Goal: Task Accomplishment & Management: Manage account settings

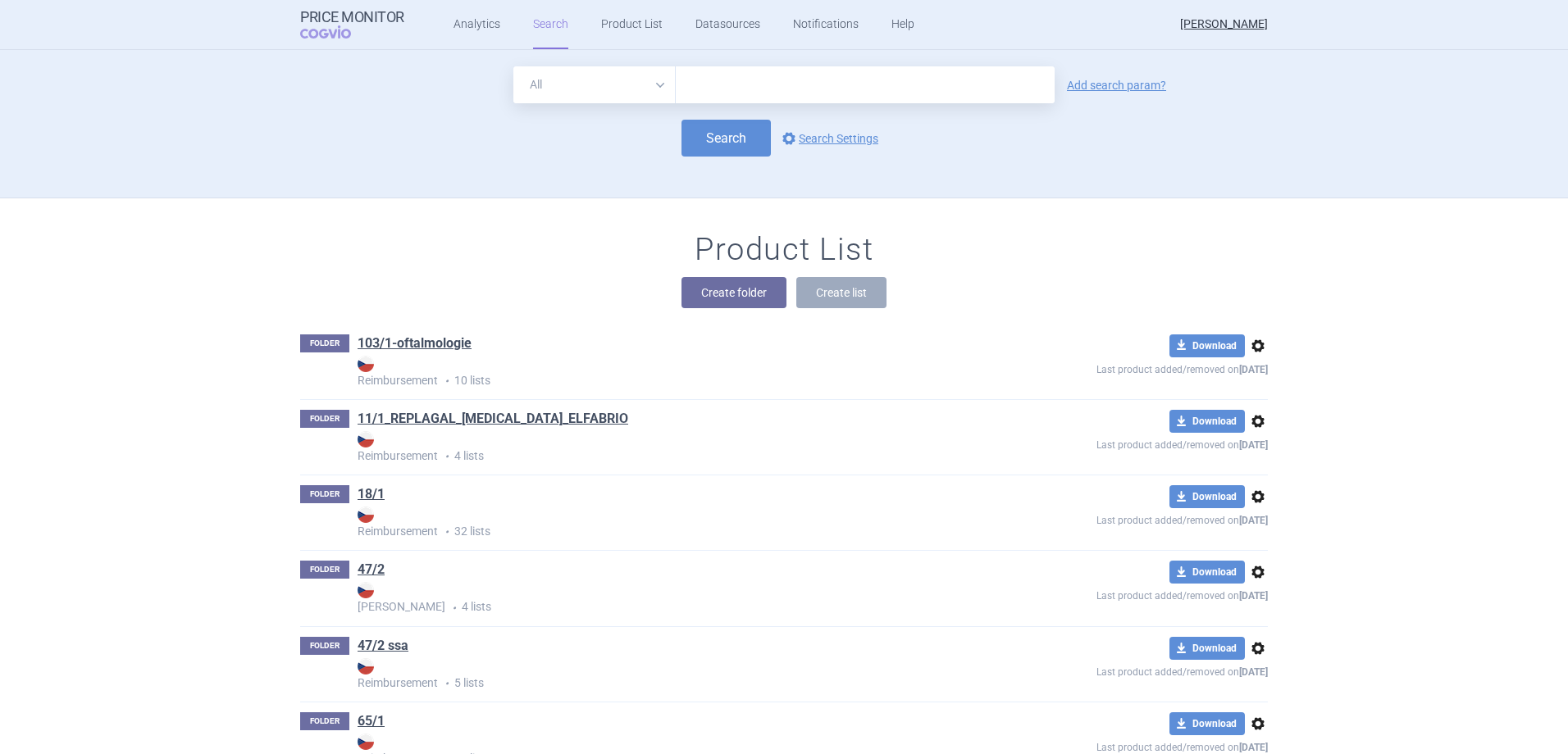
click at [308, 242] on div "Product List Create folder Create list" at bounding box center [784, 277] width 1033 height 94
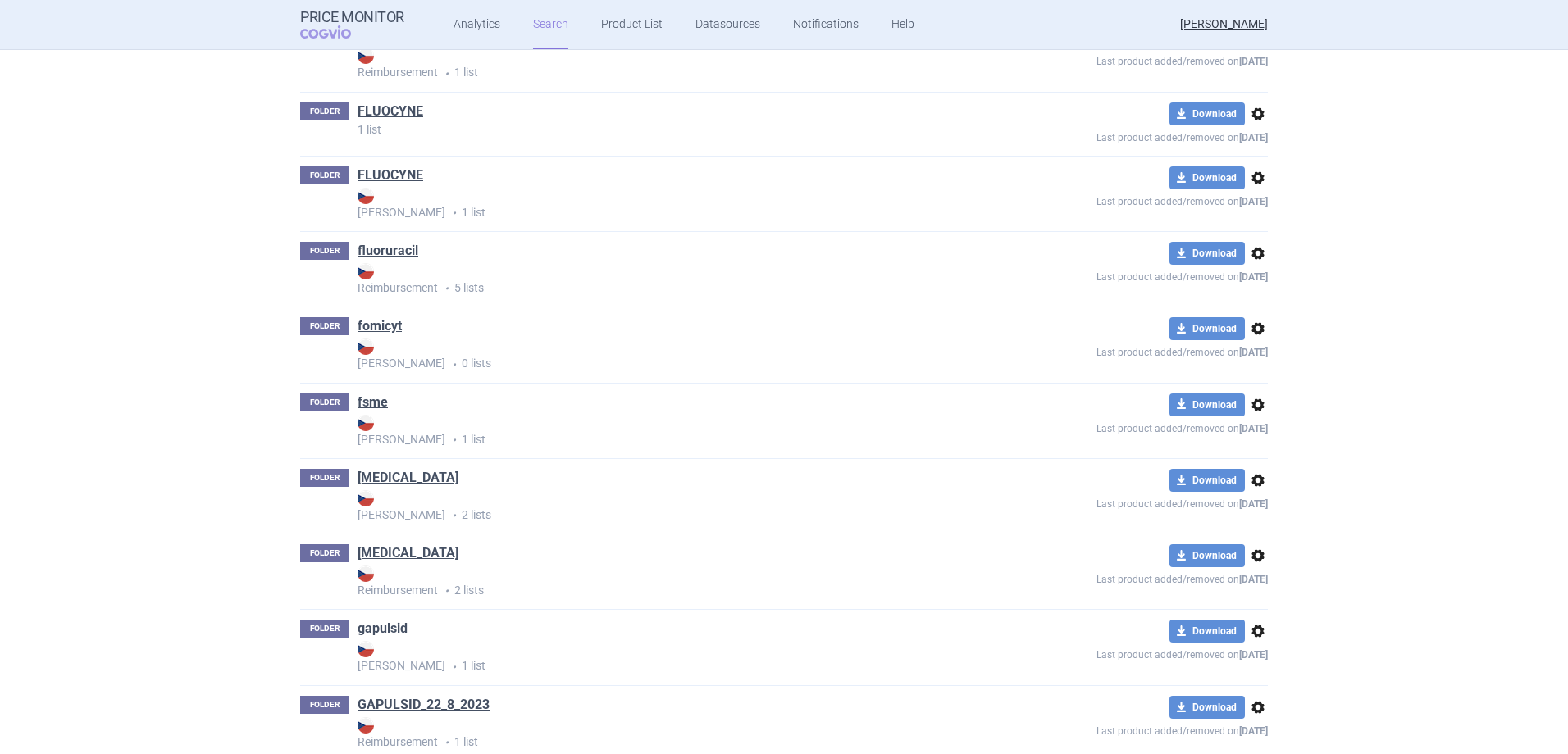
click at [367, 402] on link "fsme" at bounding box center [373, 402] width 30 height 18
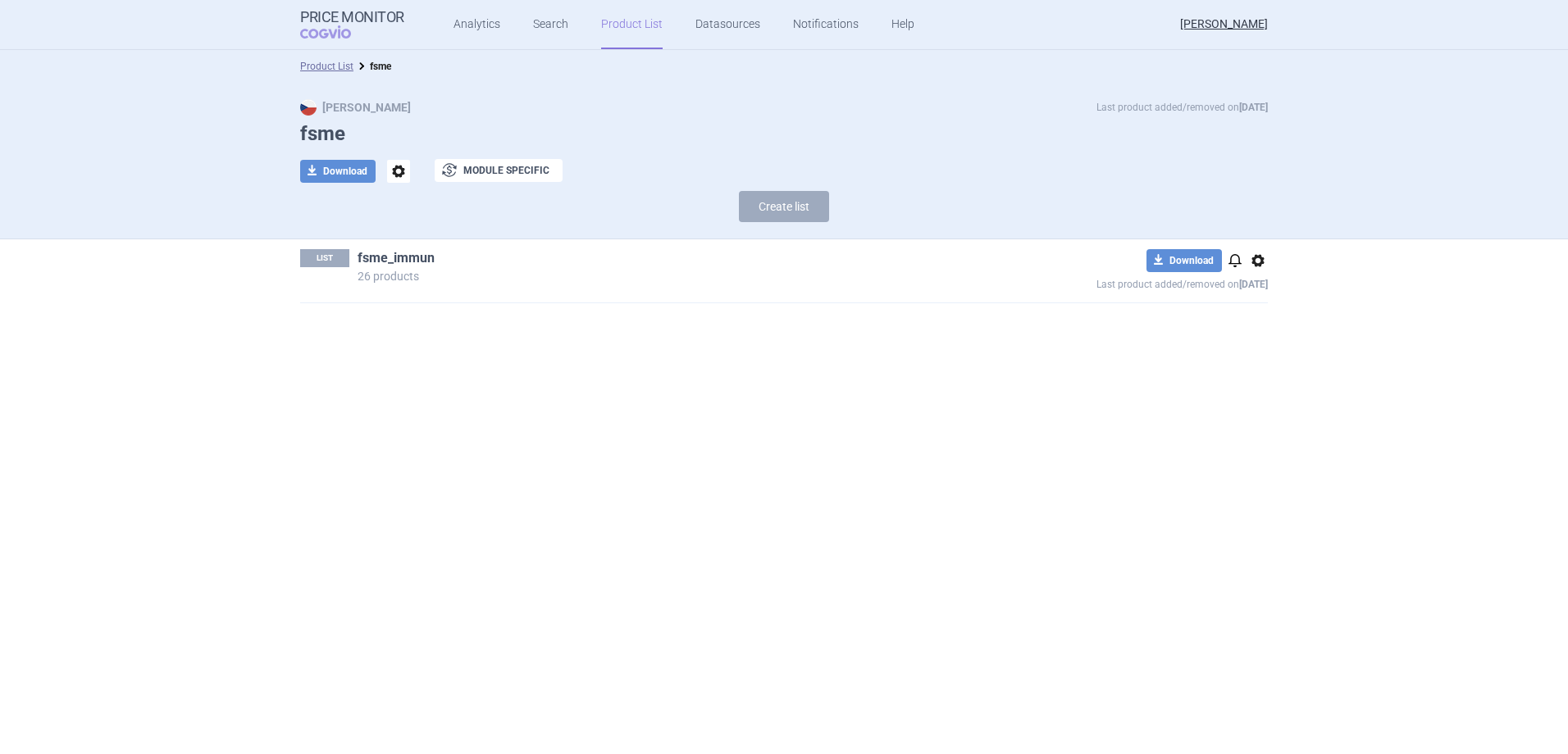
click at [424, 254] on link "fsme_immun" at bounding box center [396, 257] width 77 height 18
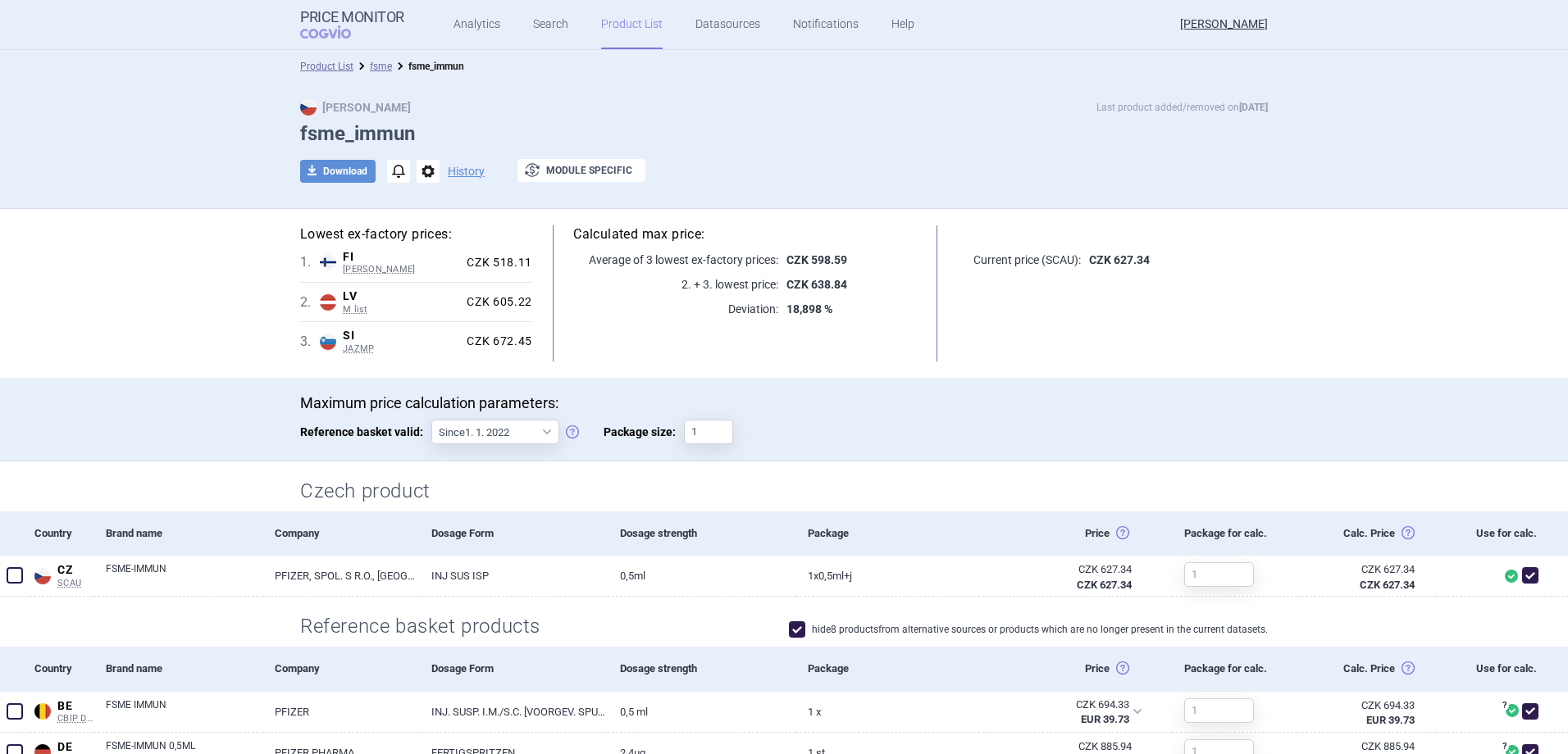
click at [609, 29] on link "Product List" at bounding box center [631, 25] width 62 height 49
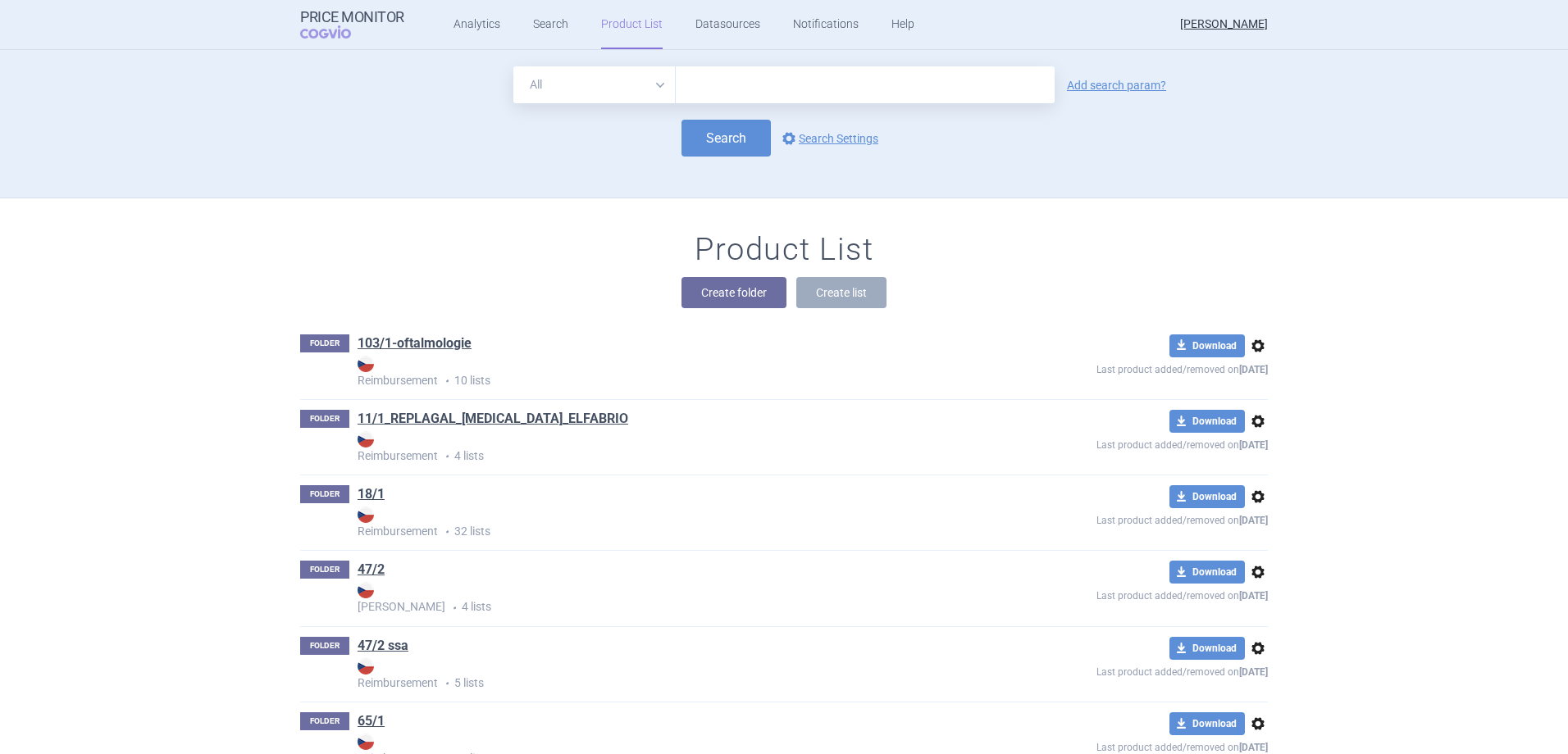
scroll to position [149, 0]
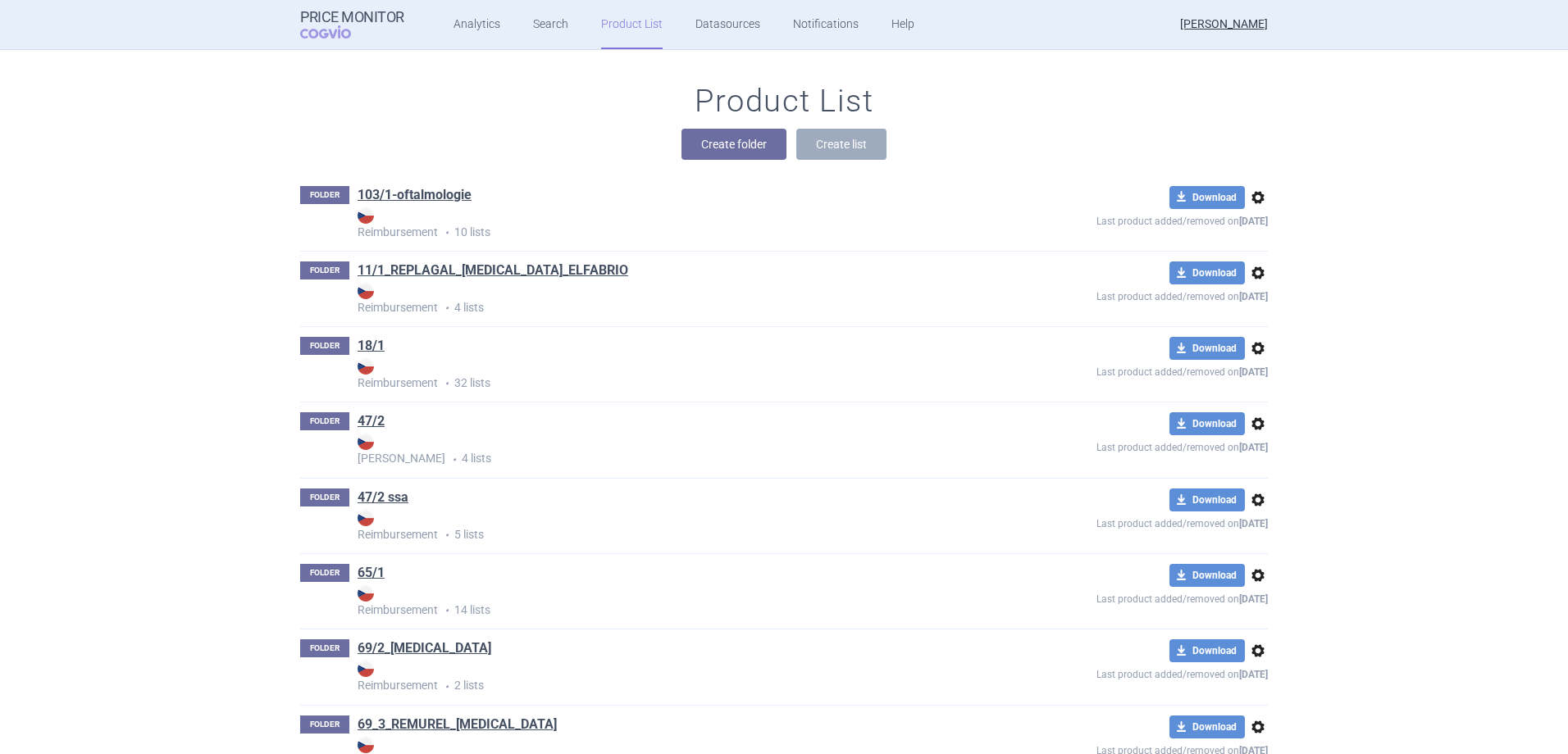
click at [402, 125] on div "Product List Create folder Create list" at bounding box center [784, 130] width 1033 height 94
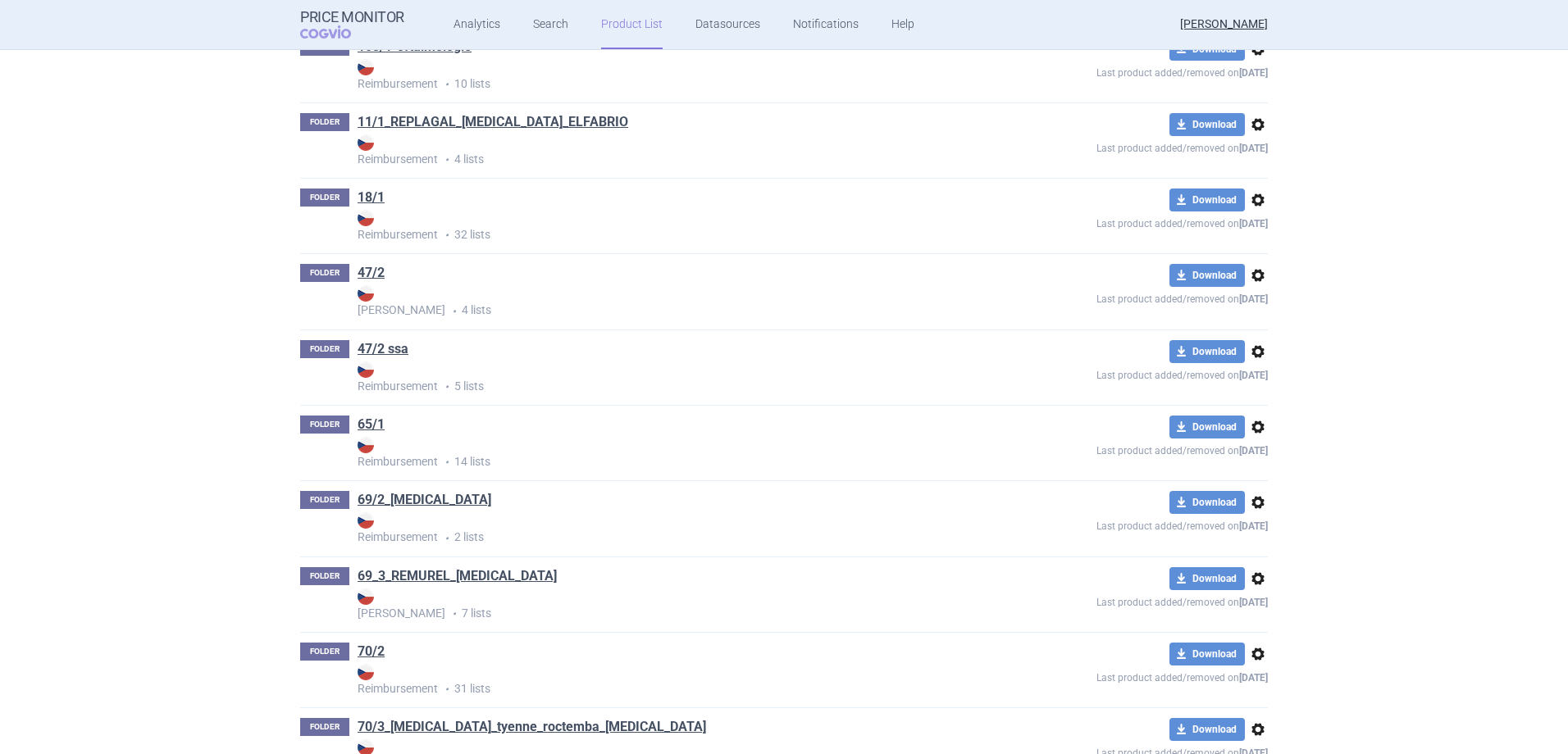
scroll to position [0, 0]
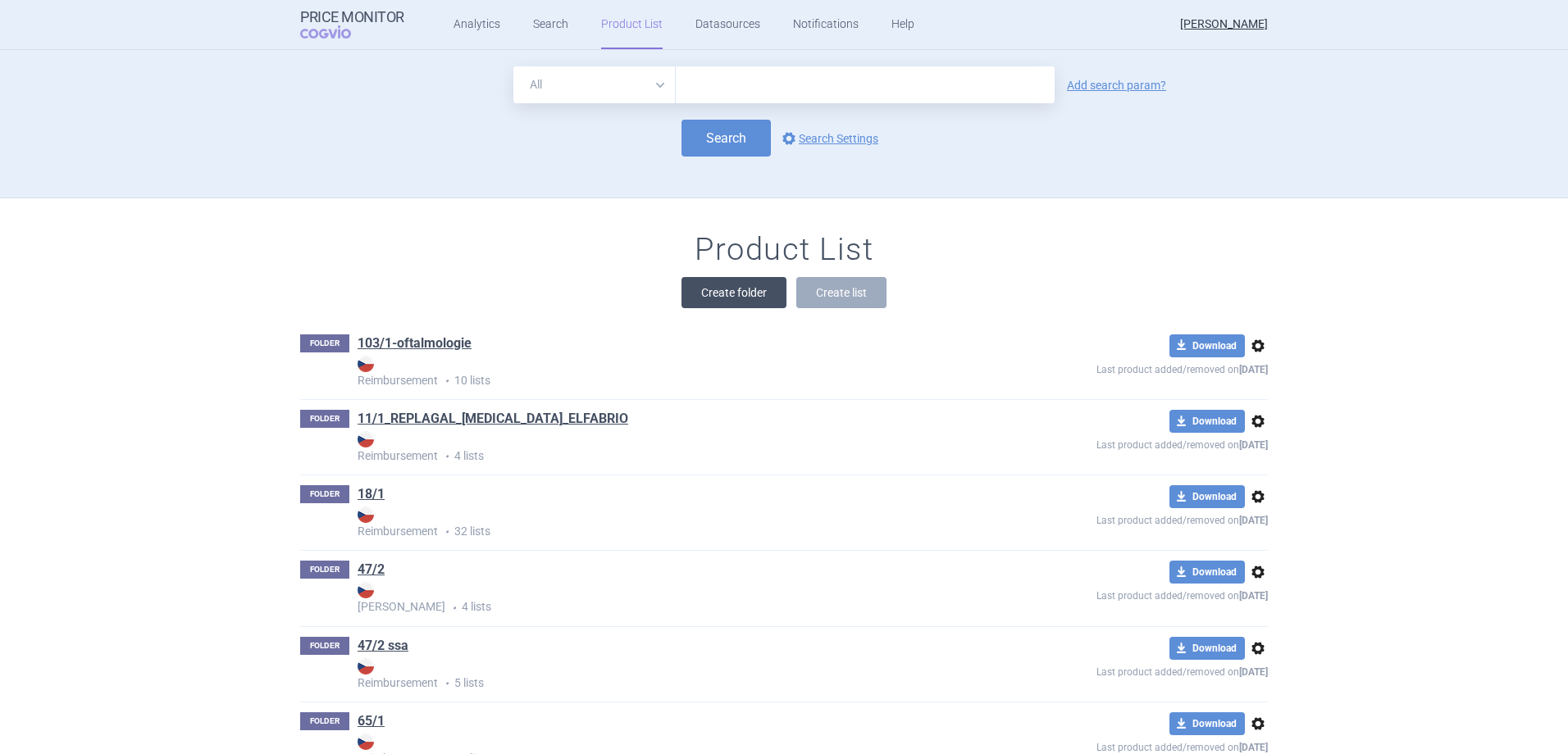
click at [695, 286] on button "Create folder" at bounding box center [733, 292] width 105 height 31
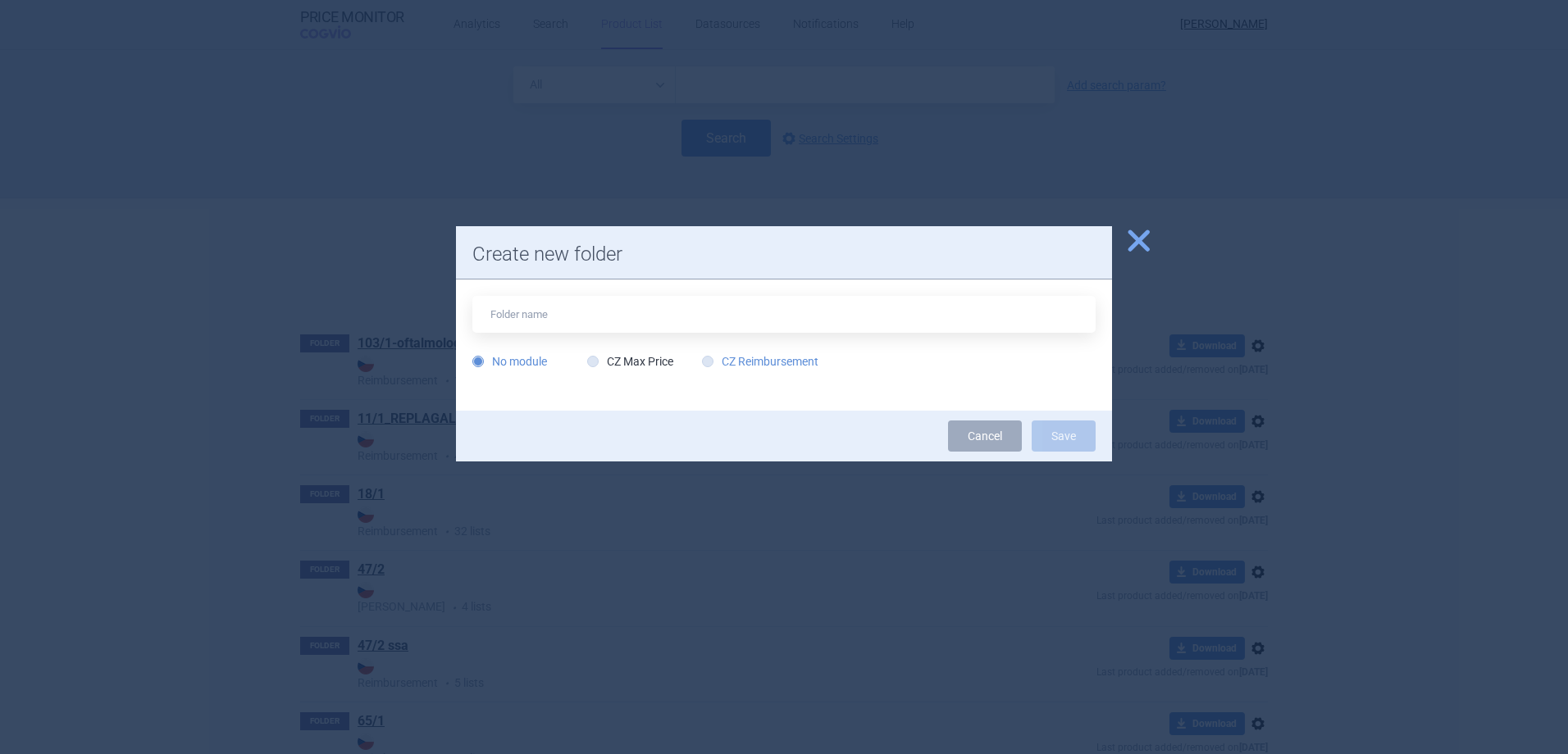
click at [756, 360] on label "CZ Reimbursement" at bounding box center [760, 360] width 116 height 16
click at [719, 360] on input "CZ Reimbursement" at bounding box center [711, 361] width 16 height 16
radio input "true"
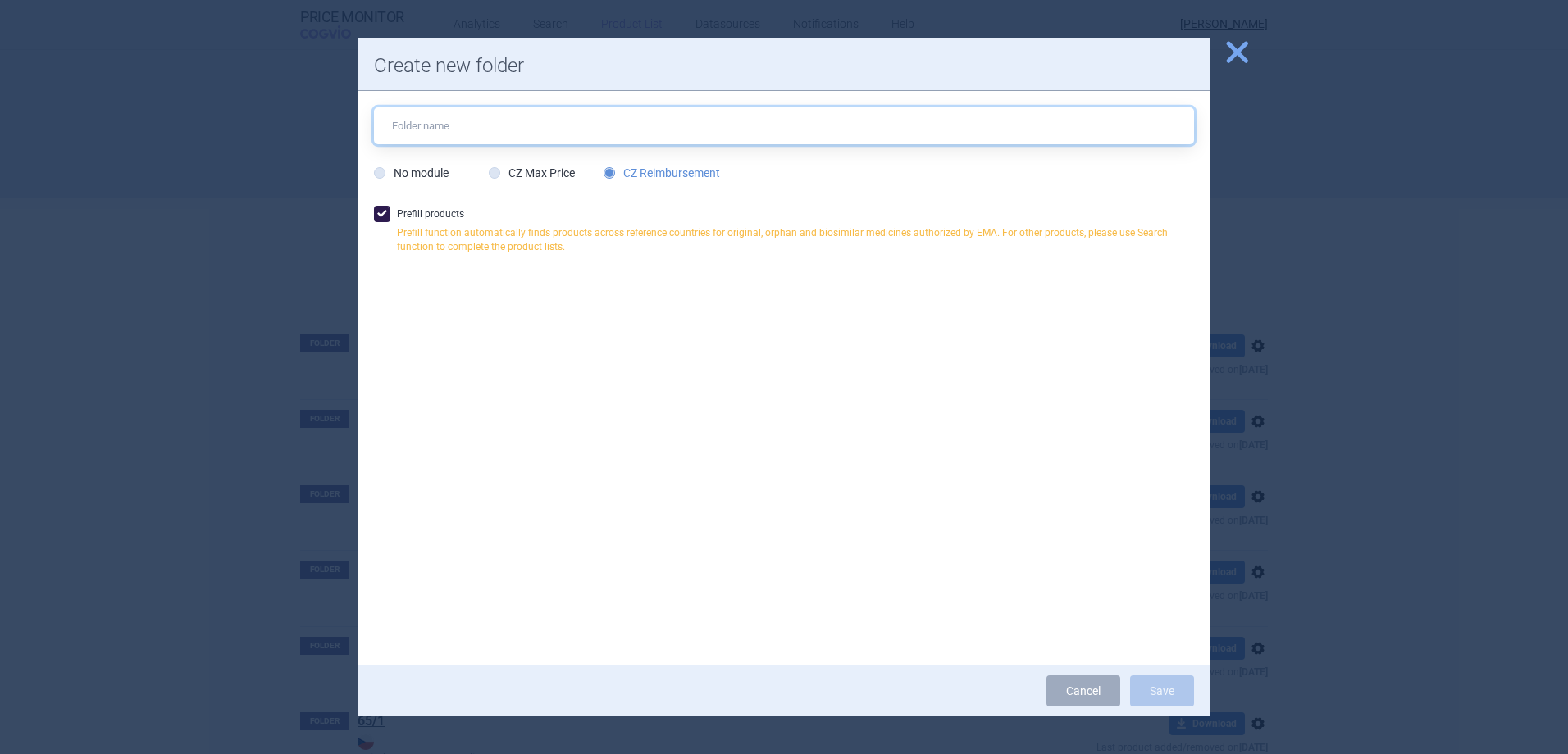
click at [432, 138] on input "text" at bounding box center [784, 126] width 819 height 37
type input "ikatibant"
click at [1177, 684] on button "Save" at bounding box center [1162, 691] width 64 height 31
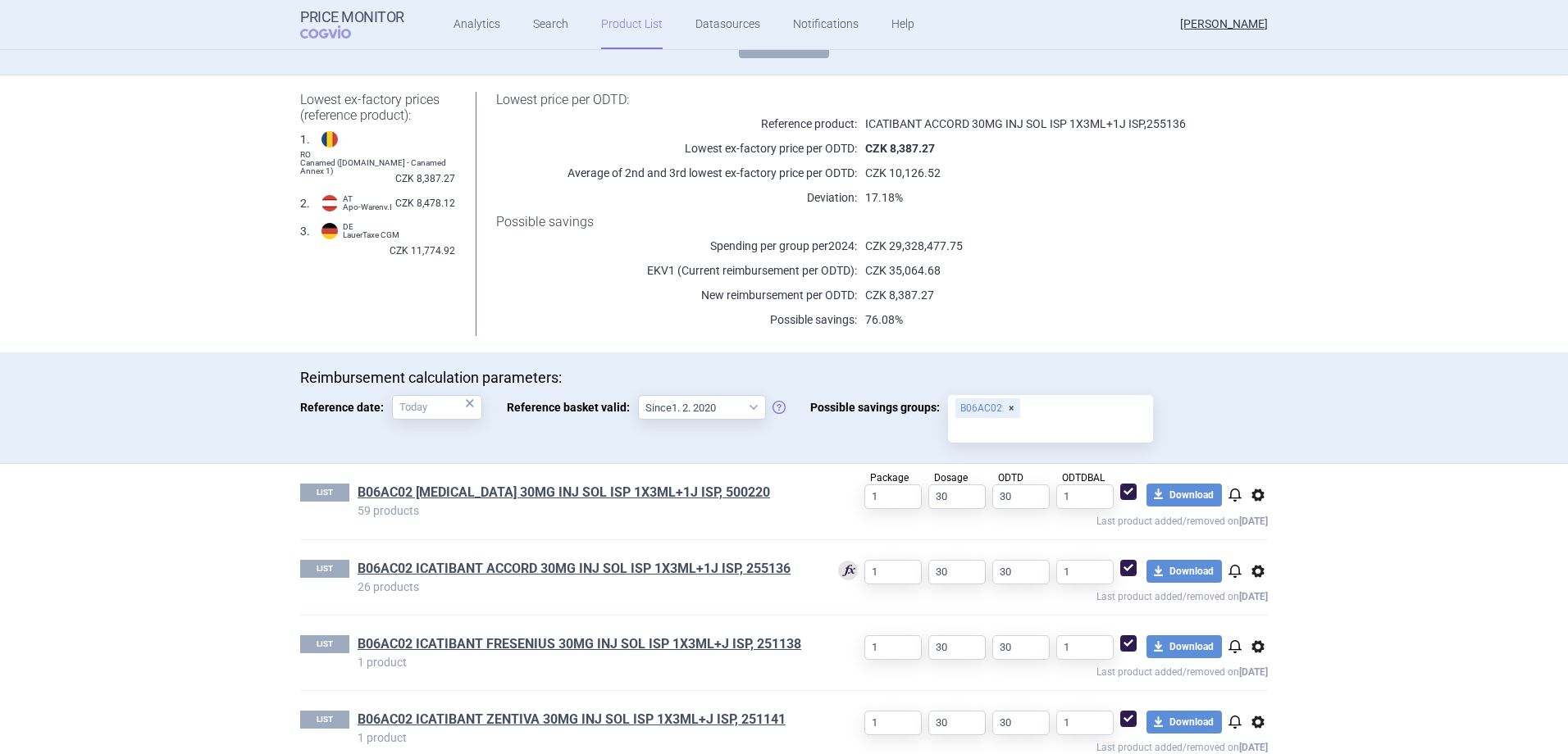
scroll to position [193, 0]
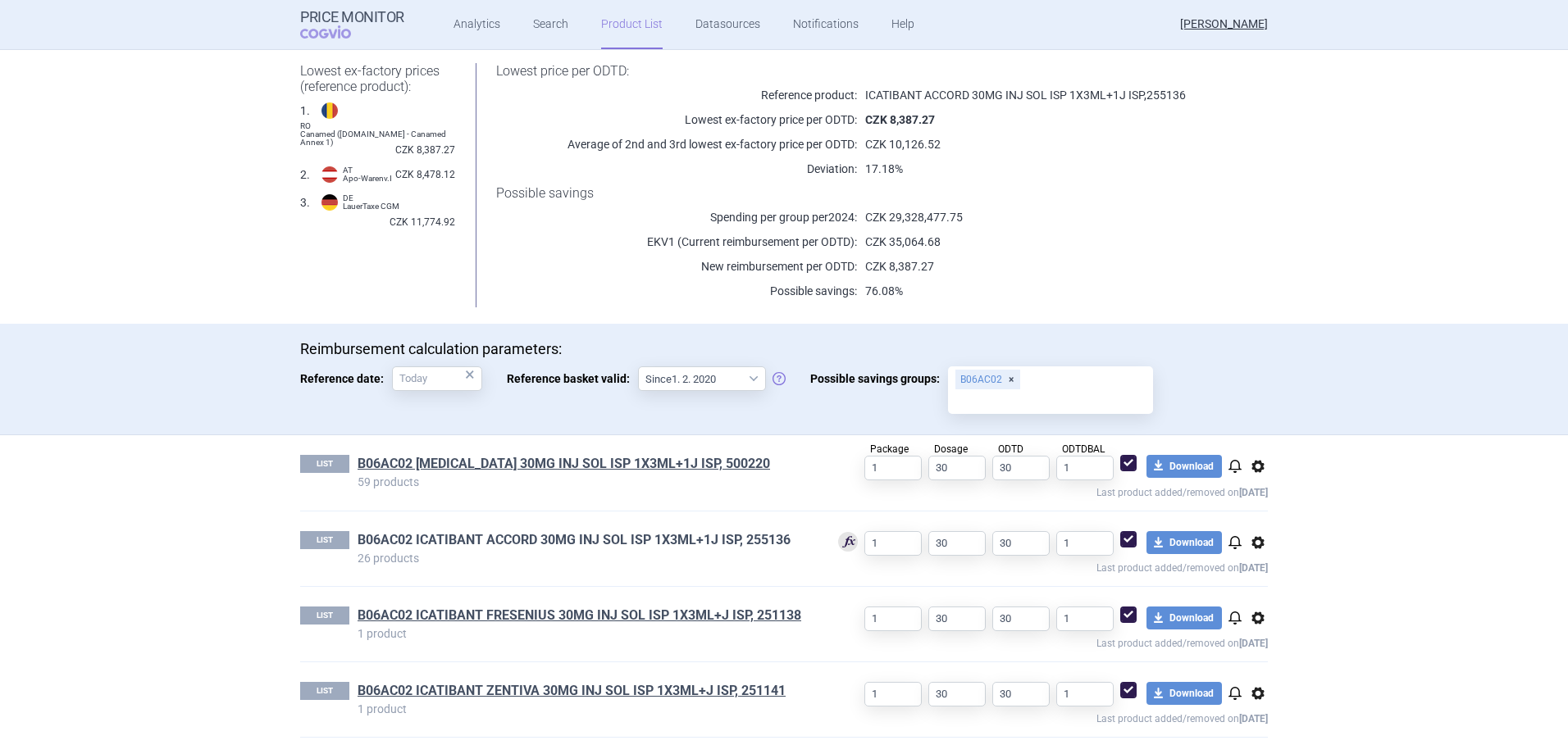
click at [595, 540] on link "B06AC02 ICATIBANT ACCORD 30MG INJ SOL ISP 1X3ML+1J ISP, 255136" at bounding box center [573, 539] width 432 height 18
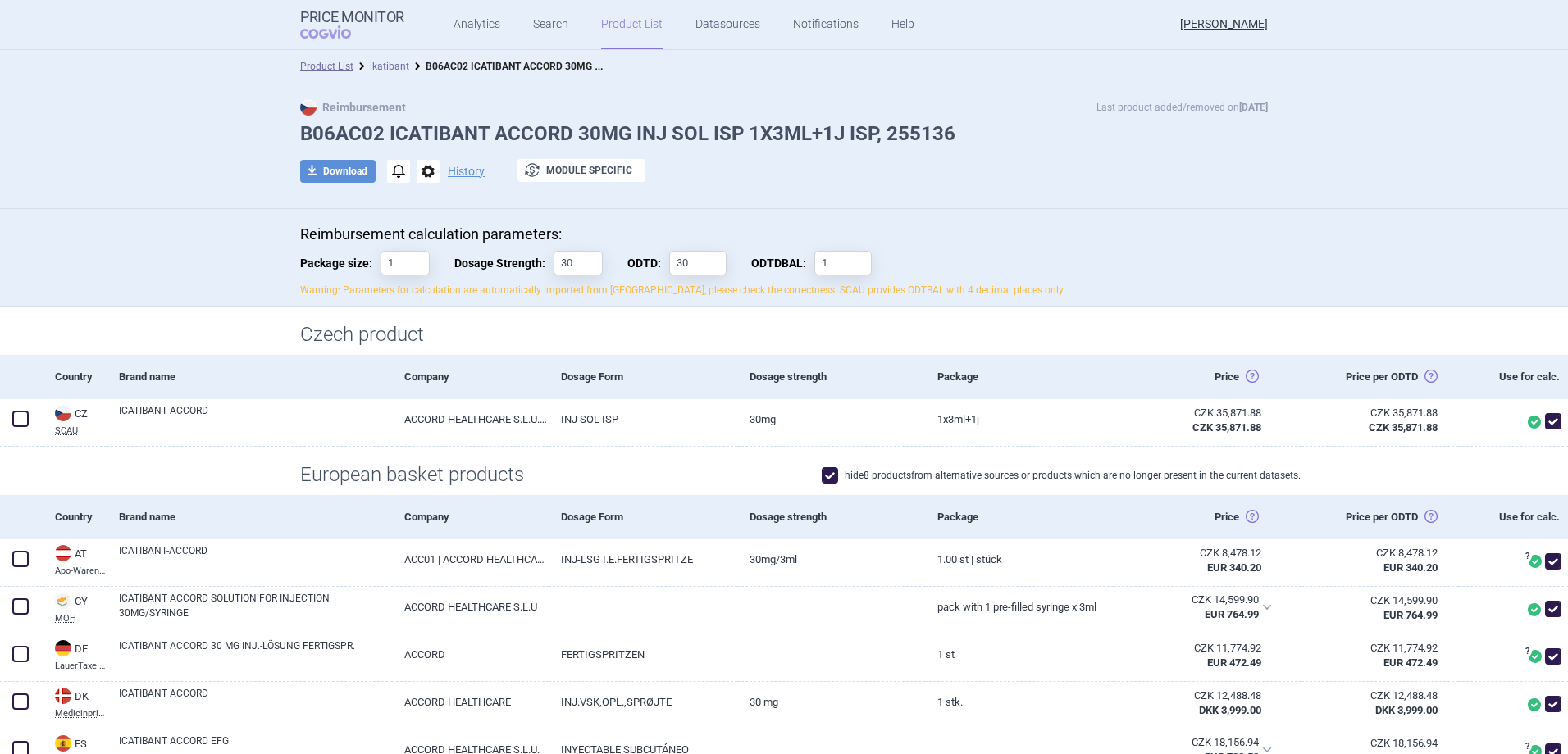
click at [373, 65] on link "ikatibant" at bounding box center [390, 66] width 40 height 11
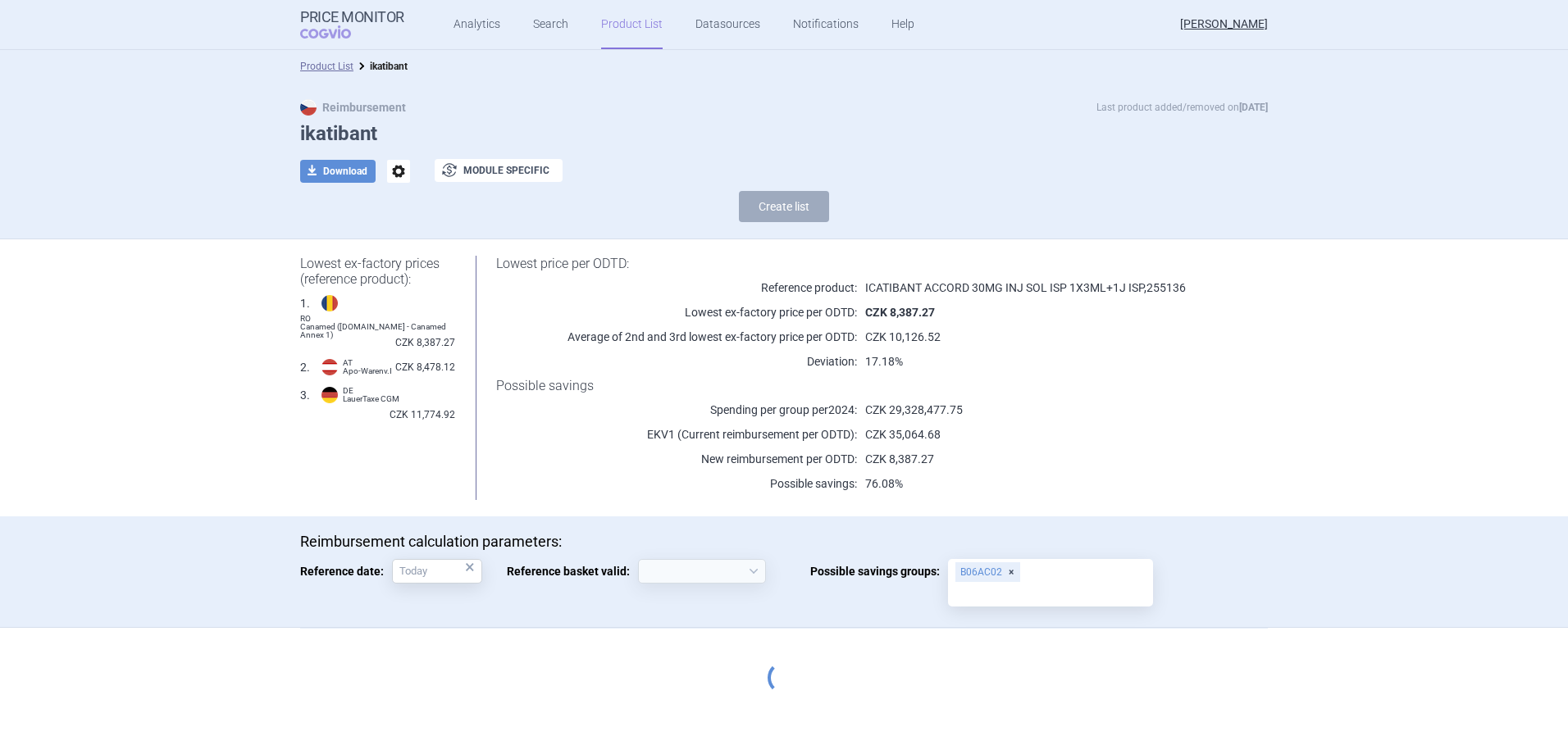
select select "[DATE]"
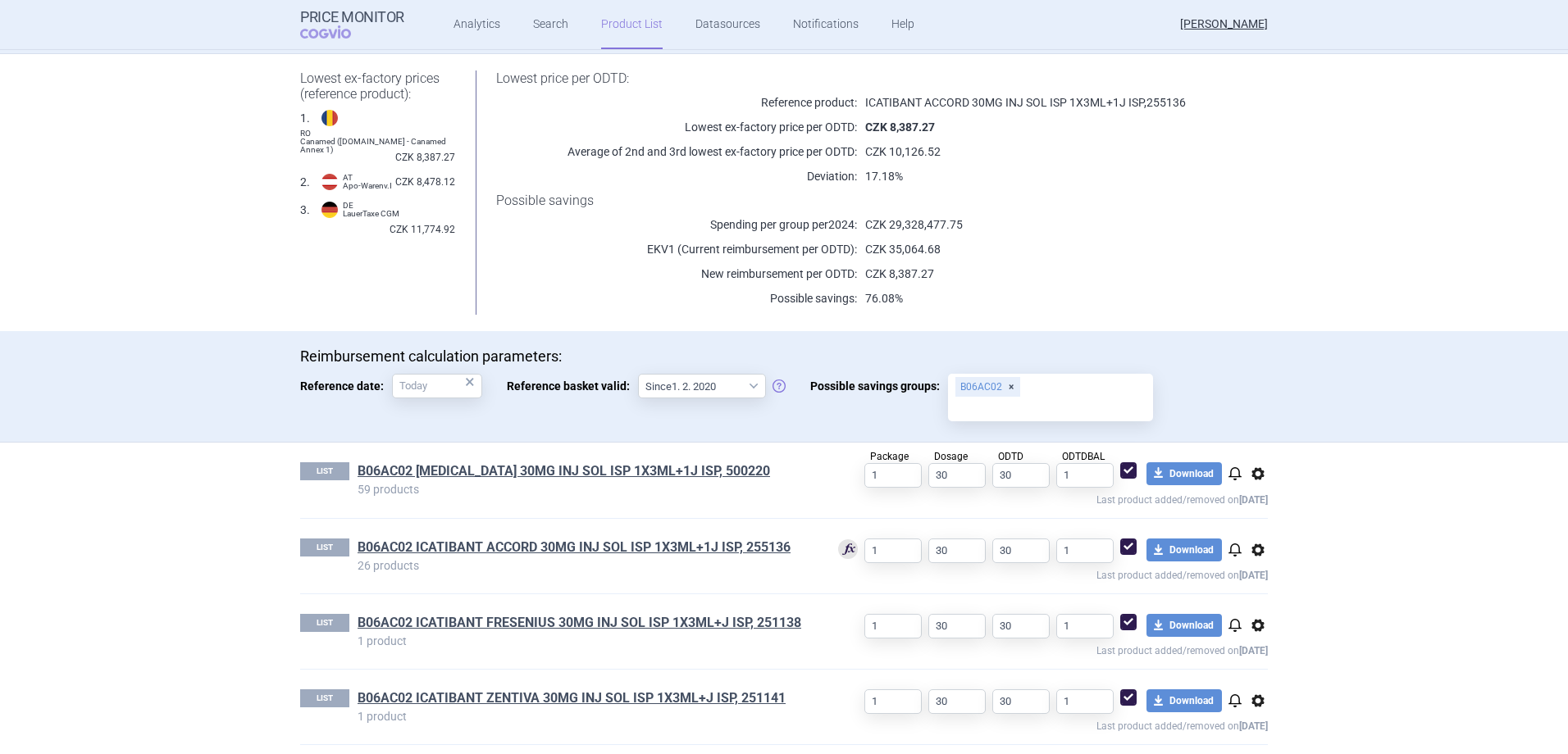
scroll to position [193, 0]
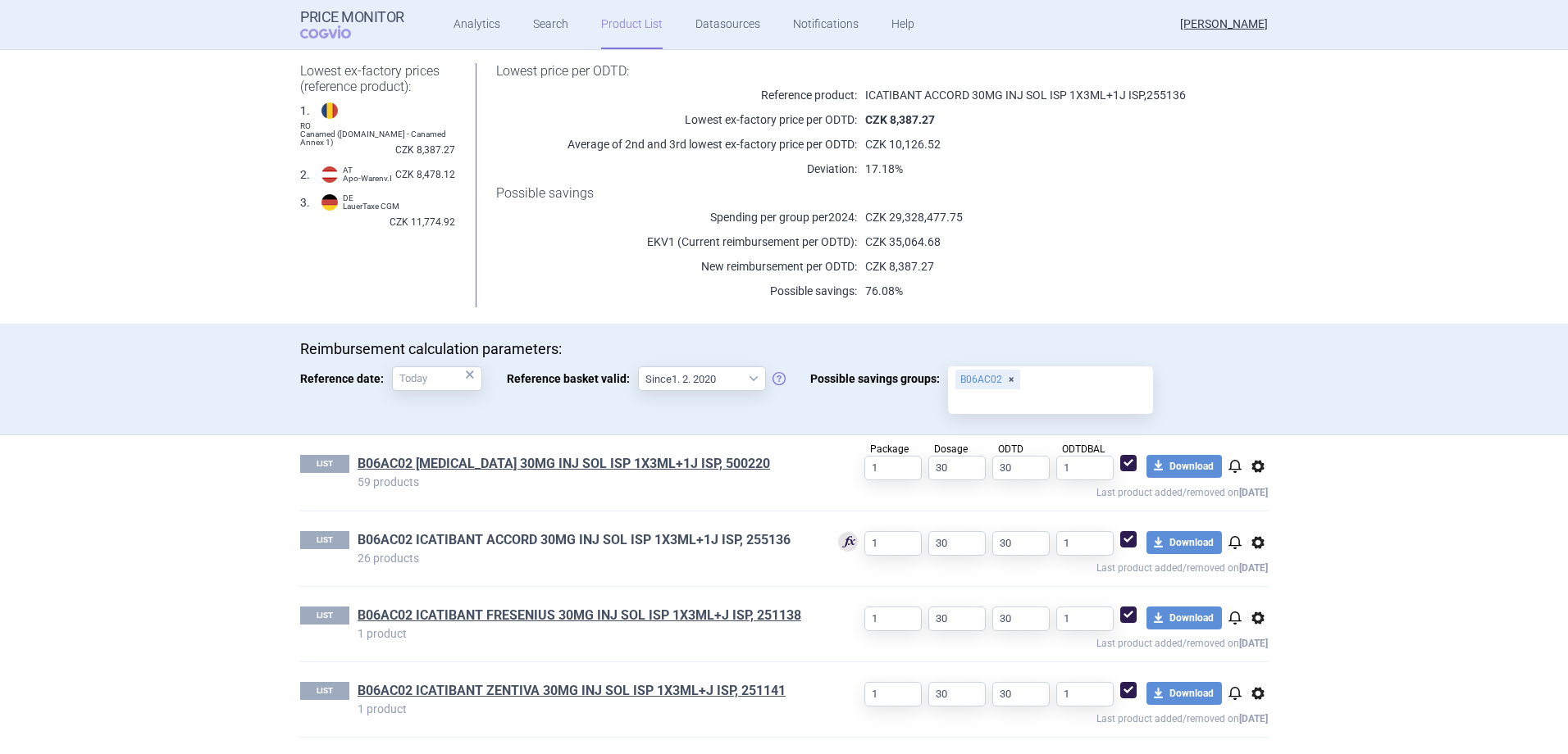
click at [405, 541] on link "B06AC02 ICATIBANT ACCORD 30MG INJ SOL ISP 1X3ML+1J ISP, 255136" at bounding box center [573, 539] width 432 height 18
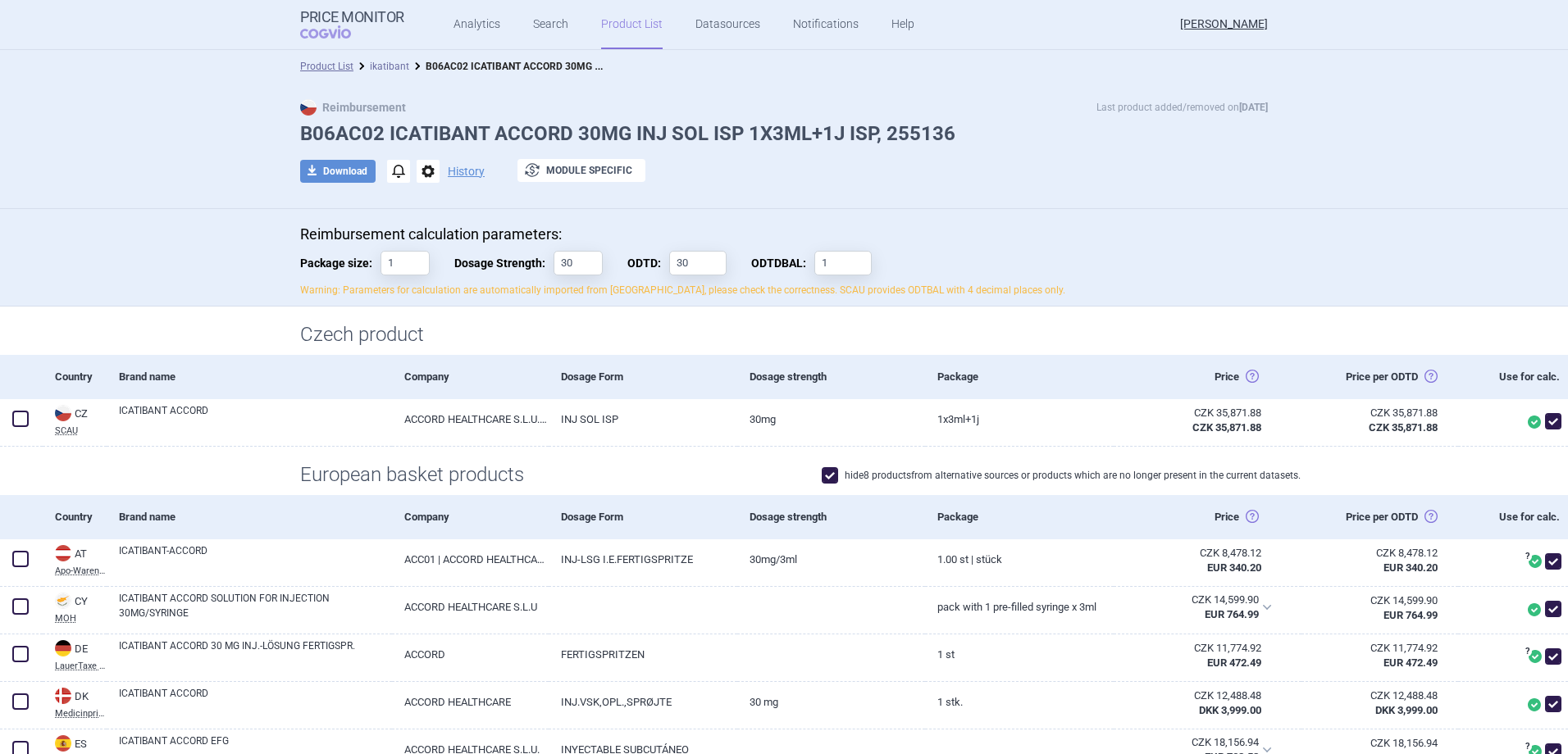
click at [391, 62] on link "ikatibant" at bounding box center [390, 66] width 40 height 11
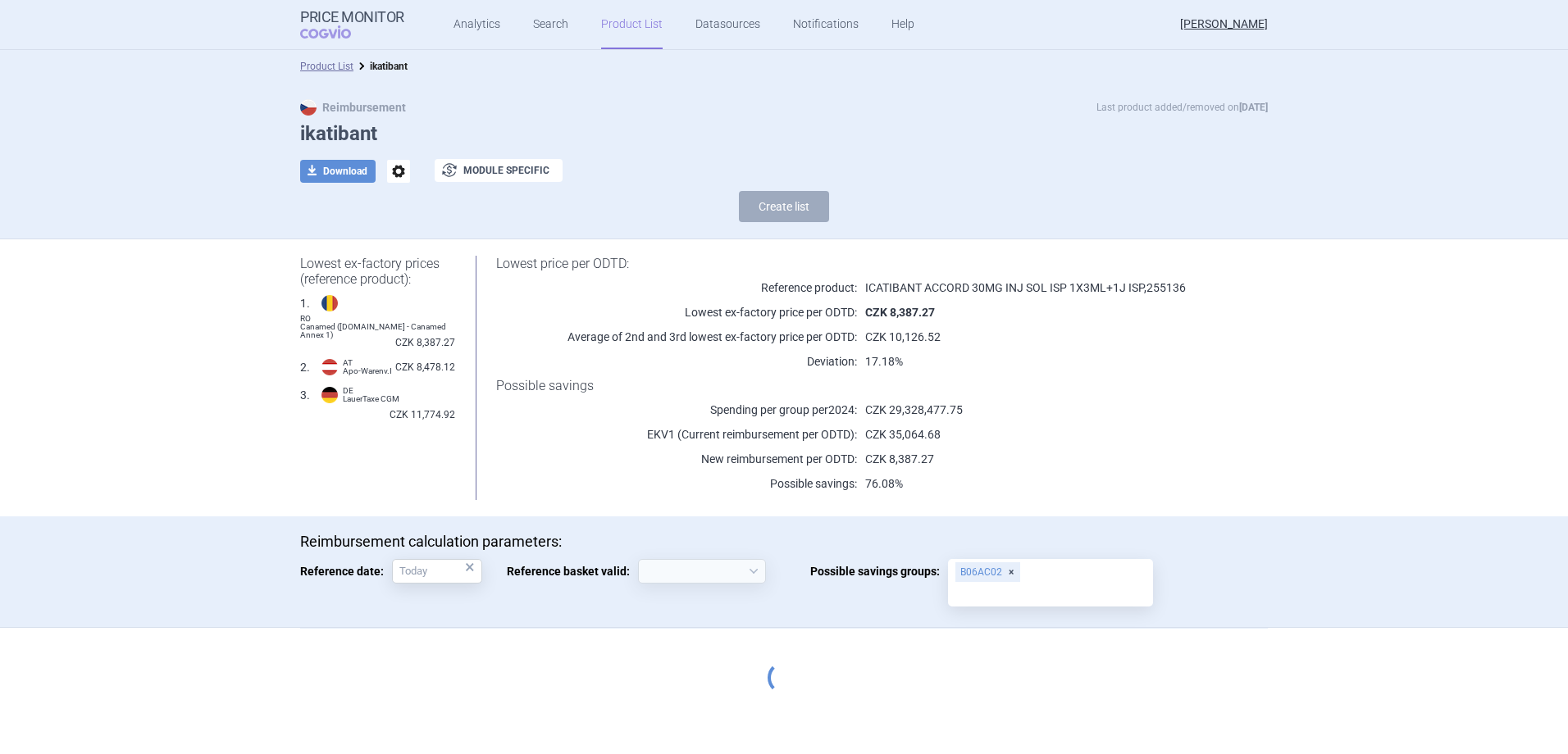
select select "[DATE]"
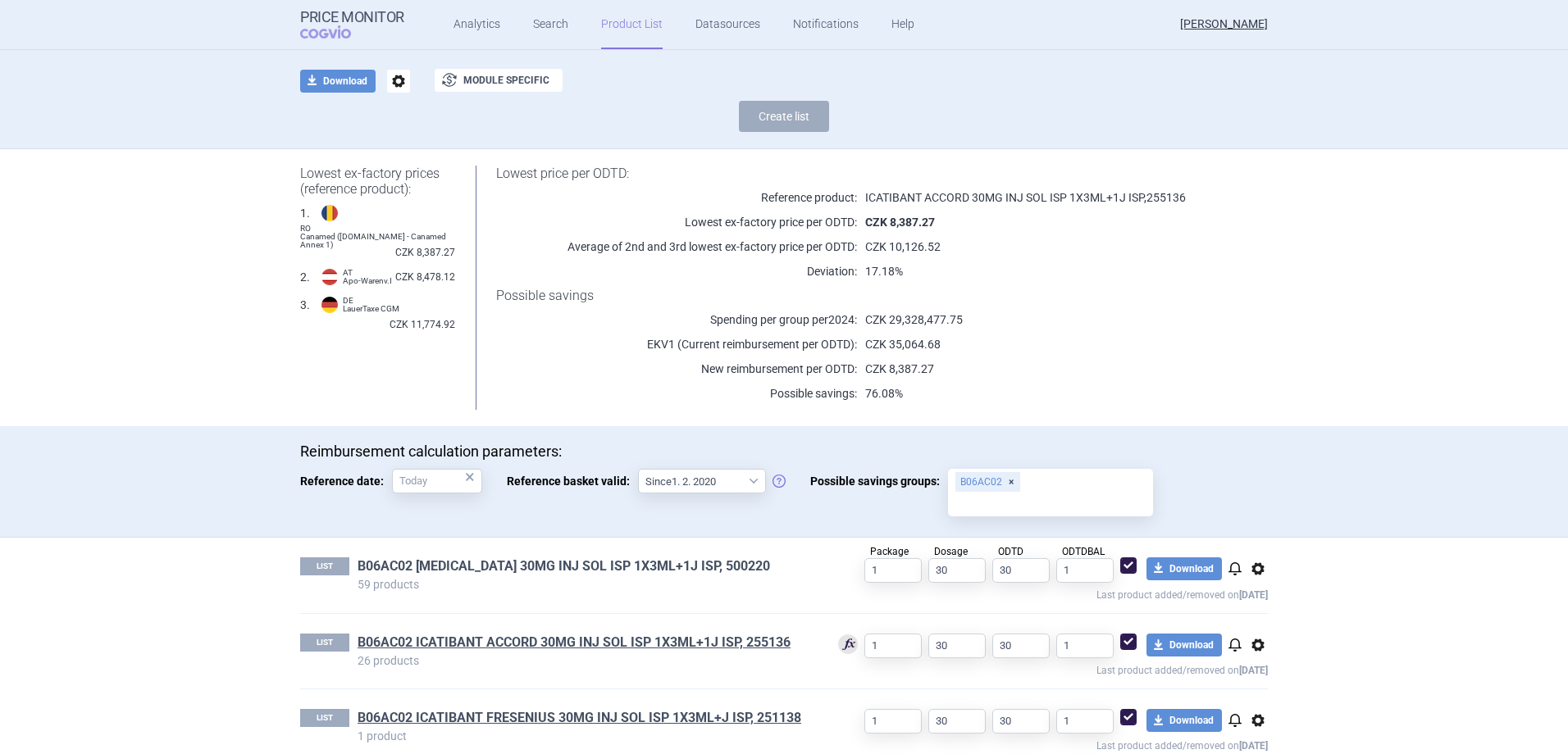
scroll to position [193, 0]
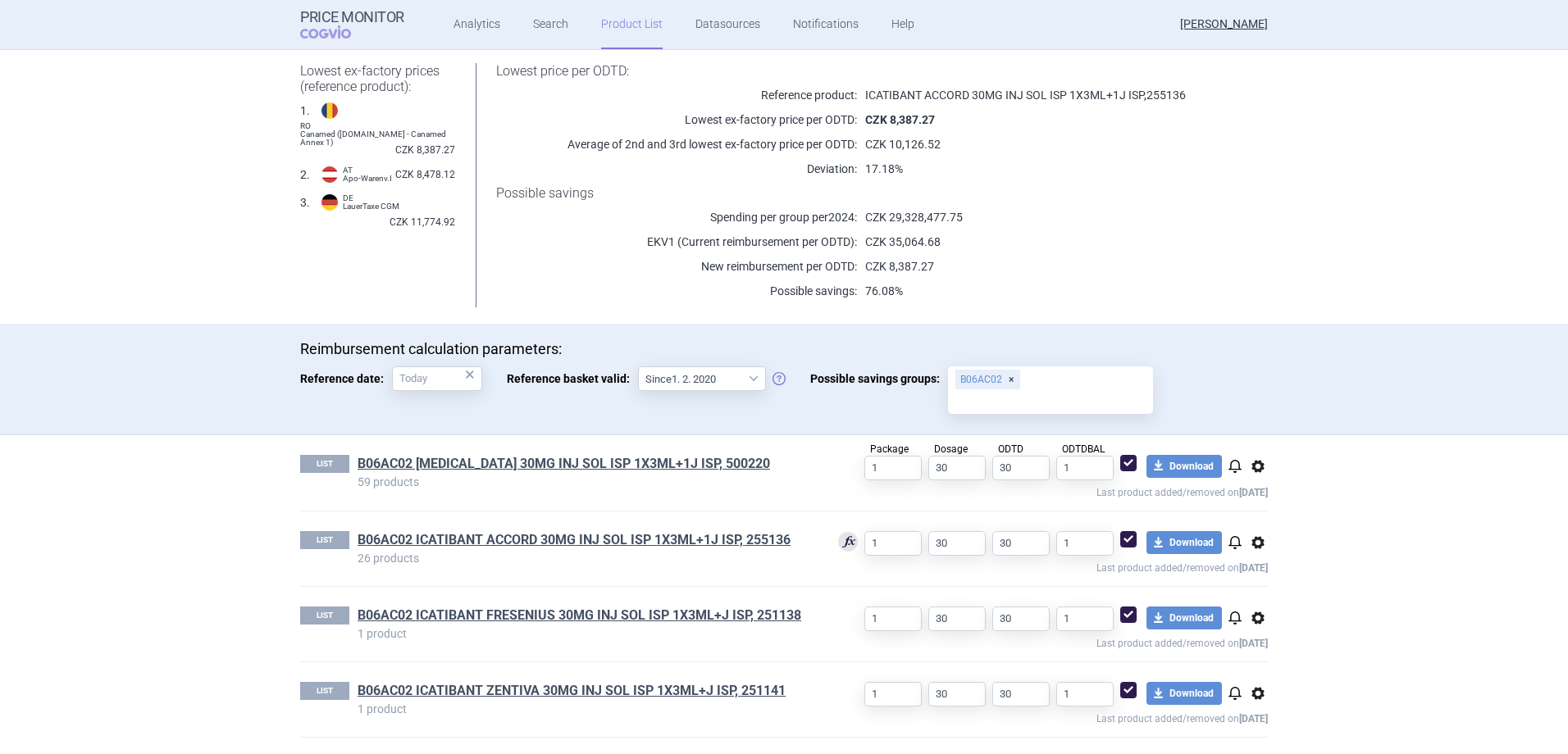
click at [1122, 535] on span at bounding box center [1128, 538] width 16 height 16
checkbox input "true"
click at [623, 537] on link "B06AC02 ICATIBANT ACCORD 30MG INJ SOL ISP 1X3ML+1J ISP, 255136" at bounding box center [573, 539] width 432 height 18
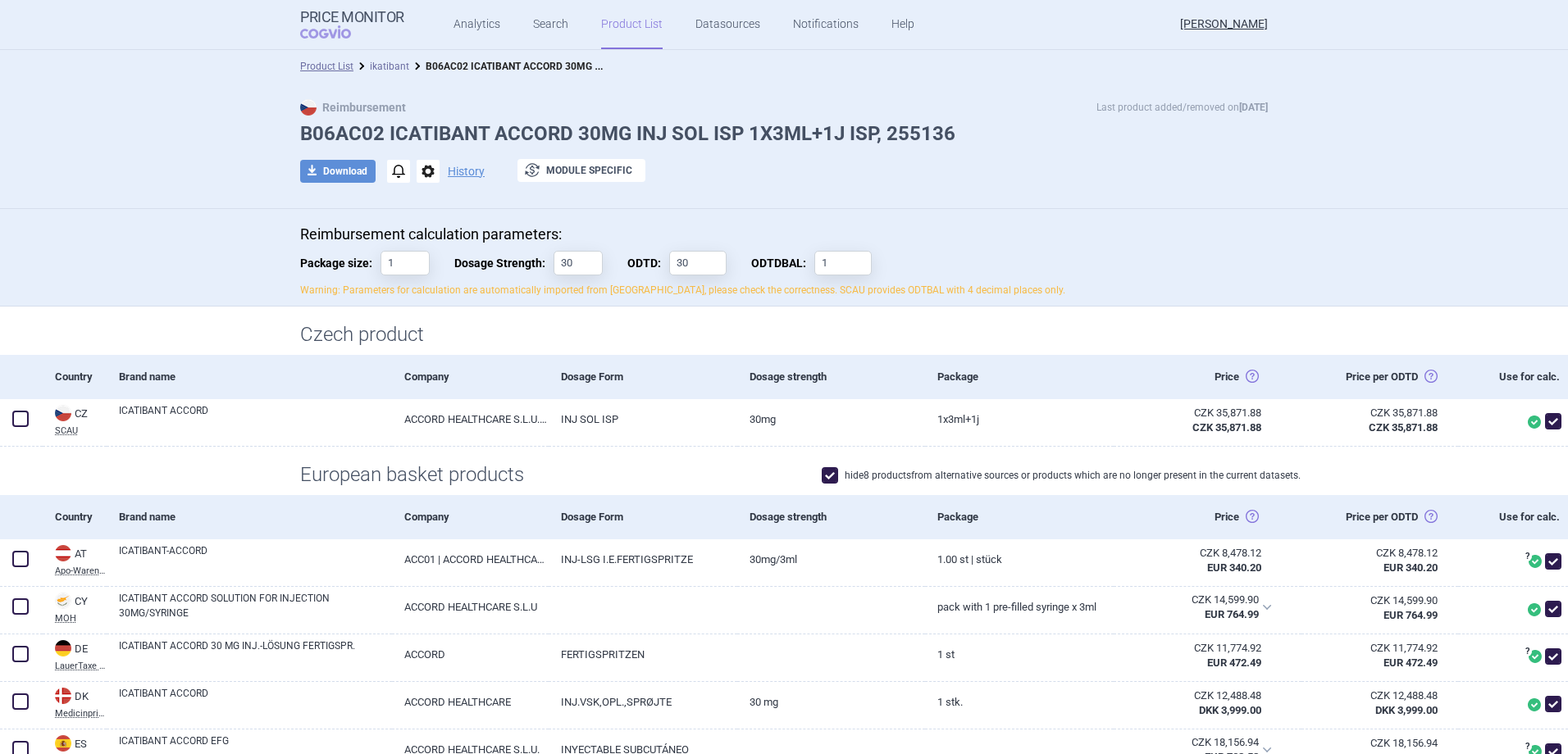
click at [379, 67] on link "ikatibant" at bounding box center [390, 66] width 40 height 11
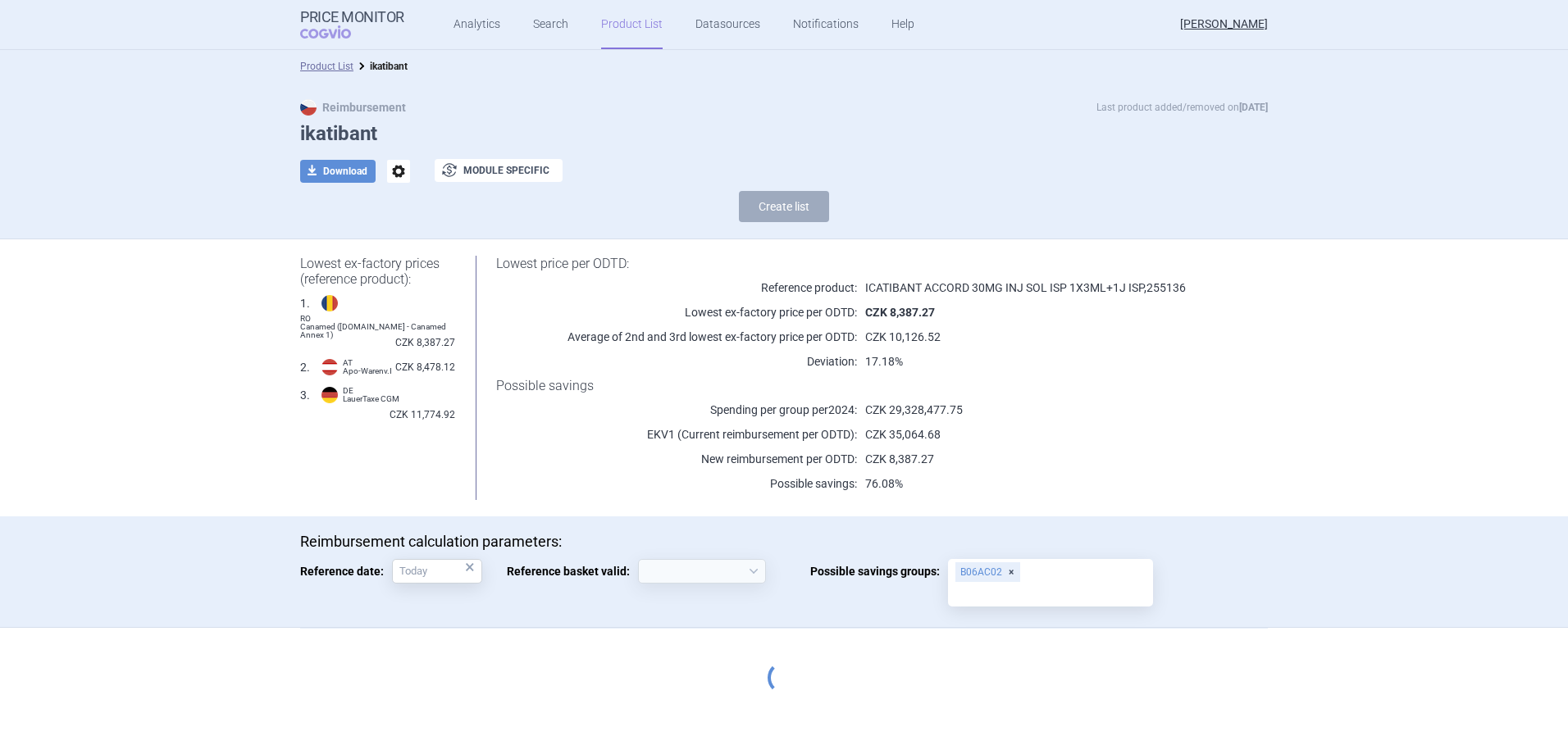
select select "[DATE]"
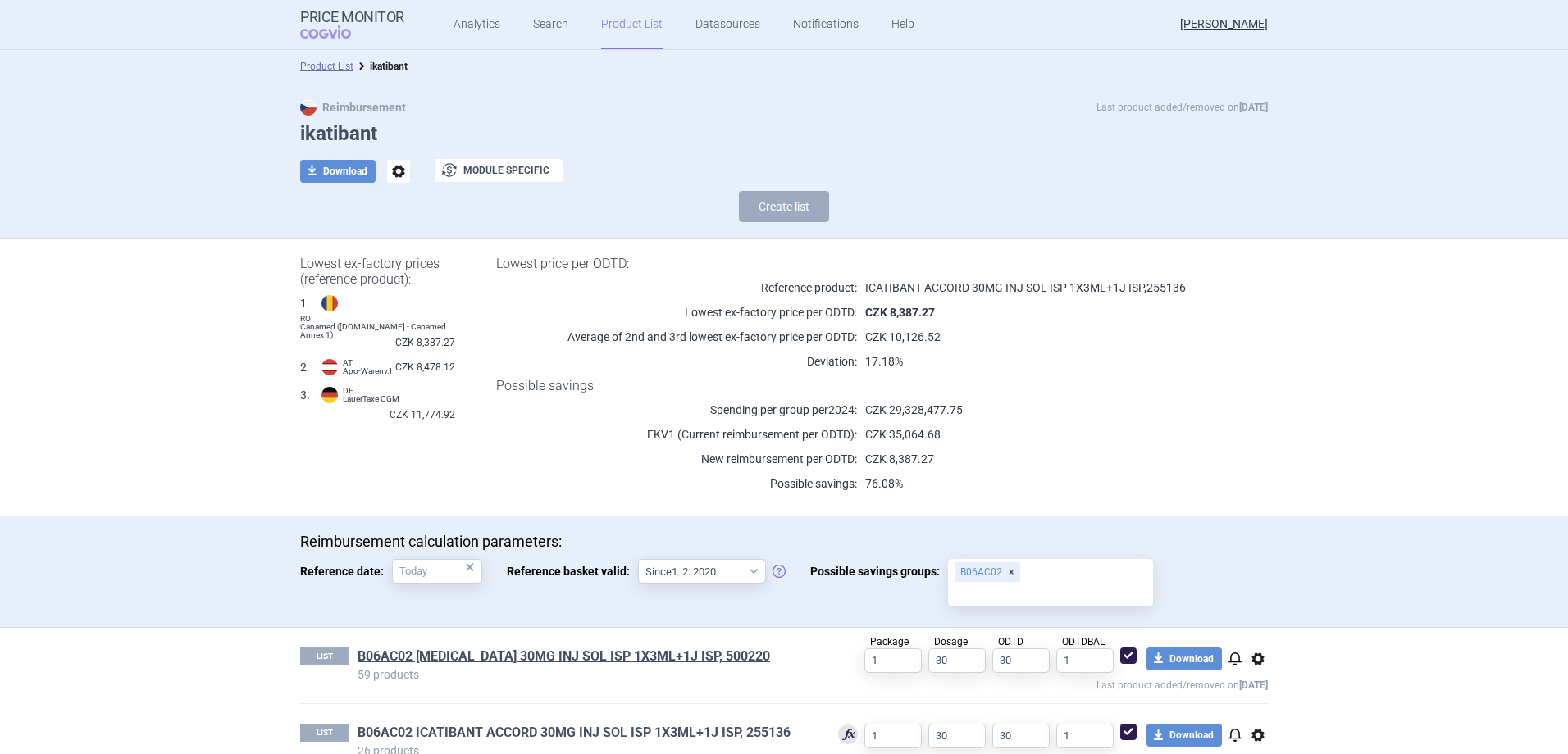
click at [606, 32] on link "Product List" at bounding box center [631, 25] width 62 height 49
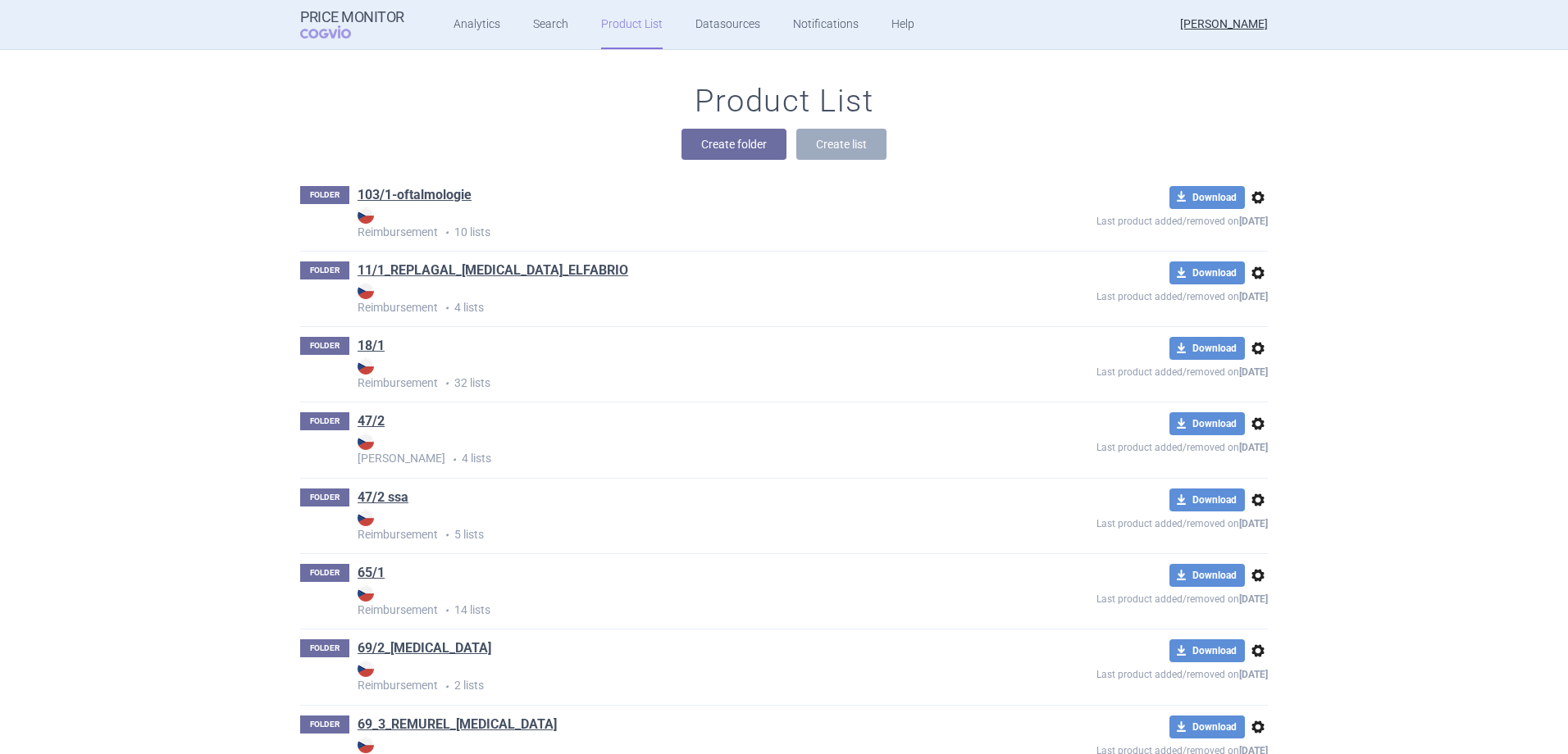
scroll to position [5464, 0]
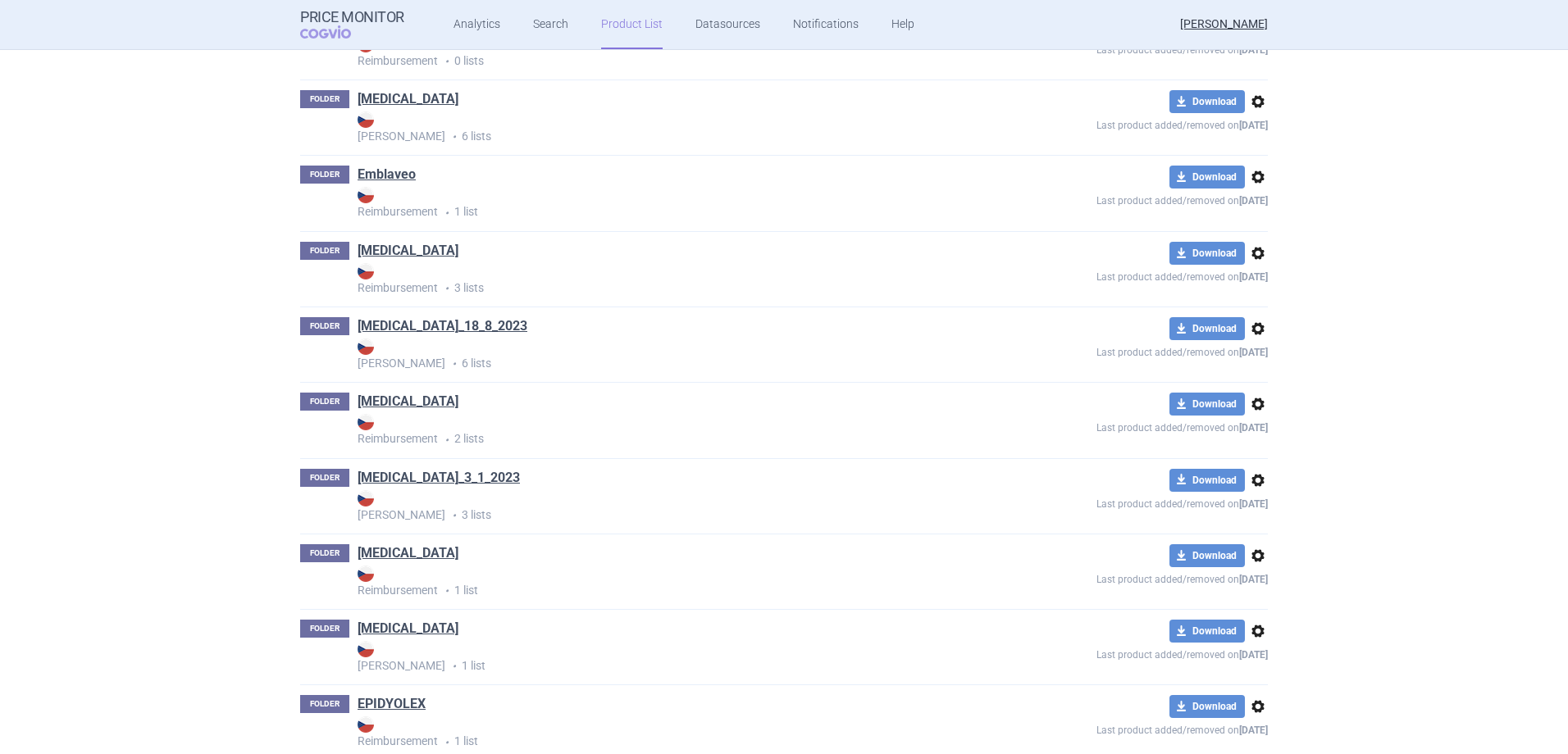
click at [390, 402] on link "[MEDICAL_DATA]" at bounding box center [408, 401] width 101 height 18
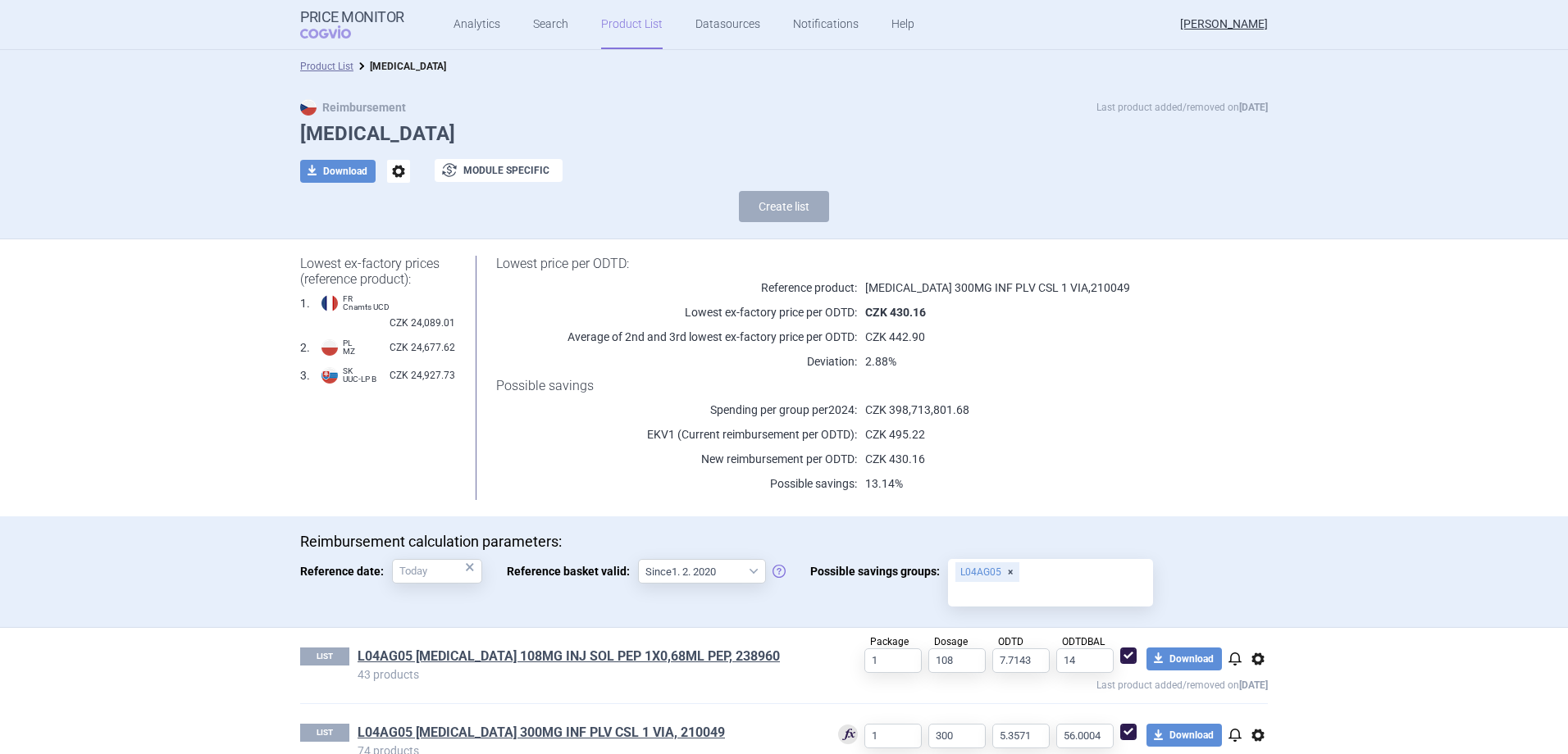
click at [623, 27] on link "Product List" at bounding box center [631, 25] width 62 height 49
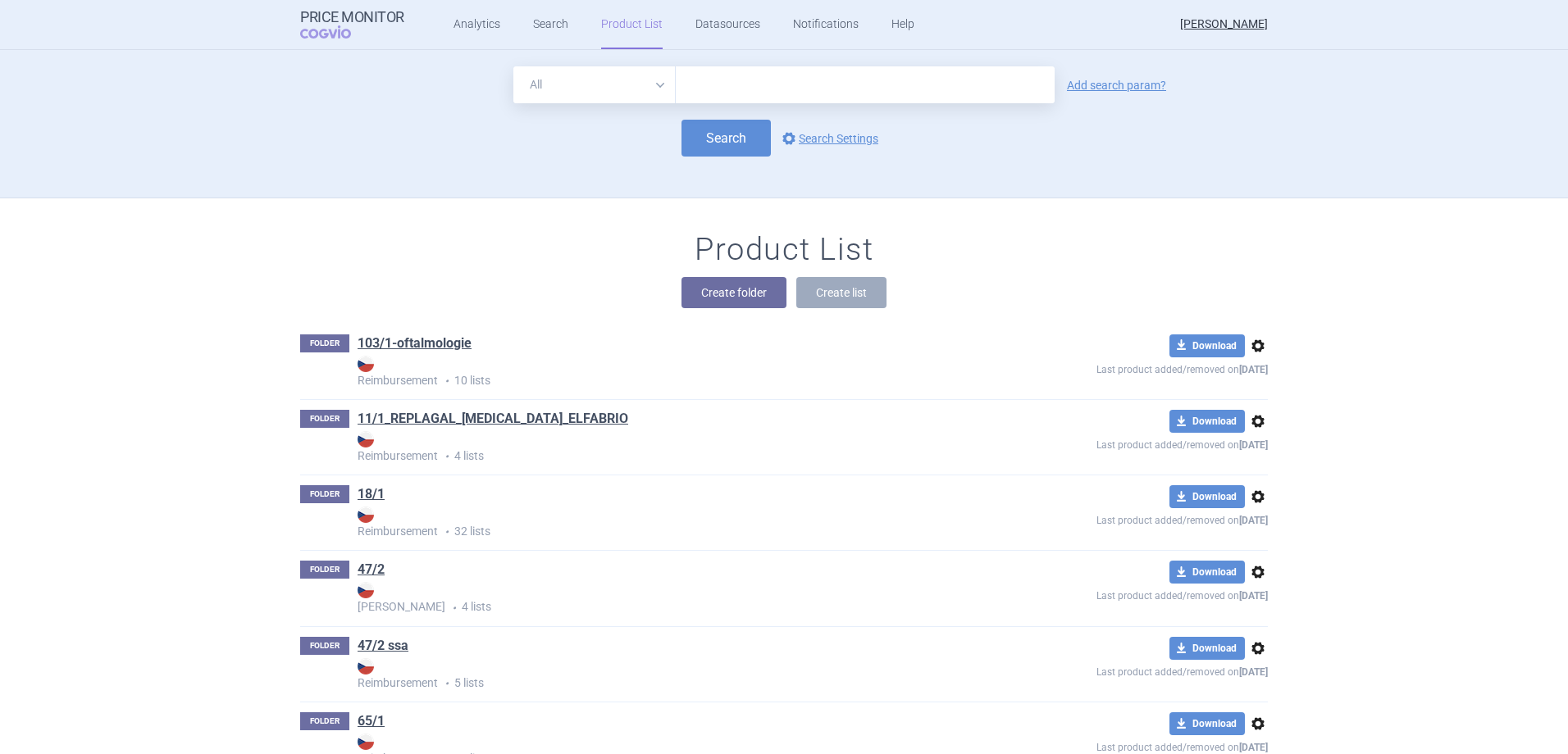
scroll to position [149, 0]
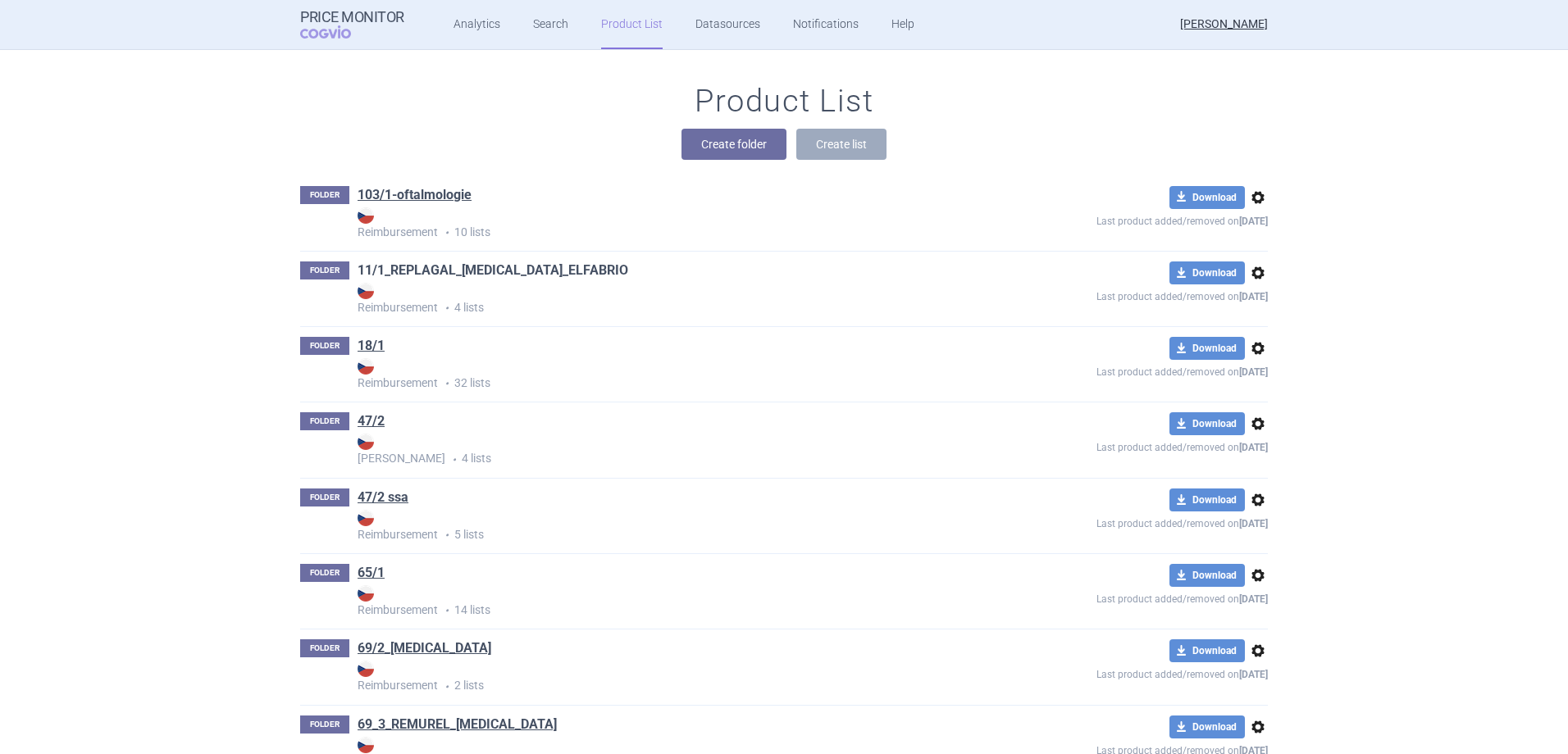
click at [523, 273] on link "11/1_REPLAGAL_FABRAZYME_ELFABRIO" at bounding box center [493, 270] width 271 height 18
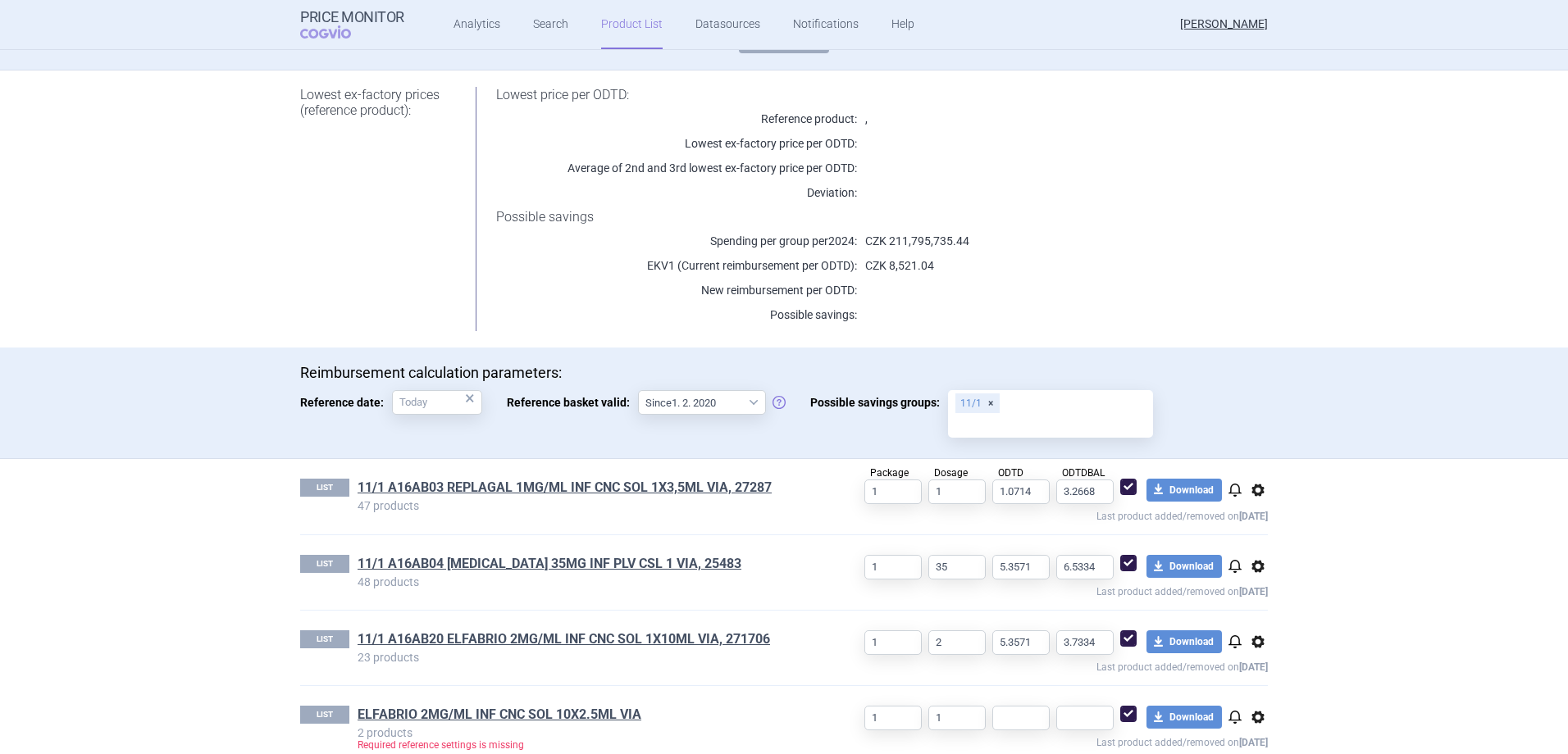
scroll to position [193, 0]
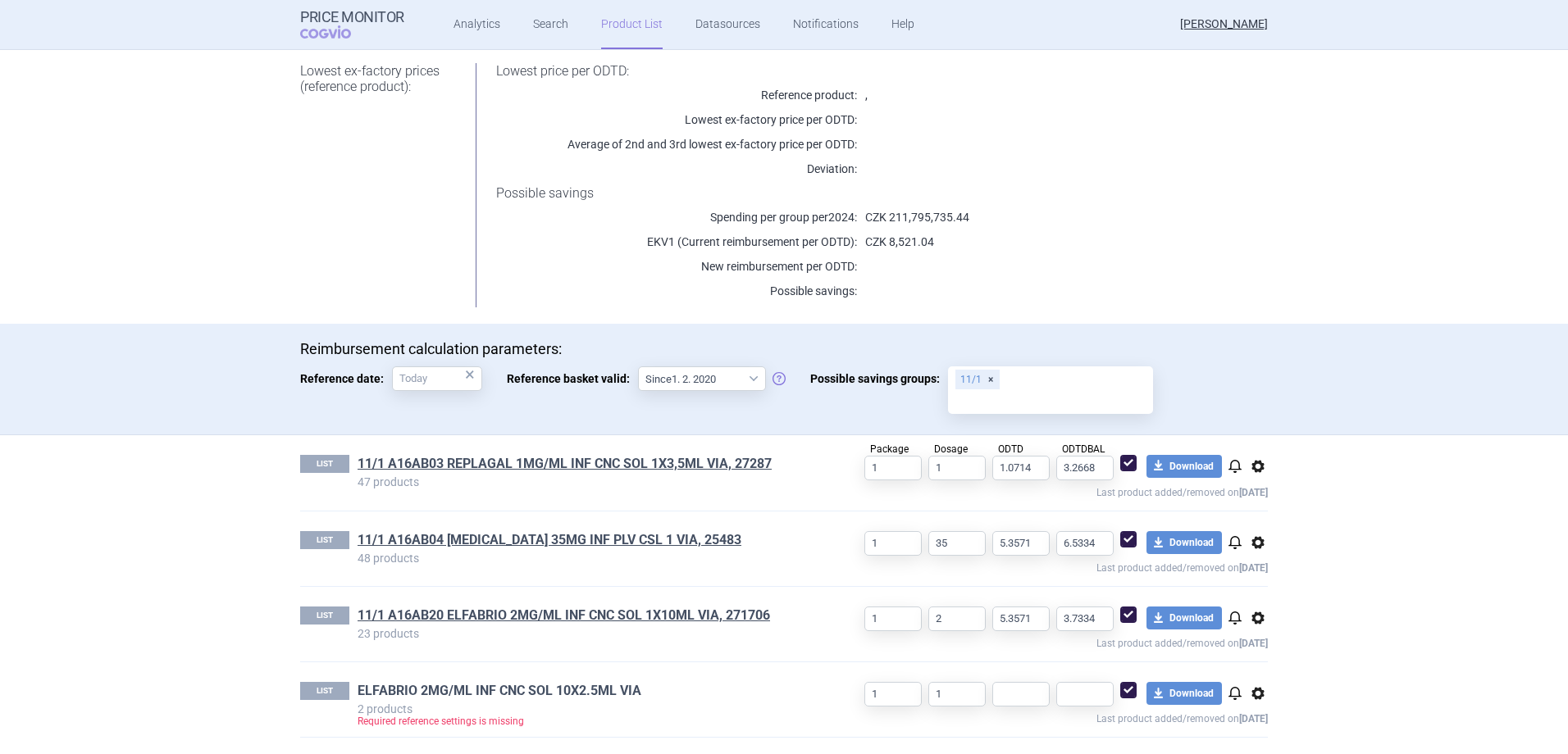
click at [585, 696] on link "ELFABRIO 2MG/ML INF CNC SOL 10X2.5ML VIA" at bounding box center [500, 691] width 284 height 18
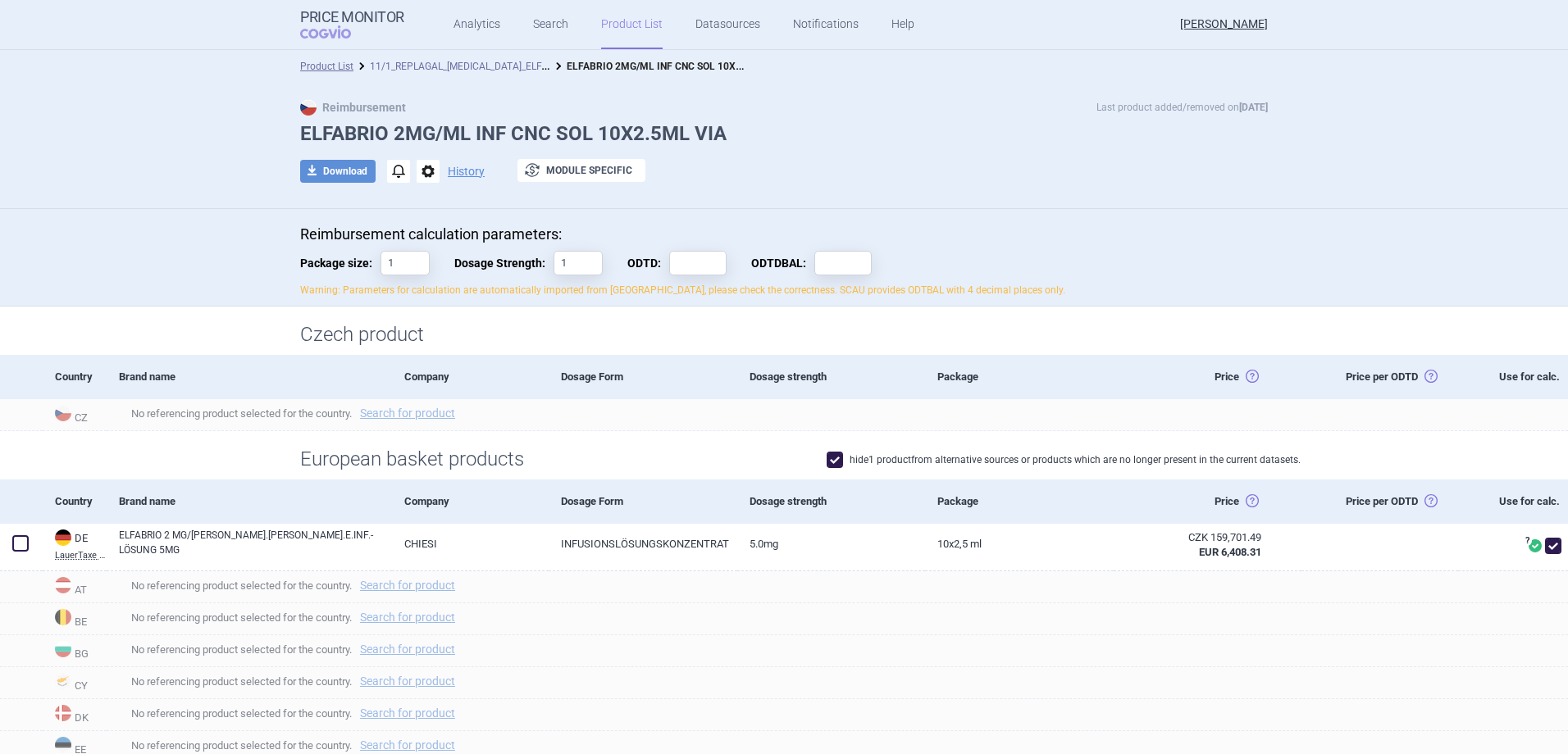
click at [474, 65] on link "11/1_REPLAGAL_FABRAZYME_ELFABRIO" at bounding box center [469, 65] width 199 height 15
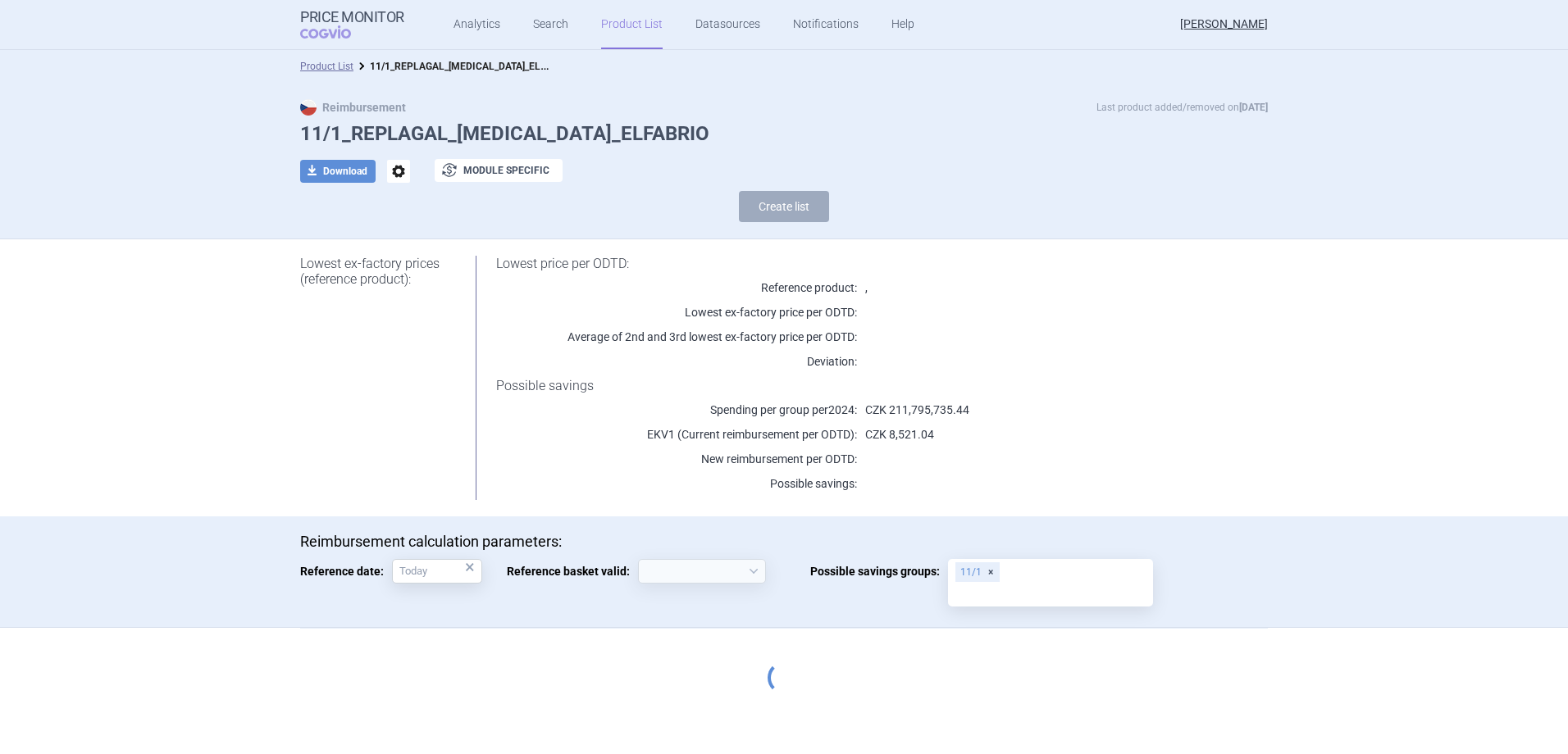
select select "[DATE]"
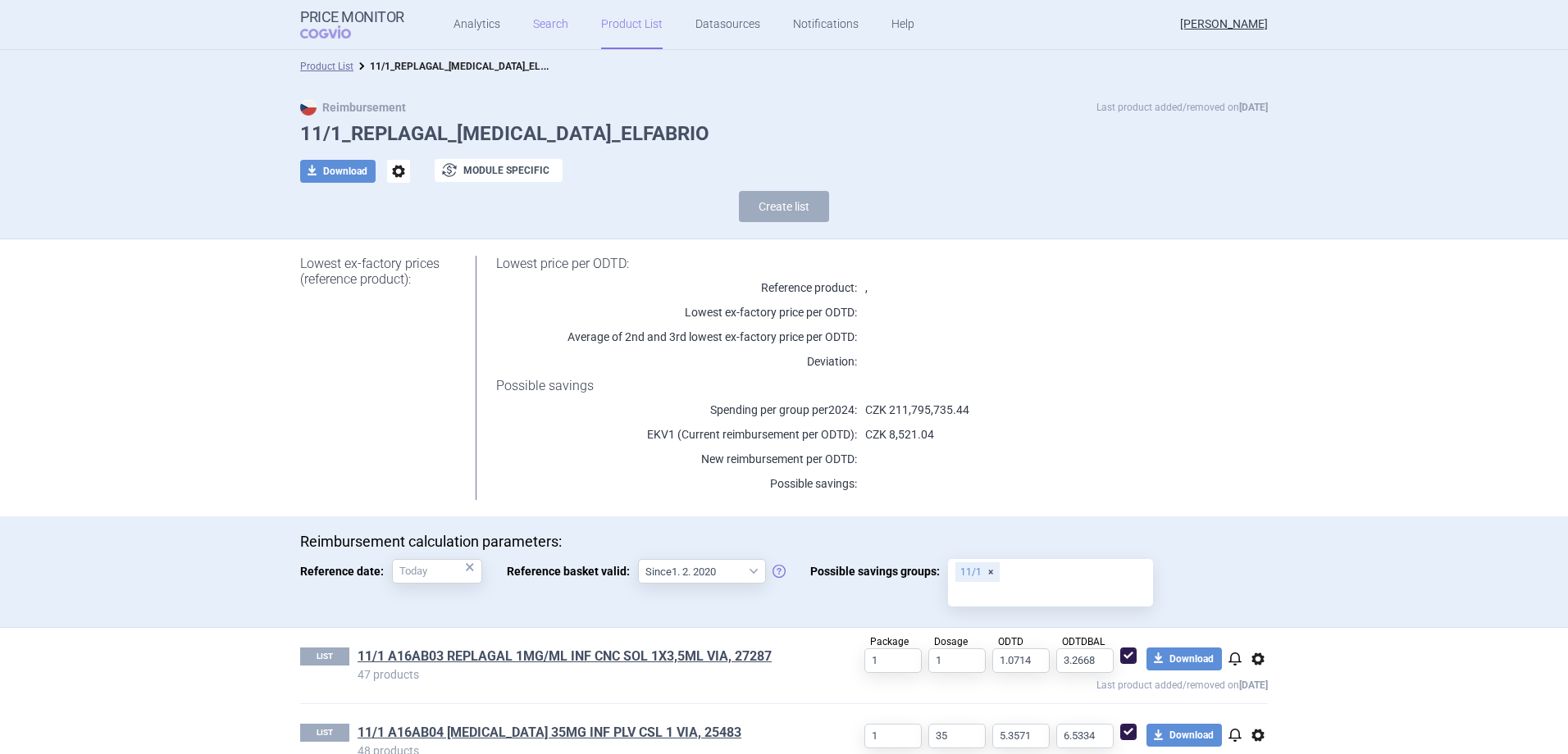
click at [539, 31] on link "Search" at bounding box center [550, 25] width 35 height 49
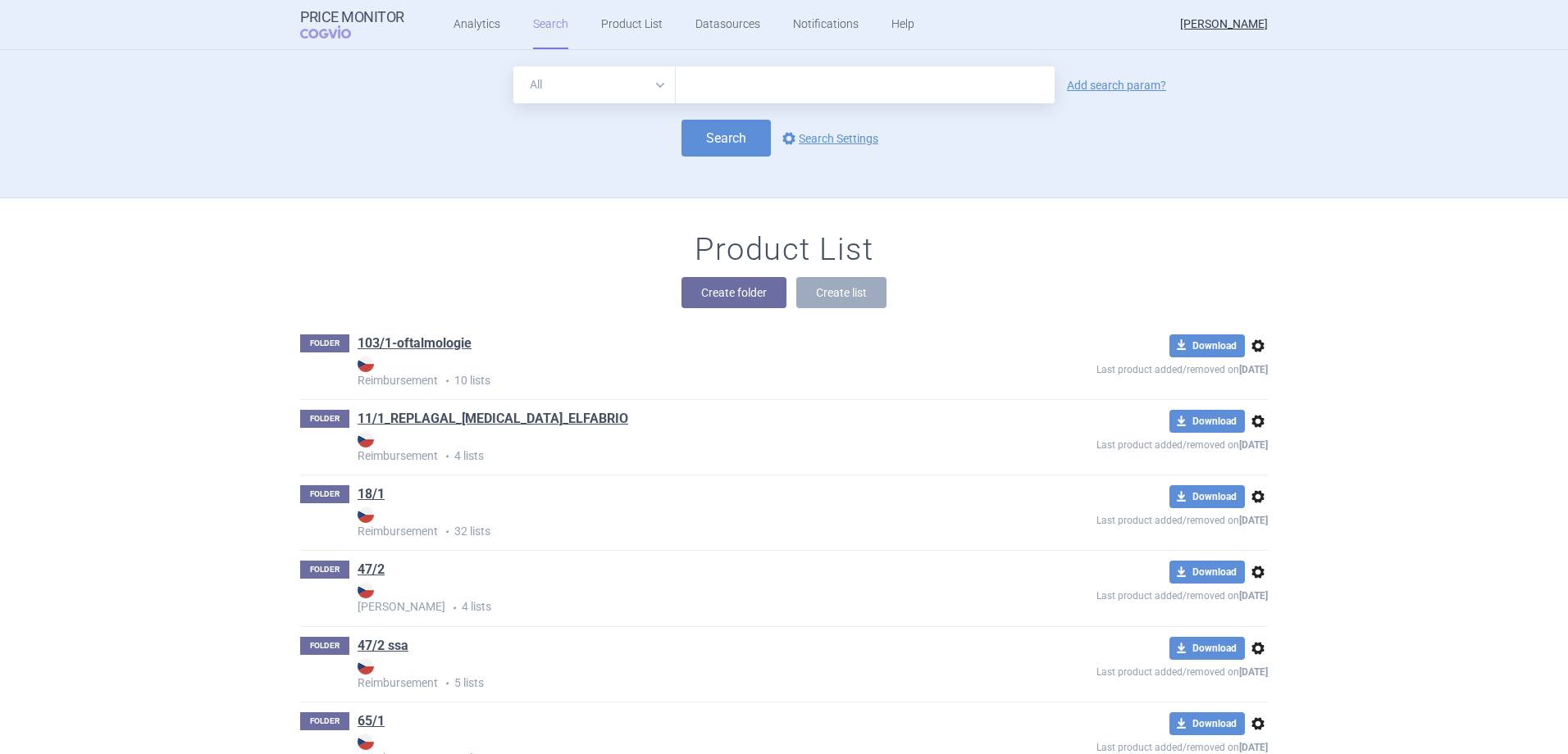
drag, startPoint x: 735, startPoint y: 58, endPoint x: 739, endPoint y: 69, distance: 11.7
click at [738, 62] on div "All Brand Name ATC Company Active Substance Country Newer than Add search param…" at bounding box center [784, 124] width 1568 height 149
click at [737, 77] on input "text" at bounding box center [865, 84] width 379 height 37
type input "elfabrio"
click at [708, 138] on button "Search" at bounding box center [726, 137] width 89 height 37
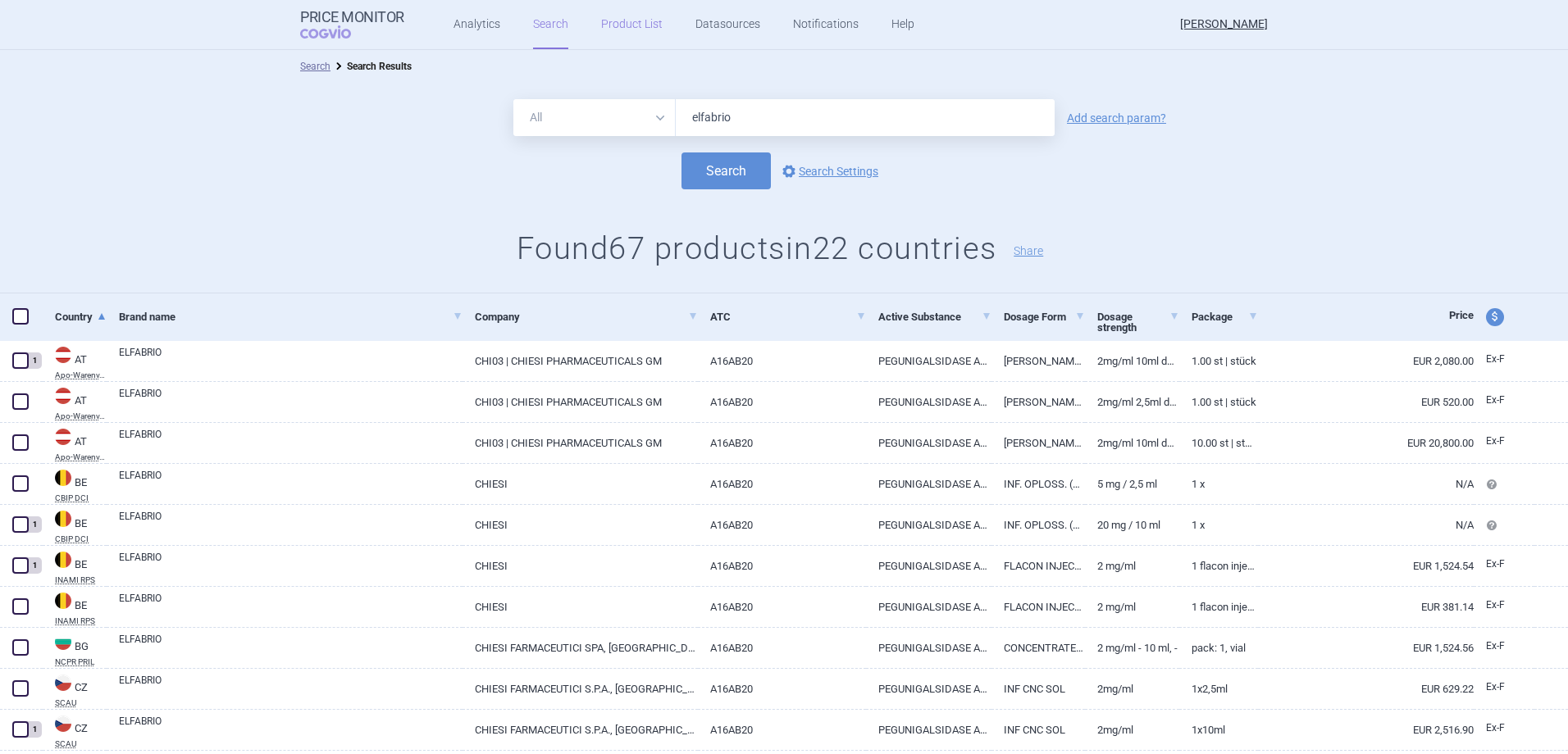
click at [628, 17] on link "Product List" at bounding box center [631, 25] width 62 height 49
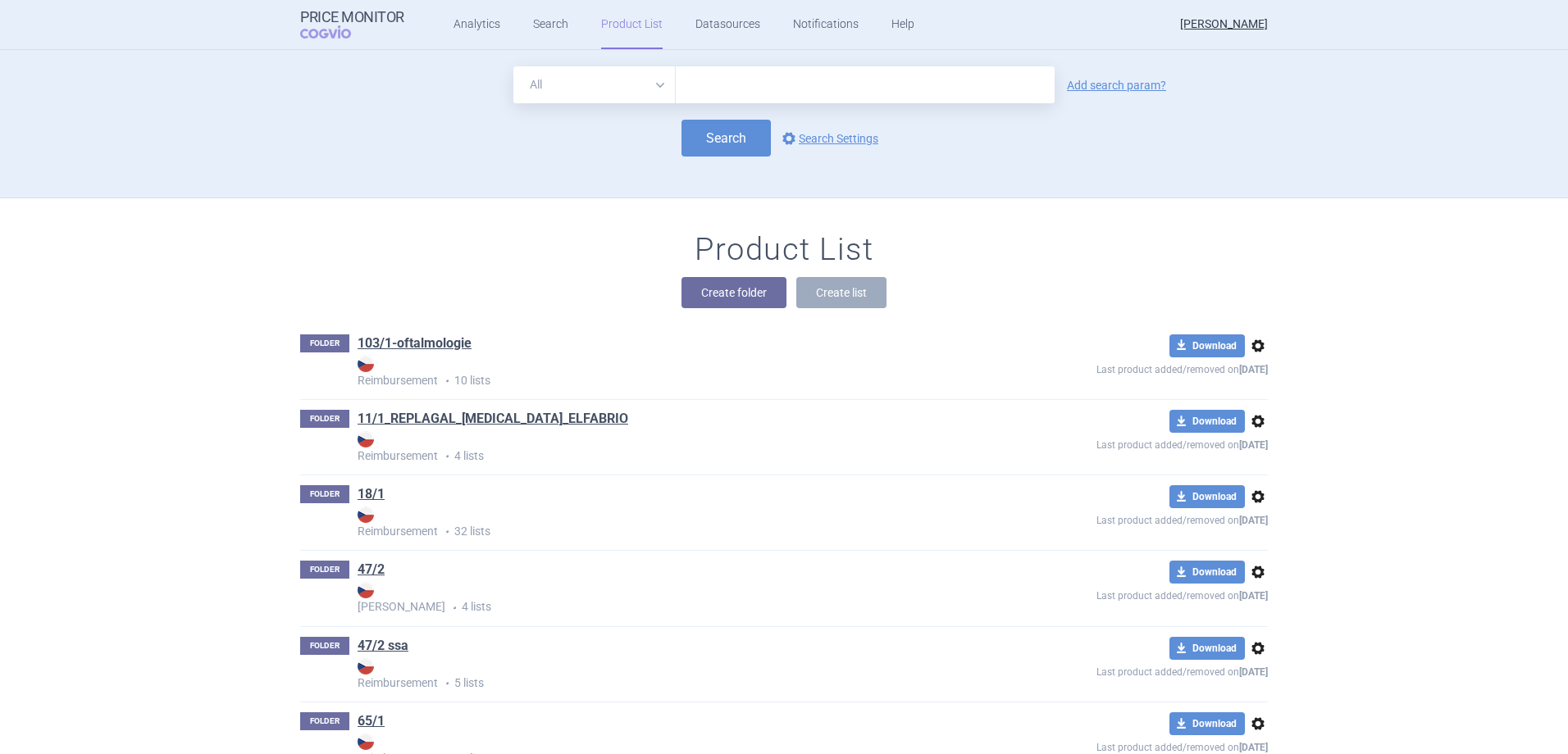
scroll to position [149, 0]
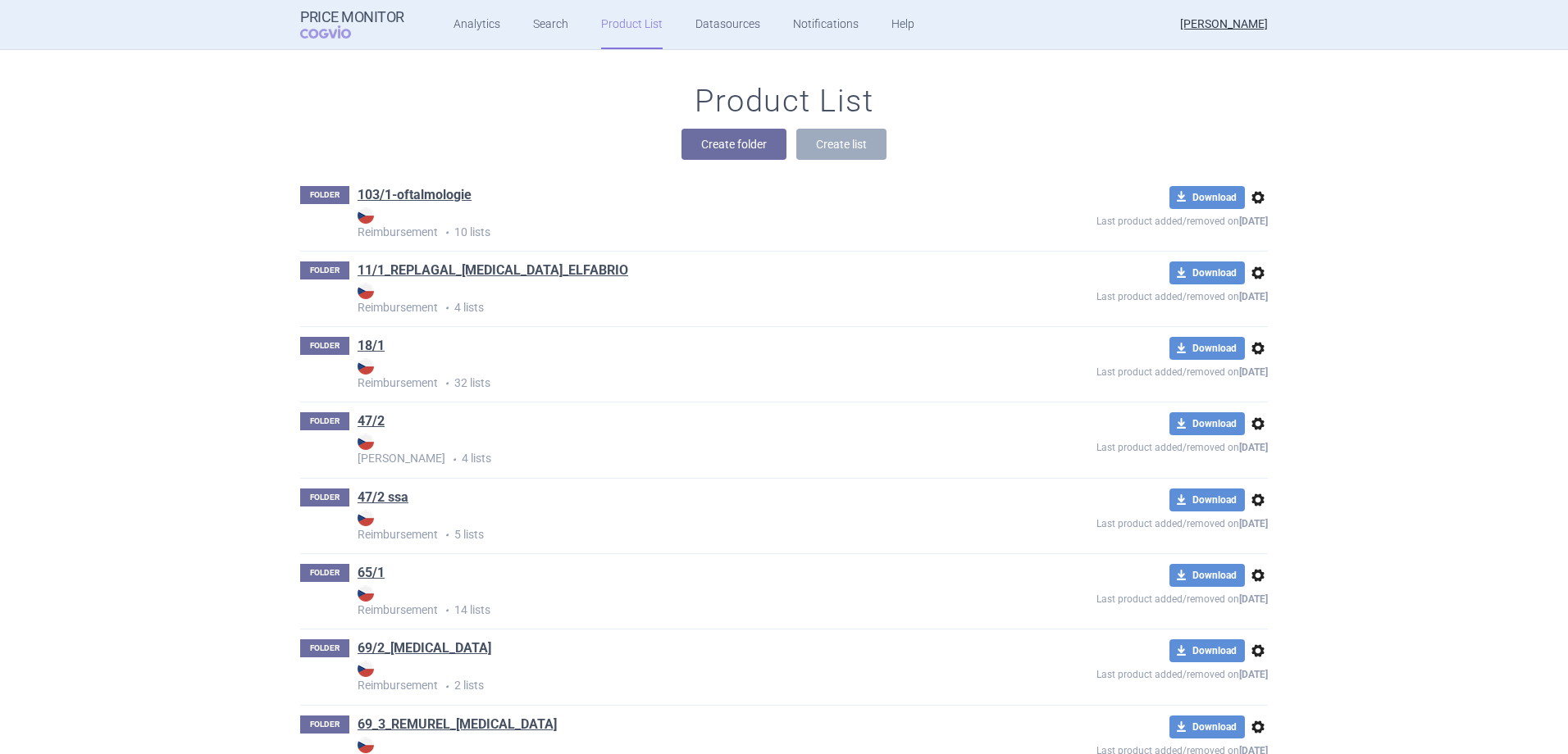
click at [1249, 269] on span "options" at bounding box center [1258, 272] width 20 height 20
click at [1267, 371] on button "Delete" at bounding box center [1250, 368] width 52 height 24
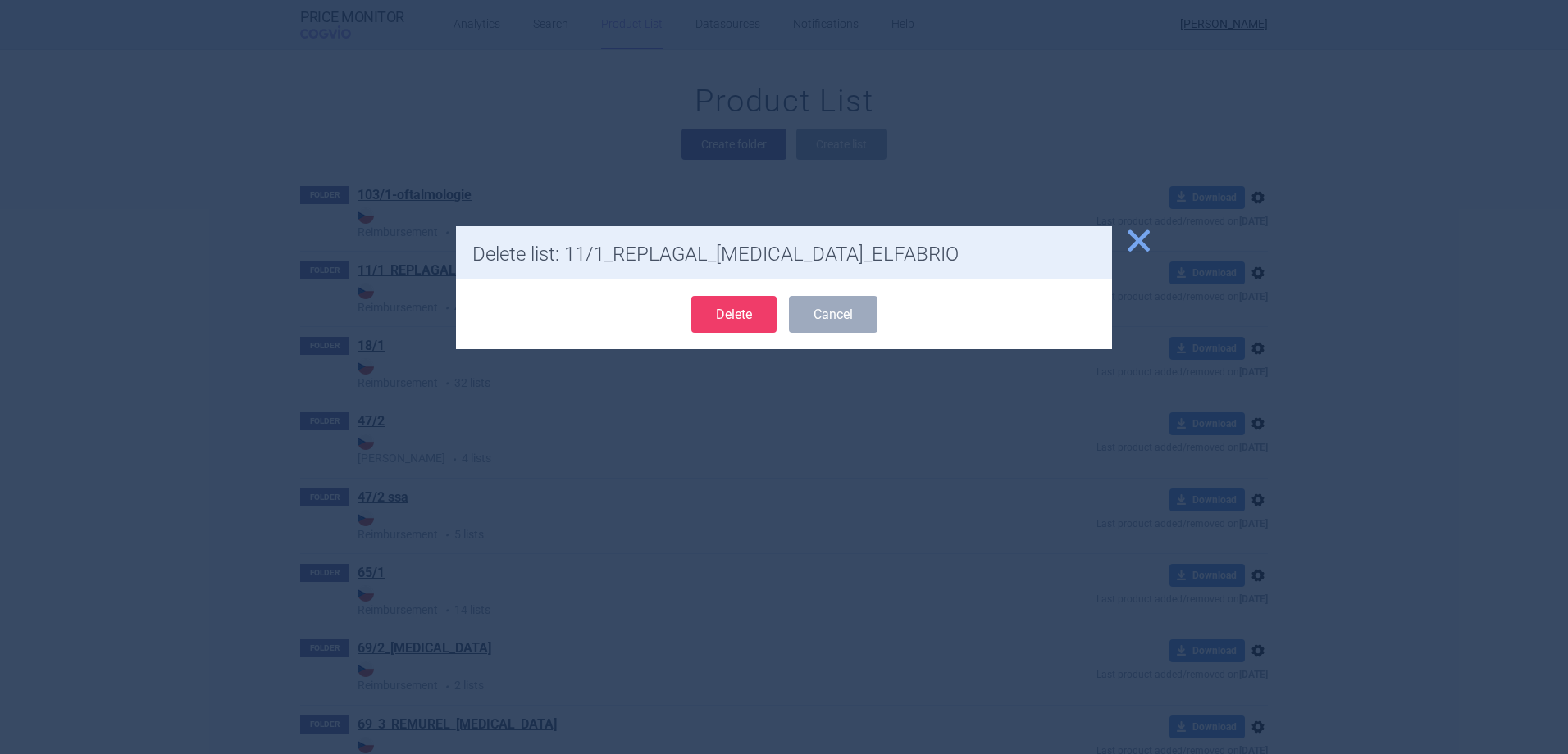
click at [746, 308] on button "Delete" at bounding box center [733, 314] width 85 height 37
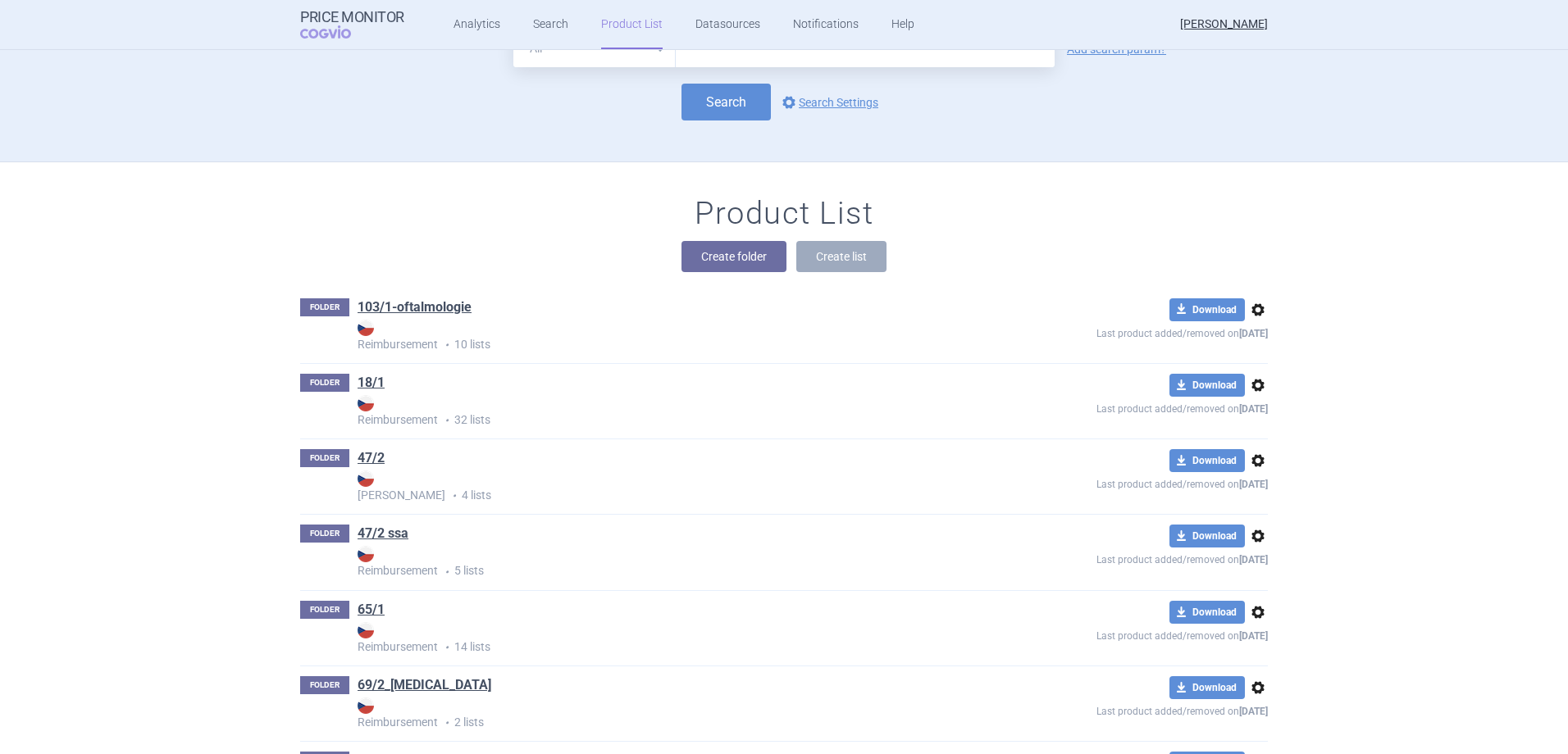
scroll to position [0, 0]
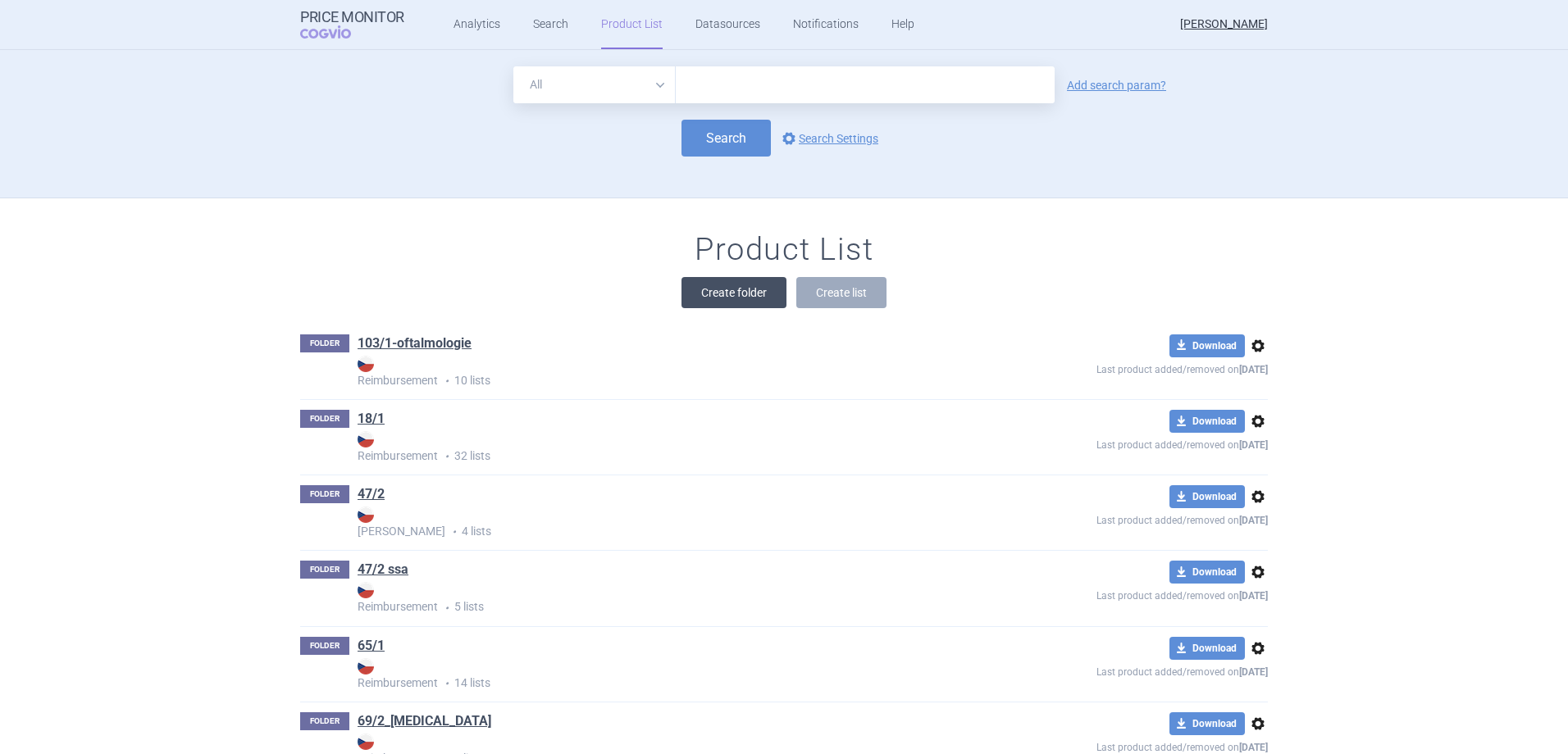
click at [733, 290] on button "Create folder" at bounding box center [733, 292] width 105 height 31
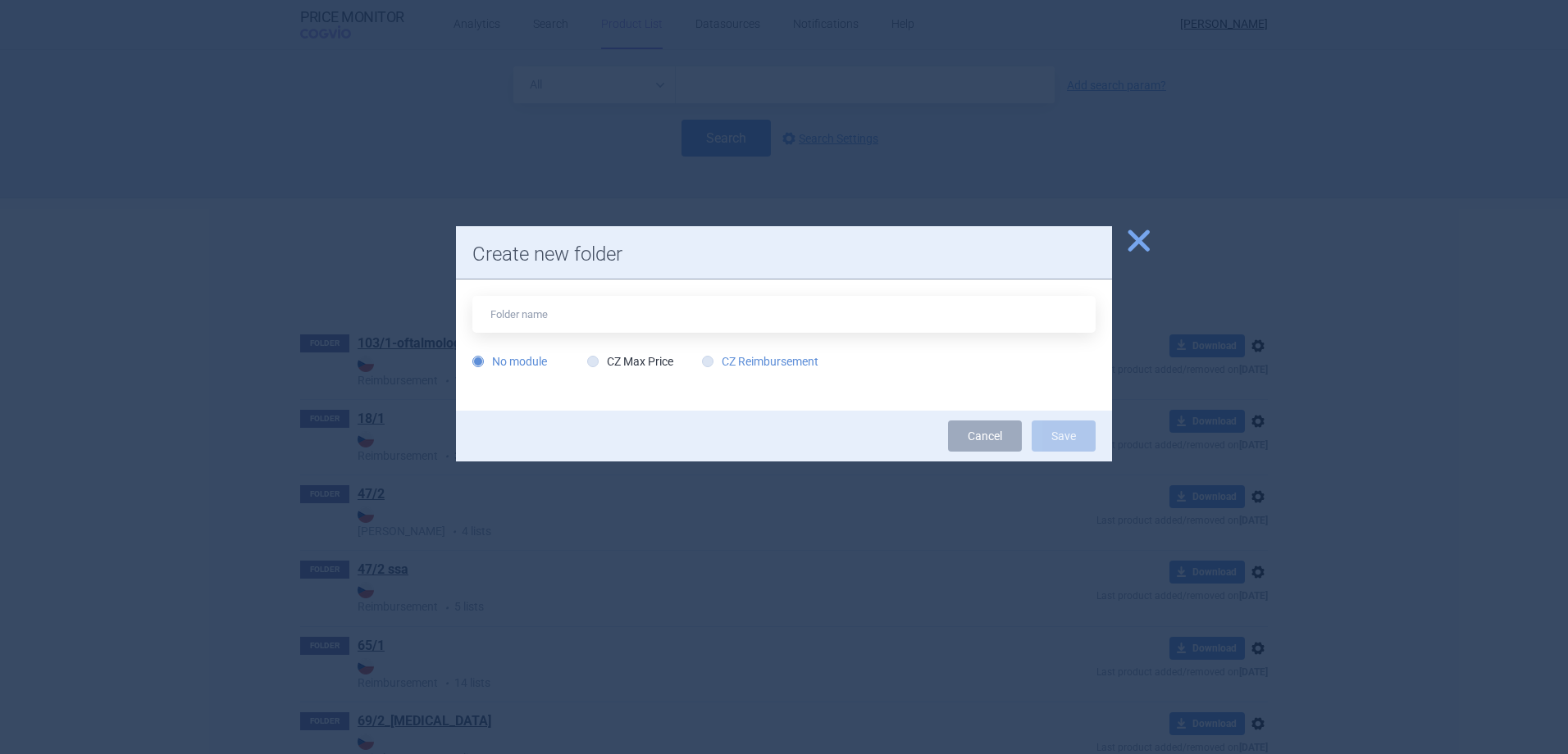
click at [752, 360] on label "CZ Reimbursement" at bounding box center [760, 360] width 116 height 16
click at [719, 360] on input "CZ Reimbursement" at bounding box center [711, 361] width 16 height 16
radio input "true"
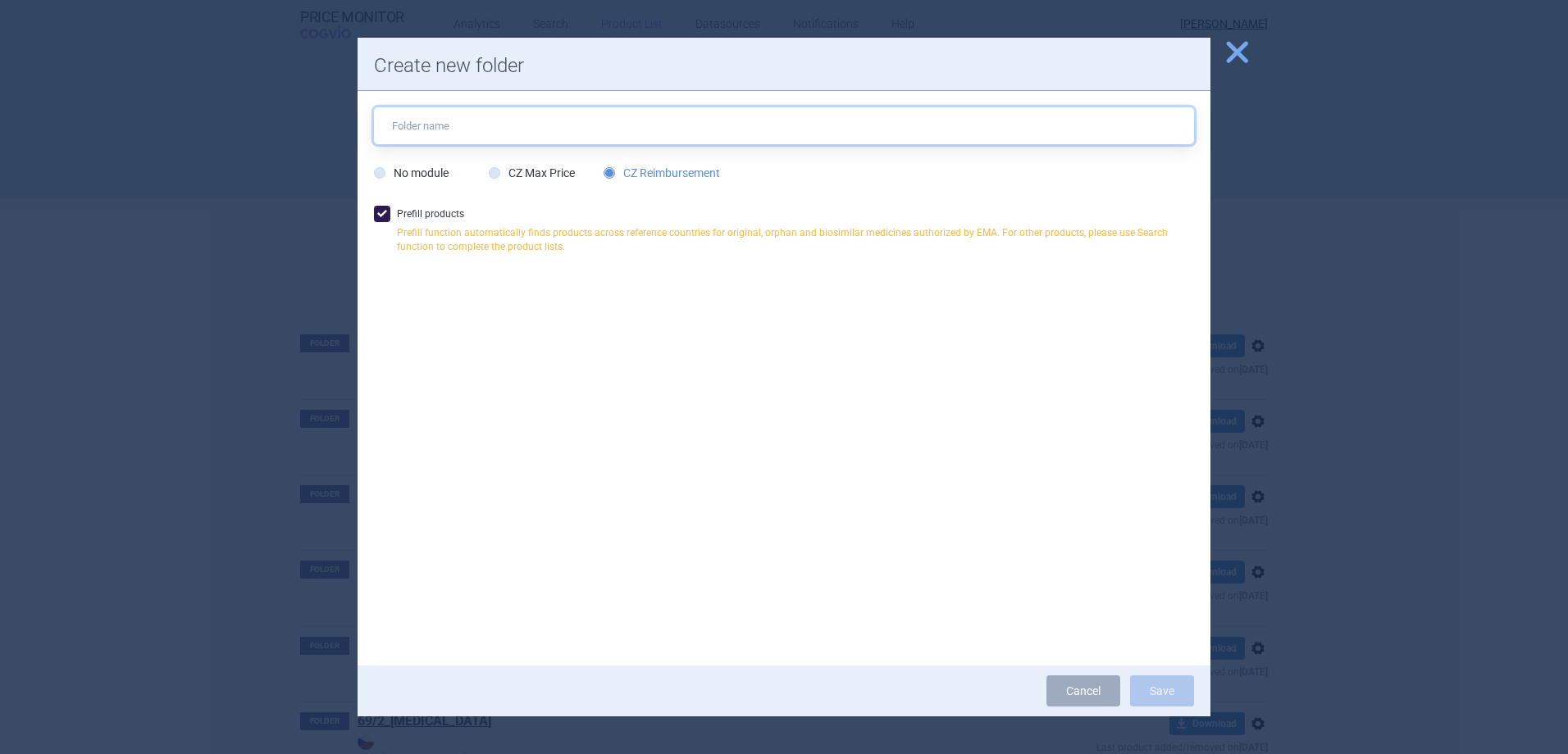
click at [434, 125] on input "text" at bounding box center [784, 126] width 819 height 37
click at [539, 134] on input "11_1_replagal,elfabrio" at bounding box center [784, 126] width 819 height 37
type input "11_1_replagal,elfabrio,[MEDICAL_DATA]"
click at [1180, 702] on button "Save" at bounding box center [1162, 691] width 64 height 31
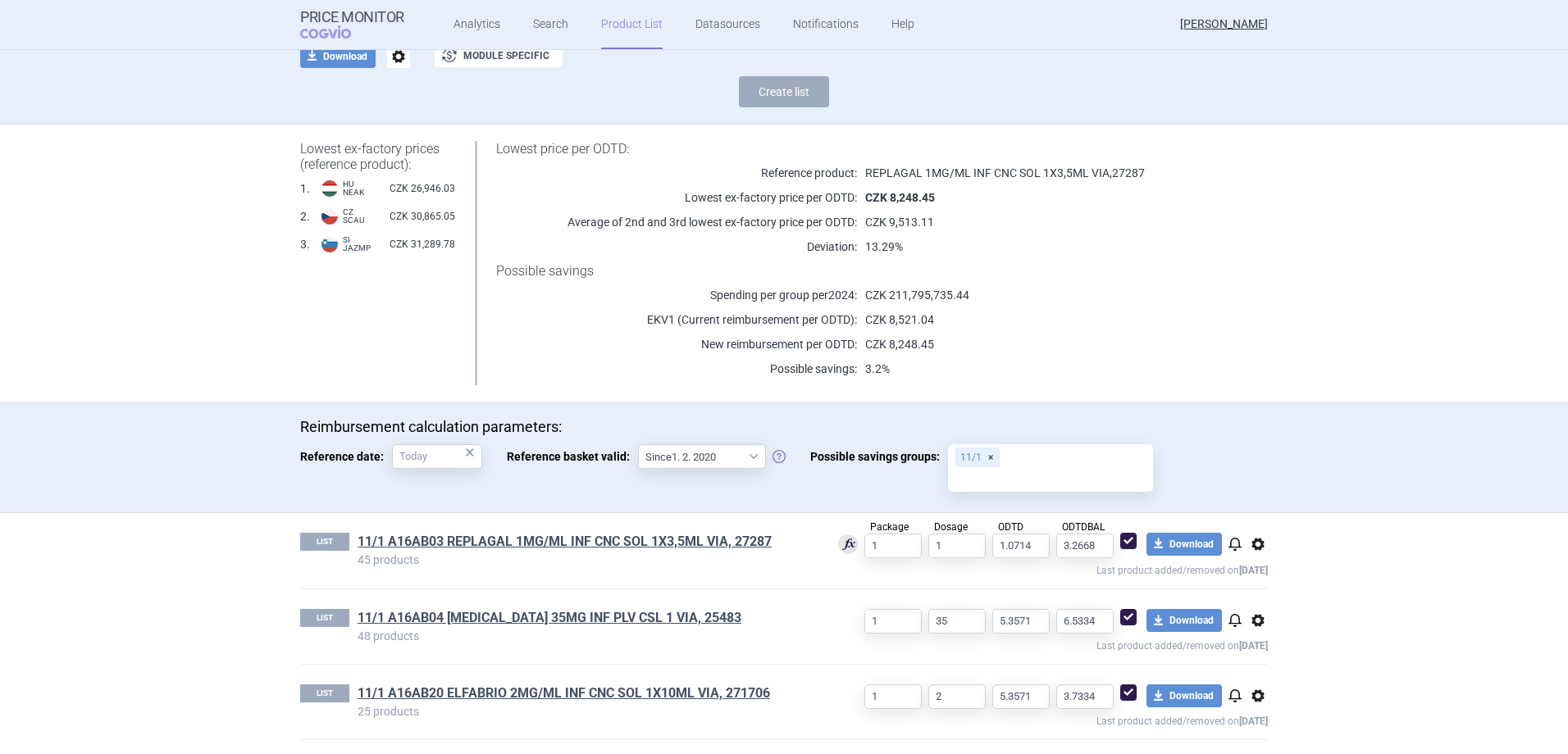
scroll to position [117, 0]
click at [743, 537] on link "11/1 A16AB03 REPLAGAL 1MG/ML INF CNC SOL 1X3,5ML VIA, 27287" at bounding box center [565, 539] width 414 height 18
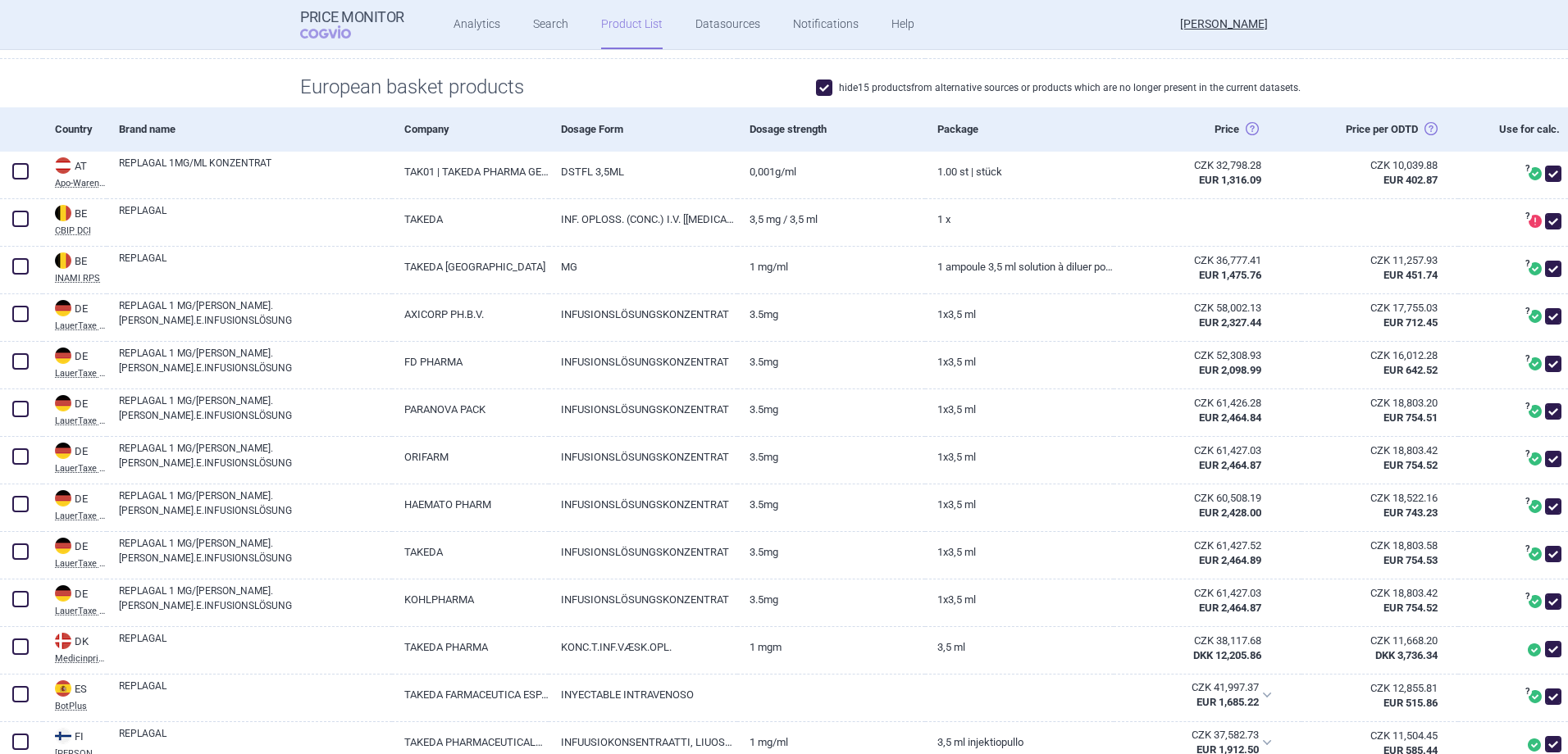
scroll to position [410, 0]
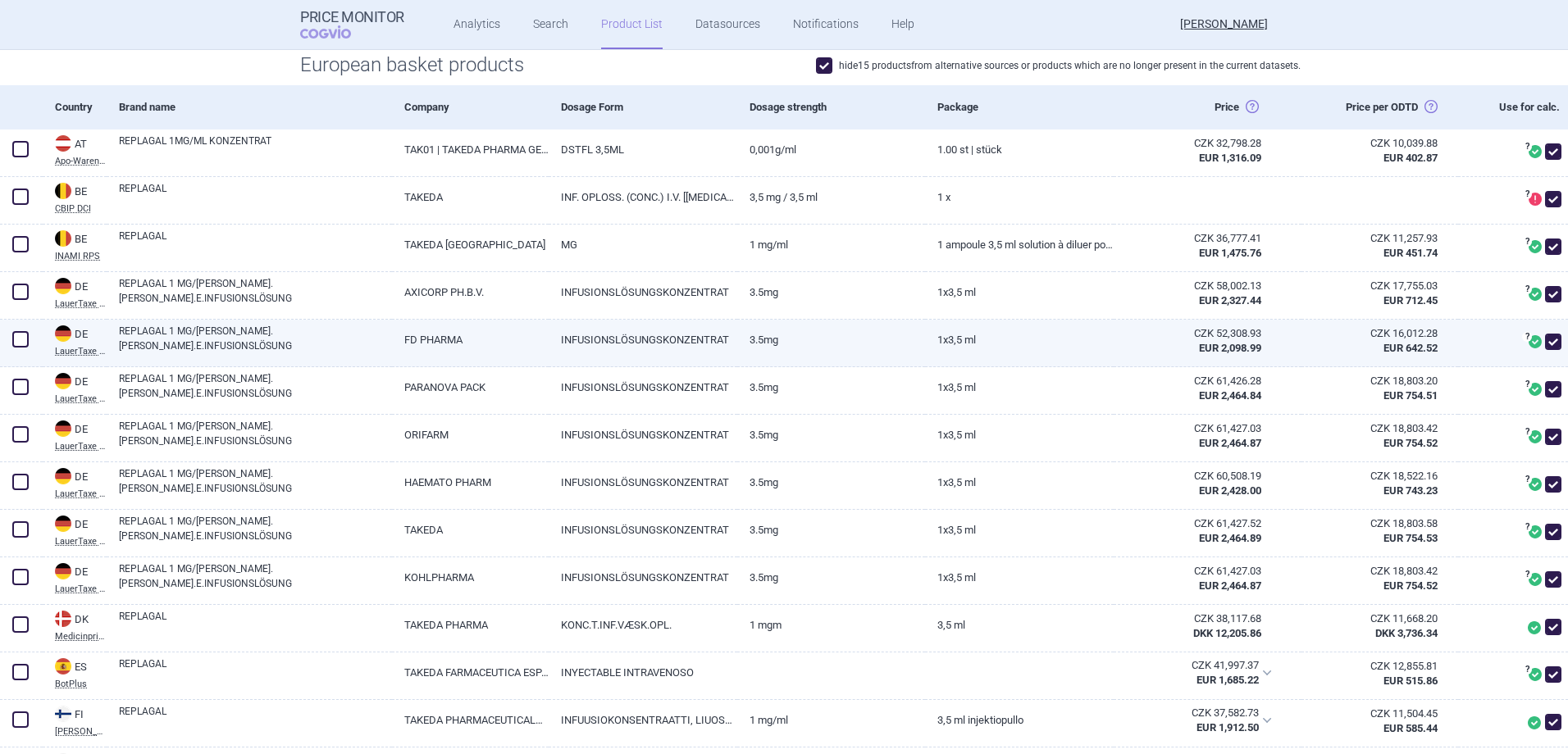
click at [25, 339] on span at bounding box center [20, 339] width 16 height 16
checkbox input "true"
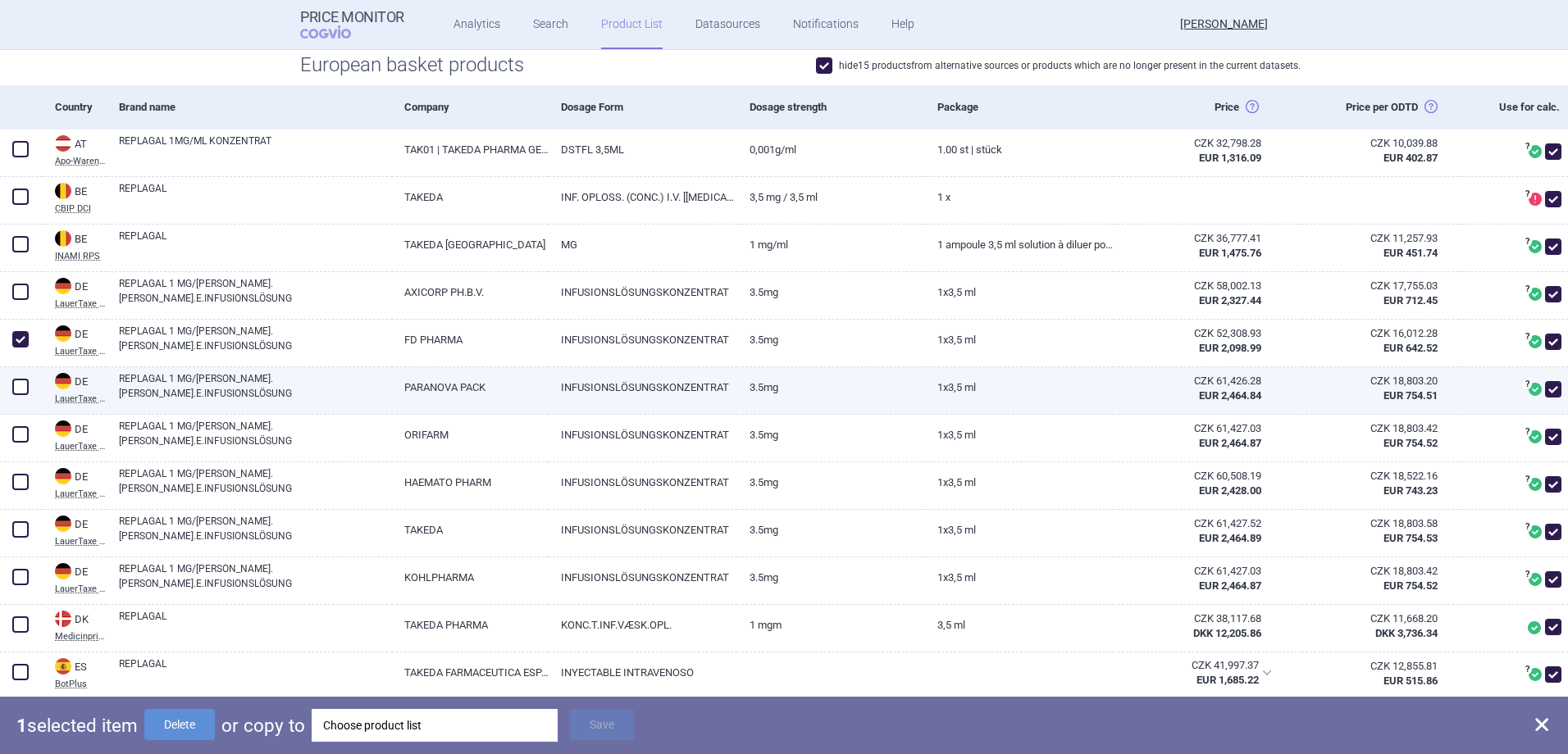
click at [22, 384] on span at bounding box center [20, 386] width 16 height 16
checkbox input "true"
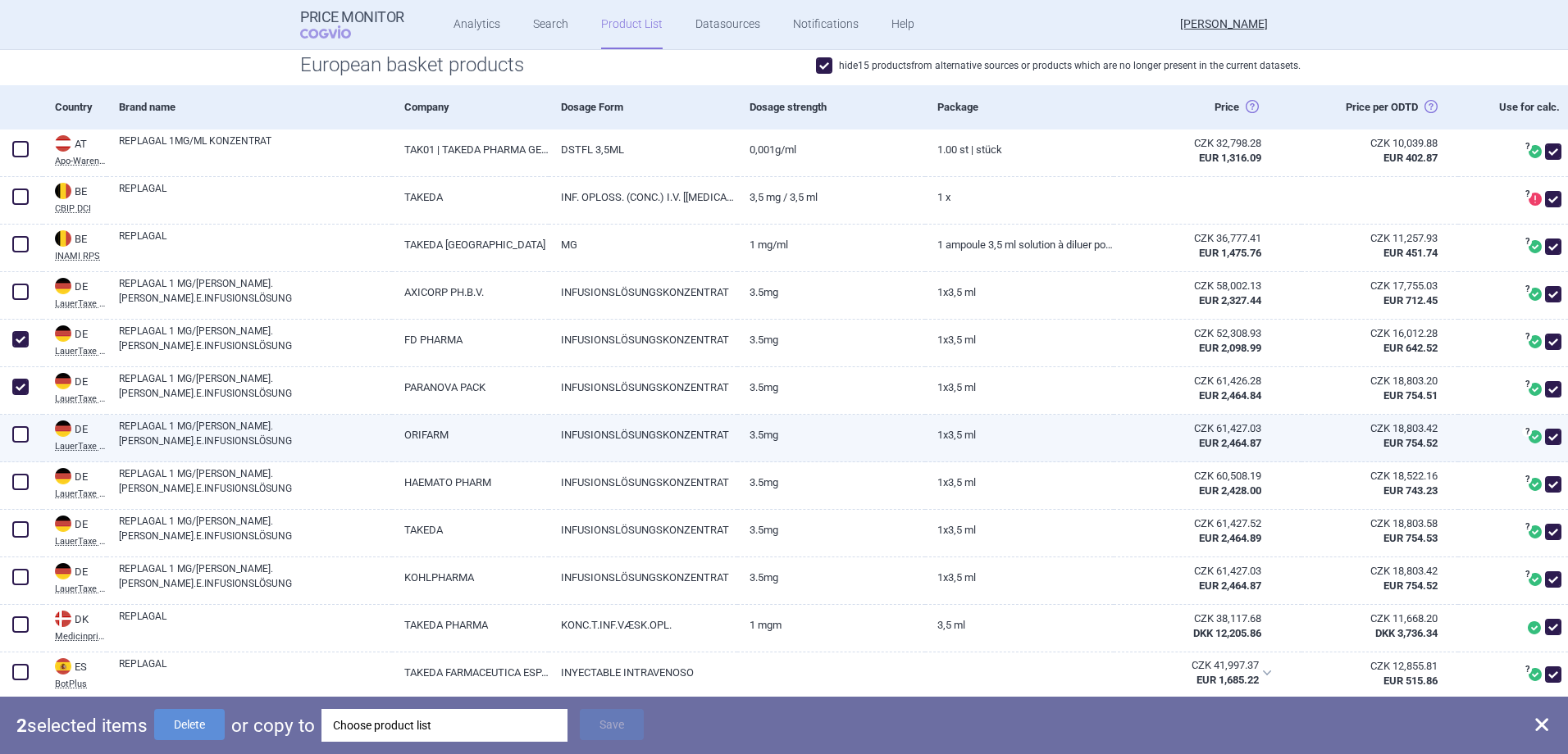
click at [20, 429] on span at bounding box center [20, 434] width 16 height 16
checkbox input "true"
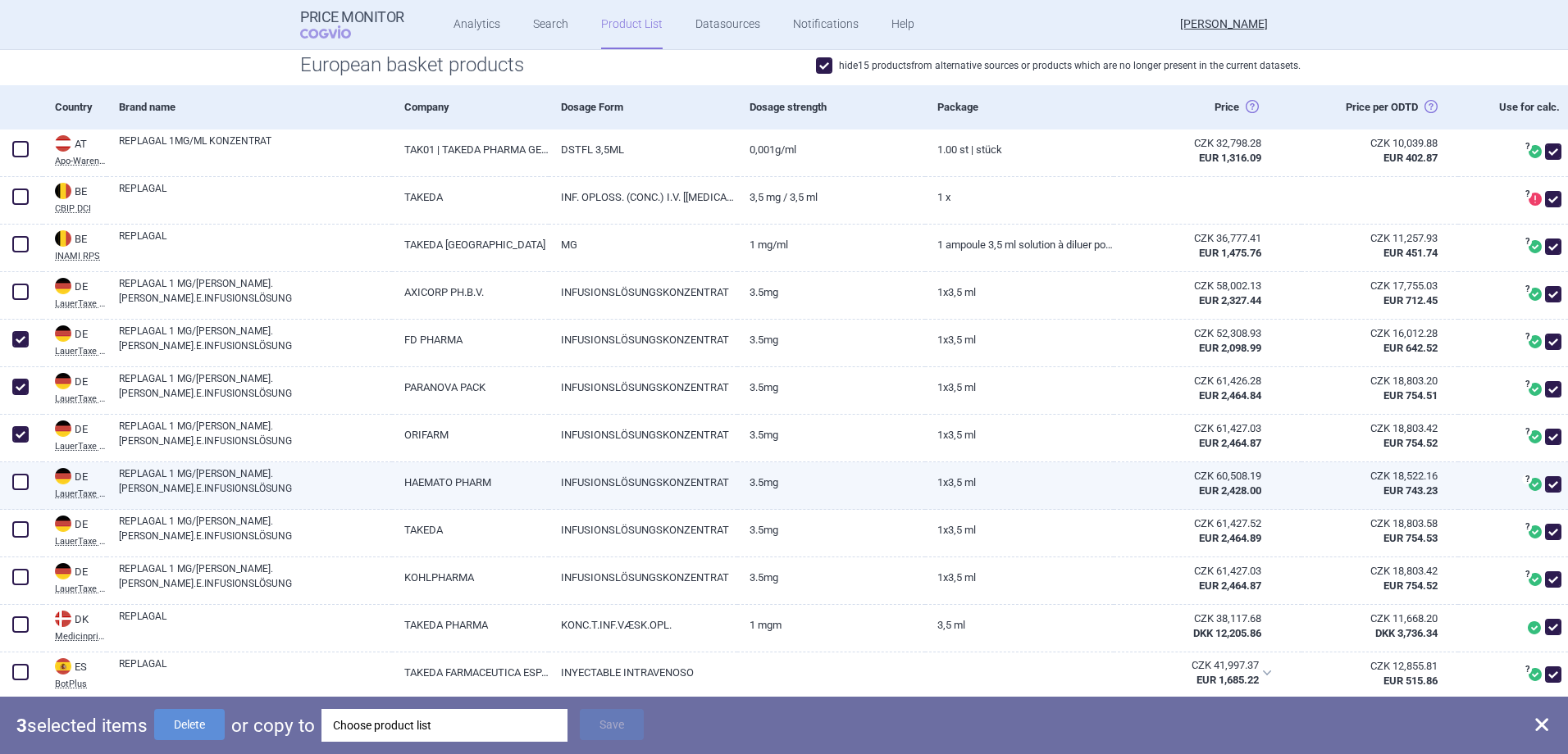
click at [22, 476] on span at bounding box center [20, 482] width 16 height 16
checkbox input "true"
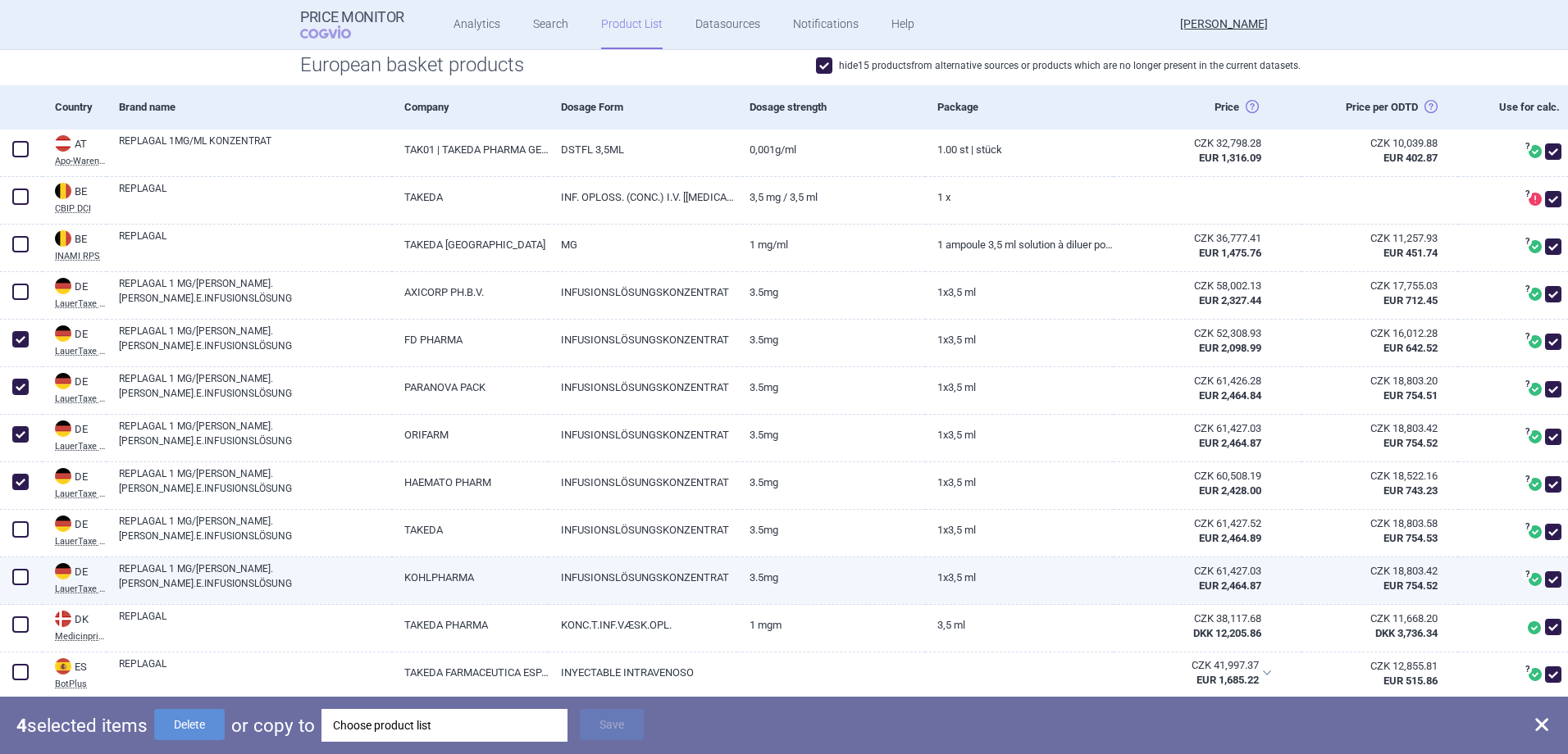
click at [23, 579] on span at bounding box center [20, 576] width 16 height 16
checkbox input "true"
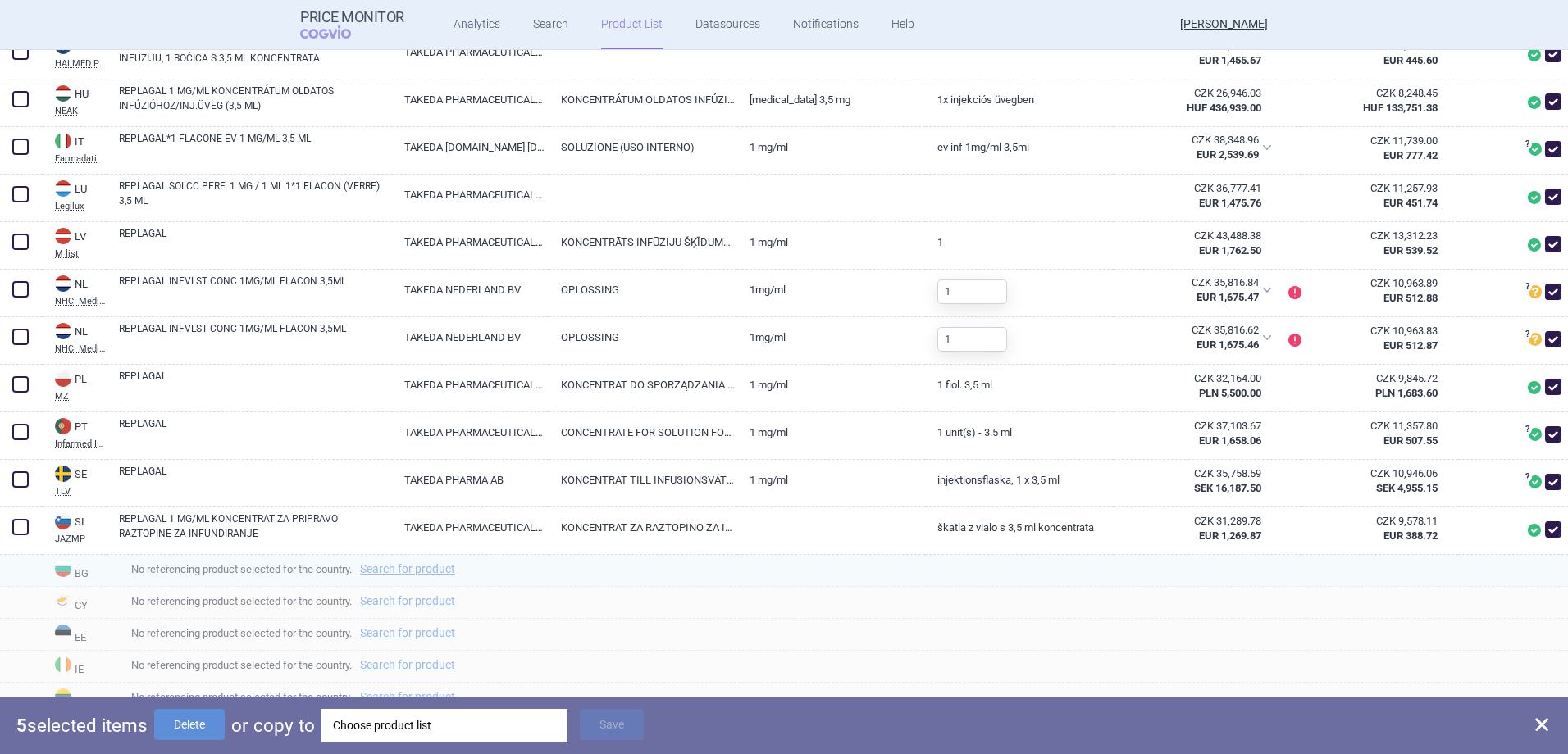
scroll to position [1394, 0]
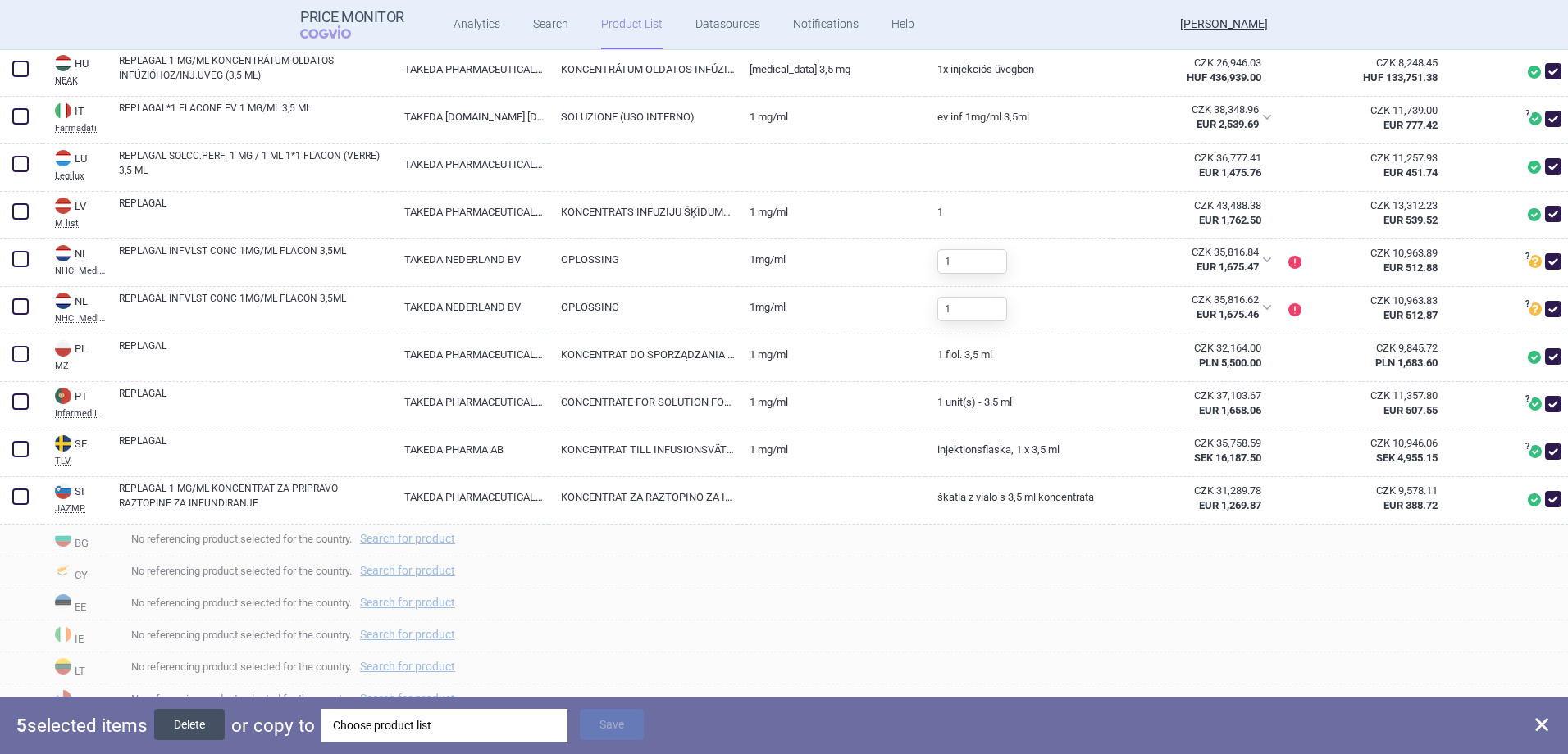
click at [218, 727] on button "Delete" at bounding box center [189, 724] width 71 height 31
checkbox input "false"
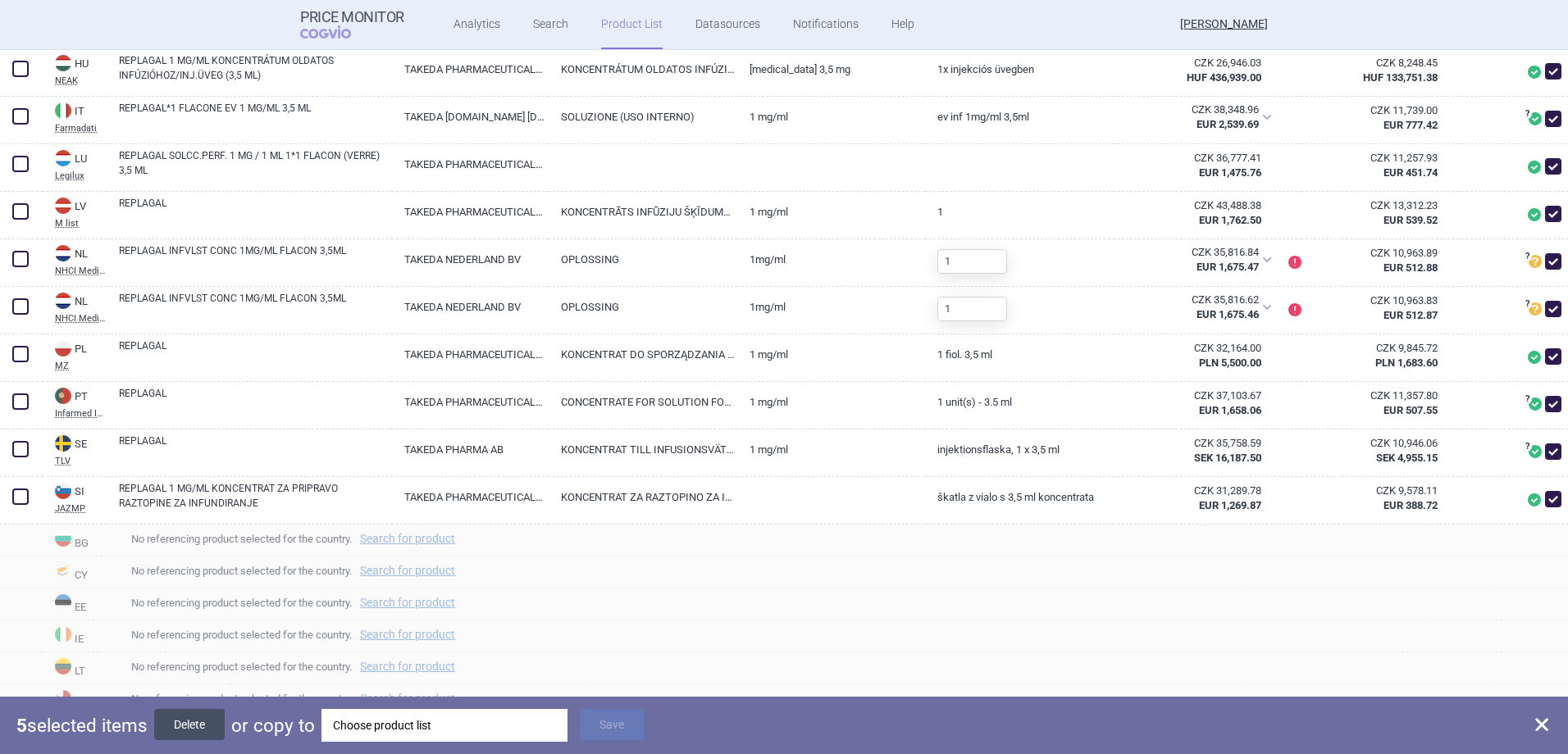
checkbox input "false"
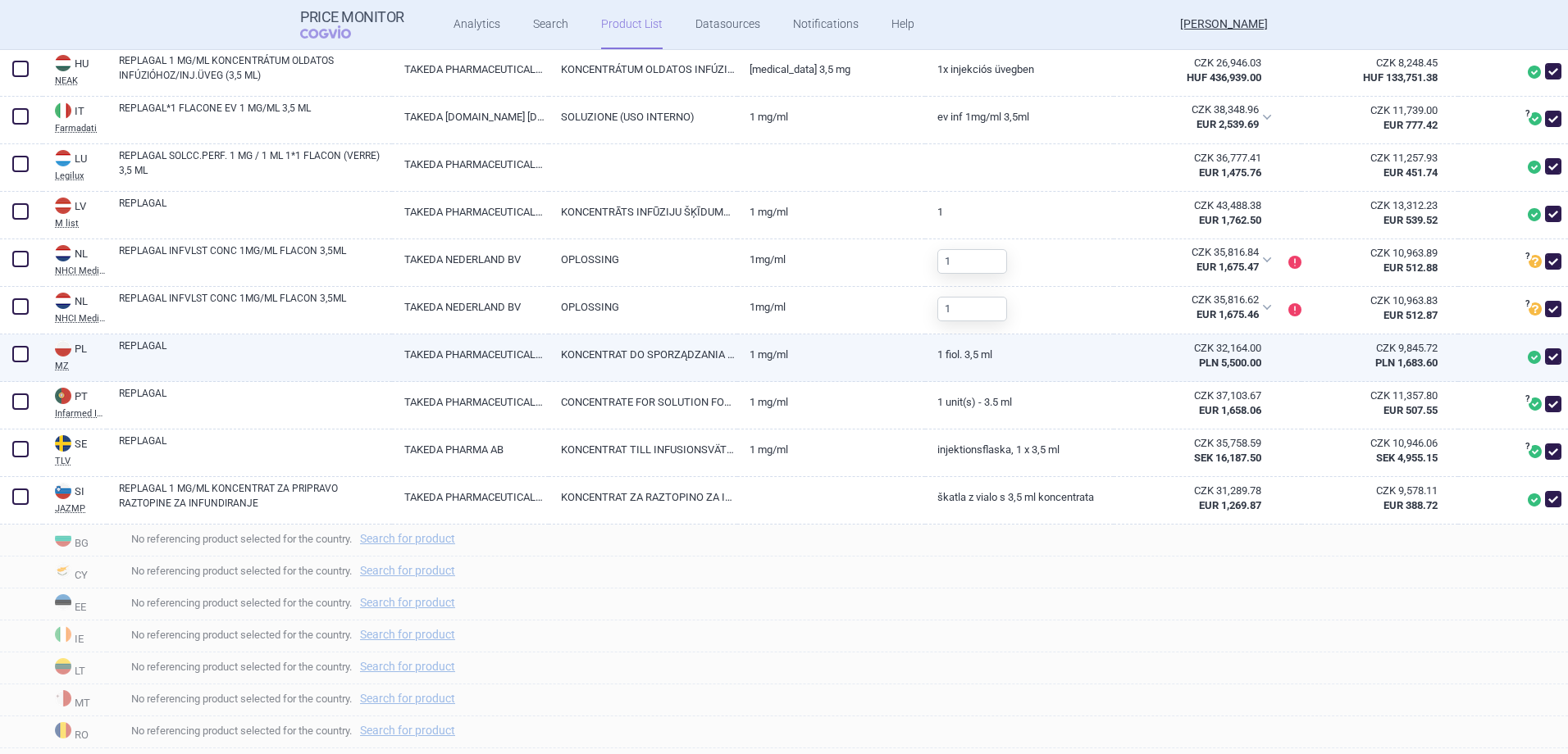
scroll to position [1074, 0]
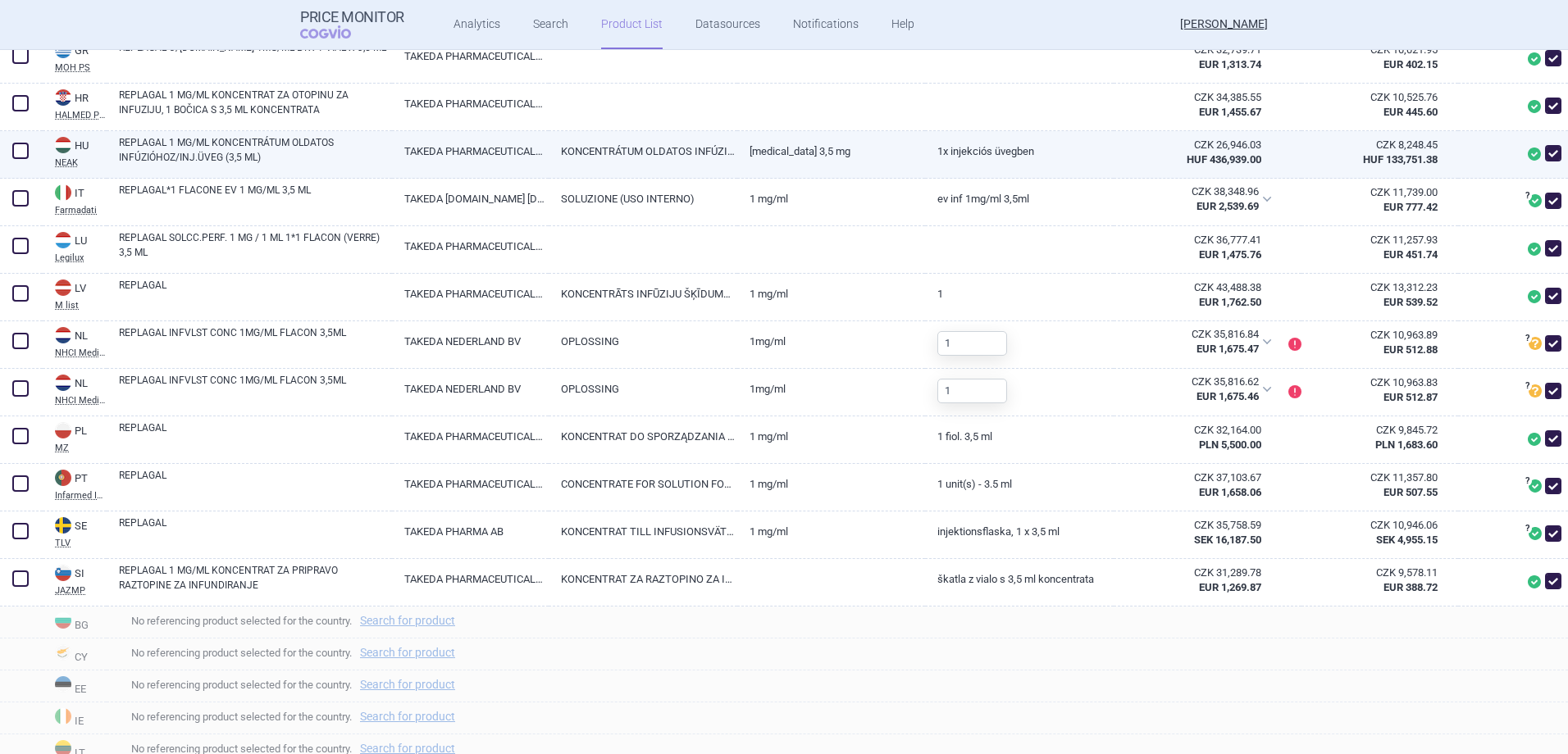
drag, startPoint x: 1542, startPoint y: 154, endPoint x: 1423, endPoint y: 169, distance: 119.9
click at [1544, 154] on span at bounding box center [1552, 152] width 16 height 16
checkbox input "false"
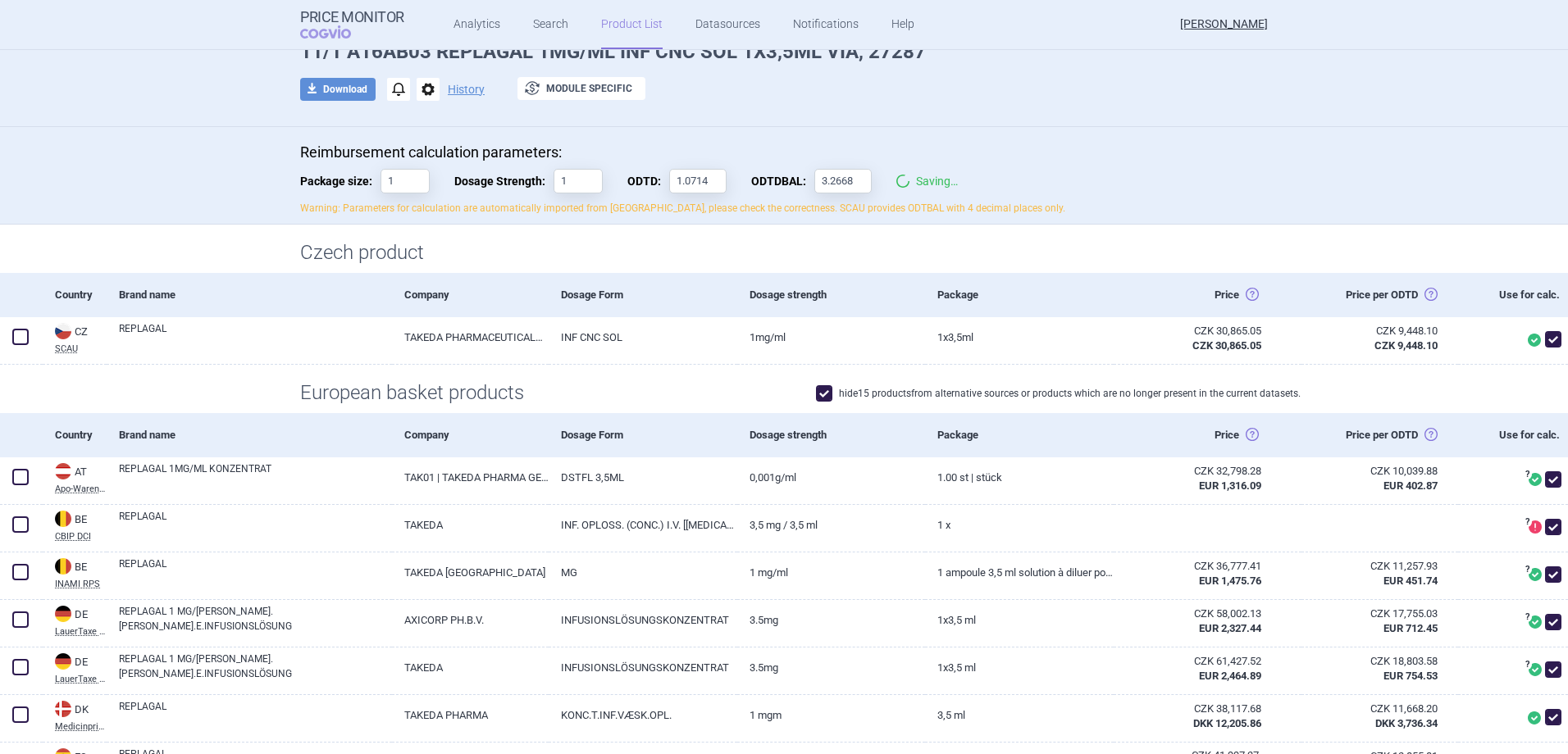
scroll to position [0, 0]
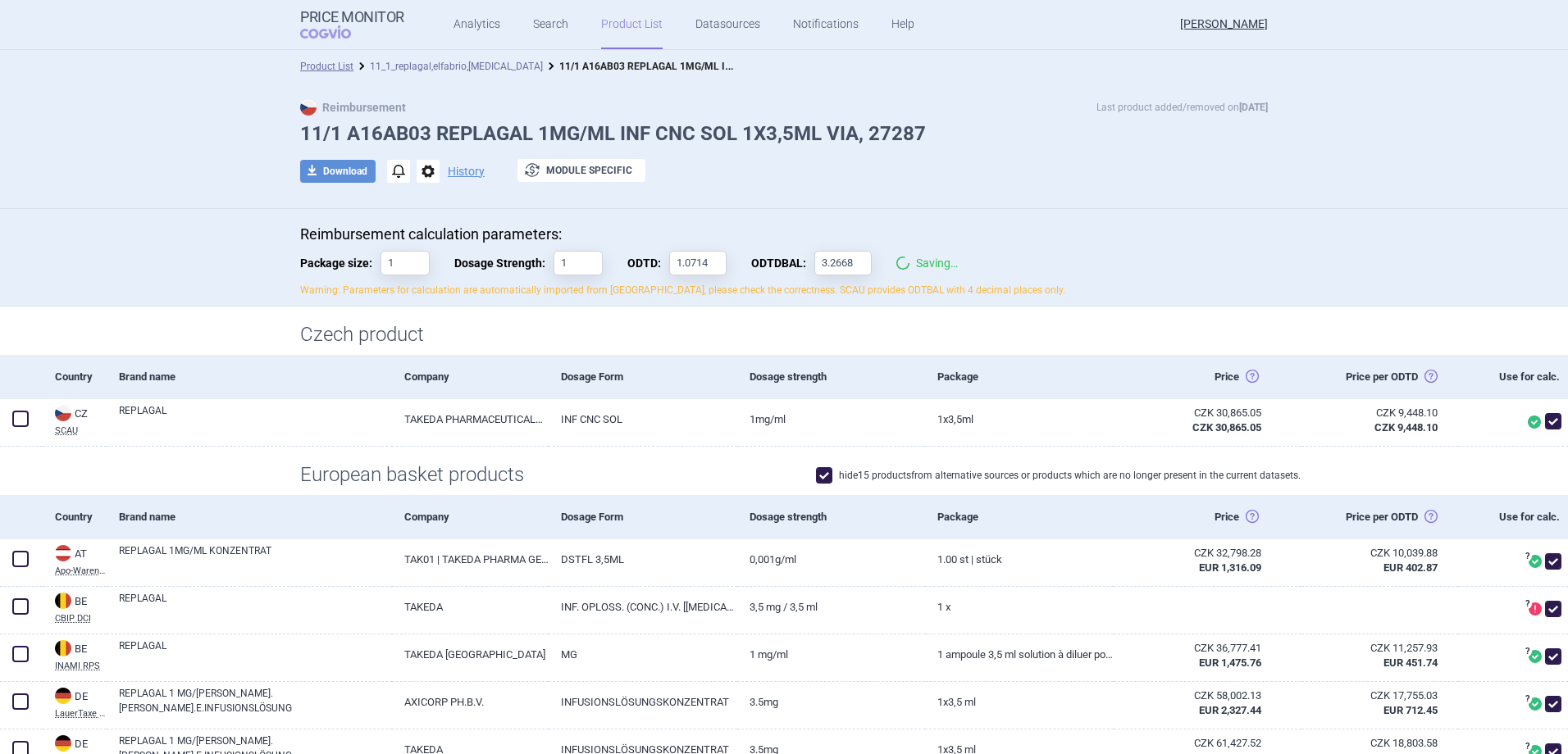
click at [488, 67] on link "11_1_replagal,elfabrio,[MEDICAL_DATA]" at bounding box center [456, 66] width 173 height 11
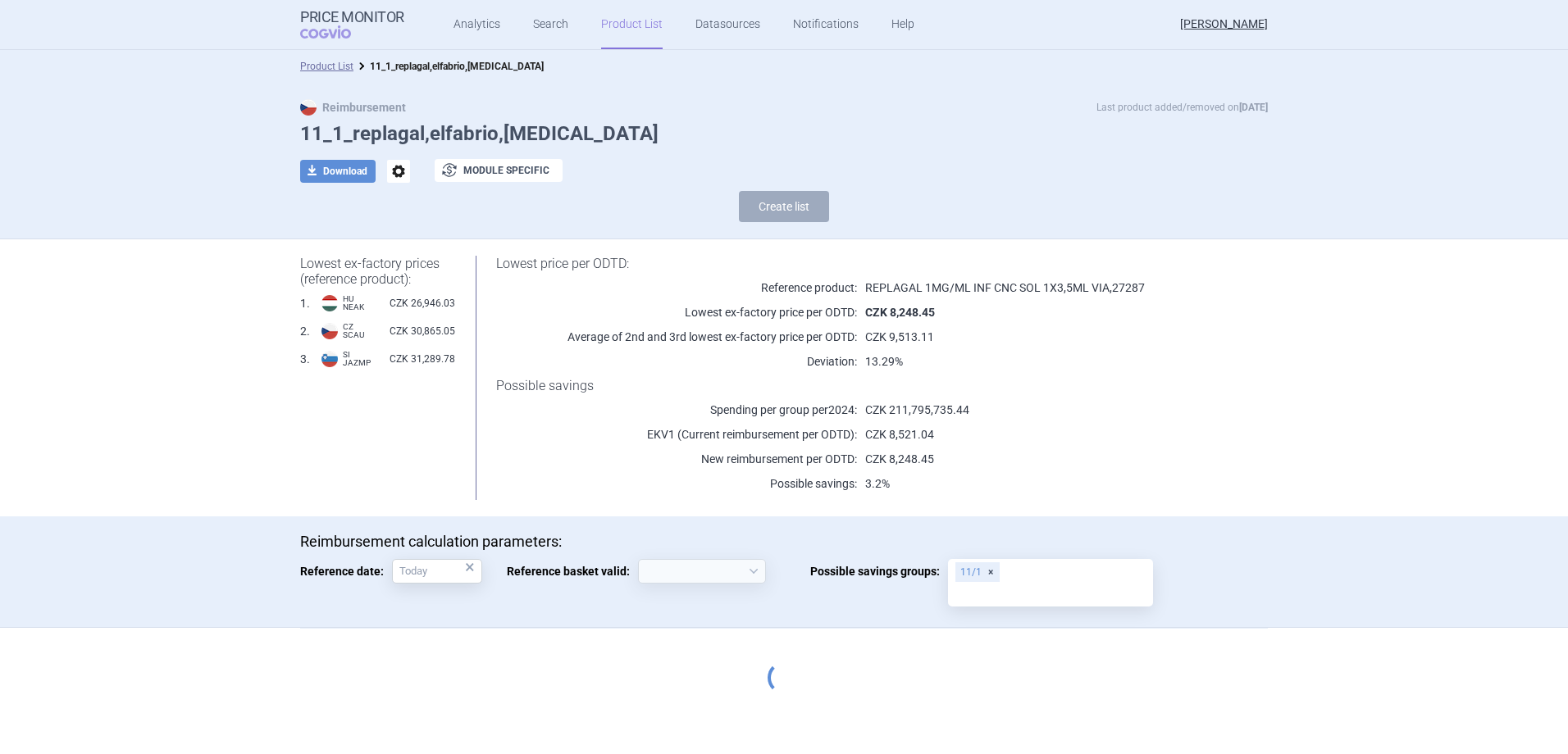
select select "[DATE]"
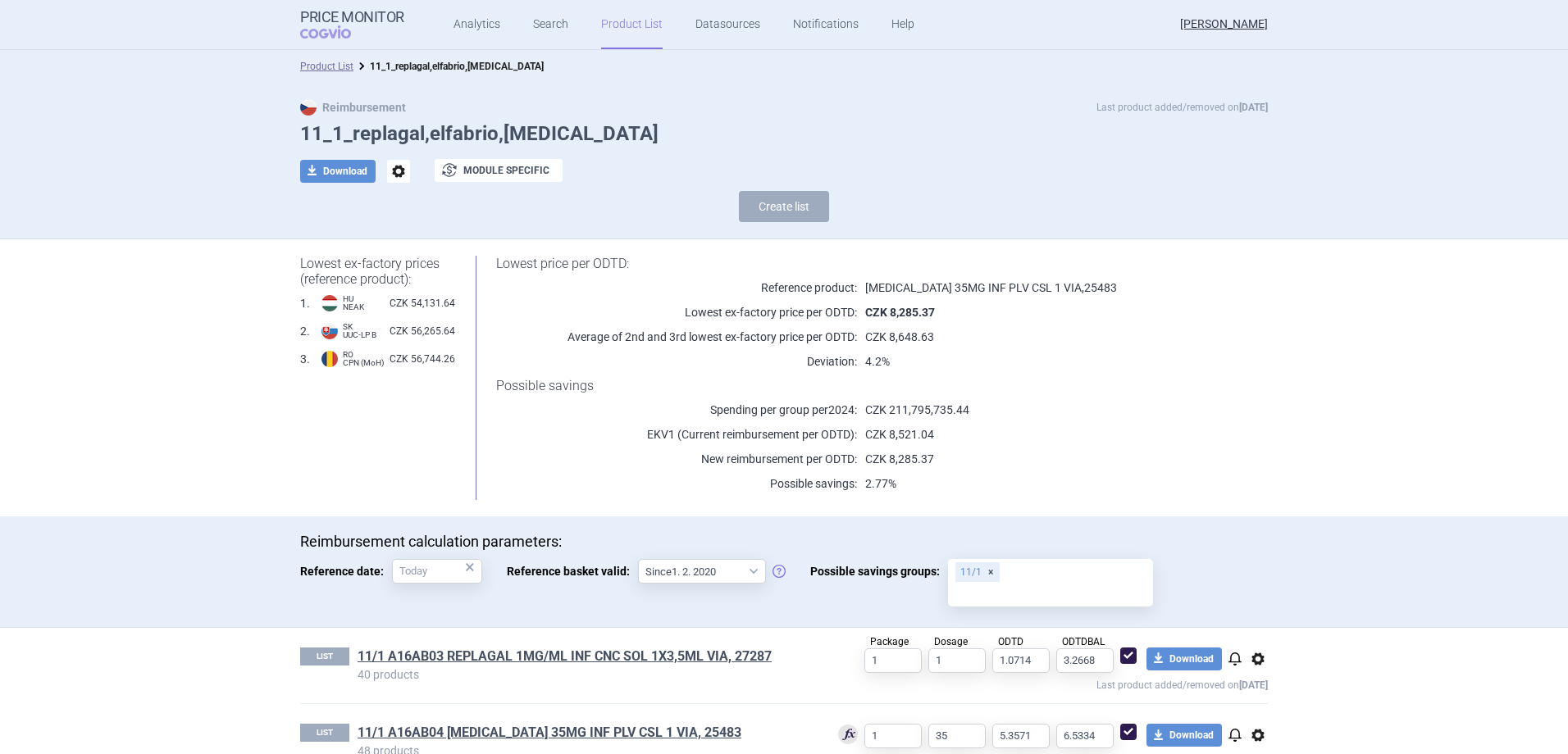
scroll to position [117, 0]
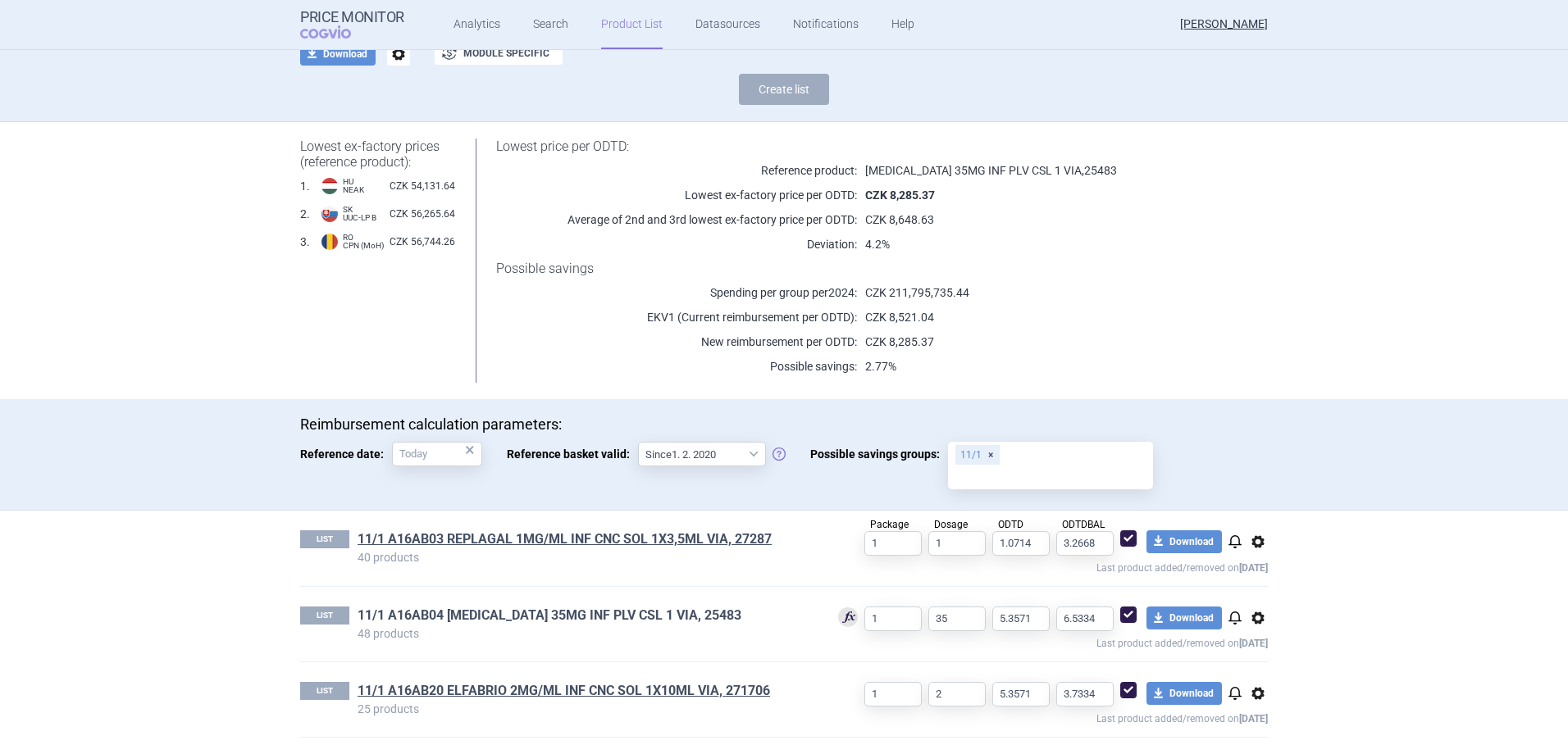
click at [672, 616] on link "11/1 A16AB04 FABRAZYME 35MG INF PLV CSL 1 VIA, 25483" at bounding box center [549, 615] width 383 height 18
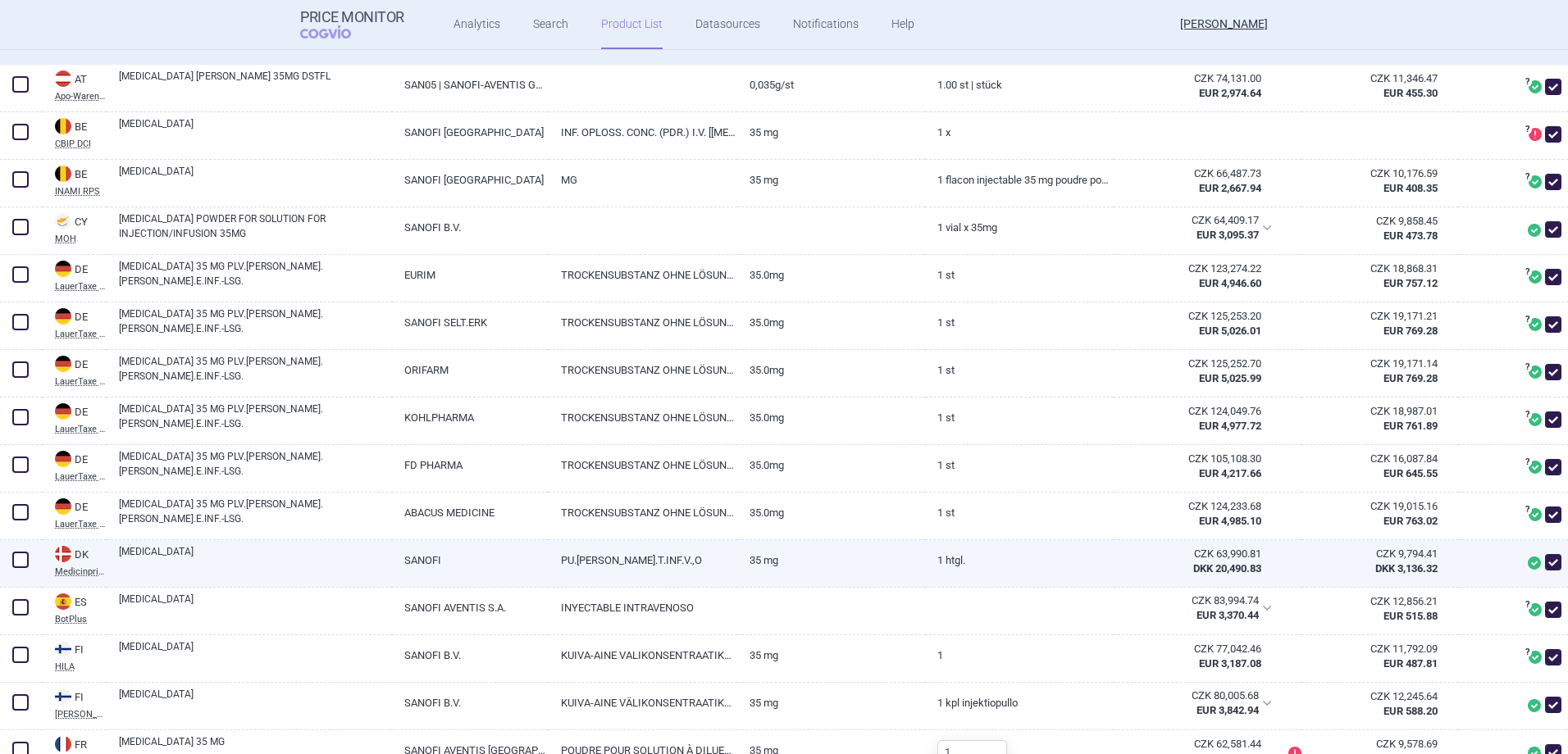
scroll to position [492, 0]
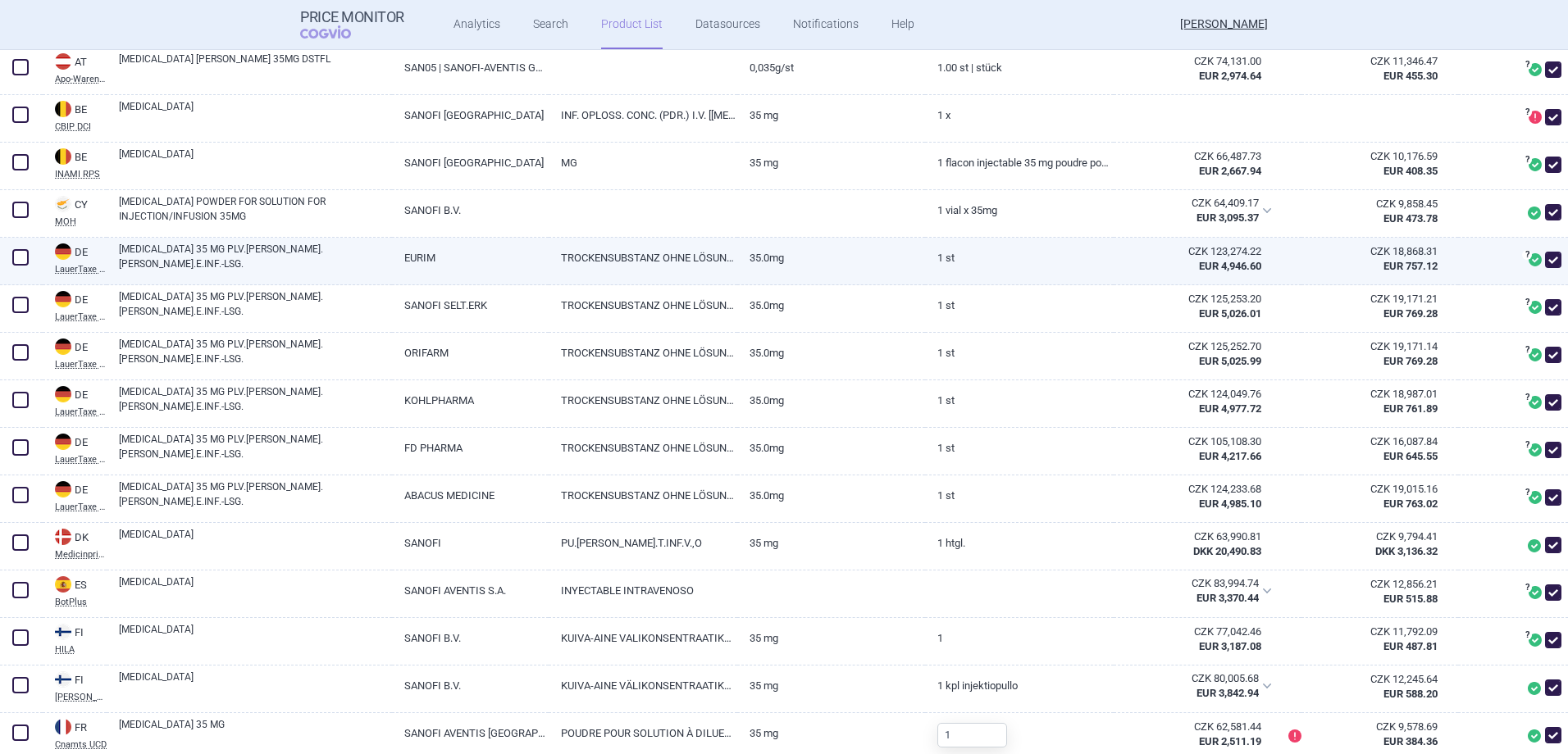
click at [22, 261] on span at bounding box center [20, 256] width 16 height 16
checkbox input "true"
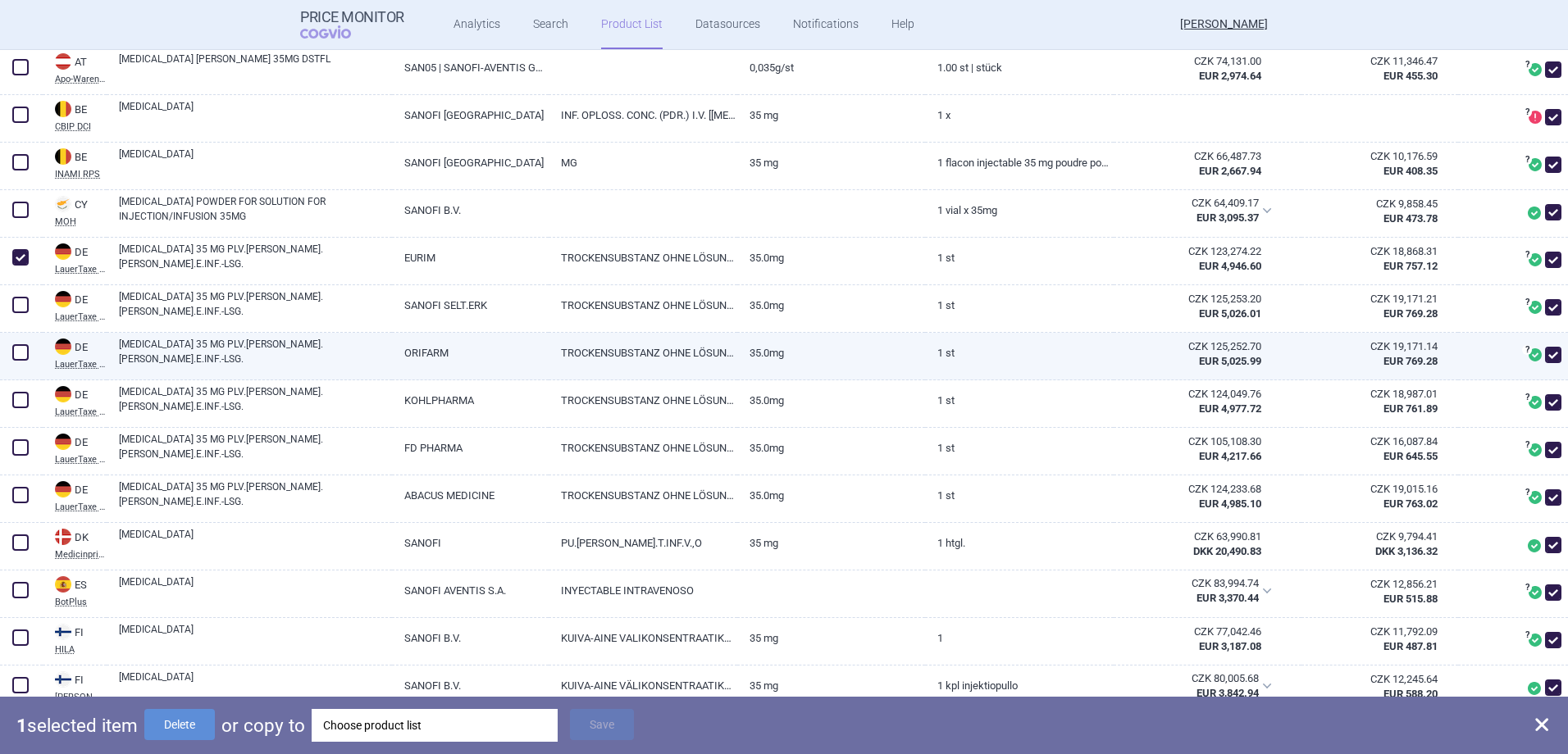
click at [20, 349] on span at bounding box center [20, 352] width 16 height 16
checkbox input "true"
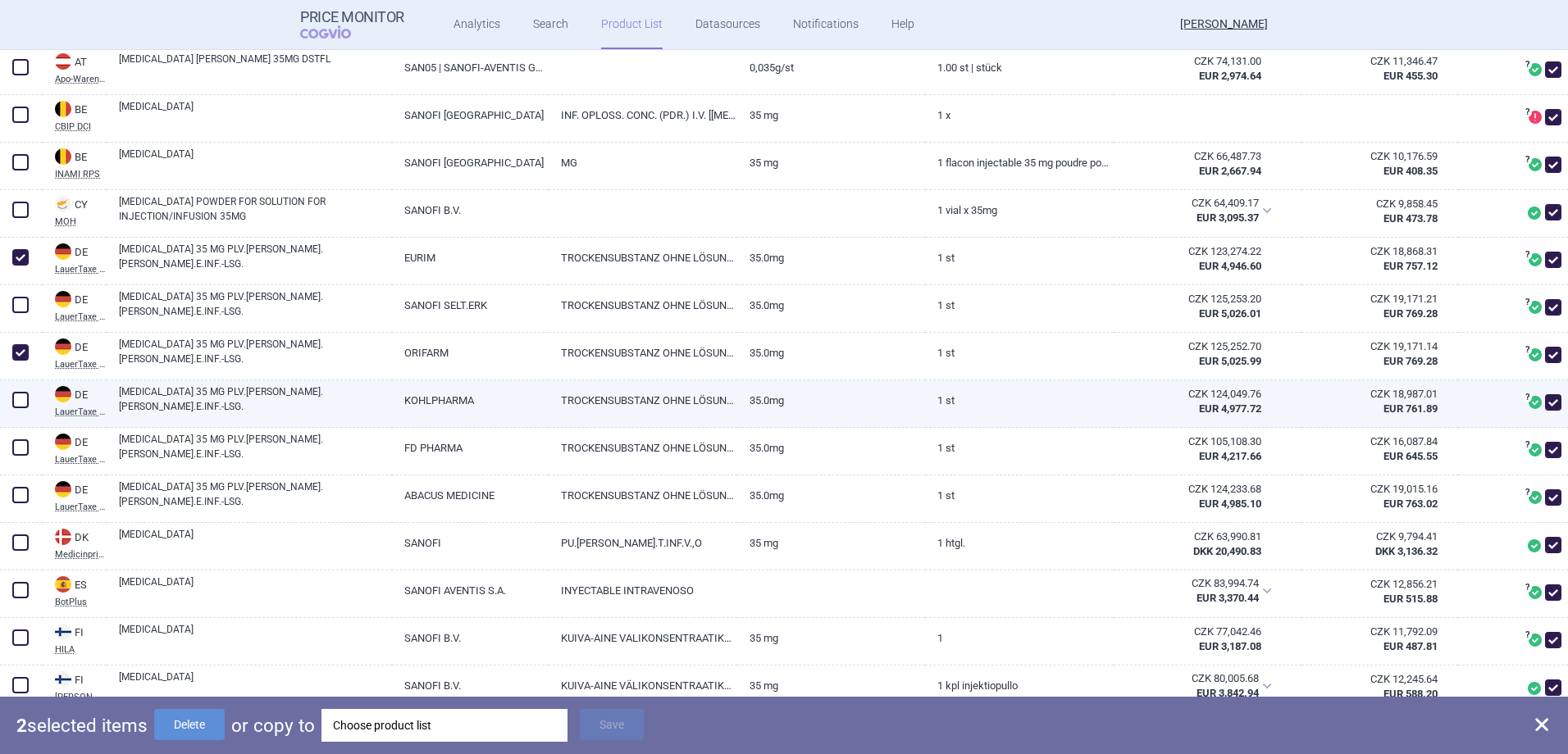
click at [18, 395] on span at bounding box center [20, 399] width 16 height 16
checkbox input "true"
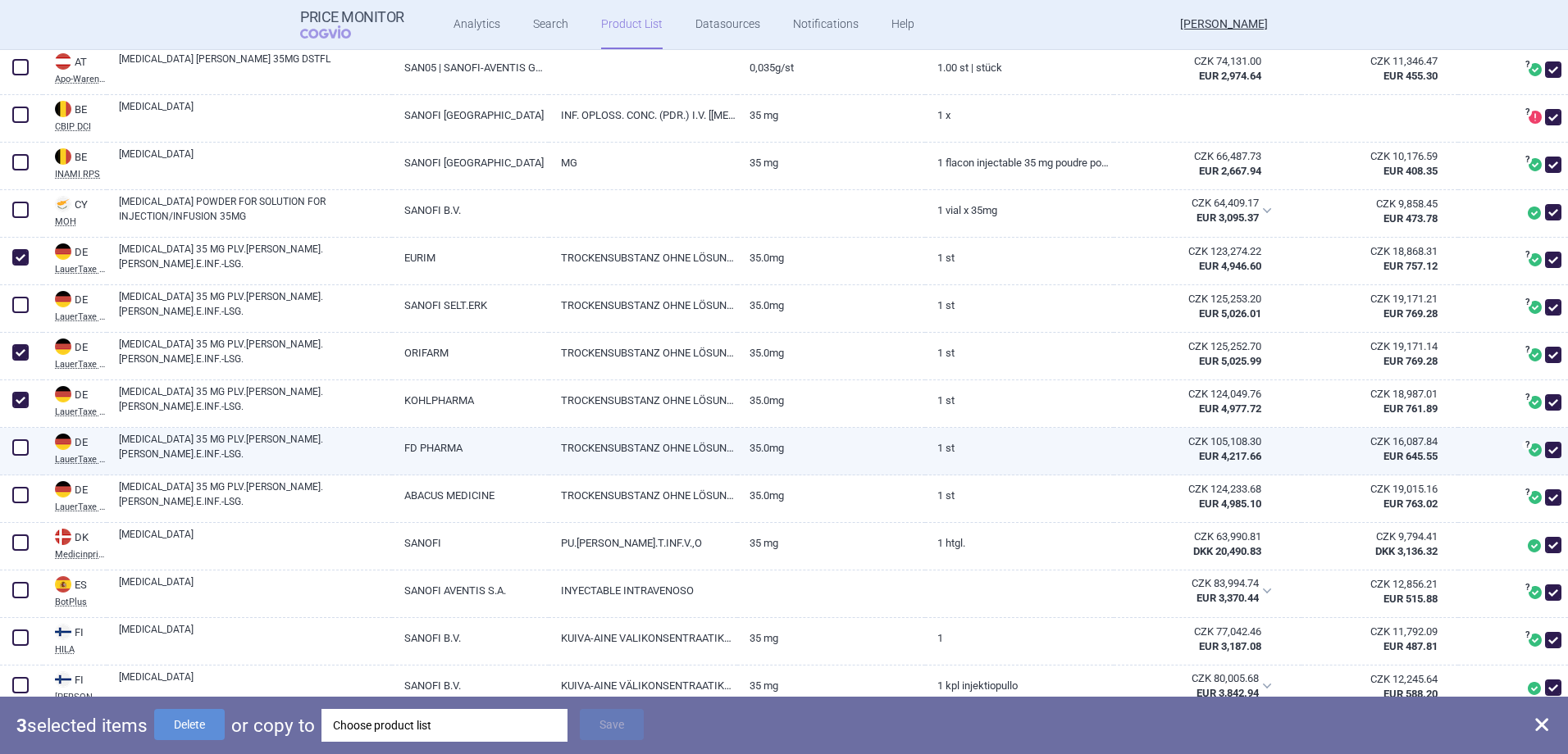
click at [31, 445] on span at bounding box center [21, 447] width 25 height 25
checkbox input "true"
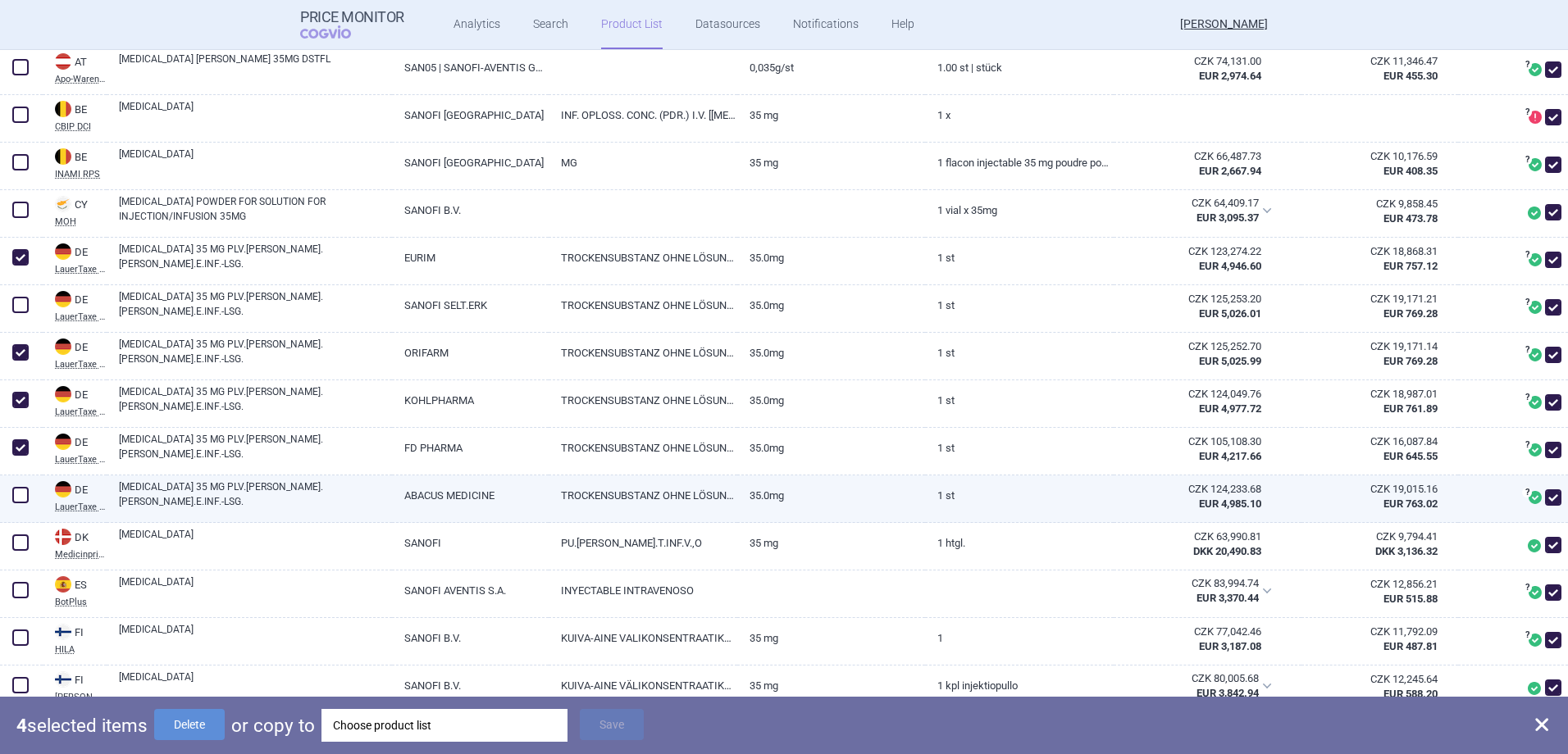
click at [20, 494] on span at bounding box center [20, 495] width 16 height 16
checkbox input "true"
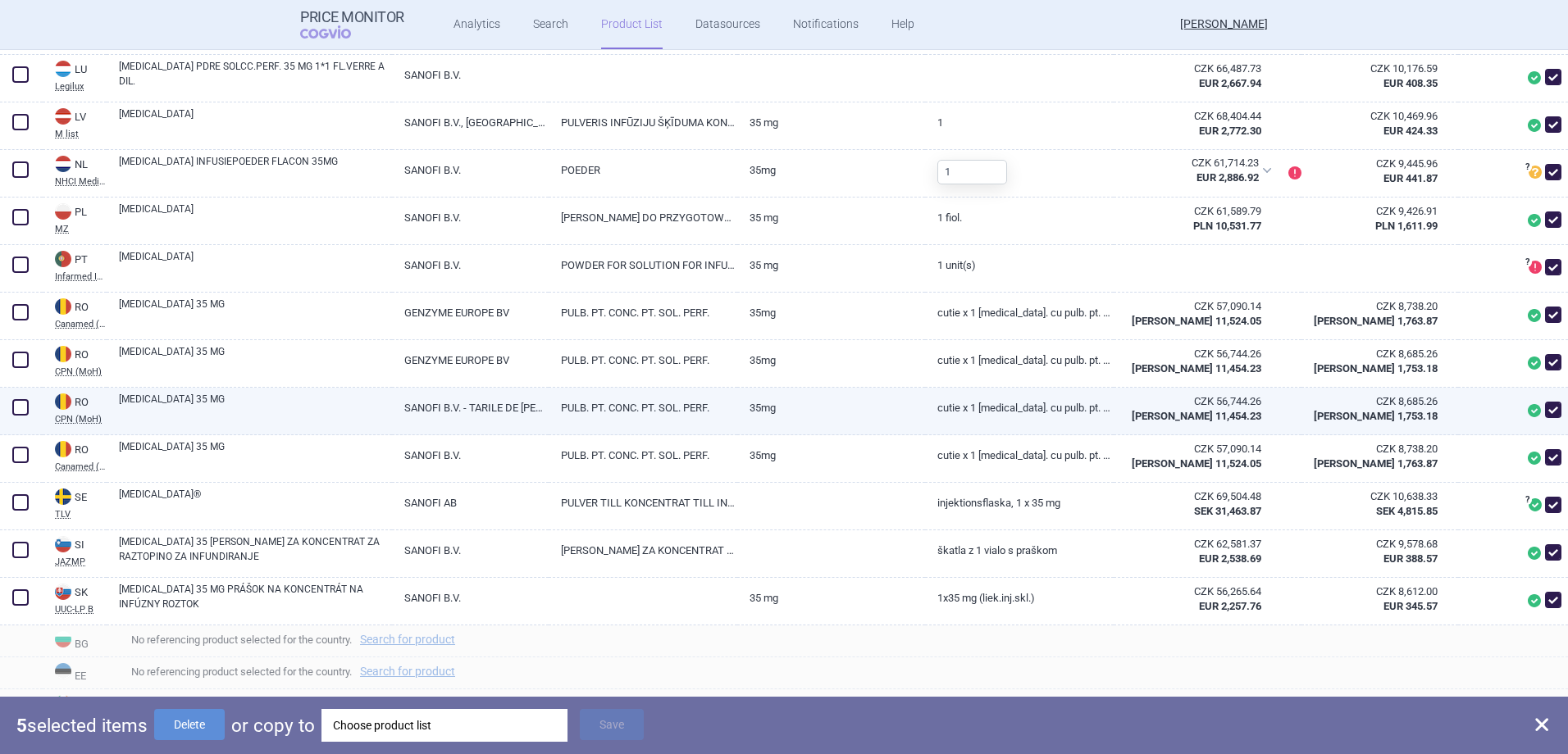
scroll to position [1555, 0]
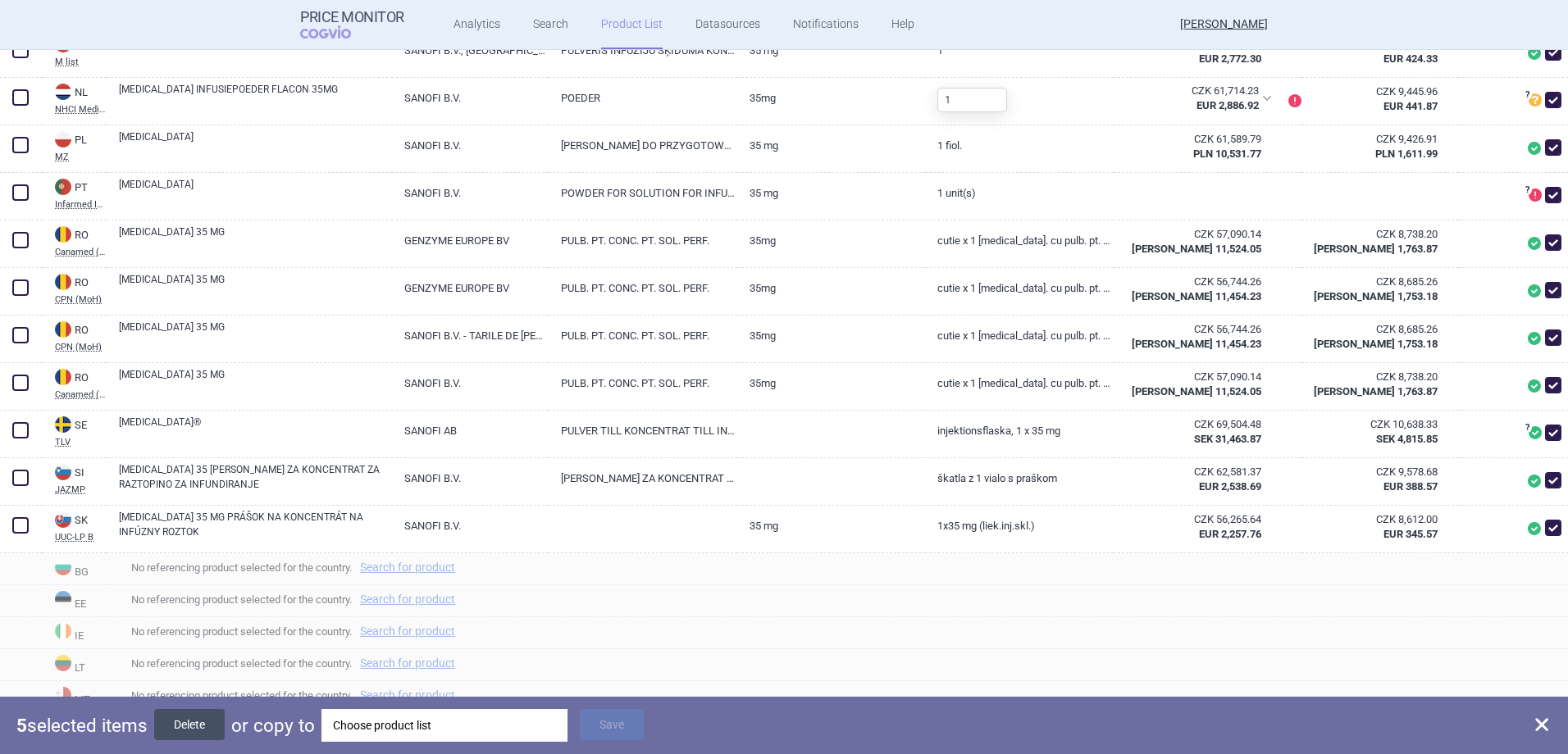
click at [184, 728] on button "Delete" at bounding box center [189, 724] width 71 height 31
checkbox input "false"
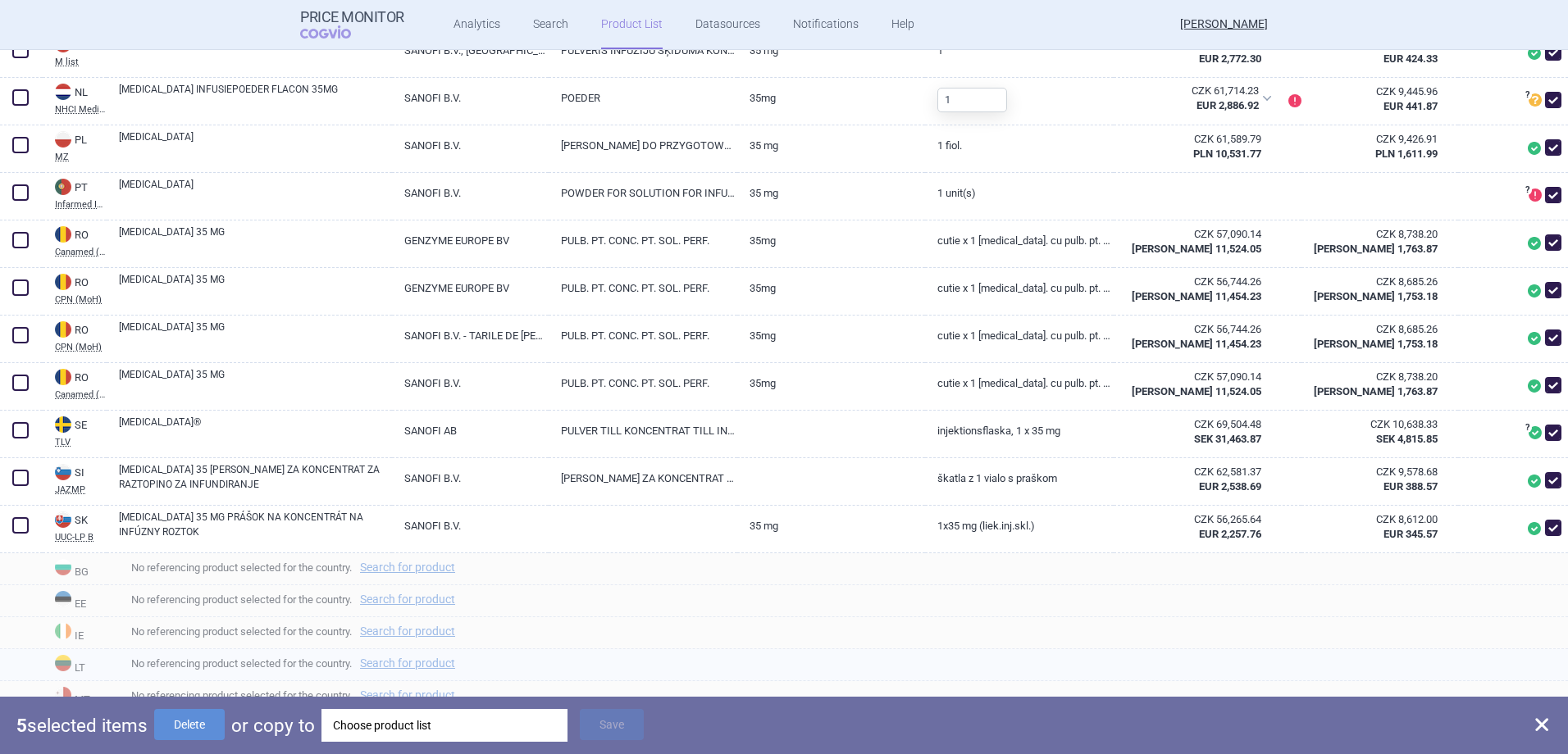
checkbox input "false"
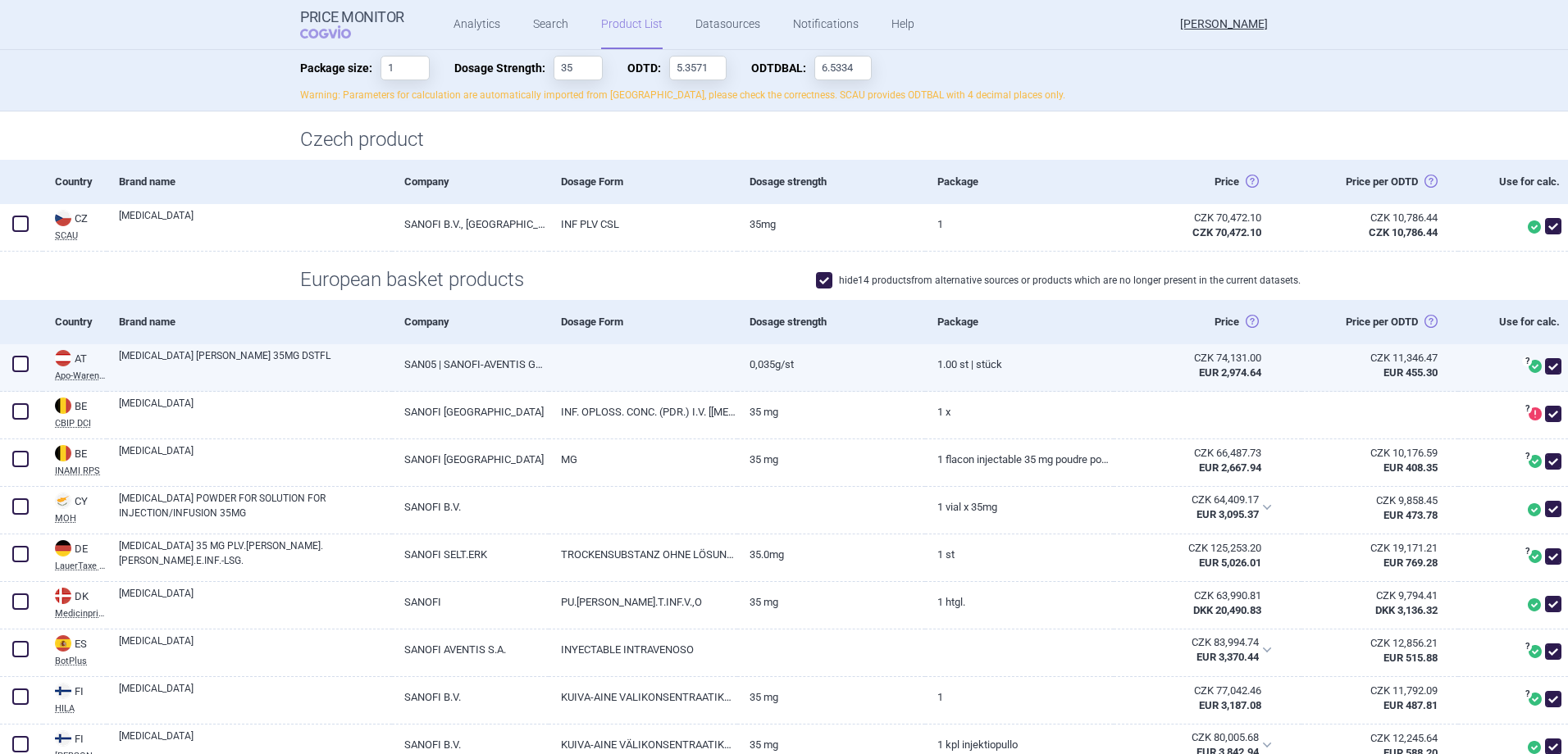
scroll to position [0, 0]
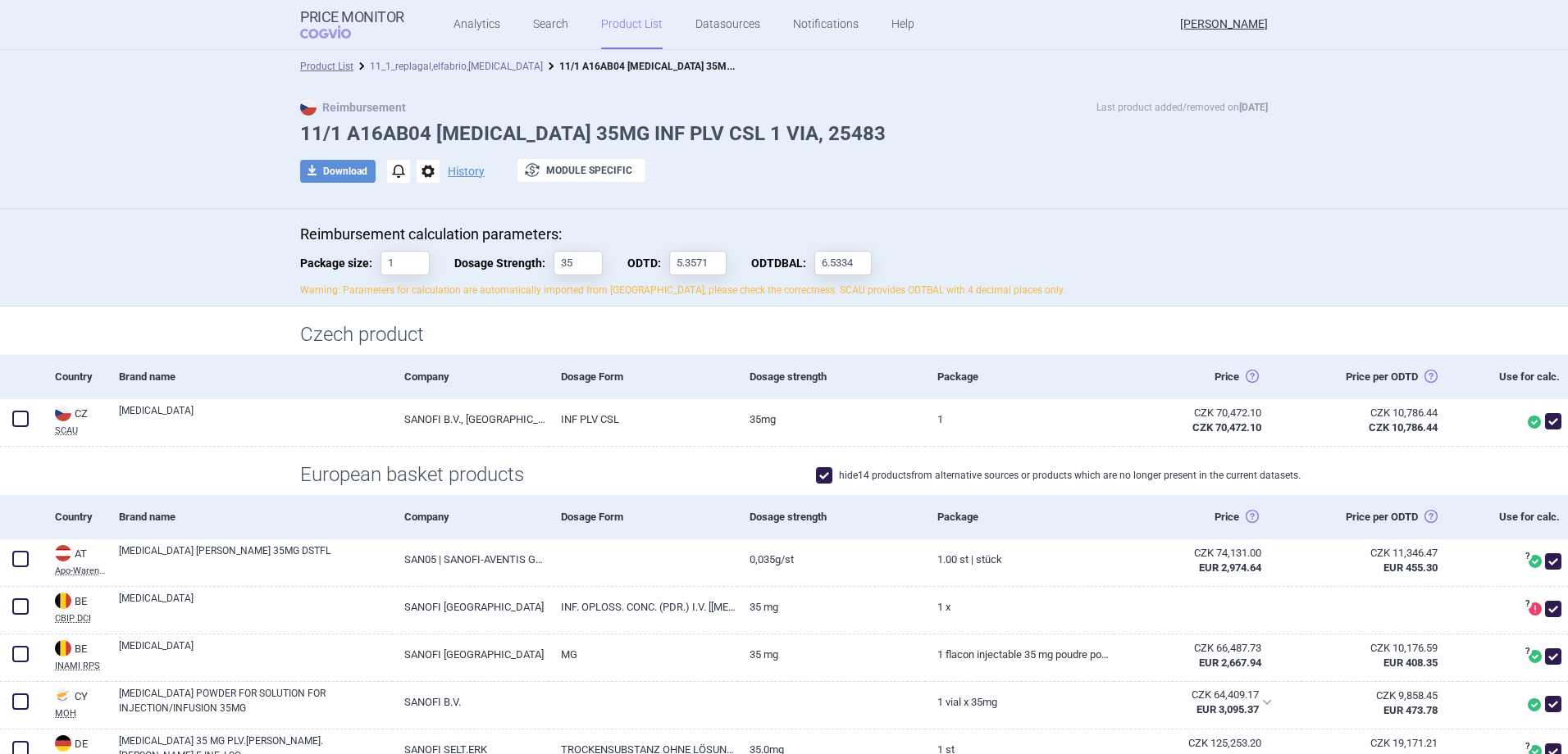
click at [469, 68] on link "11_1_replagal,elfabrio,[MEDICAL_DATA]" at bounding box center [456, 66] width 173 height 11
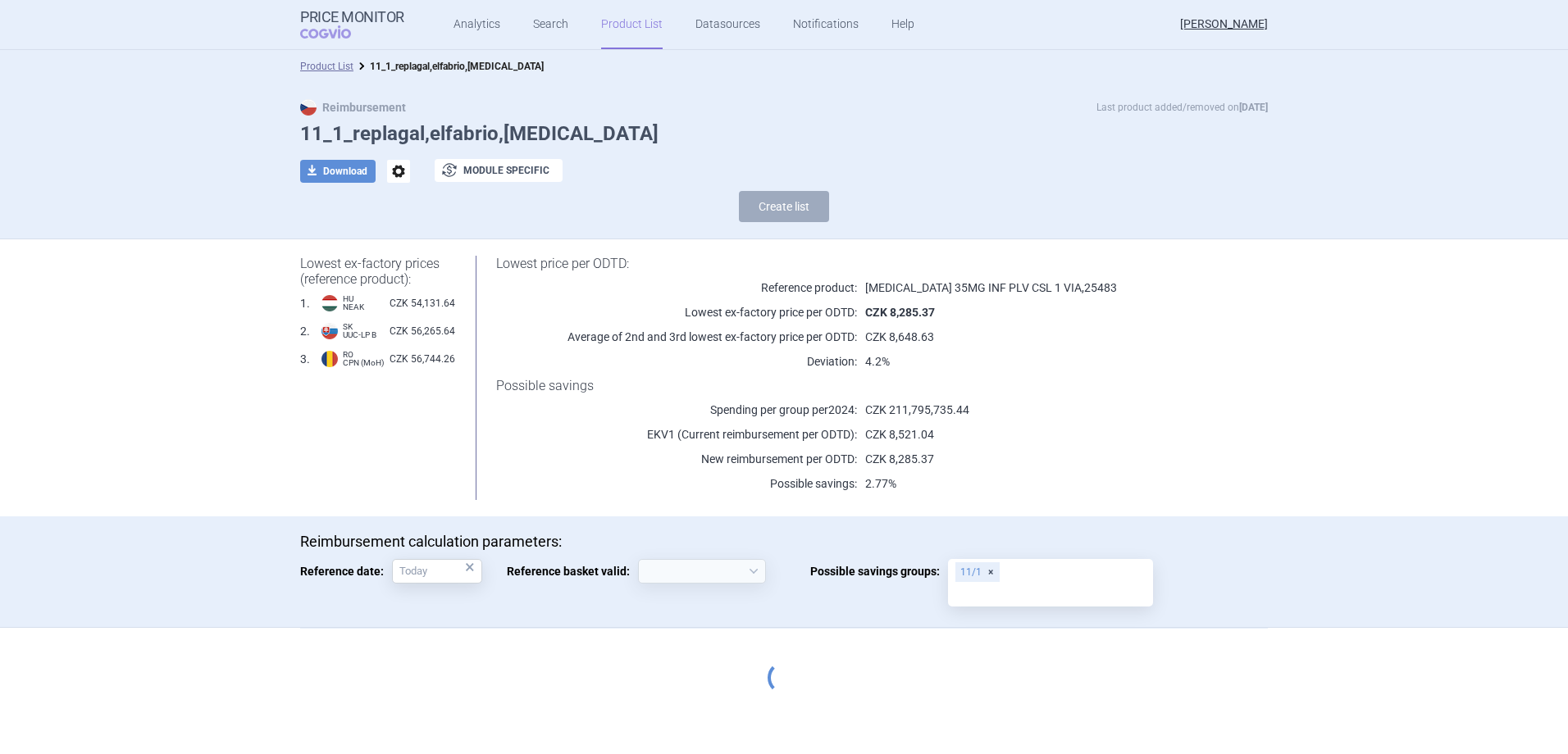
select select "[DATE]"
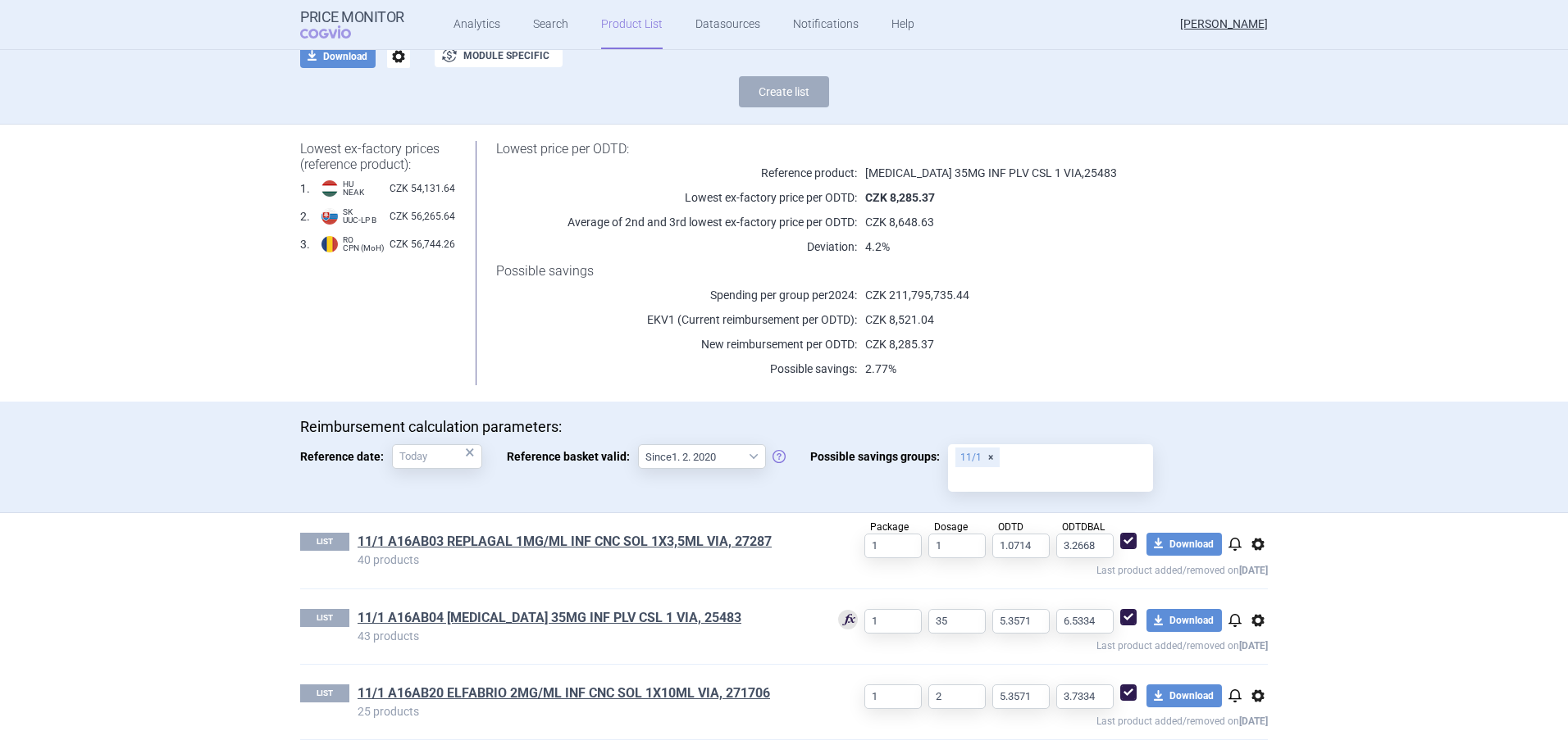
scroll to position [117, 0]
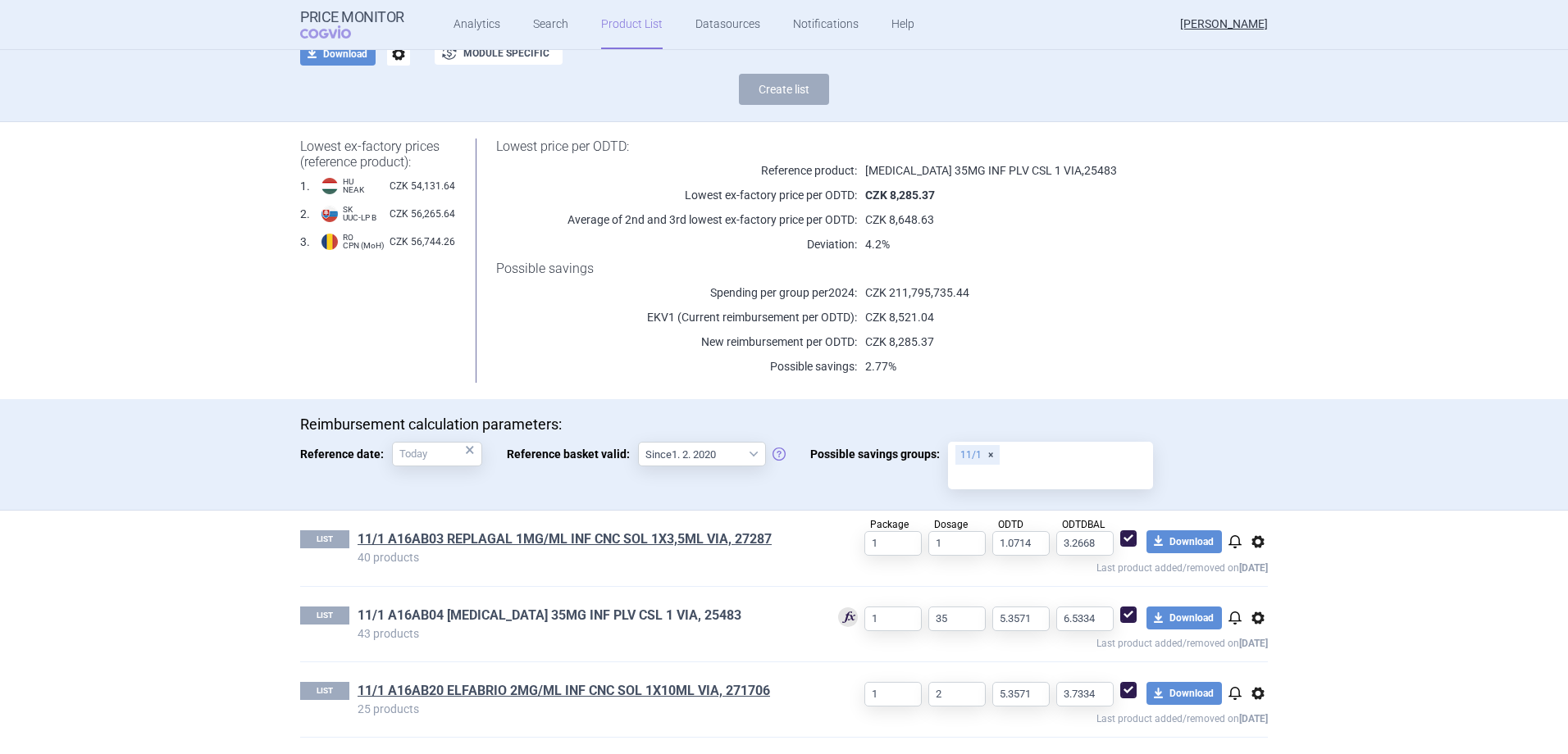
click at [690, 617] on link "11/1 A16AB04 FABRAZYME 35MG INF PLV CSL 1 VIA, 25483" at bounding box center [549, 615] width 383 height 18
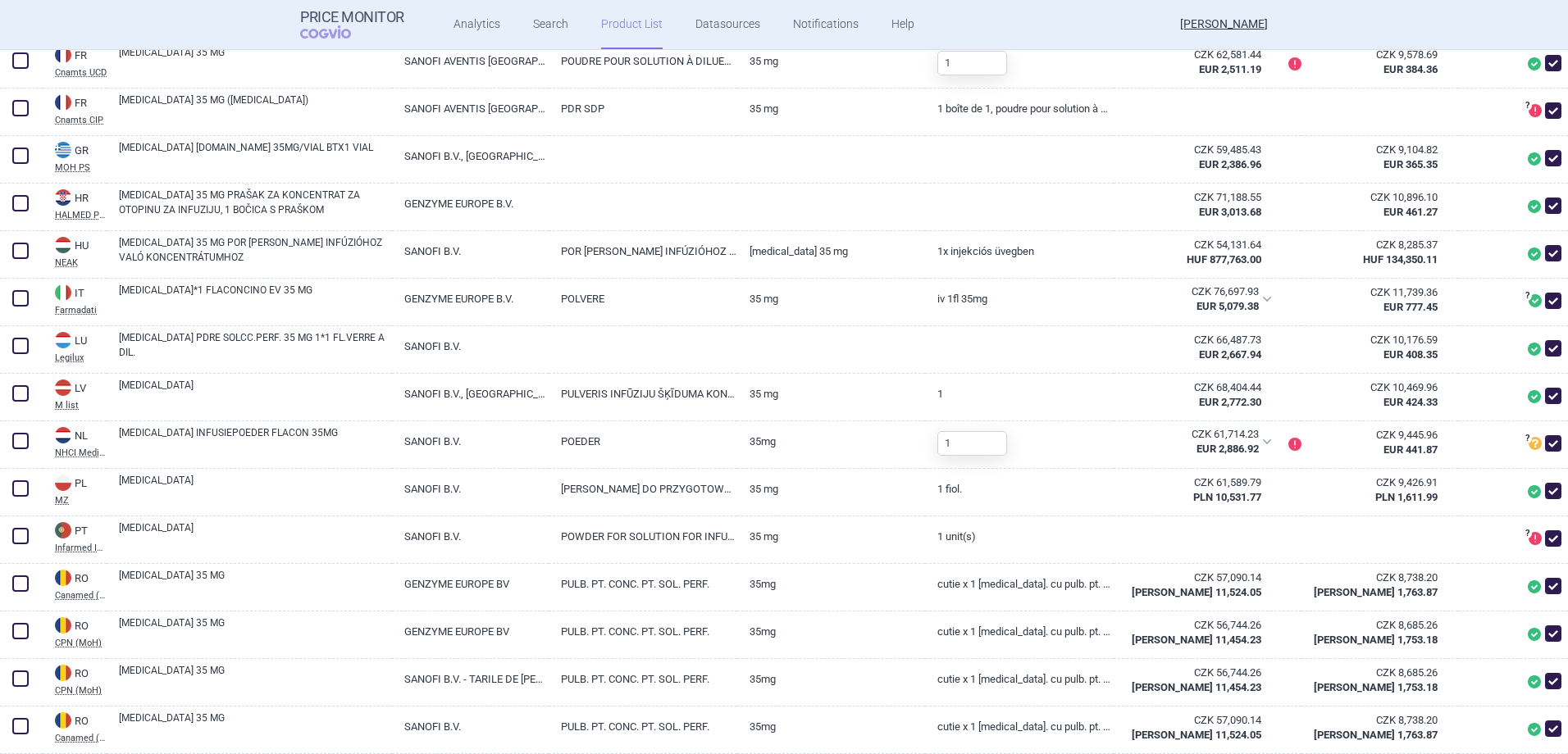
scroll to position [984, 0]
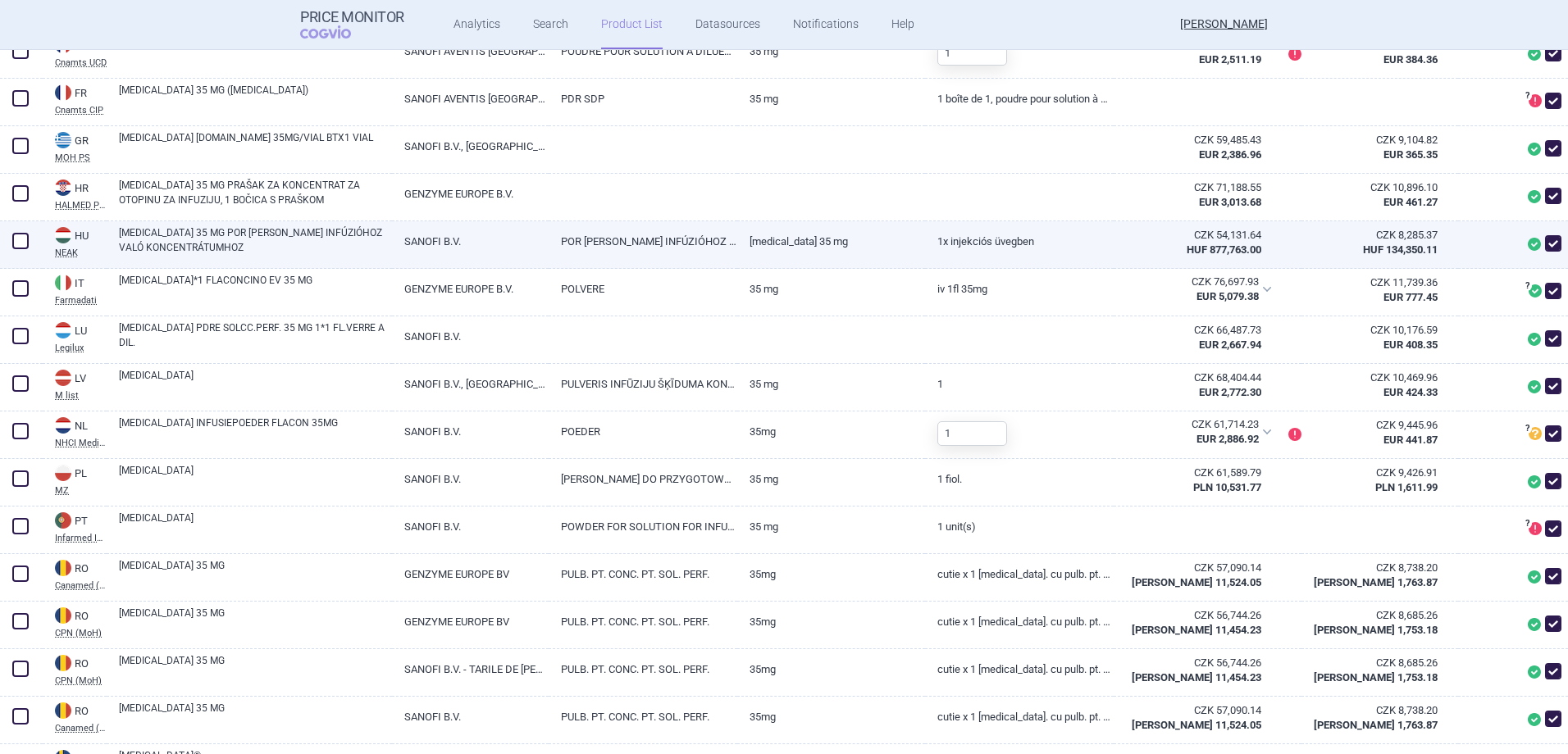
click at [1544, 236] on span at bounding box center [1552, 243] width 16 height 16
checkbox input "false"
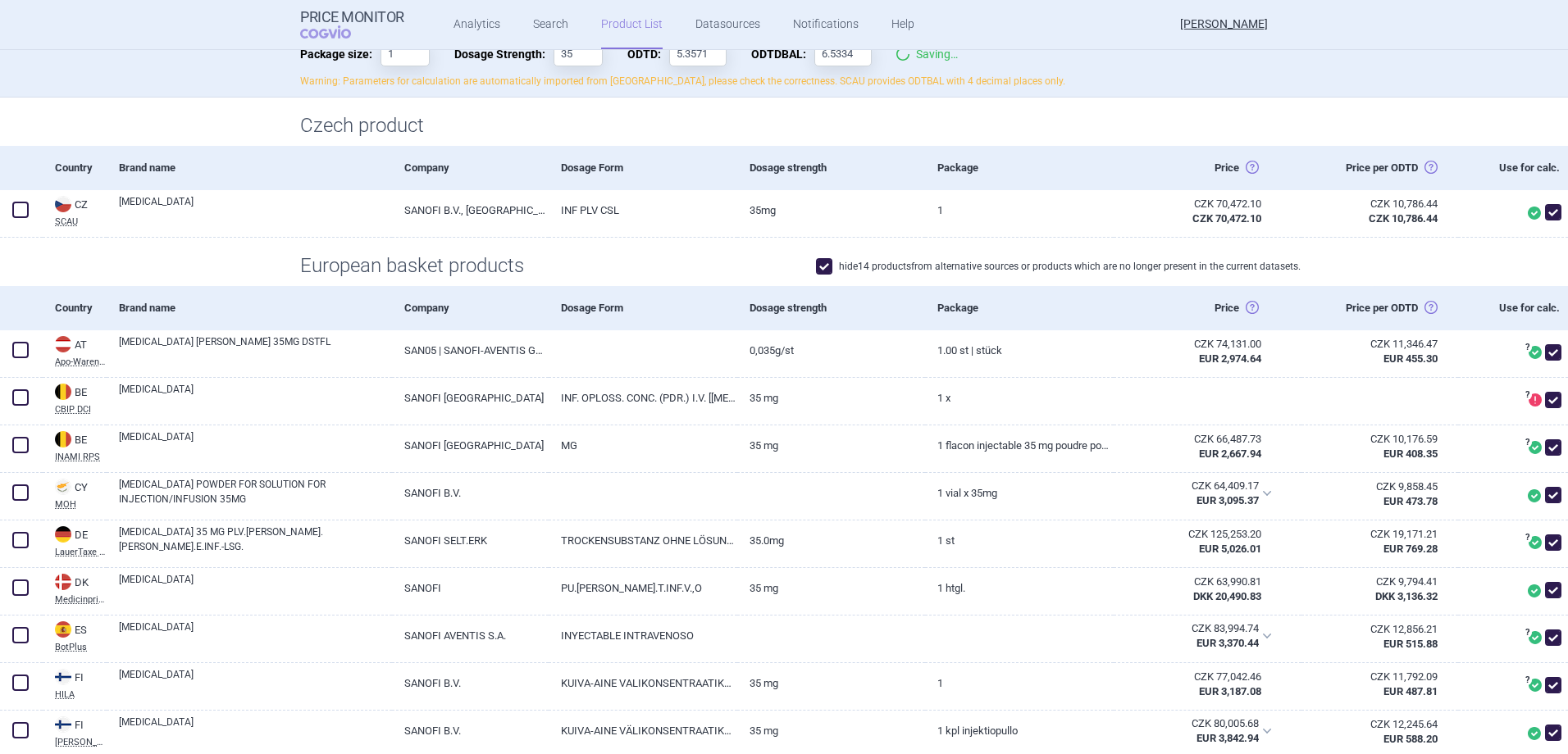
scroll to position [0, 0]
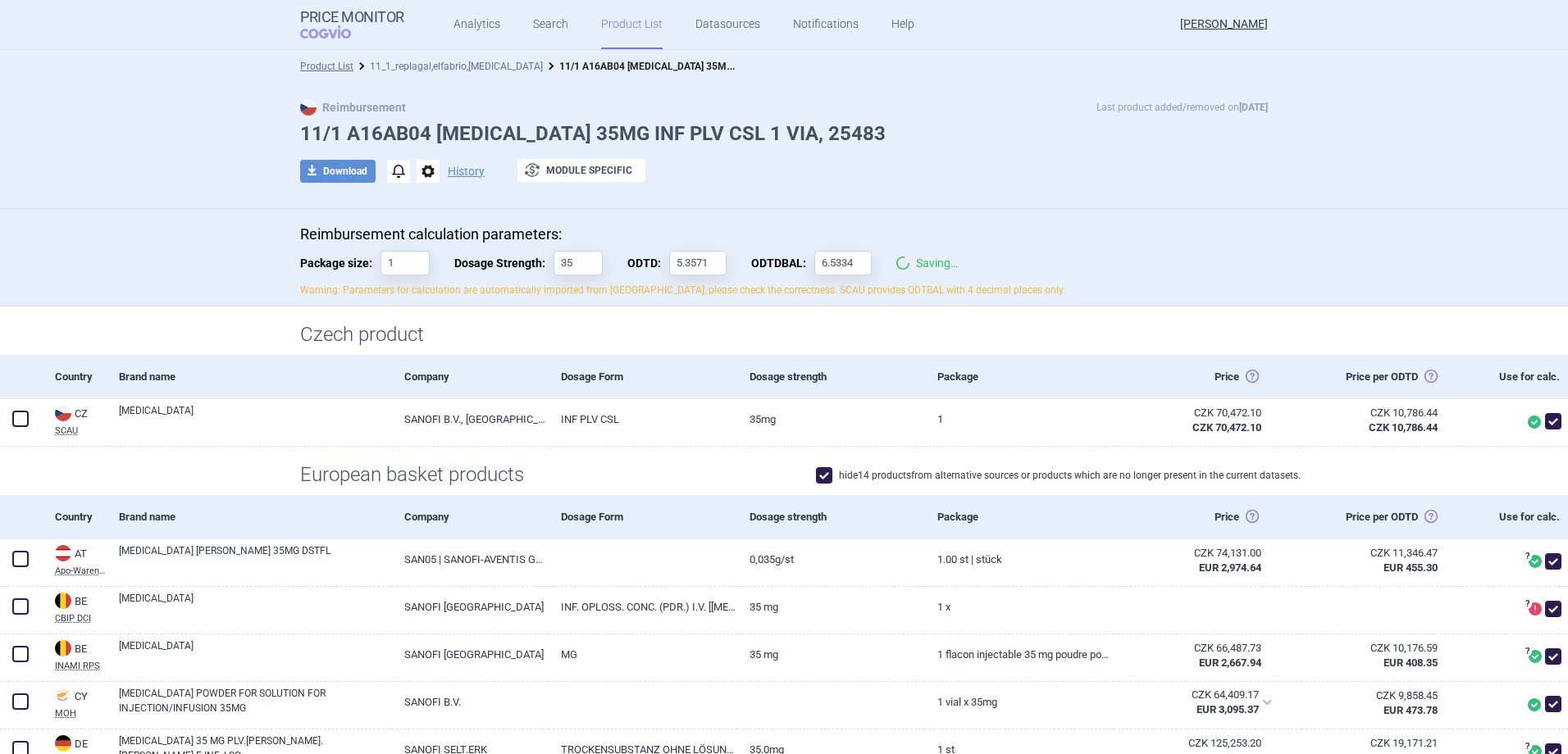
click at [438, 70] on link "11_1_replagal,elfabrio,[MEDICAL_DATA]" at bounding box center [456, 66] width 173 height 11
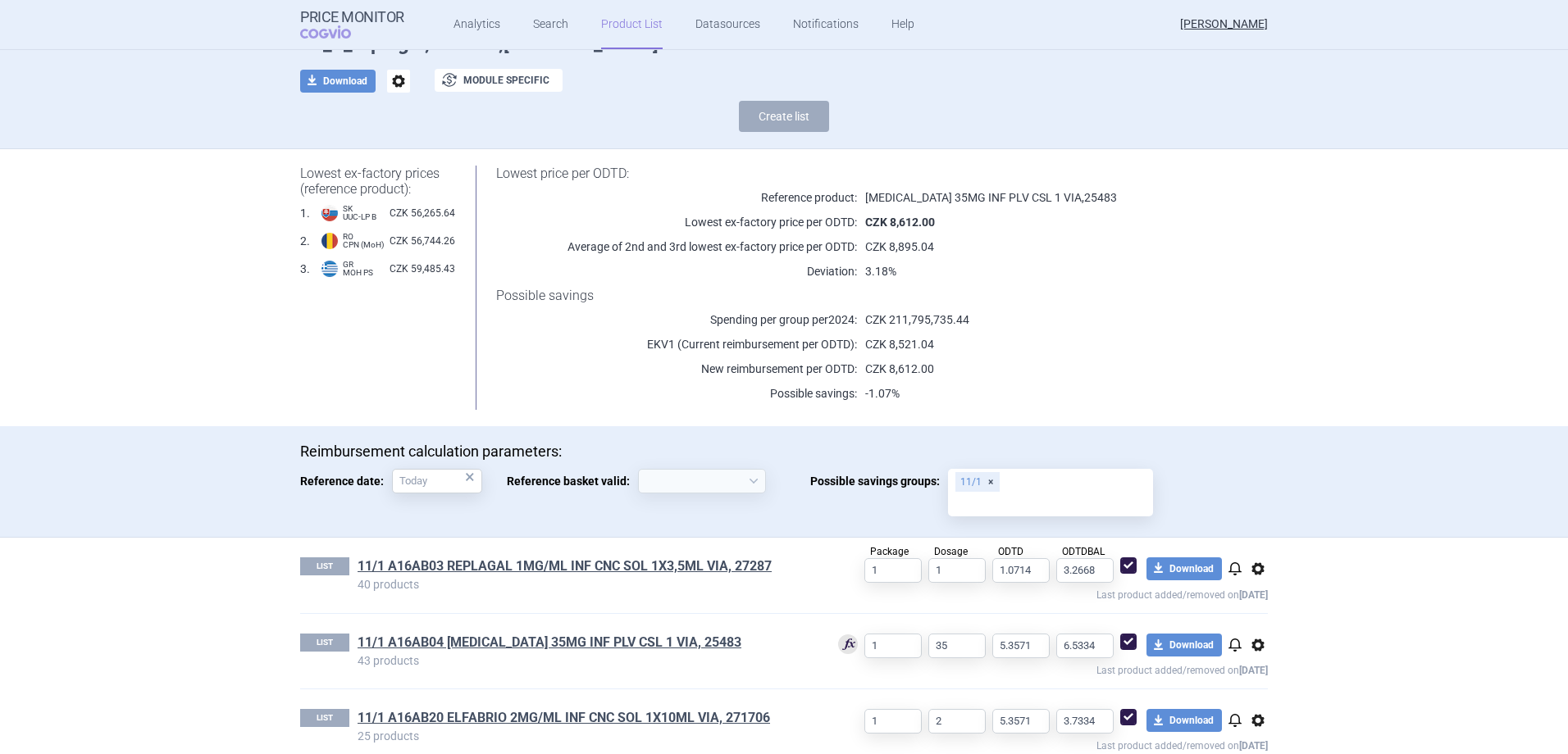
scroll to position [117, 0]
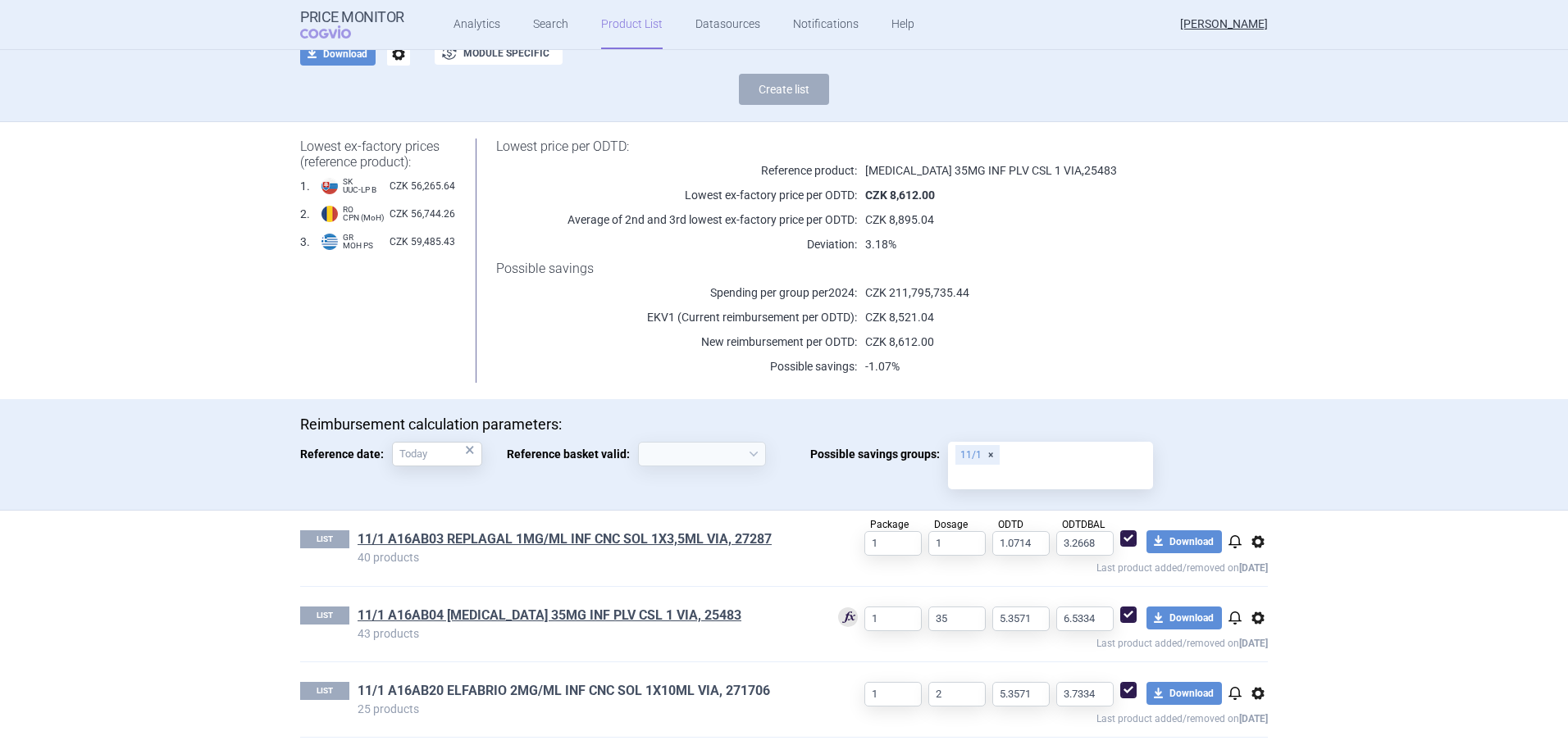
click at [533, 682] on link "11/1 A16AB20 ELFABRIO 2MG/ML INF CNC SOL 1X10ML VIA, 271706" at bounding box center [564, 691] width 413 height 18
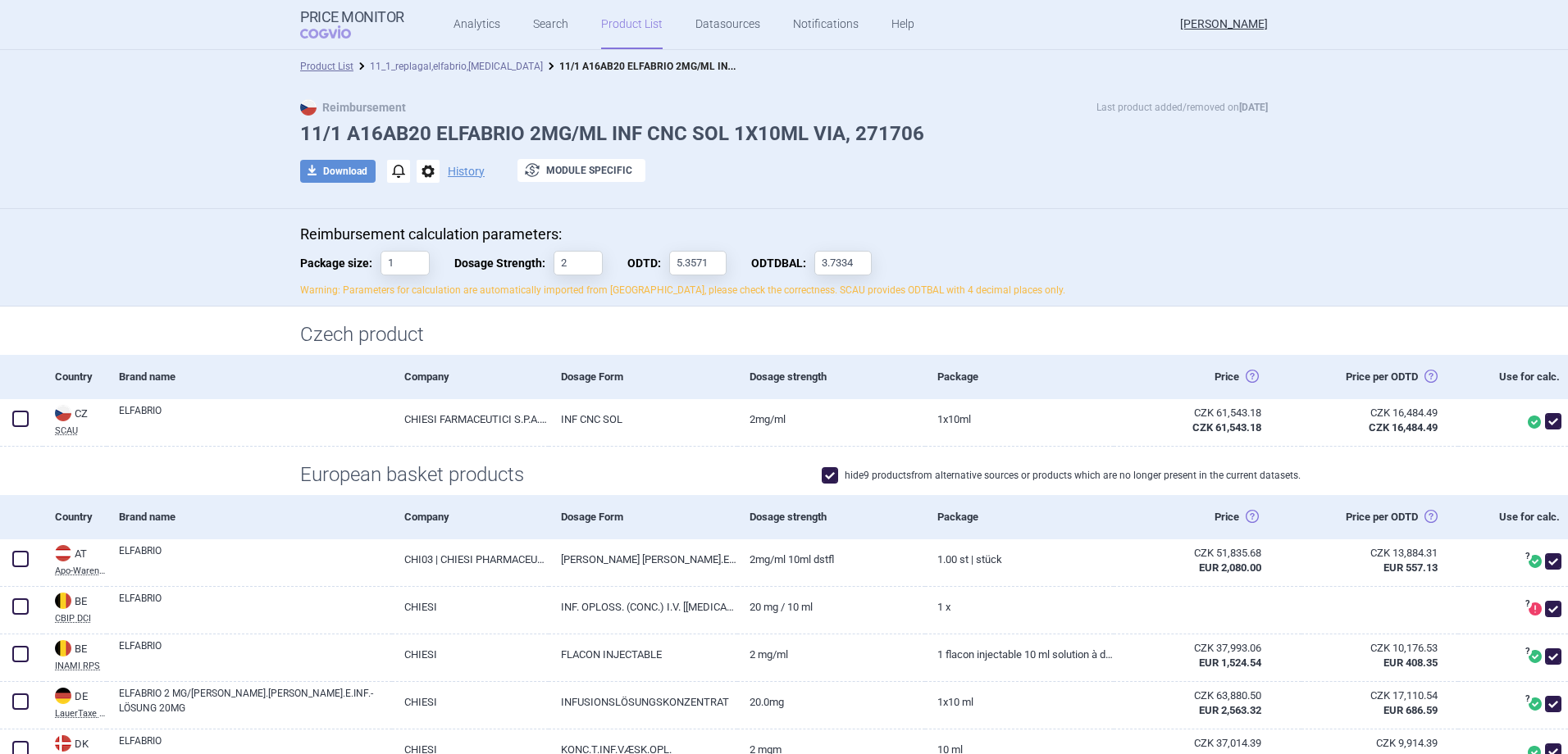
click at [467, 63] on link "11_1_replagal,elfabrio,[MEDICAL_DATA]" at bounding box center [456, 66] width 173 height 11
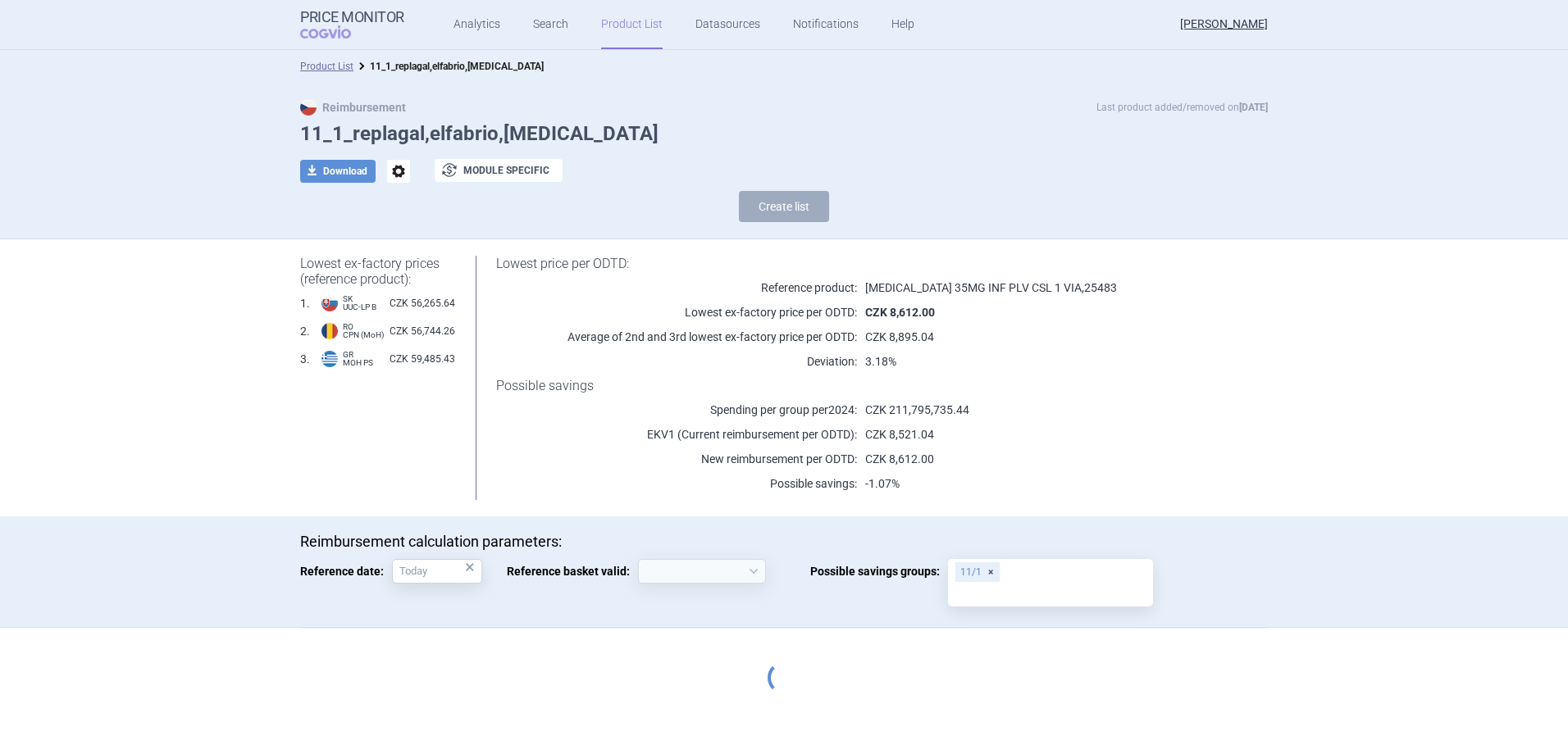
select select "[DATE]"
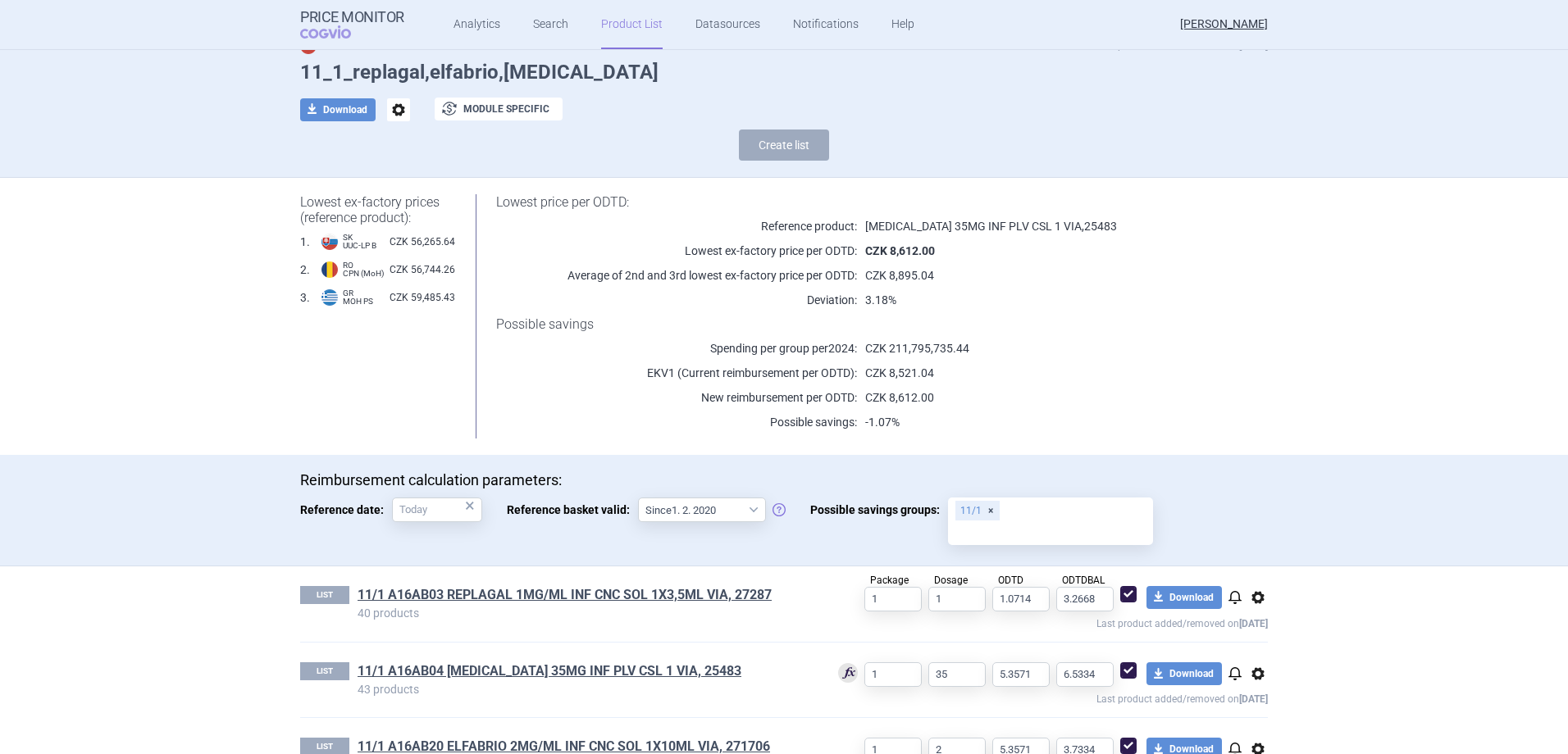
scroll to position [117, 0]
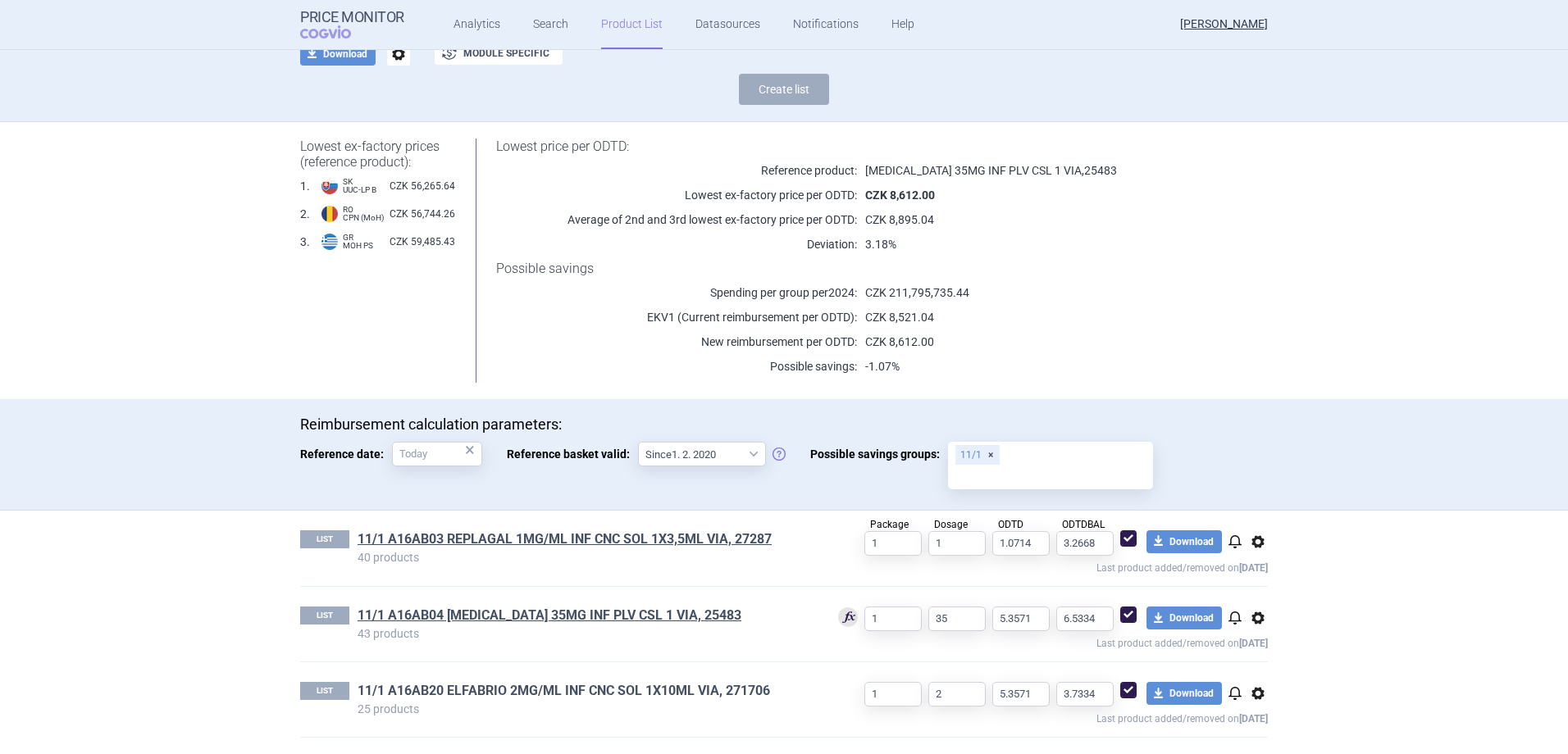
click at [594, 689] on link "11/1 A16AB20 ELFABRIO 2MG/ML INF CNC SOL 1X10ML VIA, 271706" at bounding box center [564, 691] width 413 height 18
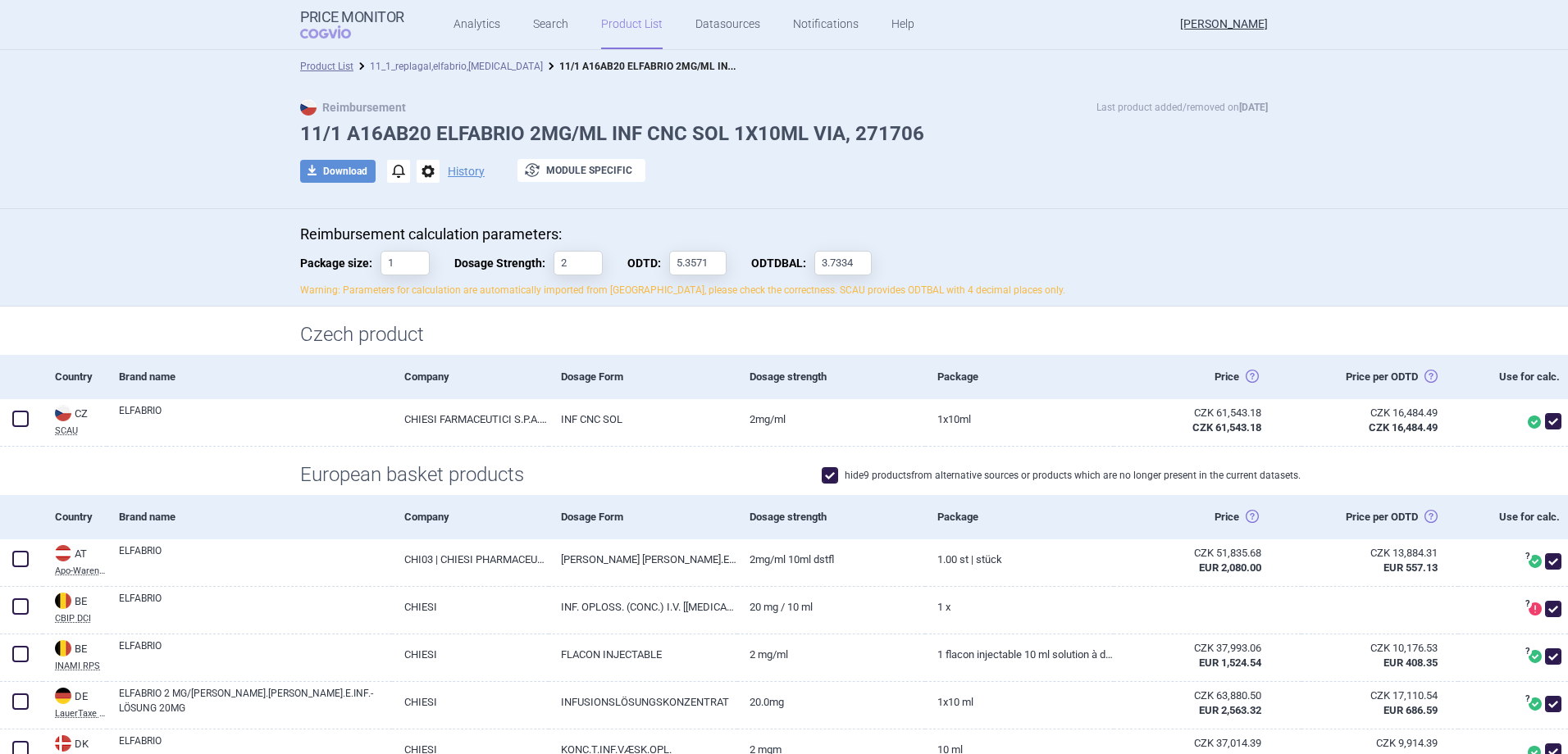
click at [472, 66] on link "11_1_replagal,elfabrio,[MEDICAL_DATA]" at bounding box center [456, 66] width 173 height 11
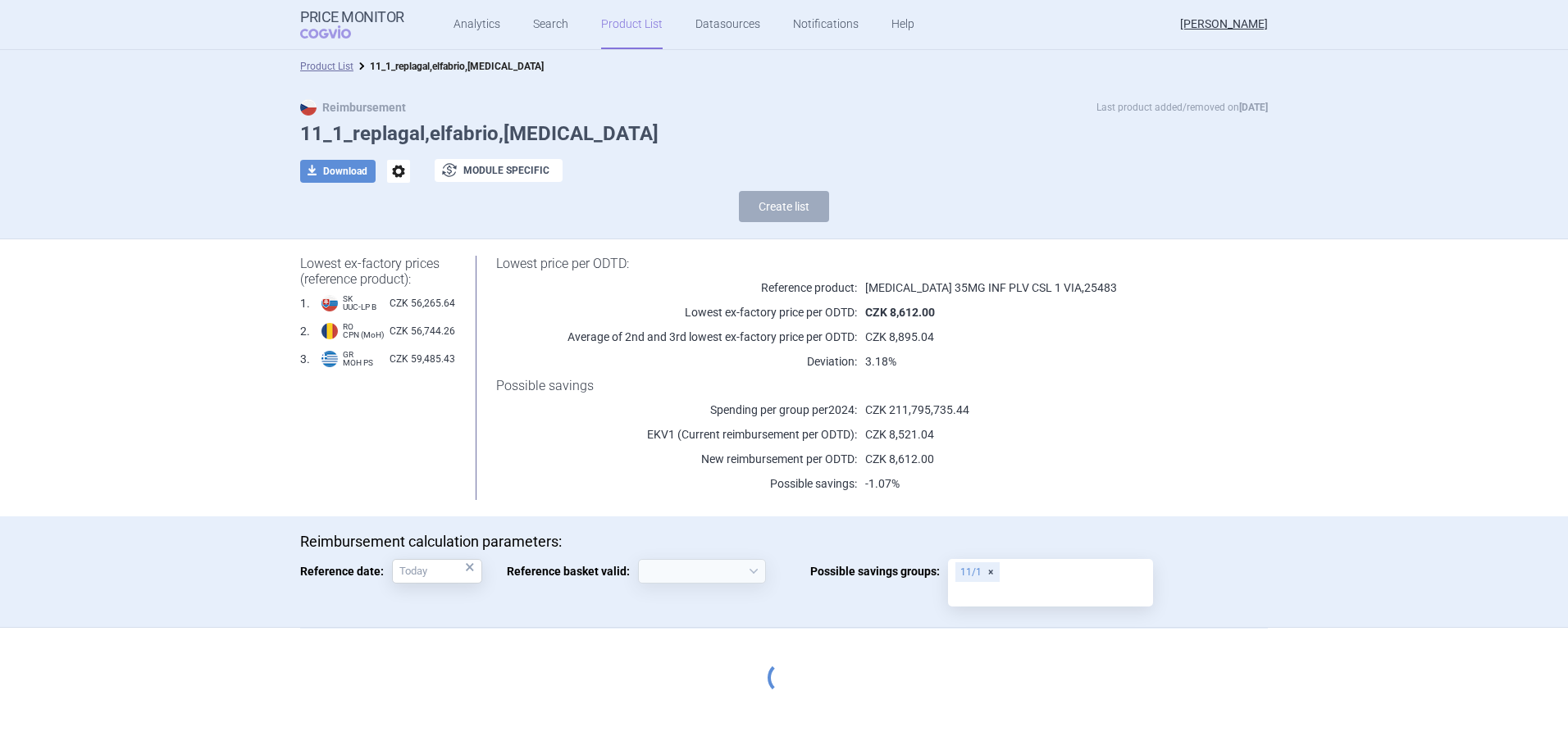
select select "[DATE]"
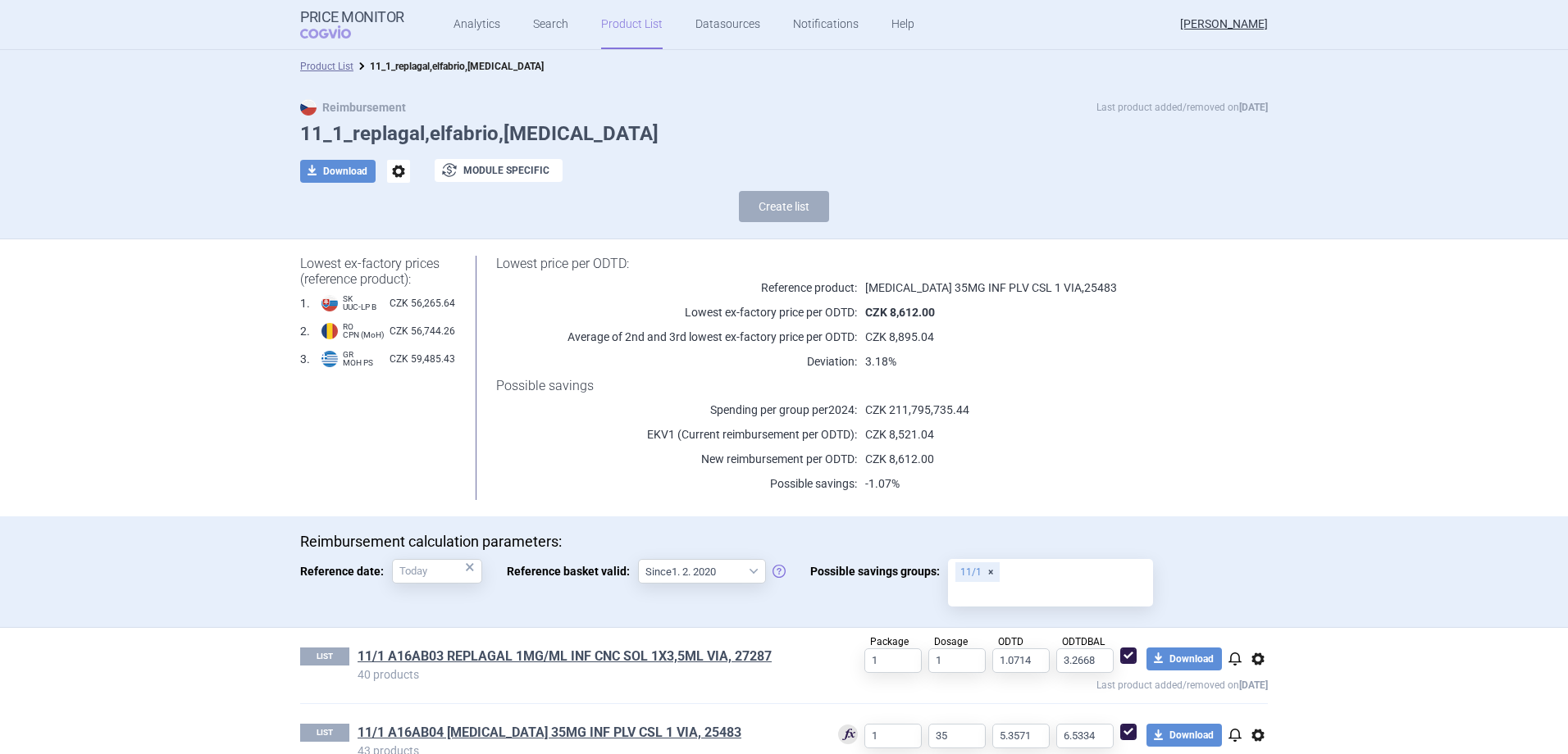
click at [615, 27] on link "Product List" at bounding box center [631, 25] width 62 height 49
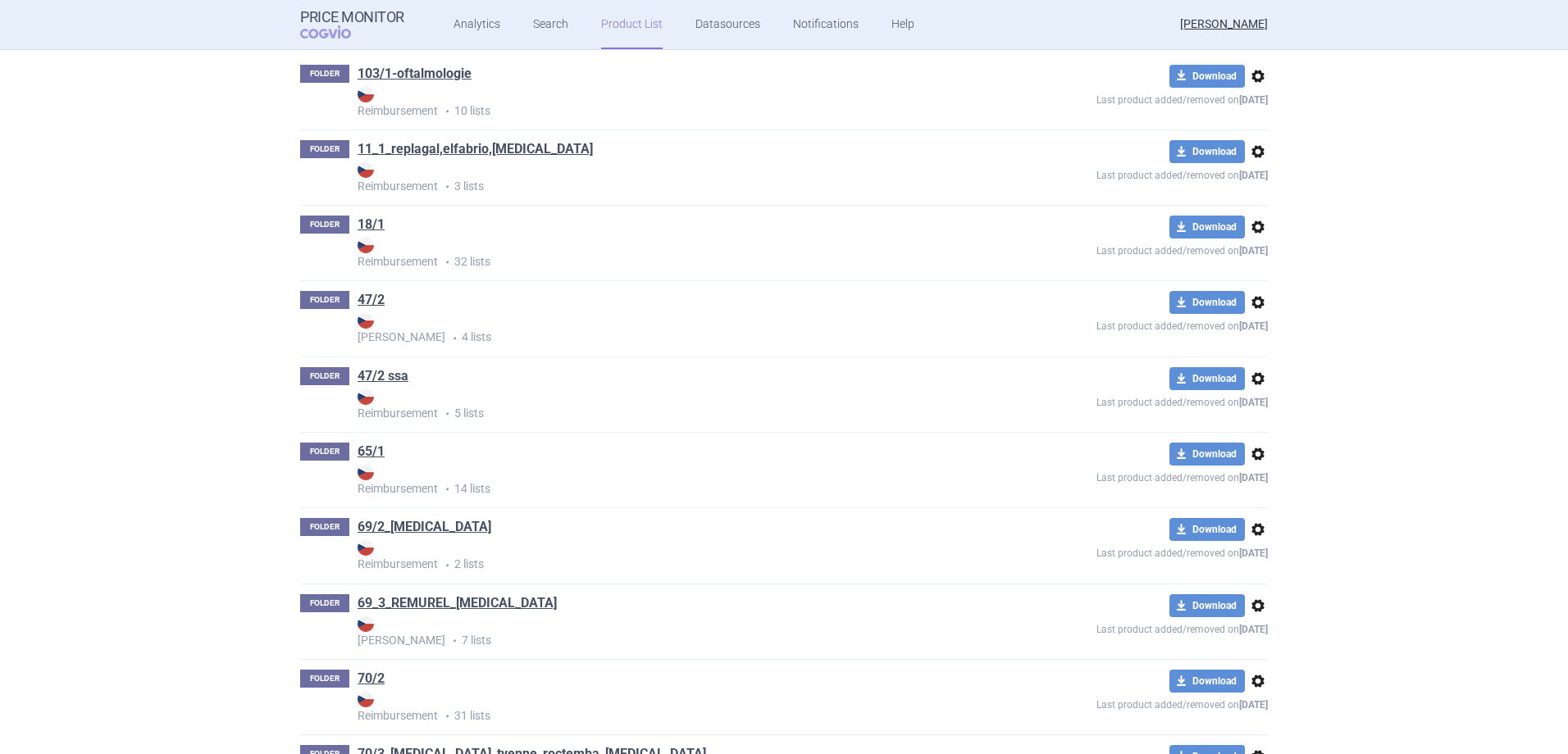
scroll to position [312, 0]
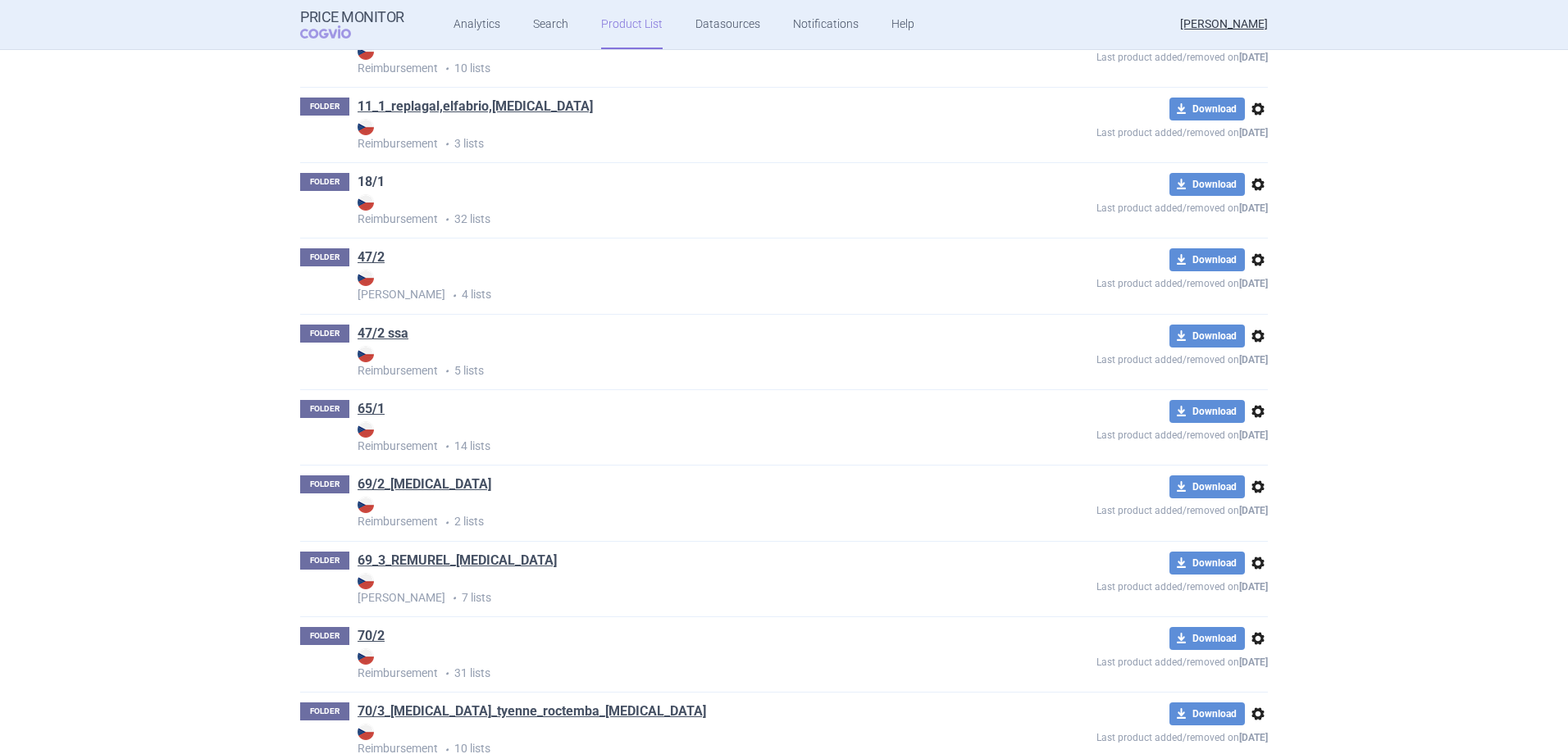
click at [370, 180] on link "18/1" at bounding box center [371, 182] width 27 height 18
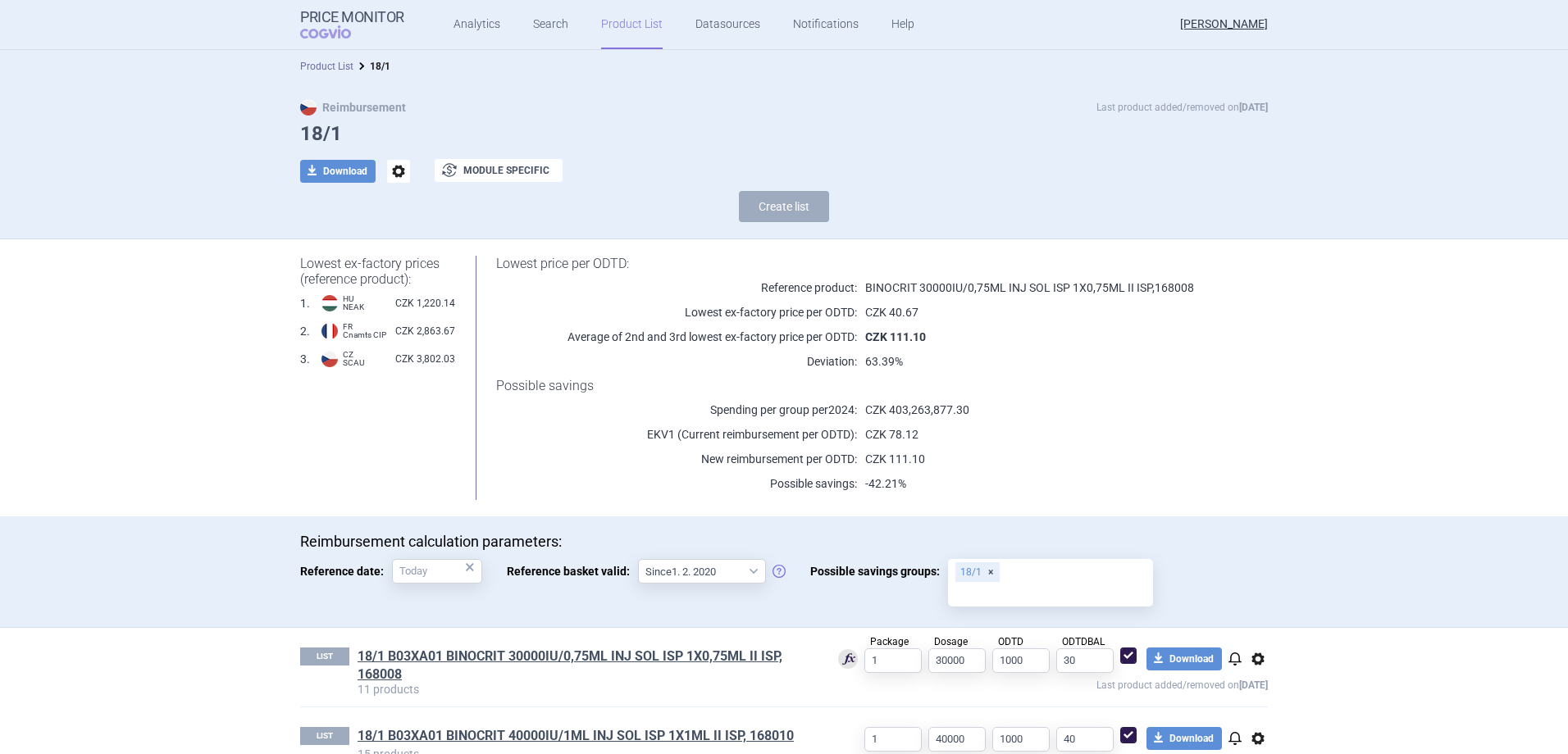
click at [329, 67] on link "Product List" at bounding box center [326, 66] width 53 height 11
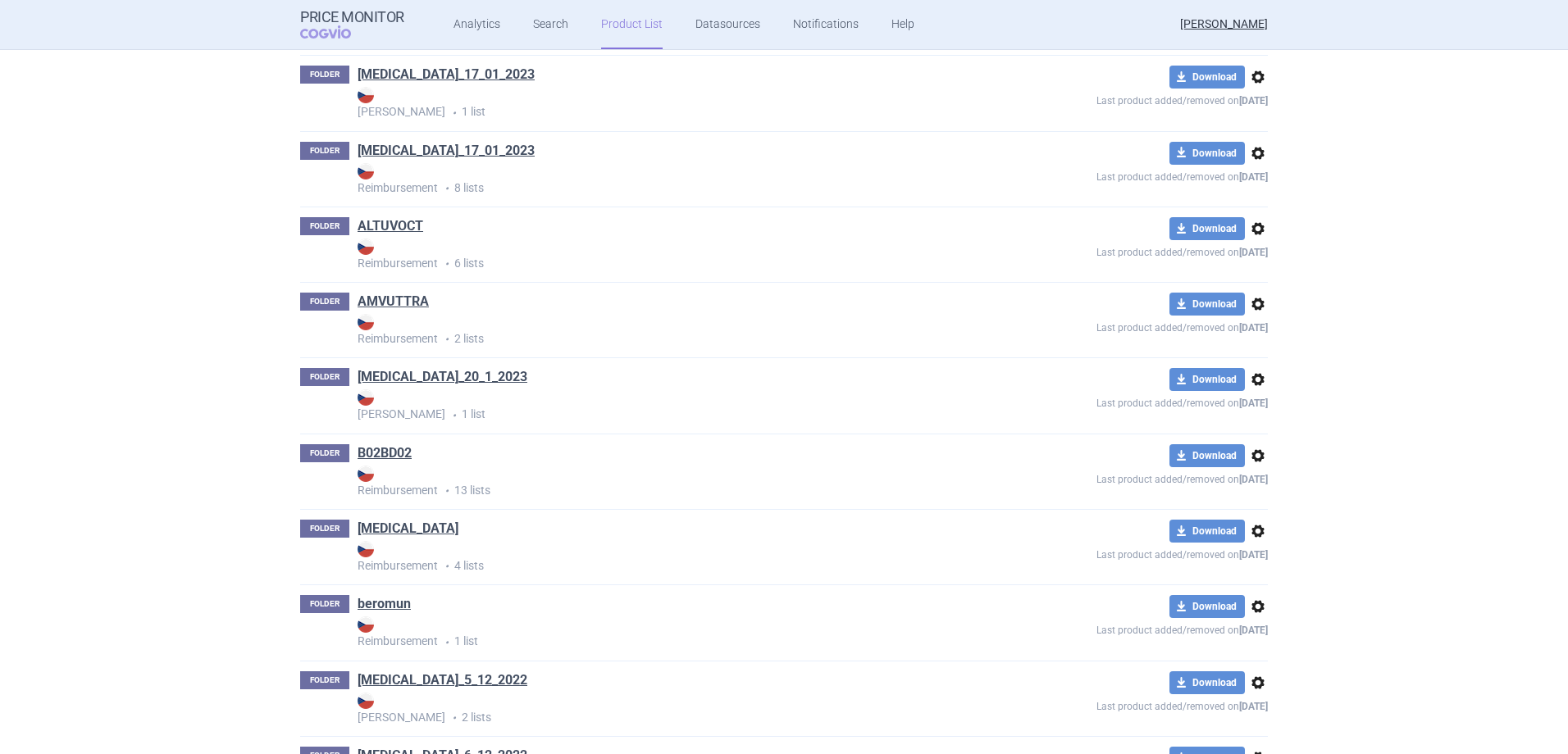
scroll to position [1788, 0]
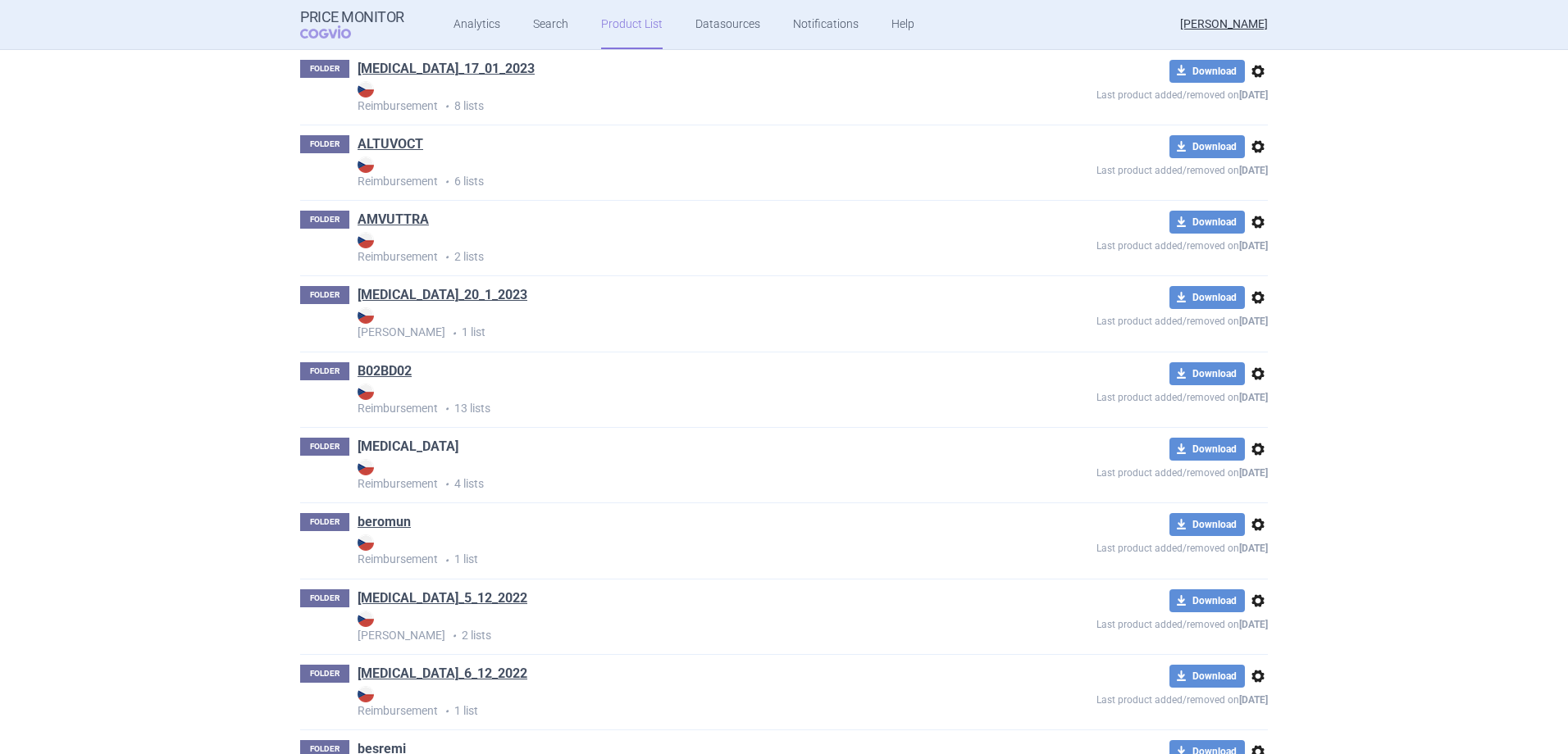
click at [385, 449] on link "[MEDICAL_DATA]" at bounding box center [408, 447] width 101 height 18
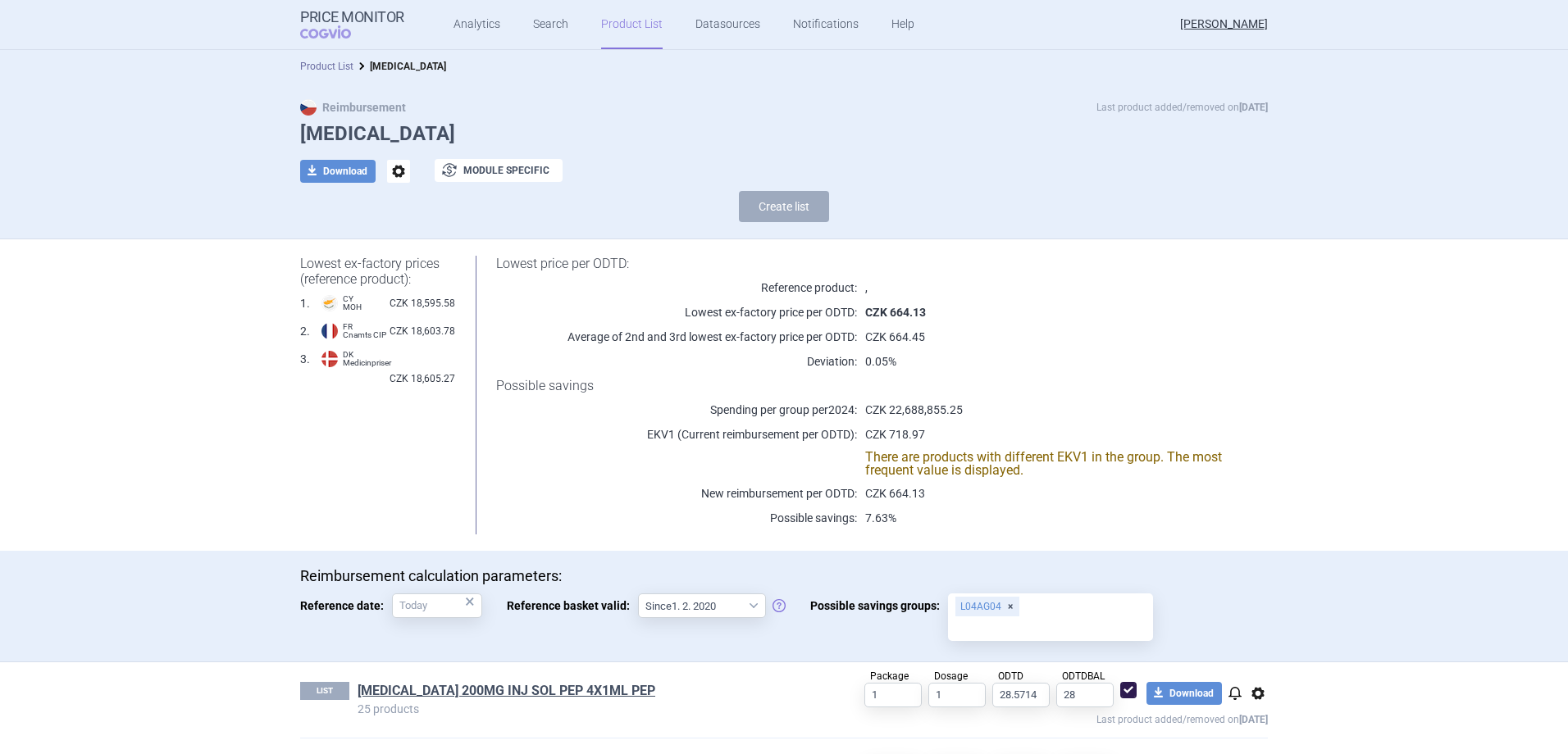
click at [330, 61] on link "Product List" at bounding box center [326, 66] width 53 height 11
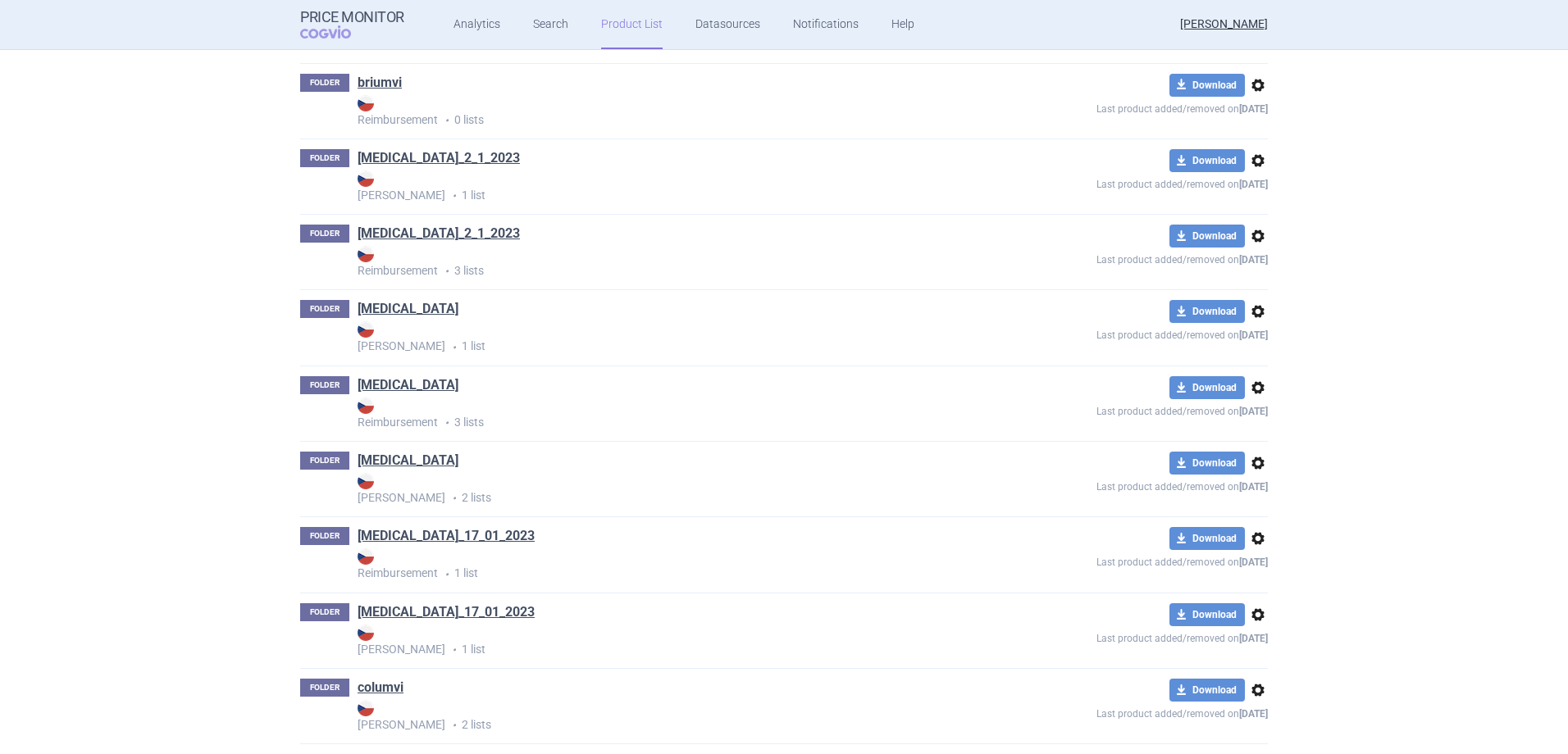
scroll to position [3099, 0]
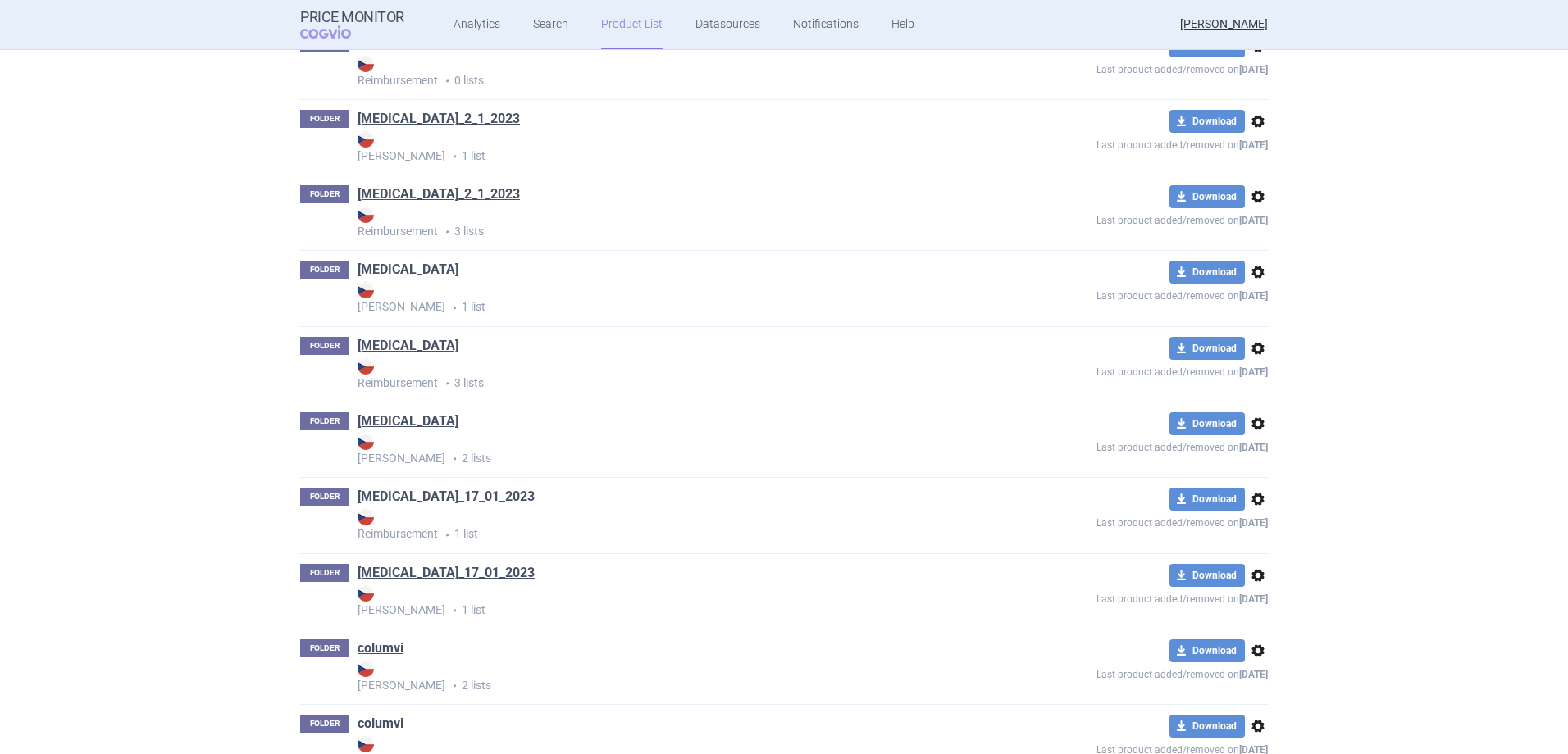
click at [466, 495] on link "[MEDICAL_DATA]_17_01_2023" at bounding box center [446, 497] width 177 height 18
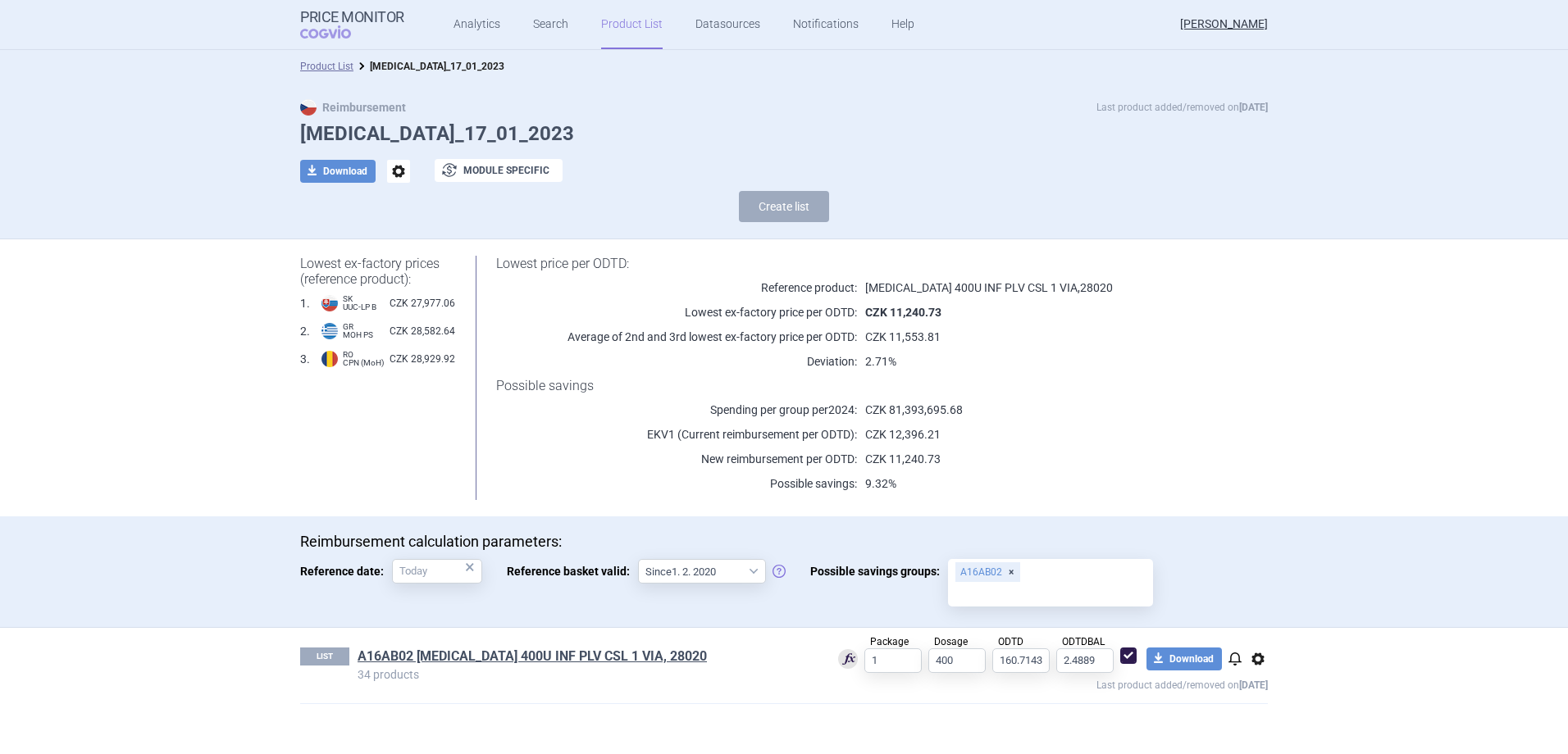
click at [616, 23] on link "Product List" at bounding box center [631, 25] width 62 height 49
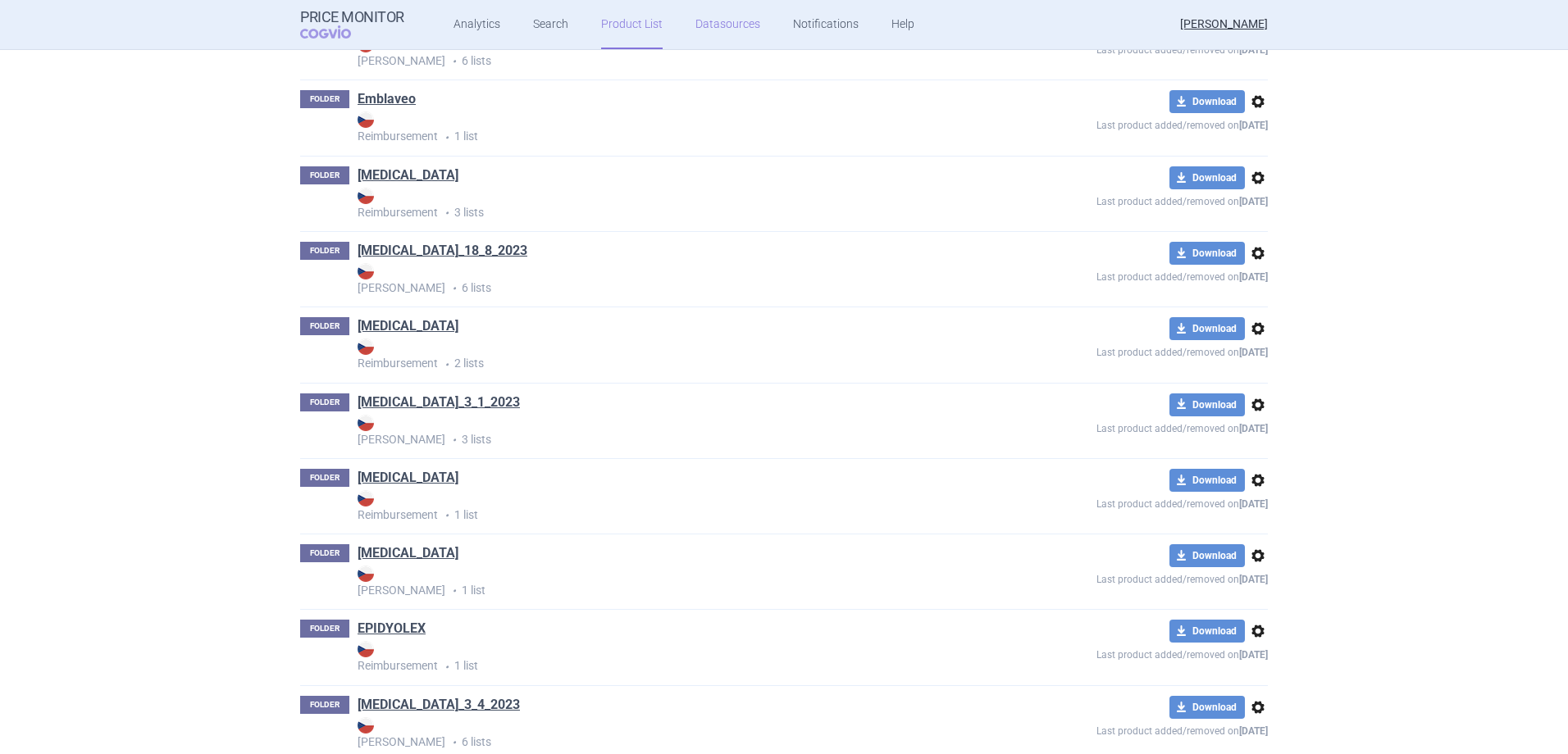
scroll to position [3194, 0]
click at [1253, 410] on span "options" at bounding box center [1258, 404] width 20 height 20
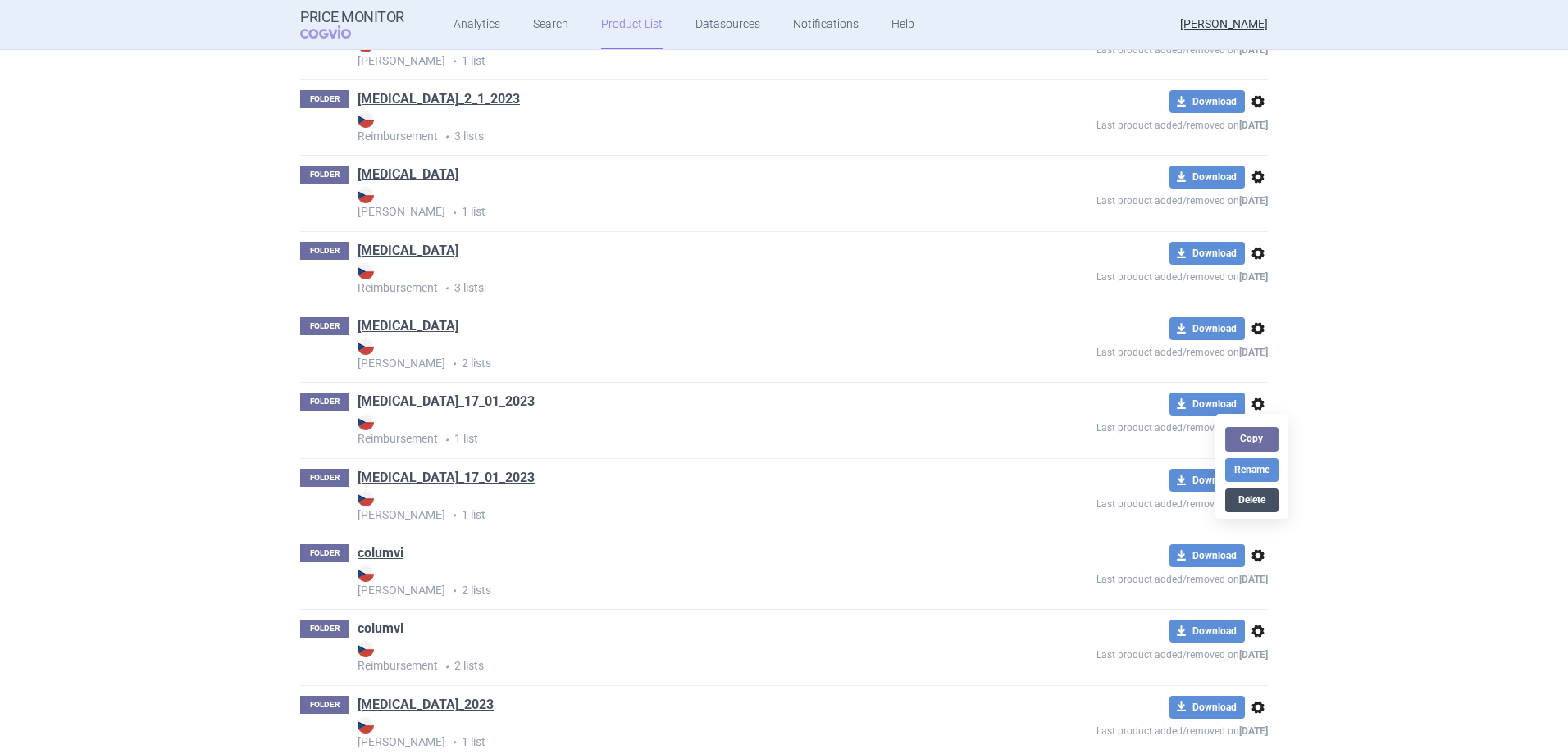
click at [1249, 500] on button "Delete" at bounding box center [1250, 500] width 52 height 24
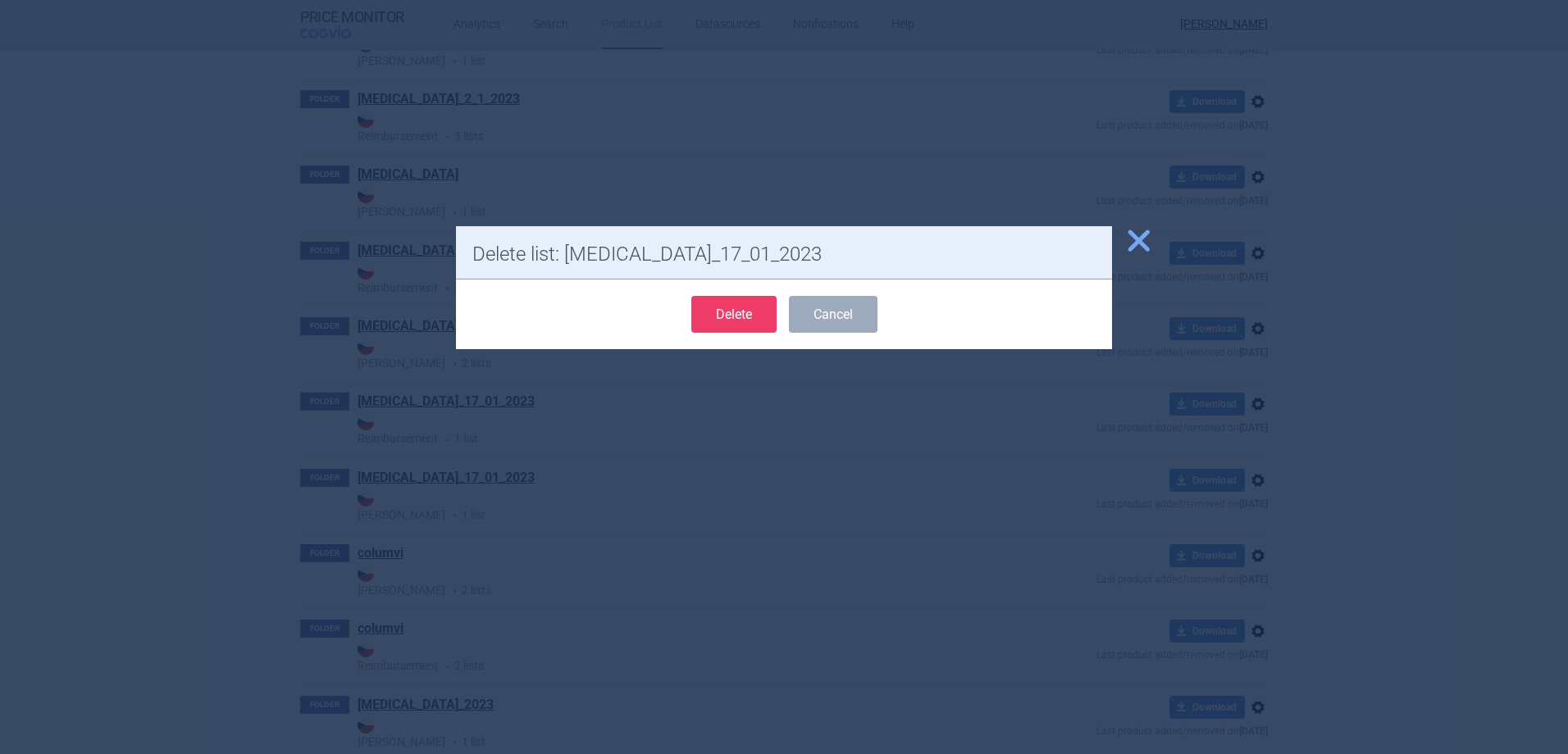
click at [733, 319] on button "Delete" at bounding box center [733, 314] width 85 height 37
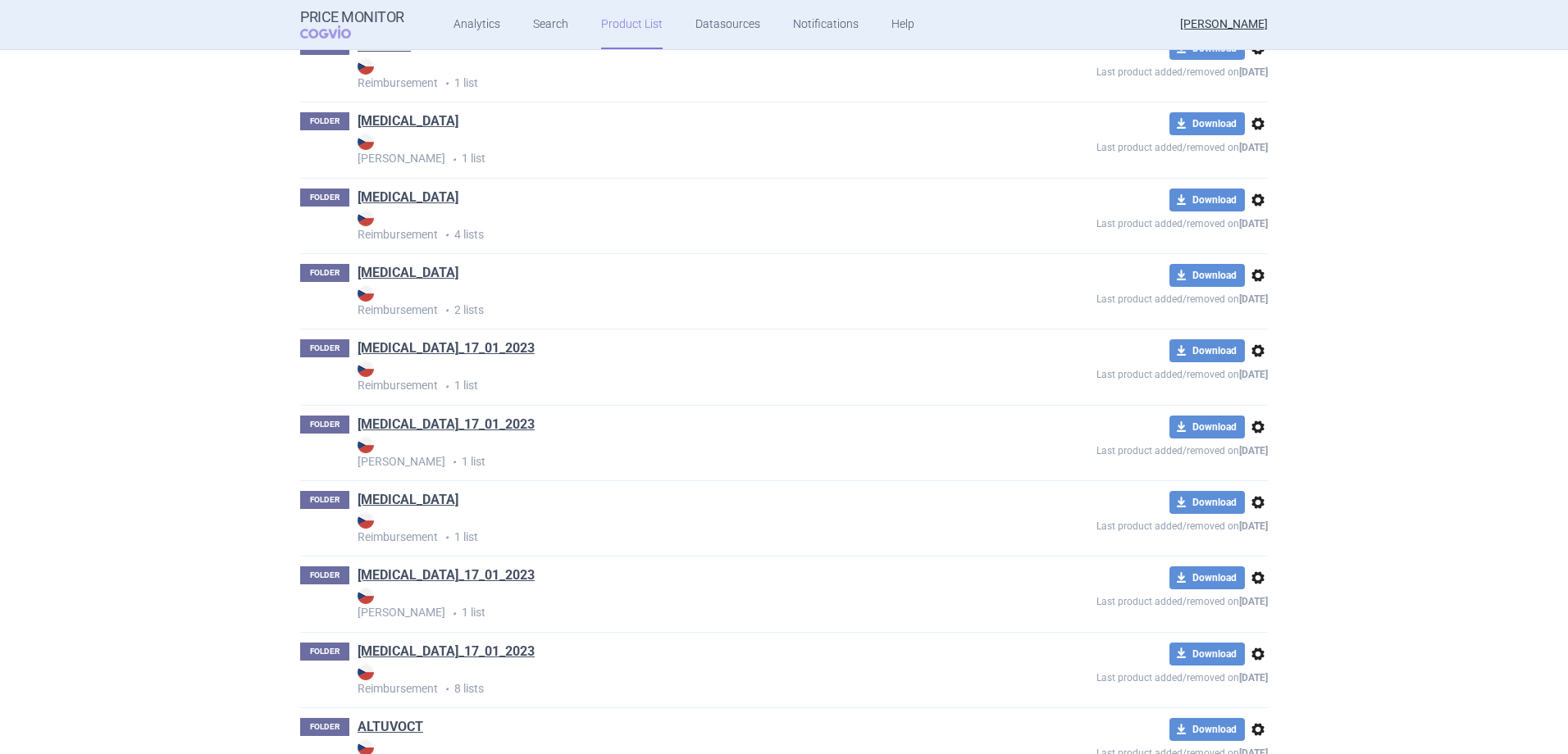
scroll to position [0, 0]
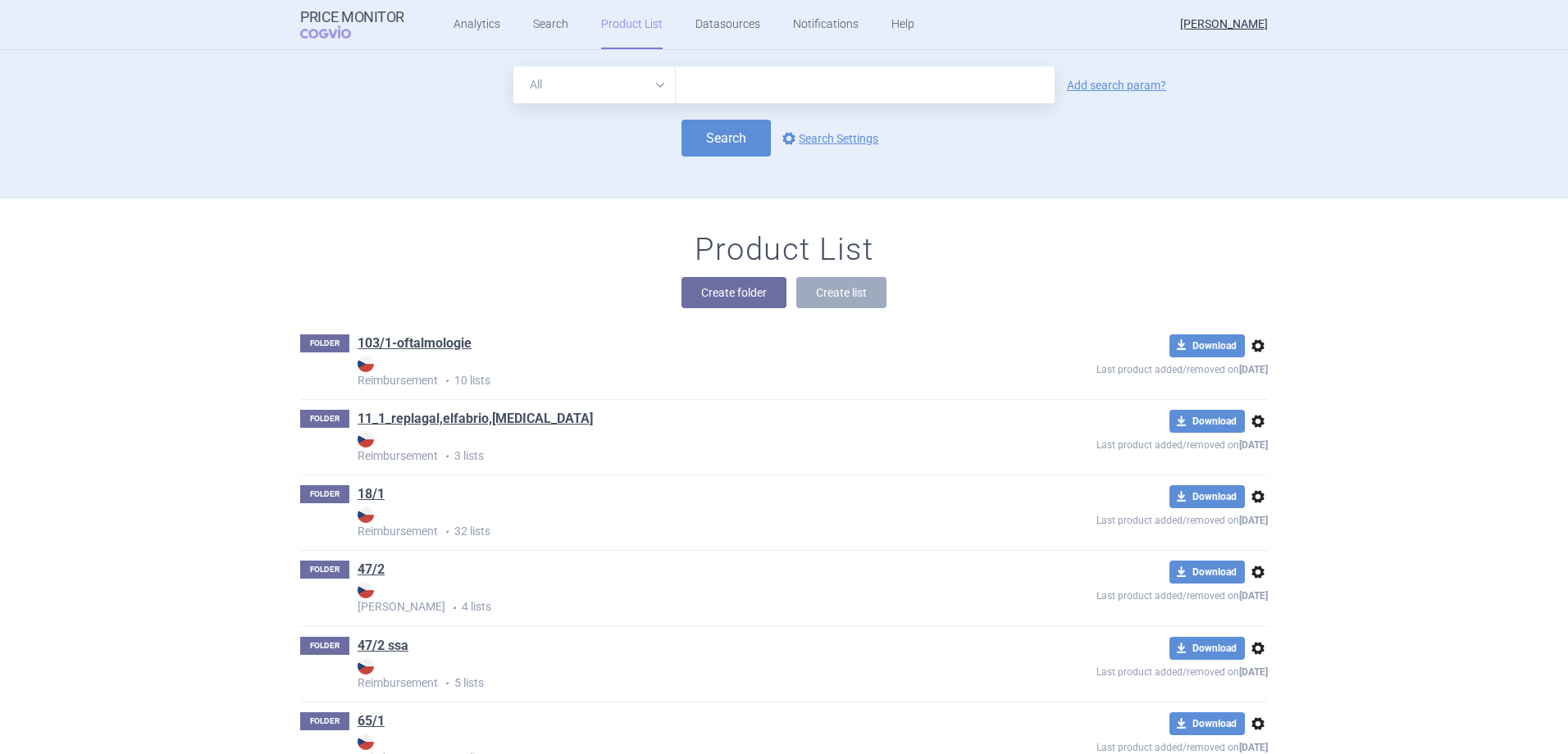
click at [672, 303] on div "Create folder Create list" at bounding box center [784, 292] width 967 height 31
click at [702, 293] on button "Create folder" at bounding box center [733, 292] width 105 height 31
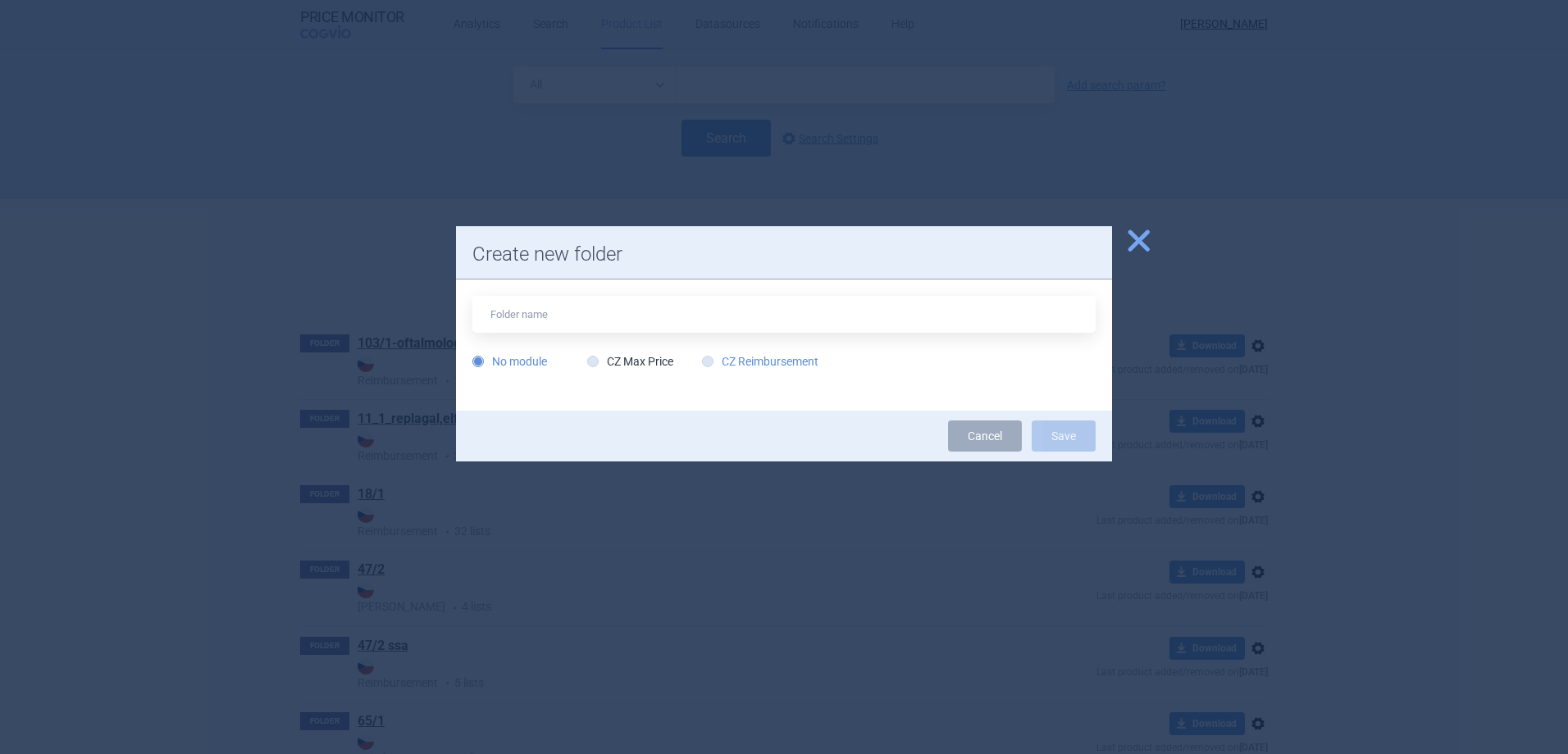
click at [727, 365] on label "CZ Reimbursement" at bounding box center [760, 360] width 116 height 16
click at [719, 365] on input "CZ Reimbursement" at bounding box center [711, 361] width 16 height 16
radio input "true"
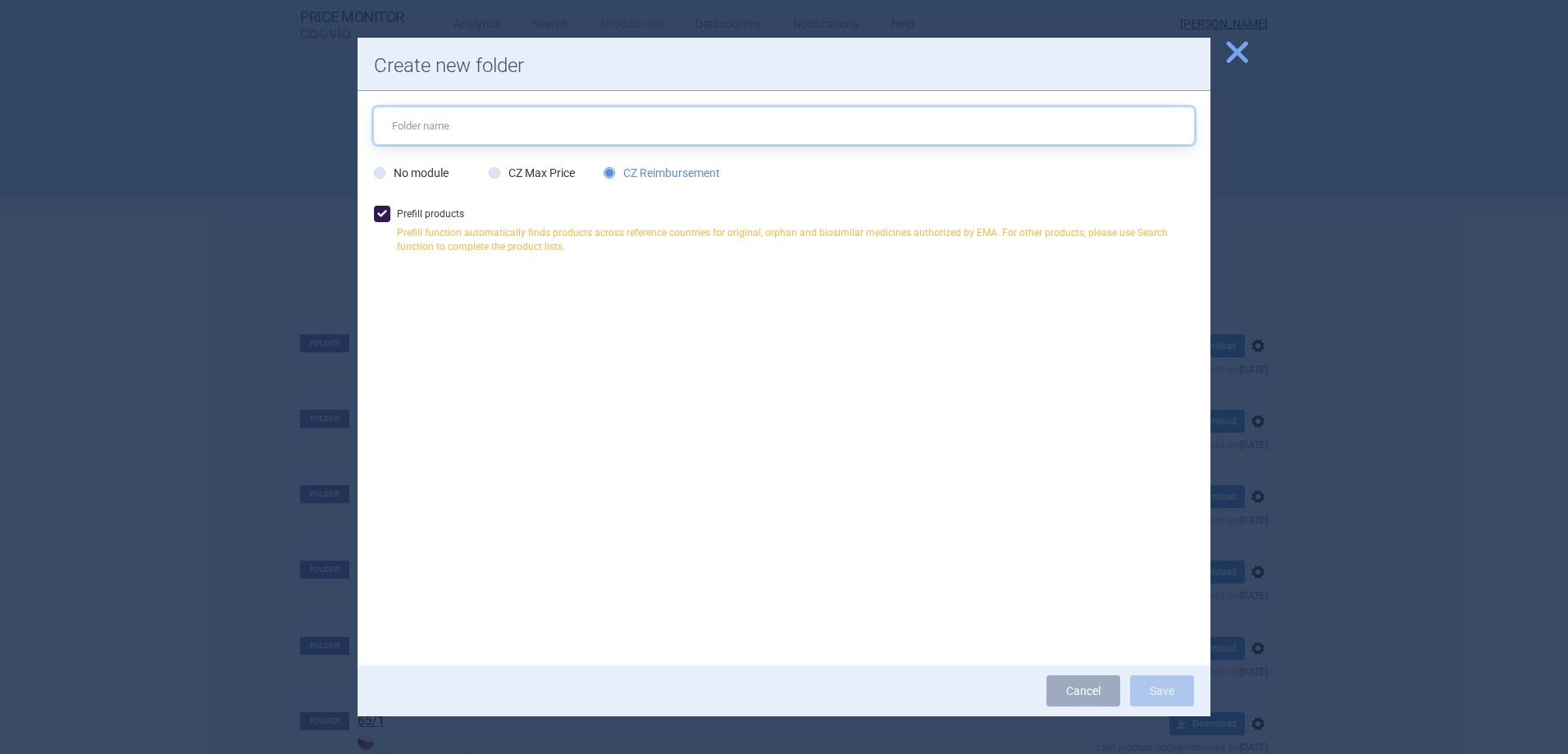
click at [445, 123] on input "text" at bounding box center [784, 126] width 819 height 37
type input "CEREZY,_[MEDICAL_DATA]"
click at [1151, 685] on button "Save" at bounding box center [1162, 691] width 64 height 31
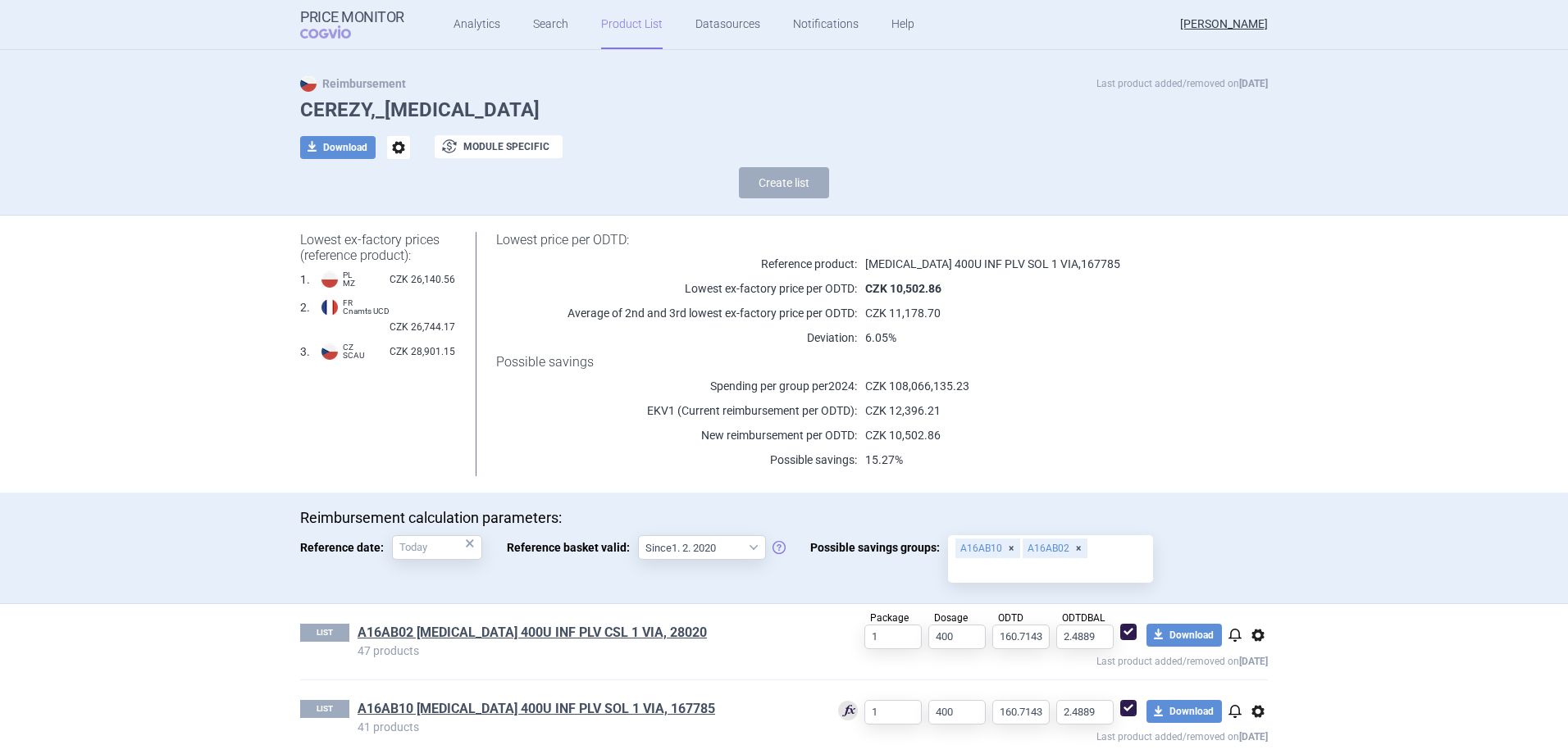
scroll to position [42, 0]
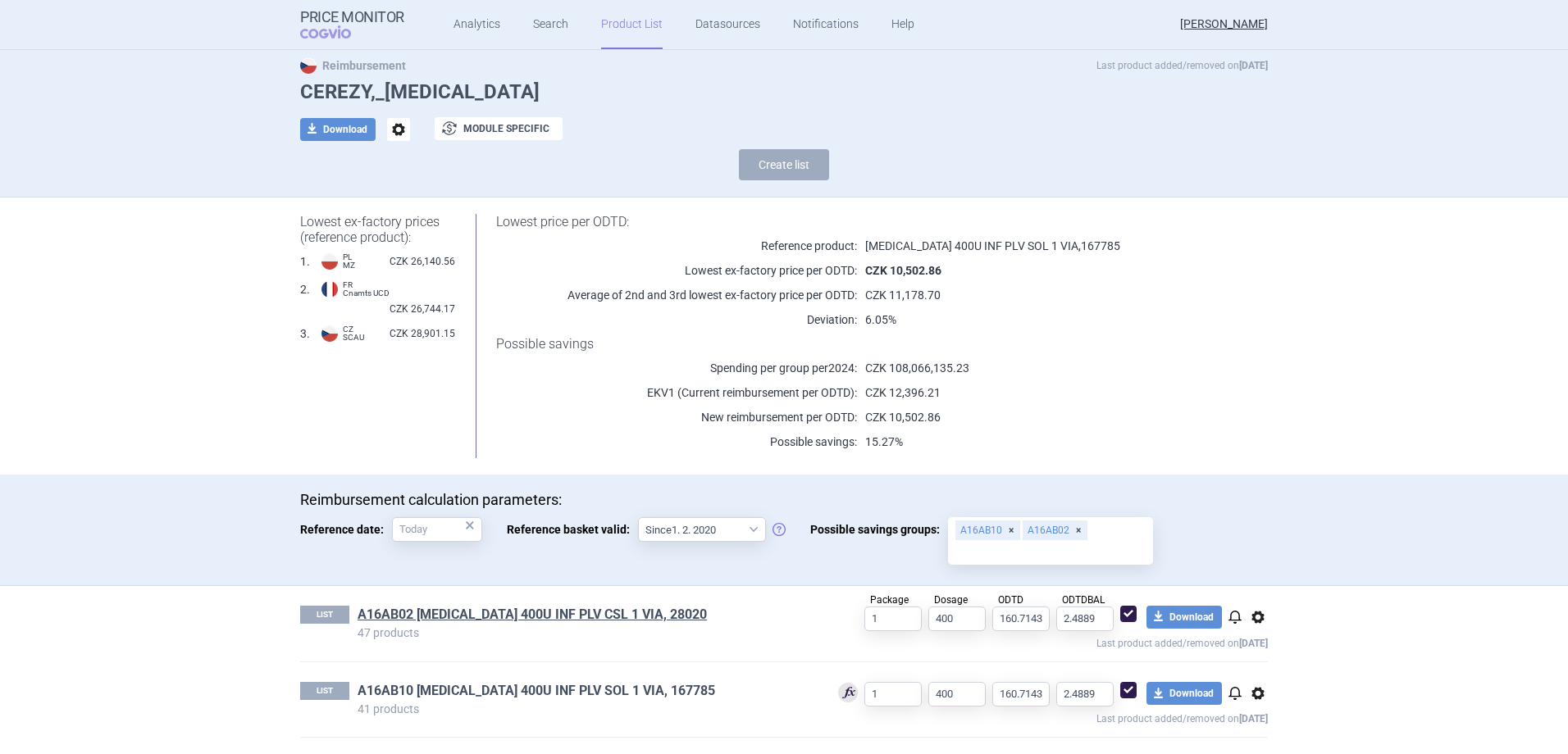
click at [537, 694] on link "A16AB10 VPRIV 400U INF PLV SOL 1 VIA, 167785" at bounding box center [537, 691] width 358 height 18
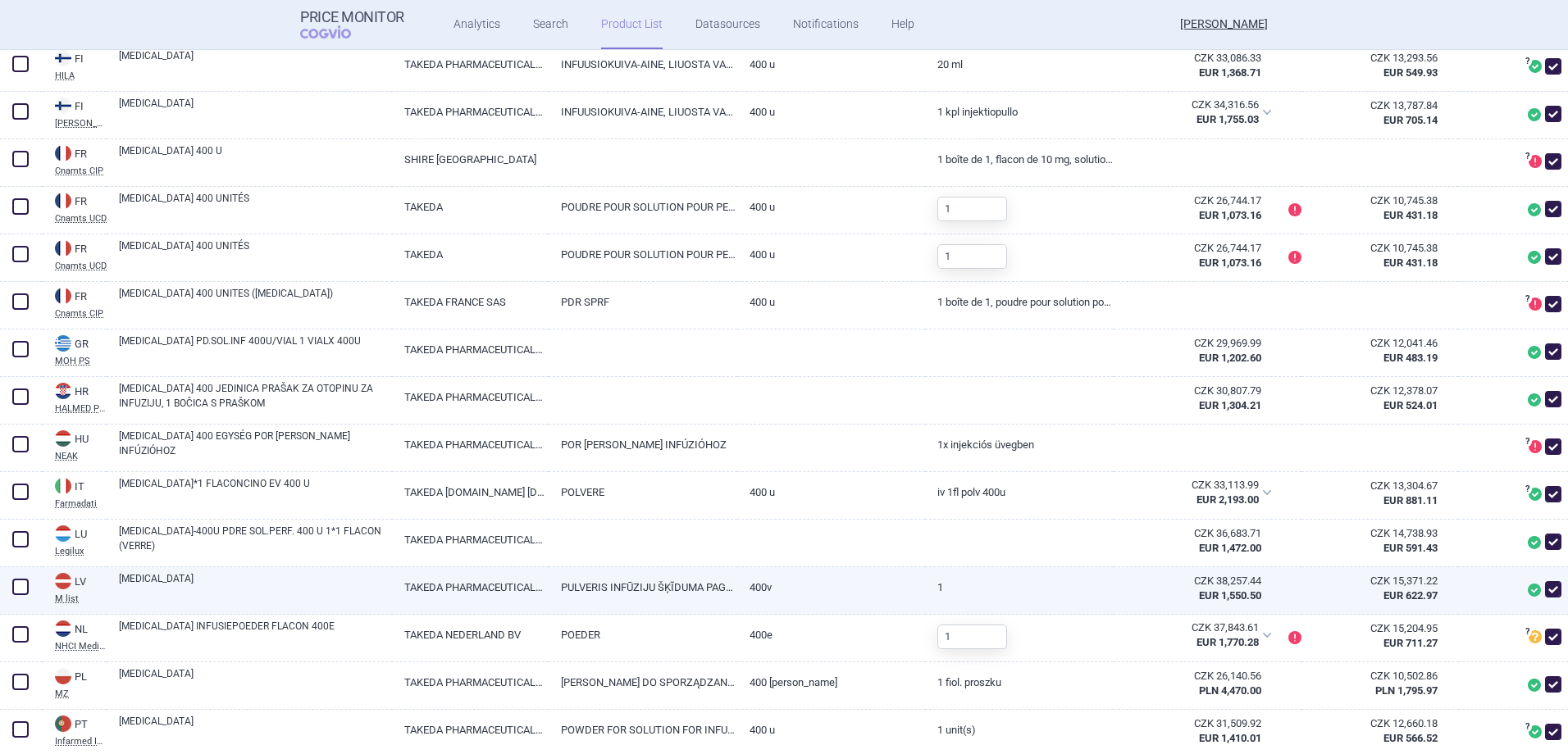
scroll to position [1148, 0]
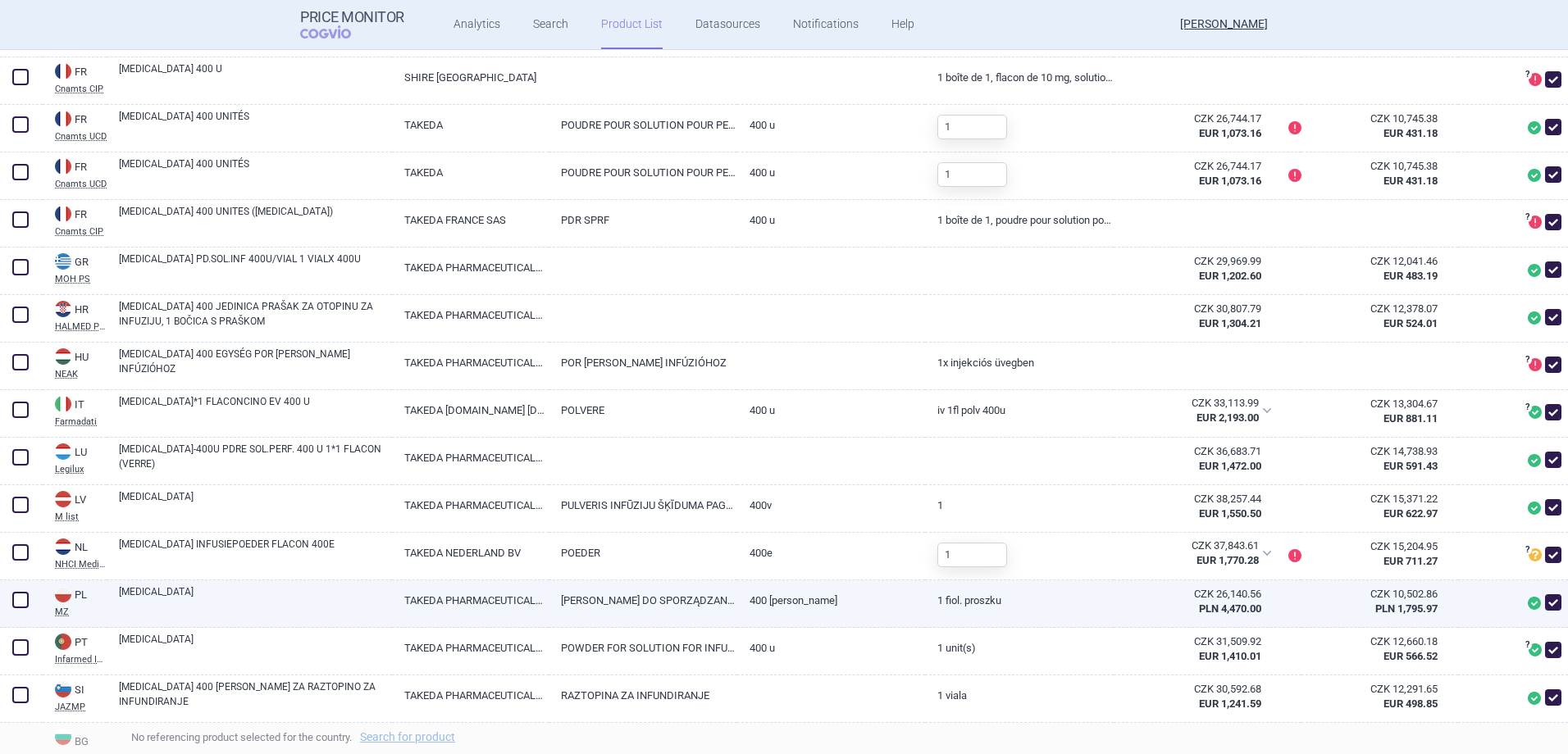
click at [1544, 605] on span at bounding box center [1552, 602] width 16 height 16
checkbox input "false"
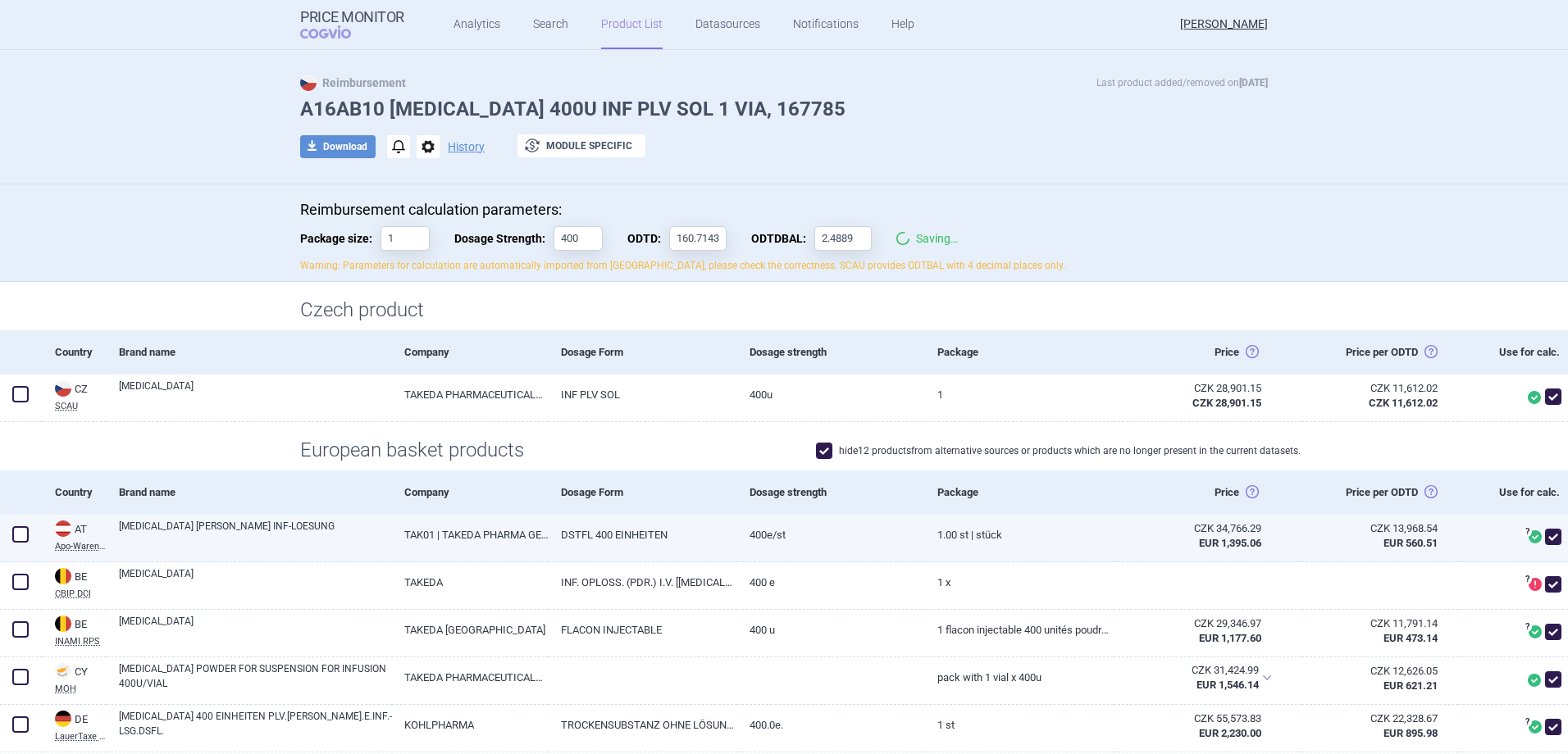
scroll to position [0, 0]
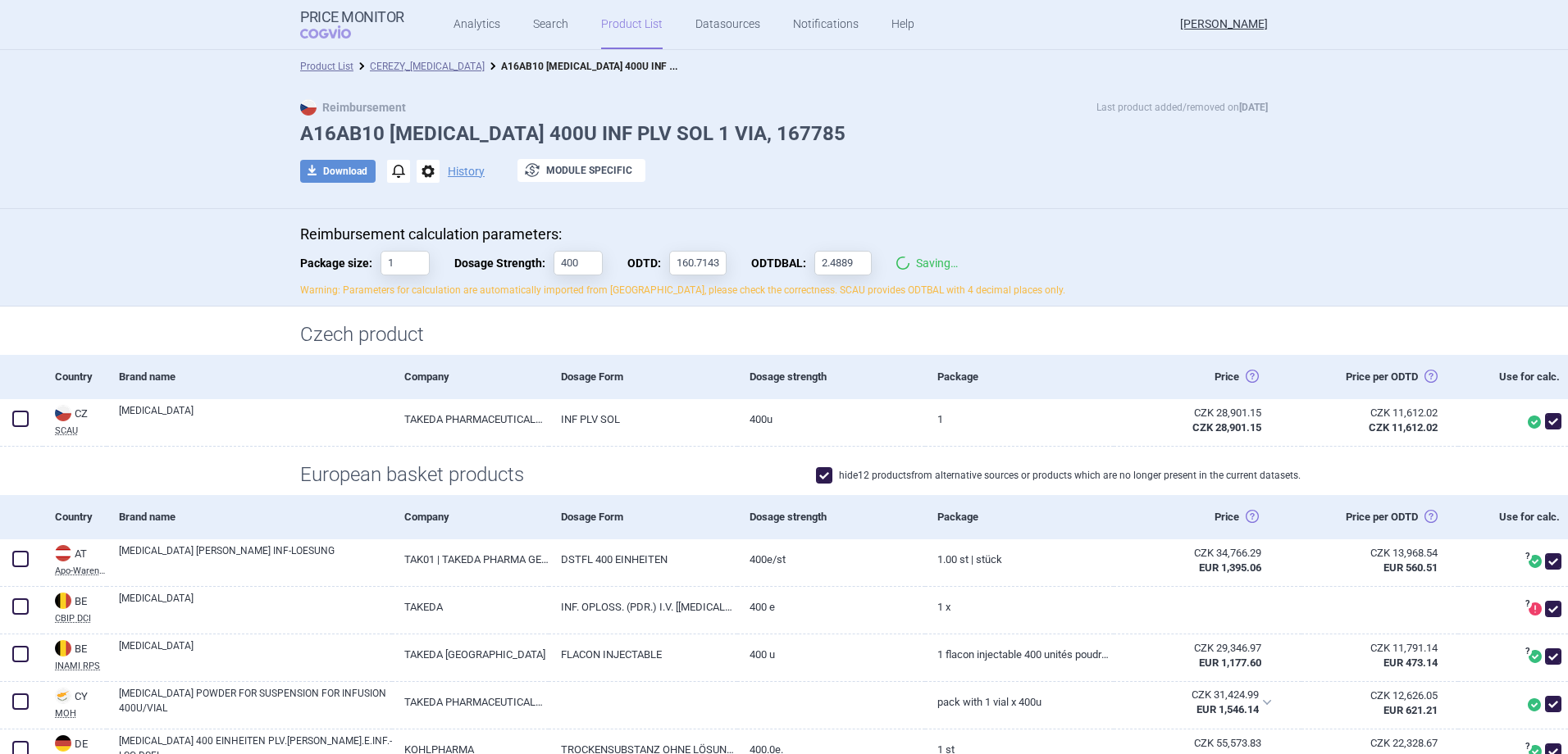
click at [420, 59] on li "CEREZY,_[MEDICAL_DATA]" at bounding box center [418, 66] width 132 height 16
click at [408, 67] on link "CEREZY,_[MEDICAL_DATA]" at bounding box center [427, 66] width 115 height 11
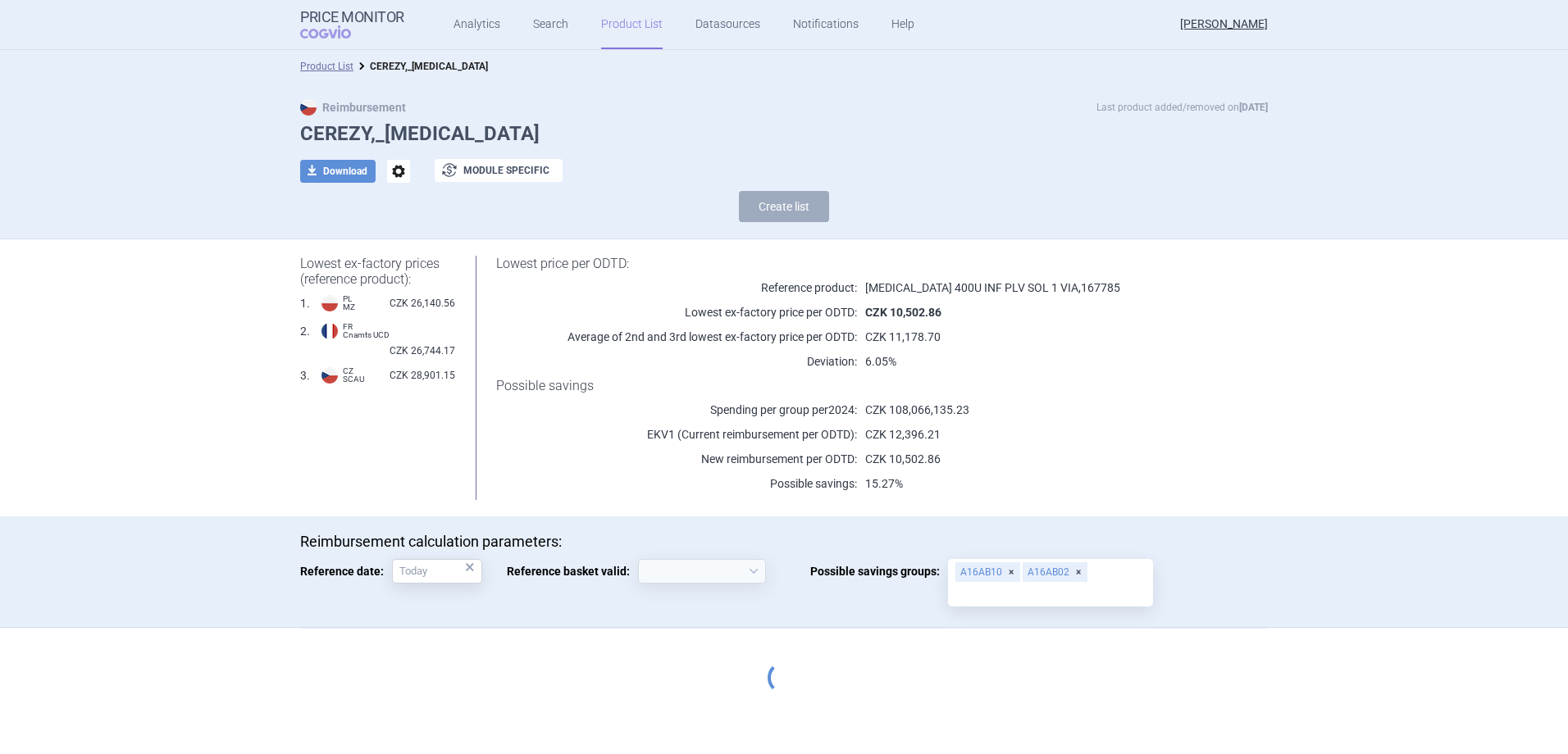
select select "2020-02-01"
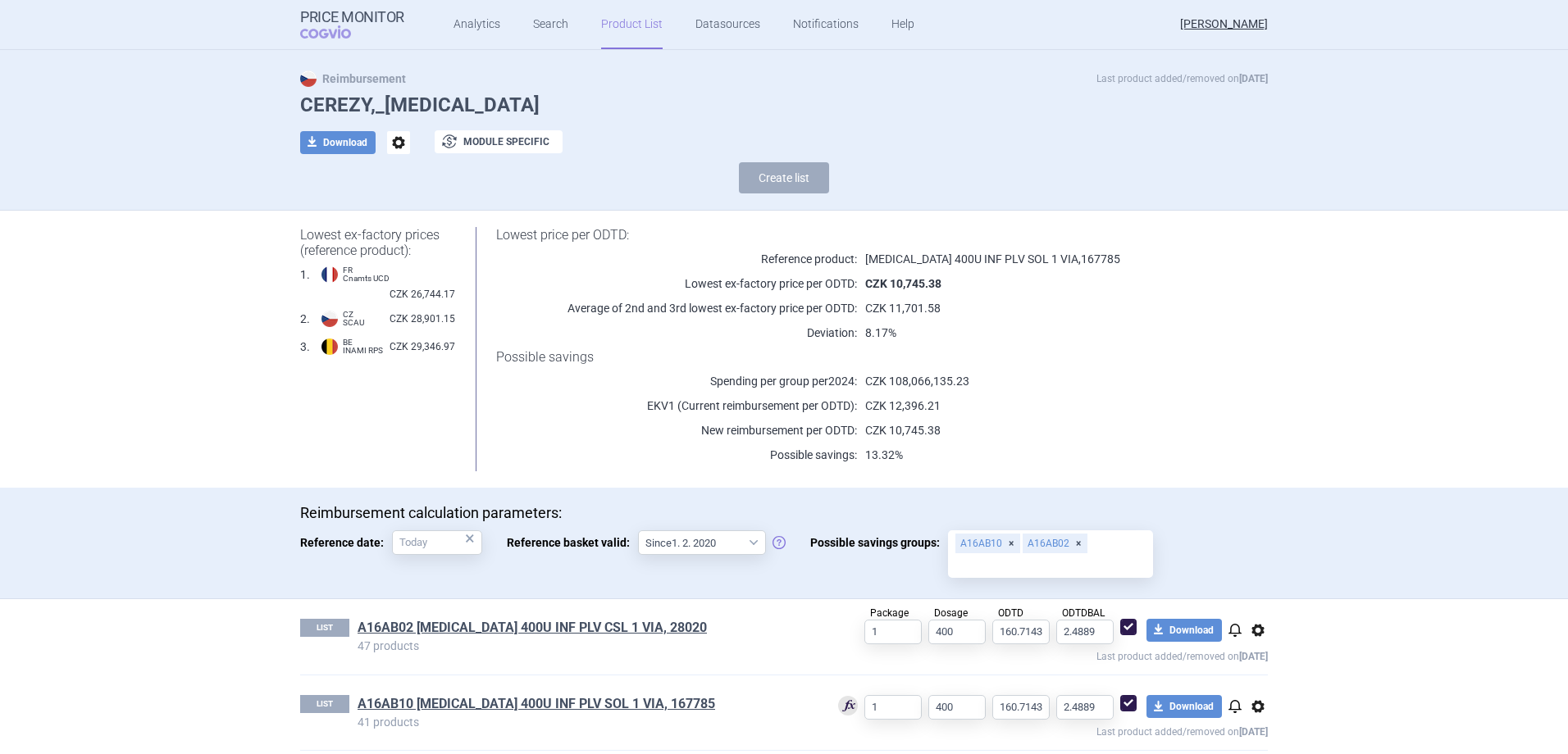
scroll to position [42, 0]
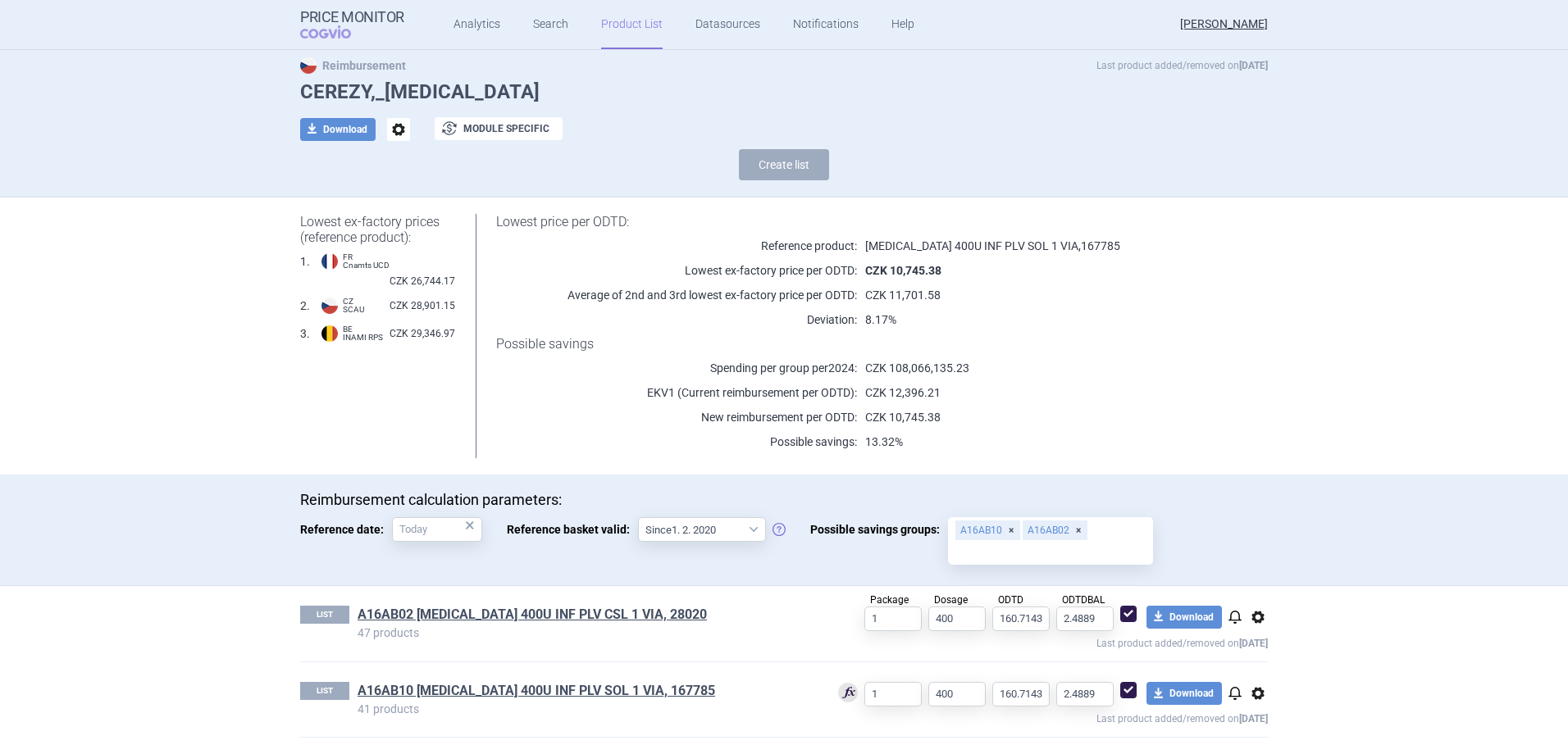
click at [1123, 689] on span at bounding box center [1128, 690] width 16 height 16
click at [1120, 691] on span at bounding box center [1128, 690] width 16 height 16
checkbox input "true"
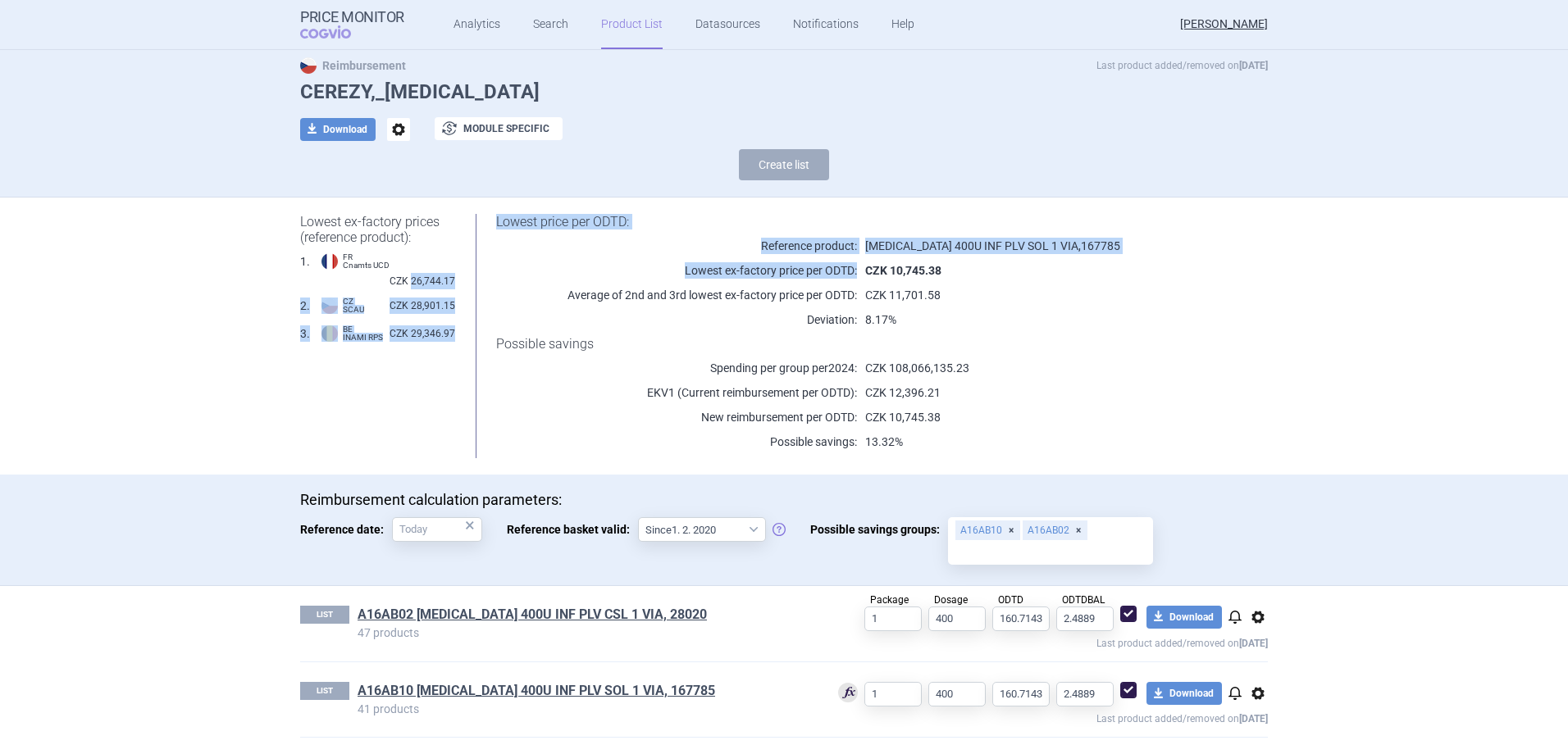
drag, startPoint x: 405, startPoint y: 259, endPoint x: 450, endPoint y: 257, distance: 45.0
click at [450, 257] on div "Lowest ex-factory prices (reference product): 1 . FR Cnamts UCD CZK 26,744.17 2…" at bounding box center [784, 336] width 967 height 244
click at [455, 257] on div "Lowest price per ODTD: Reference product: VPRIV 400U INF PLV SOL 1 VIA , 167785…" at bounding box center [861, 336] width 813 height 244
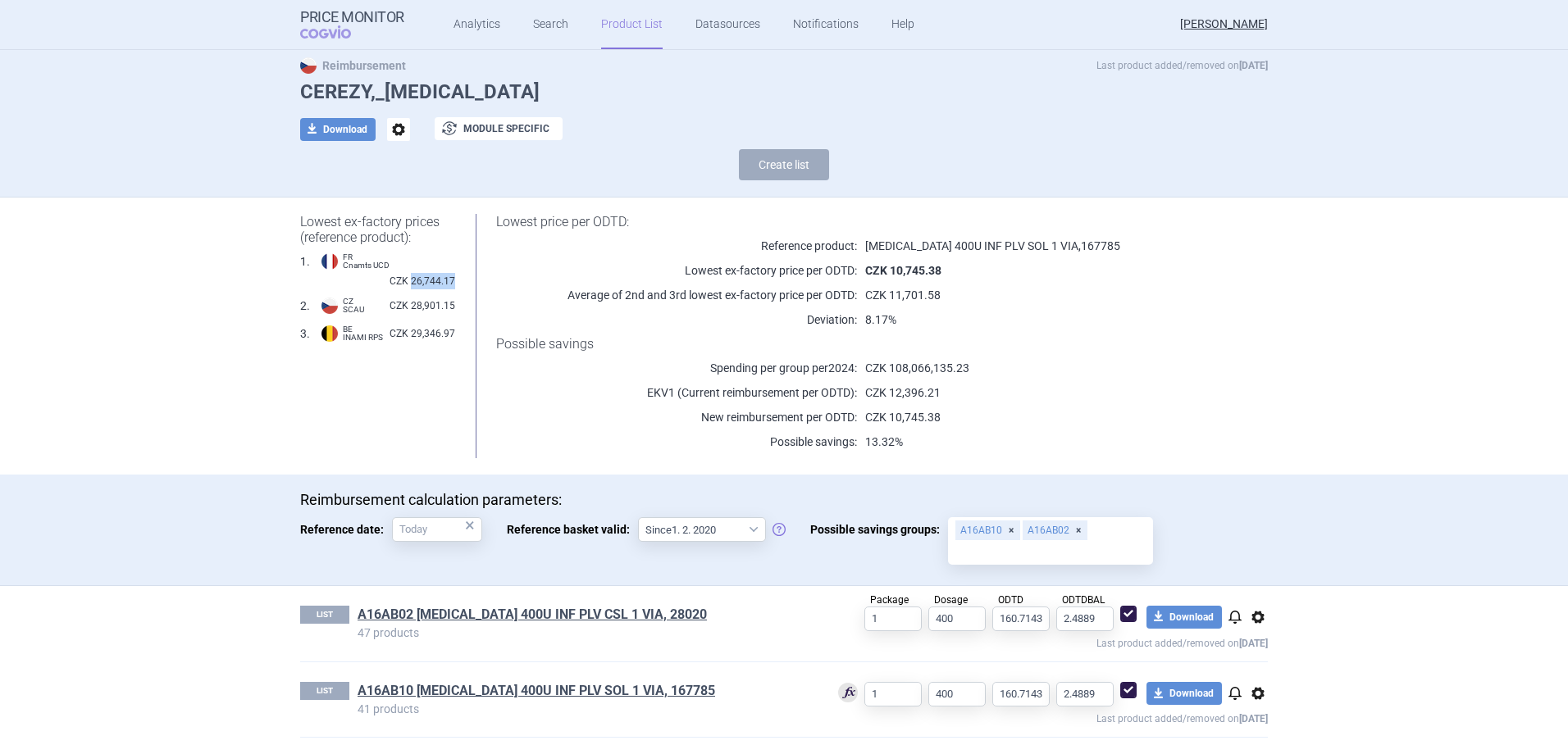
drag, startPoint x: 406, startPoint y: 261, endPoint x: 446, endPoint y: 257, distance: 40.2
click at [446, 273] on span "CZK 26,744.17" at bounding box center [422, 281] width 65 height 16
copy span "26,744.17"
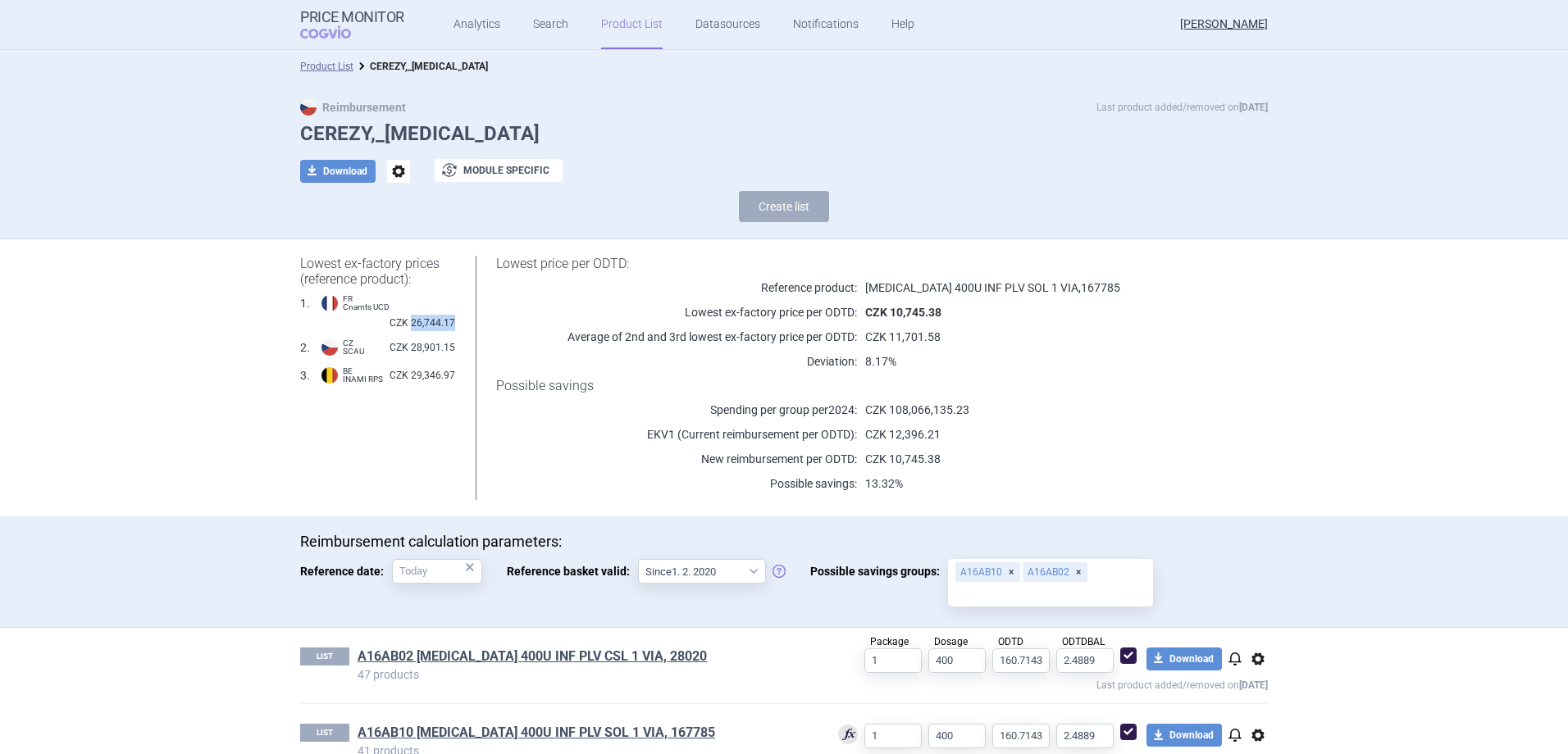
click at [620, 27] on link "Product List" at bounding box center [631, 25] width 62 height 49
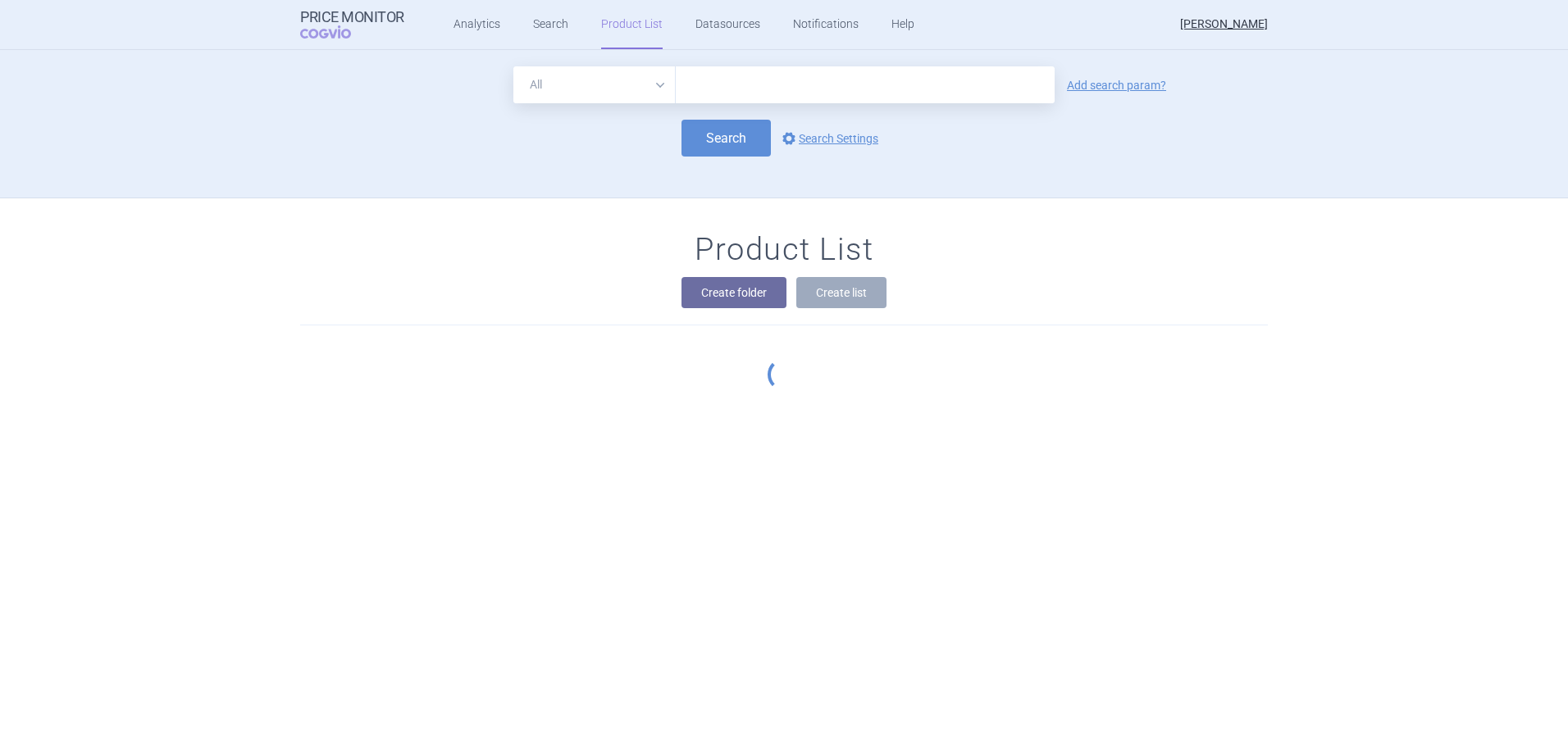
scroll to position [149, 0]
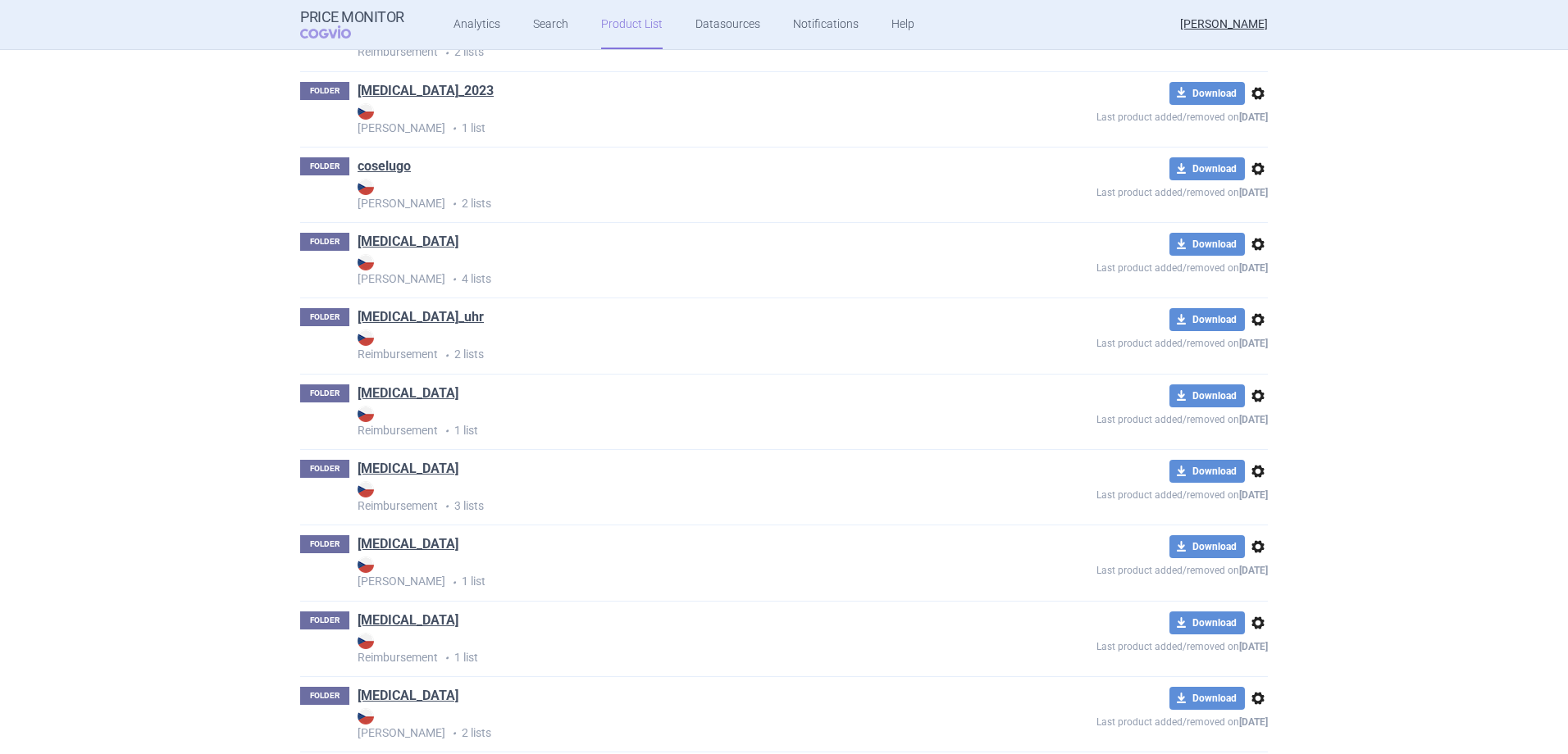
scroll to position [3837, 0]
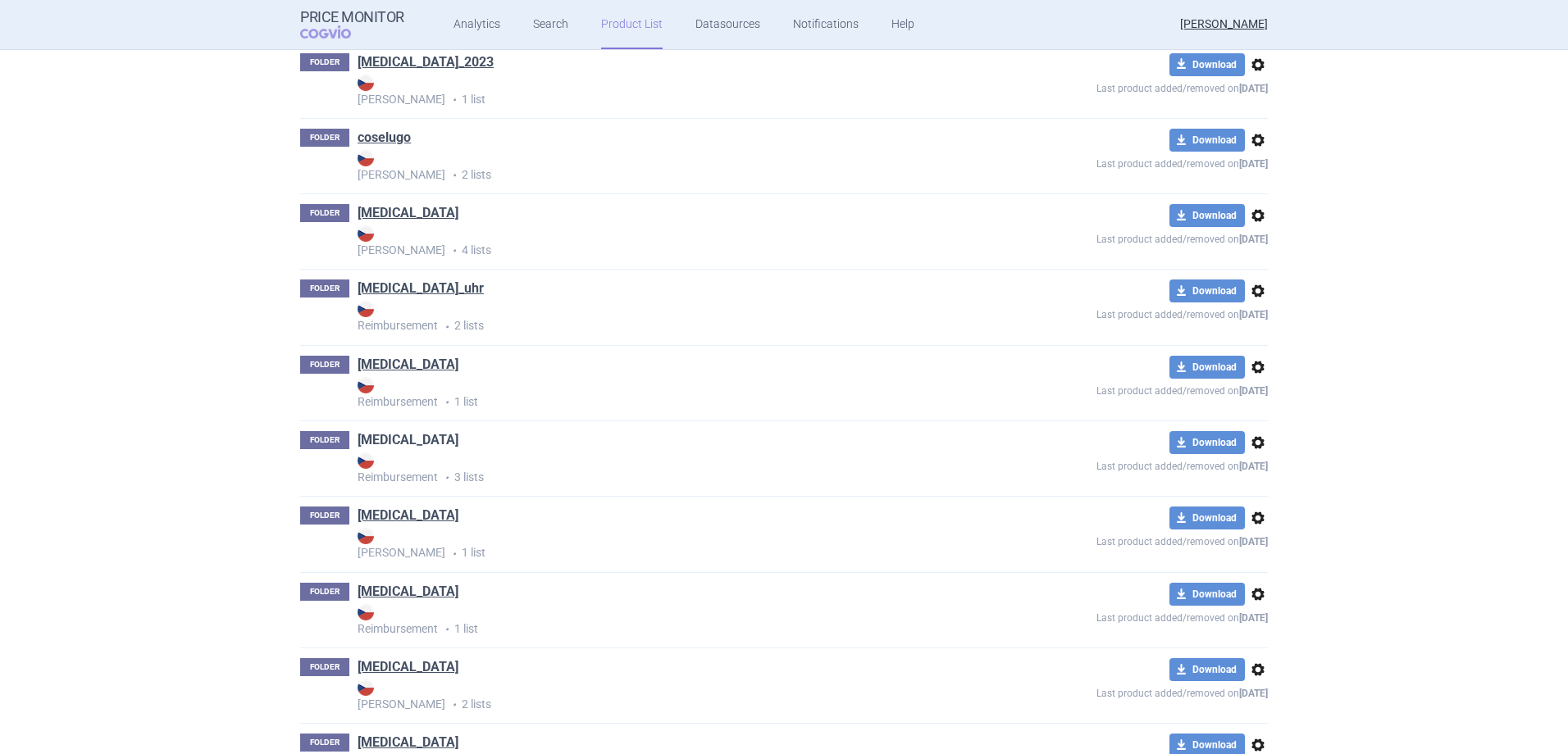
click at [369, 443] on link "crysvita" at bounding box center [408, 440] width 101 height 18
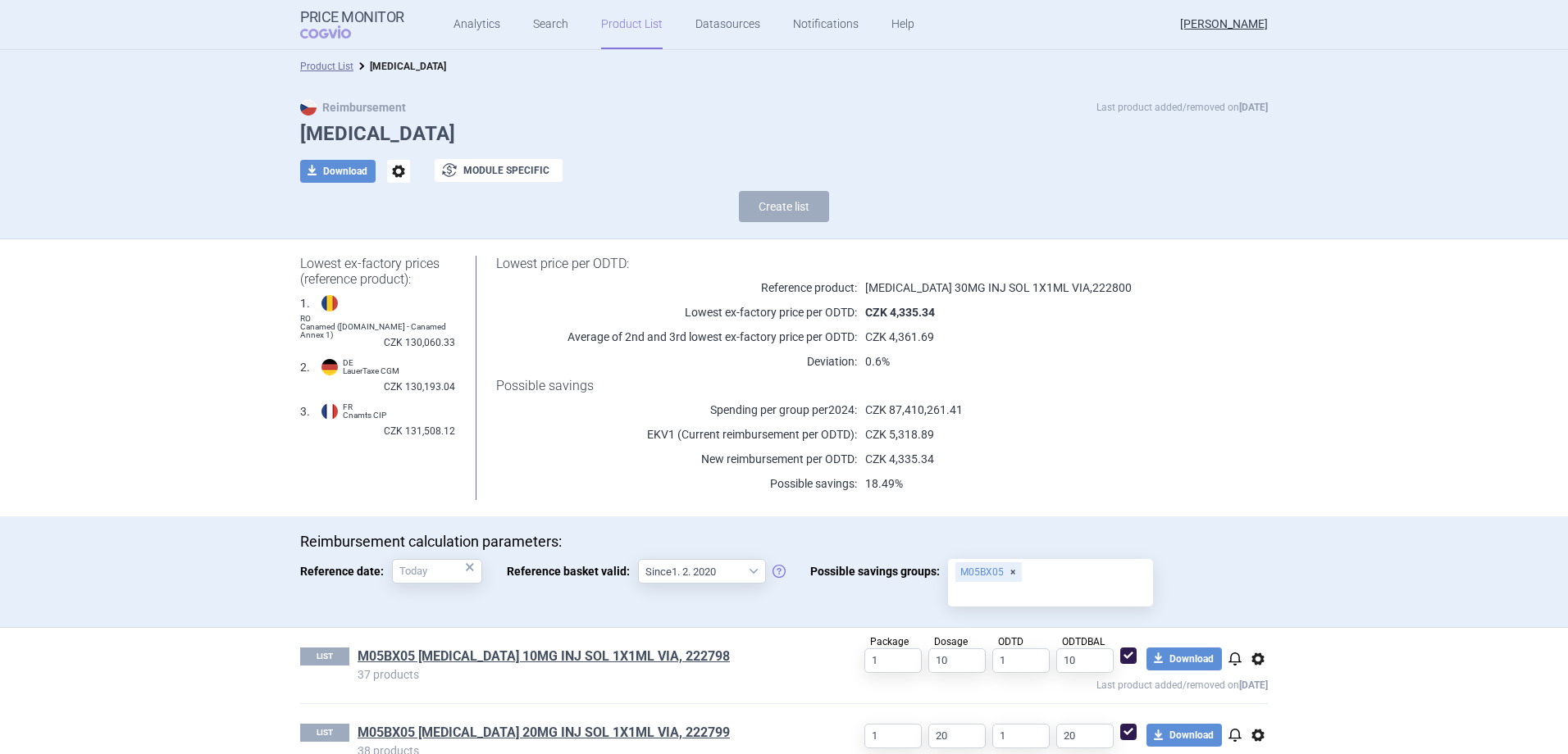
click at [617, 31] on link "Product List" at bounding box center [631, 25] width 62 height 49
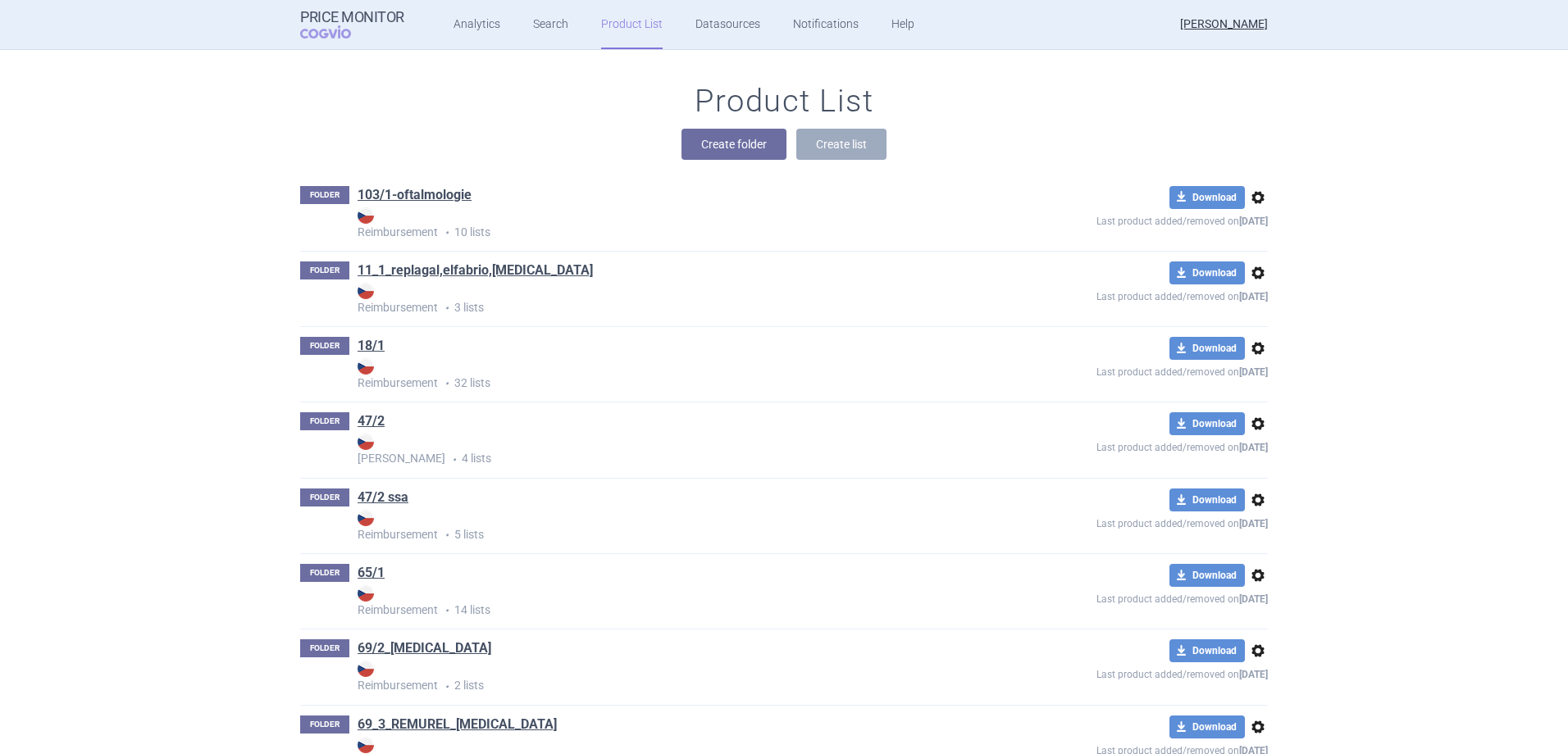
scroll to position [3875, 0]
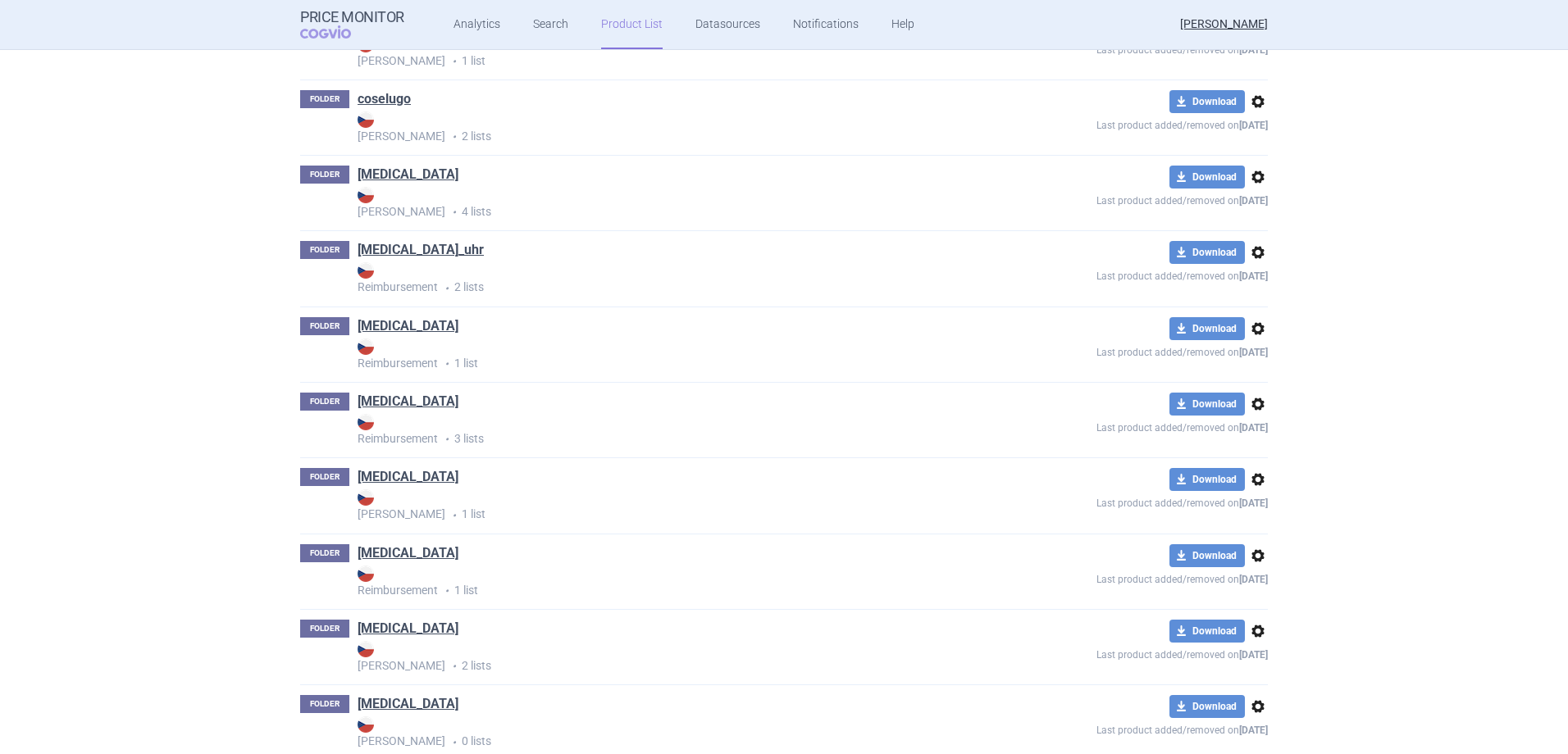
click at [1259, 402] on span "options" at bounding box center [1258, 404] width 20 height 20
click at [1259, 500] on button "Delete" at bounding box center [1250, 500] width 52 height 24
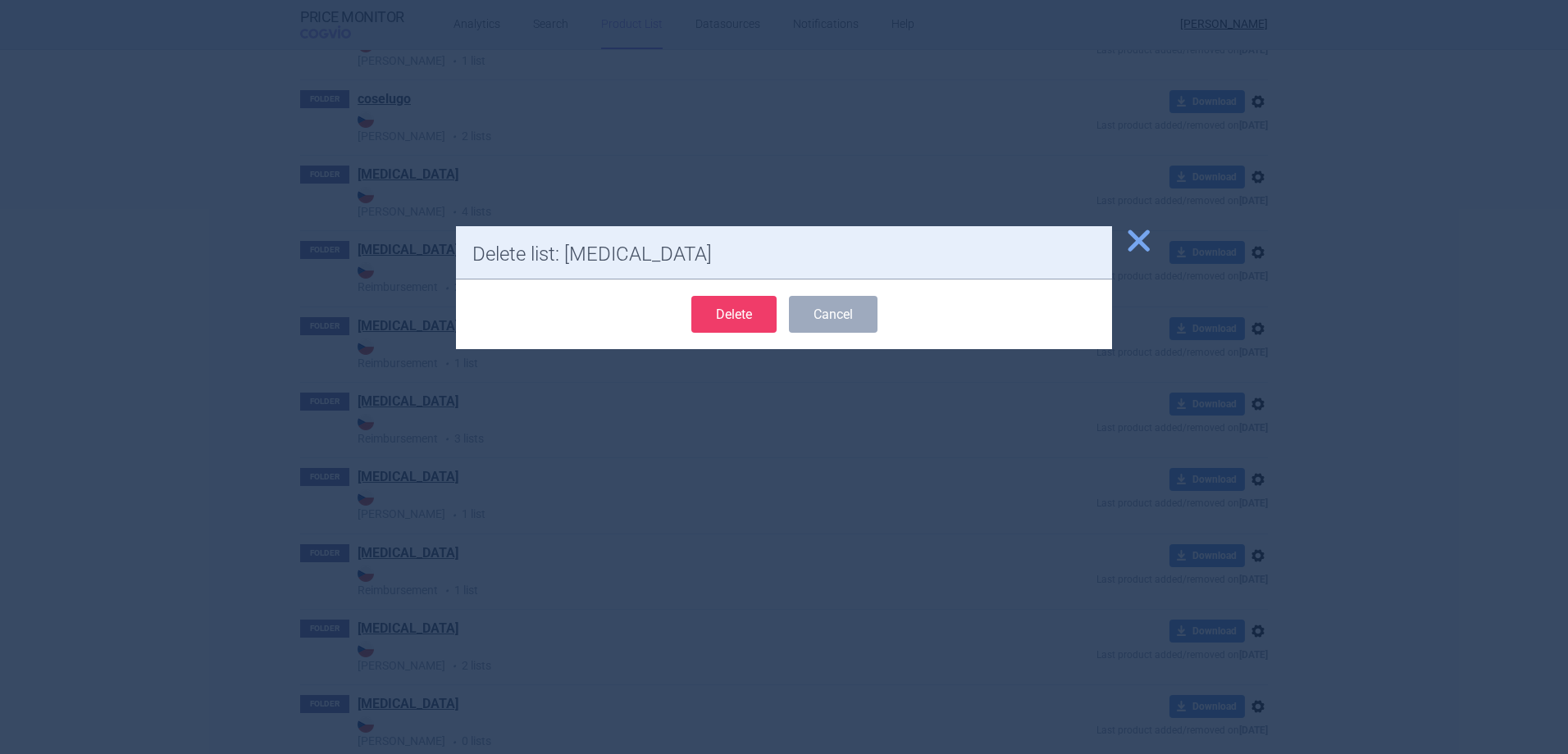
click at [725, 320] on button "Delete" at bounding box center [733, 314] width 85 height 37
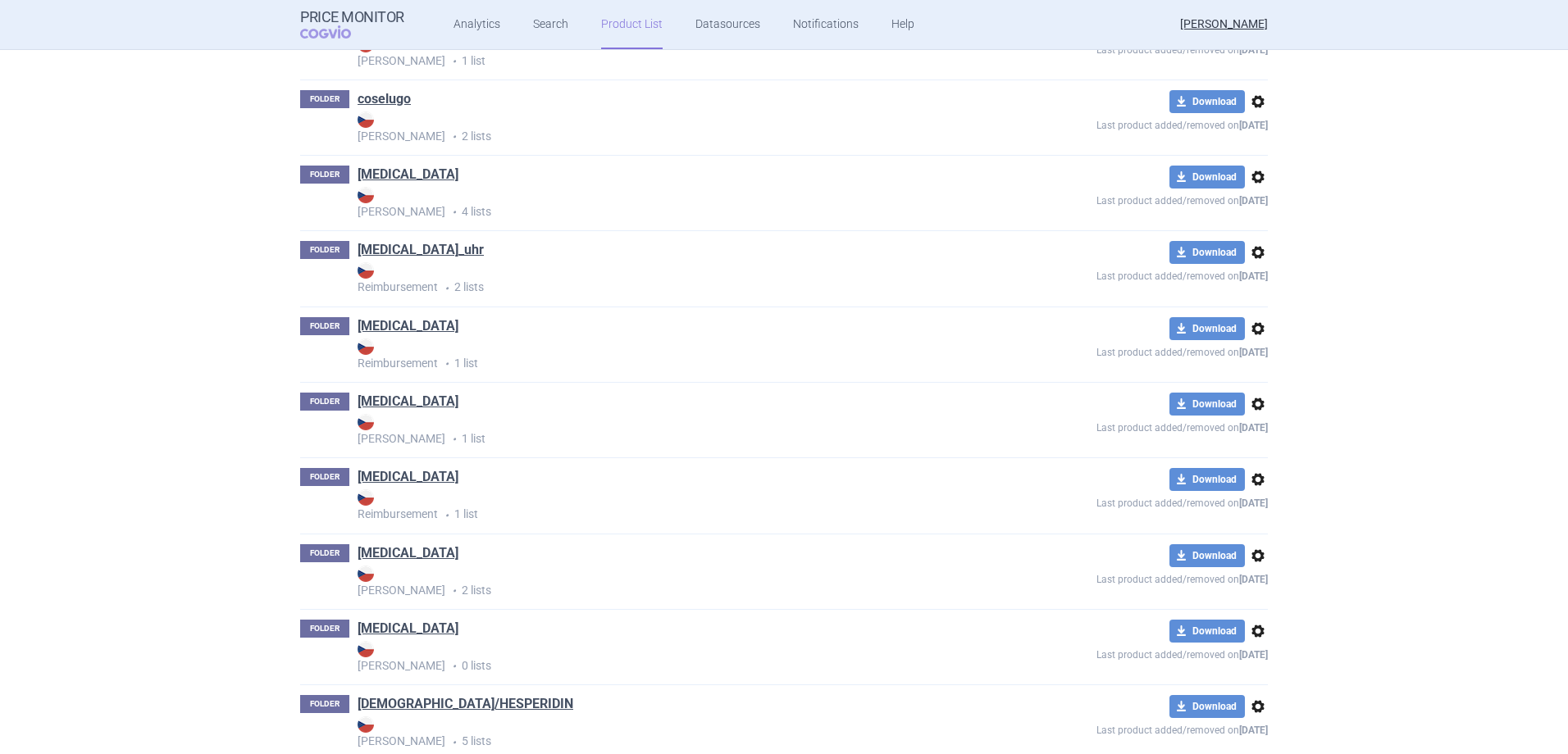
scroll to position [0, 0]
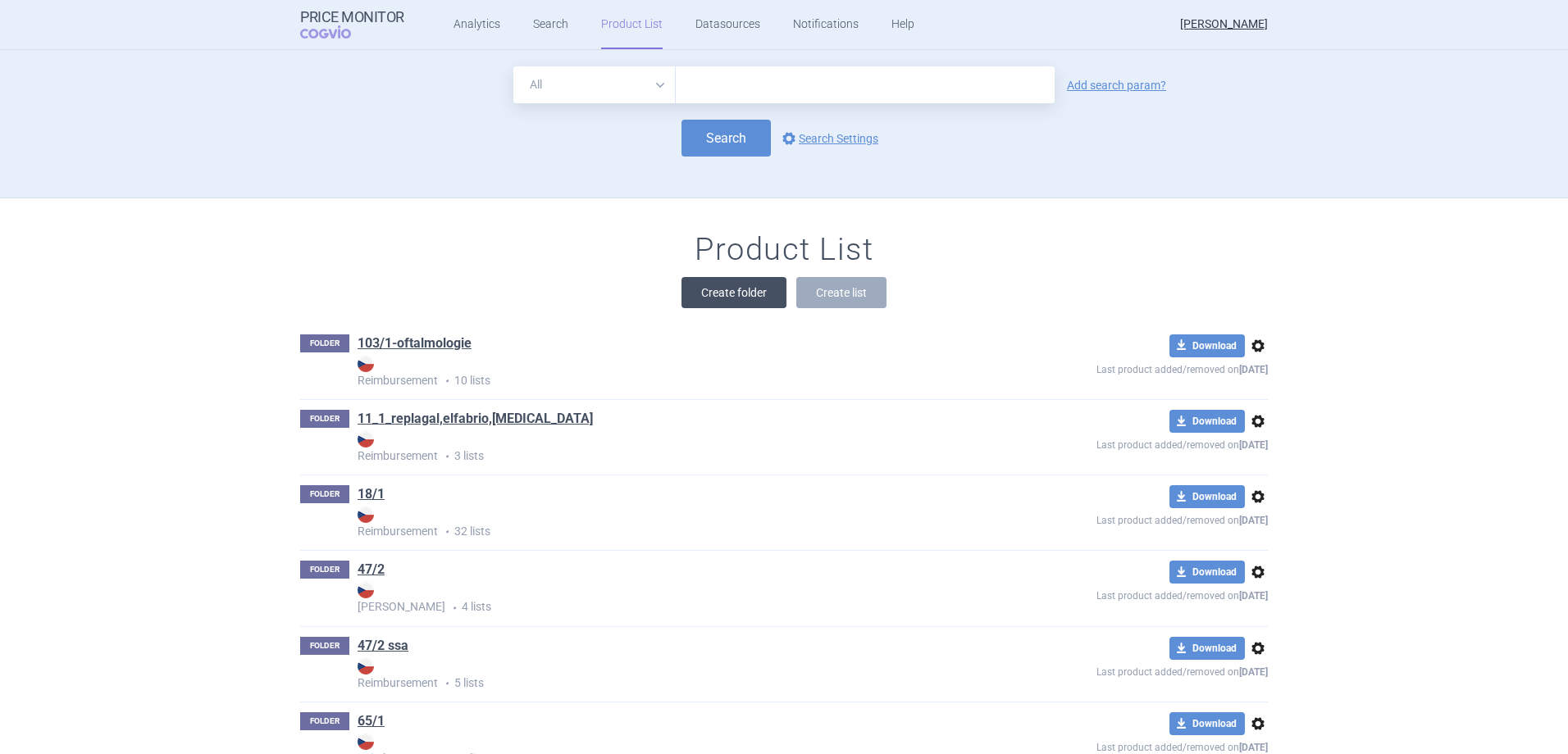
click at [731, 298] on button "Create folder" at bounding box center [733, 292] width 105 height 31
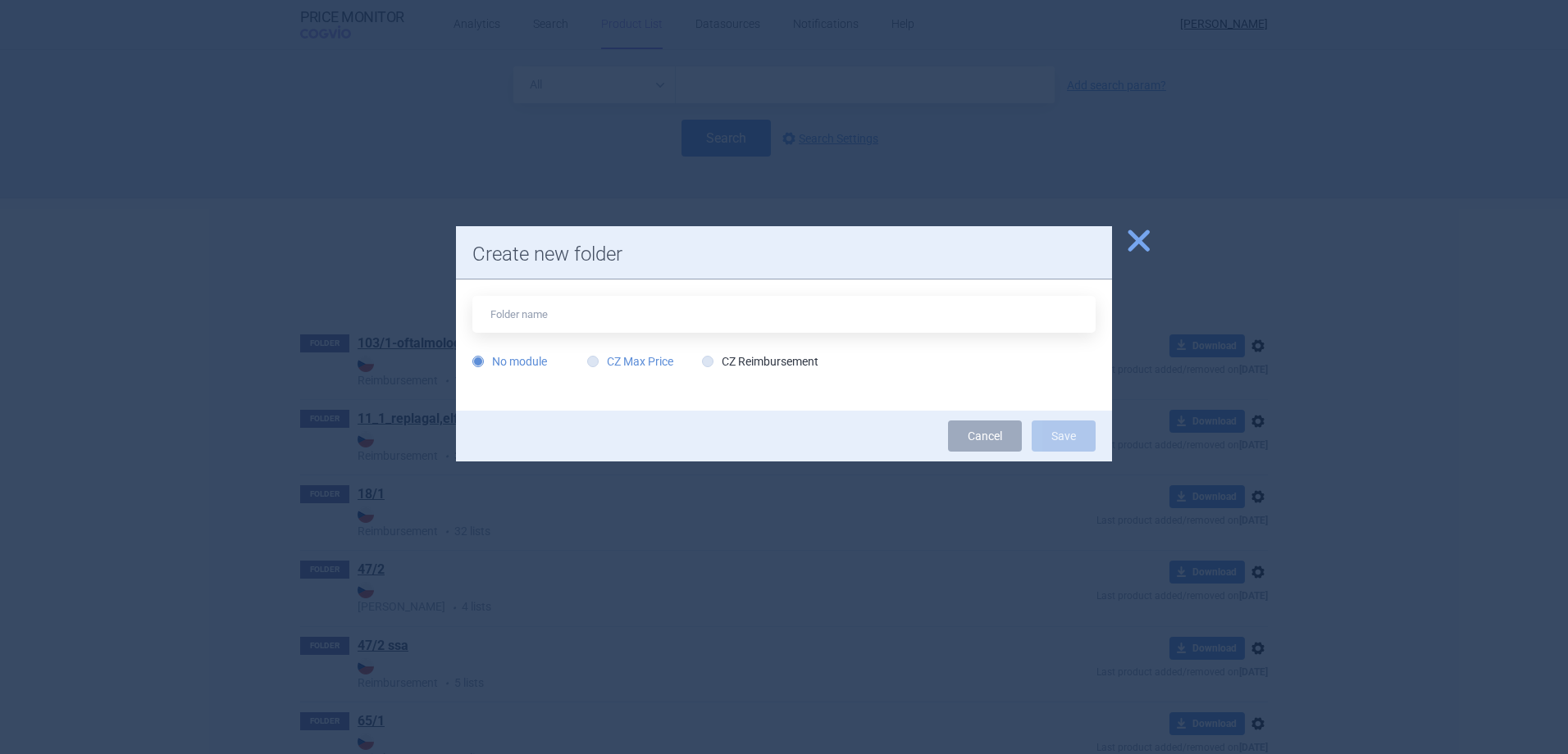
click at [660, 365] on label "CZ Max Price" at bounding box center [629, 360] width 86 height 16
click at [605, 365] on input "CZ Max Price" at bounding box center [595, 361] width 16 height 16
radio input "true"
click at [625, 316] on input "text" at bounding box center [784, 314] width 623 height 37
type input "[MEDICAL_DATA]"
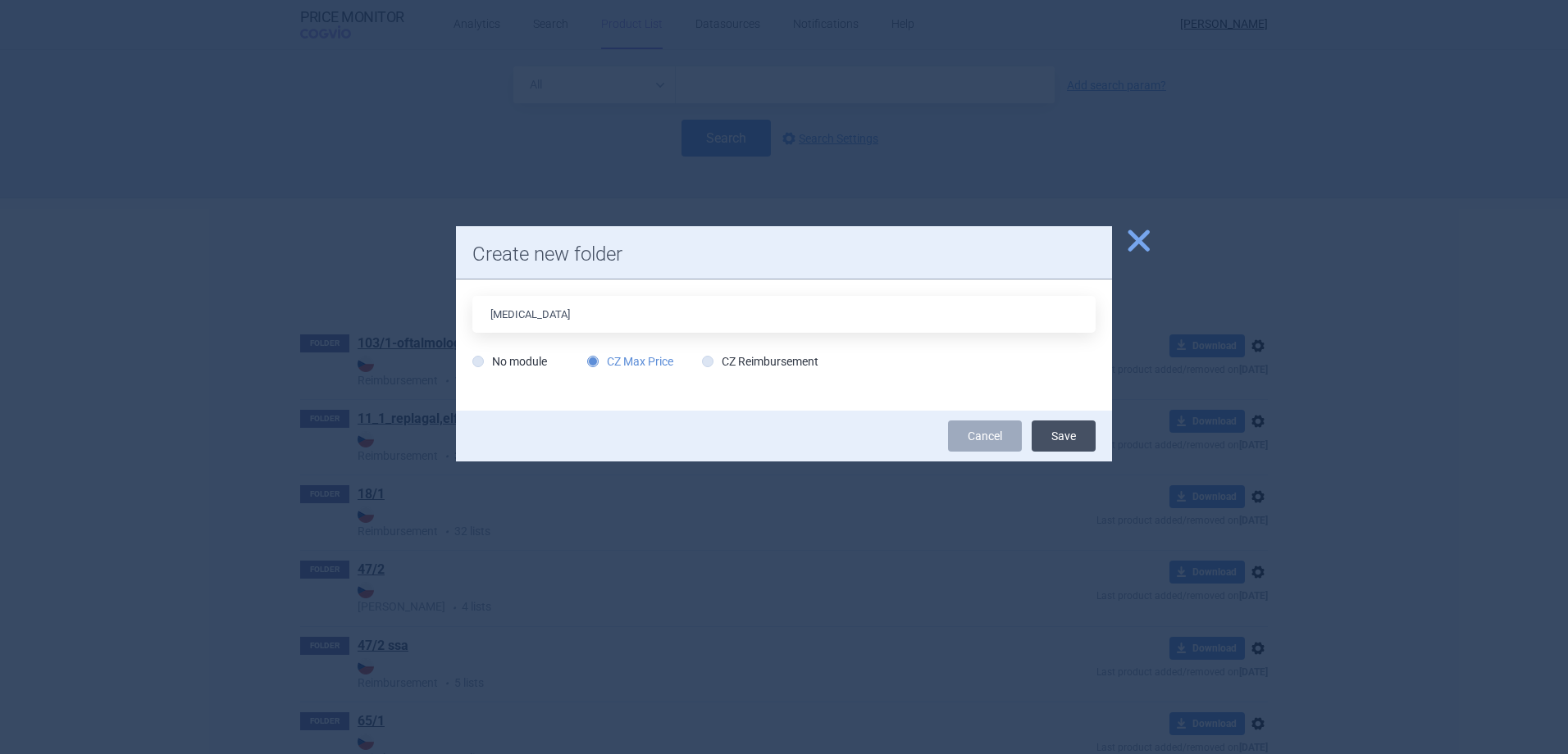
click at [1083, 440] on button "Save" at bounding box center [1064, 435] width 64 height 31
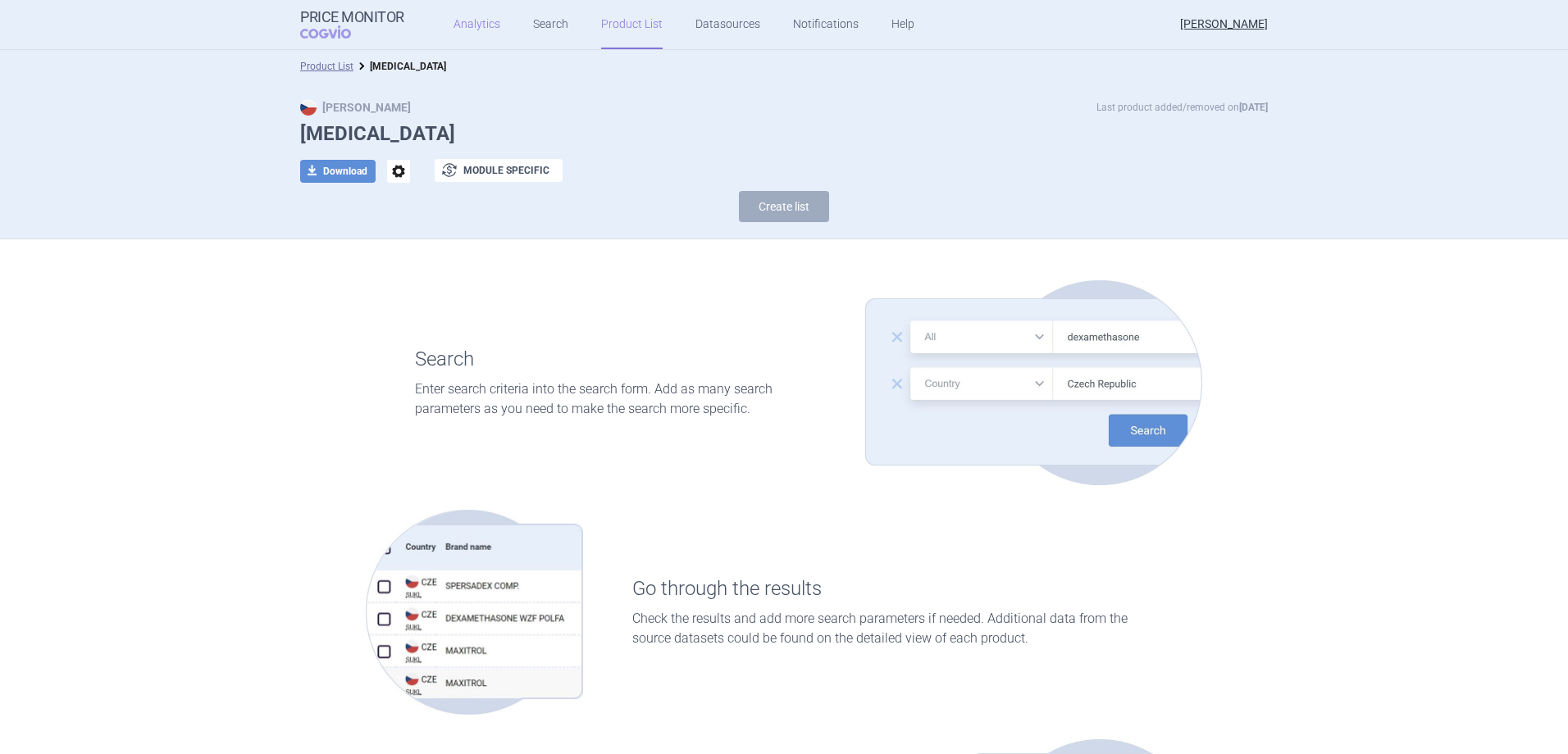
click at [464, 29] on link "Analytics" at bounding box center [476, 25] width 46 height 49
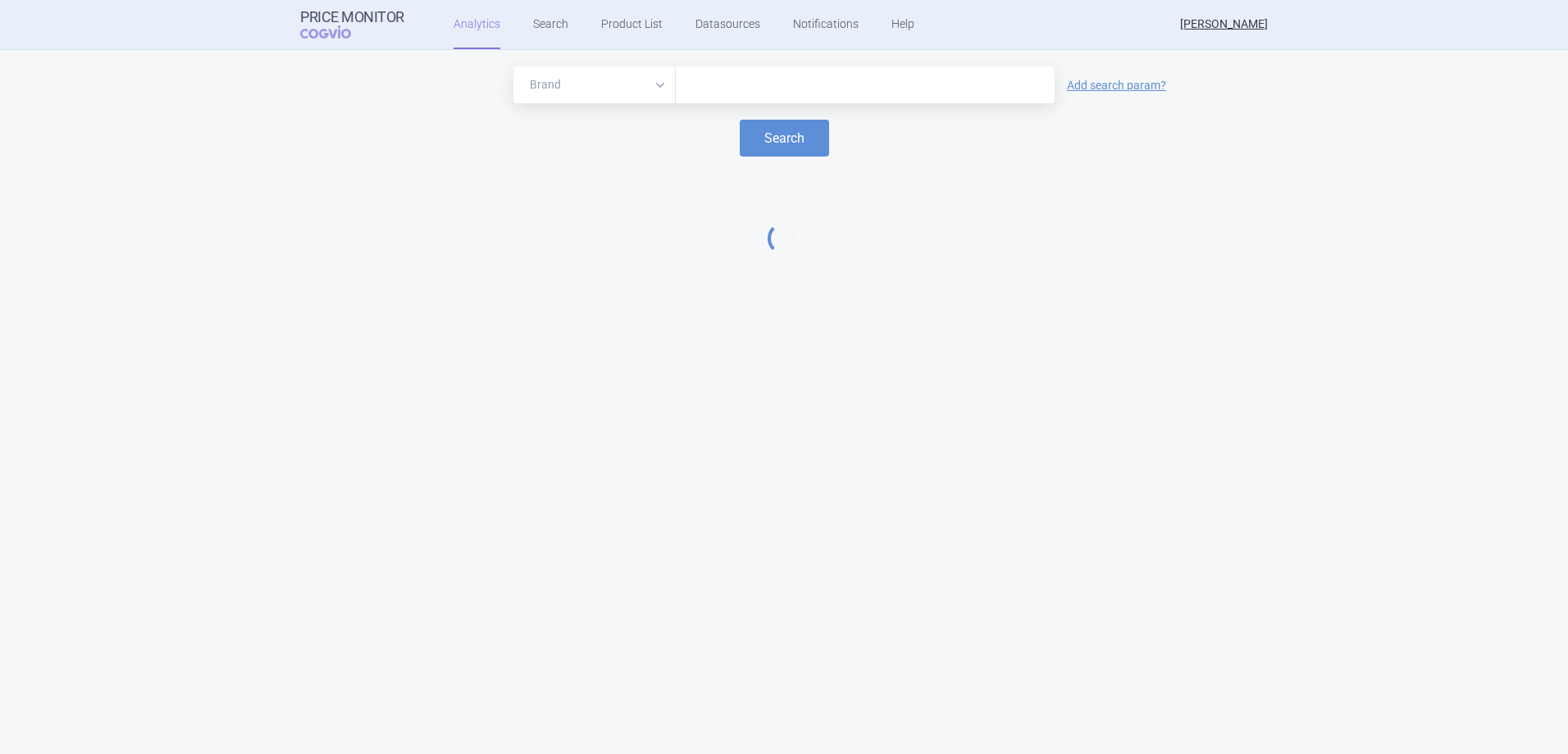
click at [778, 97] on div at bounding box center [865, 84] width 379 height 37
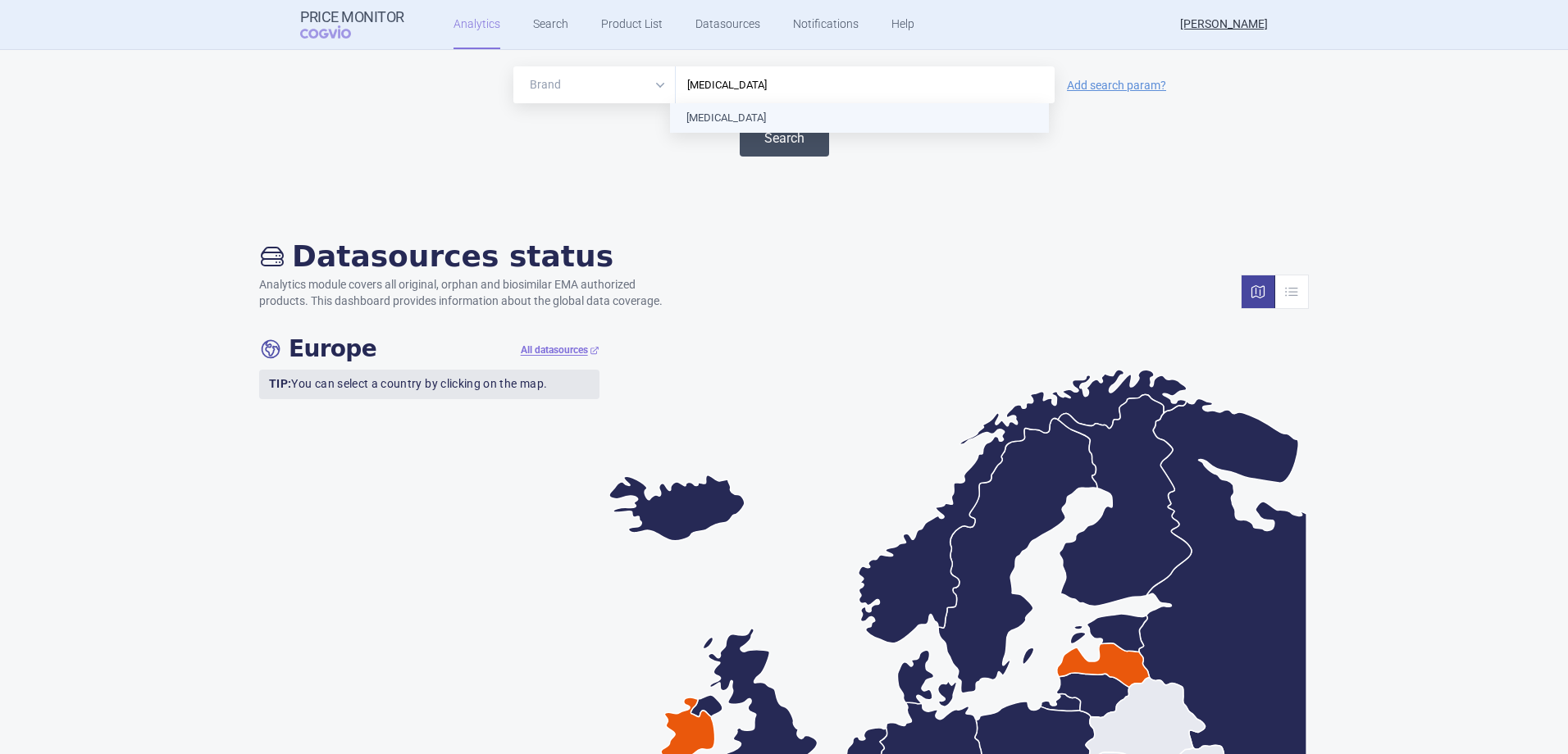
type input "[MEDICAL_DATA]"
click at [797, 141] on button "Search" at bounding box center [784, 137] width 89 height 37
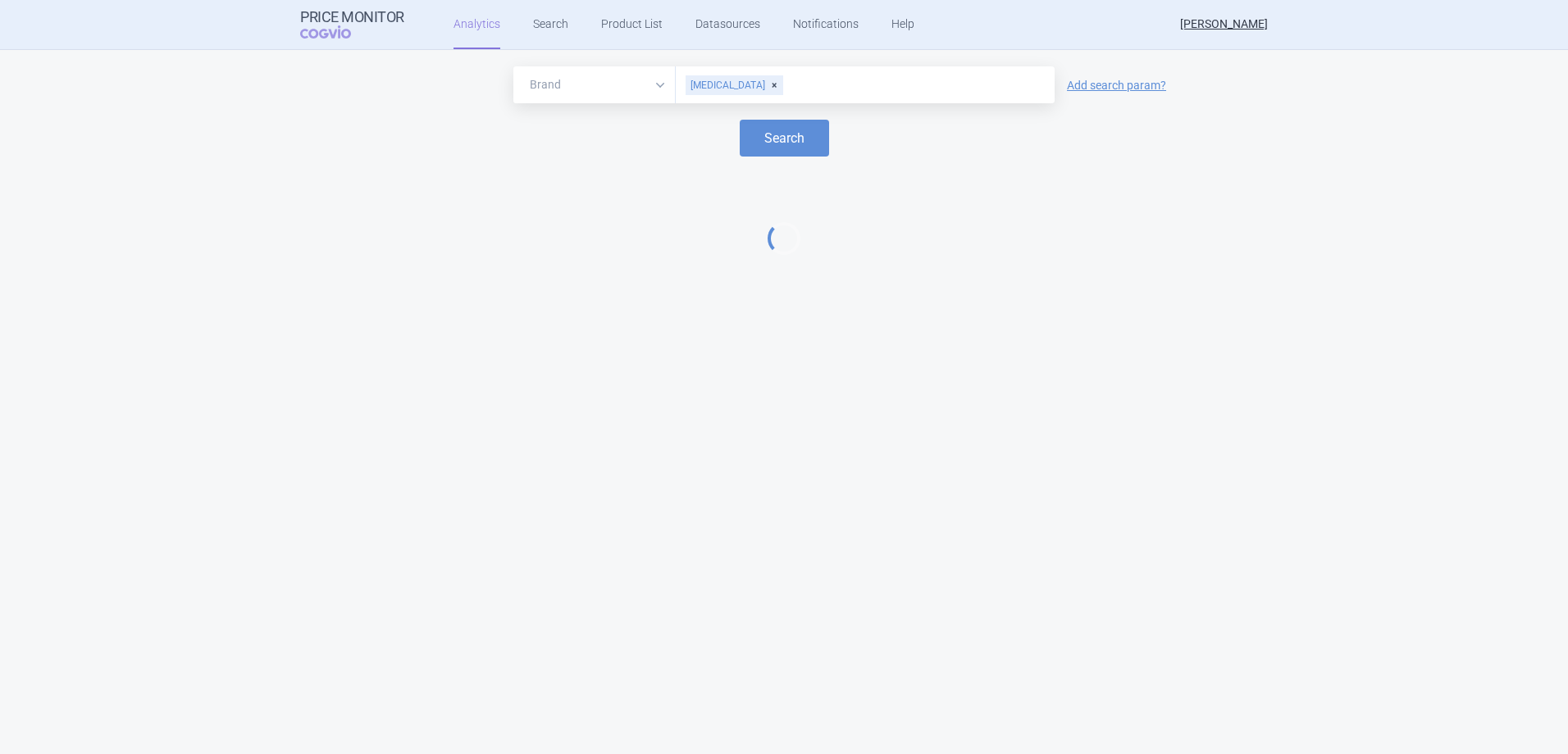
select select "EUR"
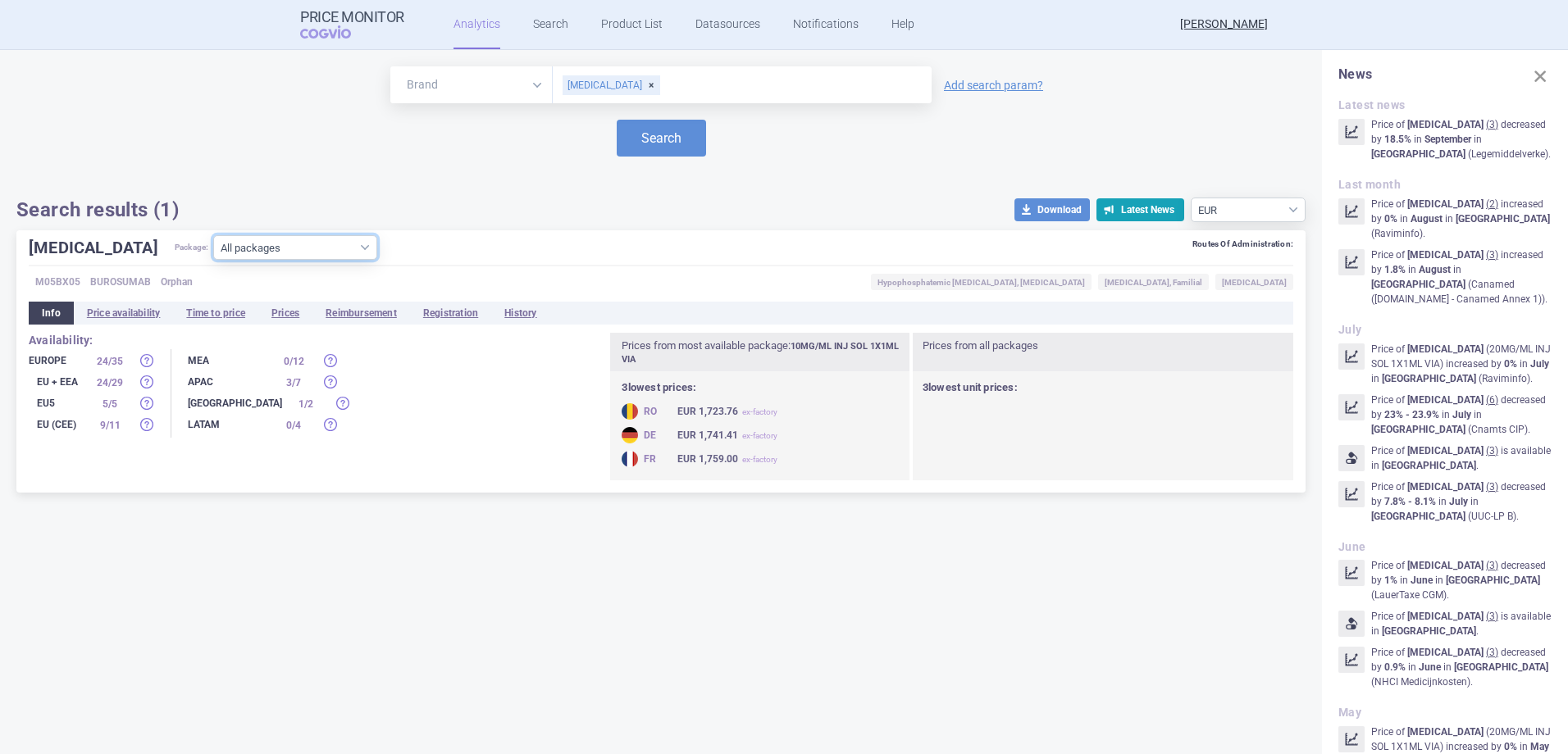
click at [221, 254] on select "All packages 10MG/ML INJ SOL 1X0.33ML ISP ( 4 ) 10MG/ML INJ SOL 1X1ML VIA ( 28 …" at bounding box center [294, 248] width 164 height 25
click at [292, 238] on select "All packages 10MG/ML INJ SOL 1X0.33ML ISP ( 4 ) 10MG/ML INJ SOL 1X1ML VIA ( 28 …" at bounding box center [294, 248] width 164 height 25
select select "ae5bc54e-504e-4b53-80a2-c53f08939de7"
click at [213, 260] on select "All packages 10MG/ML INJ SOL 1X0.33ML ISP ( 4 ) 10MG/ML INJ SOL 1X1ML VIA ( 28 …" at bounding box center [294, 248] width 164 height 25
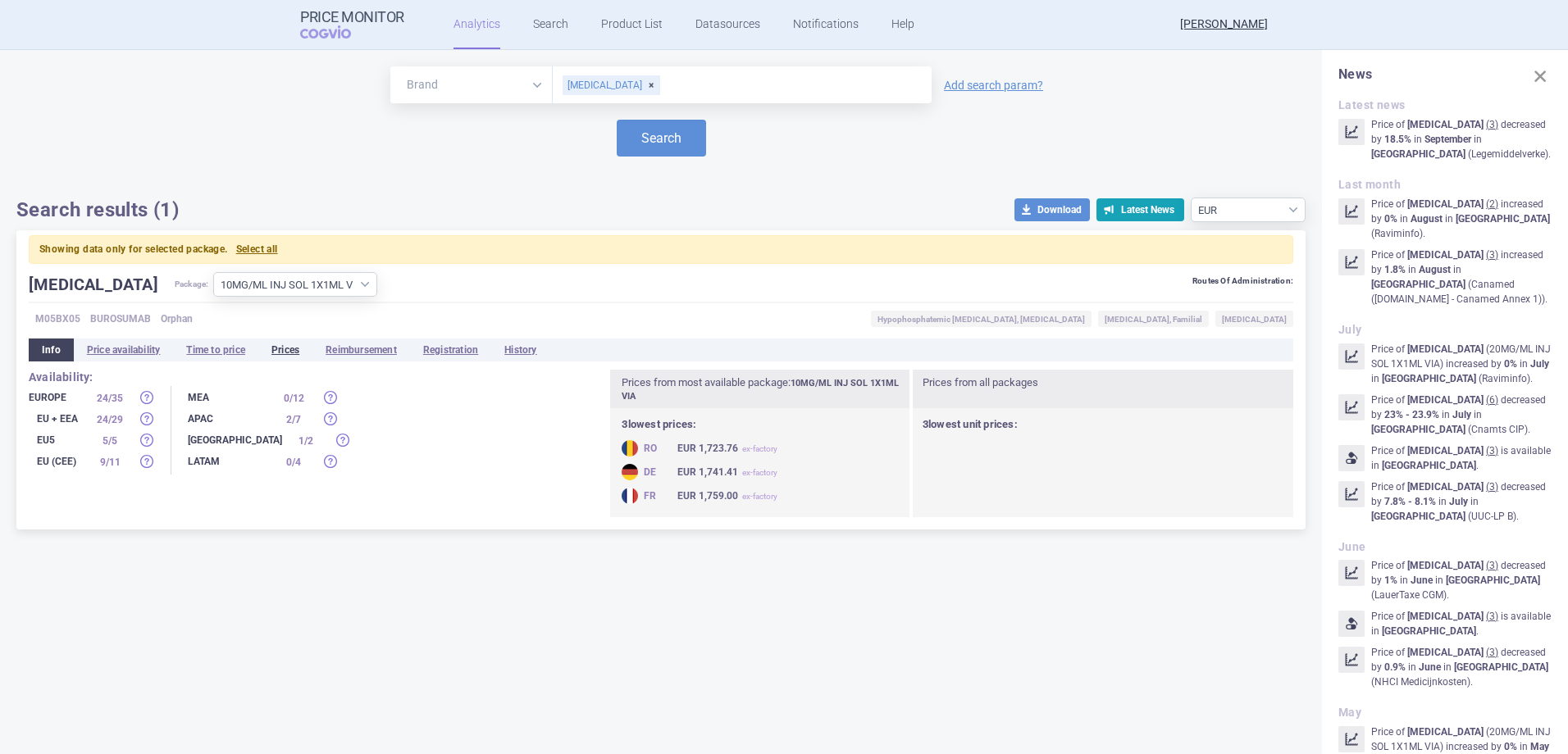
click at [303, 347] on li "Prices" at bounding box center [285, 350] width 54 height 23
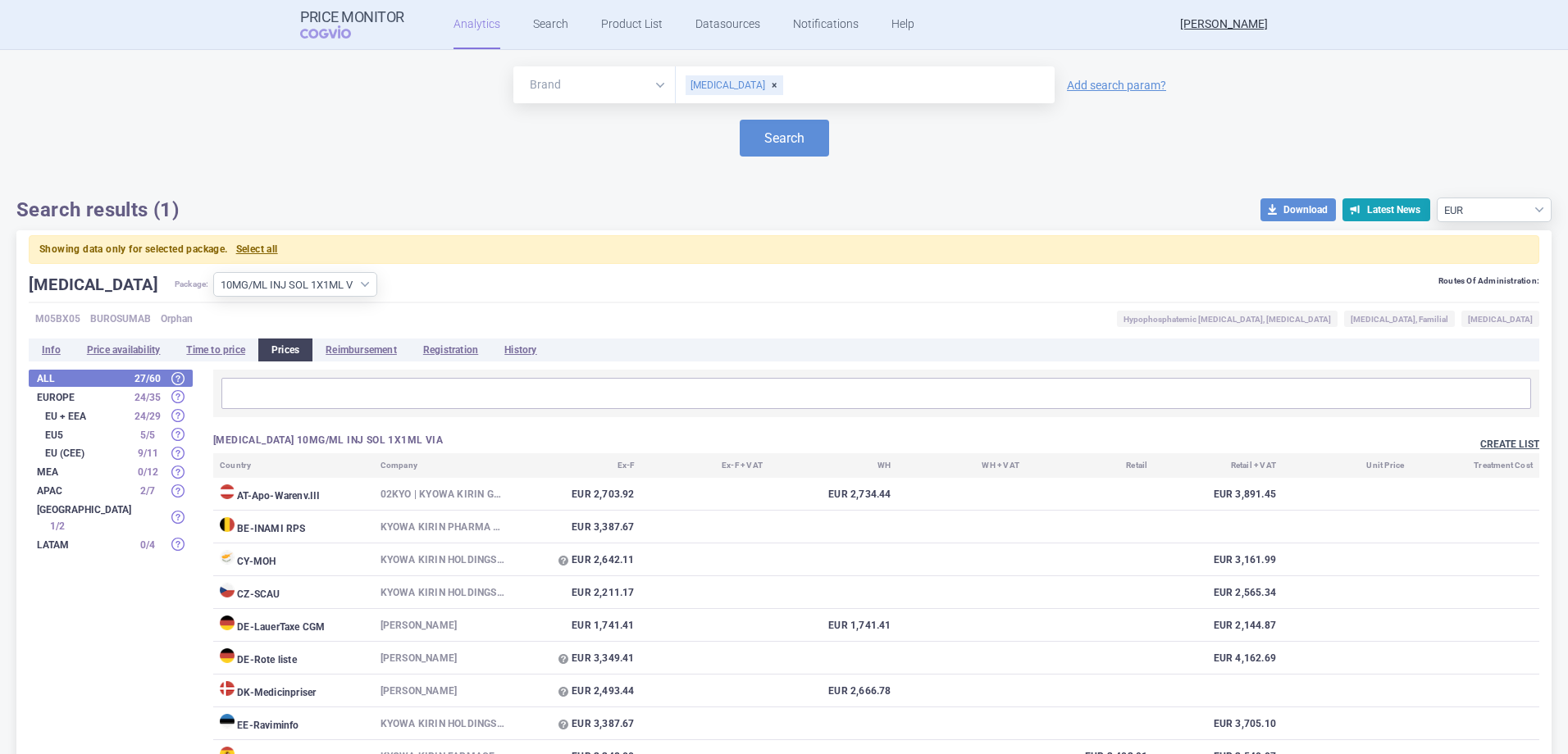
click at [1525, 439] on button "Create list" at bounding box center [1509, 445] width 59 height 14
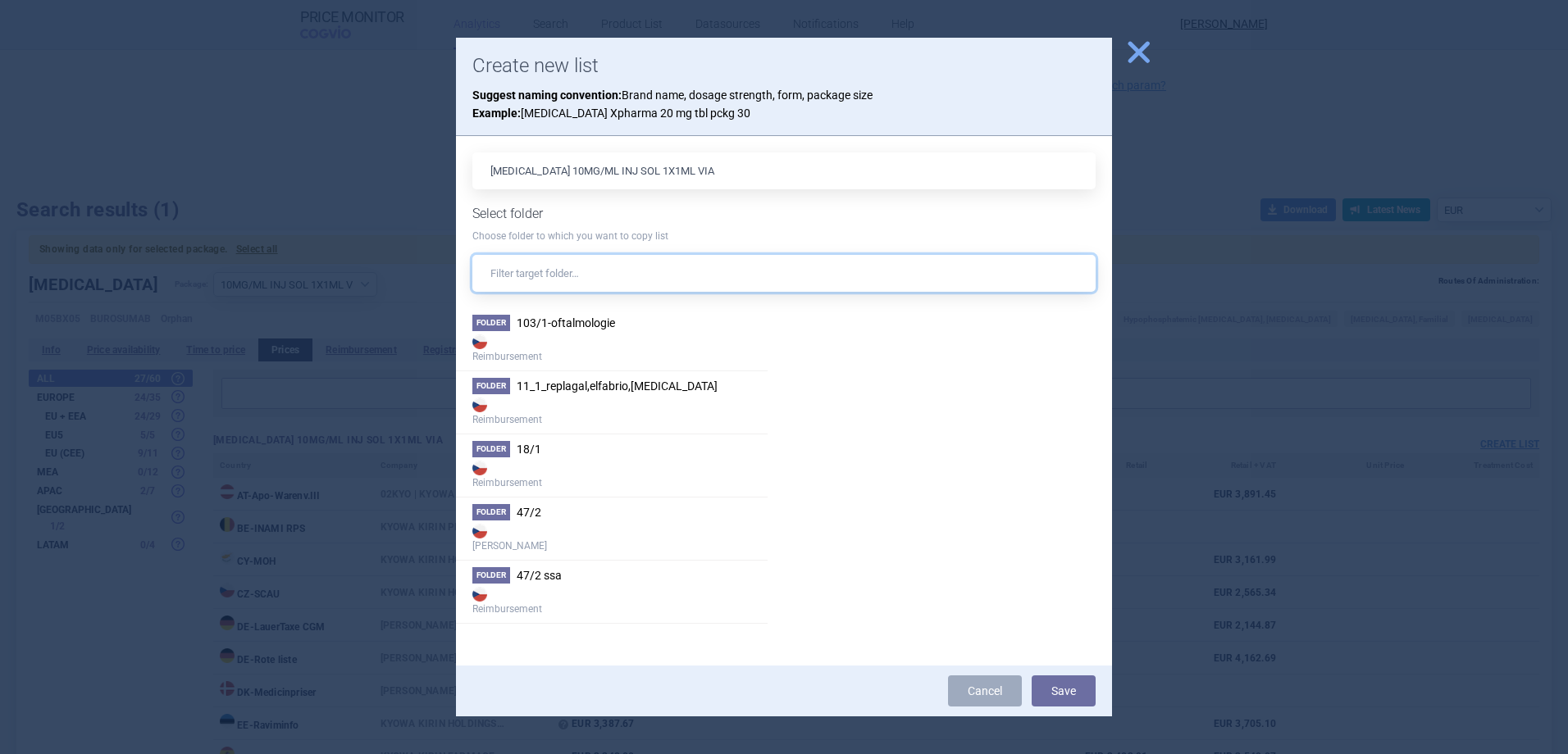
click at [661, 266] on input "text" at bounding box center [784, 272] width 623 height 37
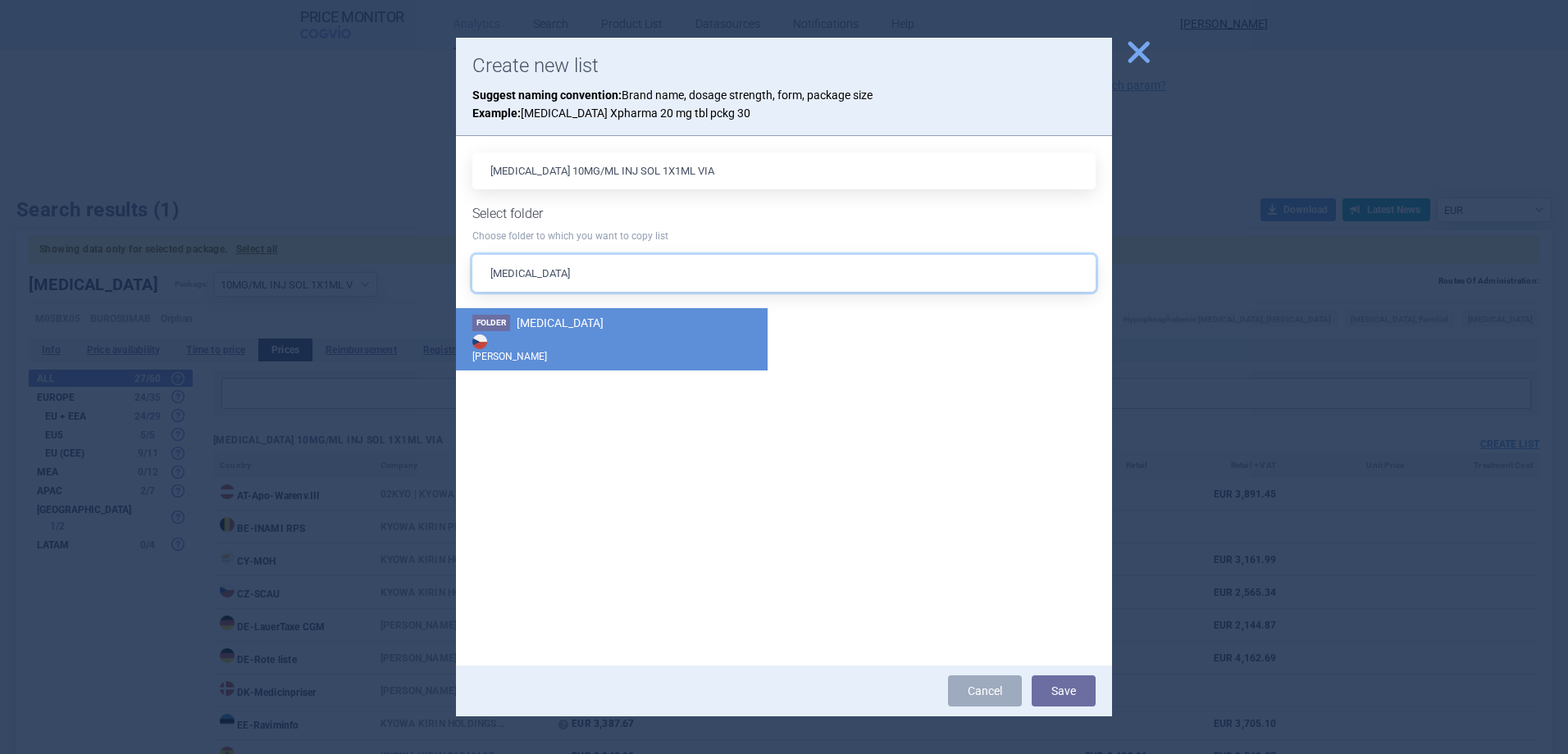
type input "[MEDICAL_DATA]"
click at [623, 335] on strong "[PERSON_NAME]" at bounding box center [611, 347] width 279 height 33
click at [1064, 688] on button "Save" at bounding box center [1064, 691] width 64 height 31
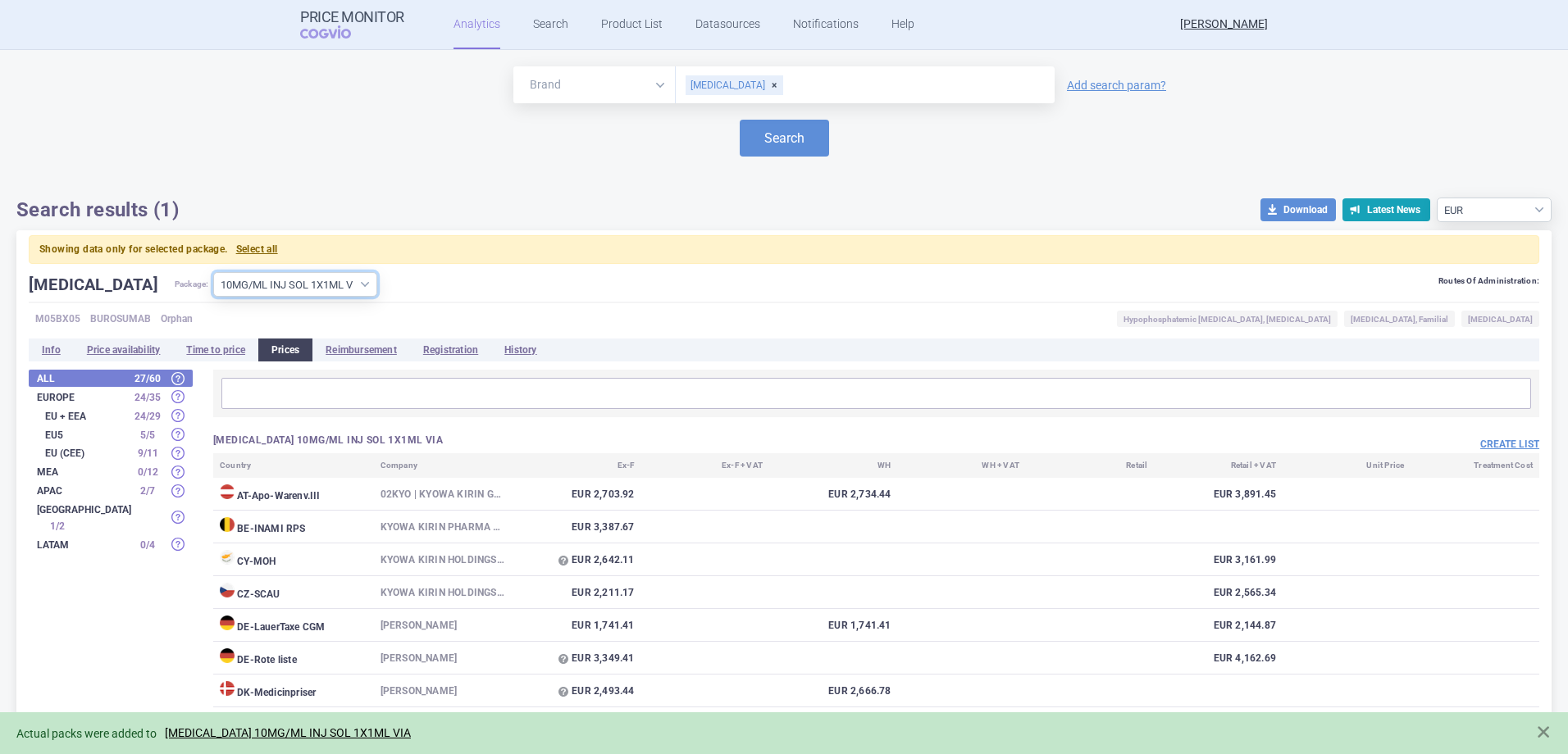
click at [292, 279] on select "All packages 10MG/ML INJ SOL 1X0.33ML ISP ( 4 ) 10MG/ML INJ SOL 1X1ML VIA ( 28 …" at bounding box center [294, 285] width 164 height 25
select select "23c80f44-5984-46e5-9e62-a78c9a523c75"
click at [213, 272] on select "All packages 10MG/ML INJ SOL 1X0.33ML ISP ( 4 ) 10MG/ML INJ SOL 1X1ML VIA ( 28 …" at bounding box center [294, 285] width 164 height 25
click at [1489, 439] on button "Create list" at bounding box center [1509, 445] width 59 height 14
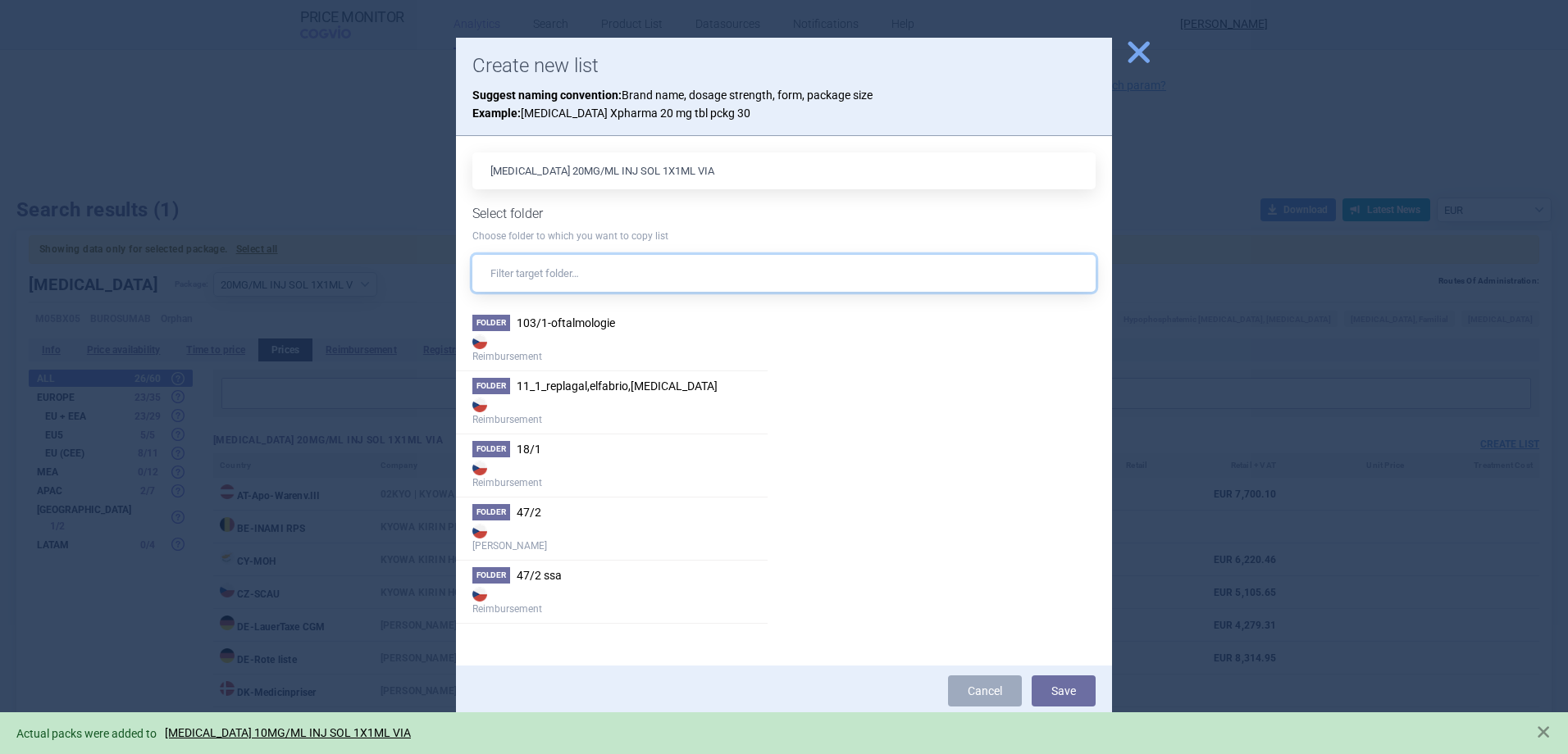
click at [658, 277] on input "text" at bounding box center [784, 272] width 623 height 37
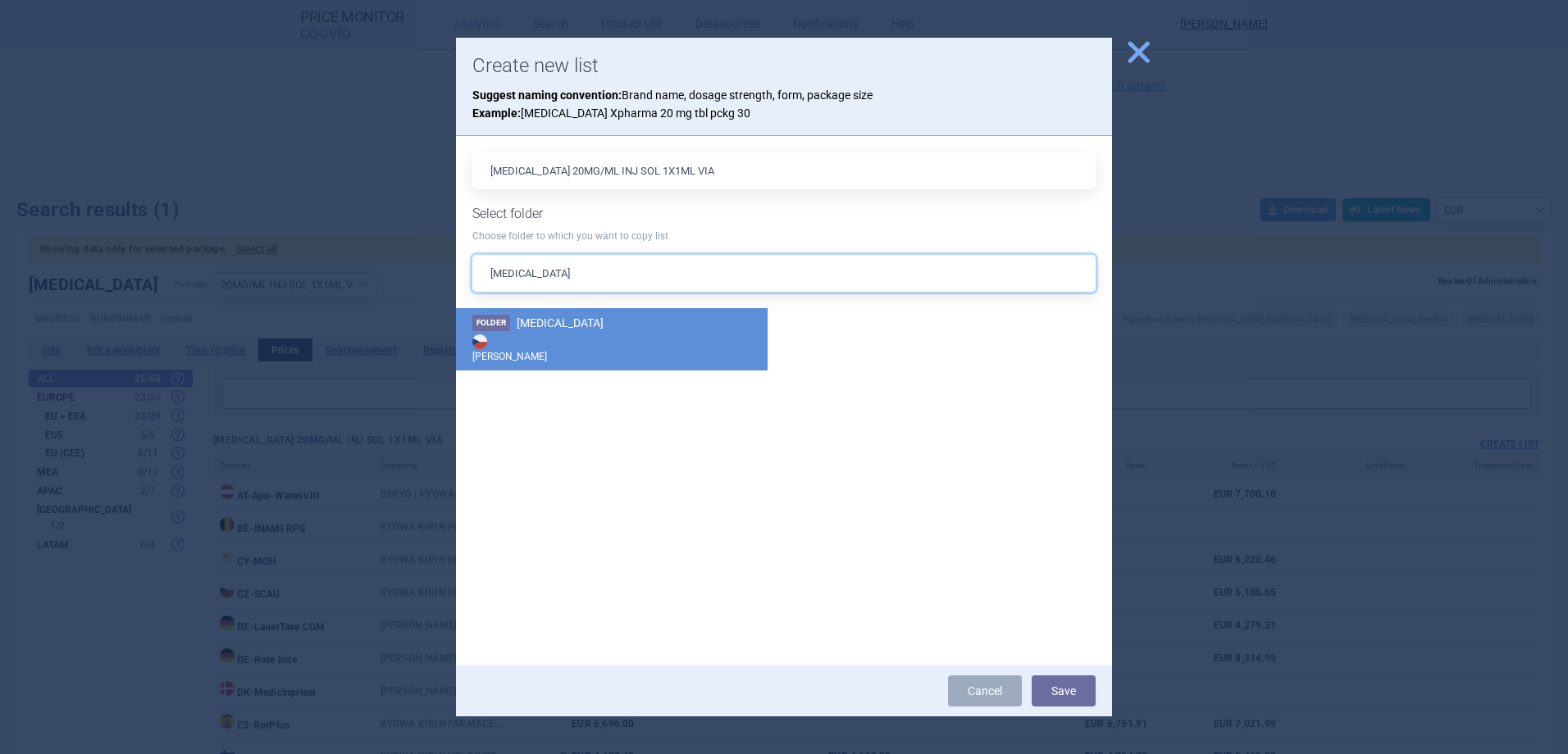
type input "[MEDICAL_DATA]"
click at [662, 320] on li "Folder CRYSVITA Max Price" at bounding box center [611, 340] width 311 height 62
click at [1071, 690] on button "Save" at bounding box center [1064, 691] width 64 height 31
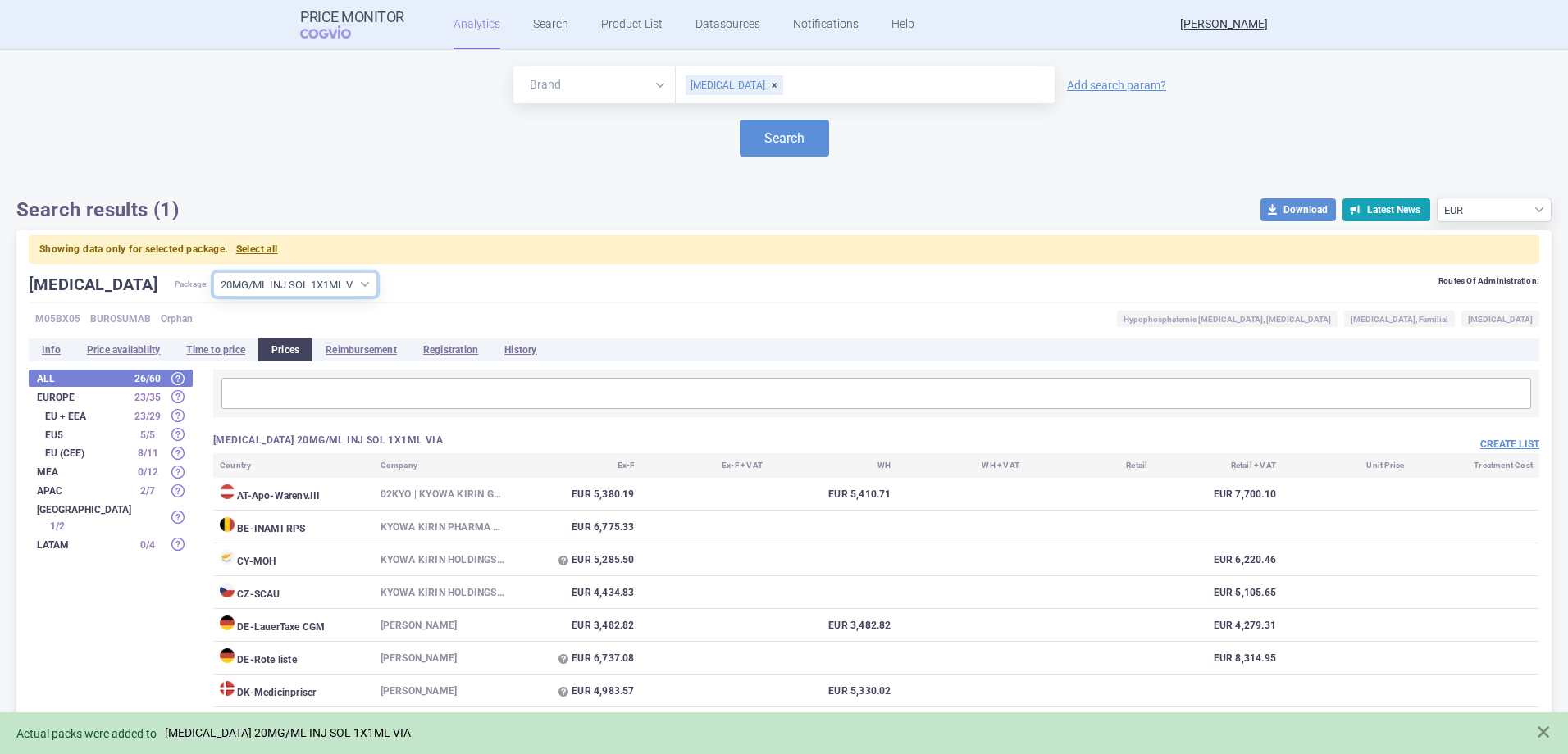
click at [256, 289] on select "All packages 10MG/ML INJ SOL 1X0.33ML ISP ( 4 ) 10MG/ML INJ SOL 1X1ML VIA ( 28 …" at bounding box center [294, 285] width 164 height 25
select select "7f5db9e1-839c-4408-84bc-6c1bd5a82fc5"
click at [213, 272] on select "All packages 10MG/ML INJ SOL 1X0.33ML ISP ( 4 ) 10MG/ML INJ SOL 1X1ML VIA ( 28 …" at bounding box center [294, 285] width 164 height 25
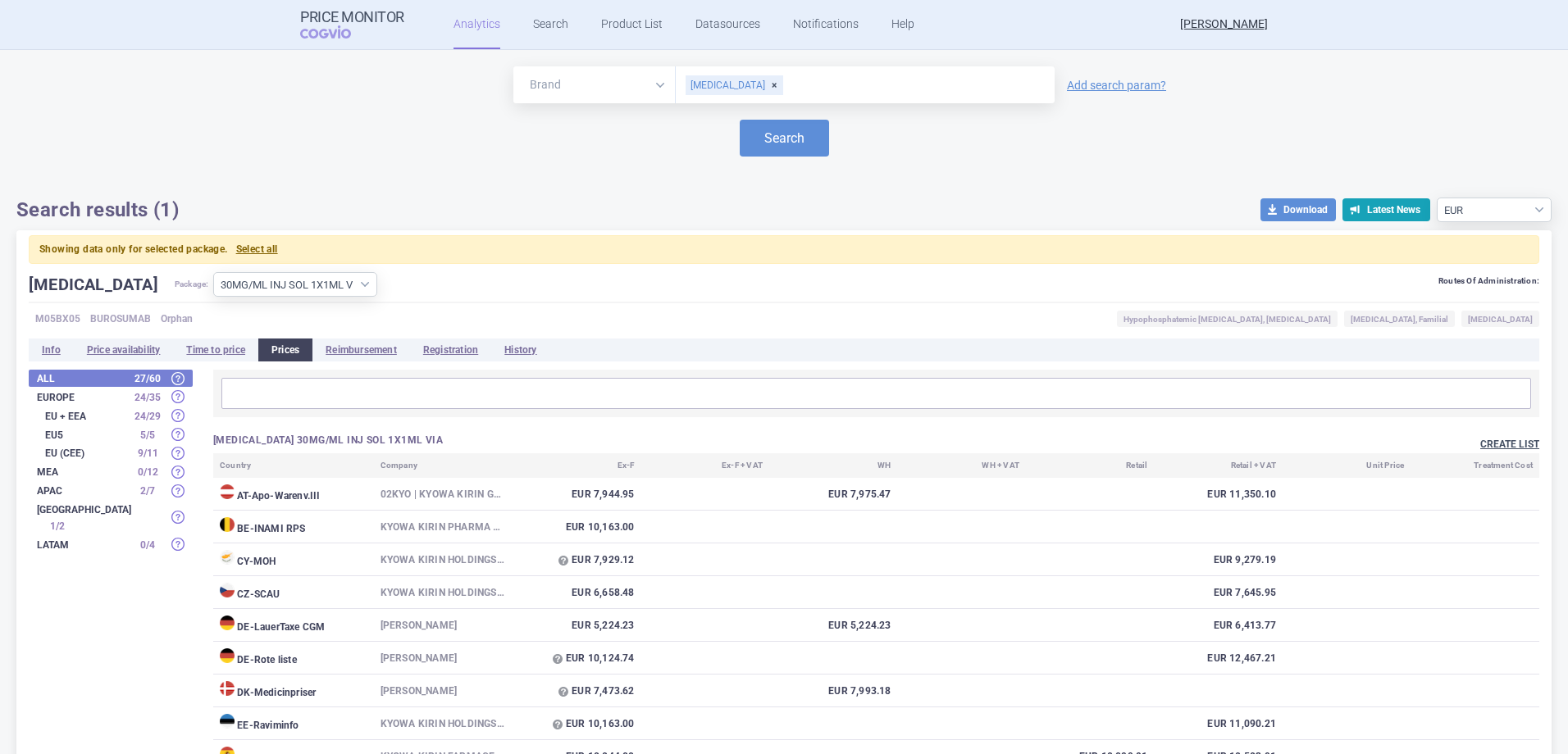
click at [1484, 439] on button "Create list" at bounding box center [1509, 445] width 59 height 14
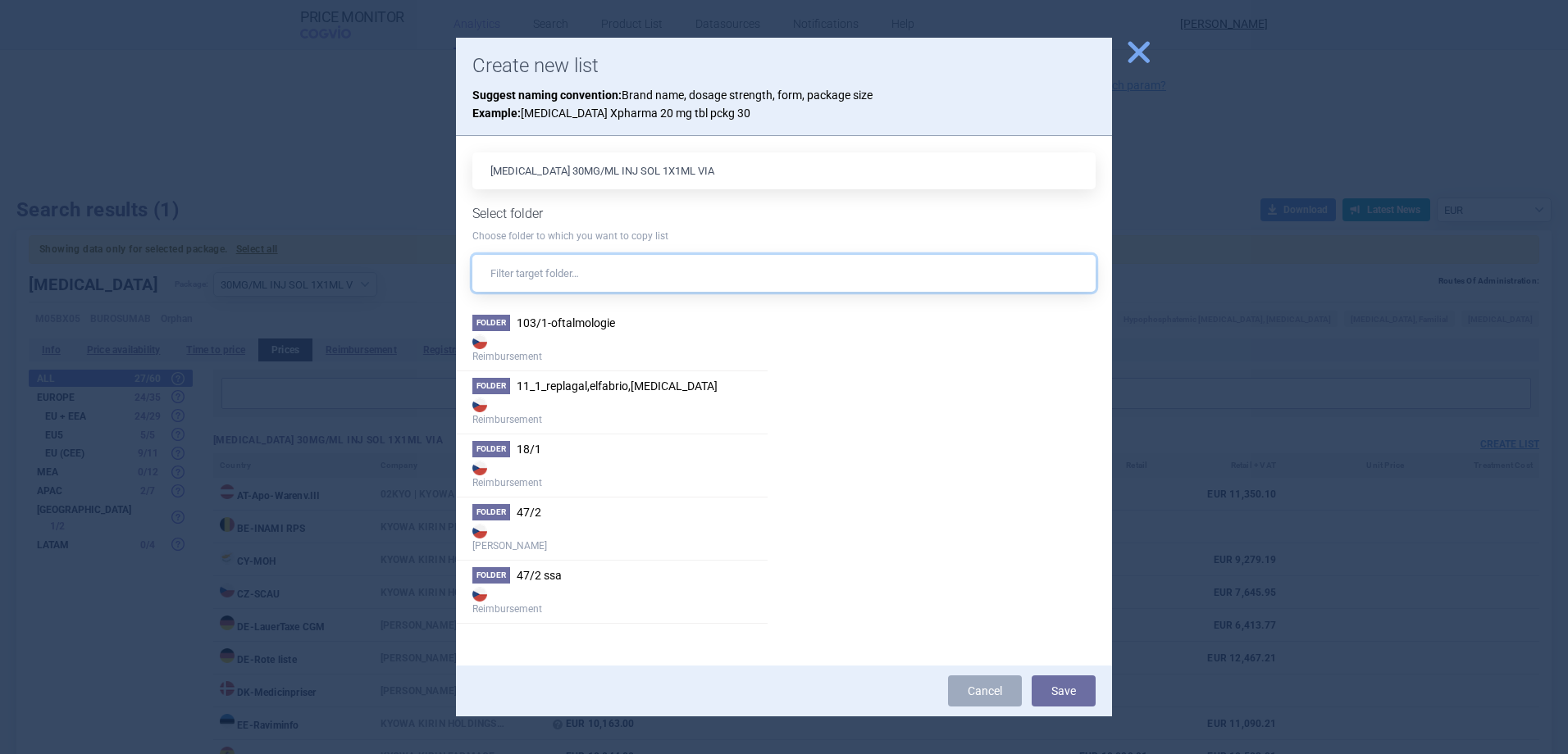
click at [679, 276] on input "text" at bounding box center [784, 272] width 623 height 37
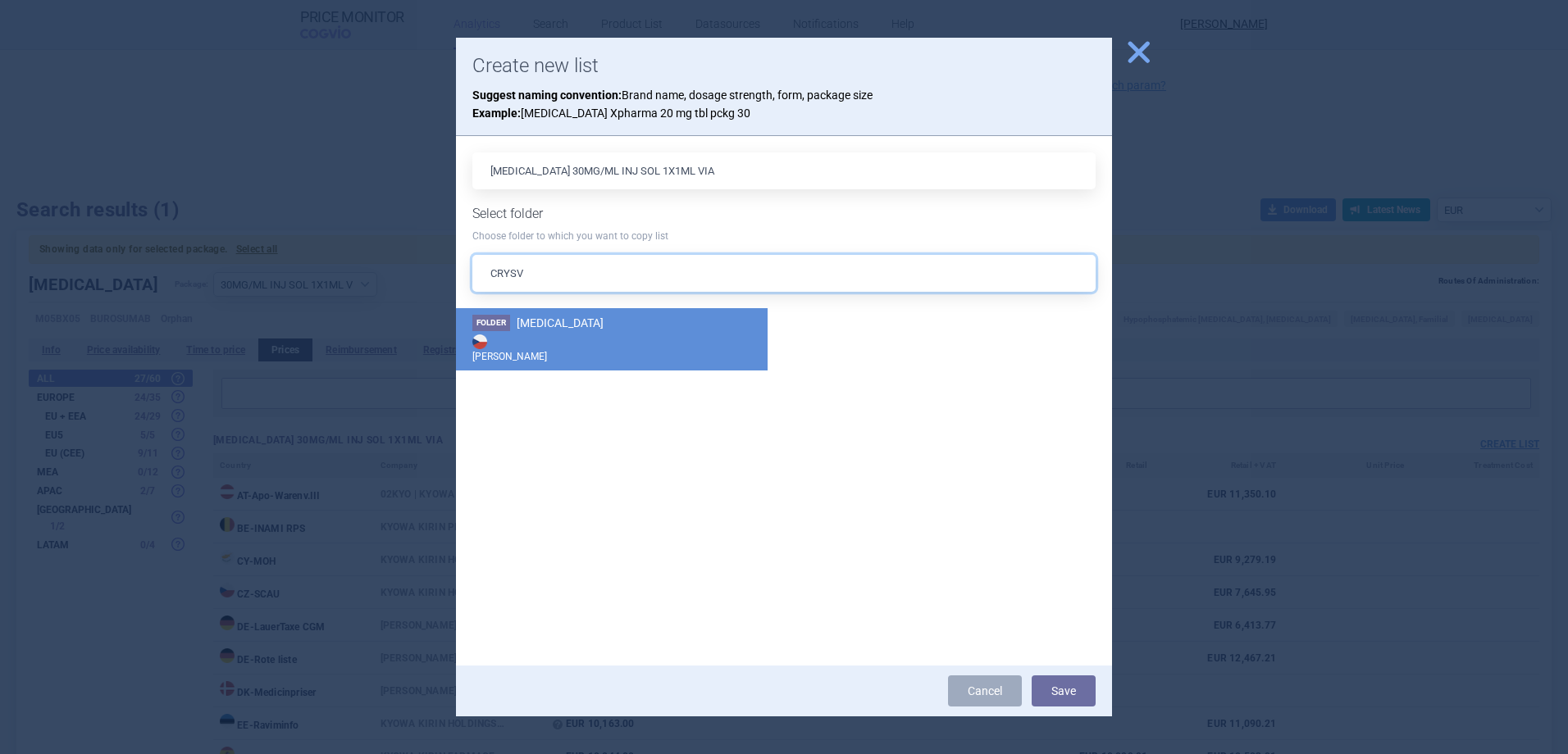
type input "CRYSV"
click at [653, 342] on strong "[PERSON_NAME]" at bounding box center [611, 347] width 279 height 33
click at [1077, 696] on button "Save" at bounding box center [1064, 691] width 64 height 31
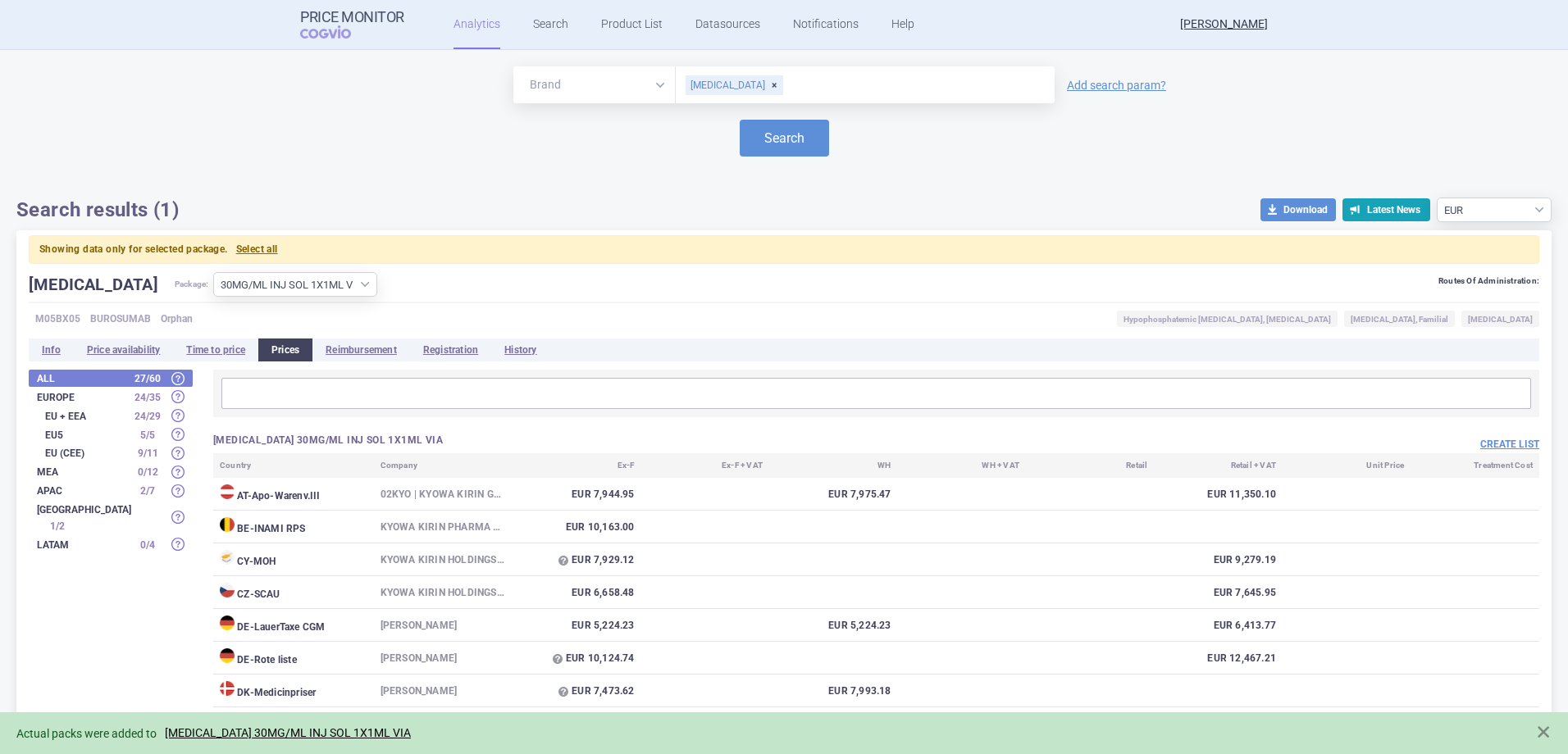
click at [345, 741] on div "Actual packs were added to CRYSVITA 30MG/ML INJ SOL 1X1ML VIA" at bounding box center [766, 733] width 1502 height 19
click at [348, 731] on link "CRYSVITA 30MG/ML INJ SOL 1X1ML VIA" at bounding box center [288, 733] width 246 height 14
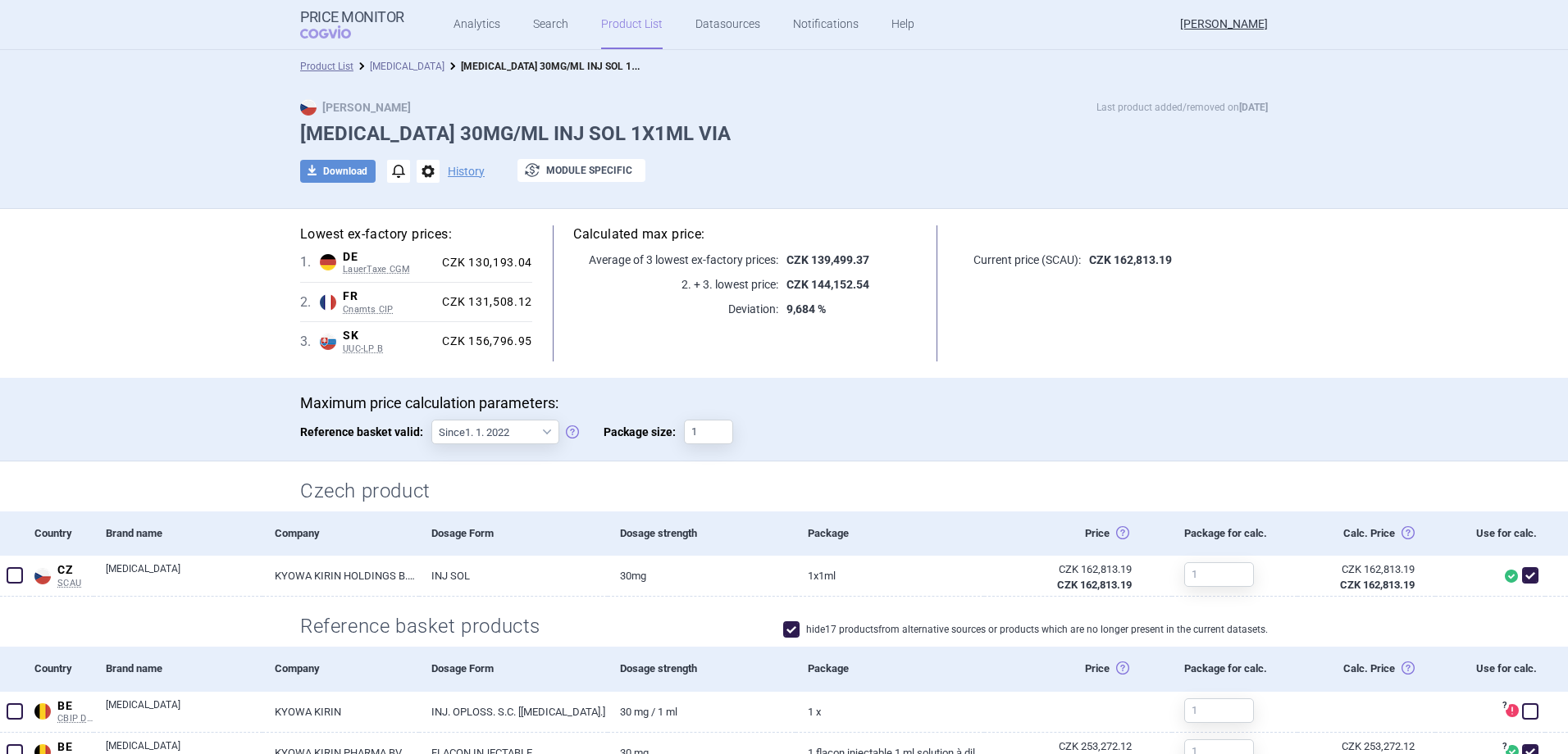
click at [389, 62] on link "[MEDICAL_DATA]" at bounding box center [407, 66] width 75 height 11
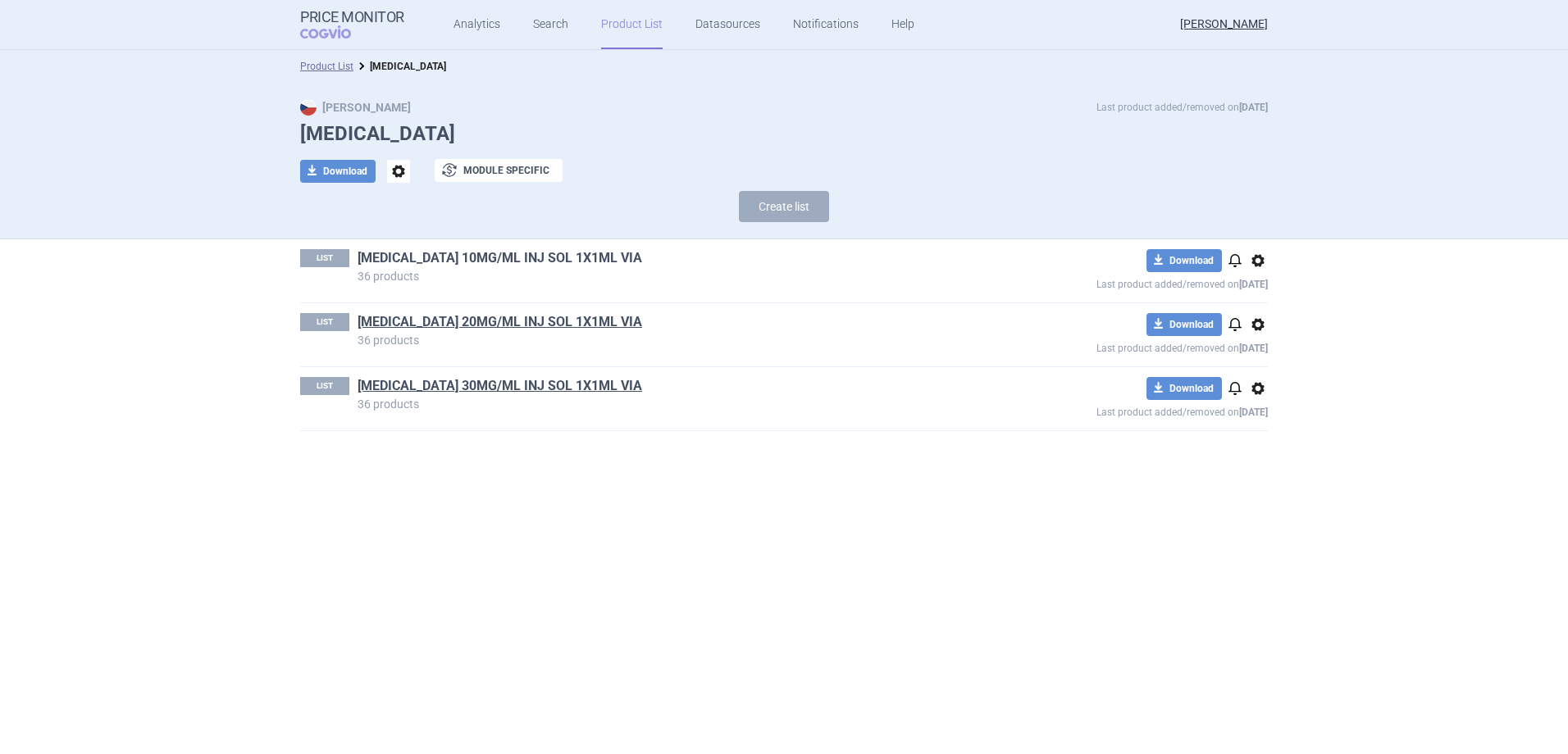
click at [554, 254] on link "CRYSVITA 10MG/ML INJ SOL 1X1ML VIA" at bounding box center [500, 257] width 285 height 18
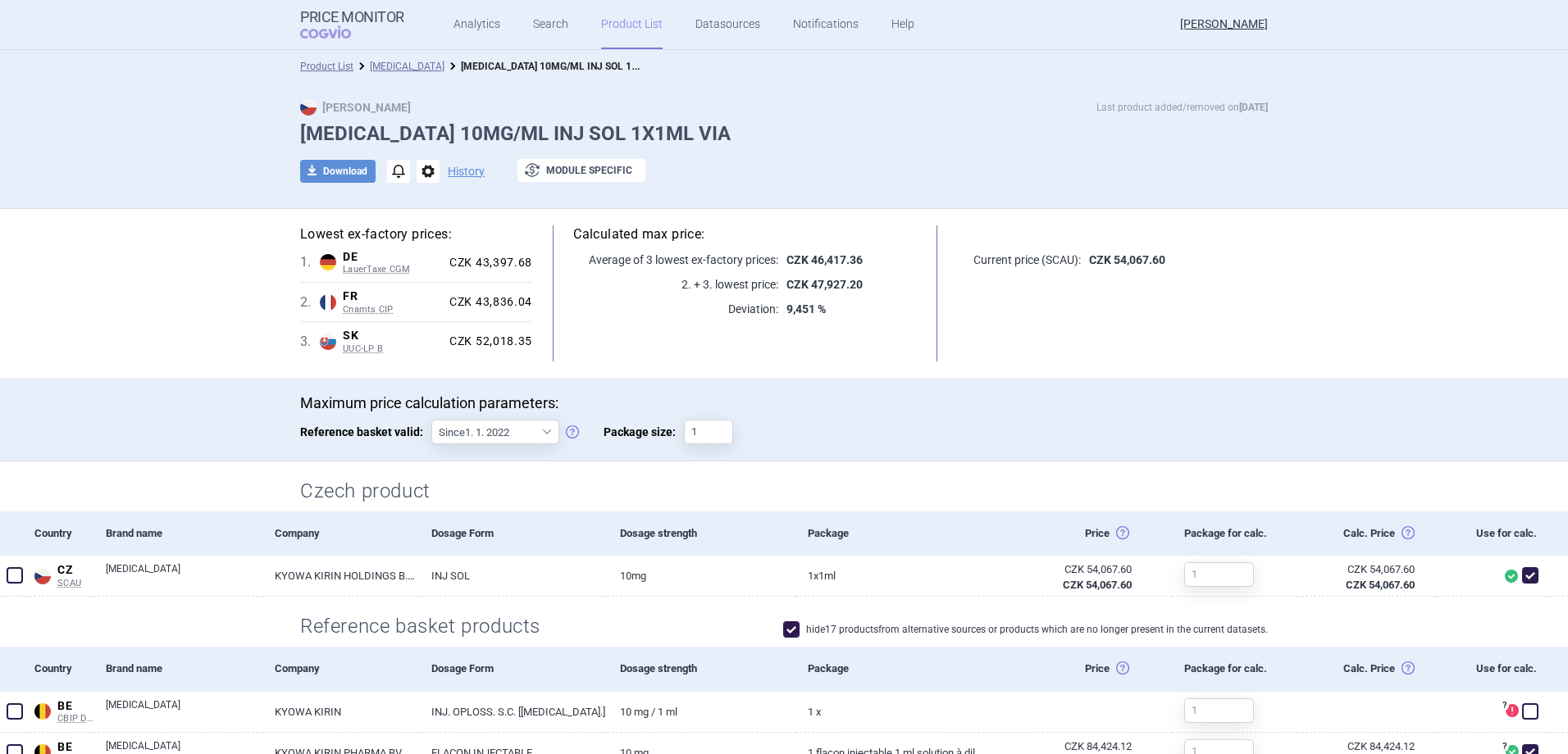
click at [377, 63] on link "[MEDICAL_DATA]" at bounding box center [407, 66] width 75 height 11
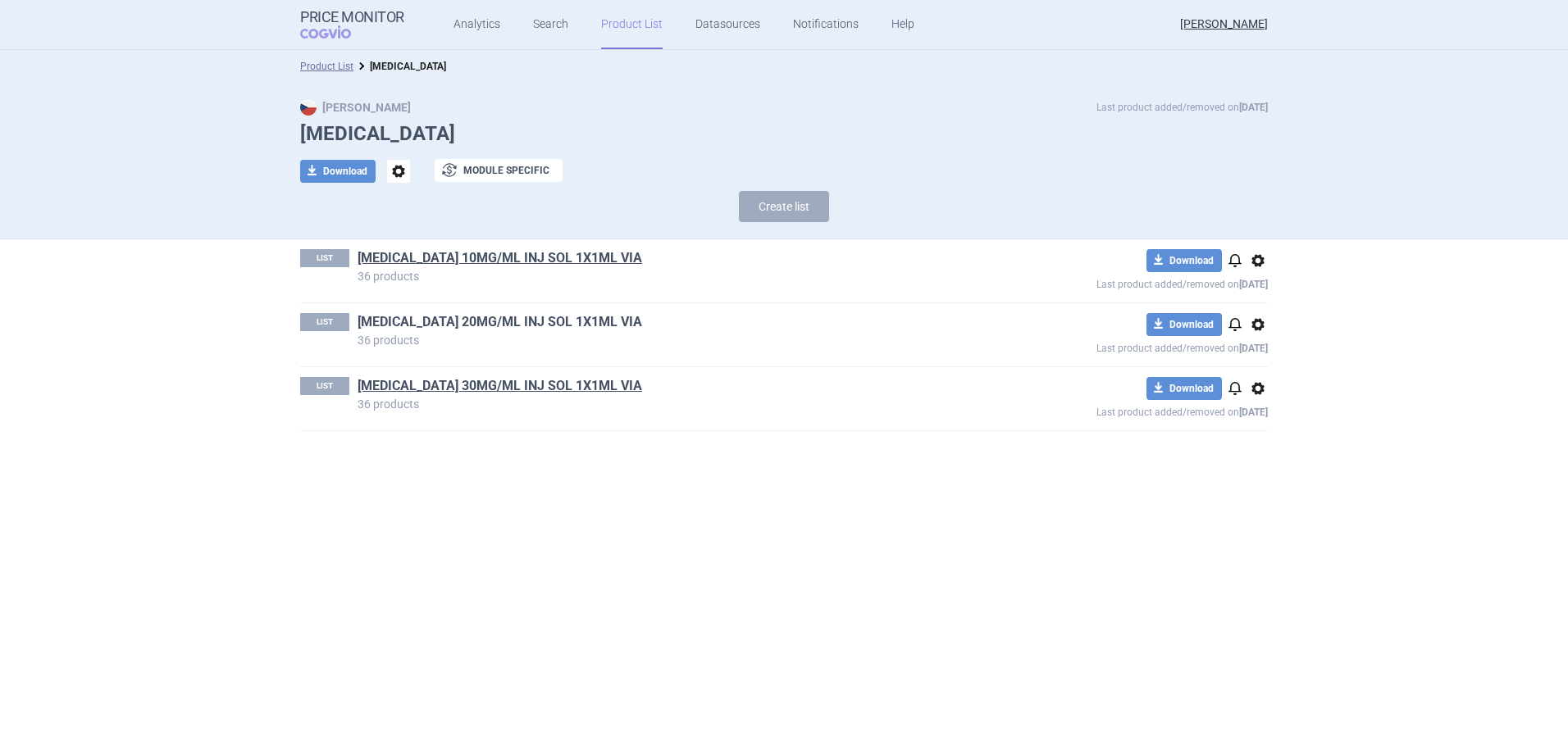
click at [519, 327] on link "CRYSVITA 20MG/ML INJ SOL 1X1ML VIA" at bounding box center [500, 322] width 285 height 18
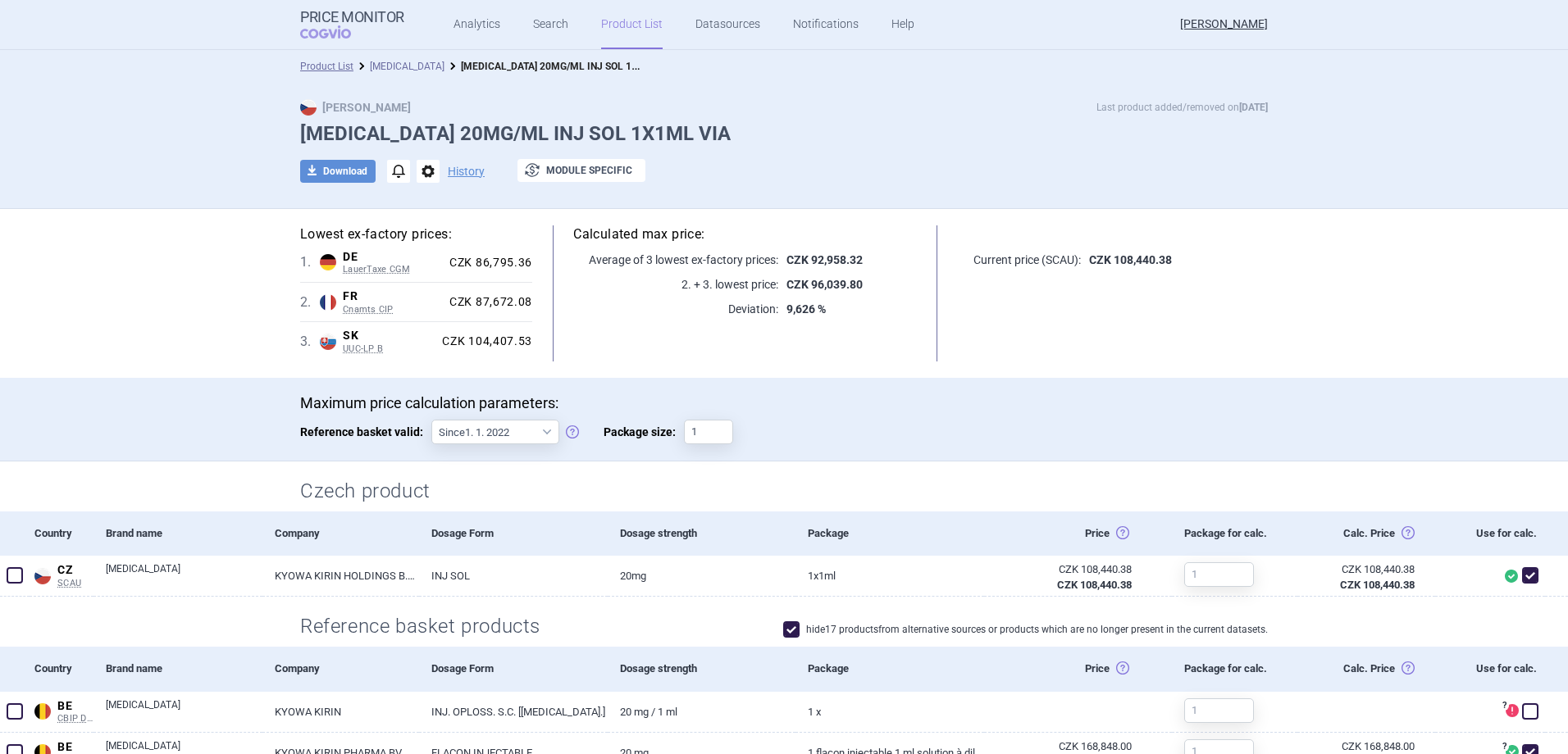
click at [390, 64] on link "[MEDICAL_DATA]" at bounding box center [407, 66] width 75 height 11
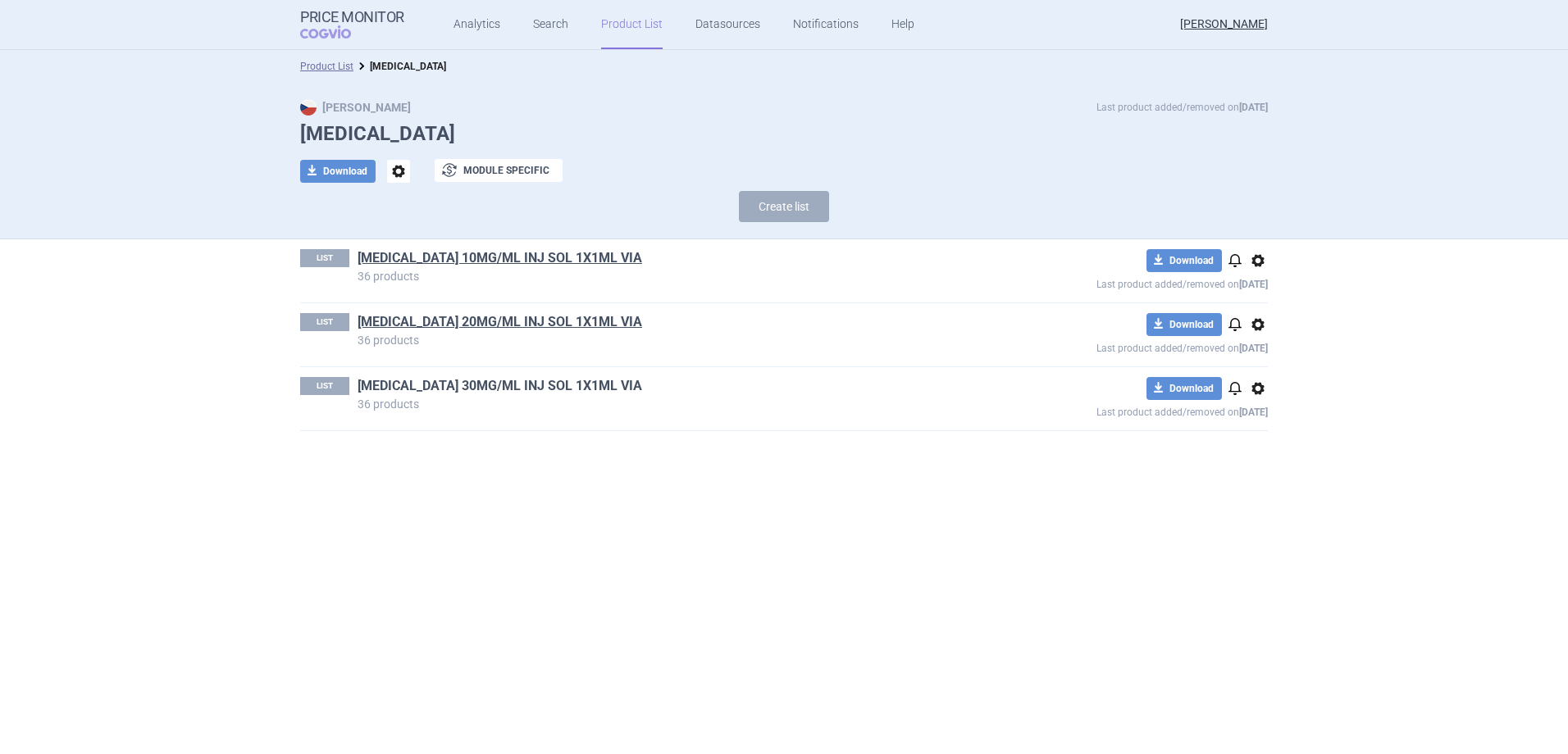
click at [519, 391] on link "CRYSVITA 30MG/ML INJ SOL 1X1ML VIA" at bounding box center [500, 386] width 285 height 18
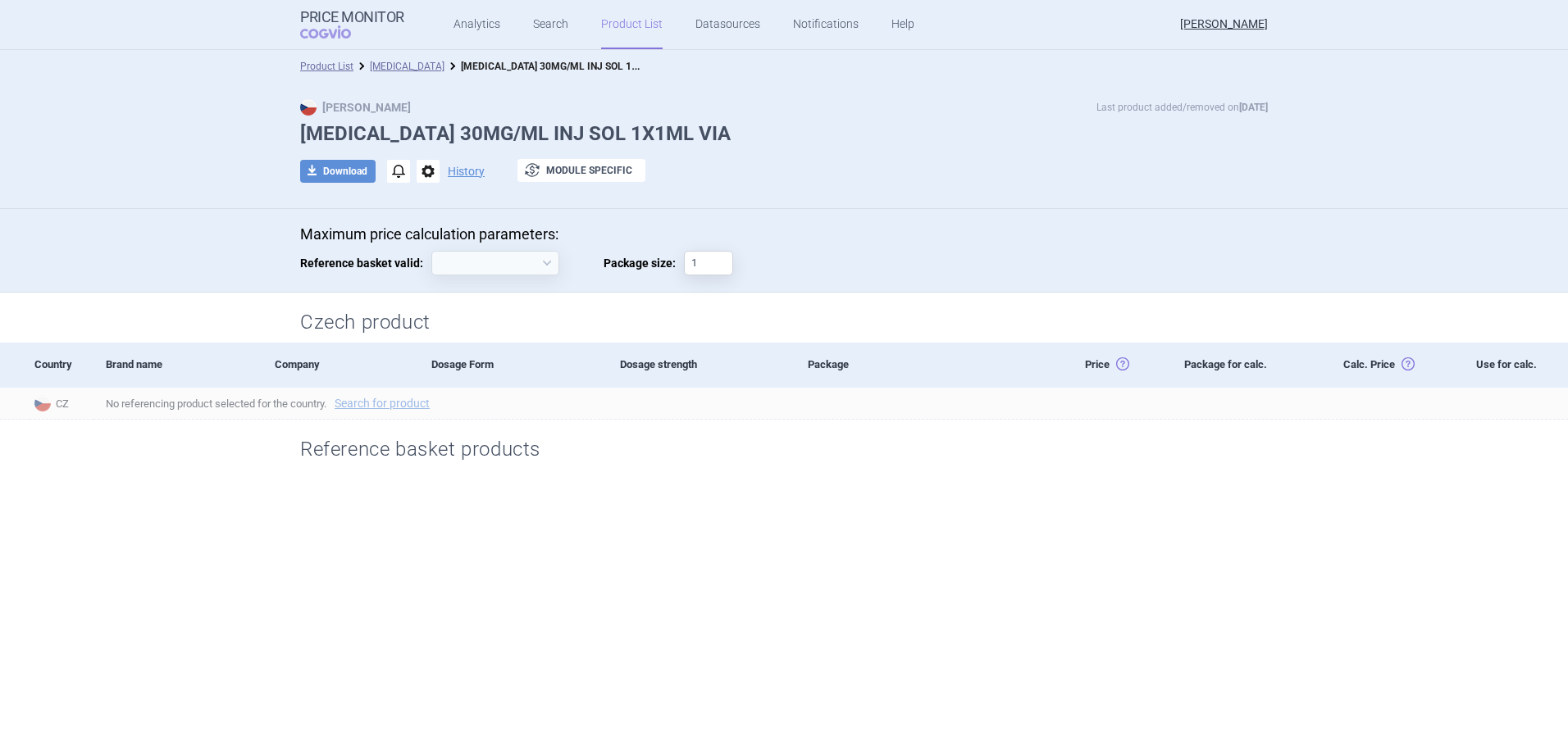
select select "2022-01-01"
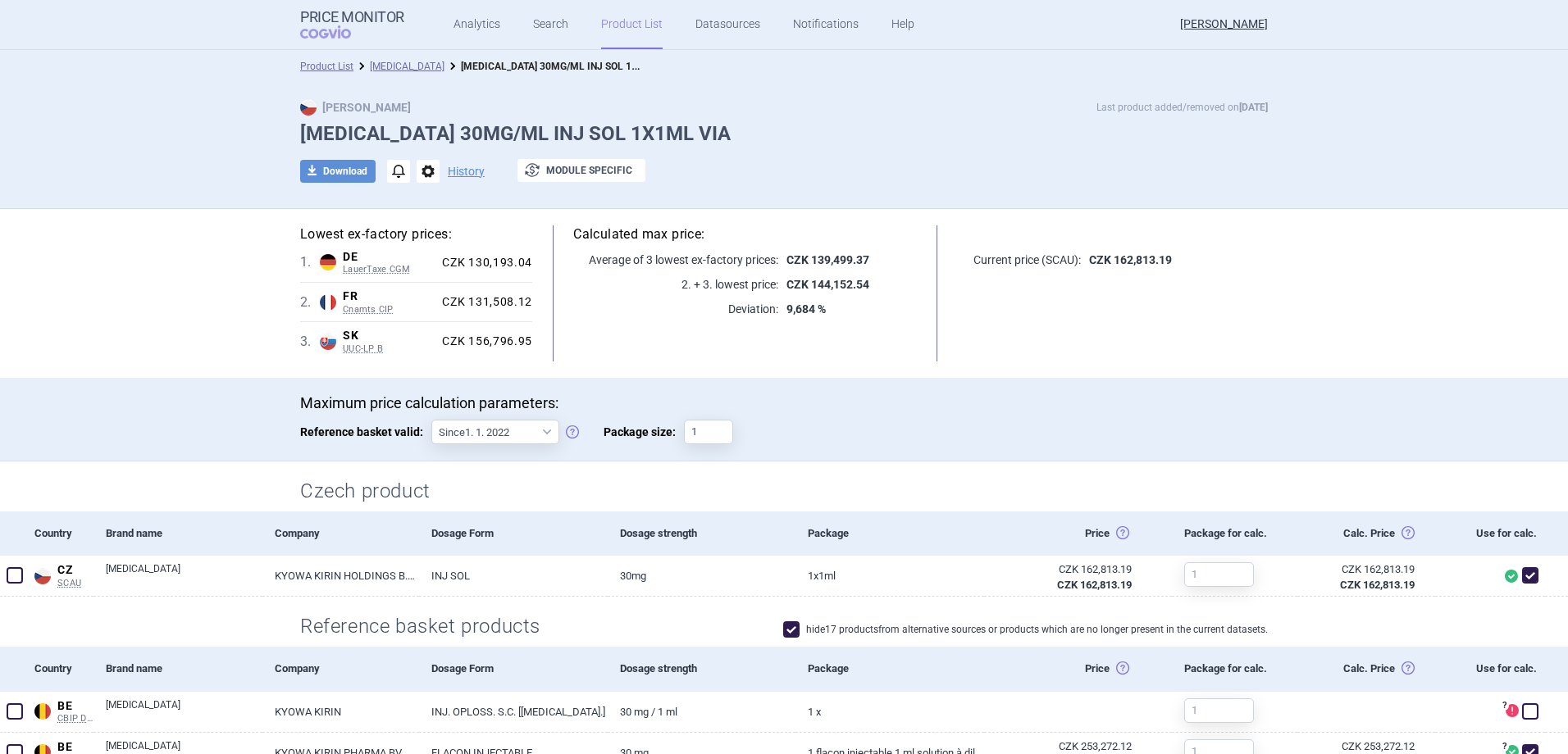
click at [645, 28] on link "Product List" at bounding box center [631, 25] width 62 height 49
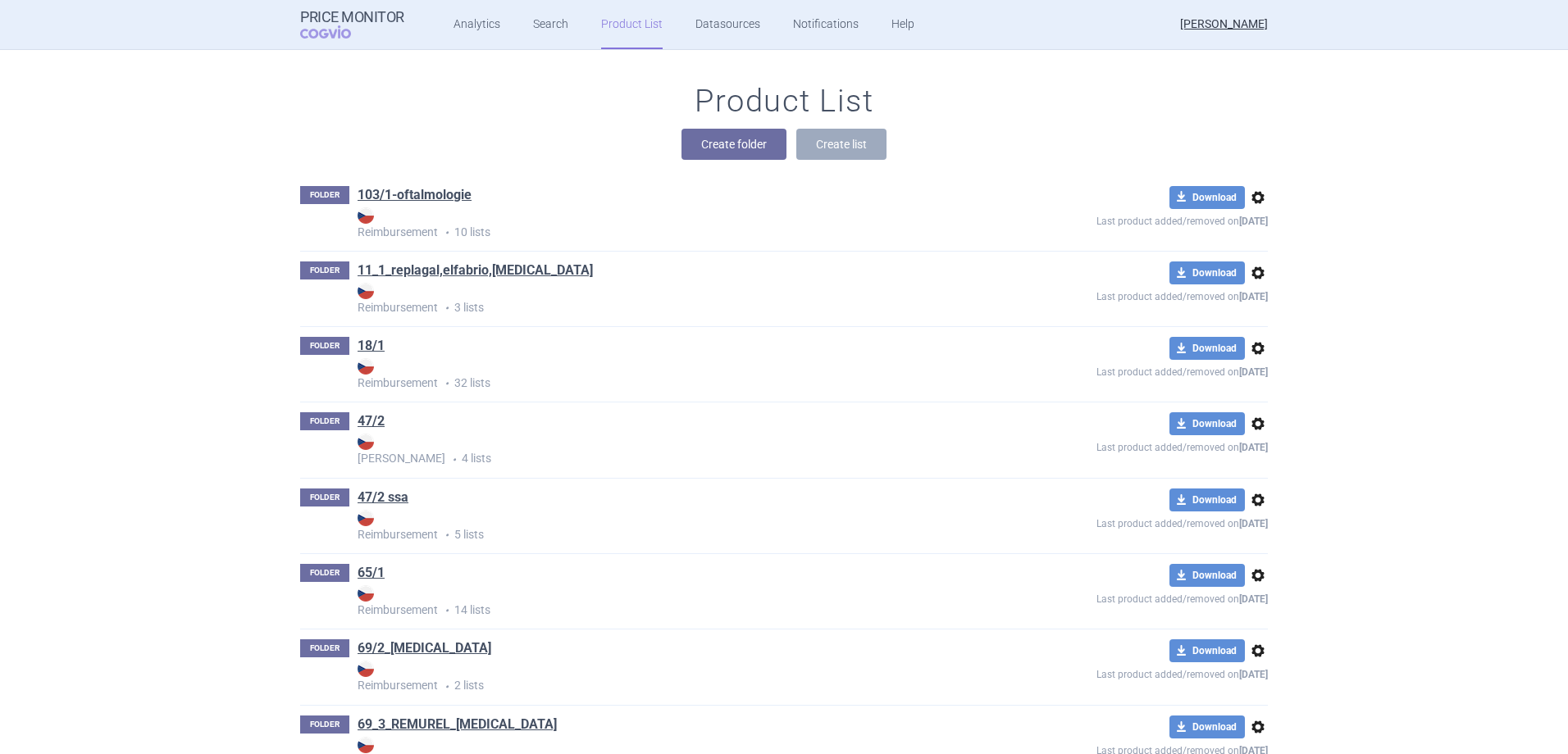
scroll to position [6750, 0]
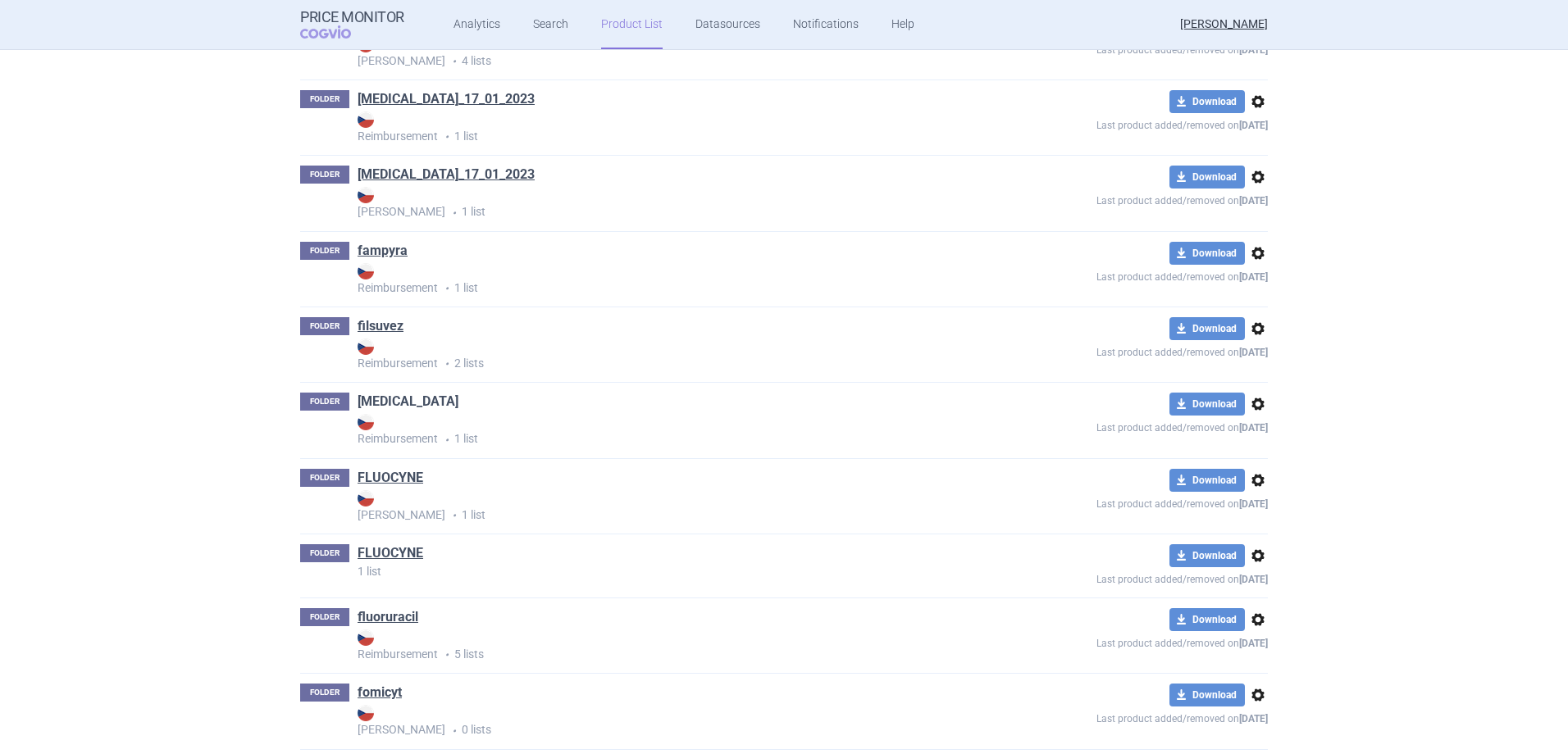
click at [390, 402] on link "[MEDICAL_DATA]" at bounding box center [408, 401] width 101 height 18
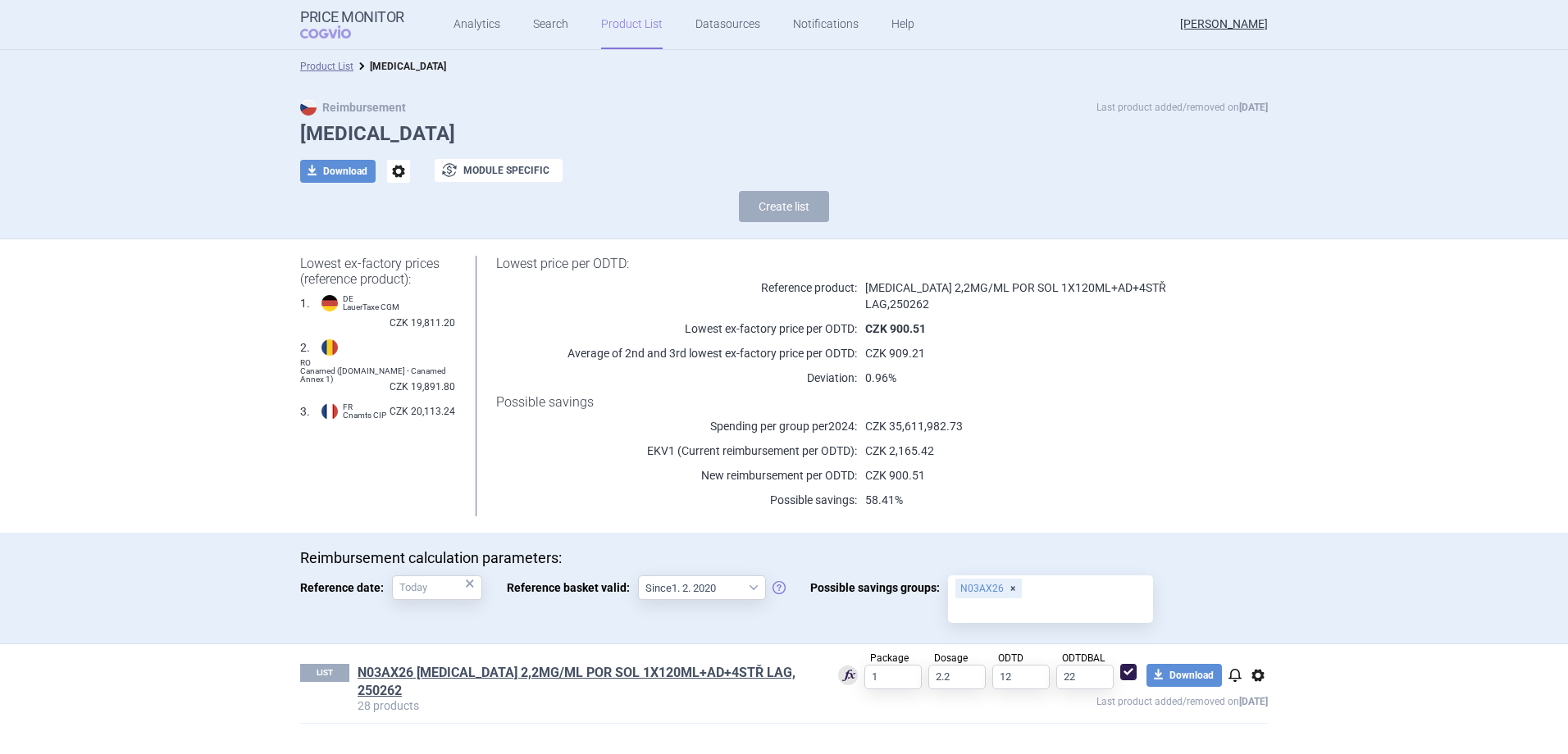
click at [623, 20] on link "Product List" at bounding box center [631, 25] width 62 height 49
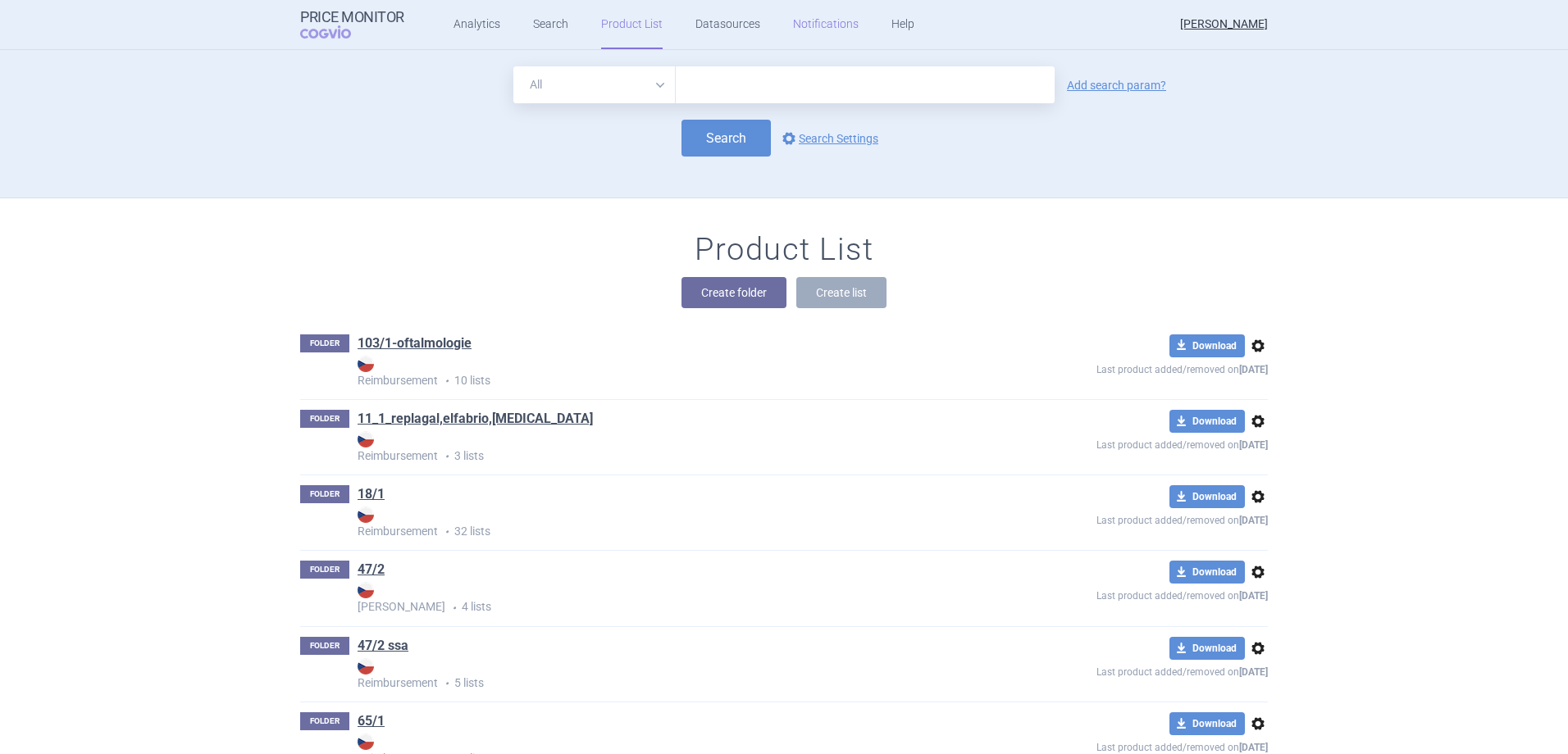
scroll to position [5766, 0]
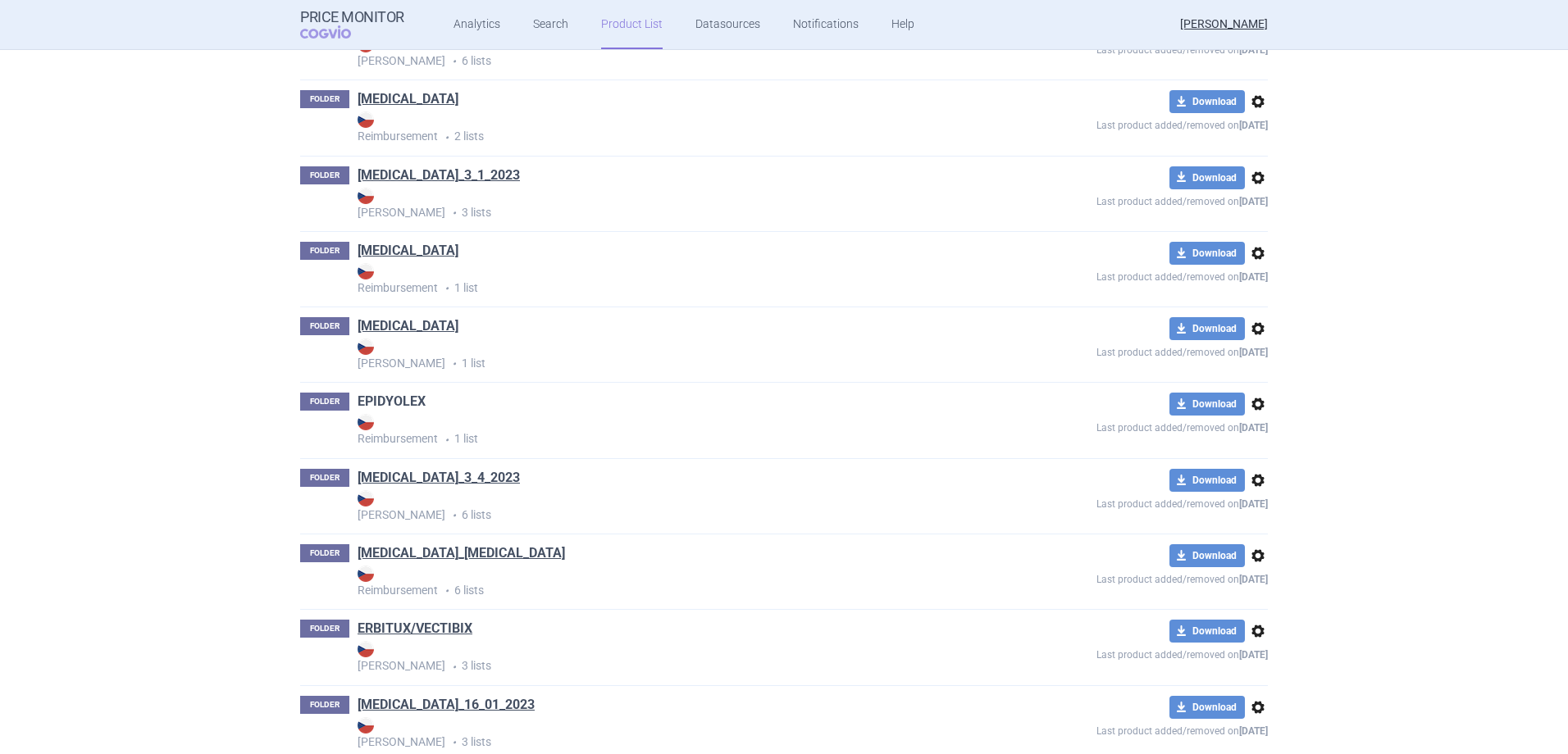
click at [406, 400] on link "EPIDYOLEX" at bounding box center [392, 401] width 68 height 18
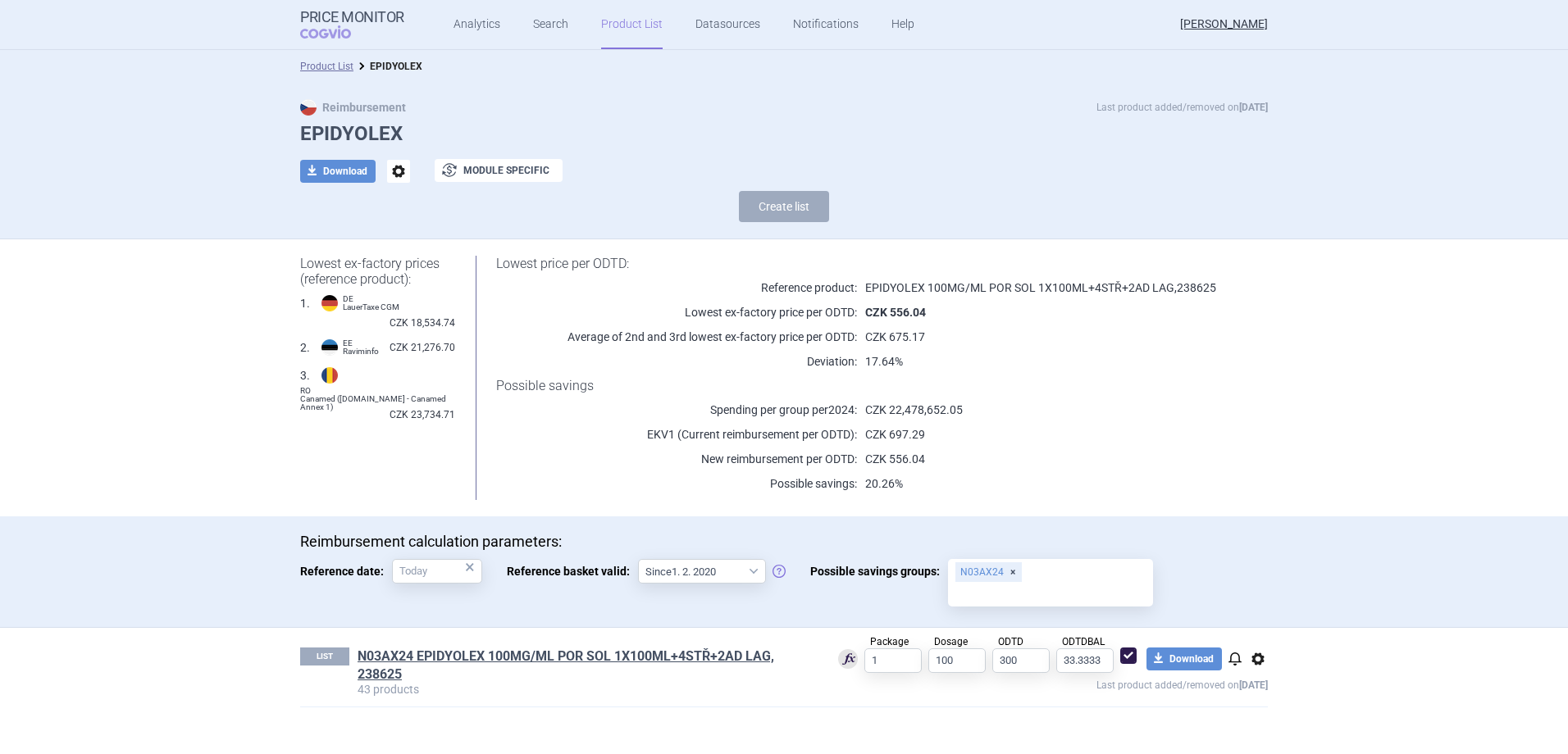
click at [632, 25] on link "Product List" at bounding box center [631, 25] width 62 height 49
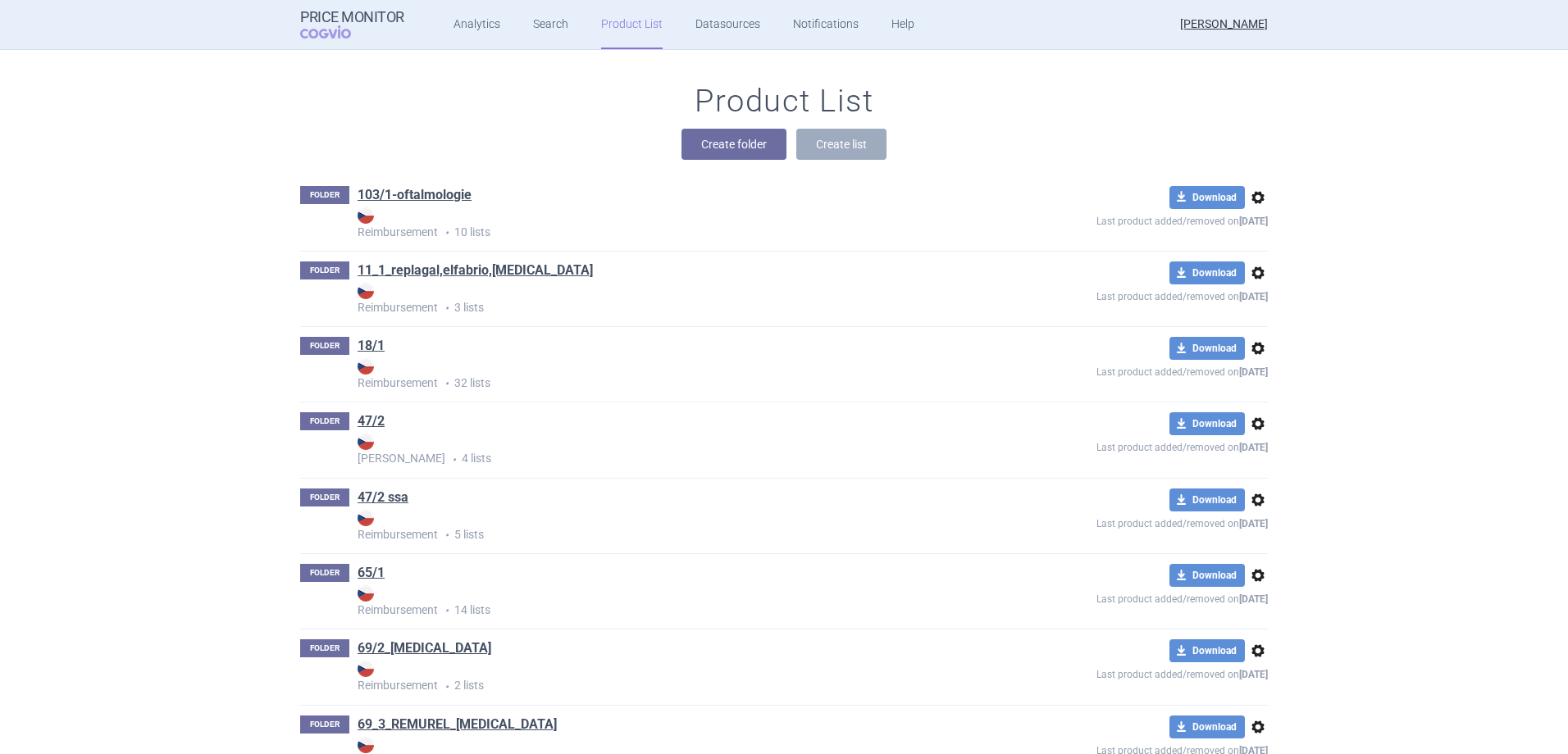
scroll to position [17632, 0]
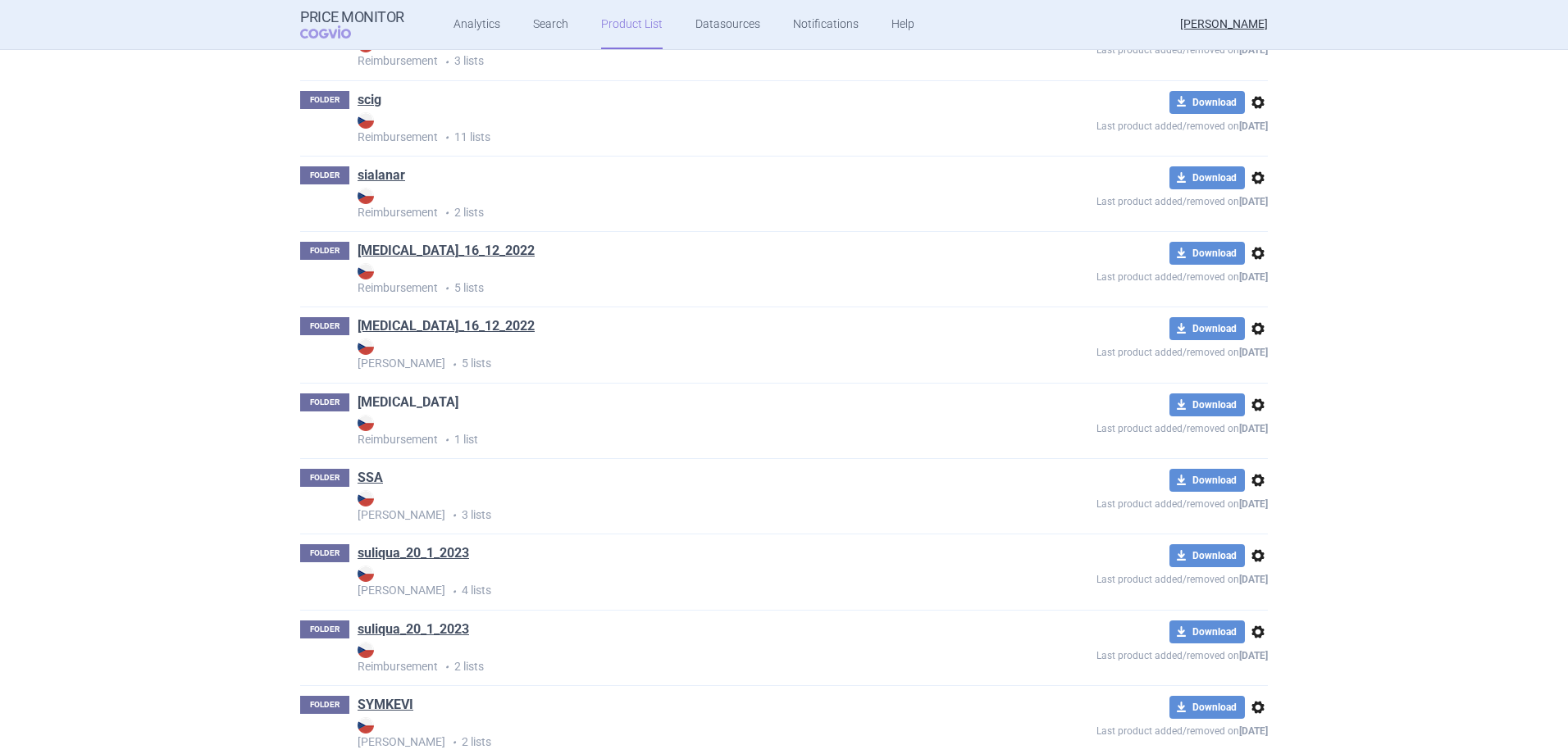
click at [358, 405] on link "[MEDICAL_DATA]" at bounding box center [408, 402] width 101 height 18
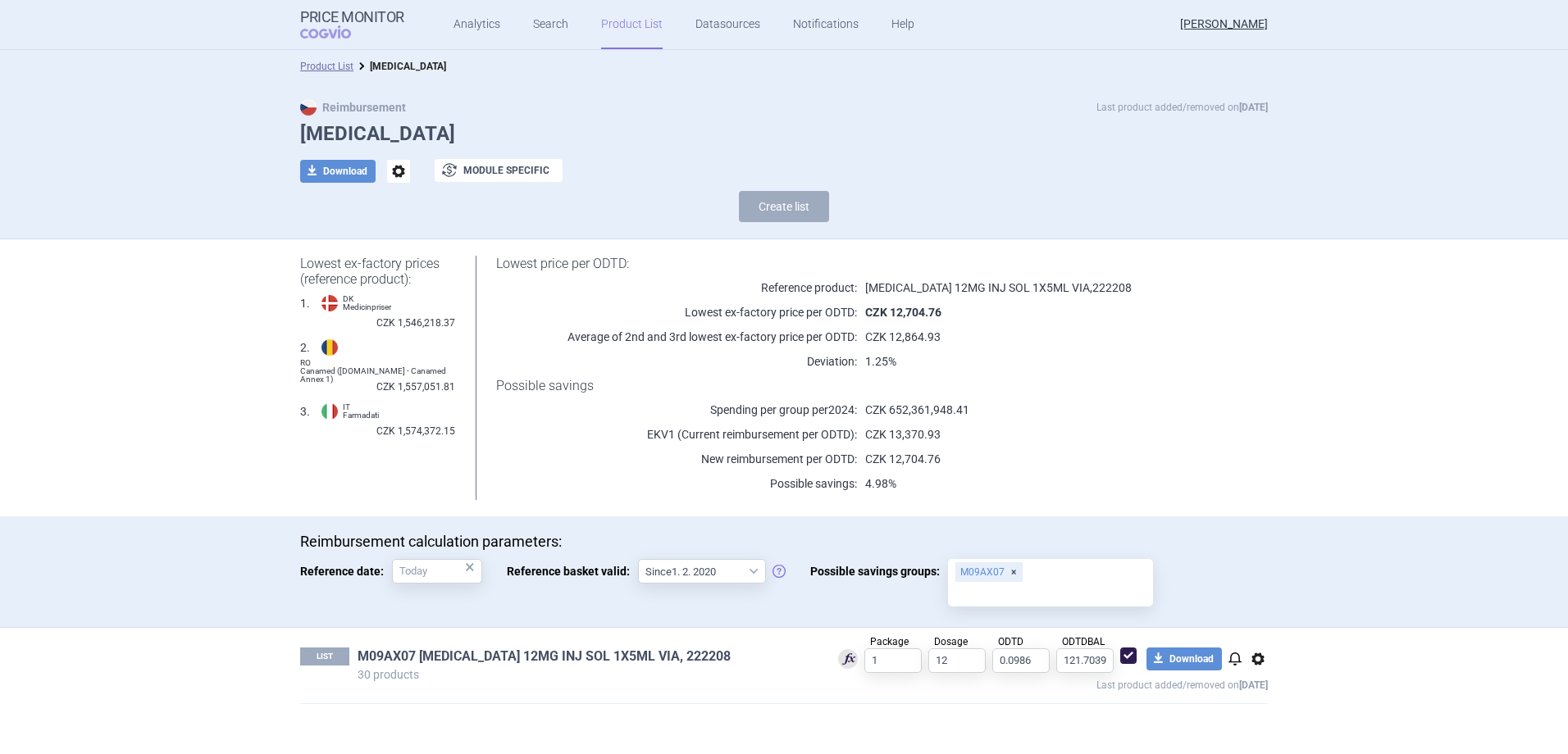
click at [573, 654] on link "M09AX07 SPINRAZA 12MG INJ SOL 1X5ML VIA, 222208" at bounding box center [544, 656] width 373 height 18
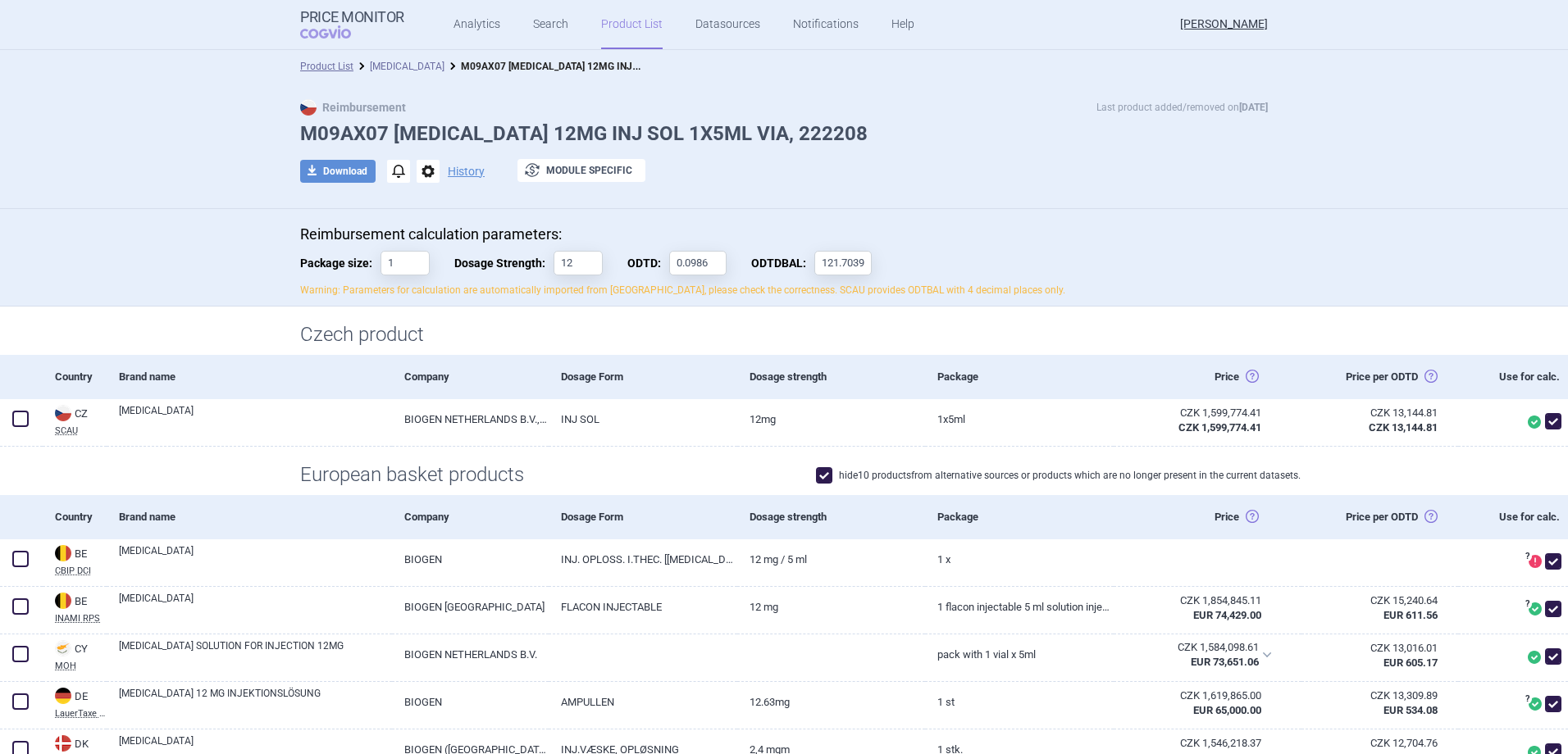
click at [376, 65] on link "[MEDICAL_DATA]" at bounding box center [407, 66] width 75 height 11
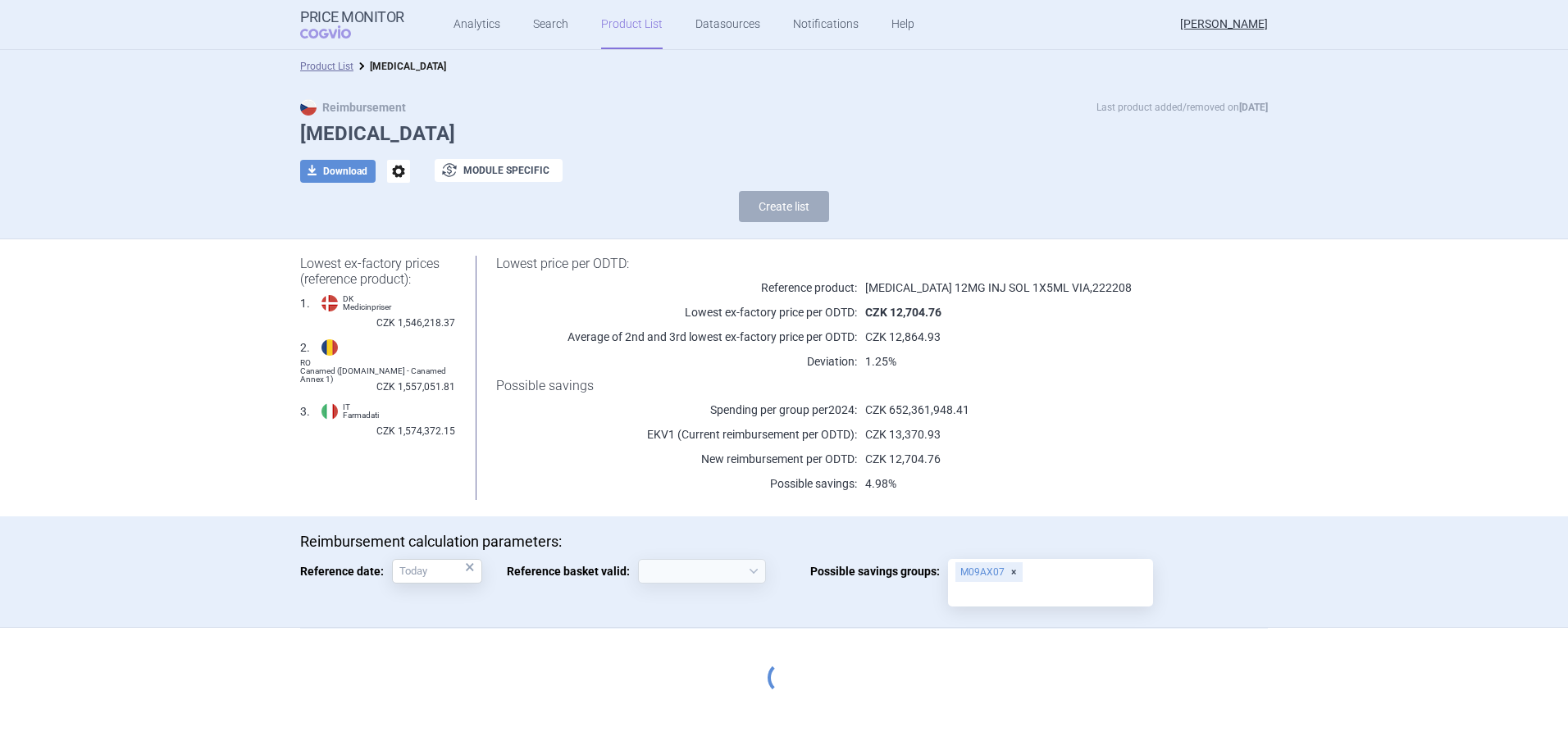
select select "2020-02-01"
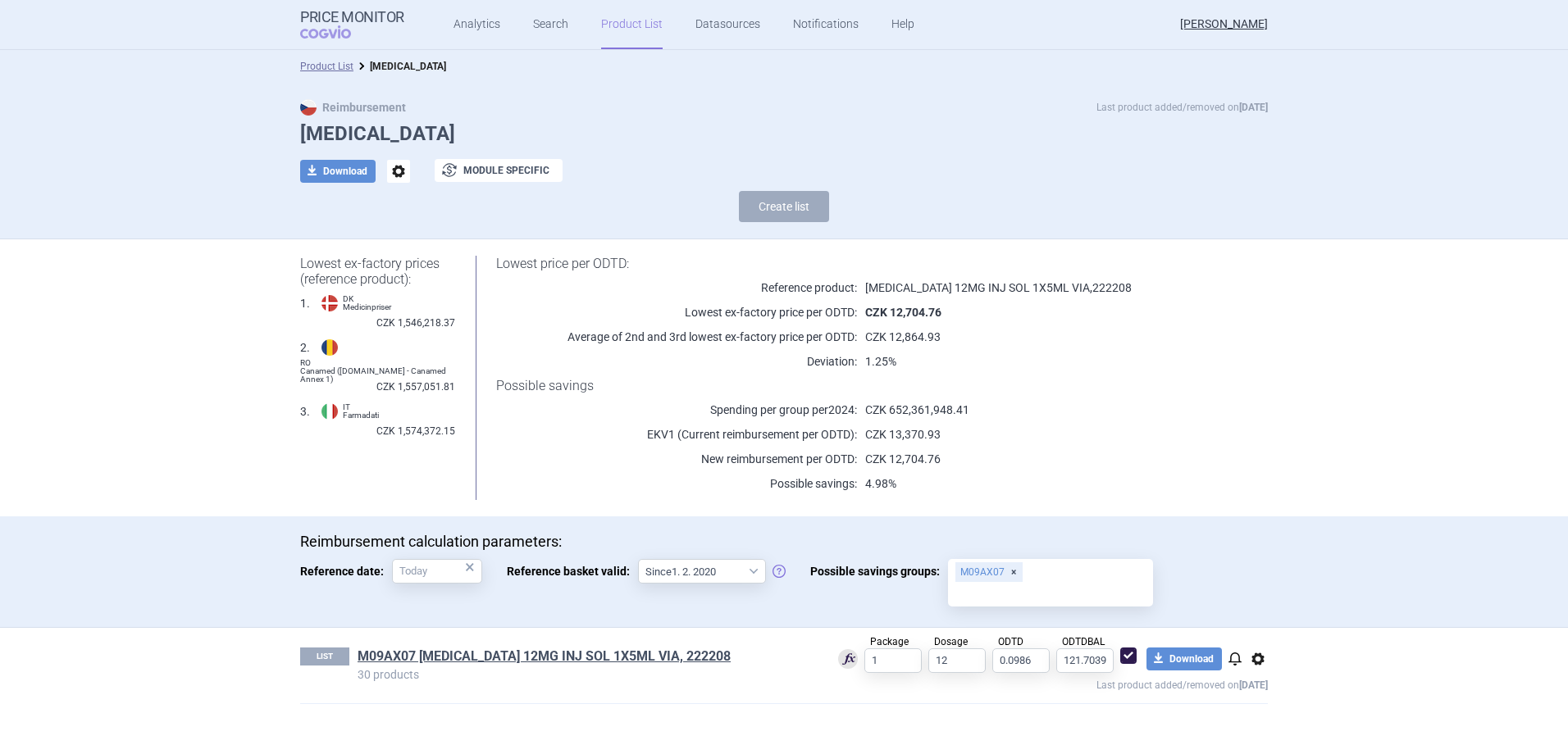
click at [635, 35] on link "Product List" at bounding box center [631, 25] width 62 height 49
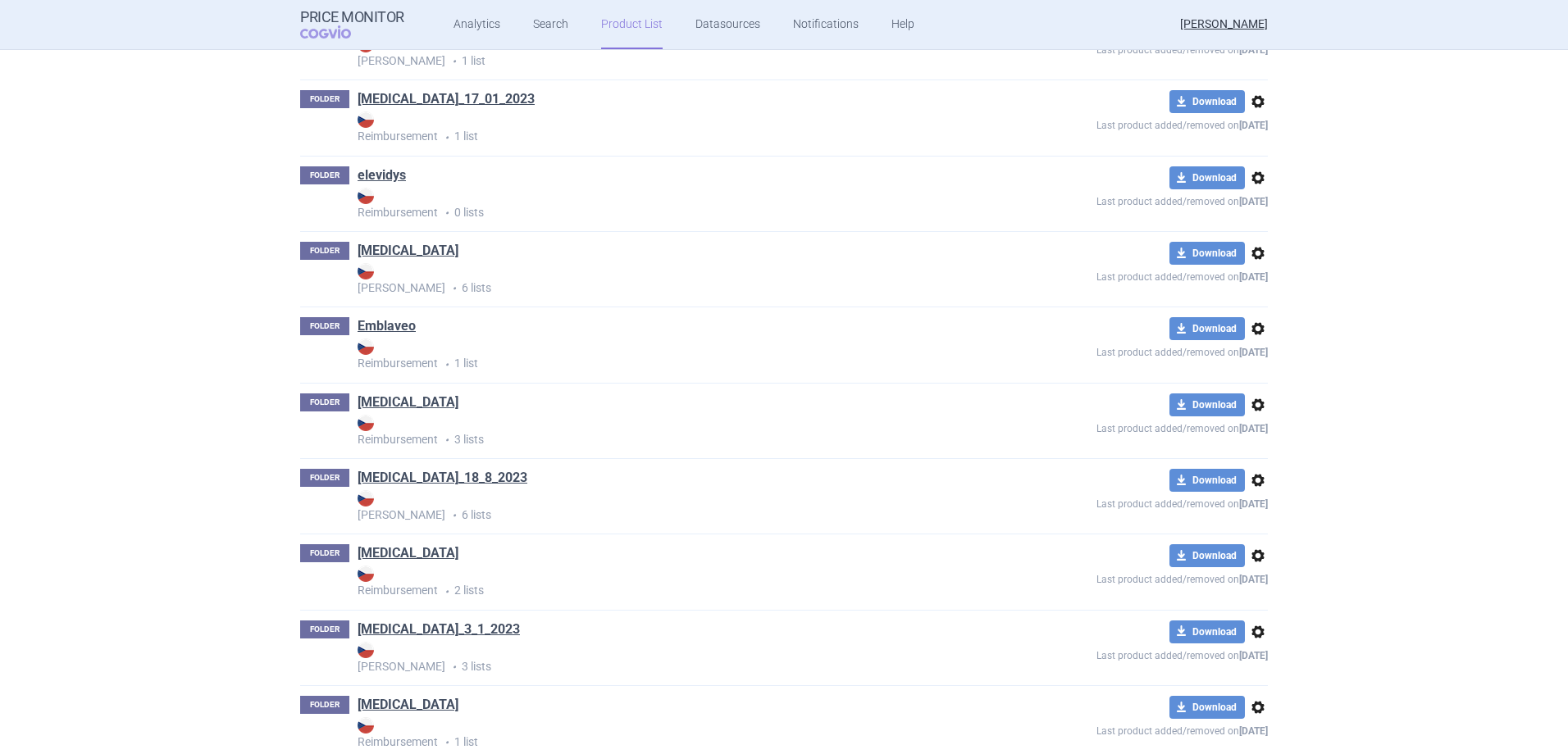
scroll to position [19297, 0]
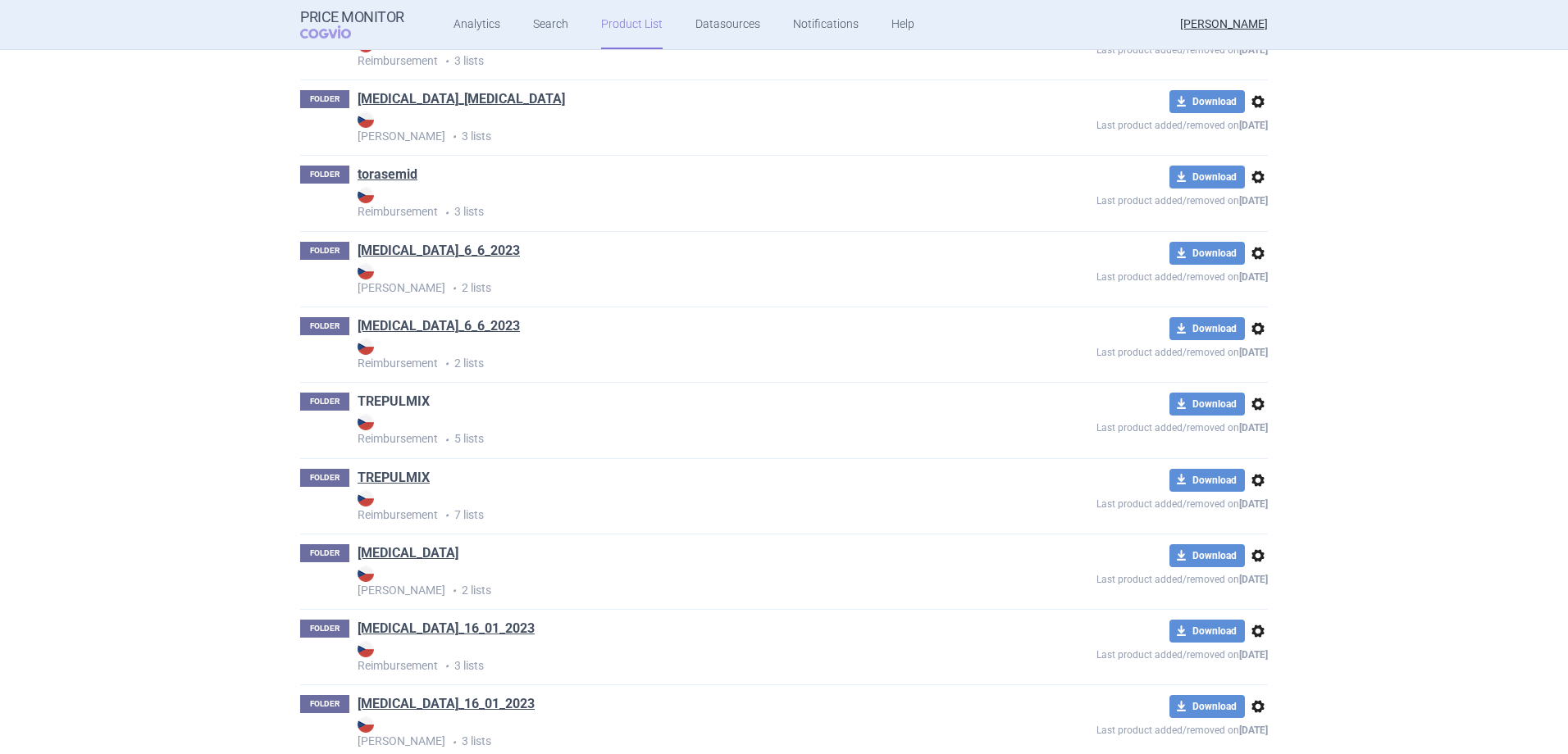
click at [414, 393] on link "TREPULMIX" at bounding box center [394, 401] width 72 height 18
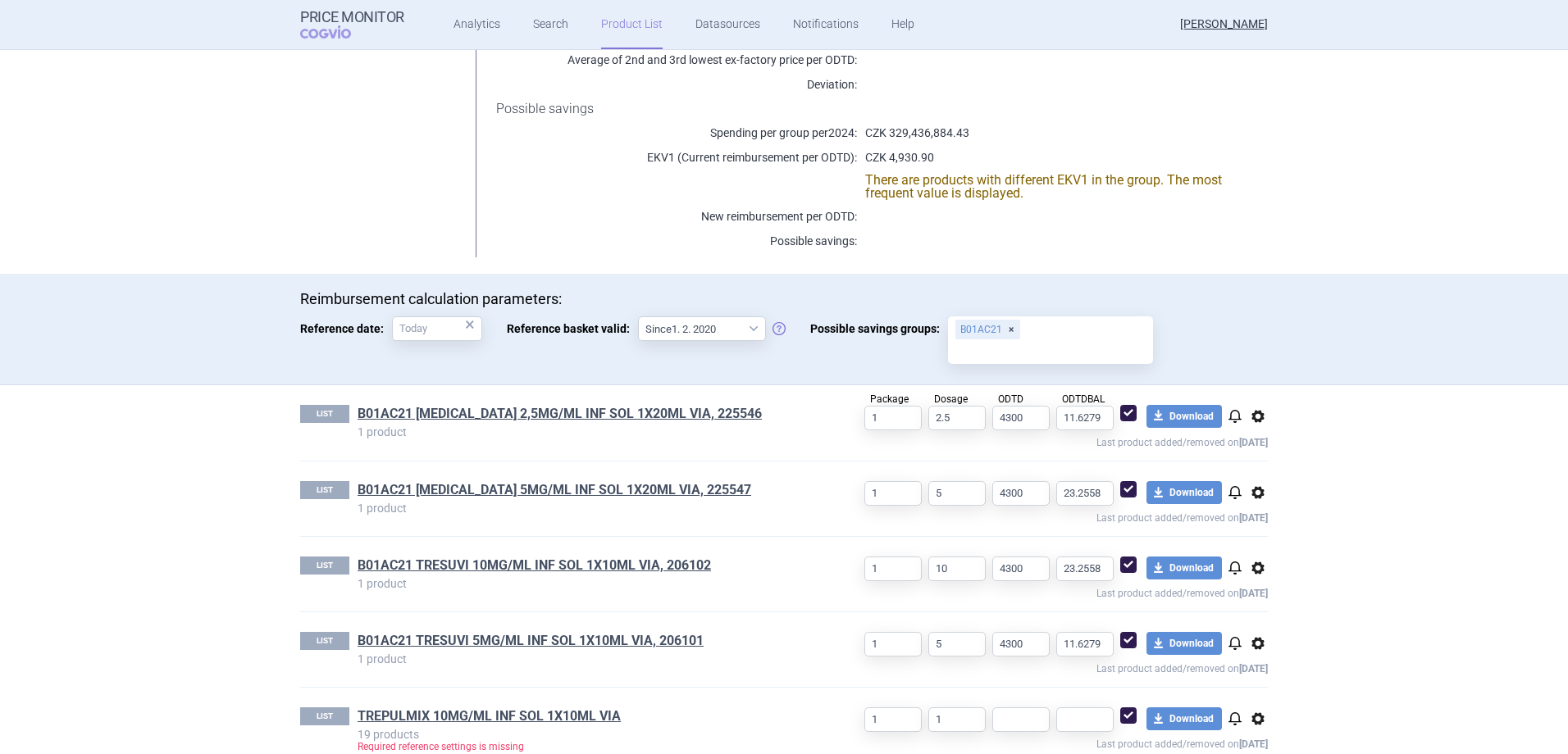
scroll to position [303, 0]
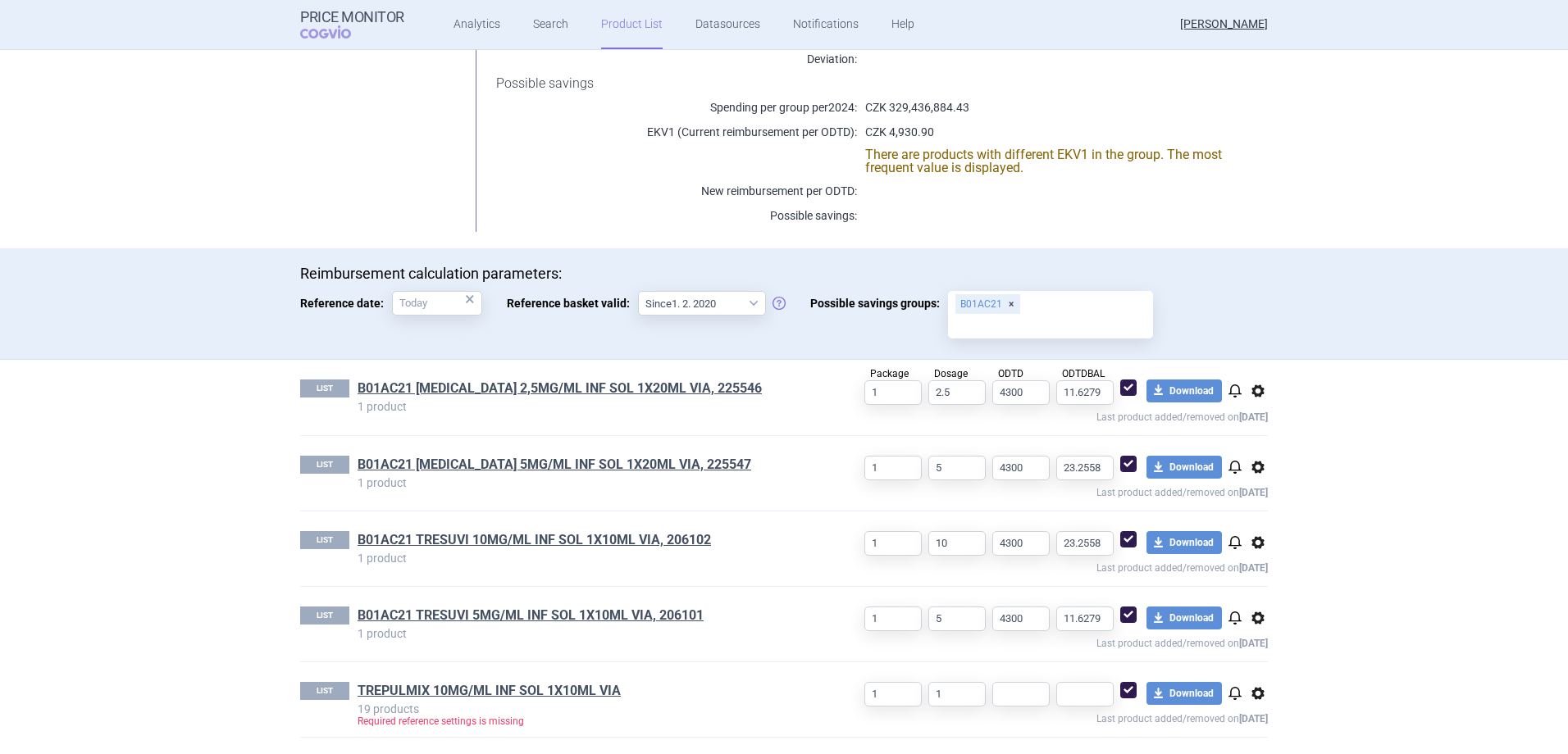
click at [1248, 693] on span "options" at bounding box center [1258, 693] width 20 height 20
click at [1255, 720] on button "Delete" at bounding box center [1250, 727] width 52 height 24
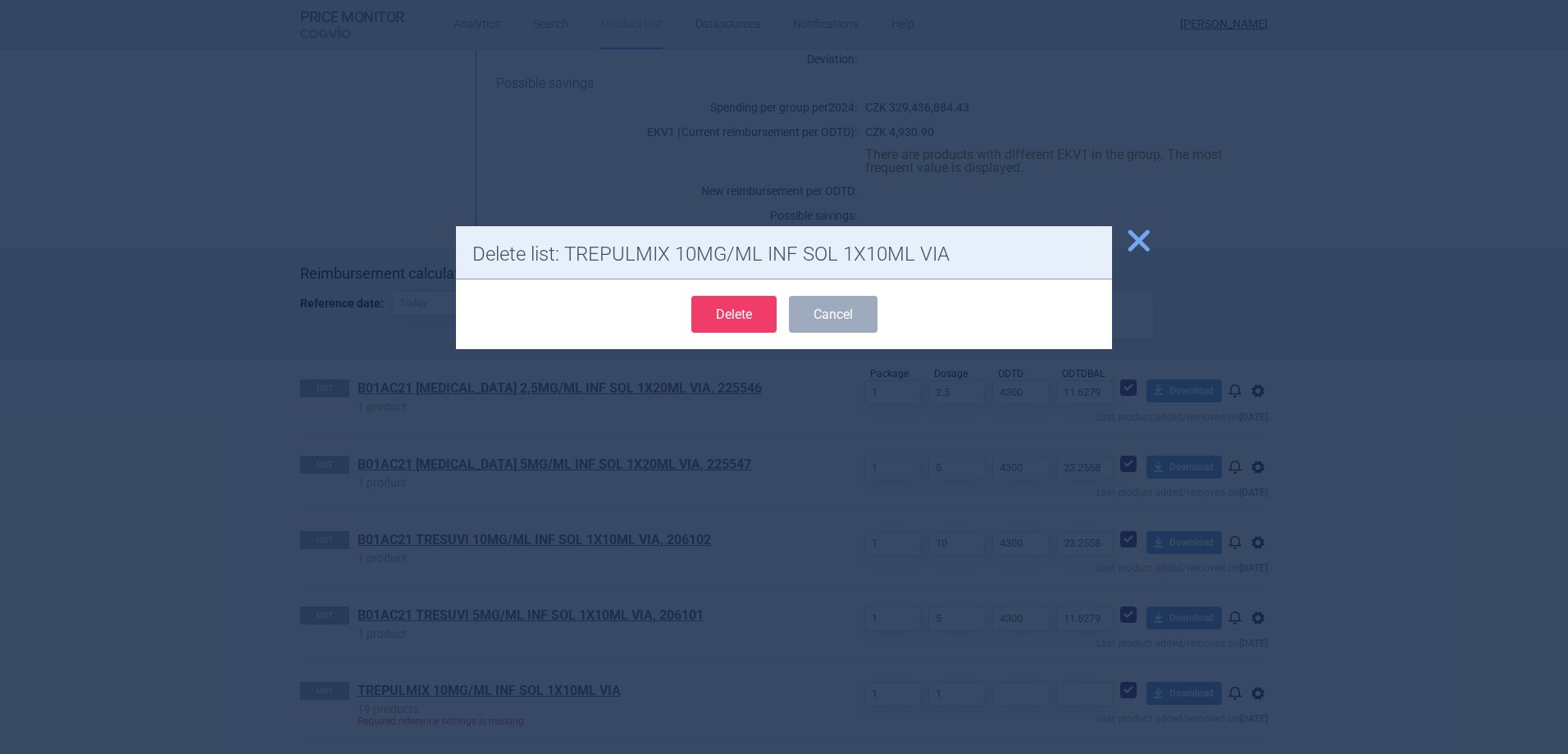
click at [717, 307] on button "Delete" at bounding box center [733, 314] width 85 height 37
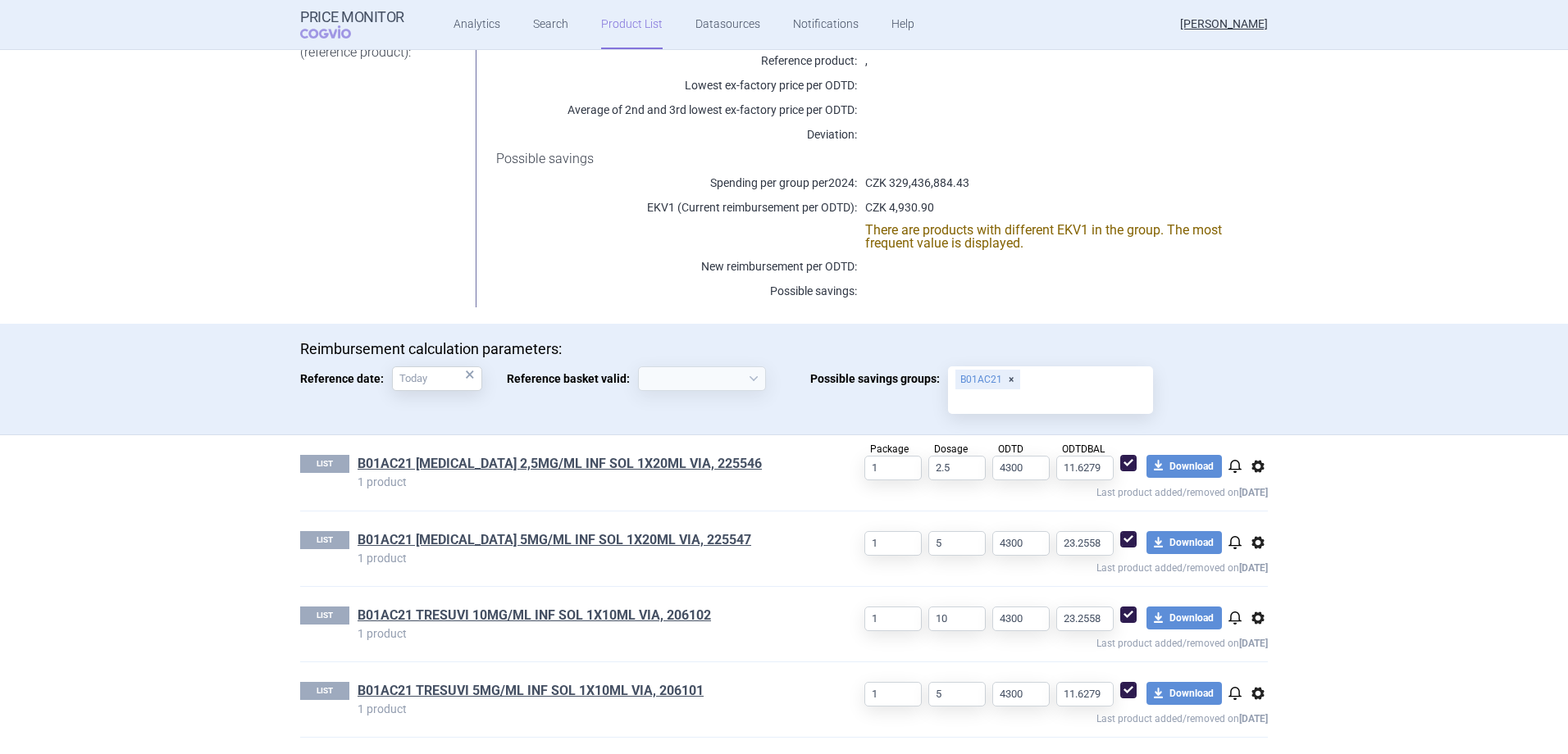
select select "2020-02-01"
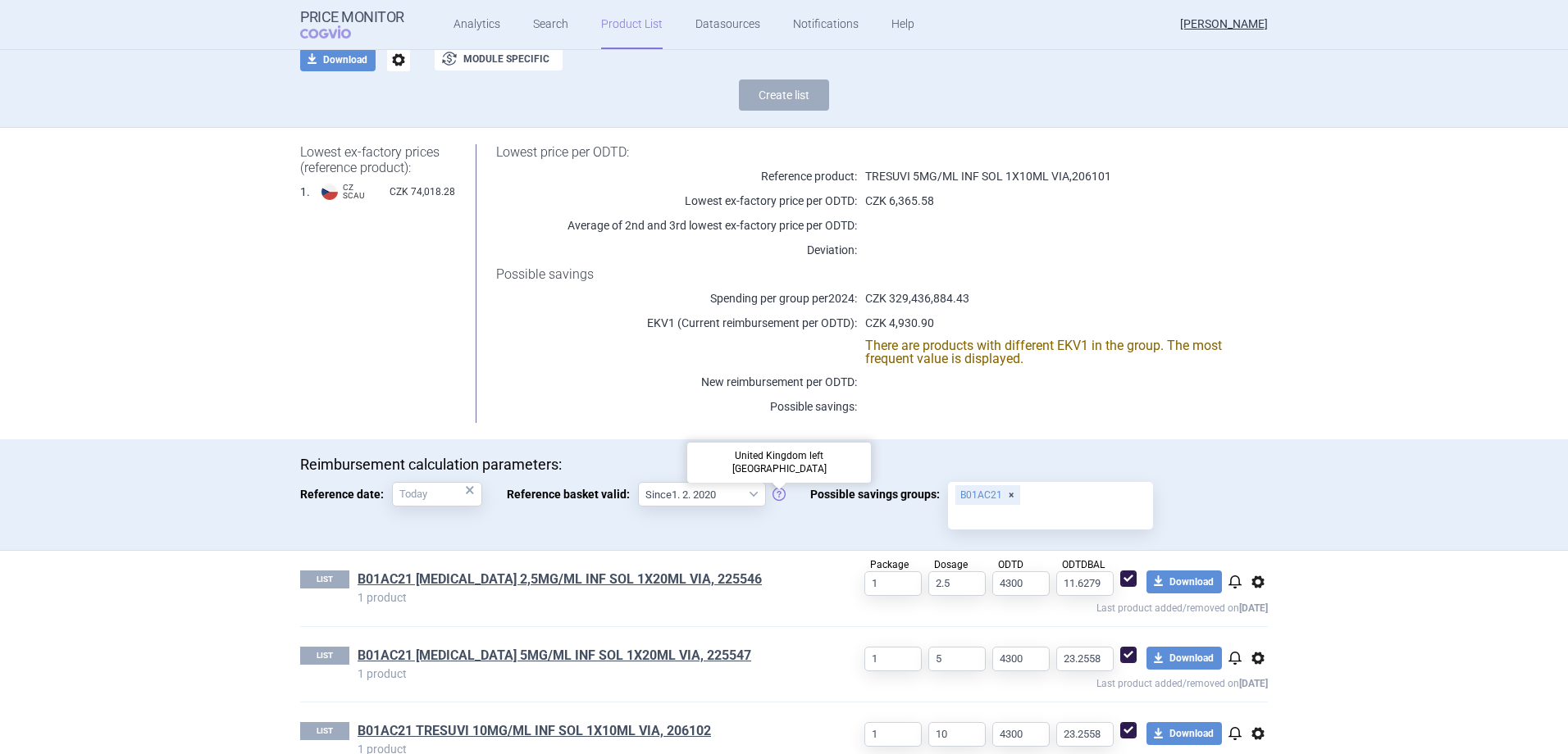
scroll to position [0, 0]
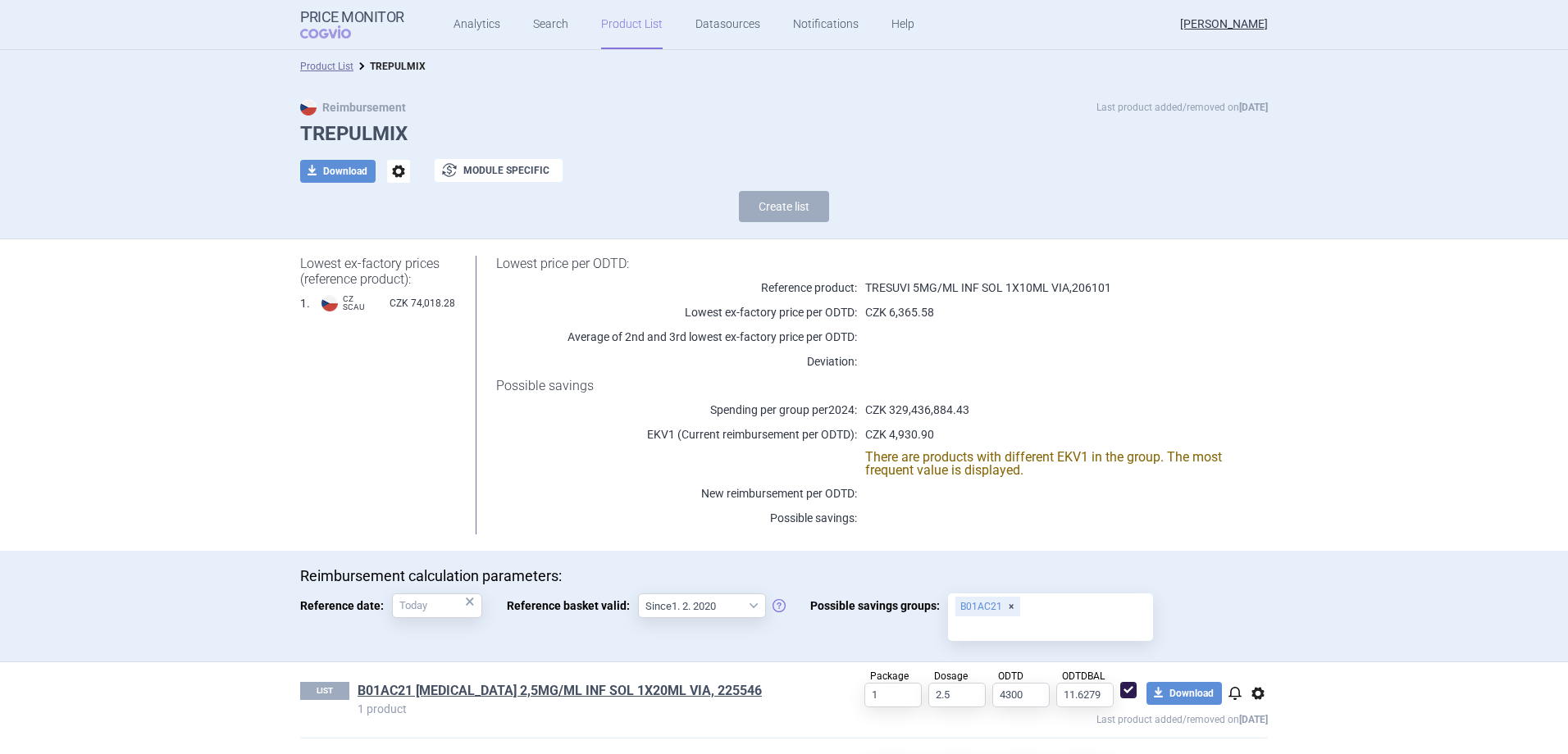
click at [623, 33] on link "Product List" at bounding box center [631, 25] width 62 height 49
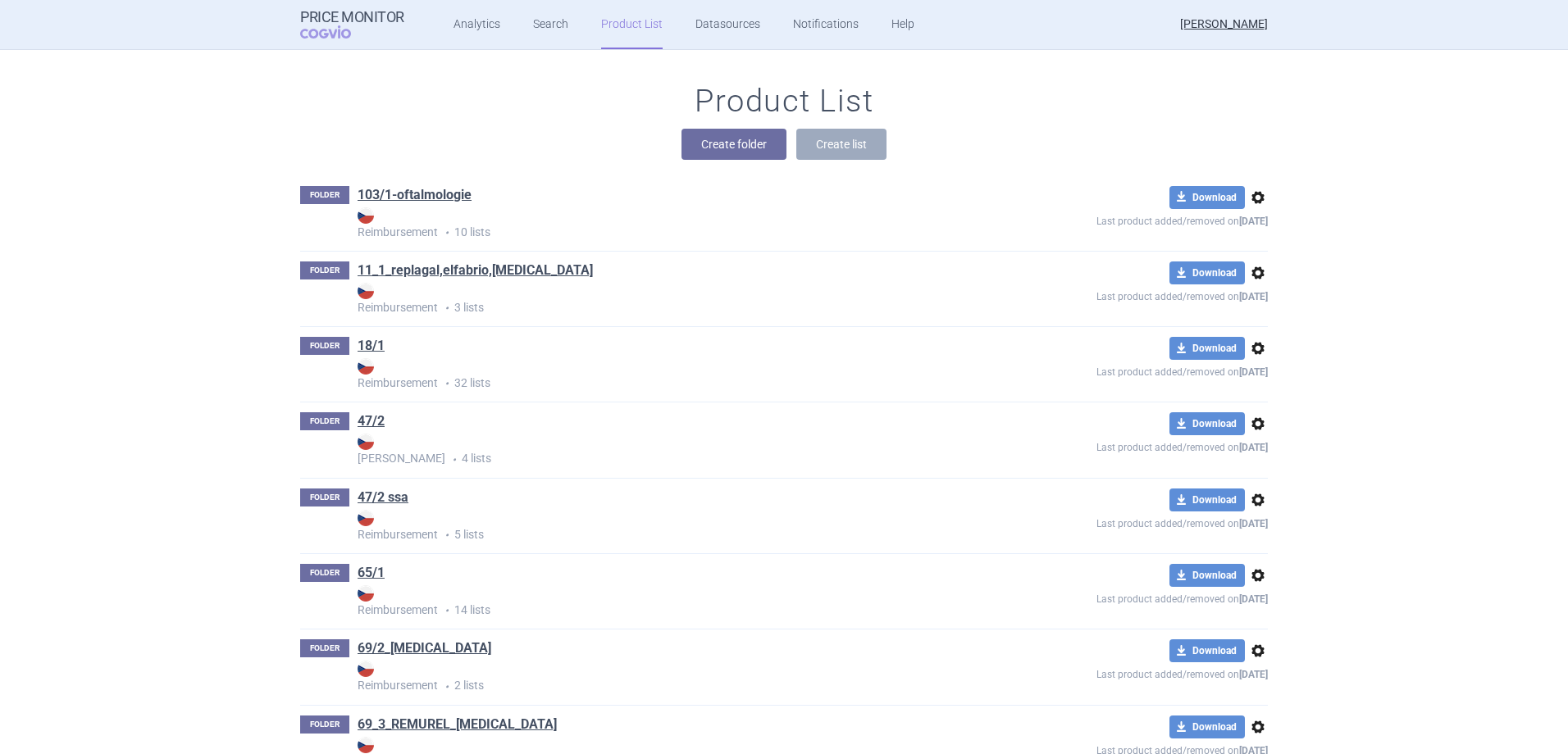
scroll to position [19297, 0]
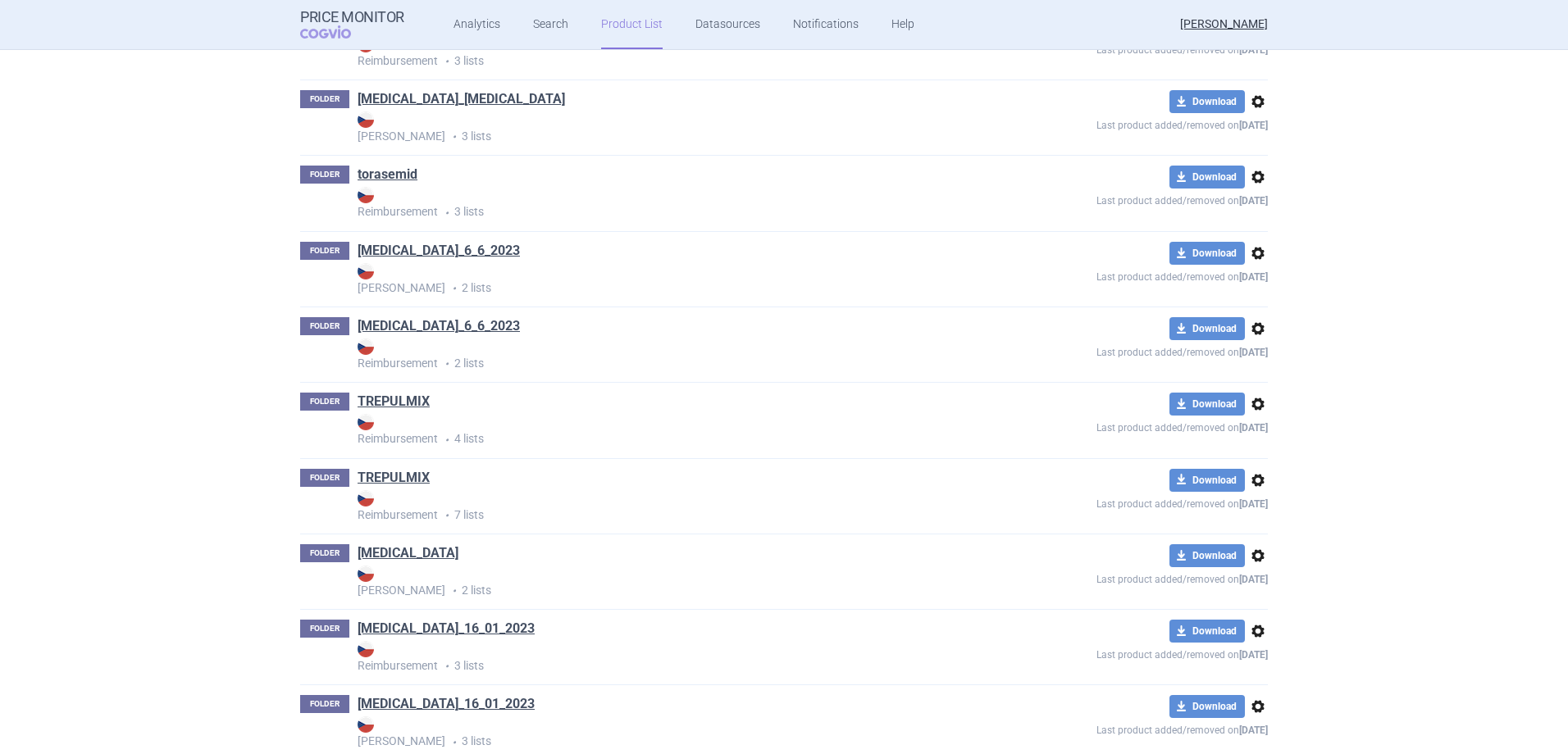
click at [1253, 408] on span "options" at bounding box center [1258, 404] width 20 height 20
click at [1252, 500] on button "Delete" at bounding box center [1250, 500] width 52 height 24
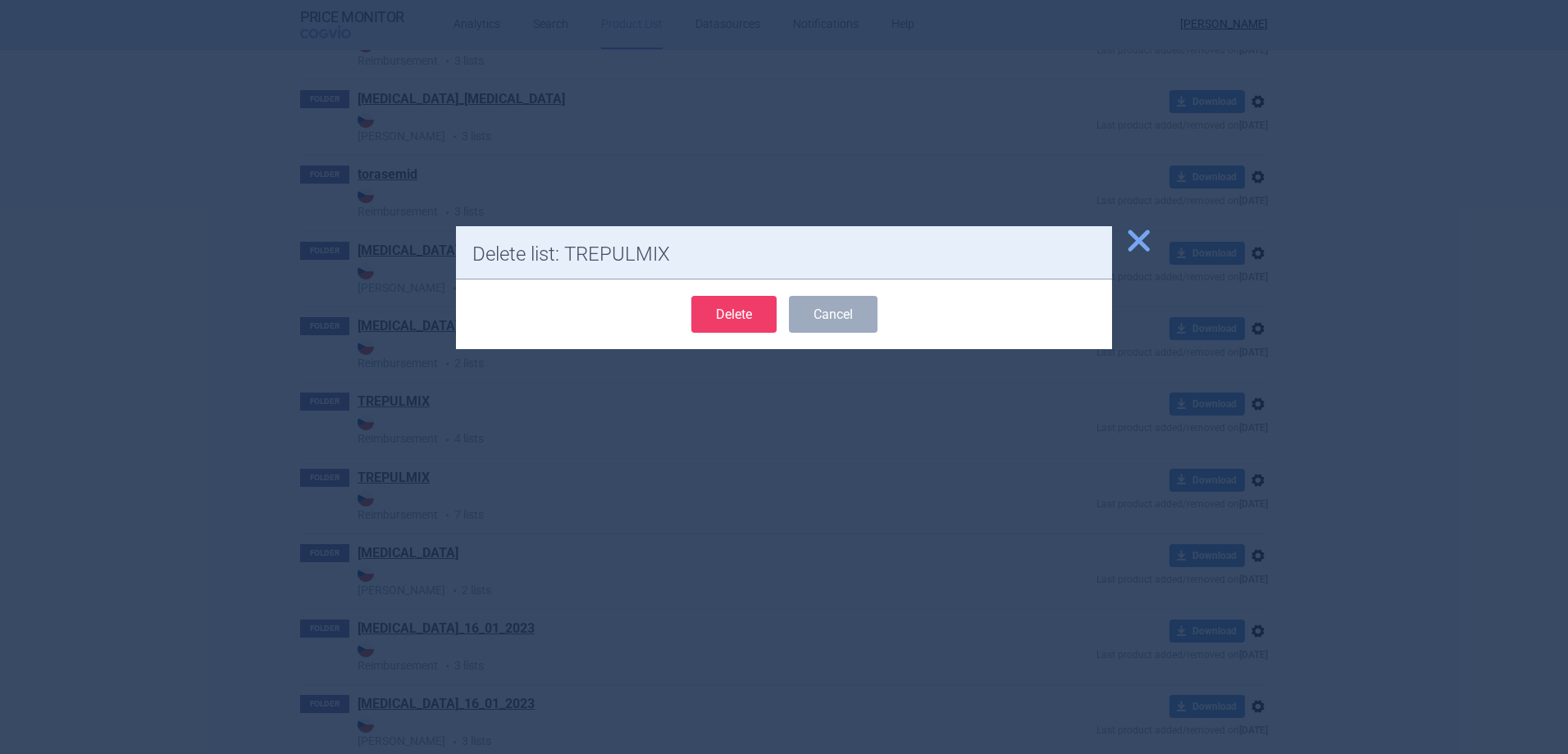
click at [754, 309] on button "Delete" at bounding box center [733, 314] width 85 height 37
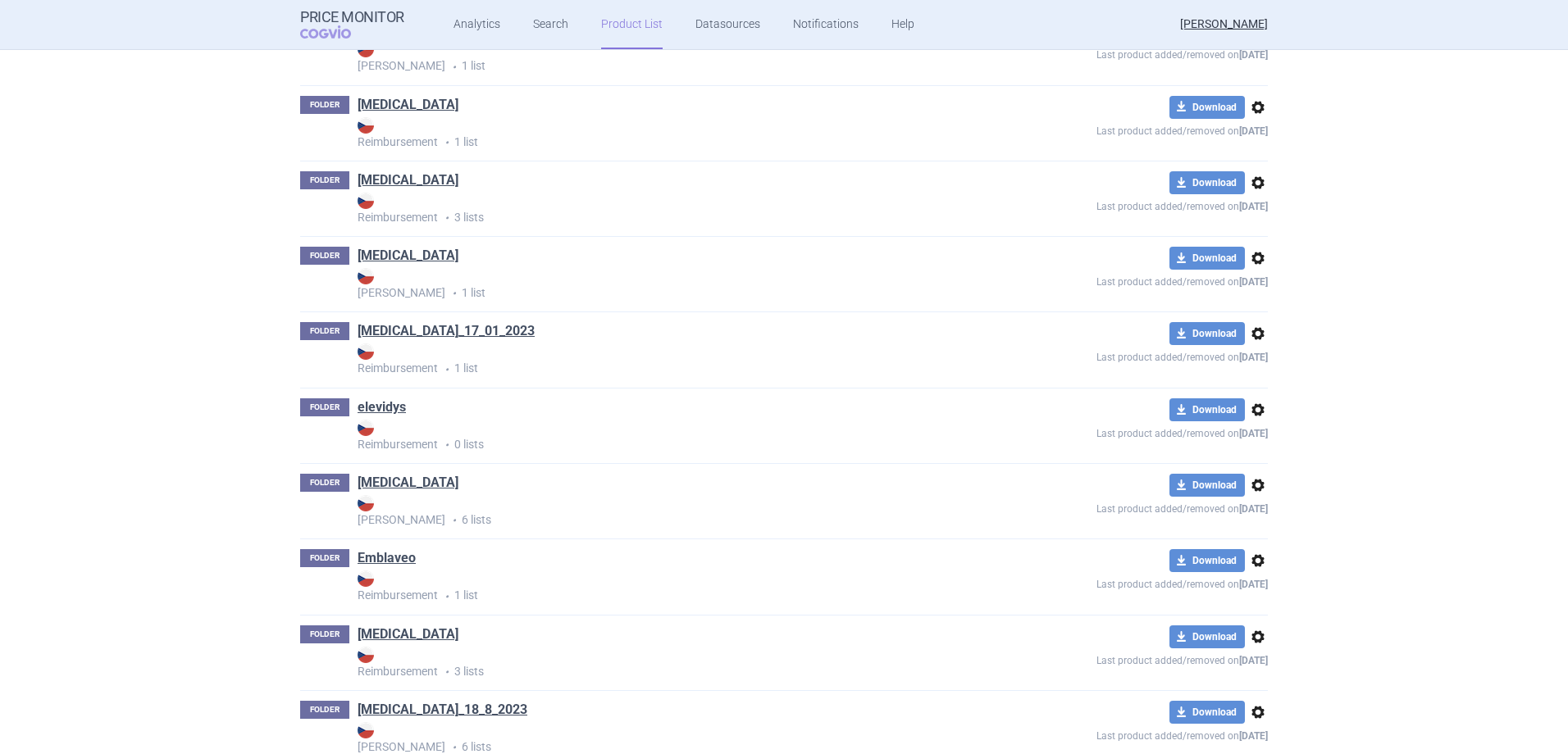
scroll to position [0, 0]
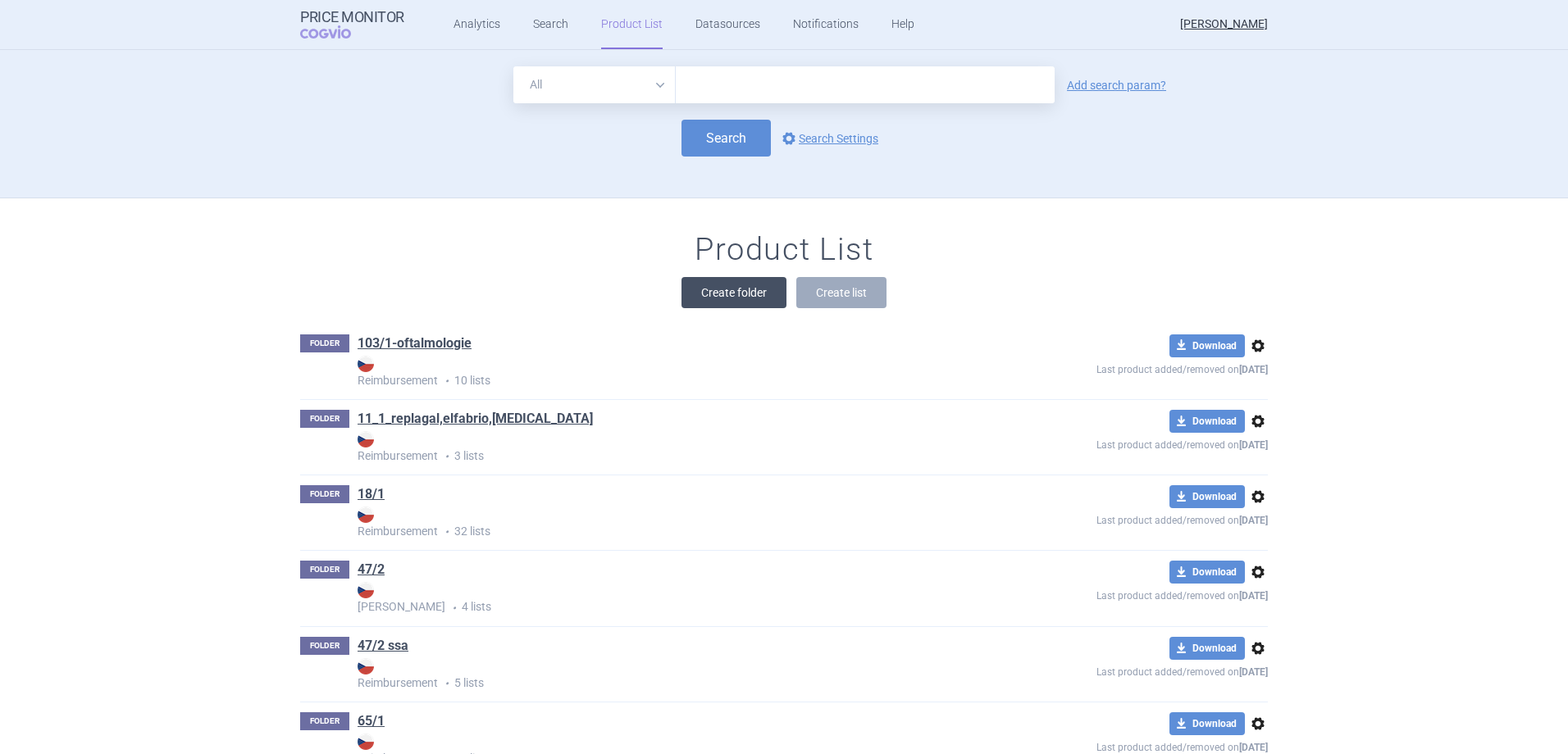
click at [751, 291] on button "Create folder" at bounding box center [733, 292] width 105 height 31
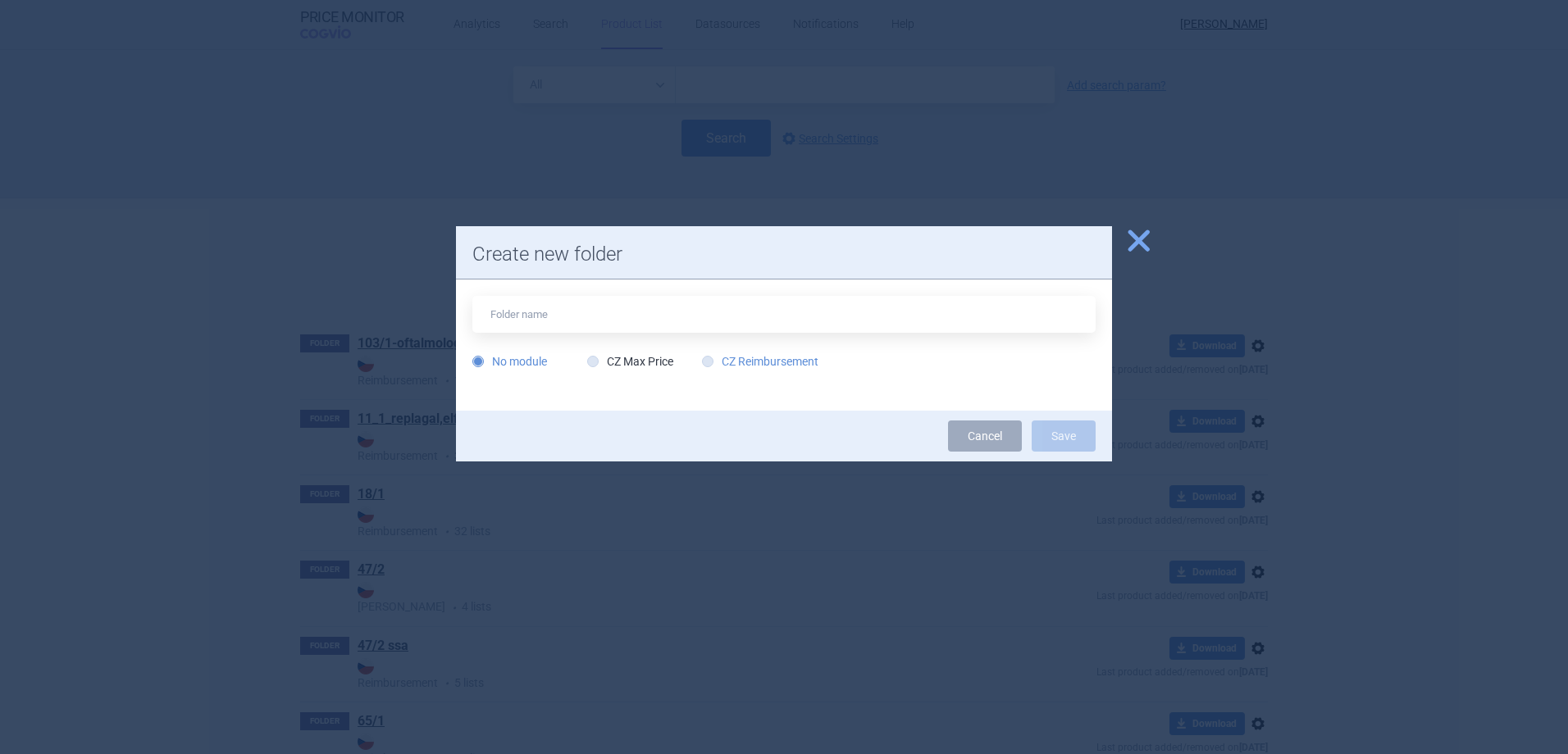
click at [735, 361] on label "CZ Reimbursement" at bounding box center [760, 360] width 116 height 16
click at [719, 361] on input "CZ Reimbursement" at bounding box center [711, 361] width 16 height 16
radio input "true"
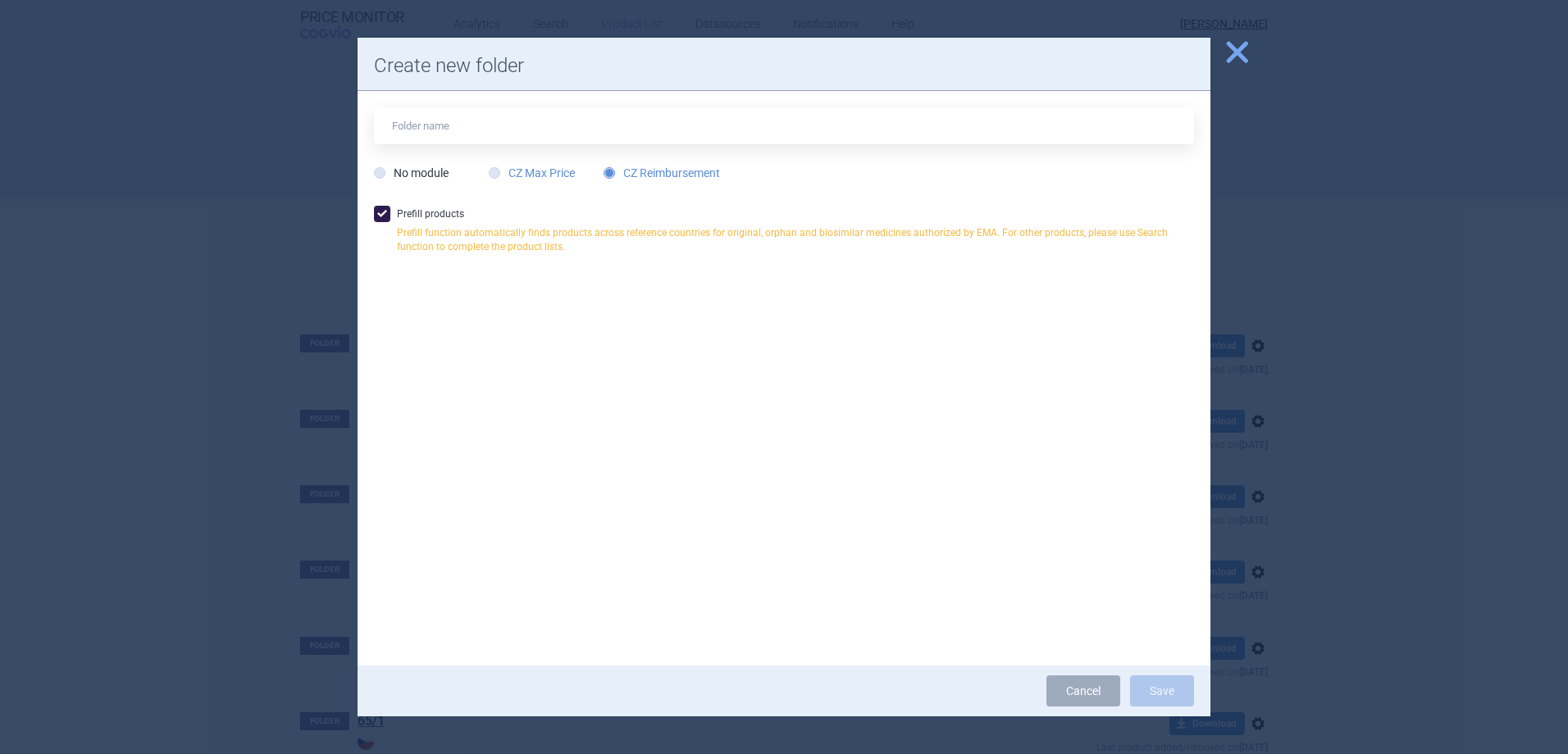
click at [511, 165] on label "CZ Max Price" at bounding box center [531, 172] width 86 height 16
click at [506, 166] on input "CZ Max Price" at bounding box center [497, 173] width 16 height 16
radio input "true"
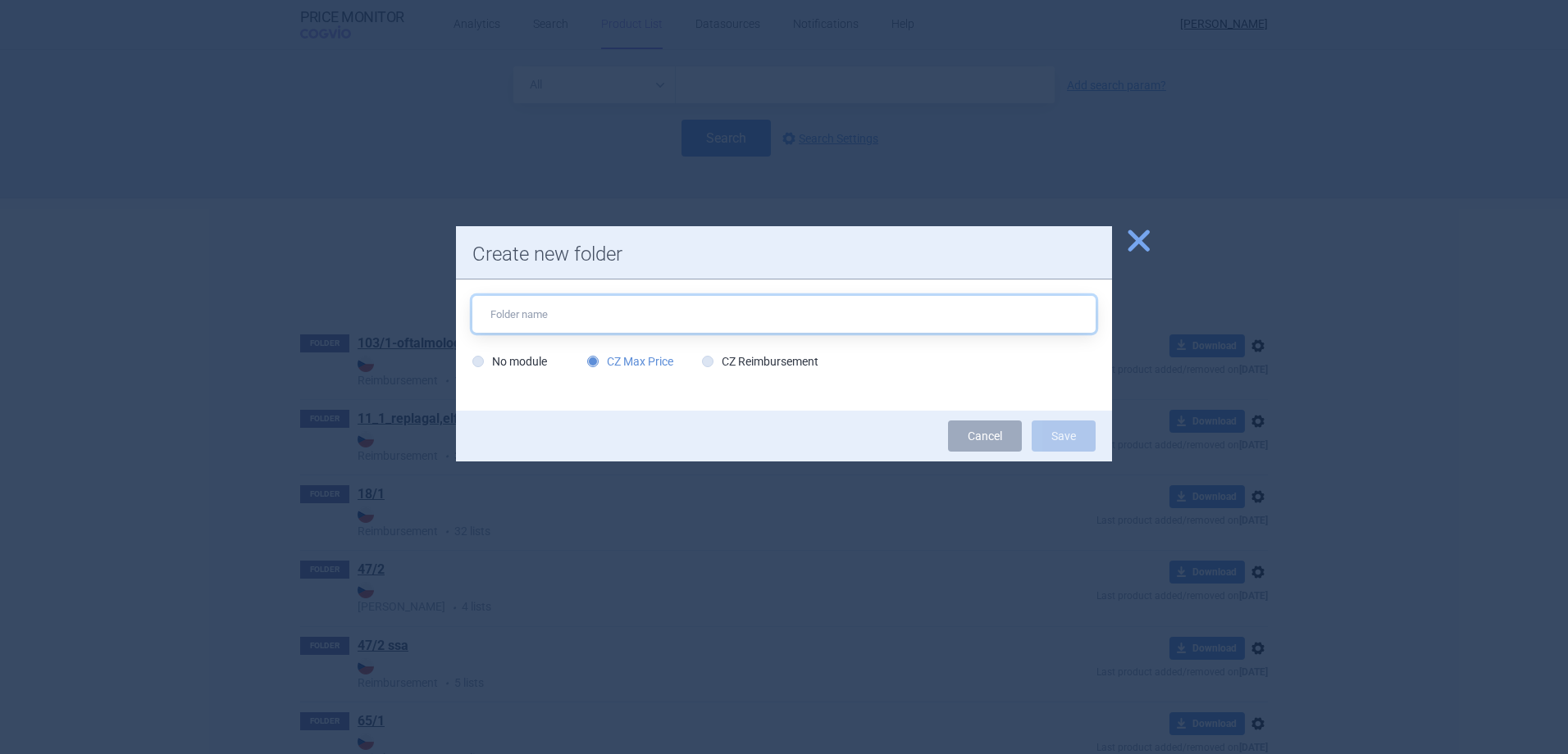
click at [597, 331] on input "text" at bounding box center [784, 314] width 623 height 37
type input "TREPULMIX"
click at [1076, 431] on button "Save" at bounding box center [1064, 435] width 64 height 31
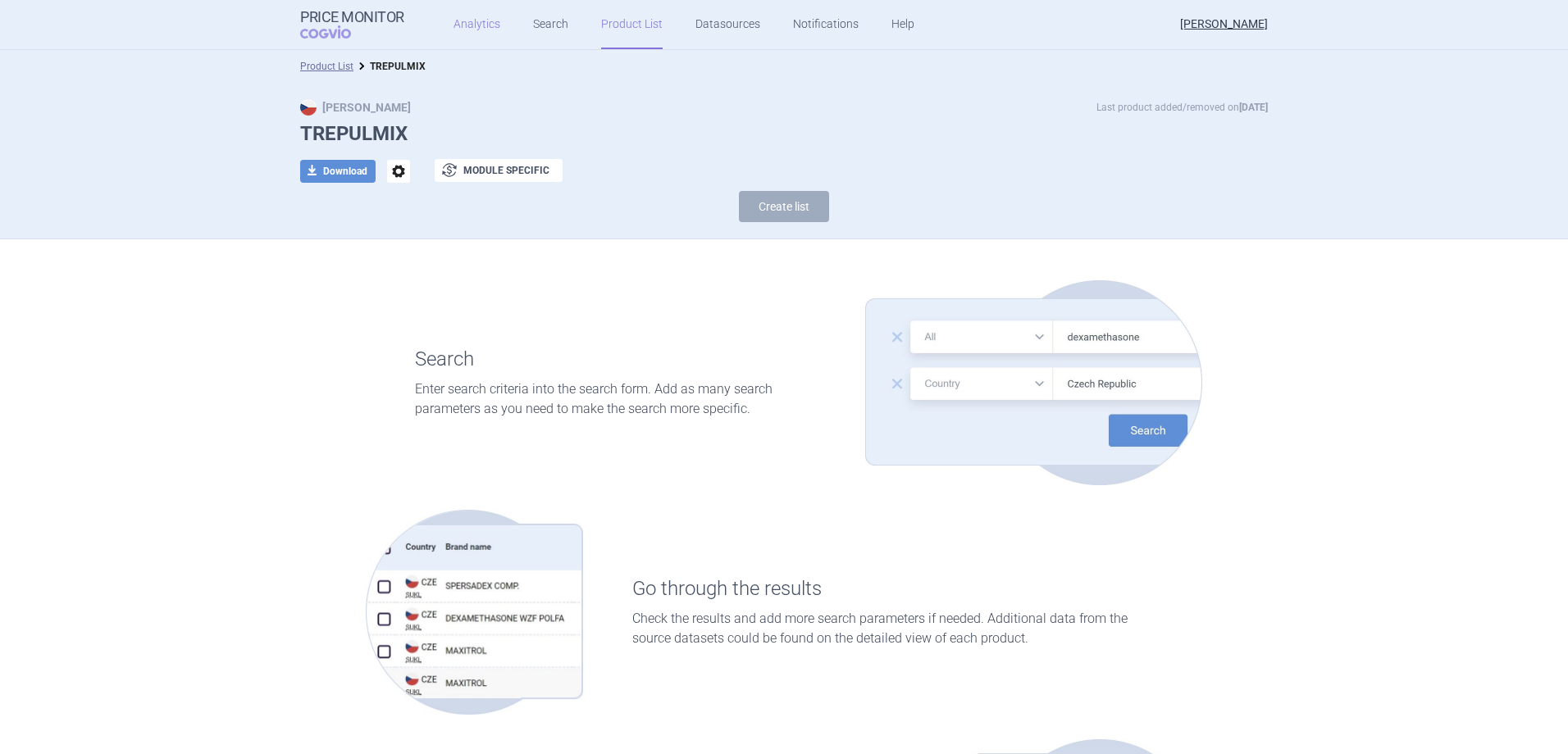
click at [469, 22] on link "Analytics" at bounding box center [476, 25] width 46 height 49
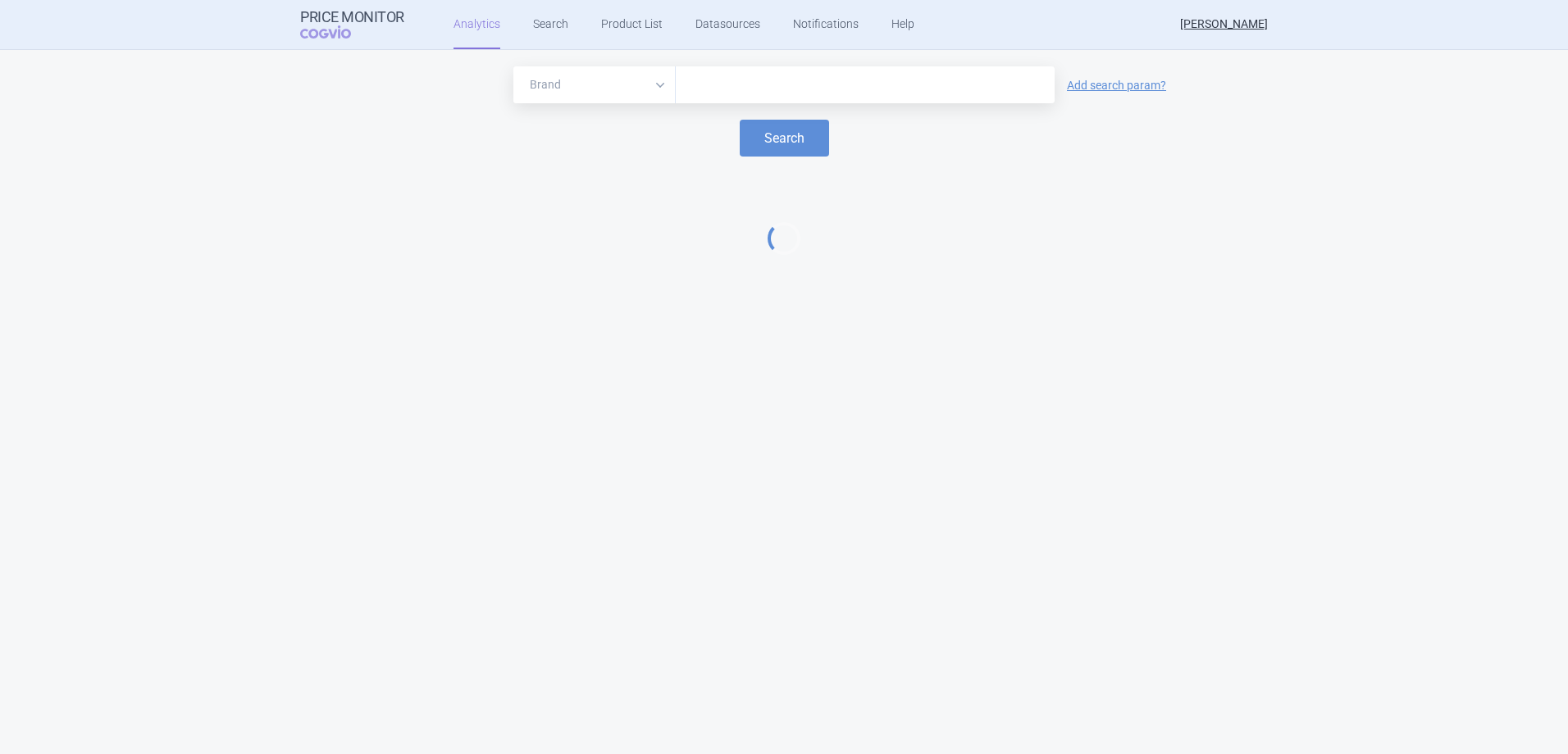
click at [798, 101] on div at bounding box center [865, 84] width 379 height 37
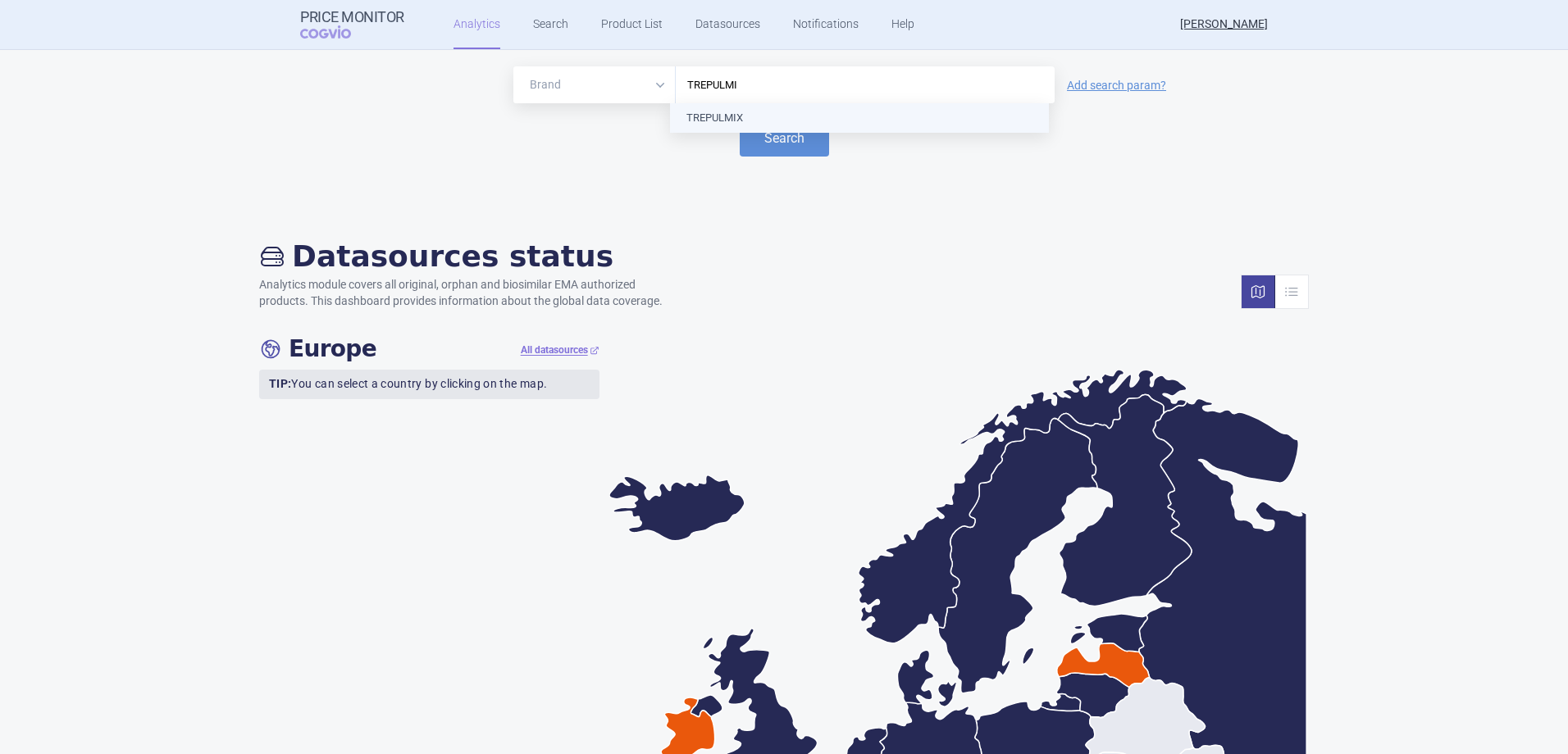
type input "TREPULMIX"
drag, startPoint x: 804, startPoint y: 121, endPoint x: 796, endPoint y: 126, distance: 9.4
click at [780, 135] on button "Search" at bounding box center [784, 137] width 89 height 37
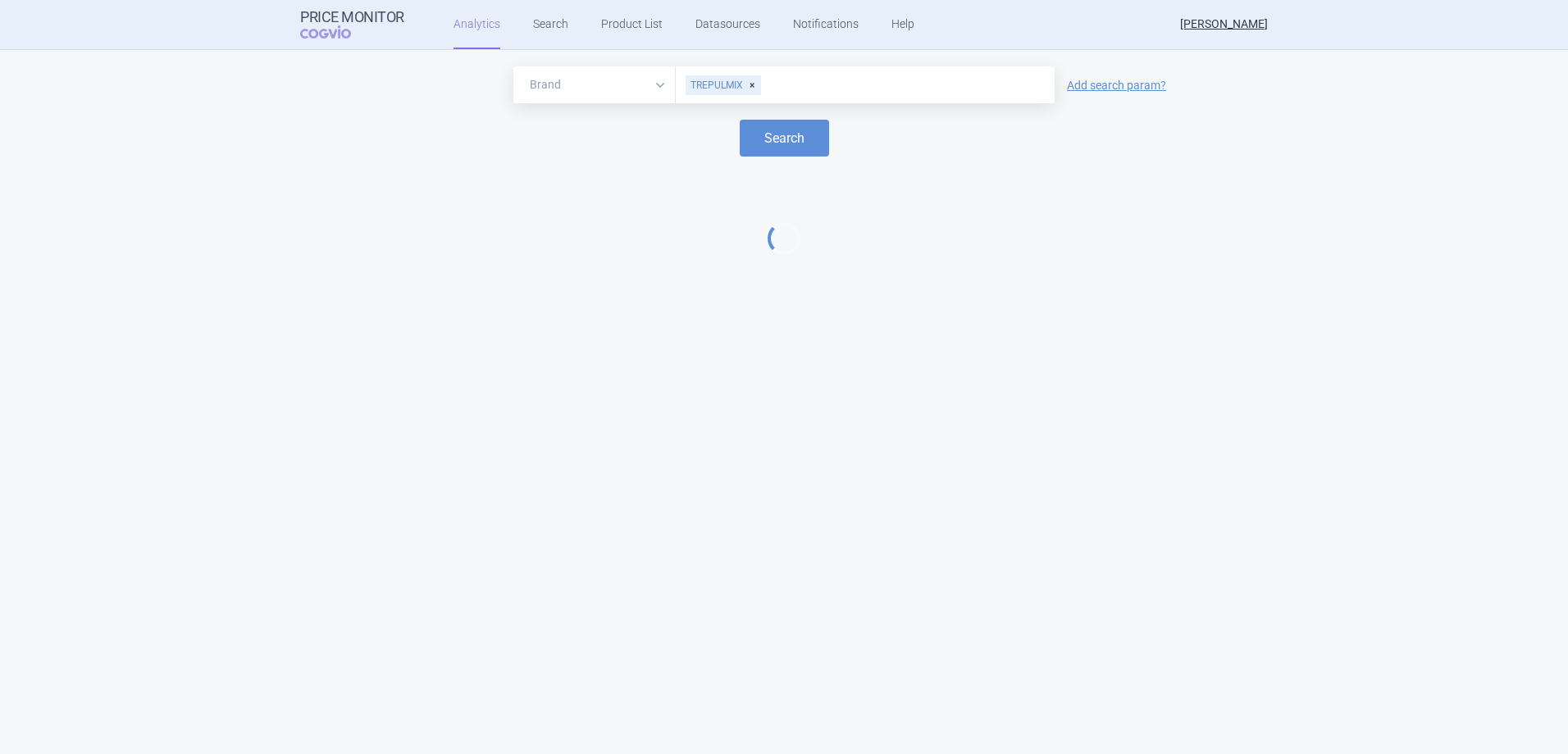
select select "EUR"
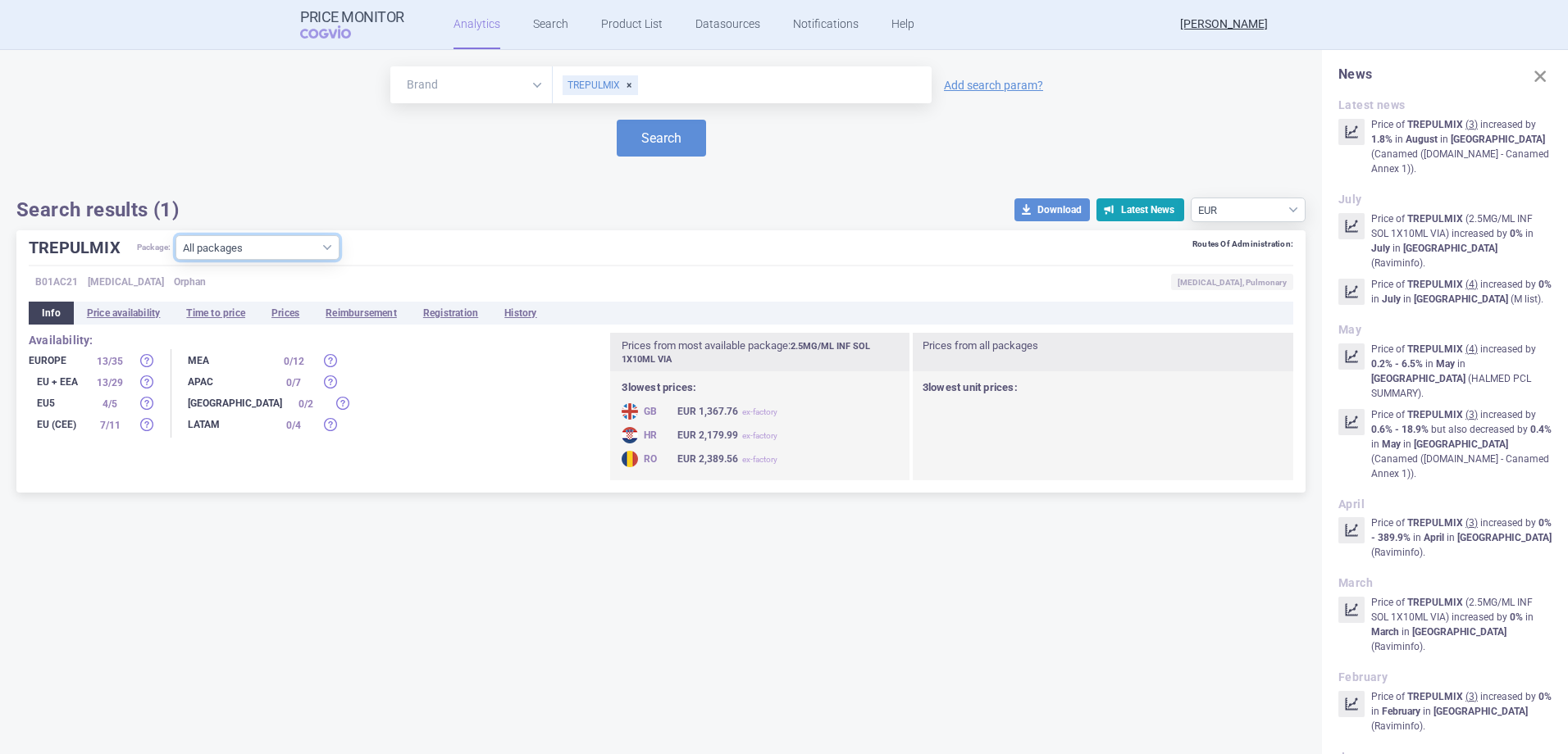
click at [226, 259] on select "All packages 10MG/ML INF SOL 1X10ML VIA ( 14 ) 1MG/ML INF SOL 1X10ML VIA ( 14 )…" at bounding box center [256, 248] width 164 height 25
select select "274508f1-16a7-41b6-8fe0-d46fc0ae1d78"
click at [176, 260] on select "All packages 10MG/ML INF SOL 1X10ML VIA ( 14 ) 1MG/ML INF SOL 1X10ML VIA ( 14 )…" at bounding box center [256, 248] width 164 height 25
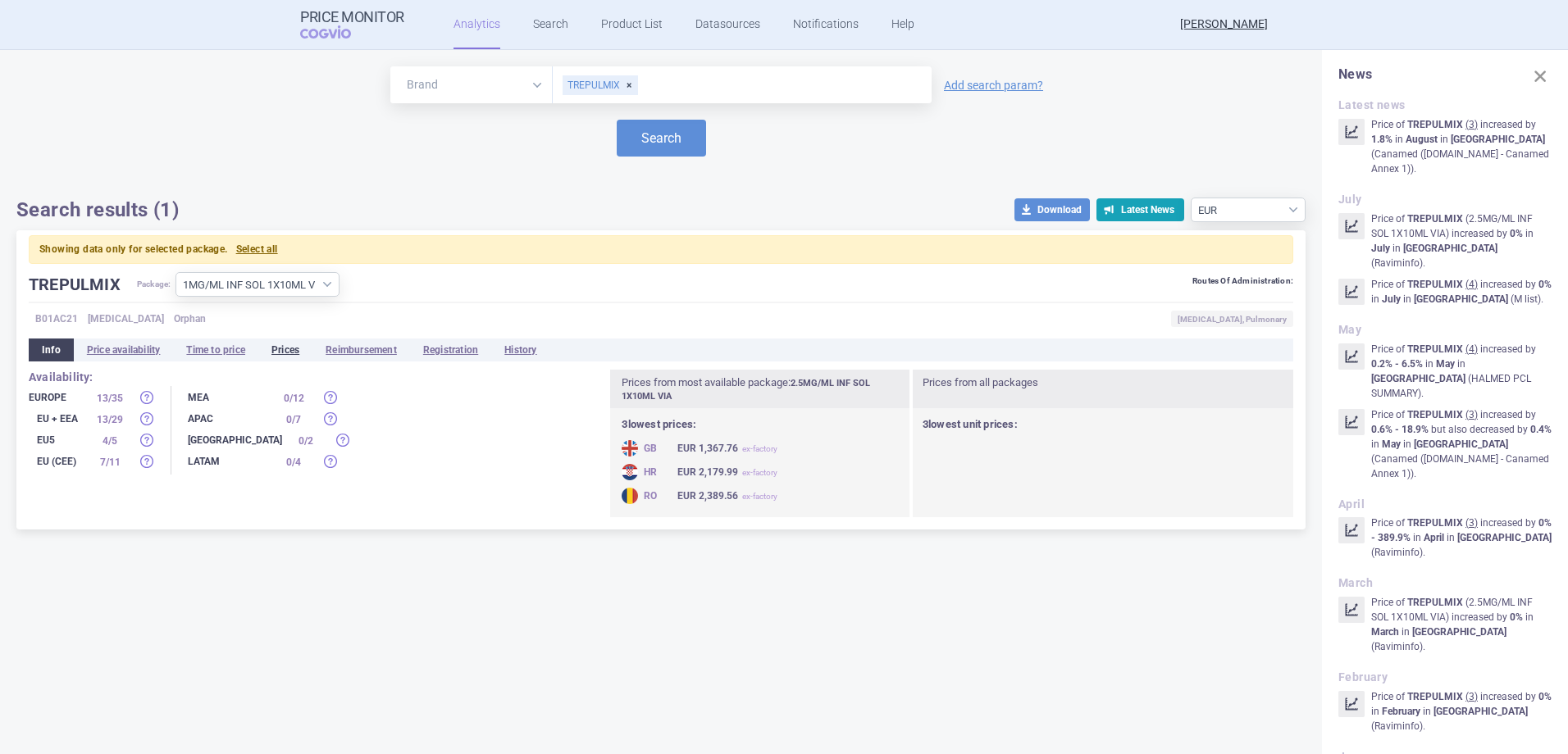
click at [303, 341] on li "Prices" at bounding box center [285, 350] width 54 height 23
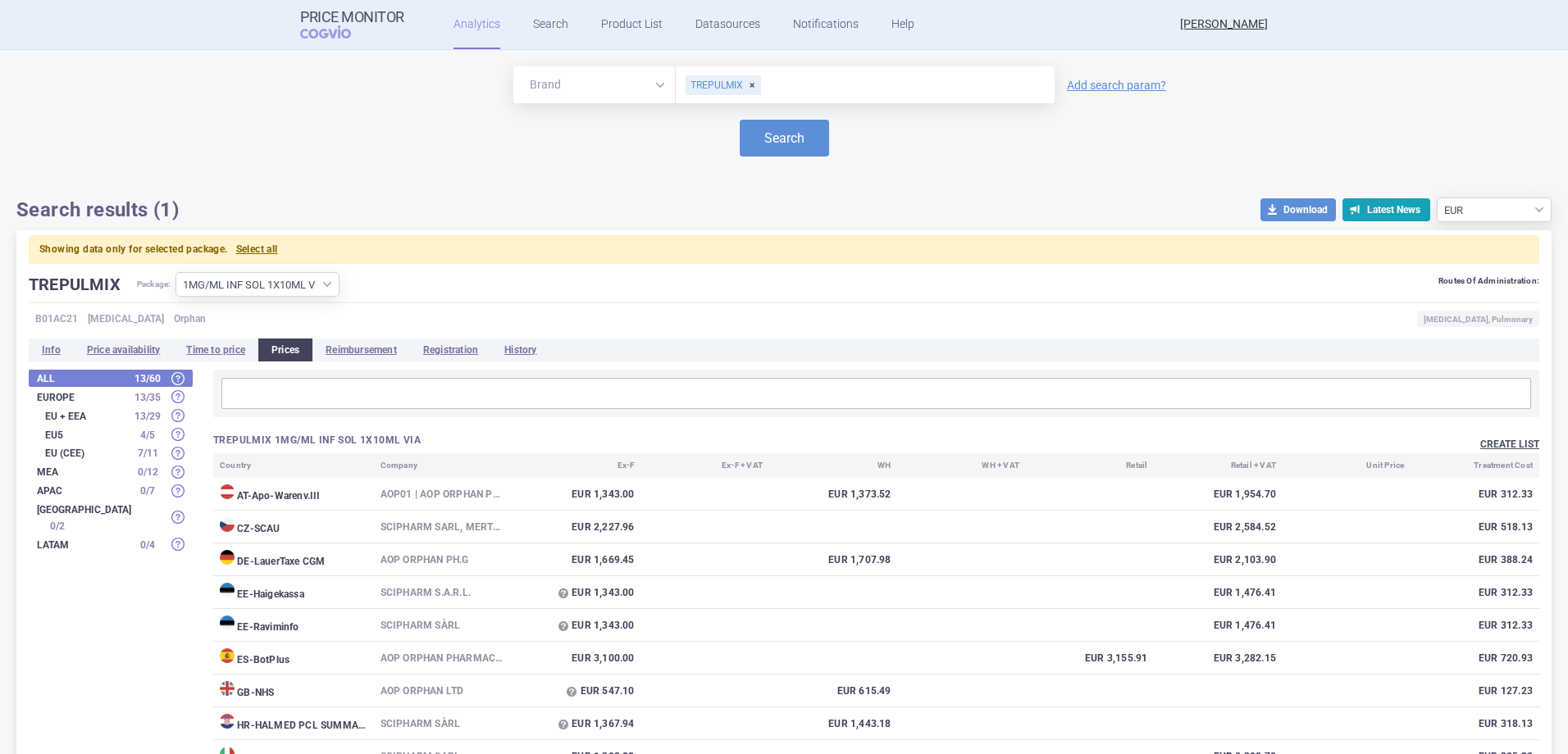
click at [1507, 442] on button "Create list" at bounding box center [1509, 445] width 59 height 14
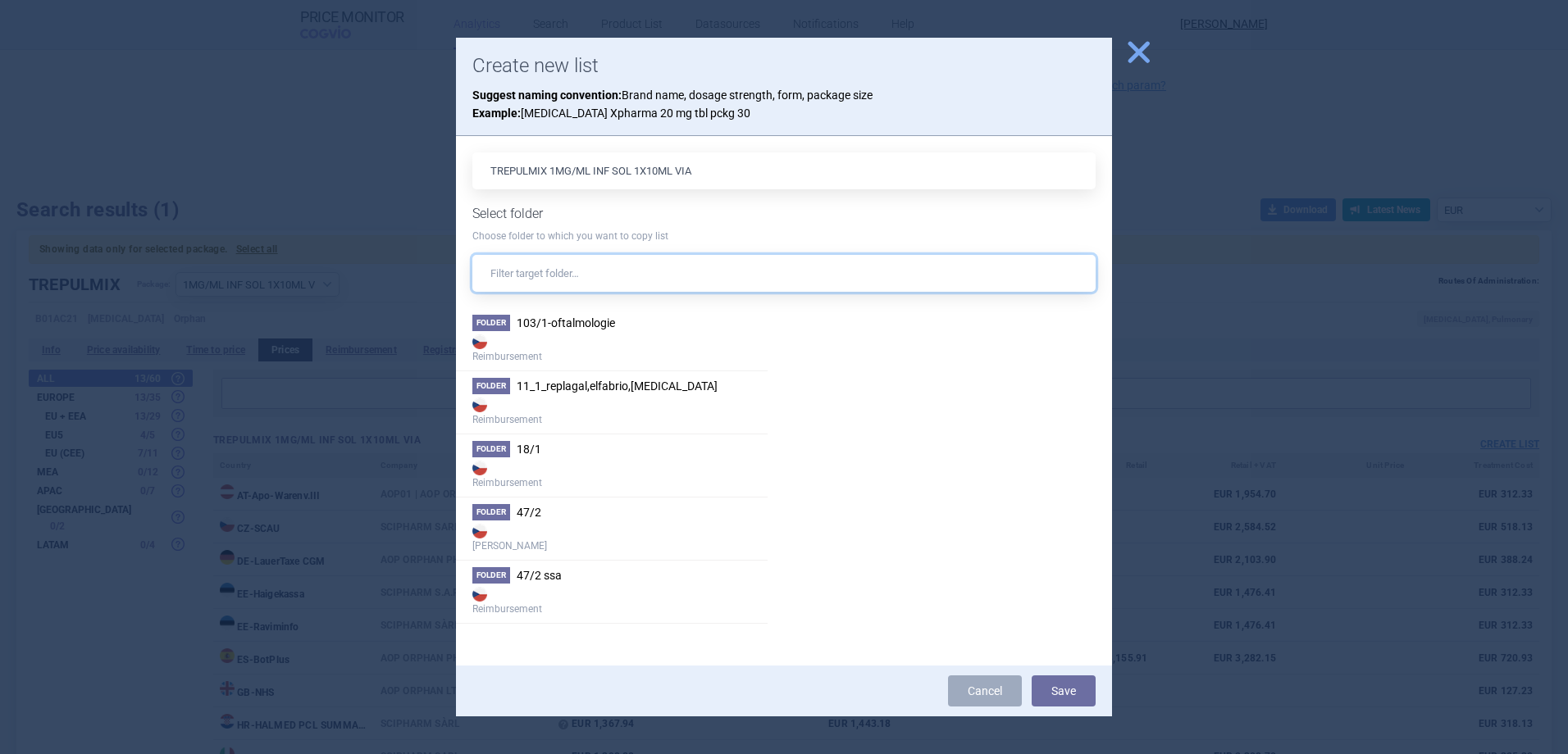
click at [614, 273] on input "text" at bounding box center [784, 272] width 623 height 37
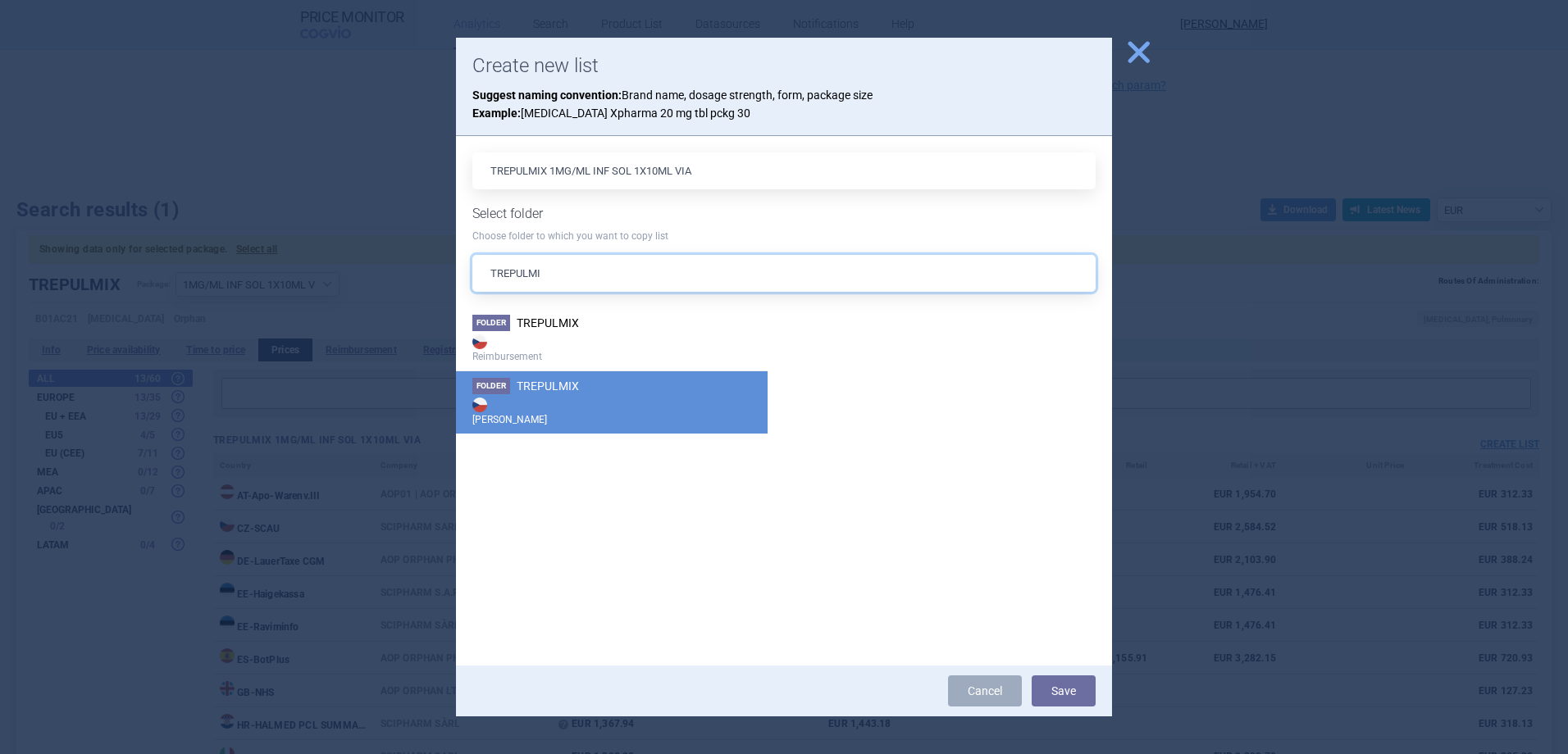
type input "TREPULMI"
click at [643, 396] on strong "[PERSON_NAME]" at bounding box center [611, 411] width 279 height 33
click at [1052, 695] on button "Save" at bounding box center [1064, 691] width 64 height 31
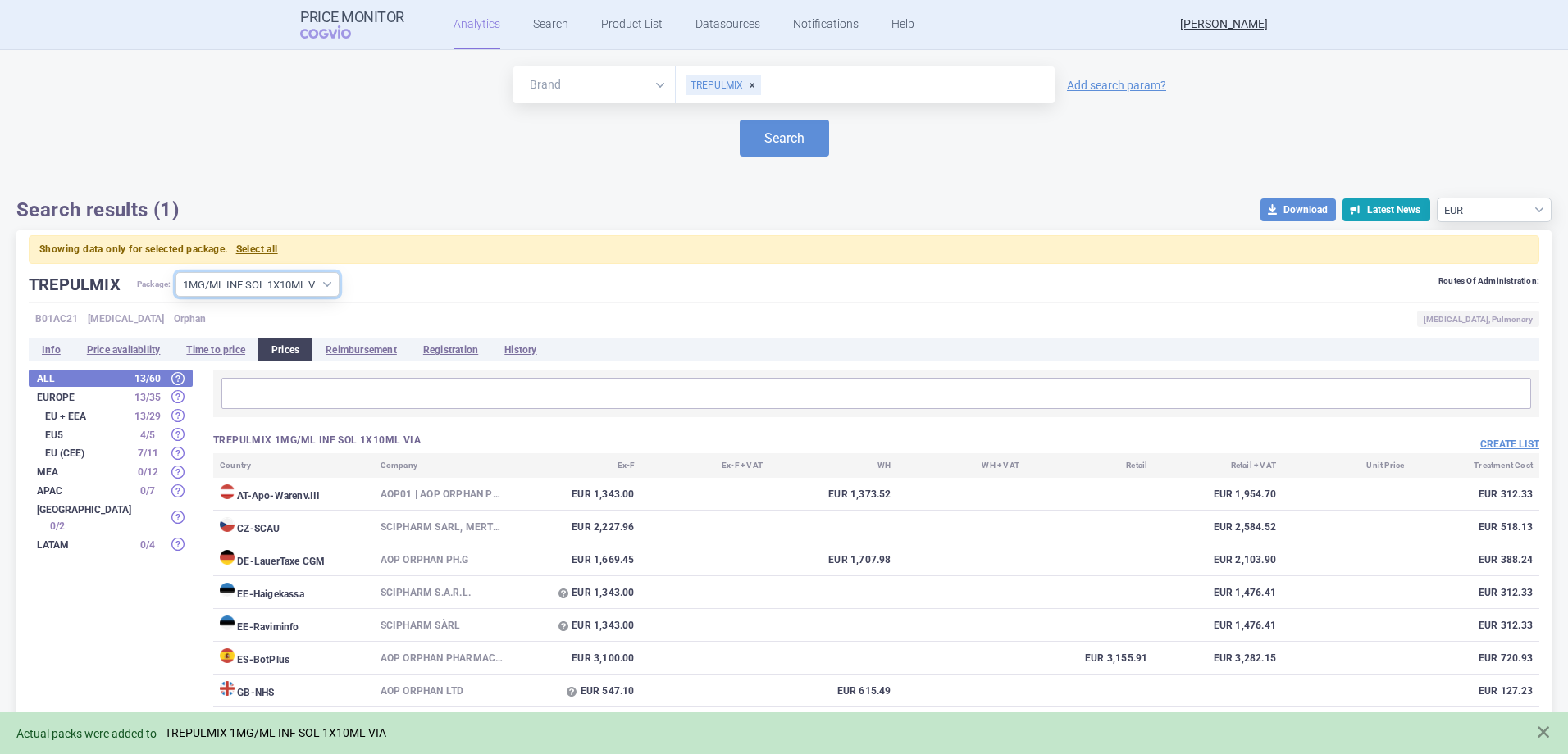
click at [309, 283] on select "All packages 10MG/ML INF SOL 1X10ML VIA ( 14 ) 1MG/ML INF SOL 1X10ML VIA ( 14 )…" at bounding box center [256, 285] width 164 height 25
select select "b32463c5-1ac9-436e-a530-c4ed9c6eec44"
click at [176, 272] on select "All packages 10MG/ML INF SOL 1X10ML VIA ( 14 ) 1MG/ML INF SOL 1X10ML VIA ( 14 )…" at bounding box center [256, 285] width 164 height 25
click at [1493, 442] on button "Create list" at bounding box center [1509, 445] width 59 height 14
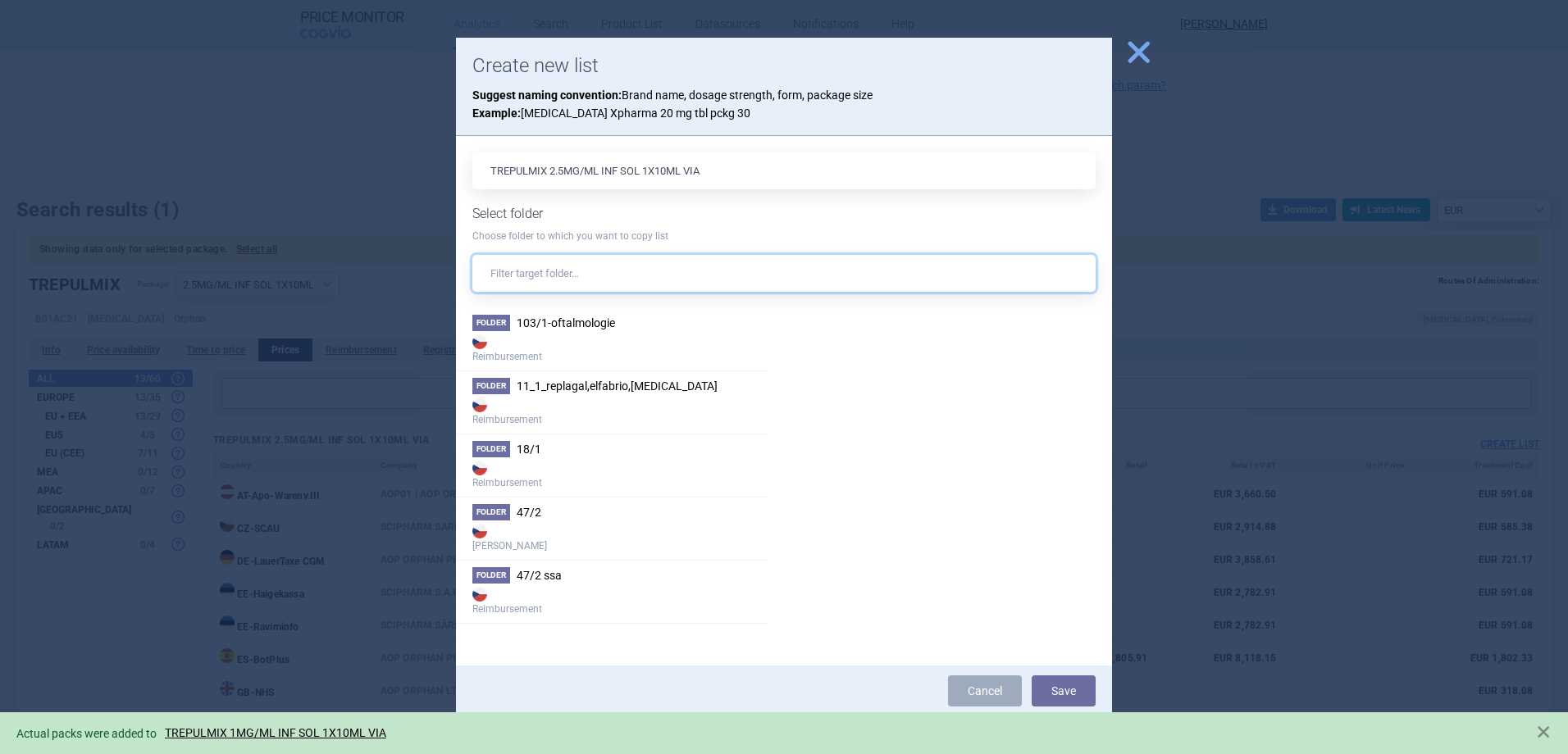
click at [623, 278] on input "text" at bounding box center [784, 272] width 623 height 37
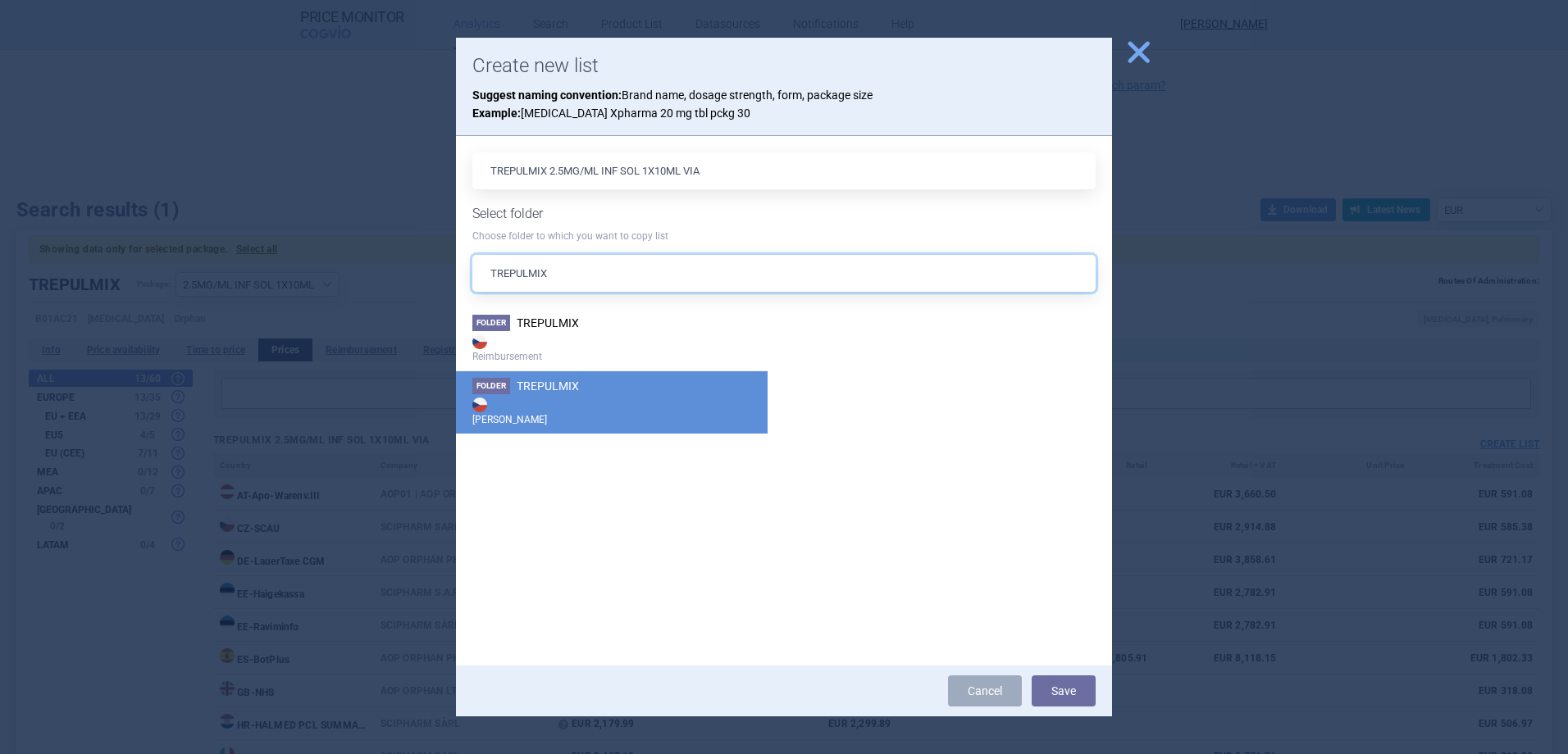
type input "TREPULMIX"
click at [557, 403] on strong "[PERSON_NAME]" at bounding box center [611, 411] width 279 height 33
click at [1071, 703] on button "Save" at bounding box center [1064, 691] width 64 height 31
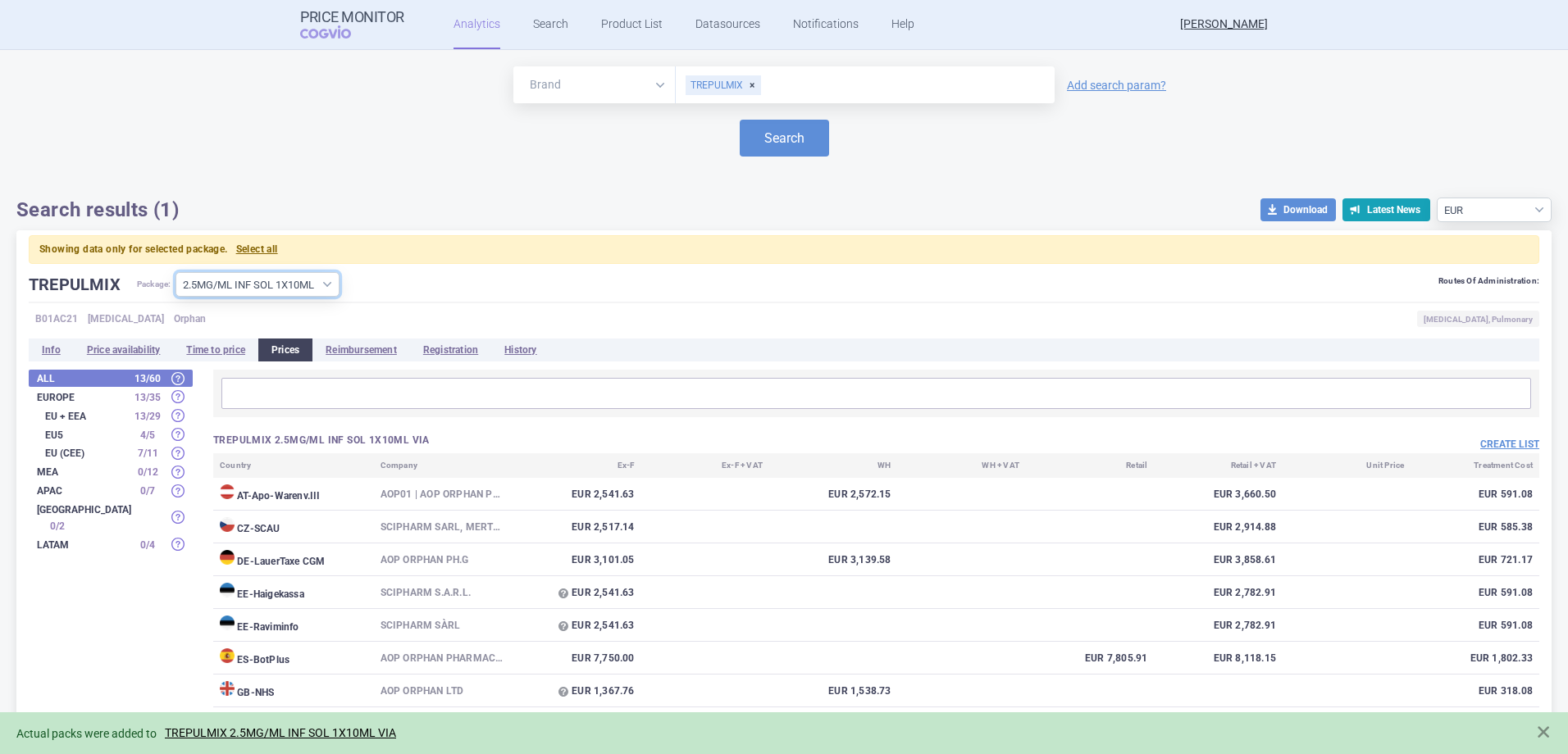
click at [289, 286] on select "All packages 10MG/ML INF SOL 1X10ML VIA ( 14 ) 1MG/ML INF SOL 1X10ML VIA ( 14 )…" at bounding box center [256, 285] width 164 height 25
select select "fca32623-69e7-4e85-90e9-e891ded2c952"
click at [176, 272] on select "All packages 10MG/ML INF SOL 1X10ML VIA ( 14 ) 1MG/ML INF SOL 1X10ML VIA ( 14 )…" at bounding box center [256, 285] width 164 height 25
click at [1513, 447] on button "Create list" at bounding box center [1509, 445] width 59 height 14
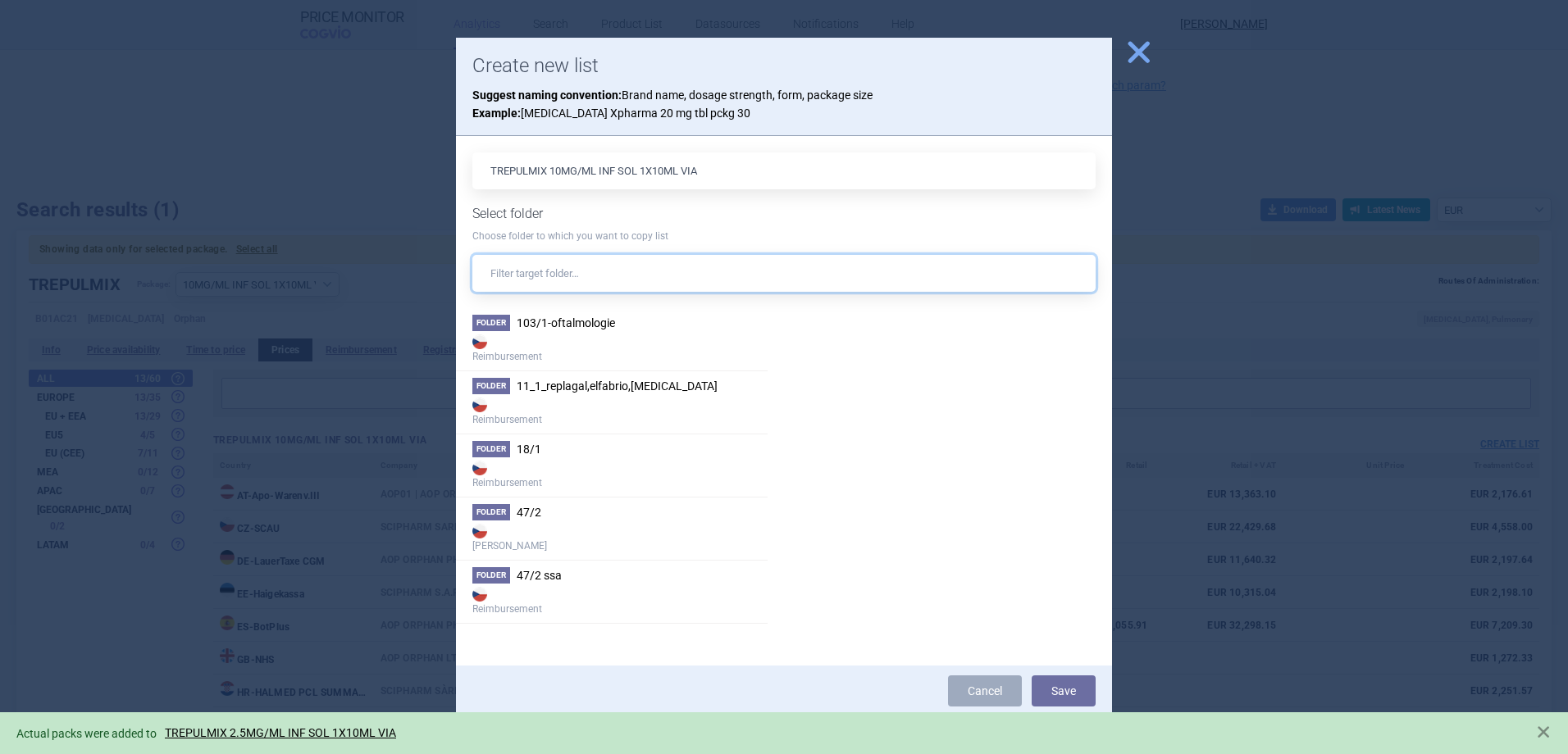
click at [566, 264] on input "text" at bounding box center [784, 272] width 623 height 37
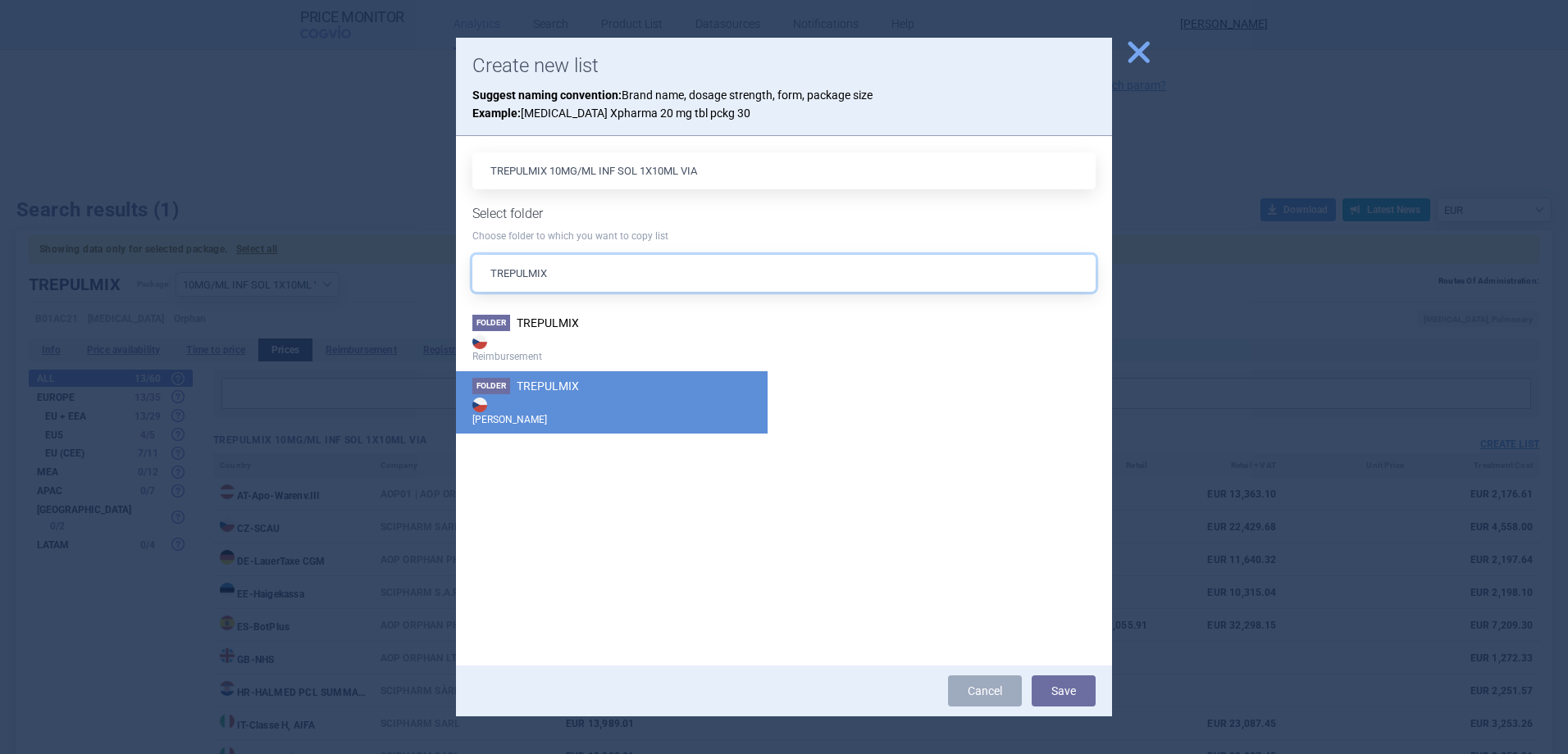
type input "TREPULMIX"
click at [561, 408] on strong "[PERSON_NAME]" at bounding box center [611, 411] width 279 height 33
click at [1084, 687] on button "Save" at bounding box center [1064, 691] width 64 height 31
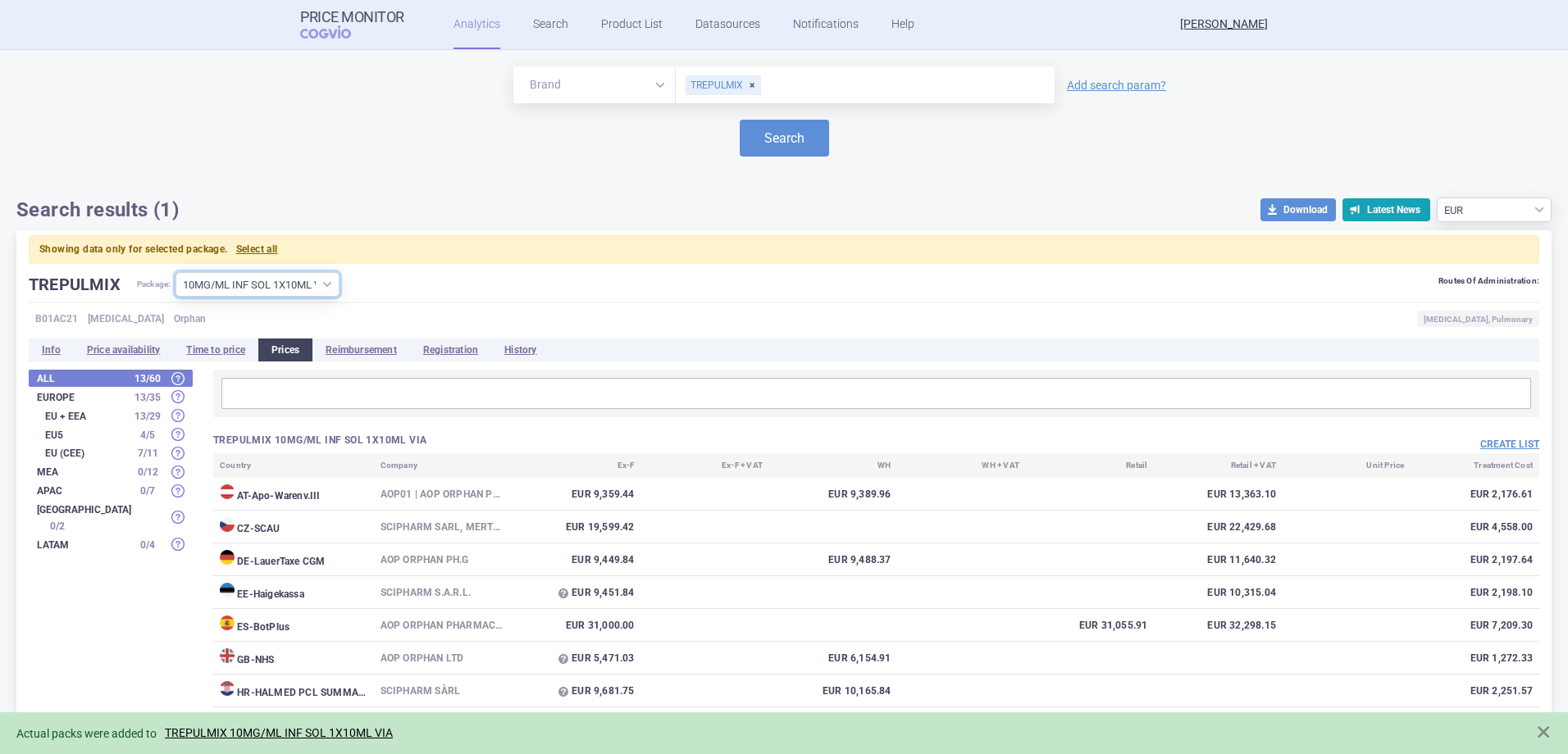
click at [328, 276] on select "All packages 10MG/ML INF SOL 1X10ML VIA ( 14 ) 1MG/ML INF SOL 1X10ML VIA ( 14 )…" at bounding box center [256, 285] width 164 height 25
select select "8f351aaf-8cc0-4a98-a1db-37a5d2df4225"
click at [176, 272] on select "All packages 10MG/ML INF SOL 1X10ML VIA ( 14 ) 1MG/ML INF SOL 1X10ML VIA ( 14 )…" at bounding box center [256, 285] width 164 height 25
click at [1501, 443] on button "Create list" at bounding box center [1509, 445] width 59 height 14
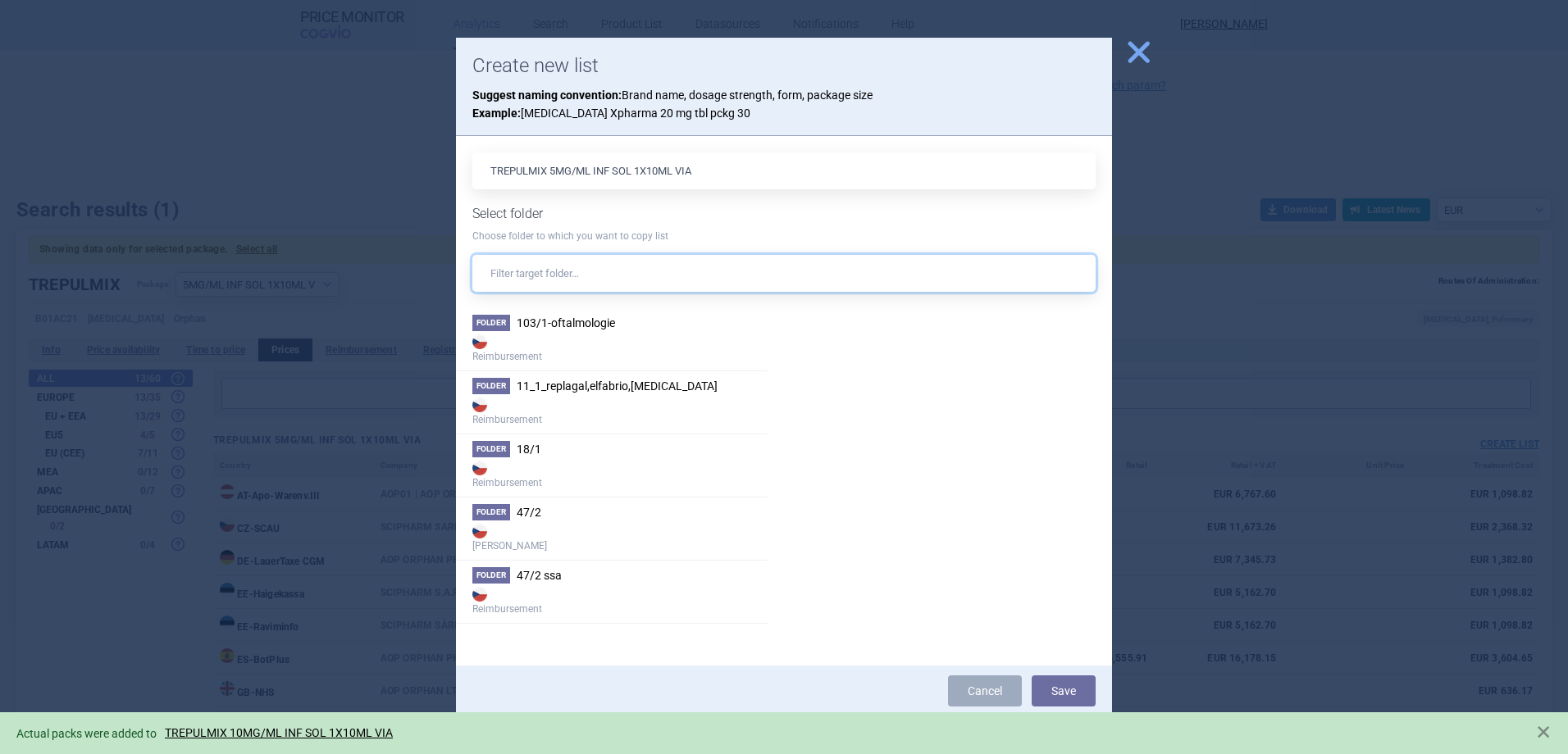
drag, startPoint x: 555, startPoint y: 275, endPoint x: 555, endPoint y: 264, distance: 11.0
click at [555, 274] on input "text" at bounding box center [784, 272] width 623 height 37
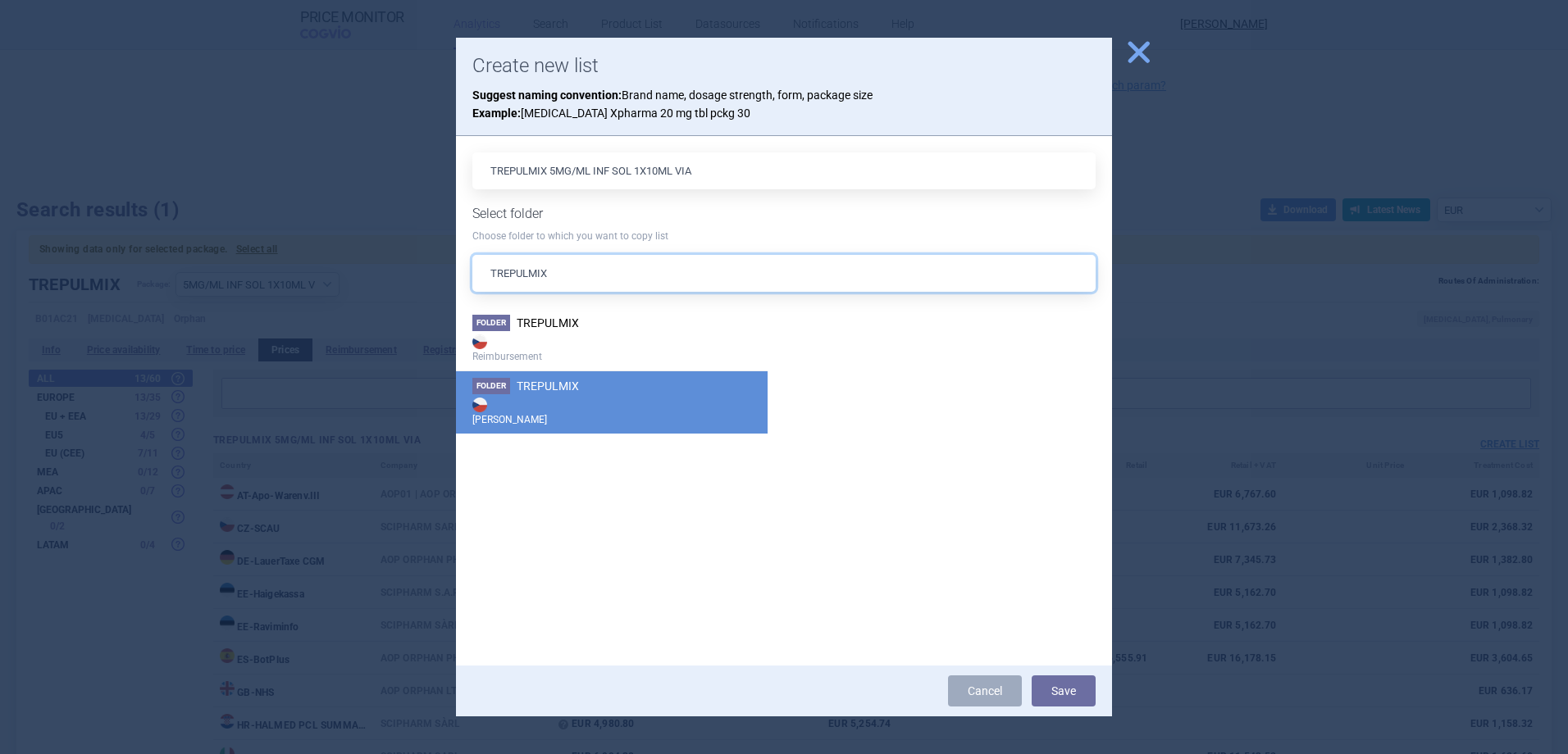
type input "TREPULMIX"
click at [550, 408] on strong "[PERSON_NAME]" at bounding box center [611, 411] width 279 height 33
click at [1056, 689] on button "Save" at bounding box center [1064, 691] width 64 height 31
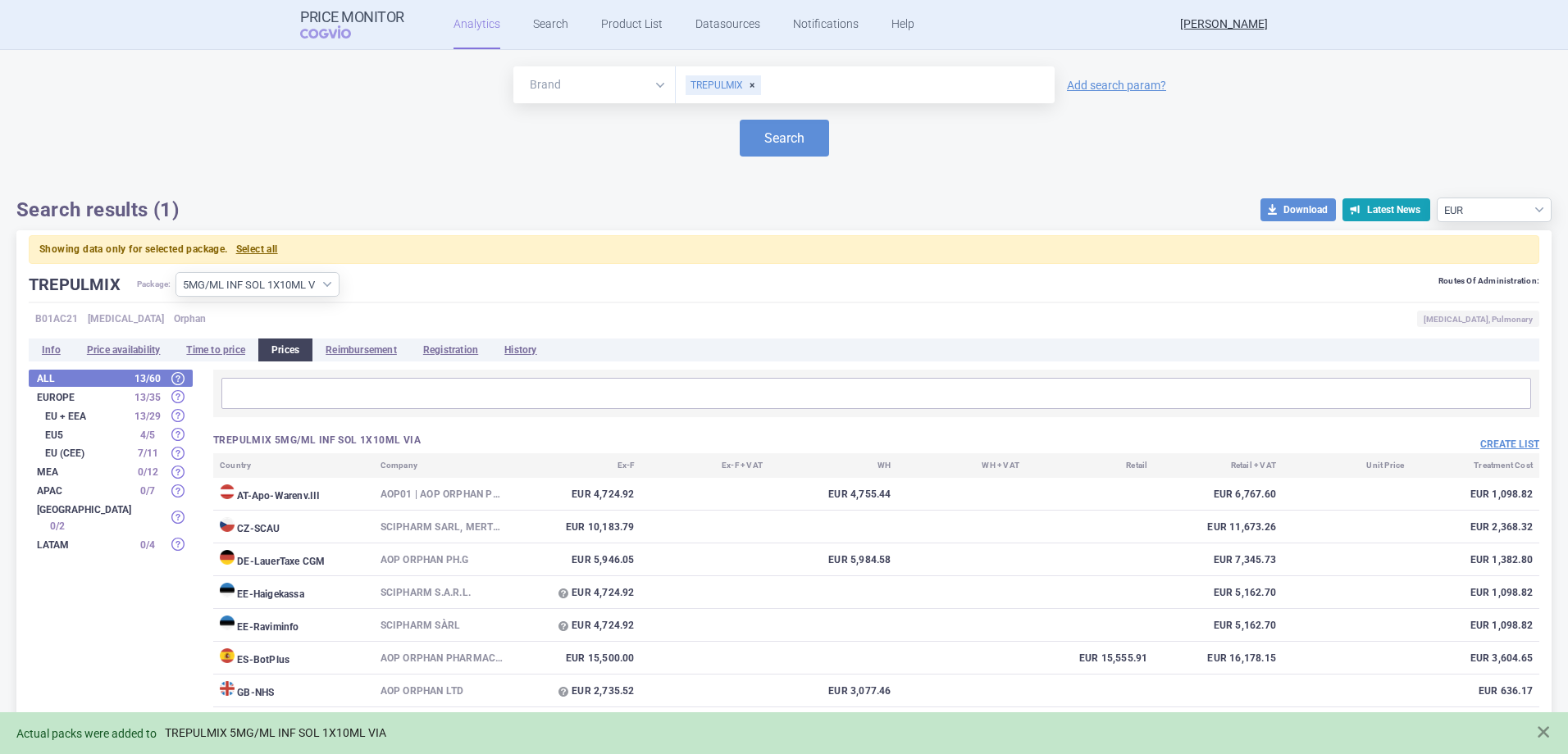
click at [196, 733] on link "TREPULMIX 5MG/ML INF SOL 1X10ML VIA" at bounding box center [275, 733] width 221 height 14
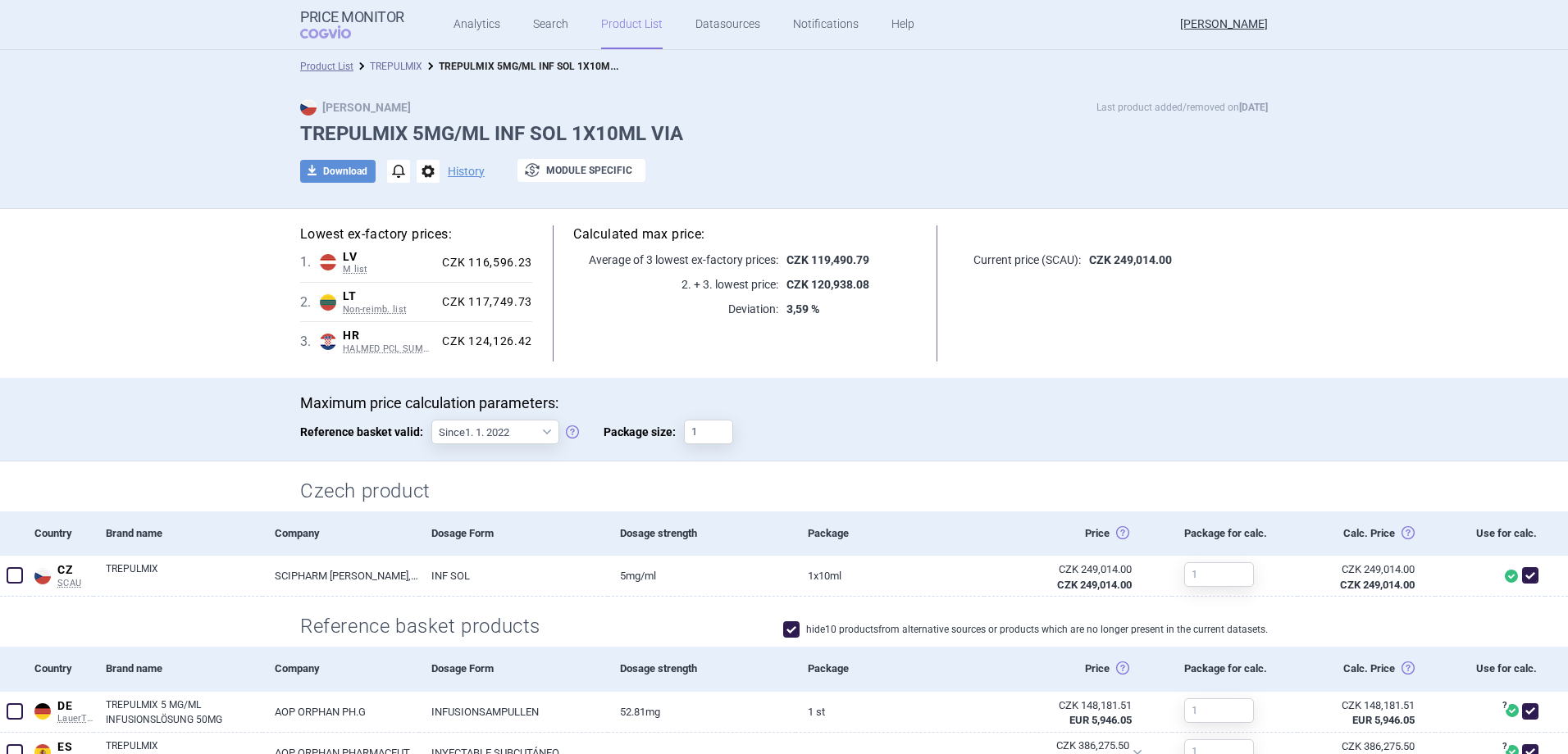
click at [389, 64] on link "TREPULMIX" at bounding box center [396, 66] width 52 height 11
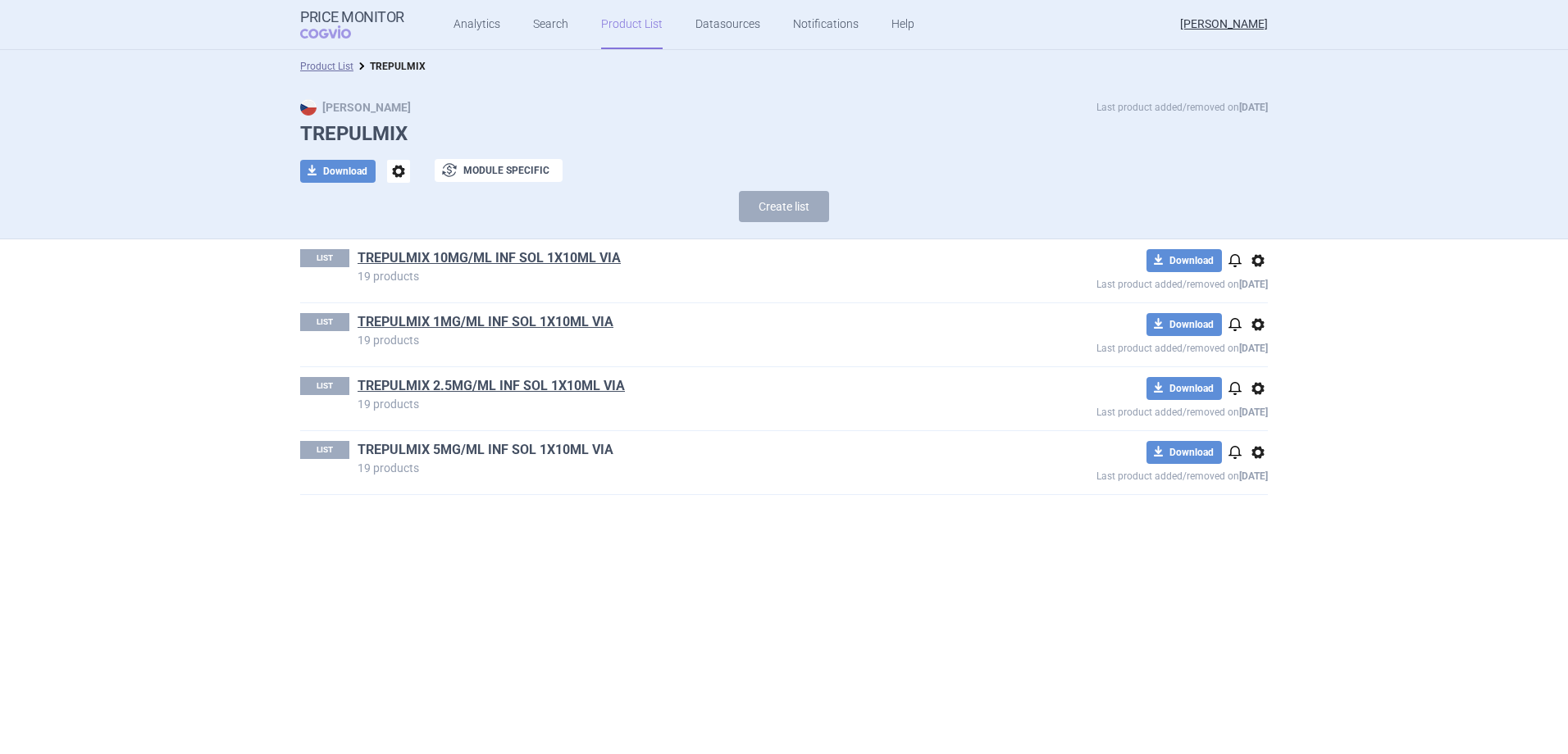
click at [485, 457] on link "TREPULMIX 5MG/ML INF SOL 1X10ML VIA" at bounding box center [485, 449] width 255 height 18
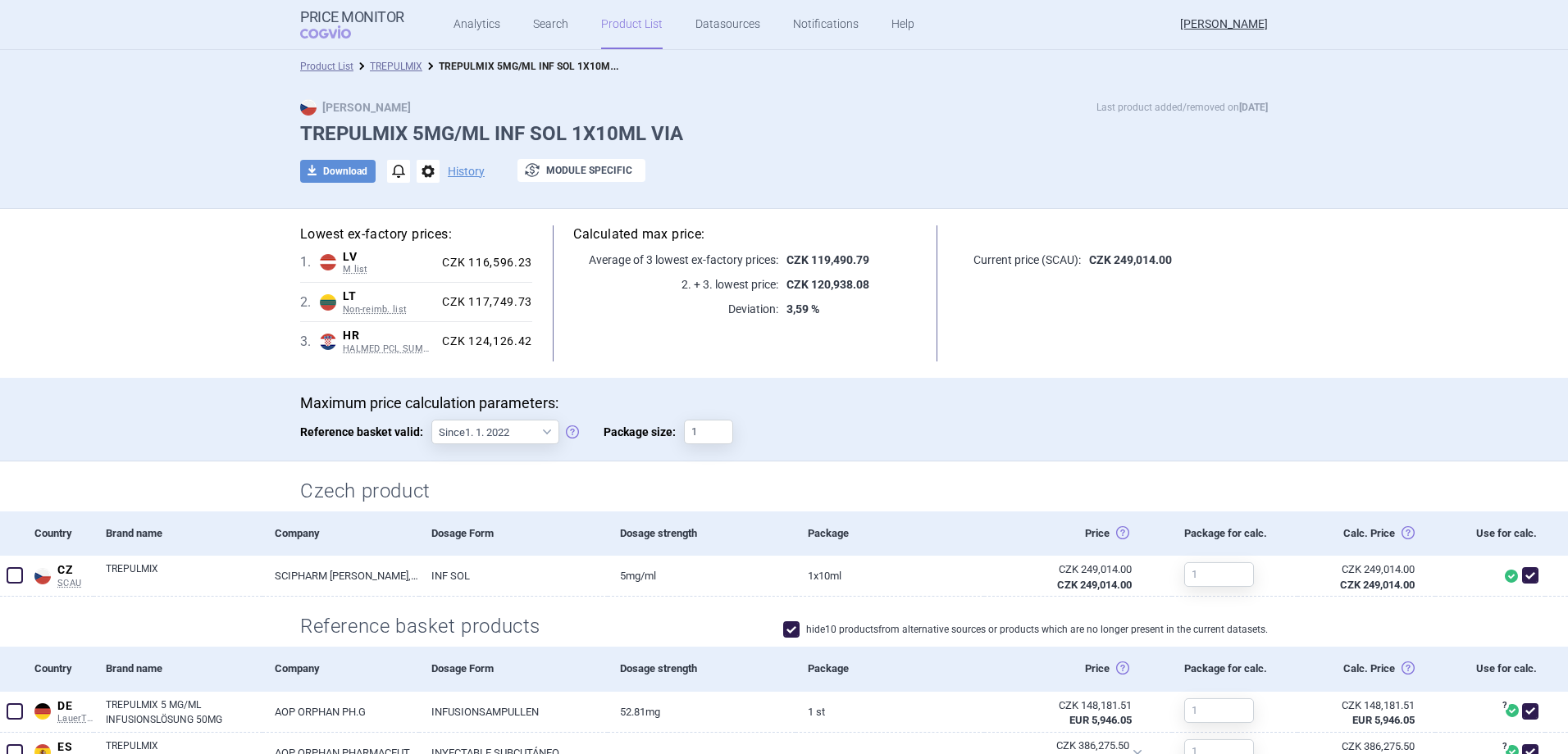
click at [632, 24] on link "Product List" at bounding box center [631, 25] width 62 height 49
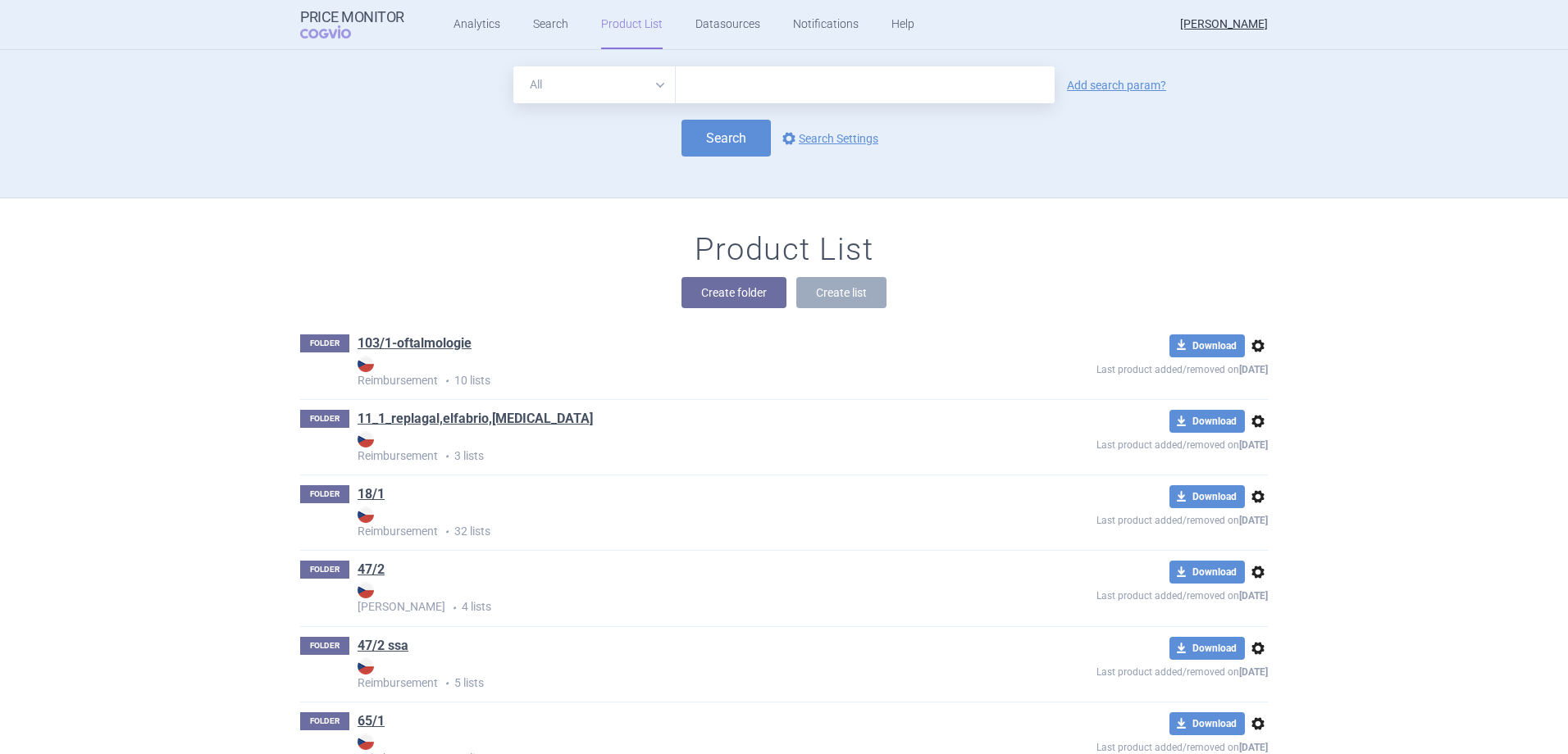
scroll to position [149, 0]
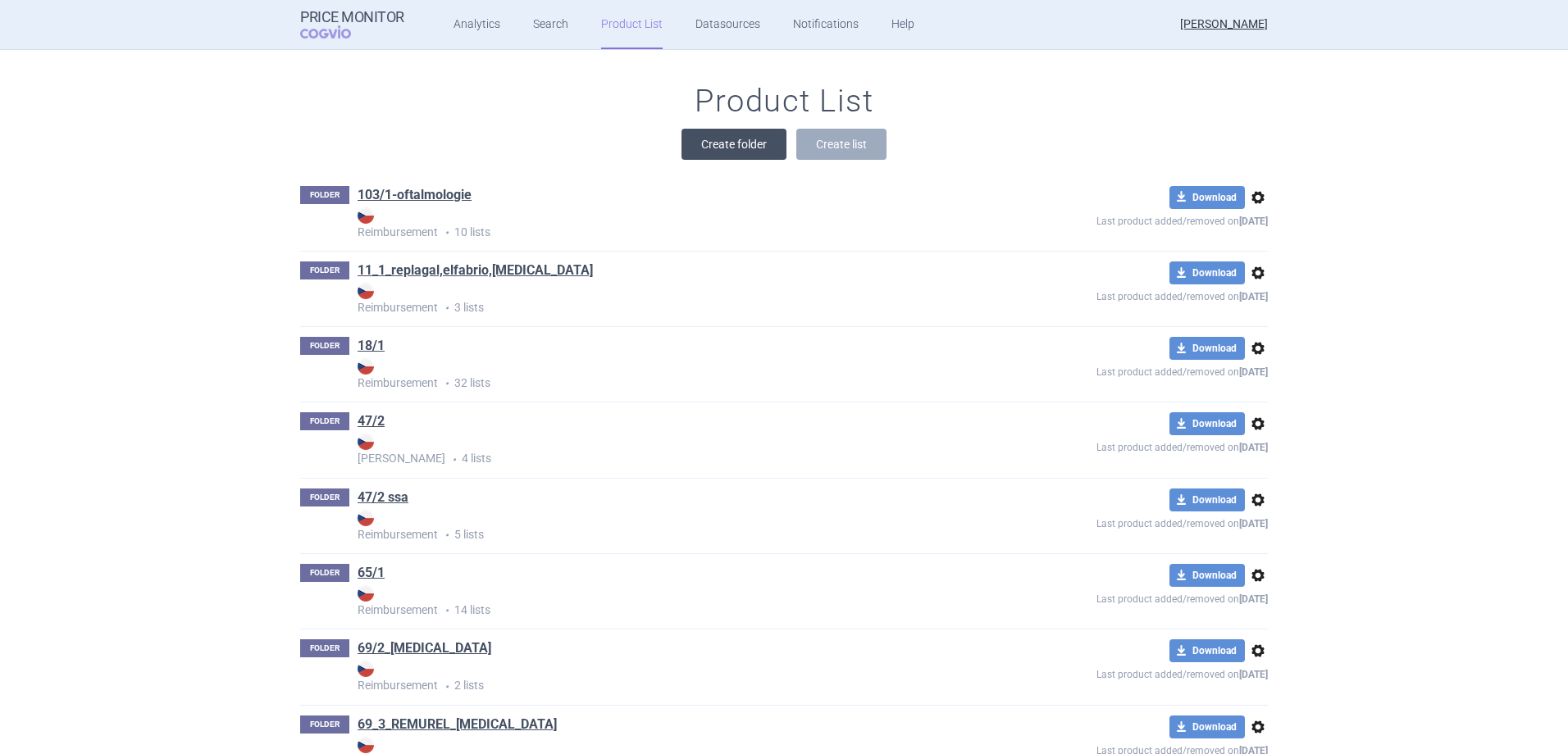
click at [716, 147] on button "Create folder" at bounding box center [733, 144] width 105 height 31
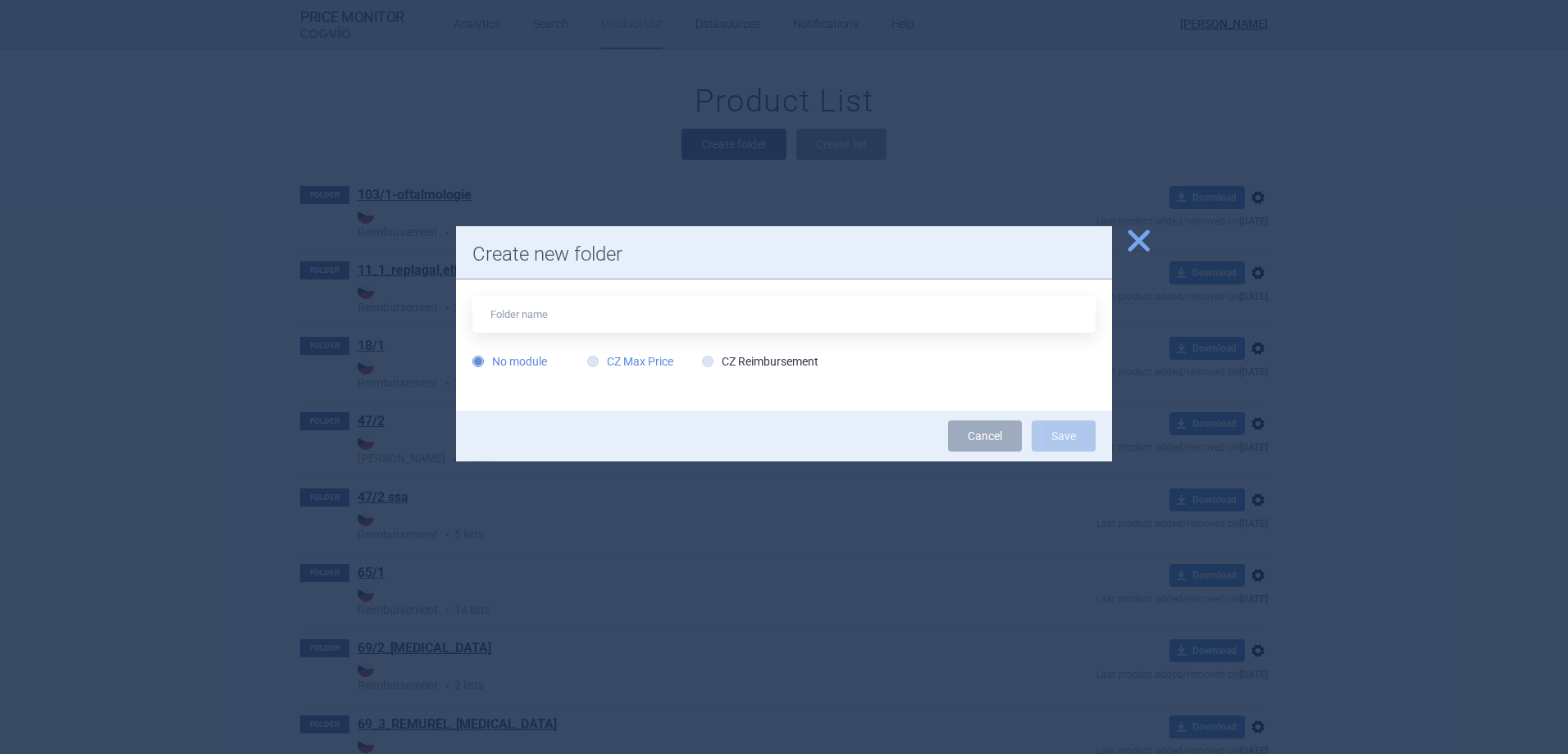
click at [660, 361] on label "CZ Max Price" at bounding box center [629, 360] width 86 height 16
click at [605, 361] on input "CZ Max Price" at bounding box center [595, 361] width 16 height 16
radio input "true"
click at [611, 321] on input "text" at bounding box center [784, 314] width 623 height 37
type input "[MEDICAL_DATA]"
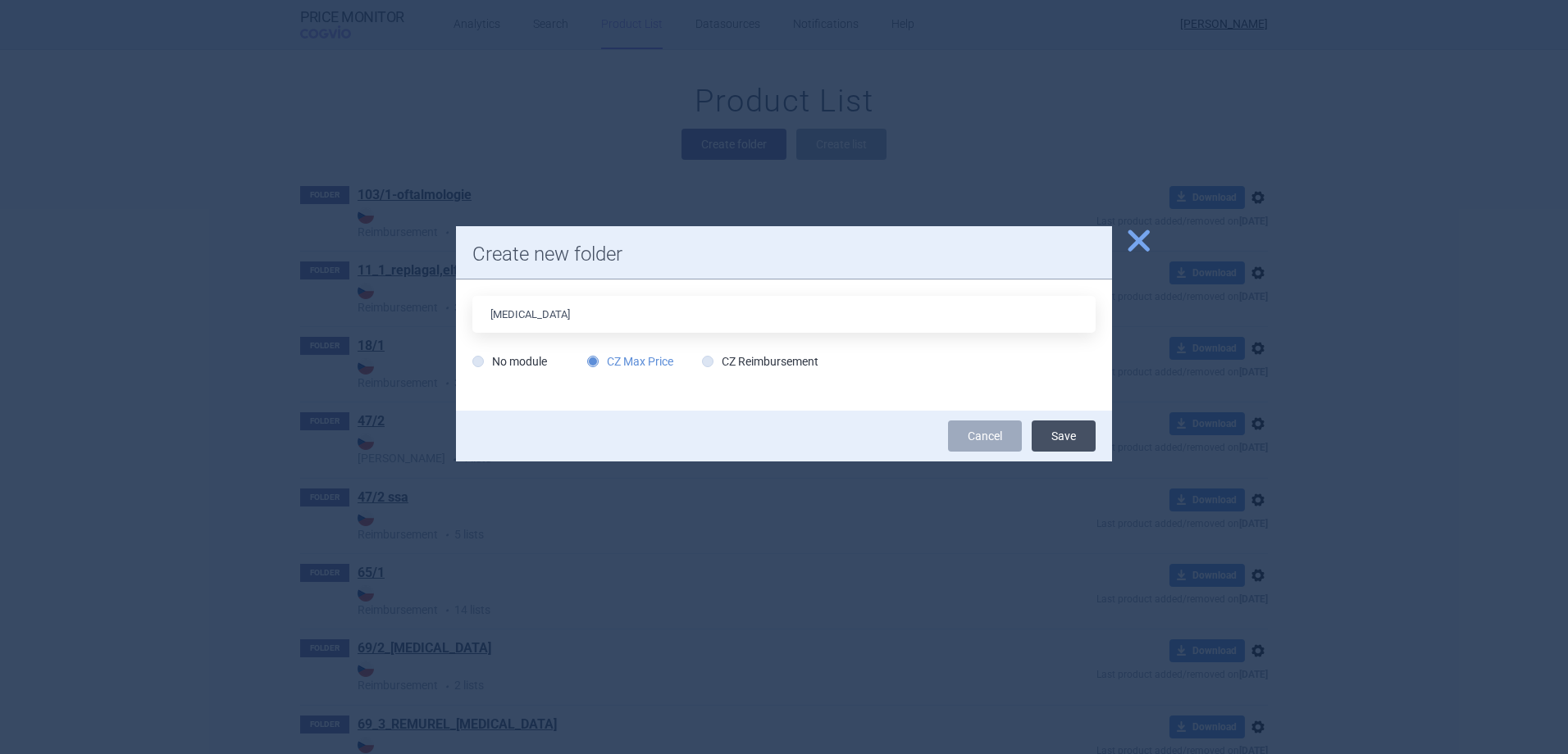
click at [1060, 439] on button "Save" at bounding box center [1064, 435] width 64 height 31
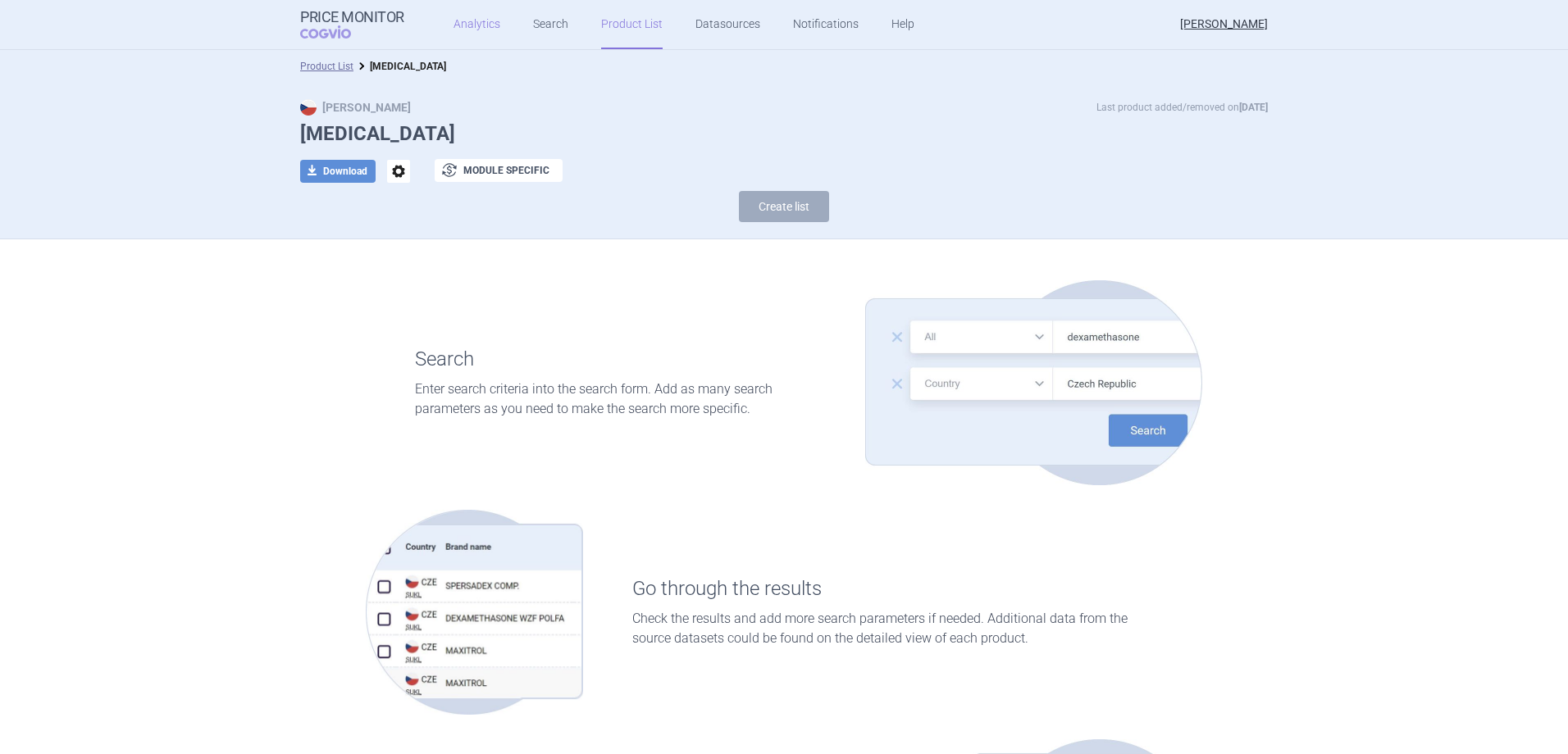
click at [463, 17] on link "Analytics" at bounding box center [476, 25] width 46 height 49
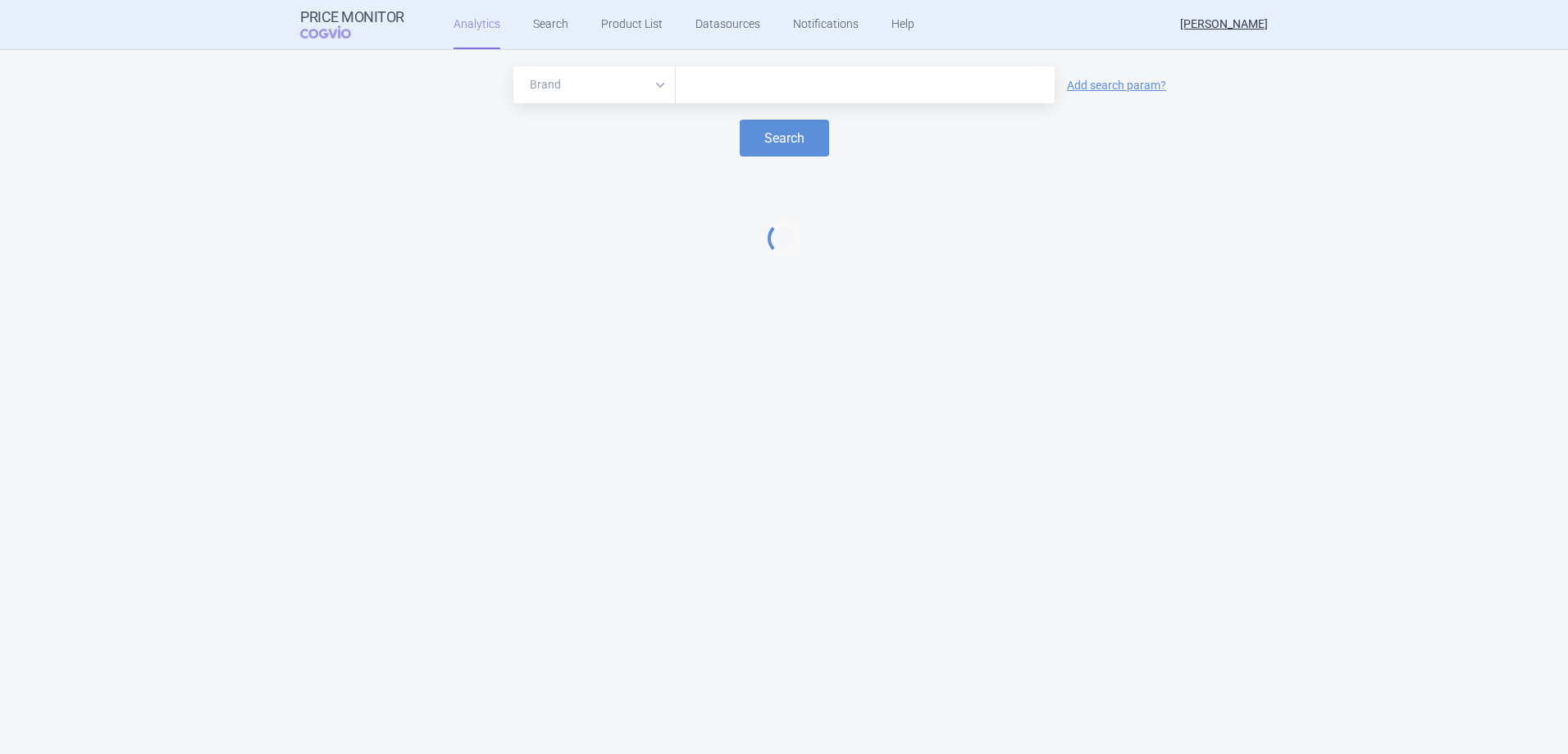
drag, startPoint x: 702, startPoint y: 98, endPoint x: 714, endPoint y: 86, distance: 17.0
click at [703, 98] on div at bounding box center [865, 84] width 379 height 37
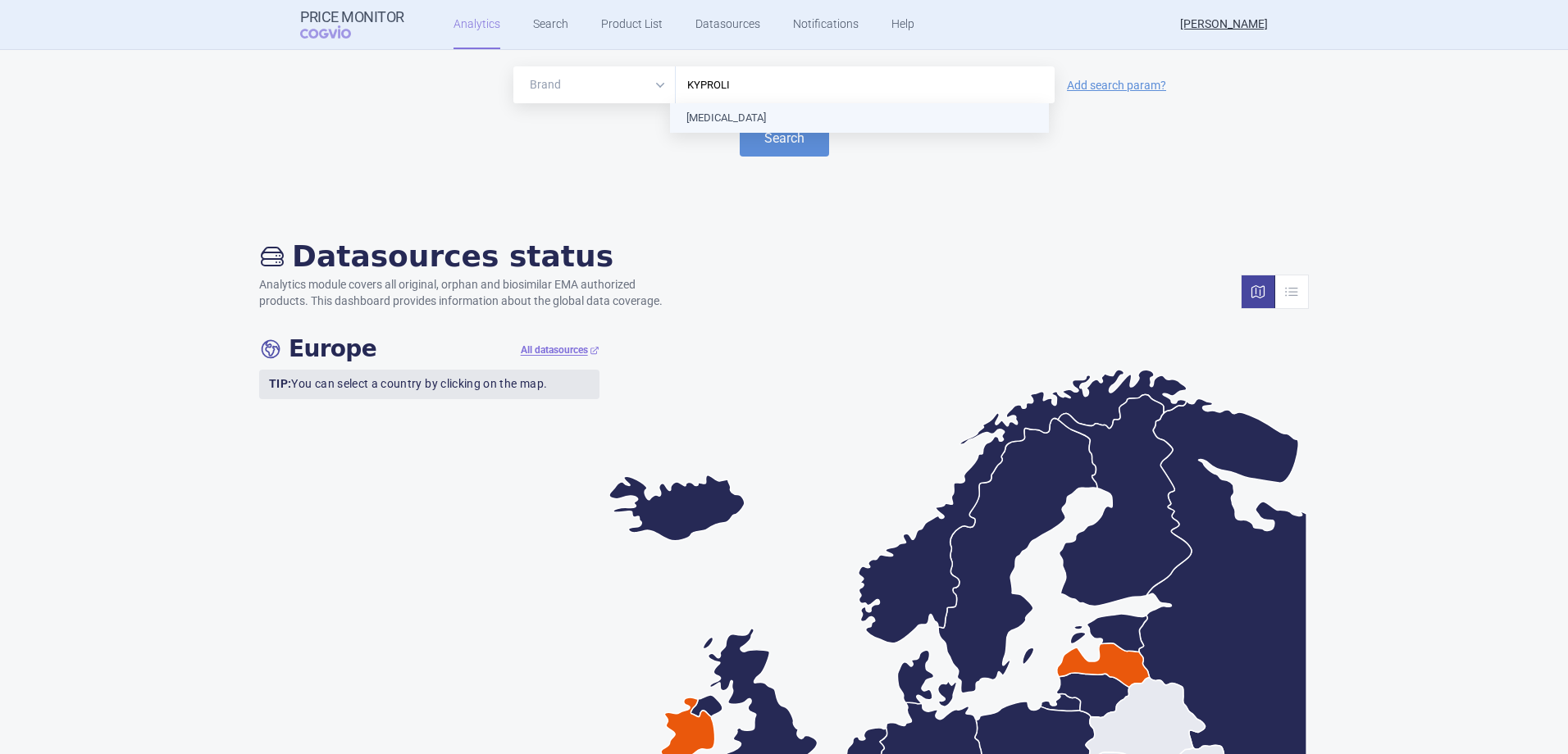
type input "[MEDICAL_DATA]"
click at [766, 139] on button "Search" at bounding box center [784, 137] width 89 height 37
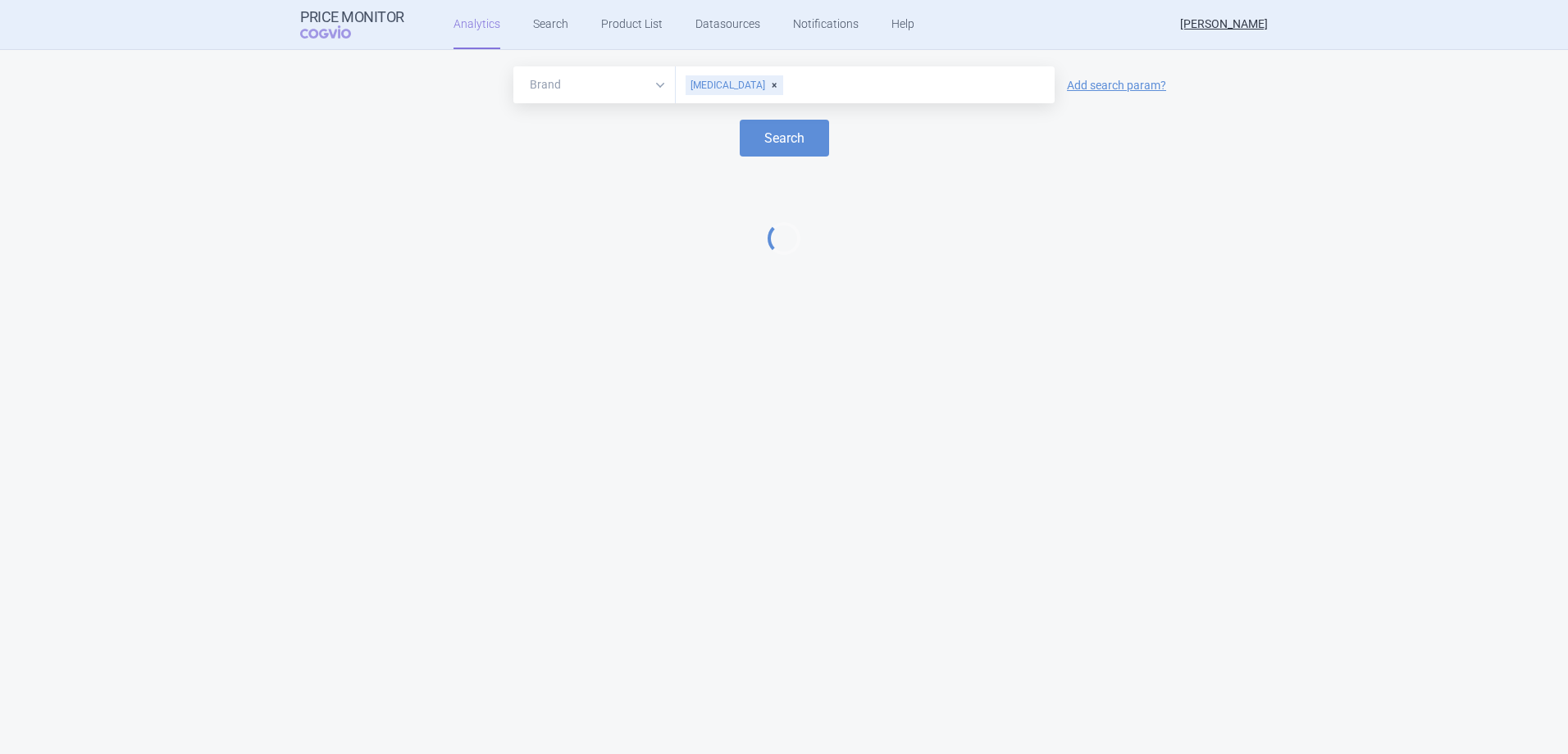
select select "EUR"
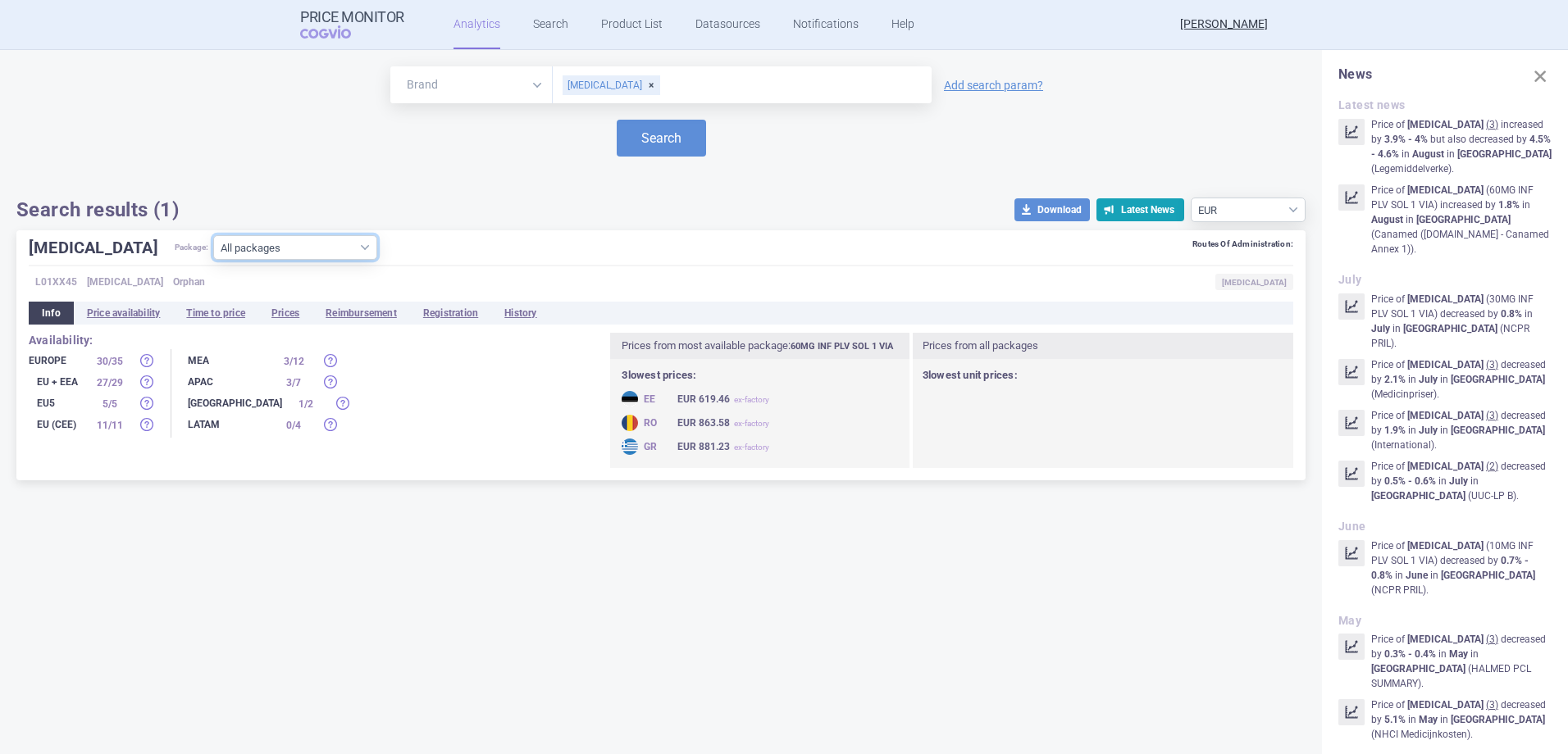
click at [266, 249] on select "All packages 10MG INF PLV SOL 1 VIA ( 28 ) 30MG INF PLV SOL 1 VIA ( 30 ) 60MG I…" at bounding box center [294, 248] width 164 height 25
select select "cf490fad-7d46-4f57-8071-911641e3a121"
click at [213, 260] on select "All packages 10MG INF PLV SOL 1 VIA ( 28 ) 30MG INF PLV SOL 1 VIA ( 30 ) 60MG I…" at bounding box center [294, 248] width 164 height 25
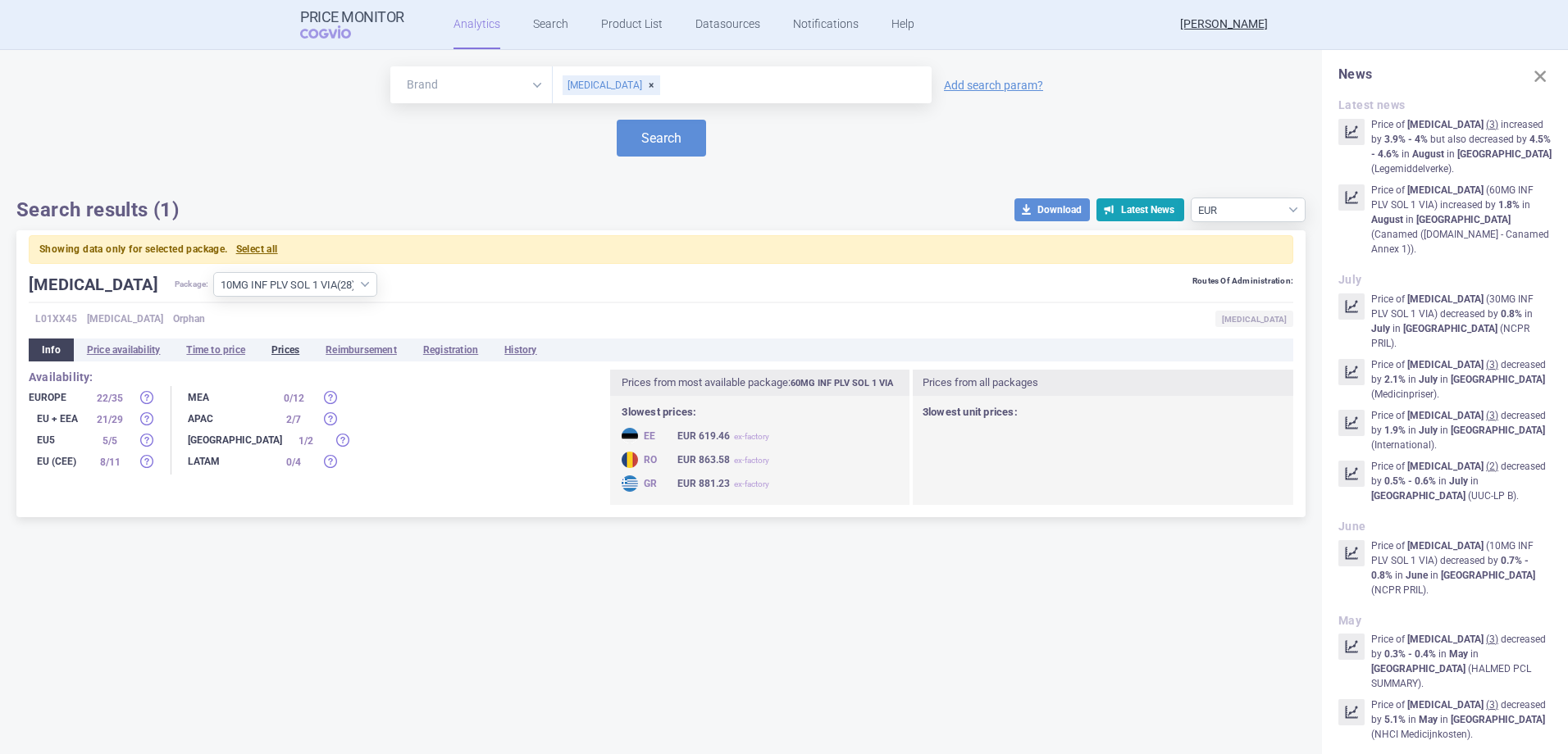
click at [300, 346] on li "Prices" at bounding box center [285, 350] width 54 height 23
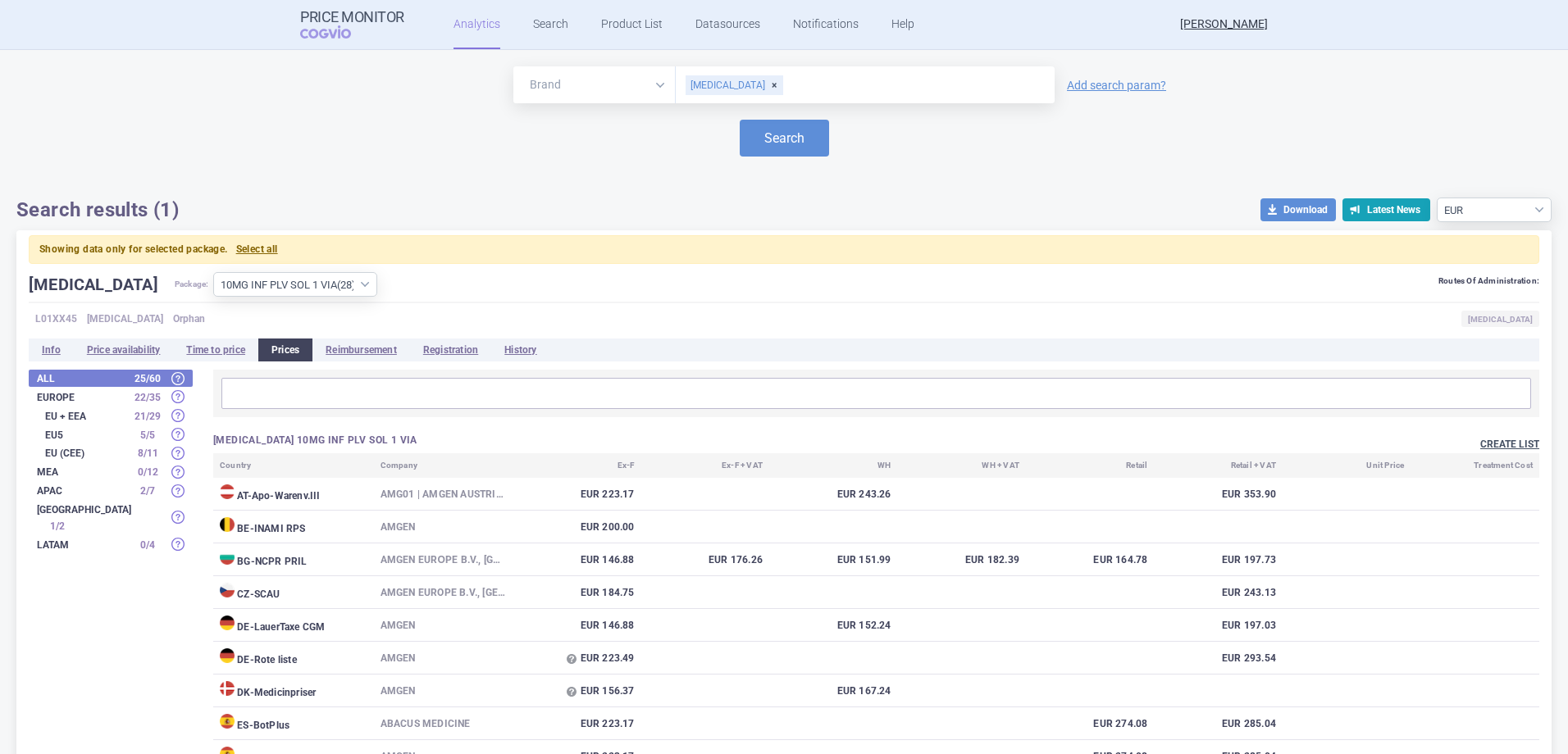
click at [1497, 444] on button "Create list" at bounding box center [1509, 445] width 59 height 14
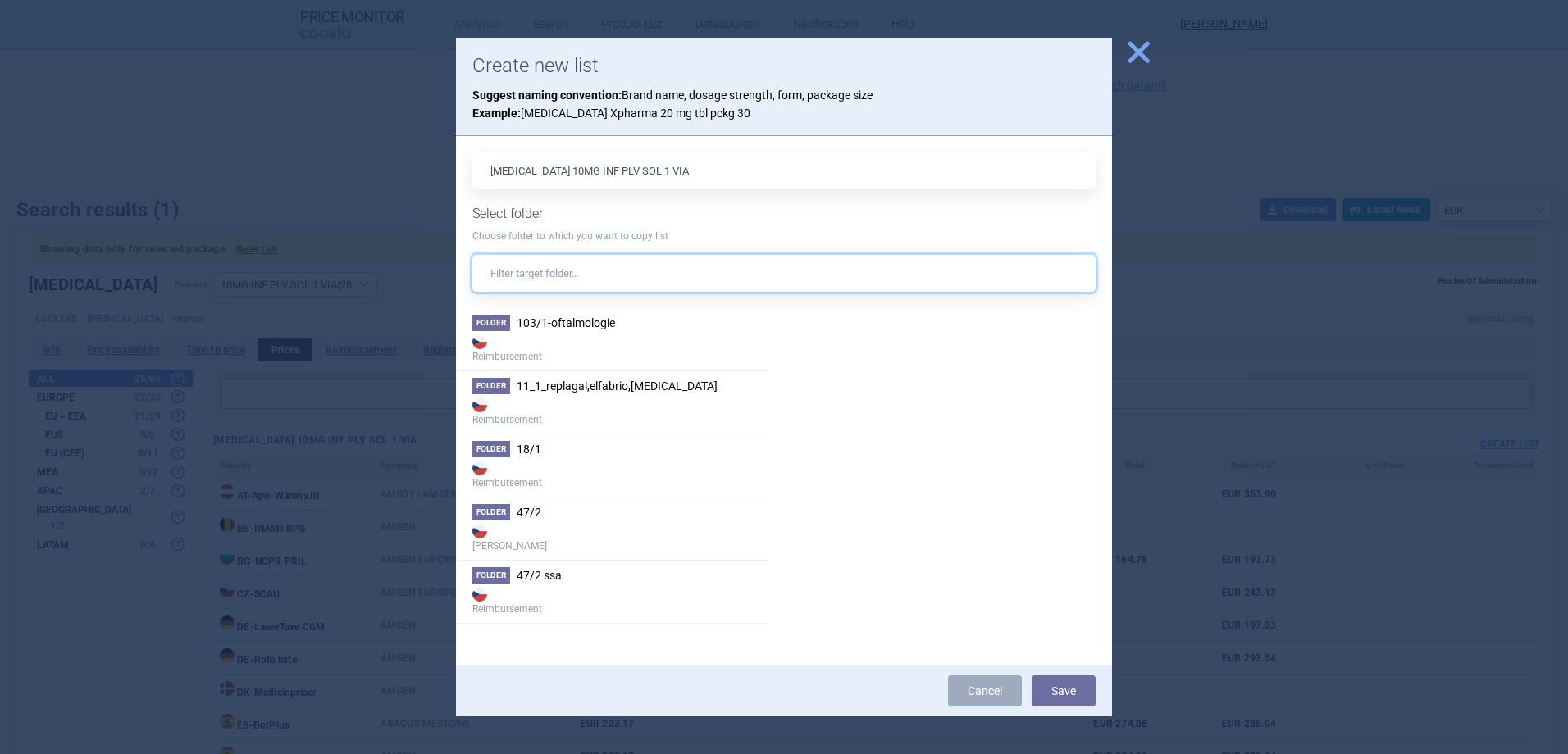
click at [610, 286] on input "text" at bounding box center [784, 272] width 623 height 37
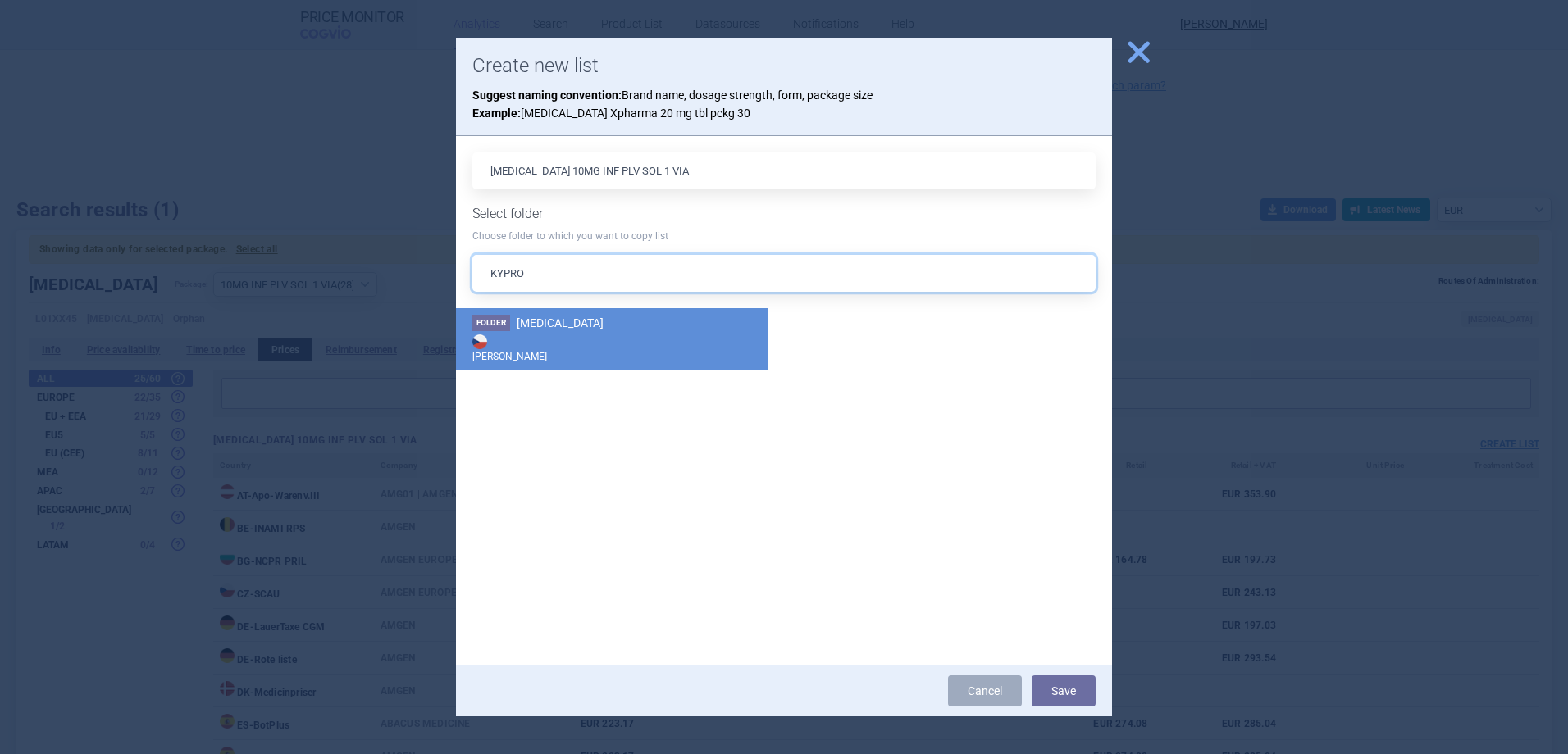
type input "KYPRO"
drag, startPoint x: 580, startPoint y: 345, endPoint x: 605, endPoint y: 346, distance: 25.0
click at [581, 343] on strong "[PERSON_NAME]" at bounding box center [611, 347] width 279 height 33
click at [1087, 703] on button "Save" at bounding box center [1064, 691] width 64 height 31
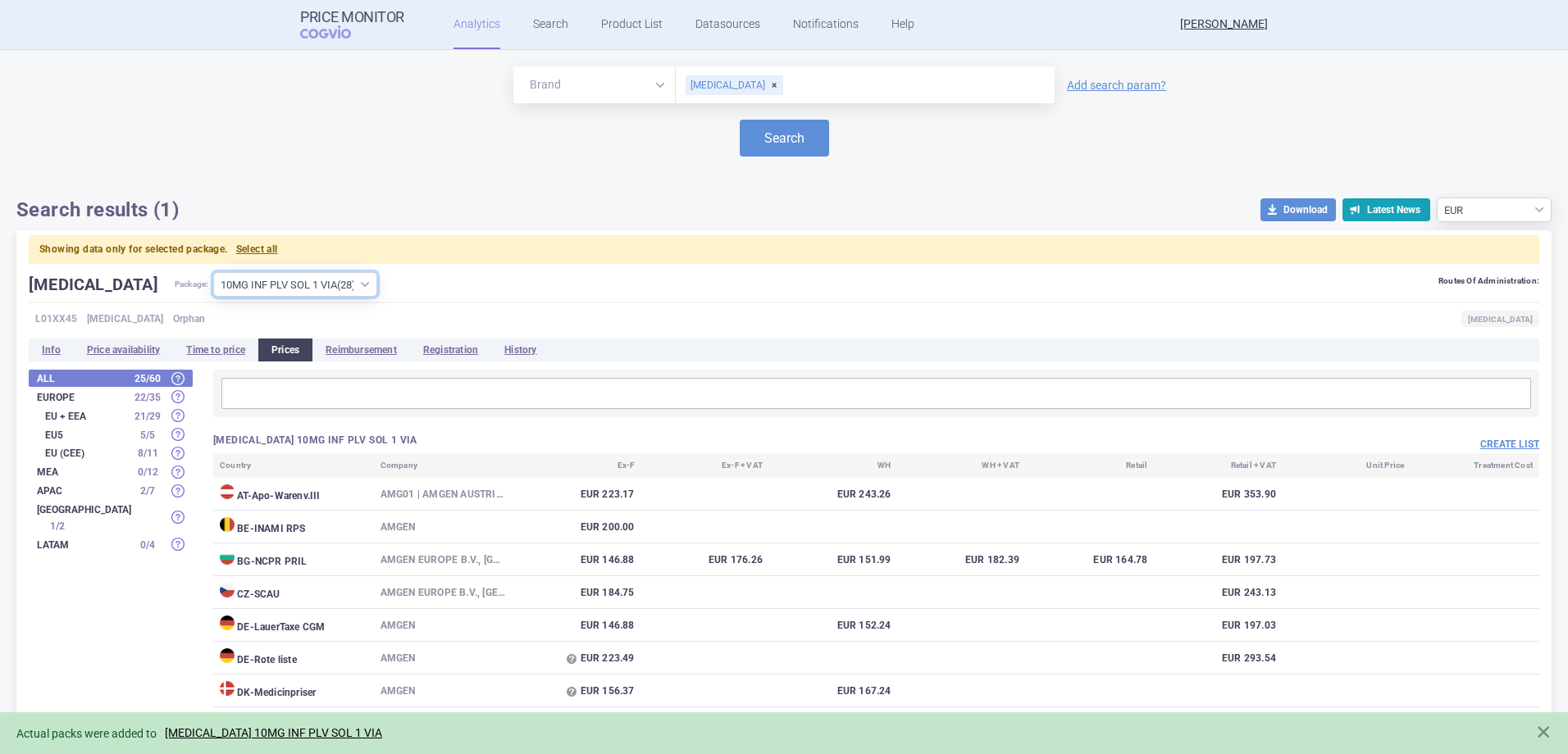
click at [300, 280] on select "All packages 10MG INF PLV SOL 1 VIA ( 28 ) 30MG INF PLV SOL 1 VIA ( 30 ) 60MG I…" at bounding box center [294, 285] width 164 height 25
select select "ca55cd2c-b03d-46d4-9ca4-b737140e8f7c"
click at [213, 272] on select "All packages 10MG INF PLV SOL 1 VIA ( 28 ) 30MG INF PLV SOL 1 VIA ( 30 ) 60MG I…" at bounding box center [294, 285] width 164 height 25
click at [1492, 446] on button "Create list" at bounding box center [1509, 445] width 59 height 14
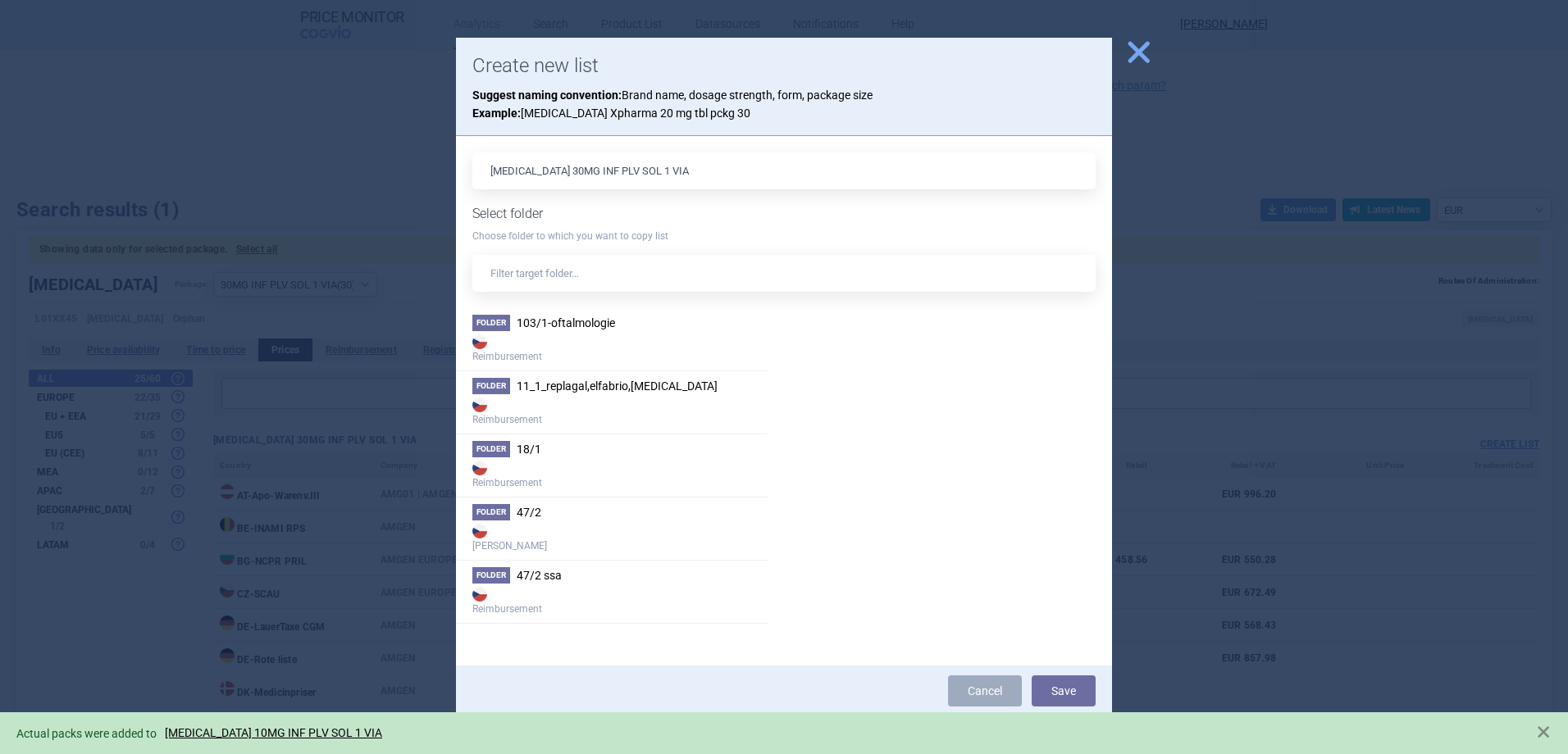
click at [590, 291] on div "KYPROLIS 30MG INF PLV SOL 1 VIA Select folder Choose folder to which you want t…" at bounding box center [784, 400] width 623 height 497
click at [580, 277] on input "text" at bounding box center [784, 272] width 623 height 37
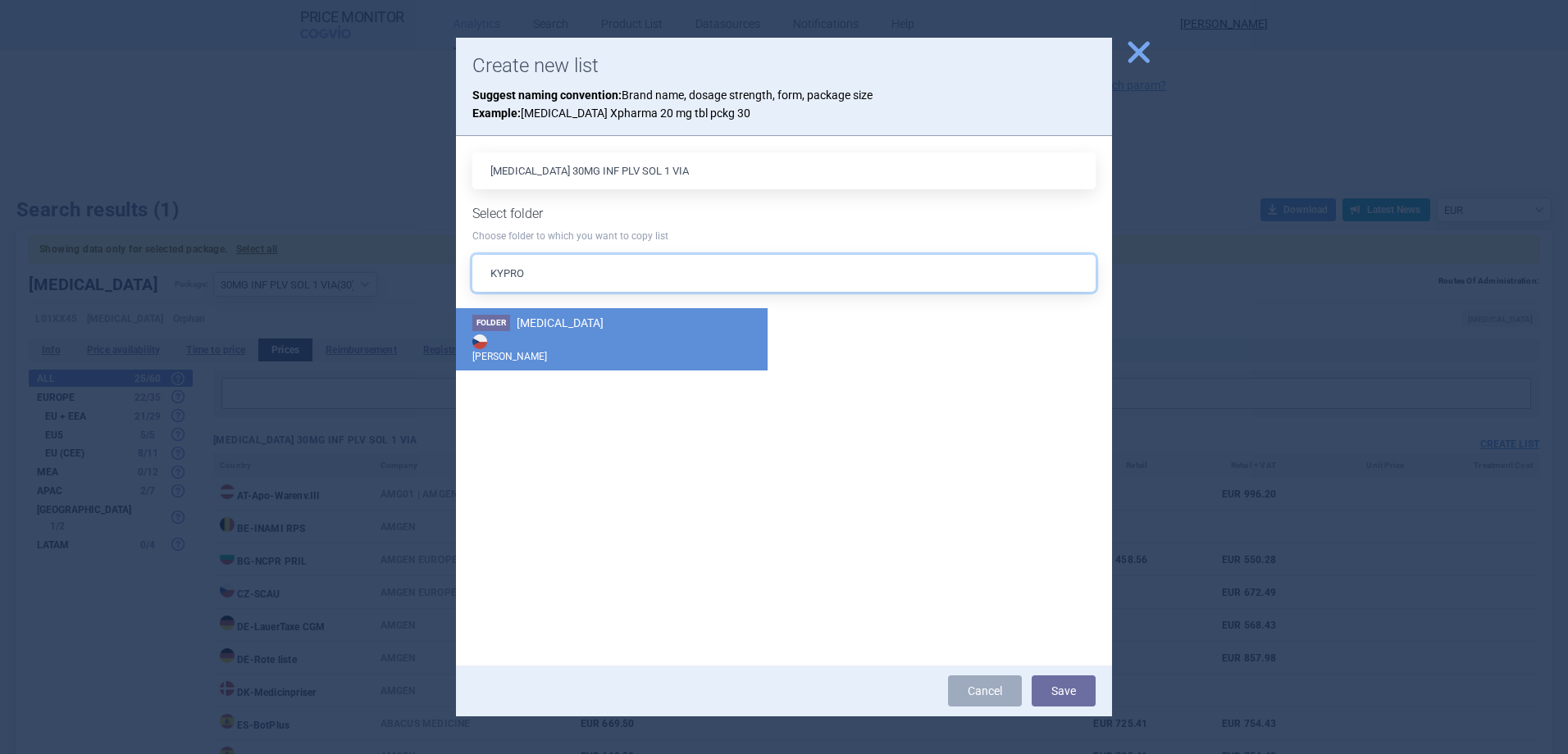
type input "KYPRO"
click at [599, 352] on strong "[PERSON_NAME]" at bounding box center [611, 347] width 279 height 33
click at [1076, 691] on button "Save" at bounding box center [1064, 691] width 64 height 31
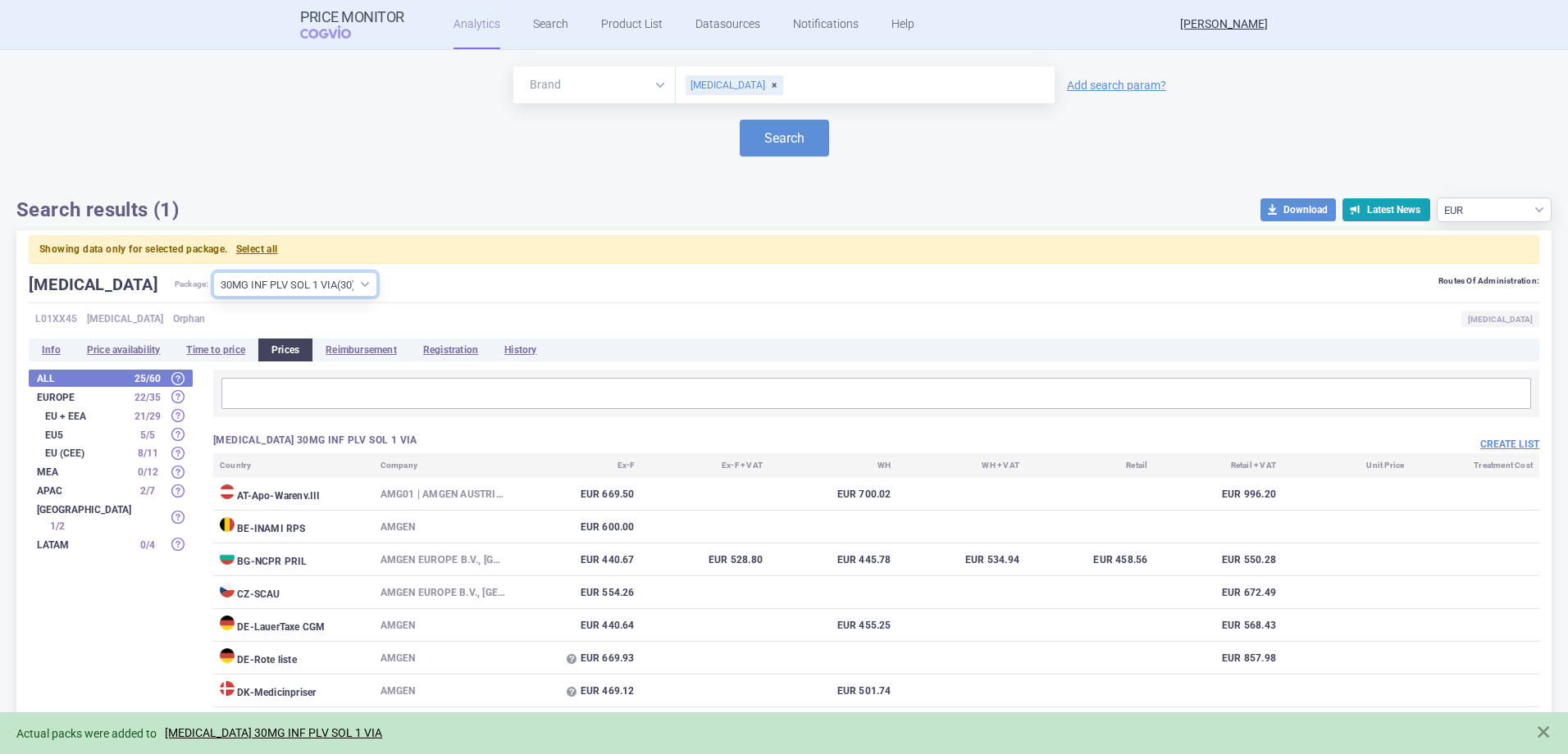
click at [265, 274] on select "All packages 10MG INF PLV SOL 1 VIA ( 28 ) 30MG INF PLV SOL 1 VIA ( 30 ) 60MG I…" at bounding box center [294, 285] width 164 height 25
select select "4f9aa50b-2c94-4e9c-91ad-6f947b22228c"
click at [213, 272] on select "All packages 10MG INF PLV SOL 1 VIA ( 28 ) 30MG INF PLV SOL 1 VIA ( 30 ) 60MG I…" at bounding box center [294, 285] width 164 height 25
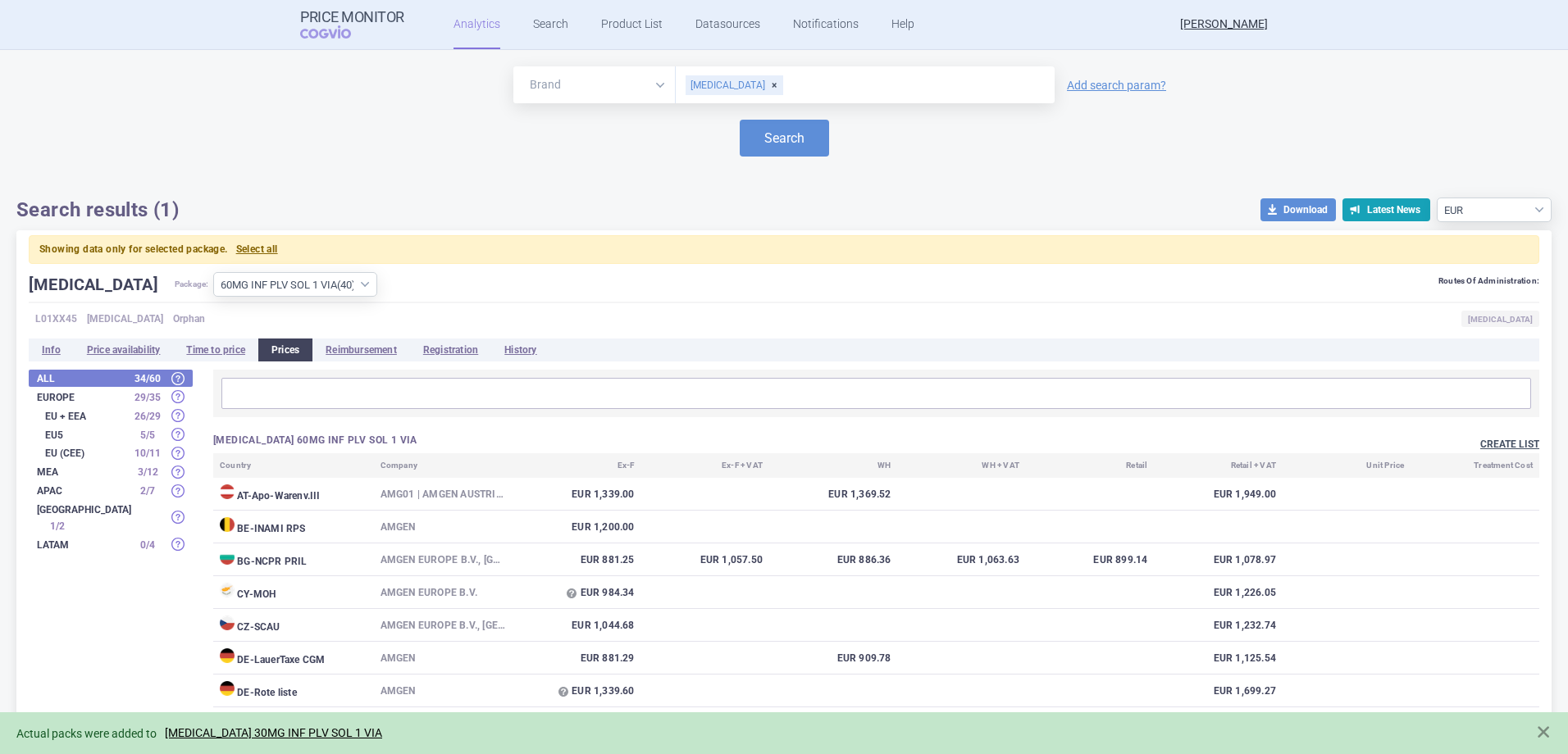
click at [1497, 445] on button "Create list" at bounding box center [1509, 445] width 59 height 14
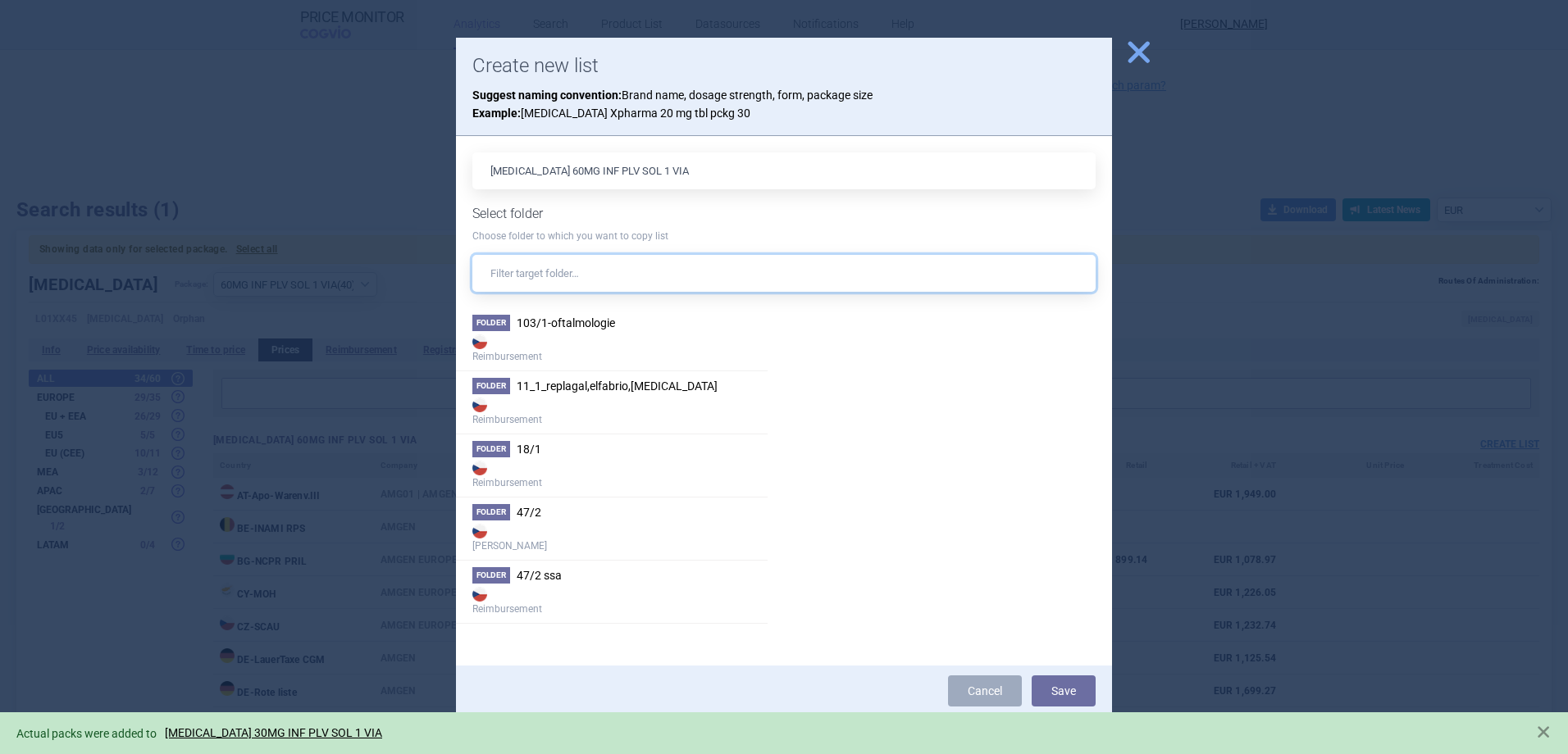
click at [639, 286] on input "text" at bounding box center [784, 272] width 623 height 37
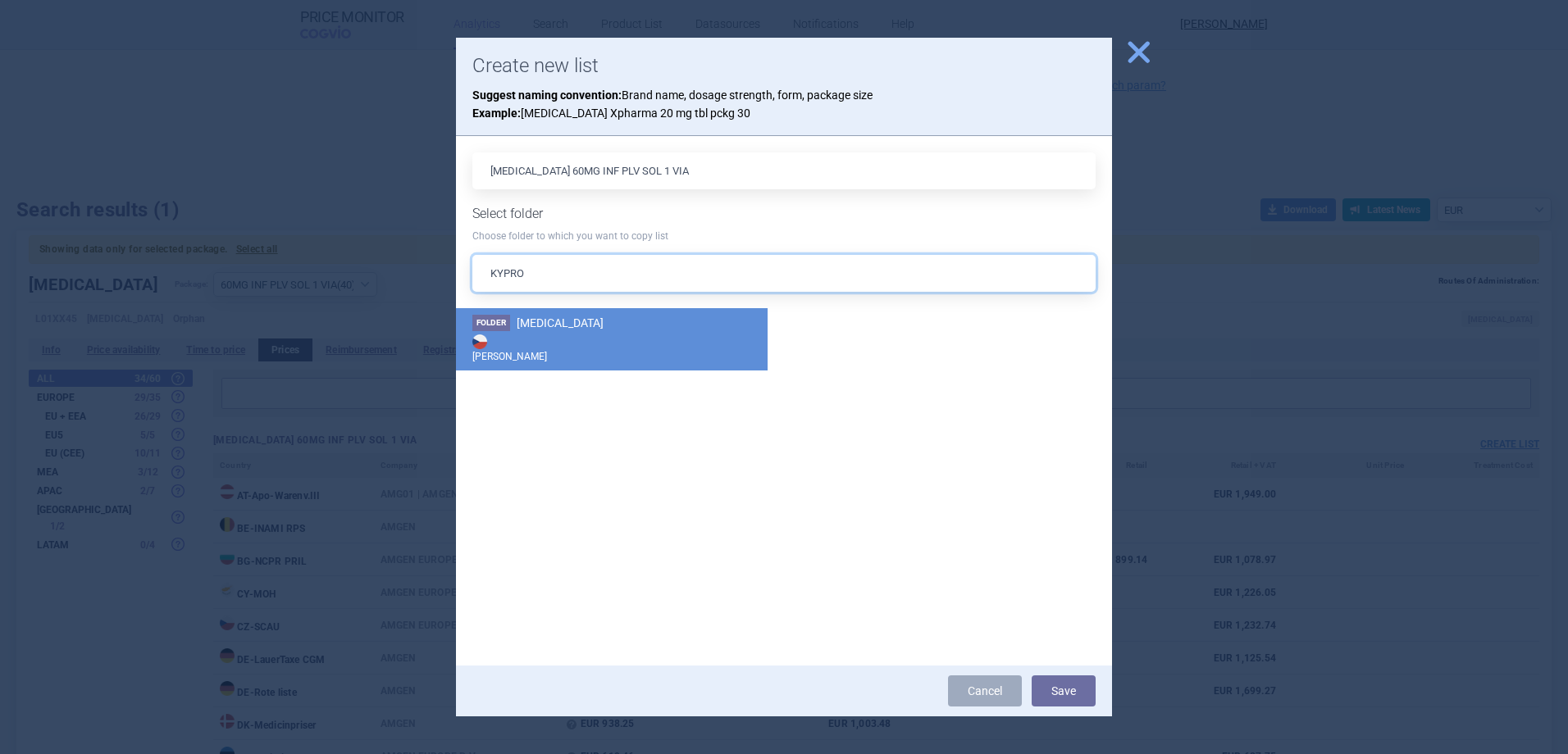
type input "KYPRO"
click at [669, 323] on li "Folder KYPROLIS Max Price" at bounding box center [611, 340] width 311 height 62
click at [1057, 703] on button "Save" at bounding box center [1064, 691] width 64 height 31
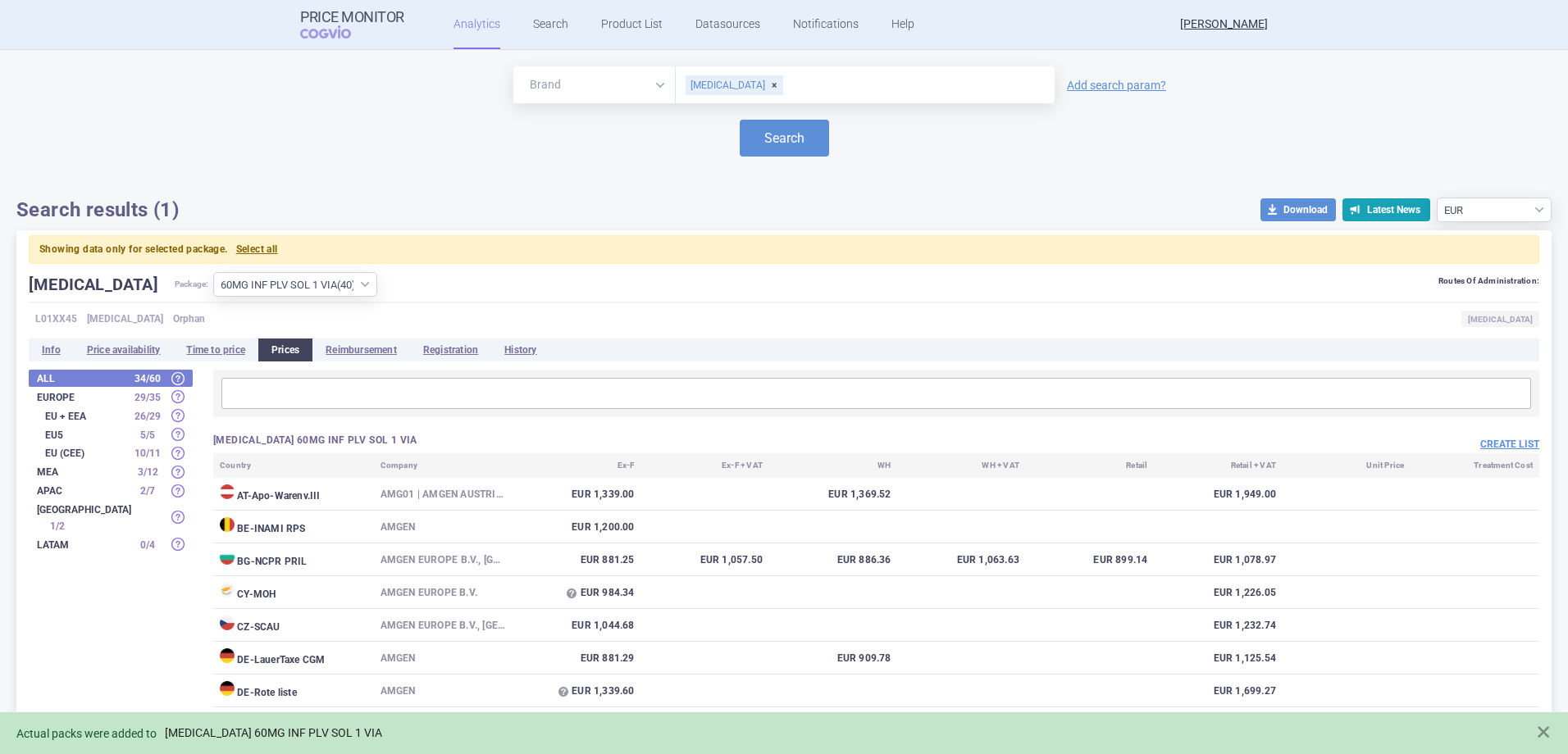
click at [268, 732] on link "KYPROLIS 60MG INF PLV SOL 1 VIA" at bounding box center [273, 733] width 218 height 14
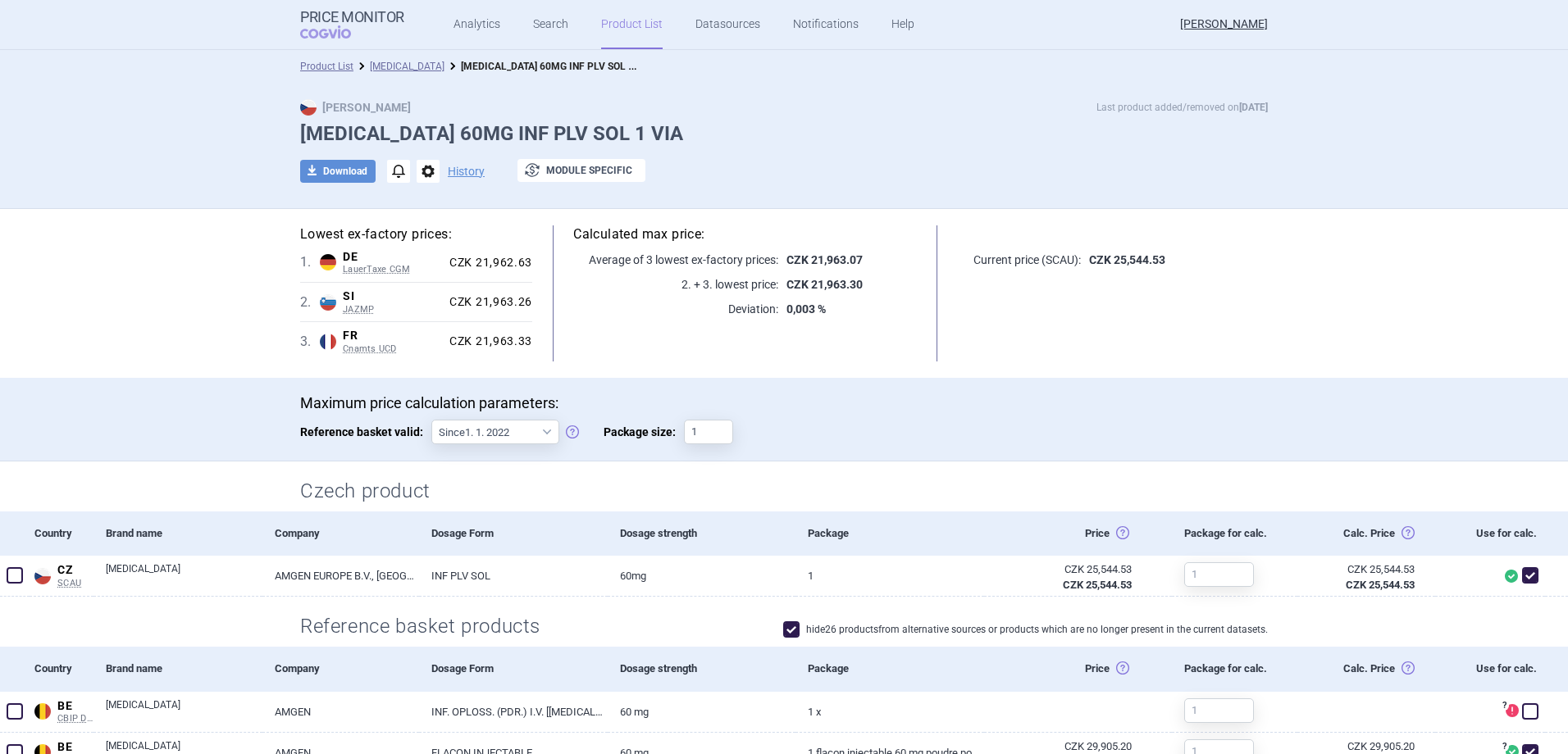
click at [619, 44] on link "Product List" at bounding box center [631, 25] width 62 height 49
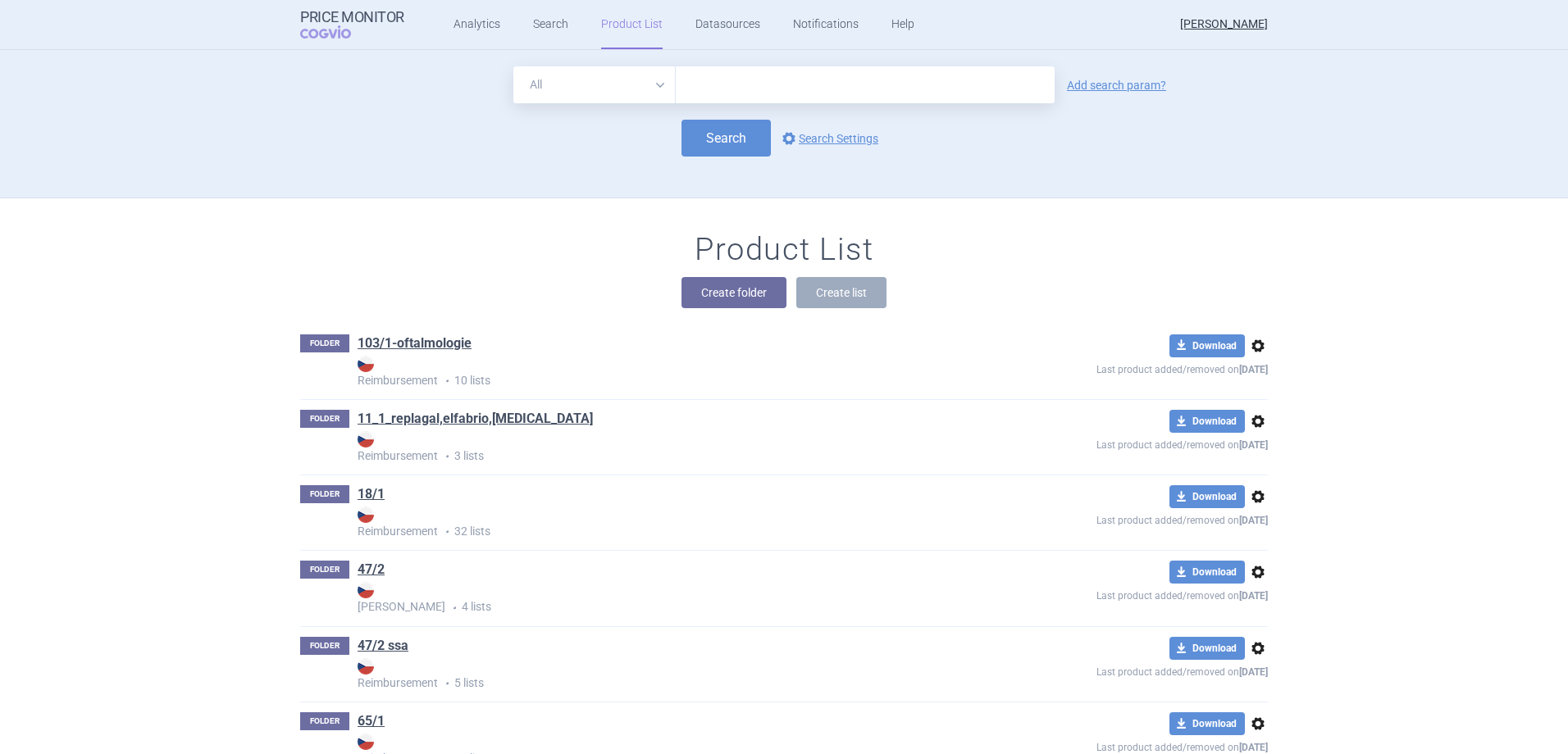
scroll to position [149, 0]
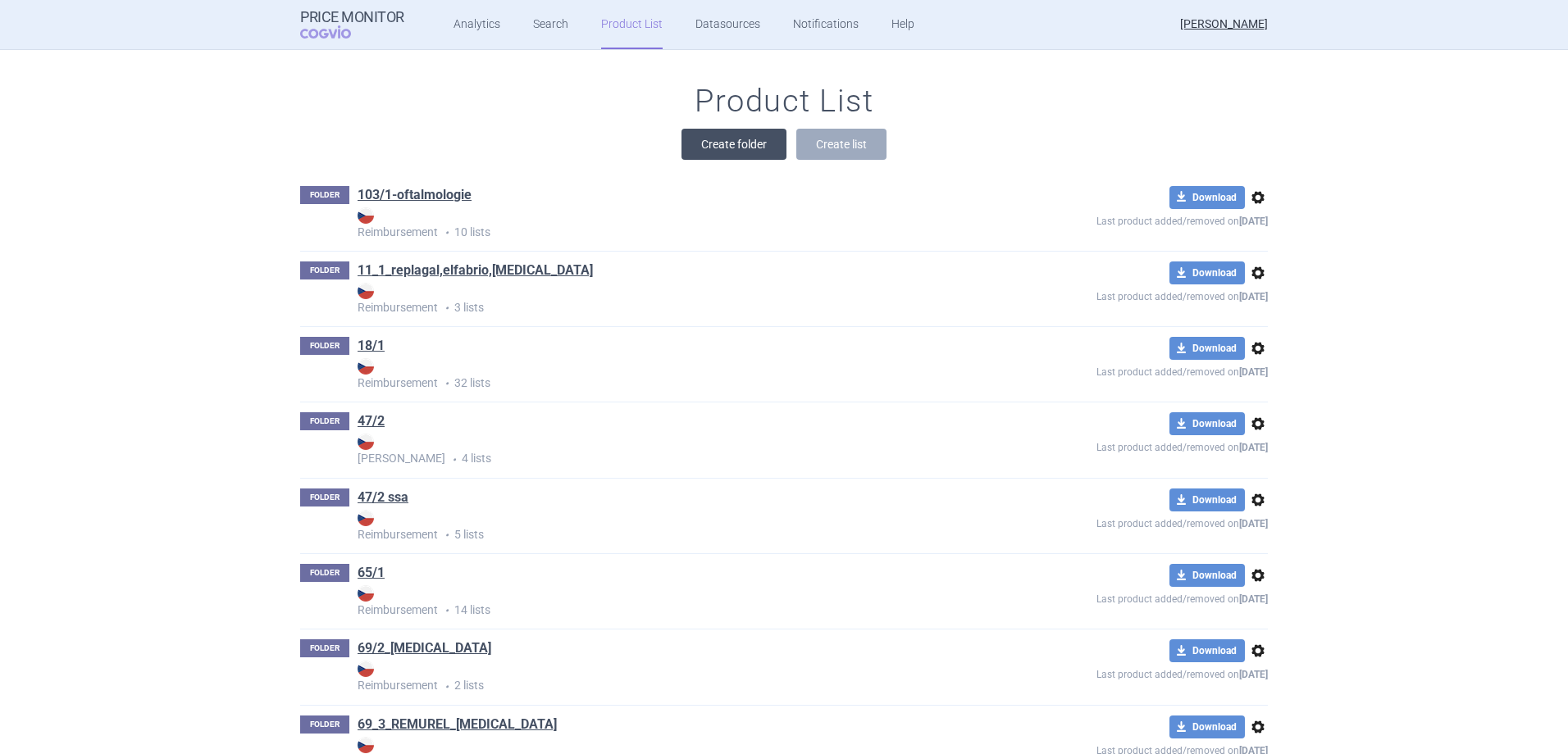
click at [723, 149] on button "Create folder" at bounding box center [733, 144] width 105 height 31
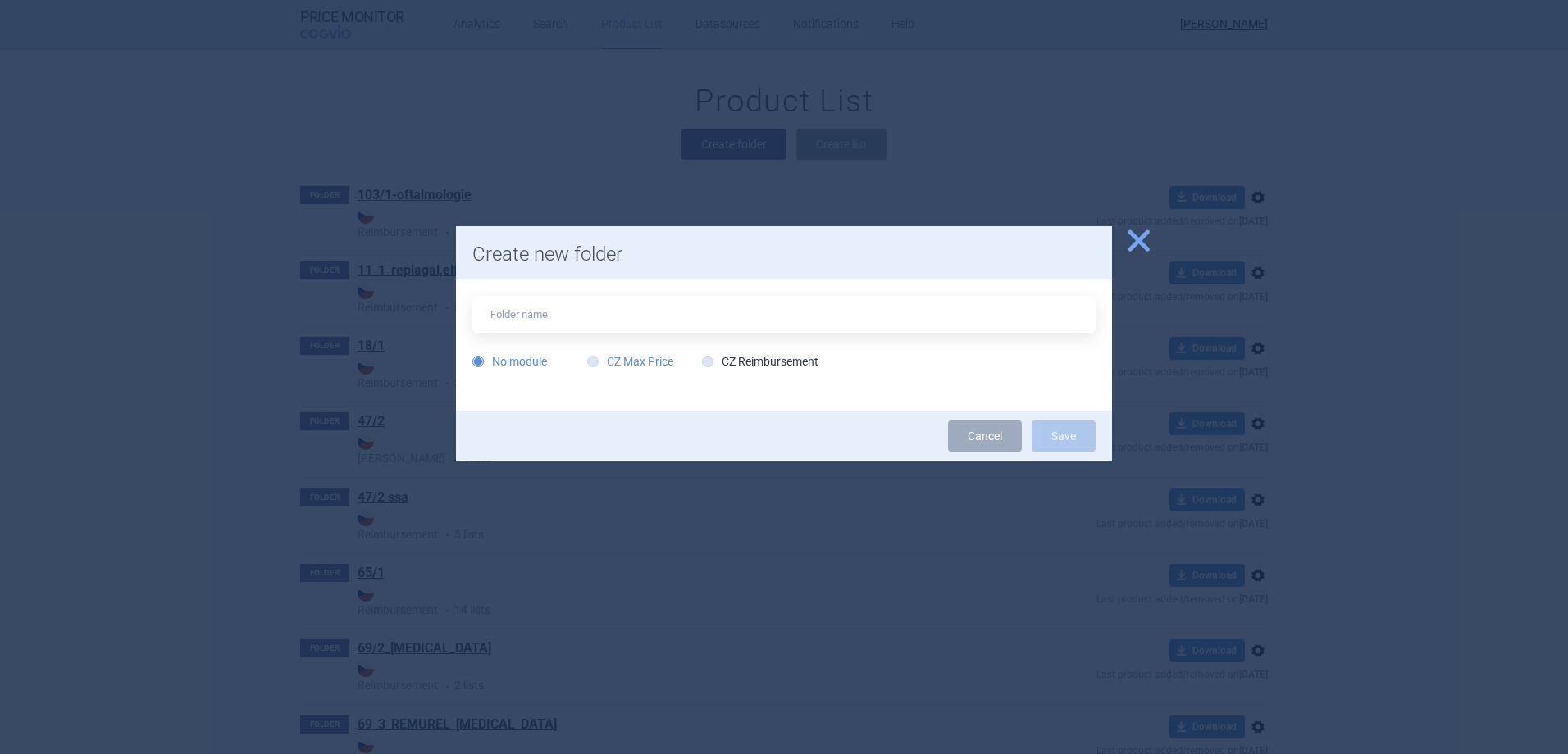
click at [628, 359] on label "CZ Max Price" at bounding box center [629, 360] width 86 height 16
click at [605, 359] on input "CZ Max Price" at bounding box center [595, 361] width 16 height 16
radio input "true"
click at [585, 303] on input "text" at bounding box center [784, 314] width 623 height 37
type input "[MEDICAL_DATA]"
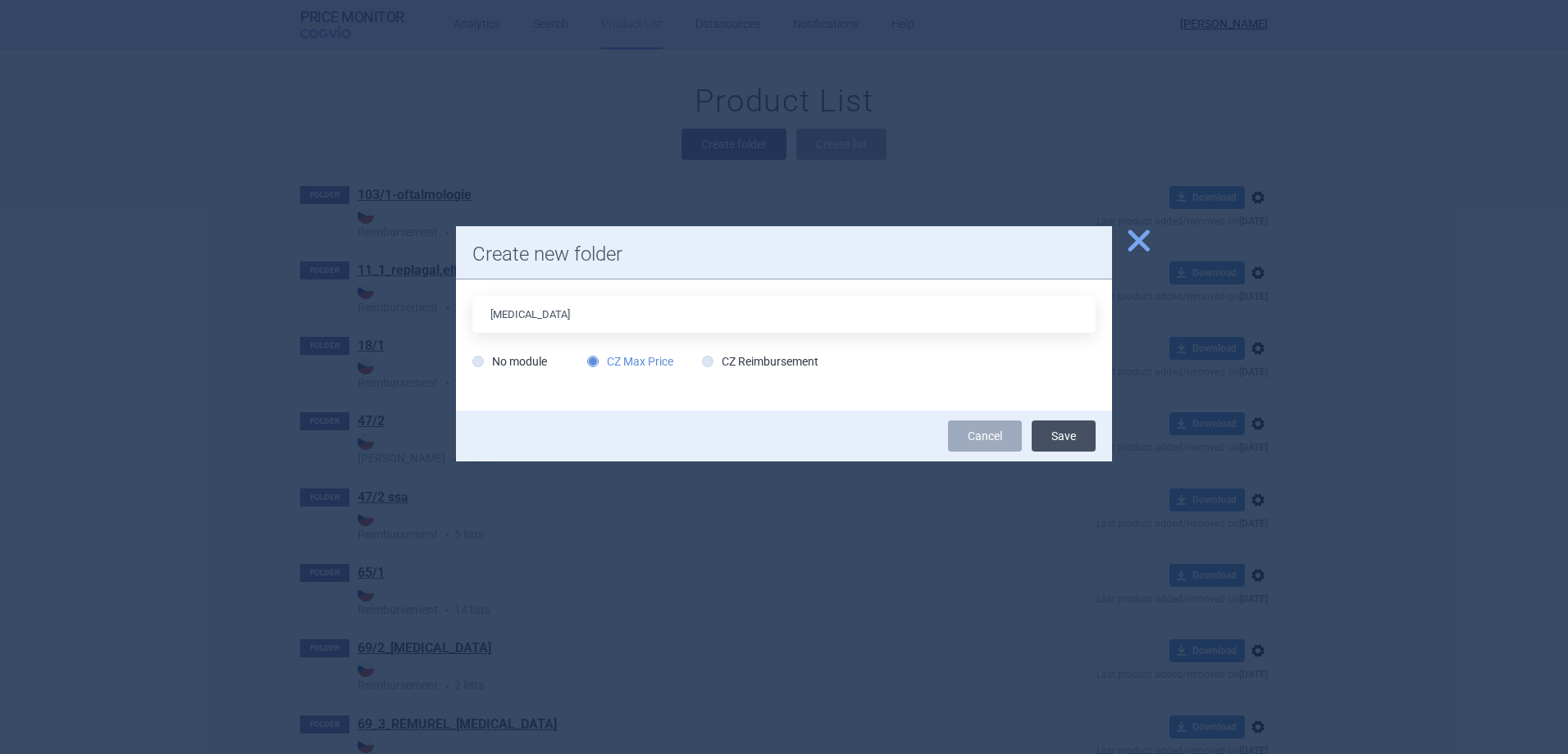
click at [1080, 436] on button "Save" at bounding box center [1064, 435] width 64 height 31
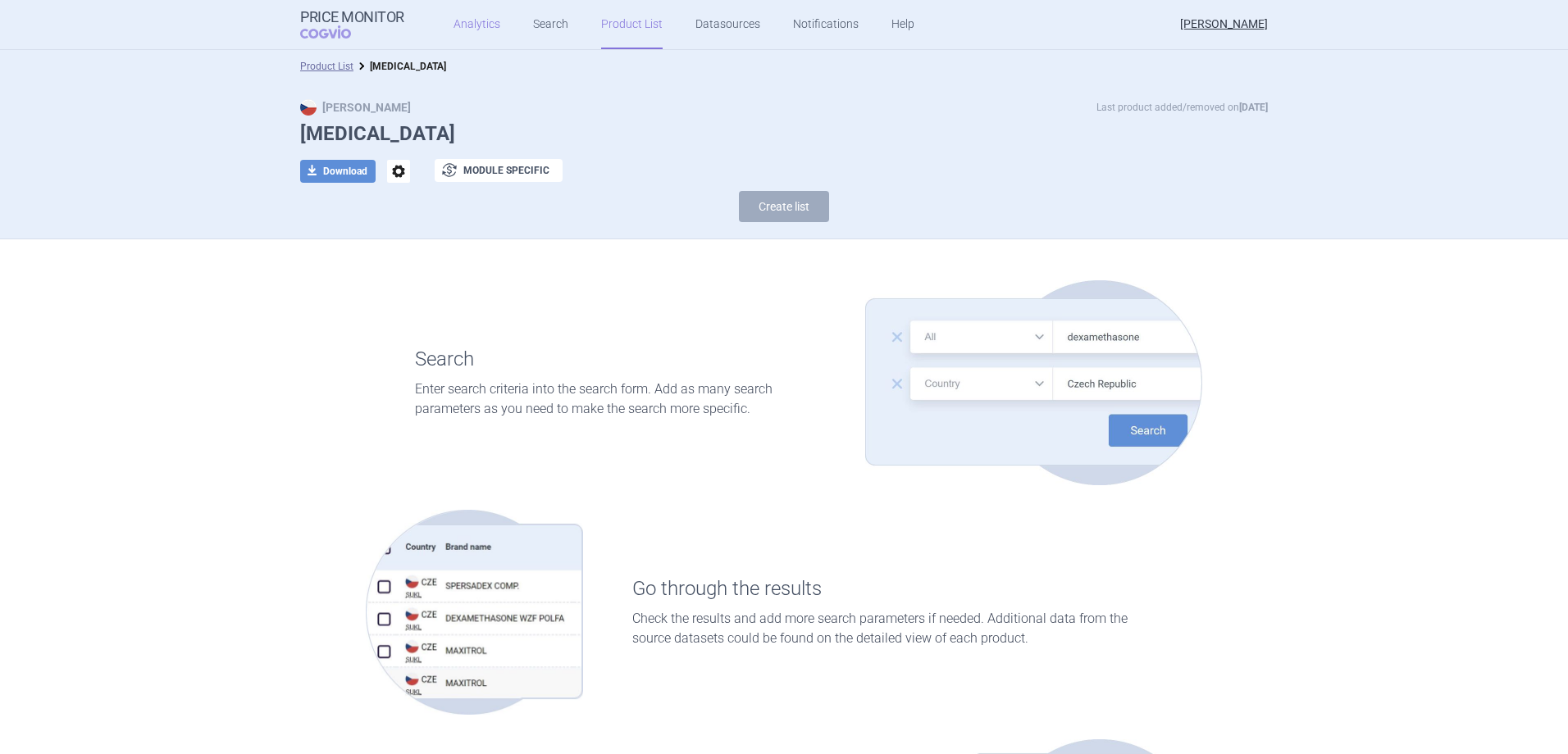
click at [466, 29] on link "Analytics" at bounding box center [476, 25] width 46 height 49
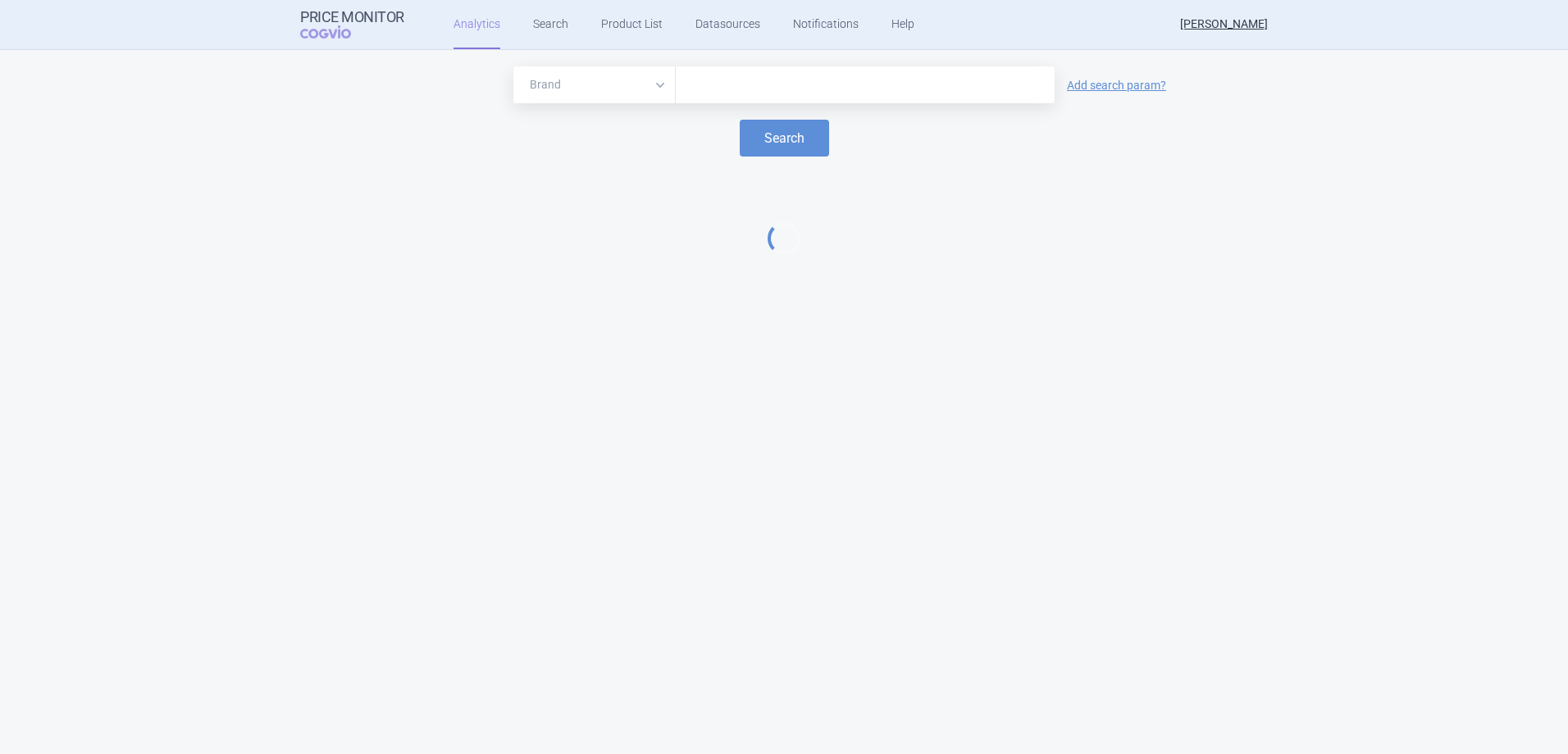
click at [633, 88] on select "Brand ATC/Active substance Therapeutic area" at bounding box center [594, 84] width 163 height 37
click at [705, 83] on input "text" at bounding box center [865, 85] width 362 height 22
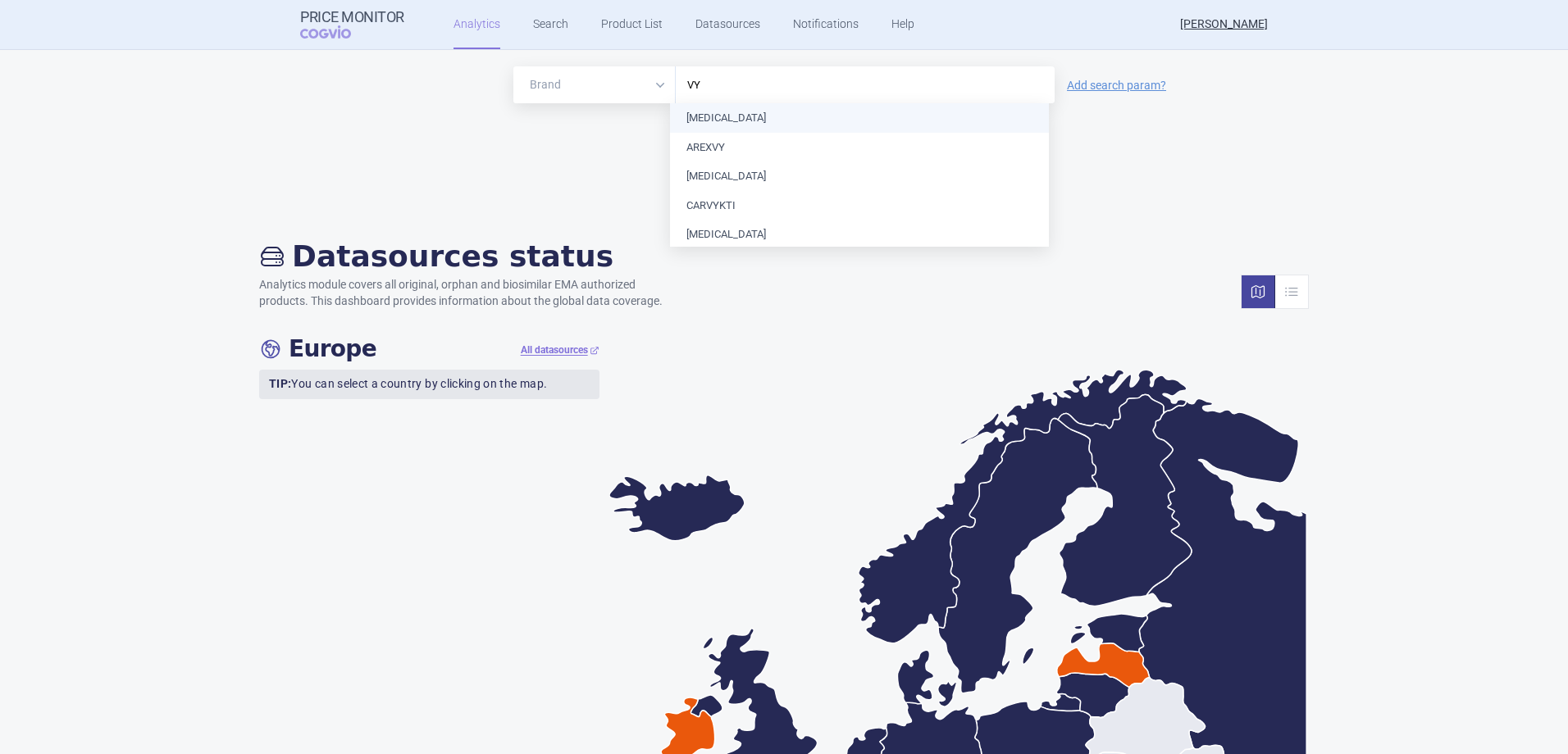
type input "VYN"
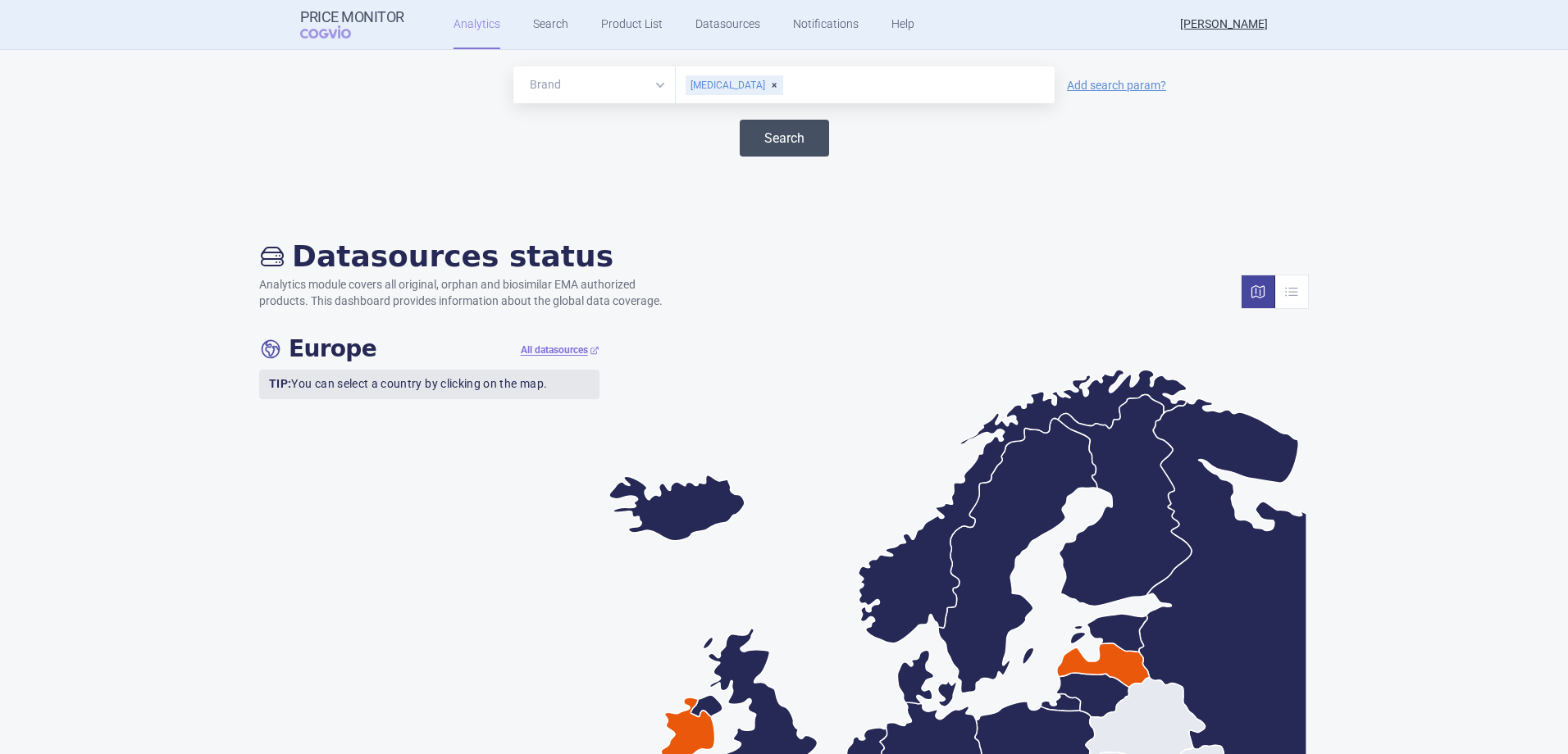
click at [773, 132] on button "Search" at bounding box center [784, 137] width 89 height 37
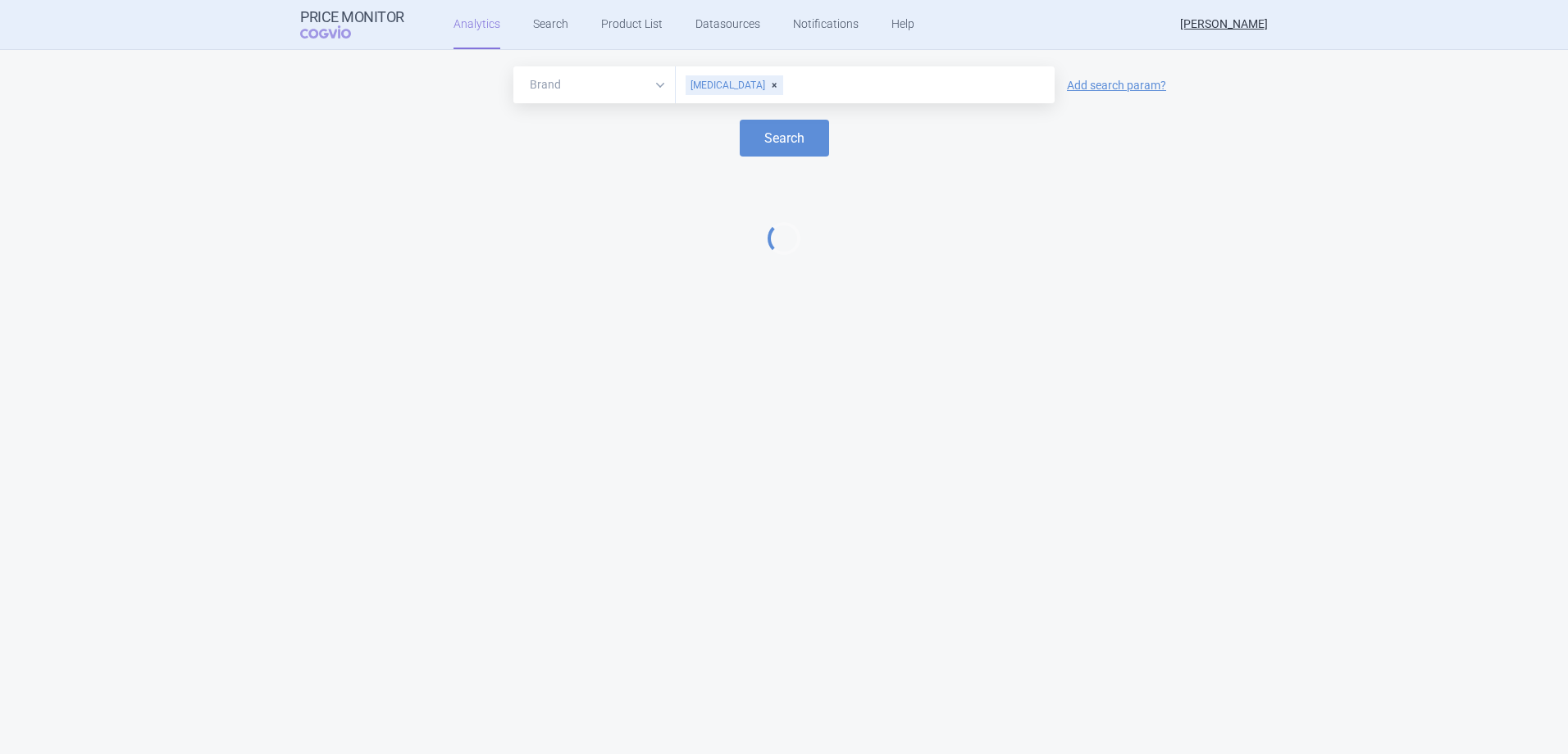
select select "EUR"
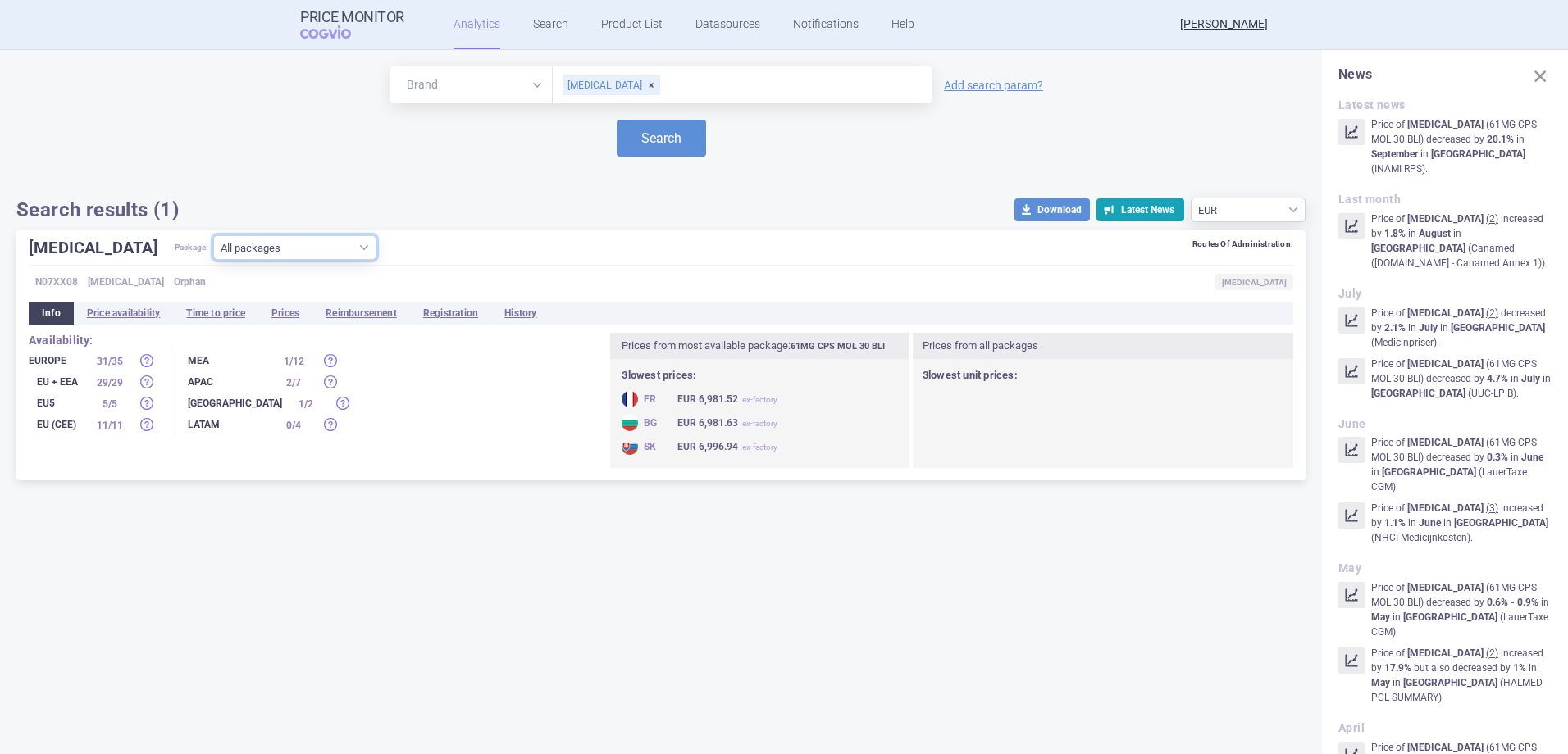
click at [292, 258] on select "All packages 20MG CPS MOL 30 BLI ( 27 ) 20MG CPS MOL 4X30 BLI ( 5 ) 20MG CPS MO…" at bounding box center [294, 248] width 163 height 25
select select "08c4b61a-7ff5-42f4-b8d4-17467e447517"
click at [213, 260] on select "All packages 20MG CPS MOL 30 BLI ( 27 ) 20MG CPS MOL 4X30 BLI ( 5 ) 20MG CPS MO…" at bounding box center [294, 248] width 163 height 25
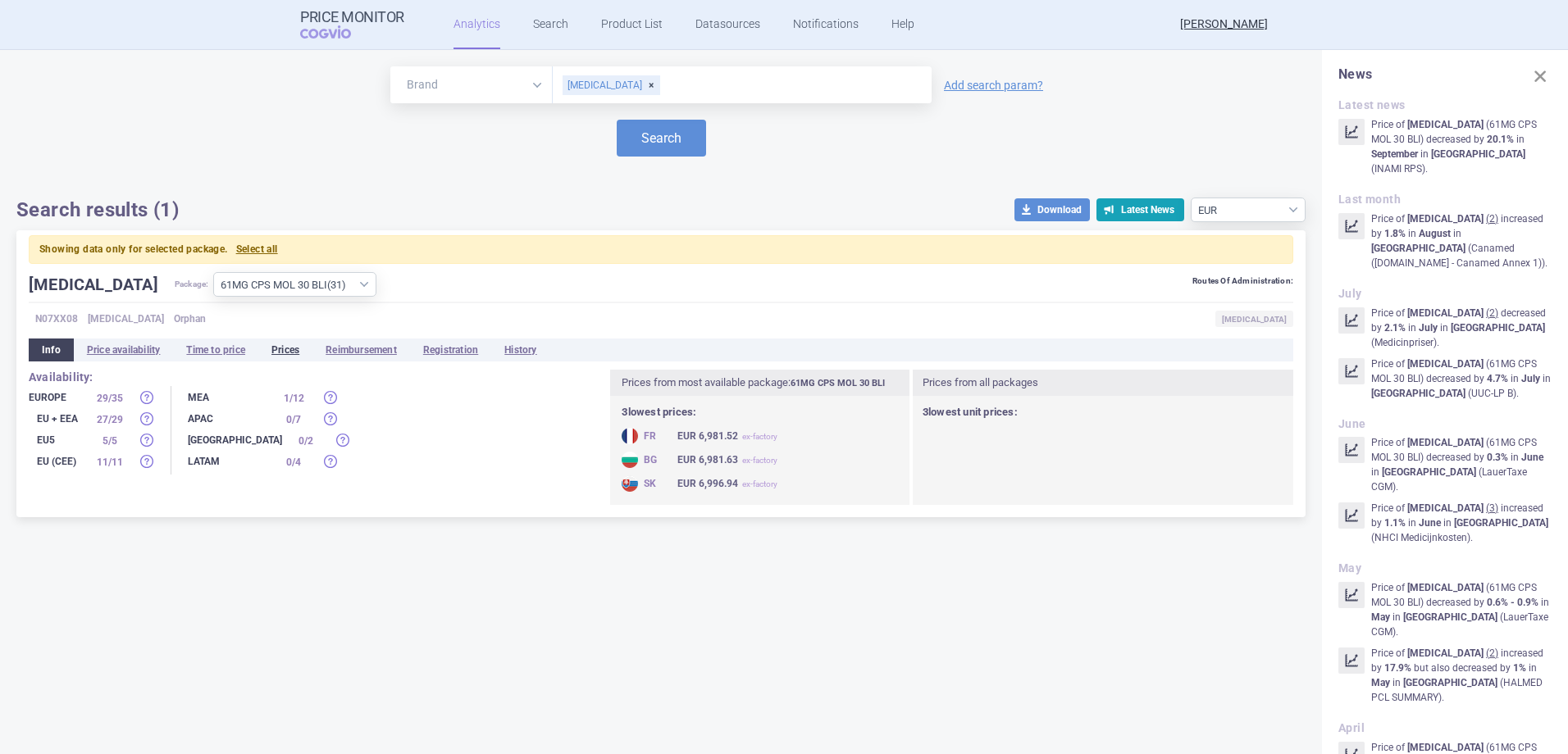
click at [294, 352] on li "Prices" at bounding box center [285, 350] width 54 height 23
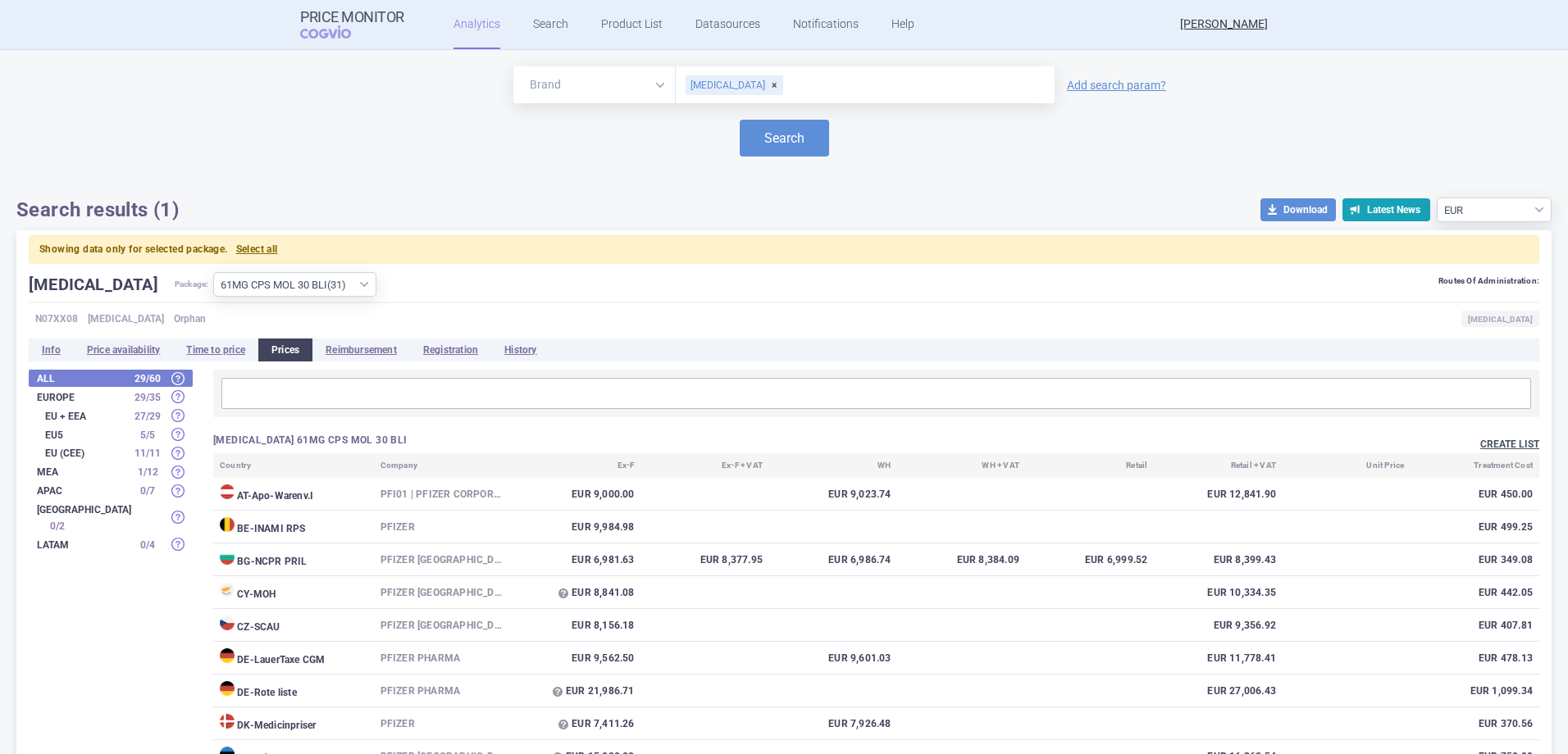
click at [1506, 440] on button "Create list" at bounding box center [1509, 445] width 59 height 14
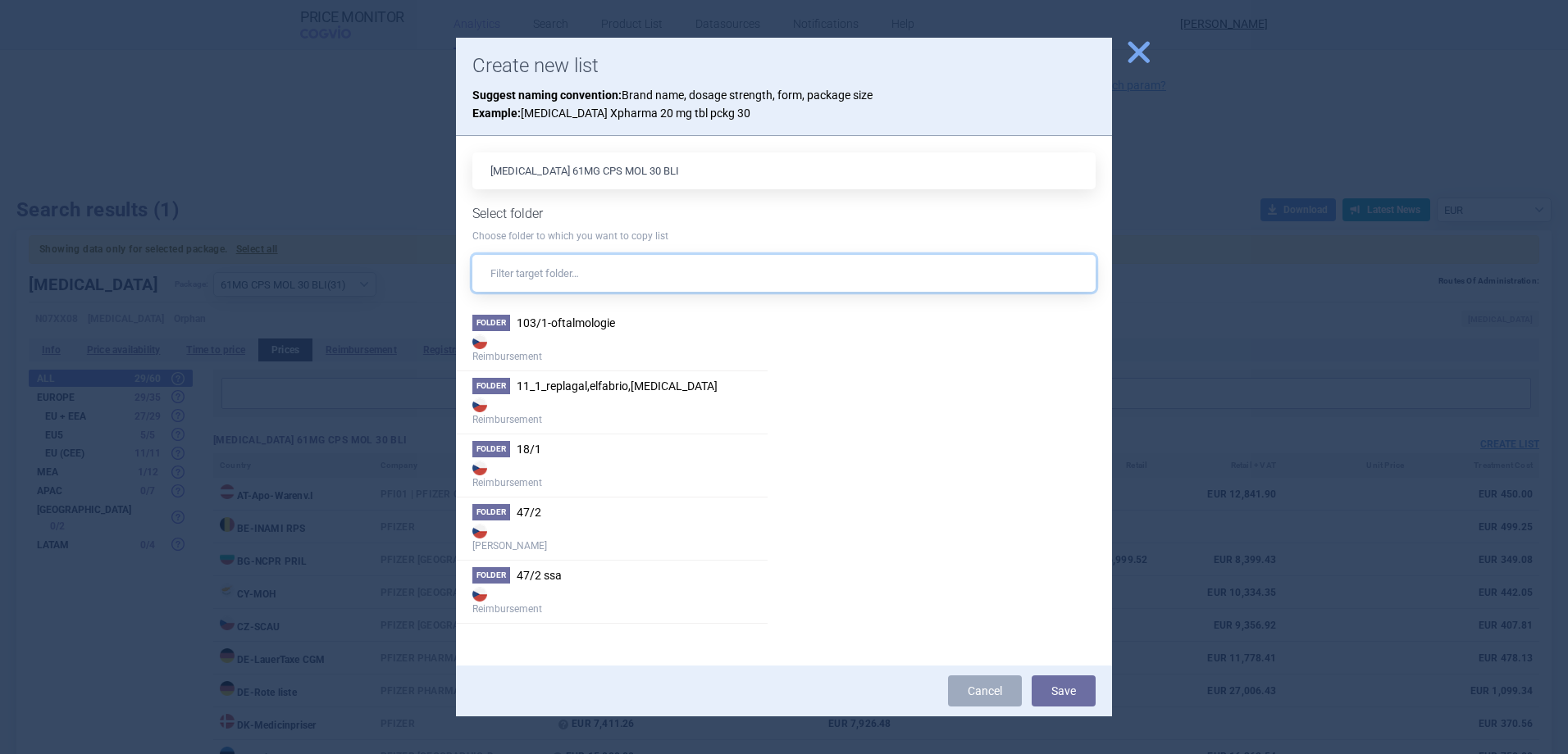
click at [552, 273] on input "text" at bounding box center [784, 272] width 623 height 37
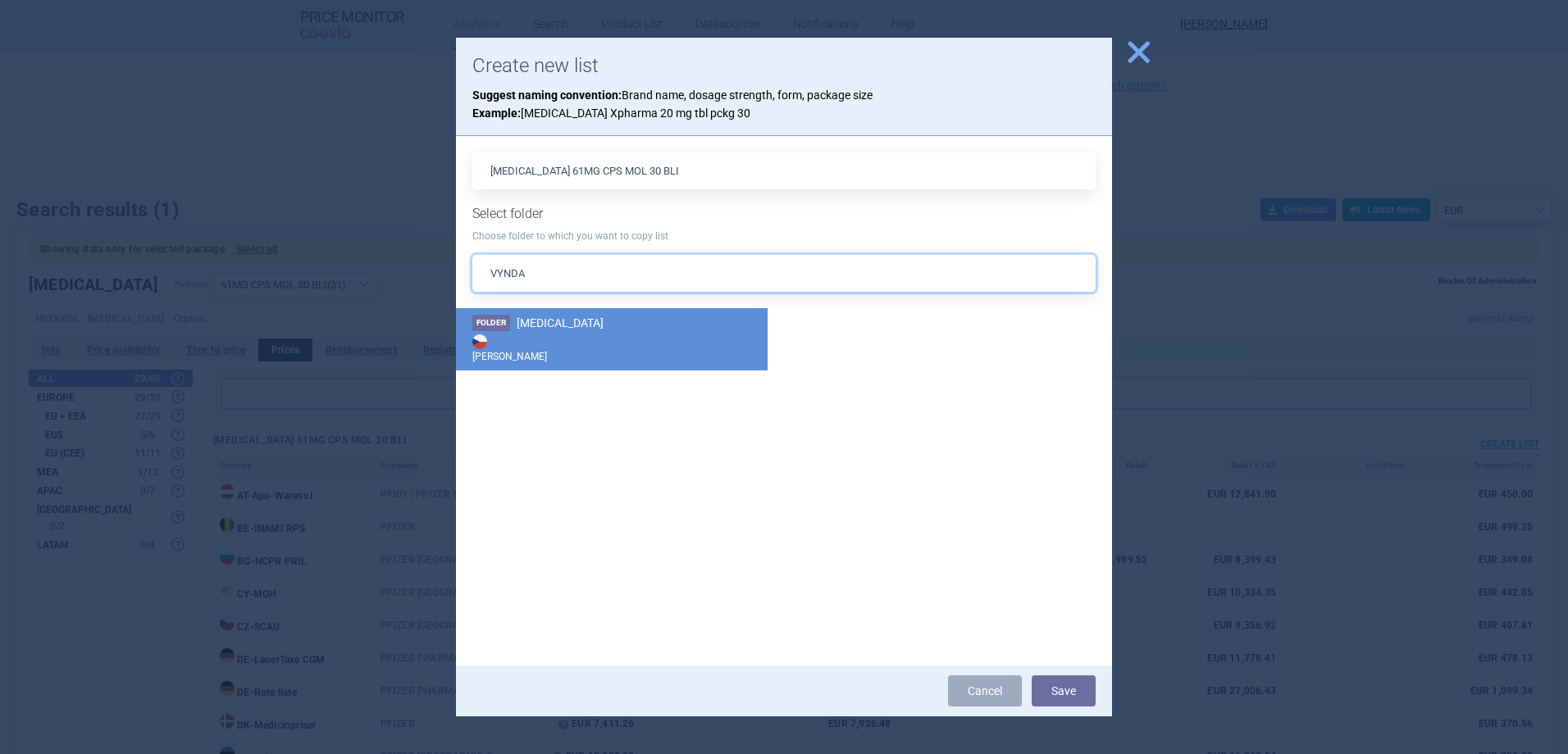
type input "VYNDA"
click at [679, 359] on strong "[PERSON_NAME]" at bounding box center [611, 347] width 279 height 33
click at [1065, 691] on button "Save" at bounding box center [1064, 691] width 64 height 31
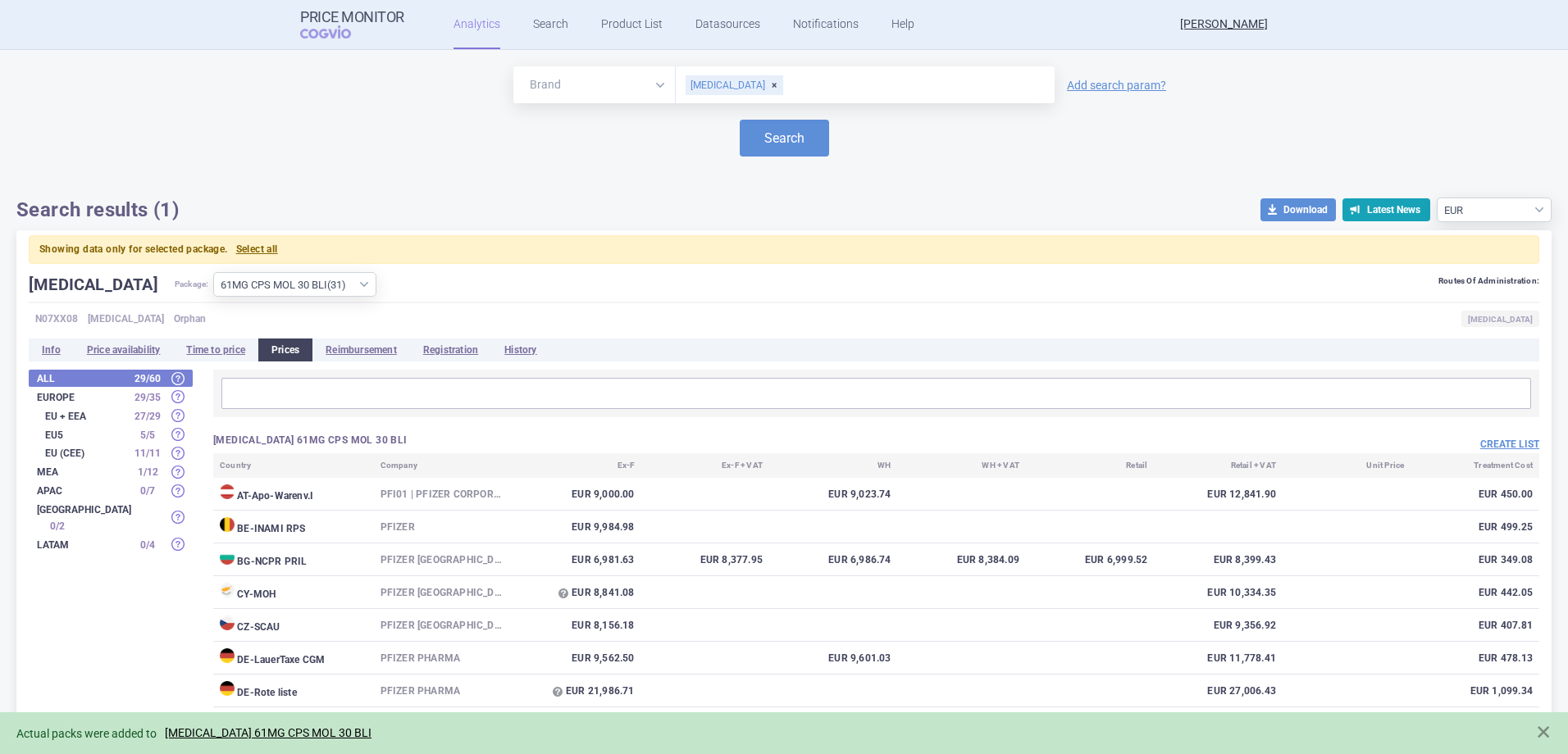
click at [242, 721] on div "Actual packs were added to VYNDAQEL 61MG CPS MOL 30 BLI" at bounding box center [784, 733] width 1568 height 42
click at [243, 728] on link "VYNDAQEL 61MG CPS MOL 30 BLI" at bounding box center [268, 733] width 206 height 14
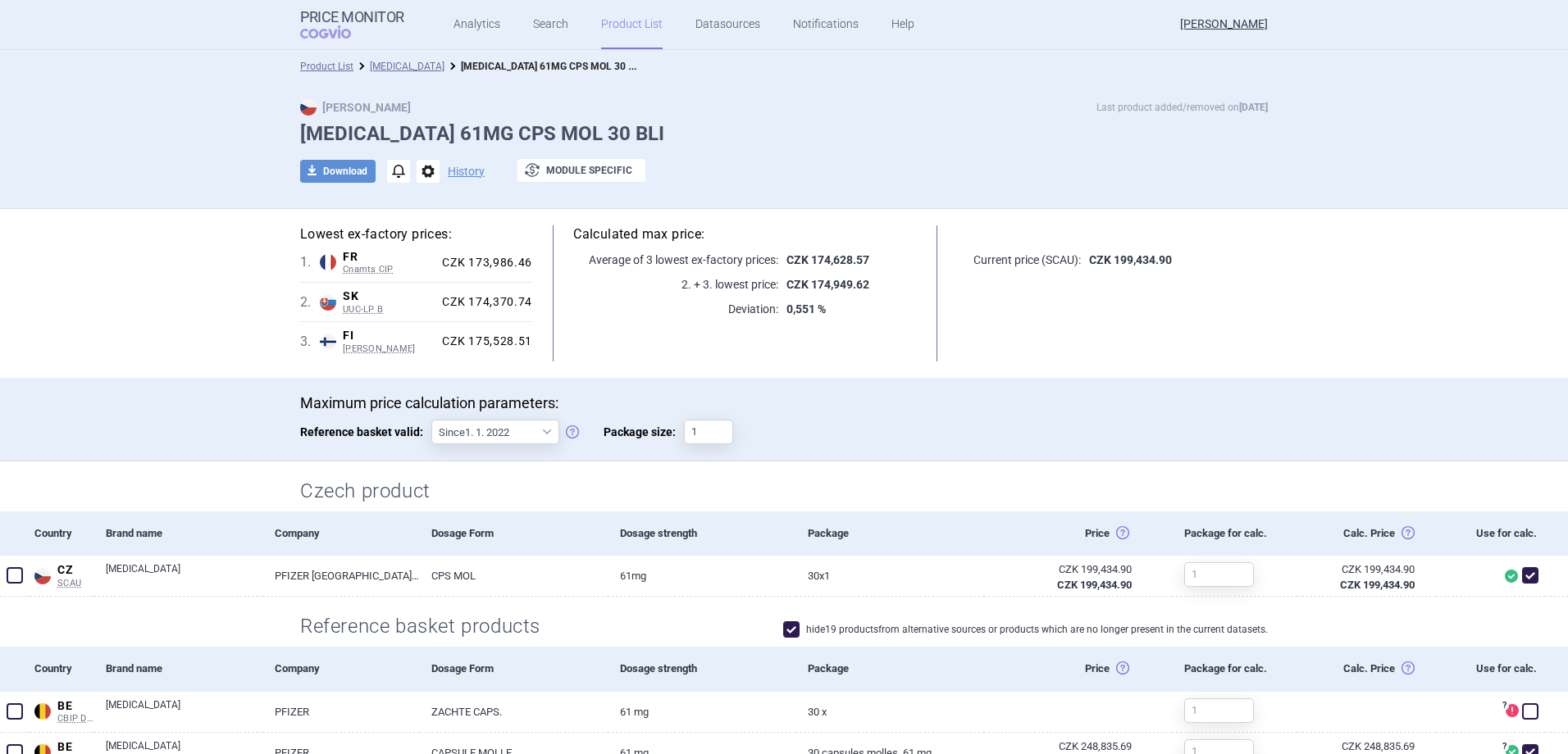
drag, startPoint x: 610, startPoint y: 24, endPoint x: 671, endPoint y: 21, distance: 61.1
click at [610, 24] on link "Product List" at bounding box center [631, 25] width 62 height 49
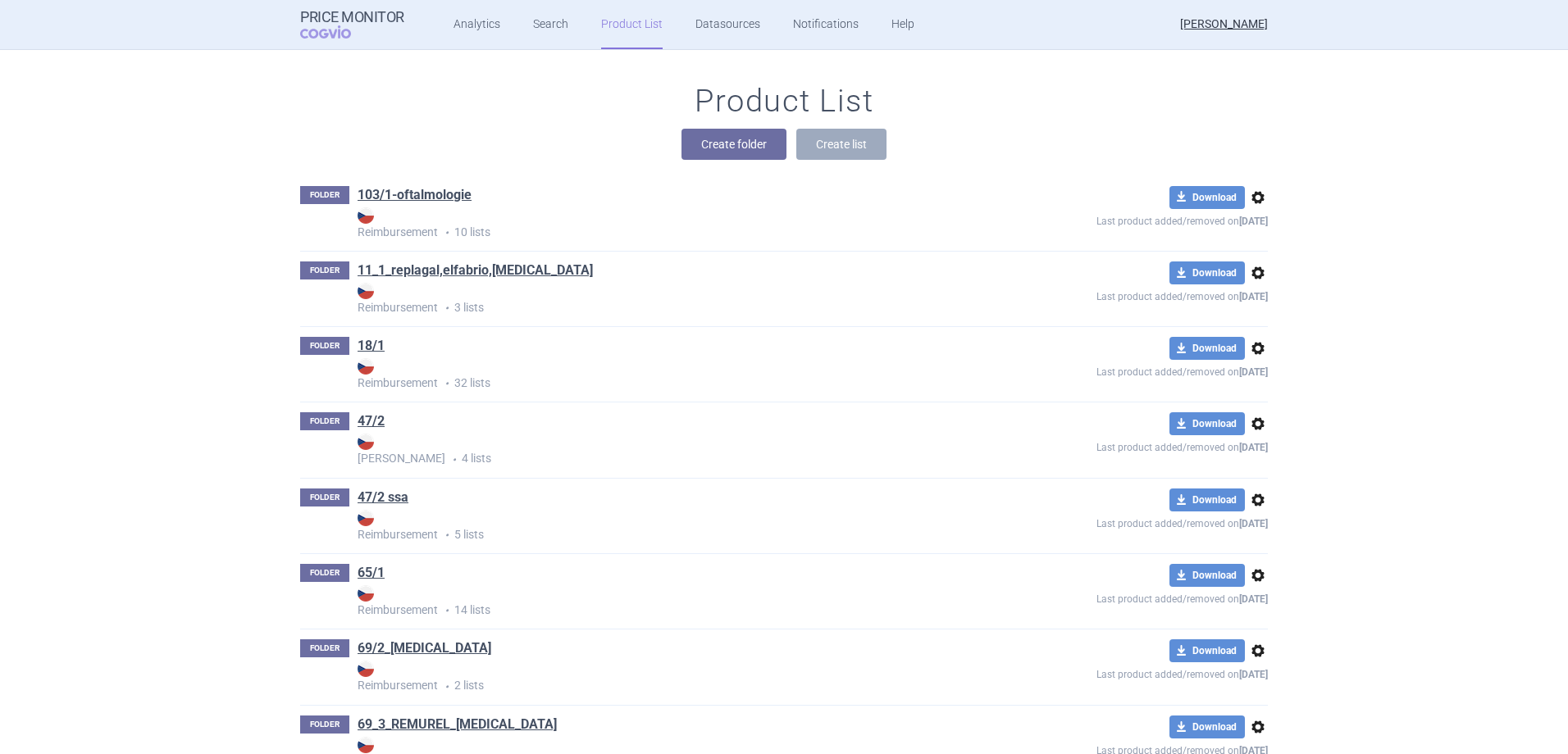
scroll to position [10067, 0]
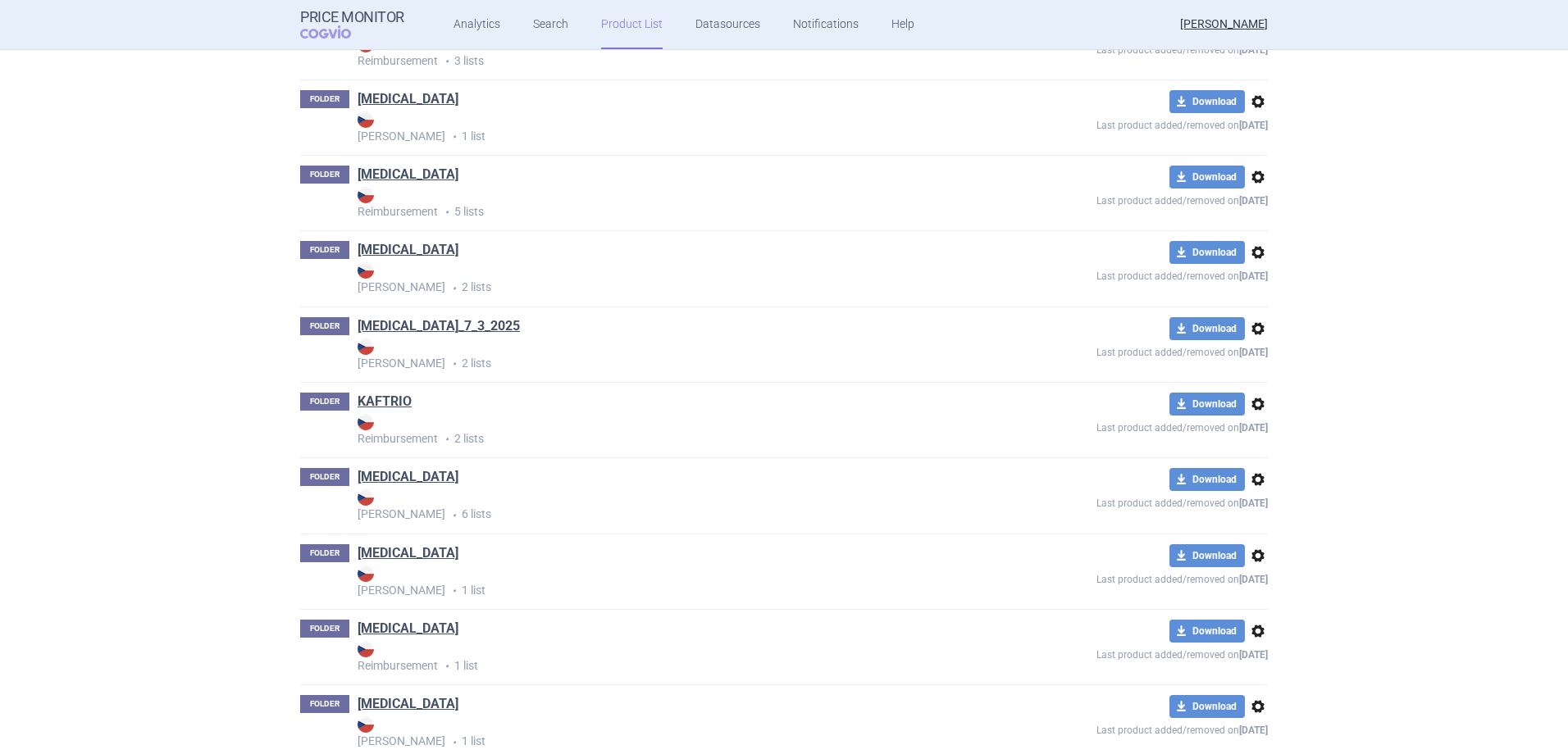
click at [377, 399] on link "KAFTRIO" at bounding box center [384, 401] width 54 height 18
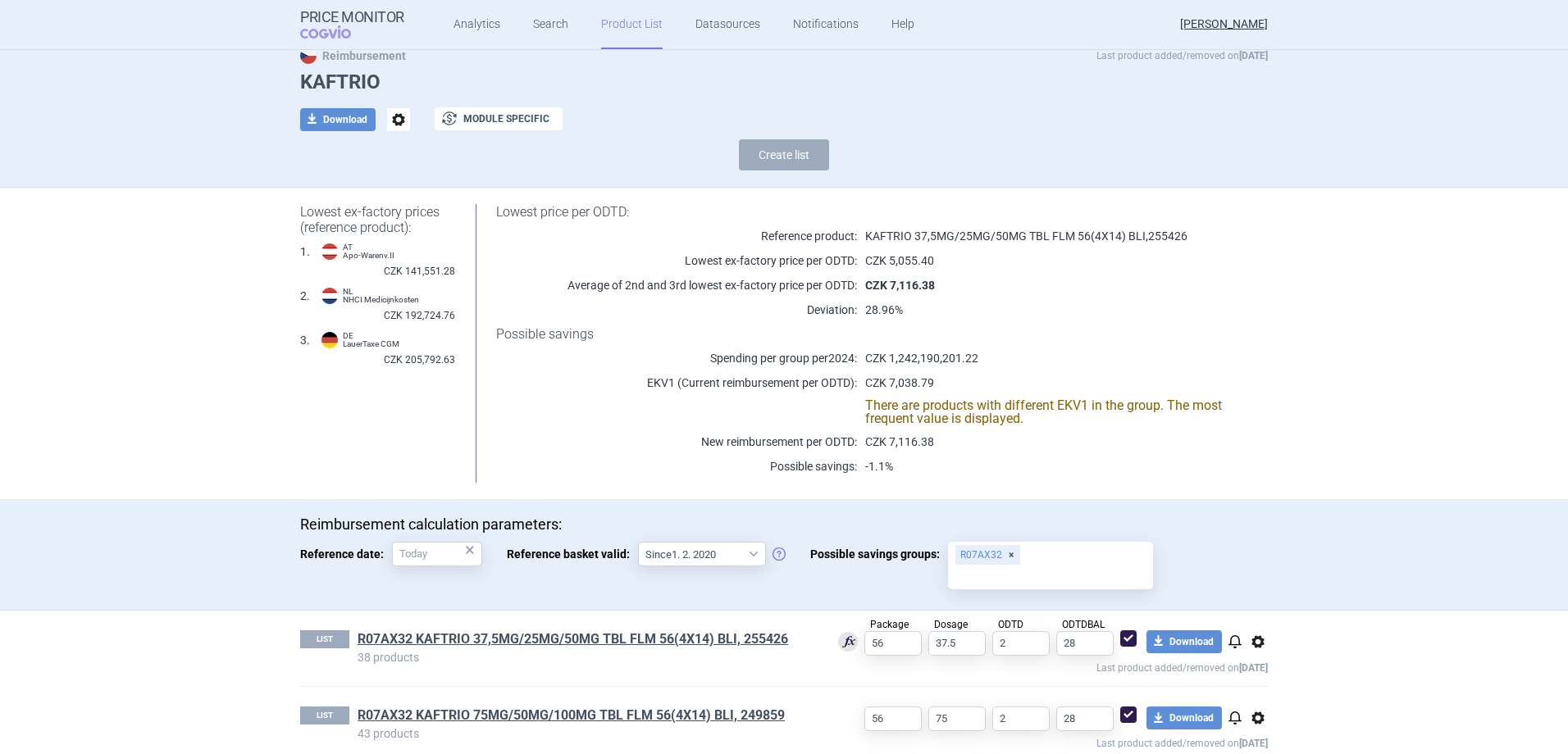
scroll to position [77, 0]
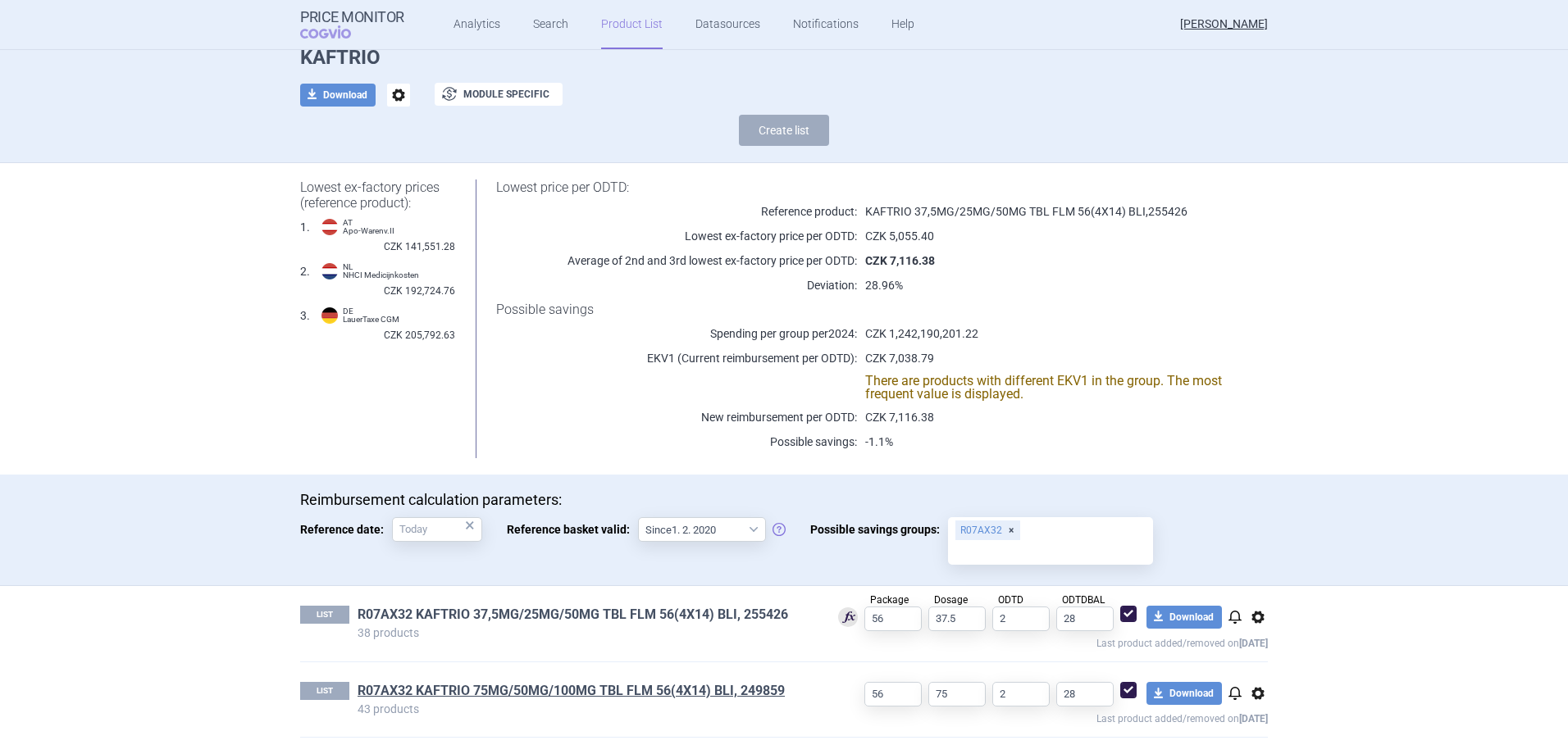
click at [582, 613] on link "R07AX32 KAFTRIO 37,5MG/25MG/50MG TBL FLM 56(4X14) BLI, 255426" at bounding box center [573, 614] width 431 height 18
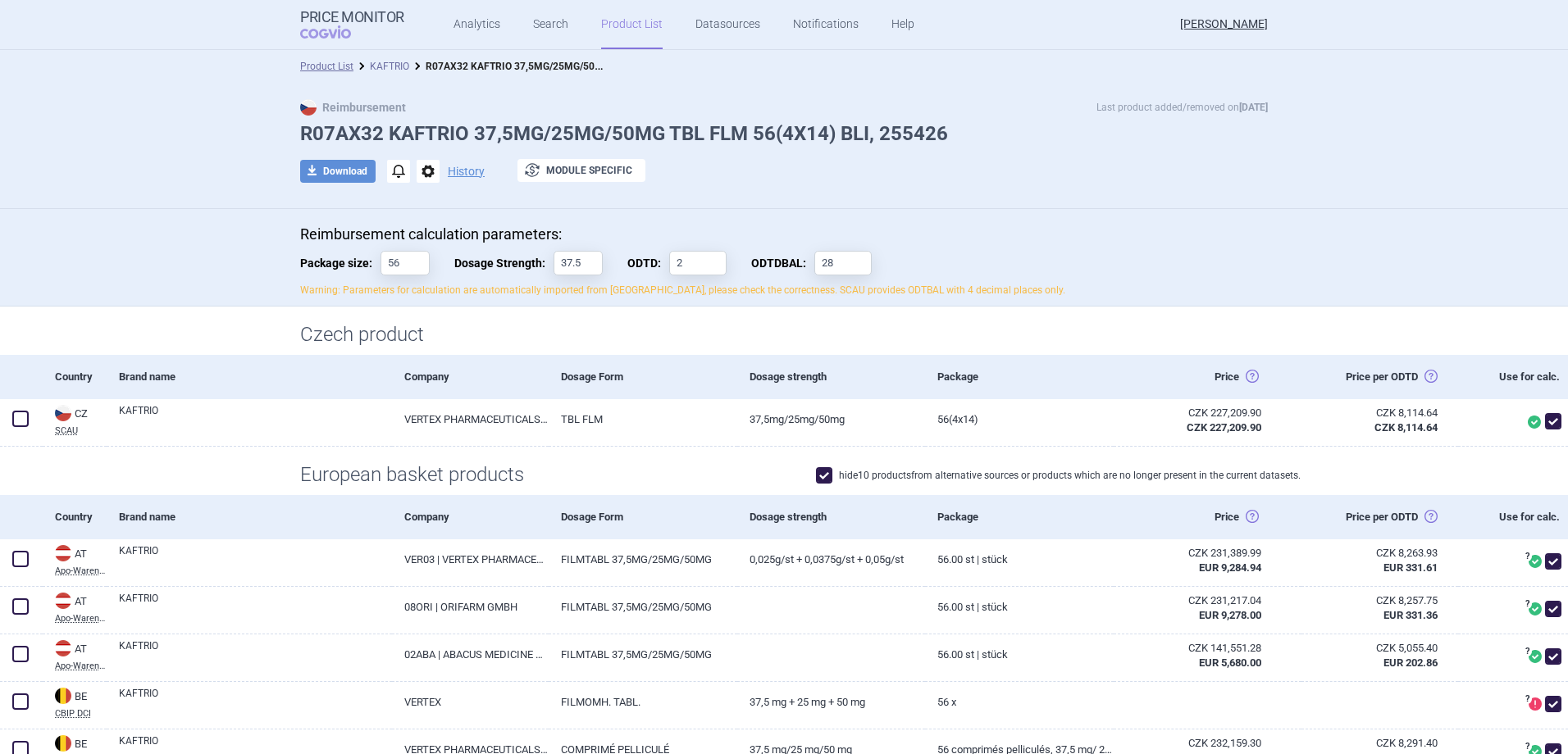
click at [376, 63] on link "KAFTRIO" at bounding box center [390, 66] width 40 height 11
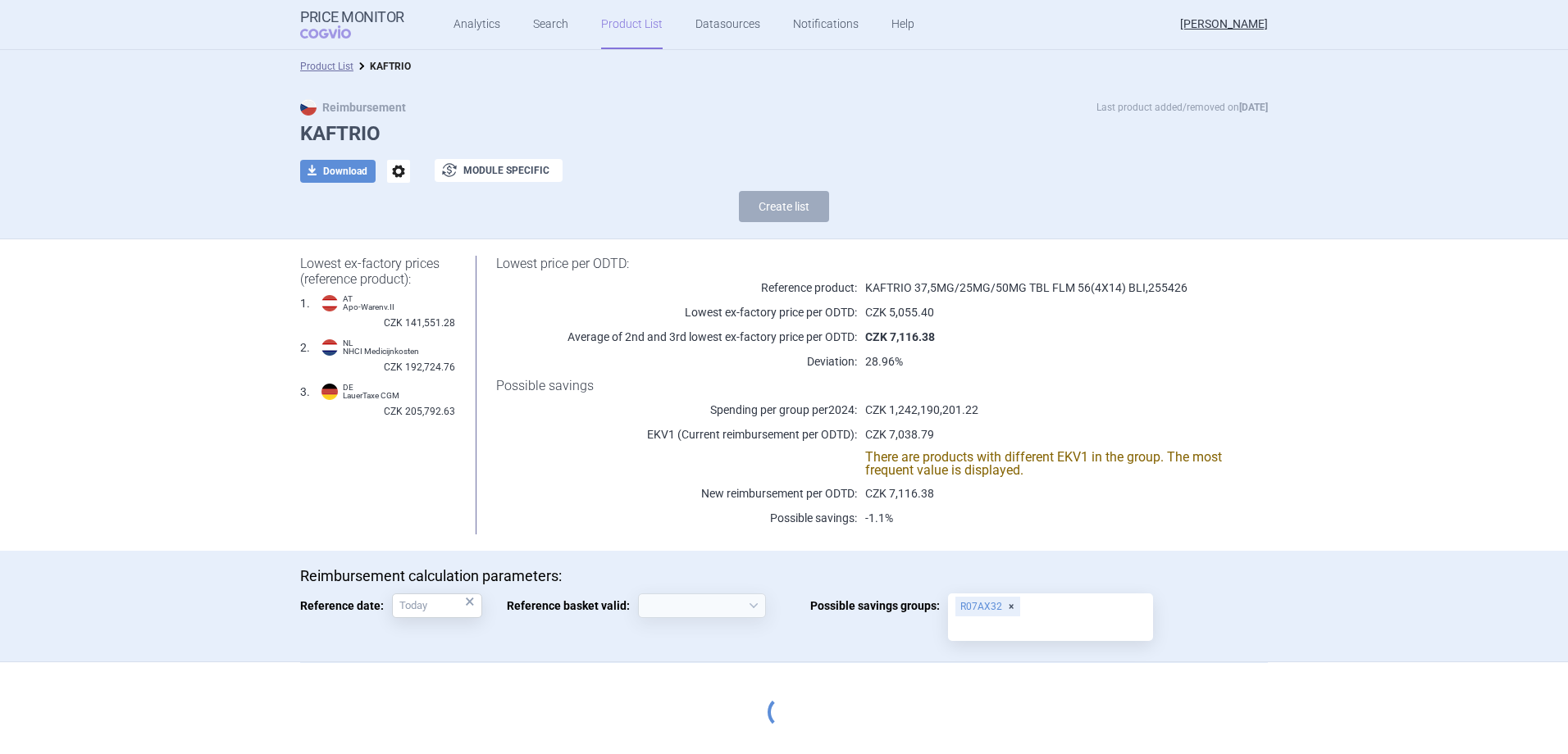
select select "2020-02-01"
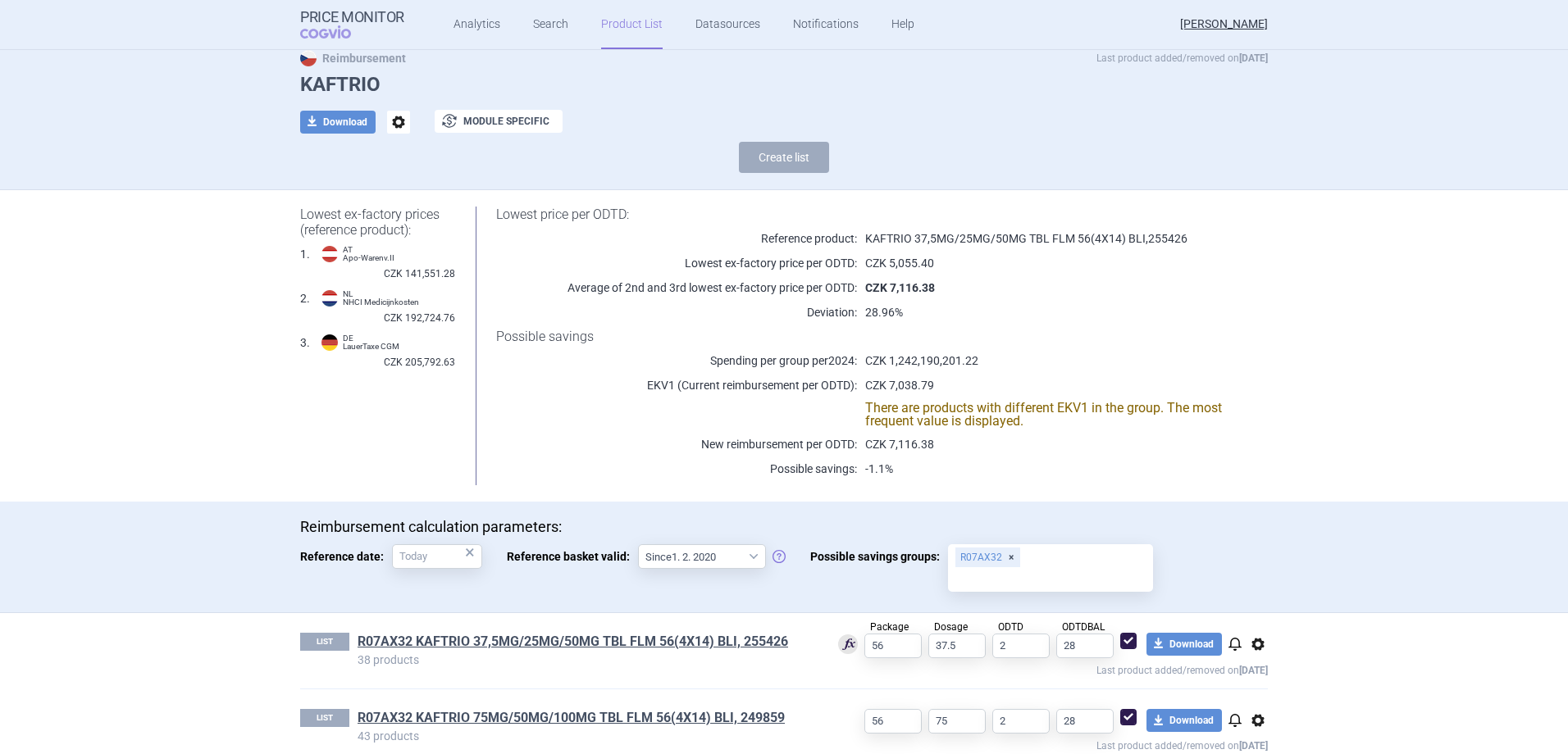
scroll to position [77, 0]
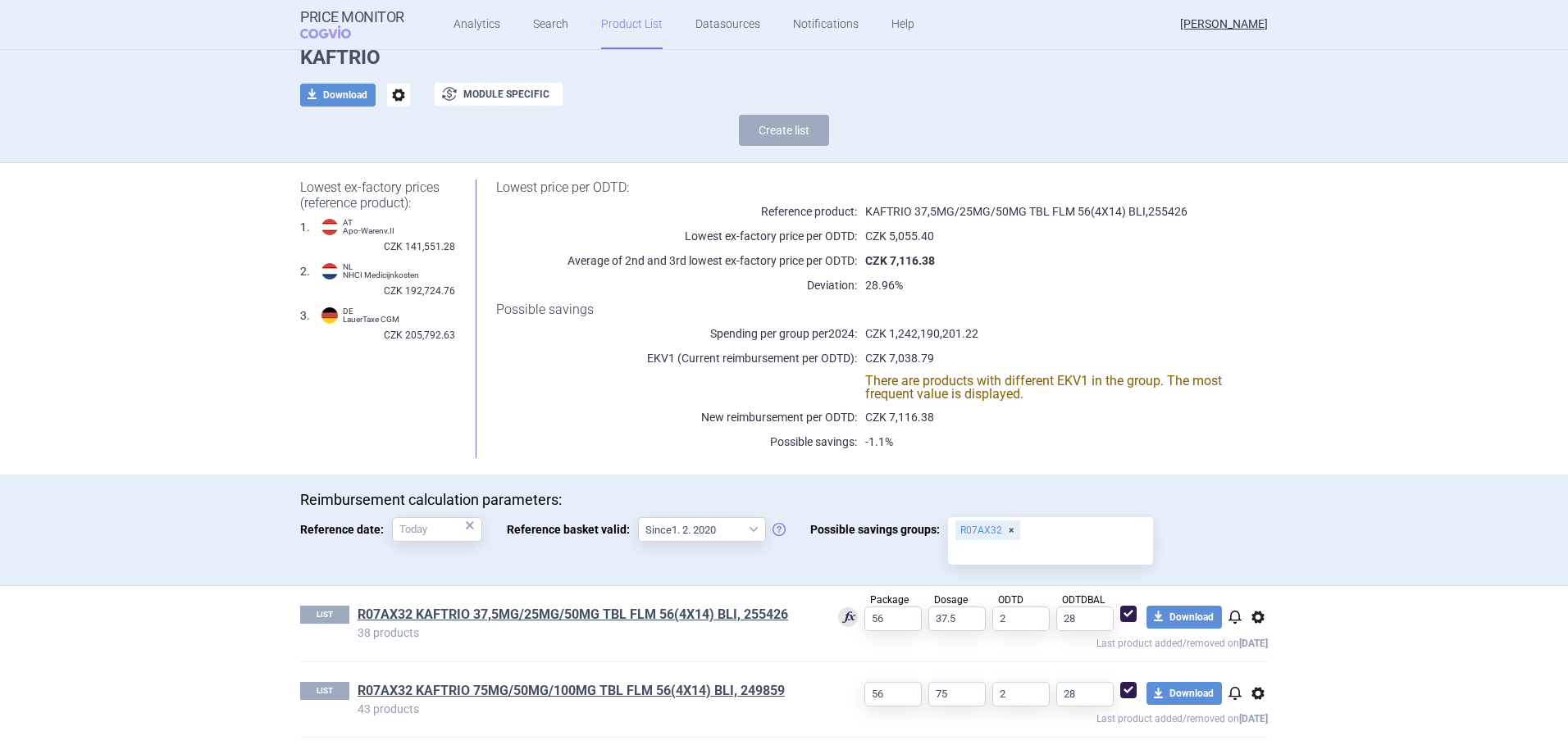
click at [608, 26] on link "Product List" at bounding box center [631, 25] width 62 height 49
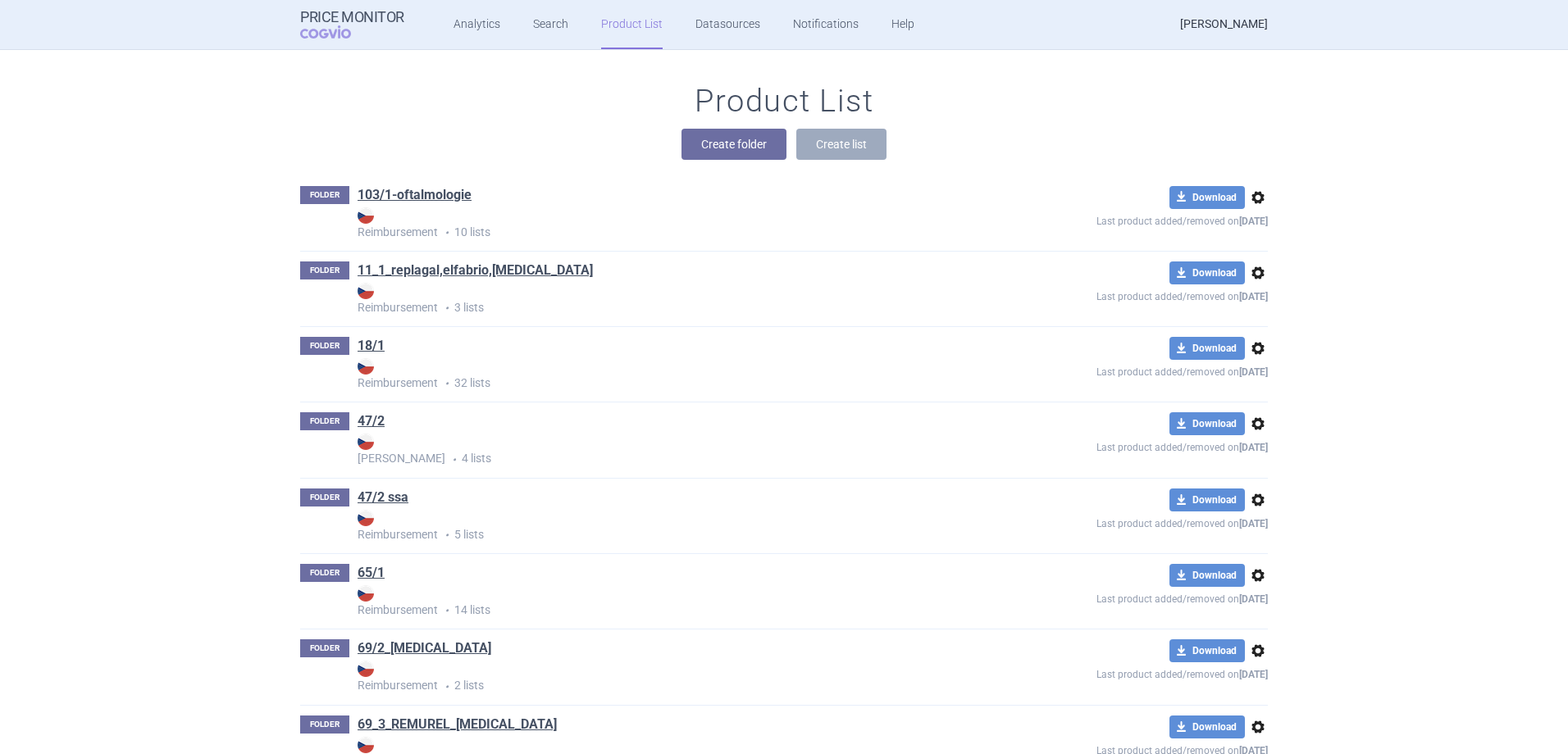
scroll to position [10067, 0]
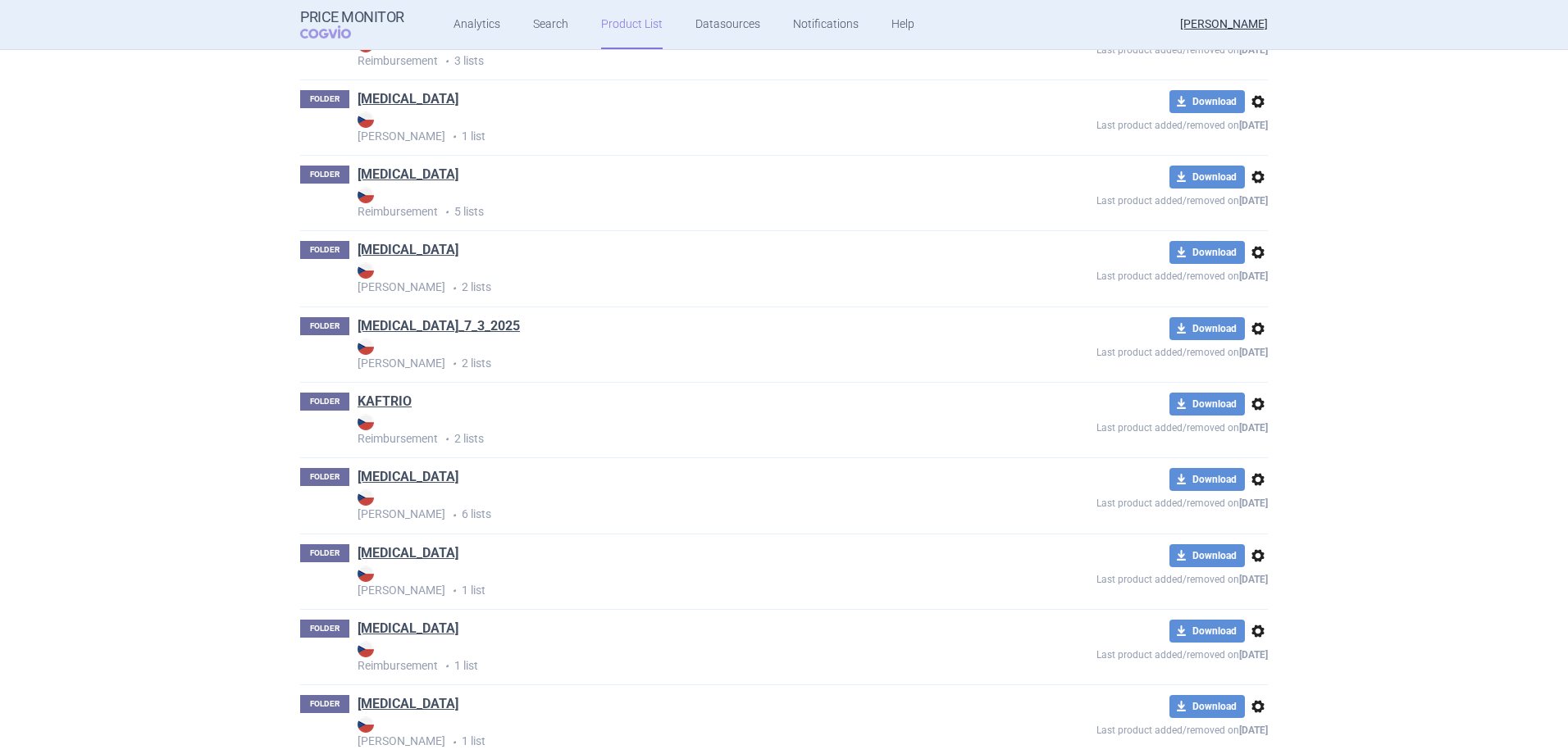
click at [1252, 405] on span "options" at bounding box center [1258, 404] width 20 height 20
click at [1249, 501] on button "Delete" at bounding box center [1250, 500] width 52 height 24
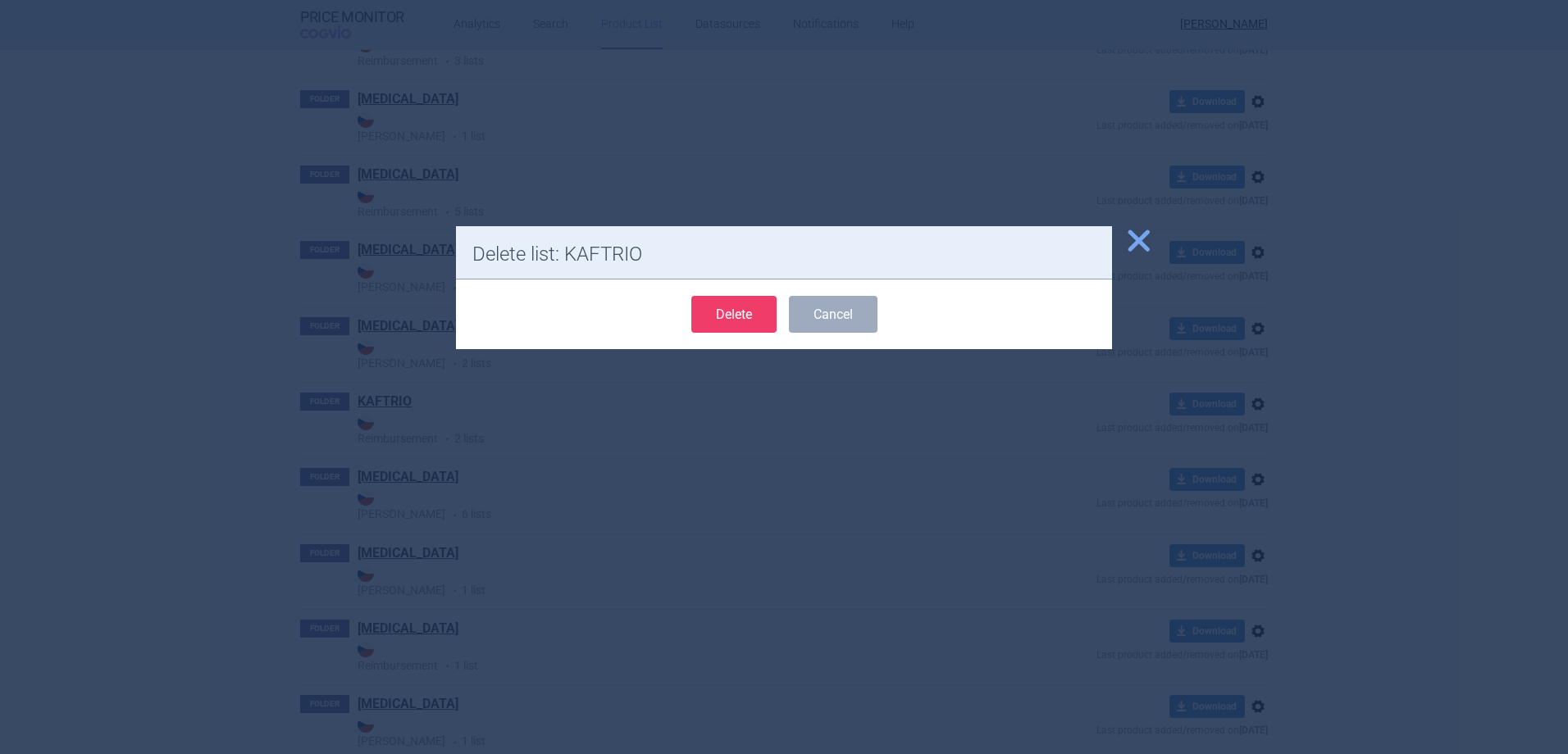
click at [726, 318] on button "Delete" at bounding box center [733, 314] width 85 height 37
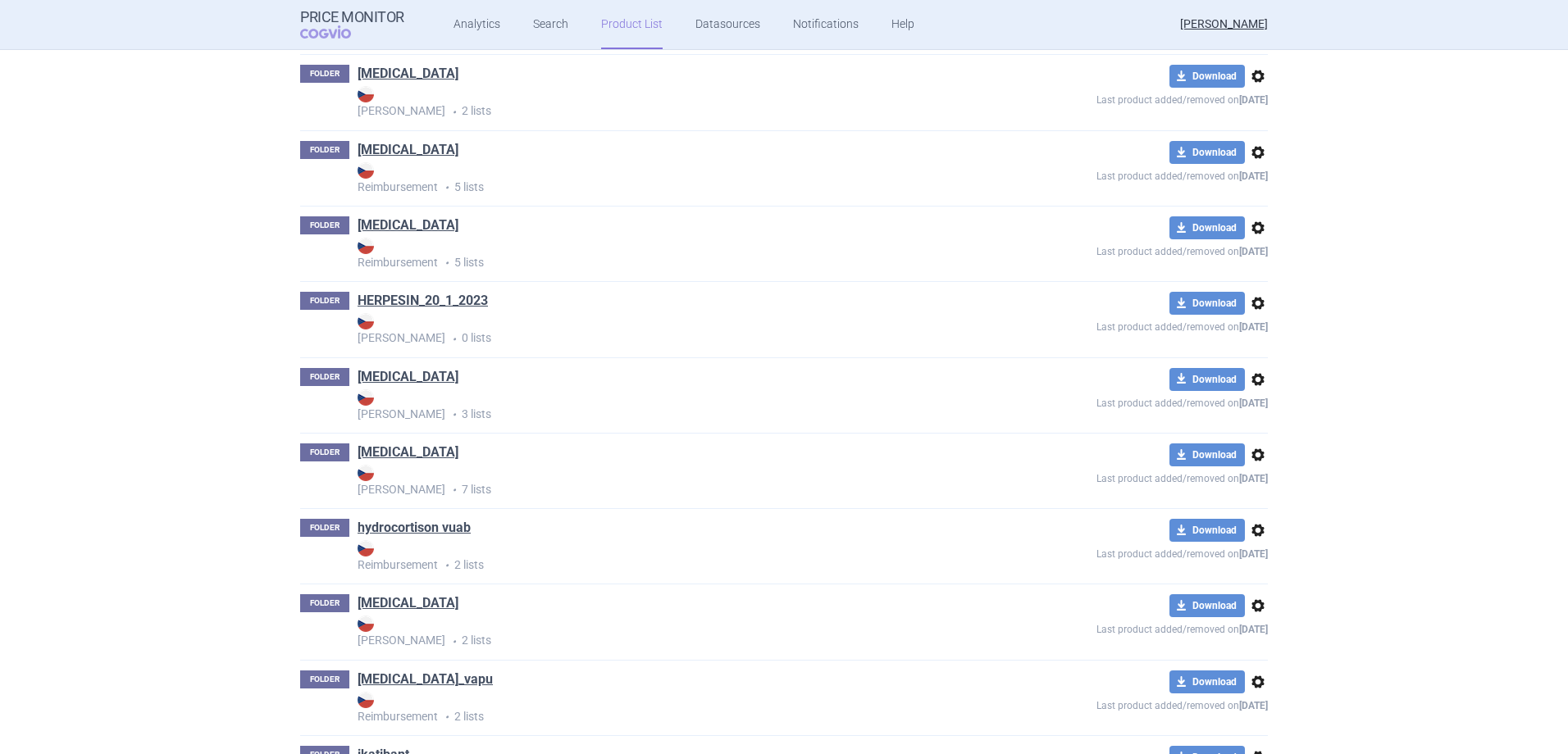
scroll to position [0, 0]
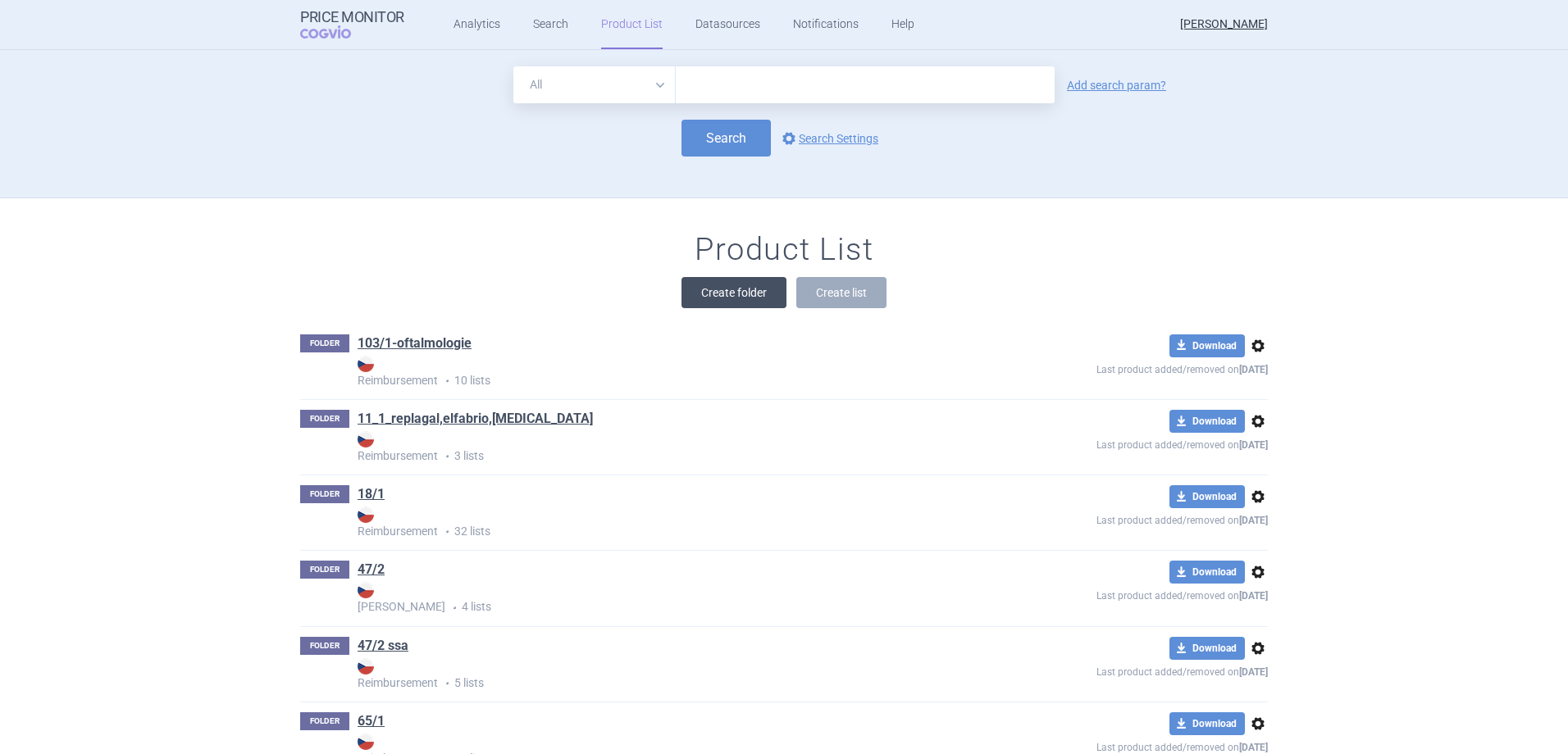
click at [703, 292] on button "Create folder" at bounding box center [733, 292] width 105 height 31
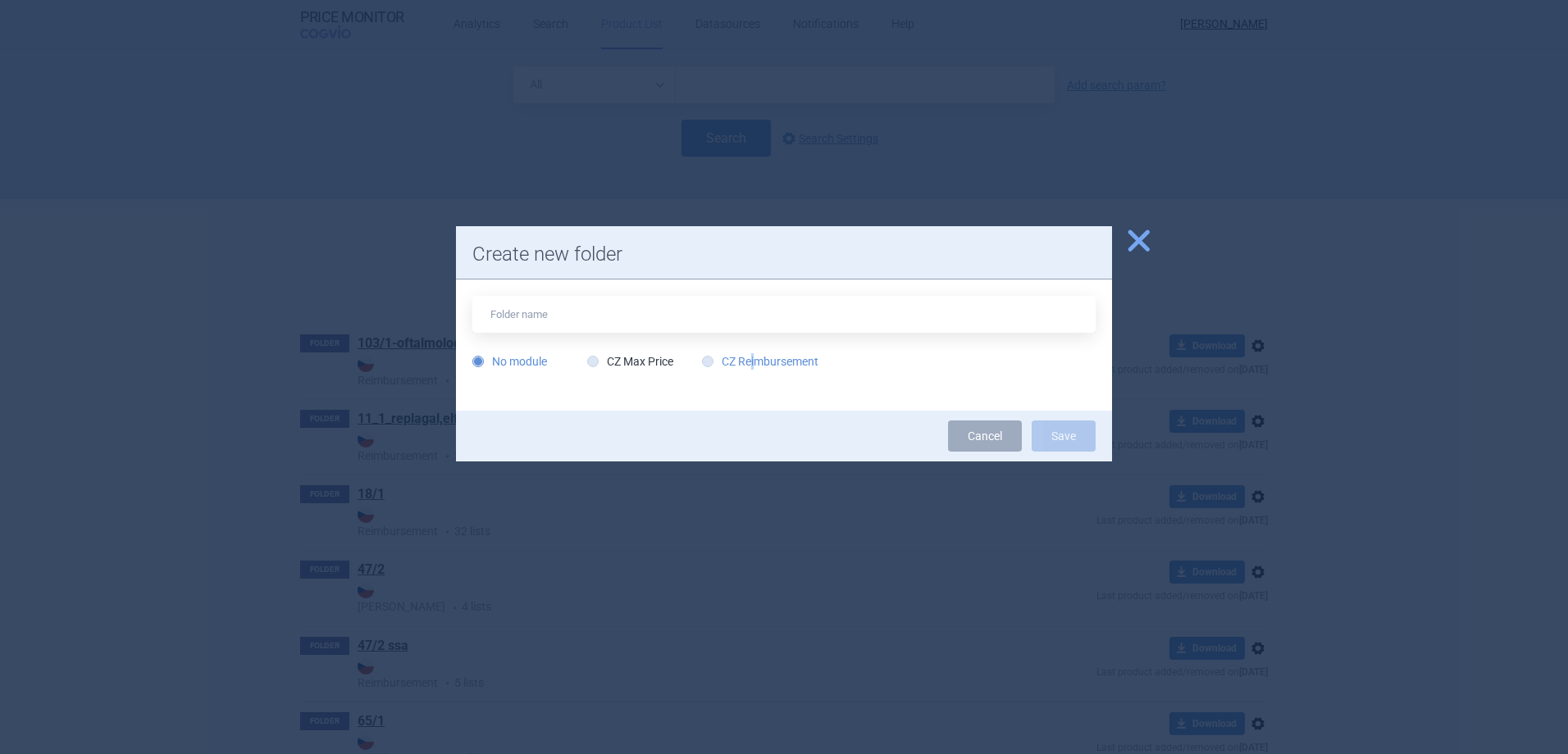
click at [756, 354] on label "CZ Reimbursement" at bounding box center [760, 360] width 116 height 16
drag, startPoint x: 756, startPoint y: 354, endPoint x: 654, endPoint y: 307, distance: 112.3
click at [659, 307] on input "text" at bounding box center [784, 314] width 623 height 37
type input "KAFTRIO"
click at [780, 367] on label "CZ Reimbursement" at bounding box center [760, 360] width 116 height 16
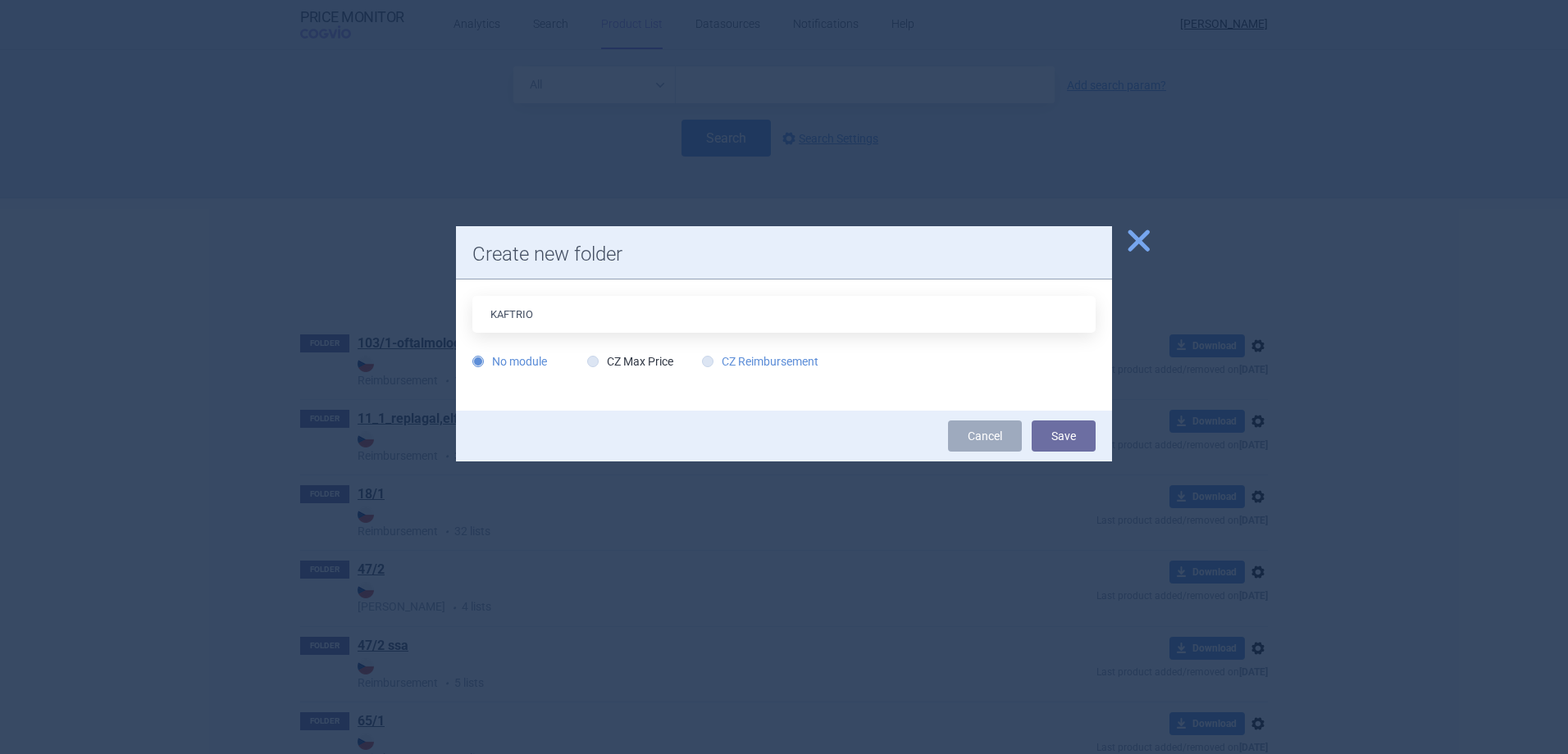
click at [719, 367] on input "CZ Reimbursement" at bounding box center [711, 361] width 16 height 16
radio input "true"
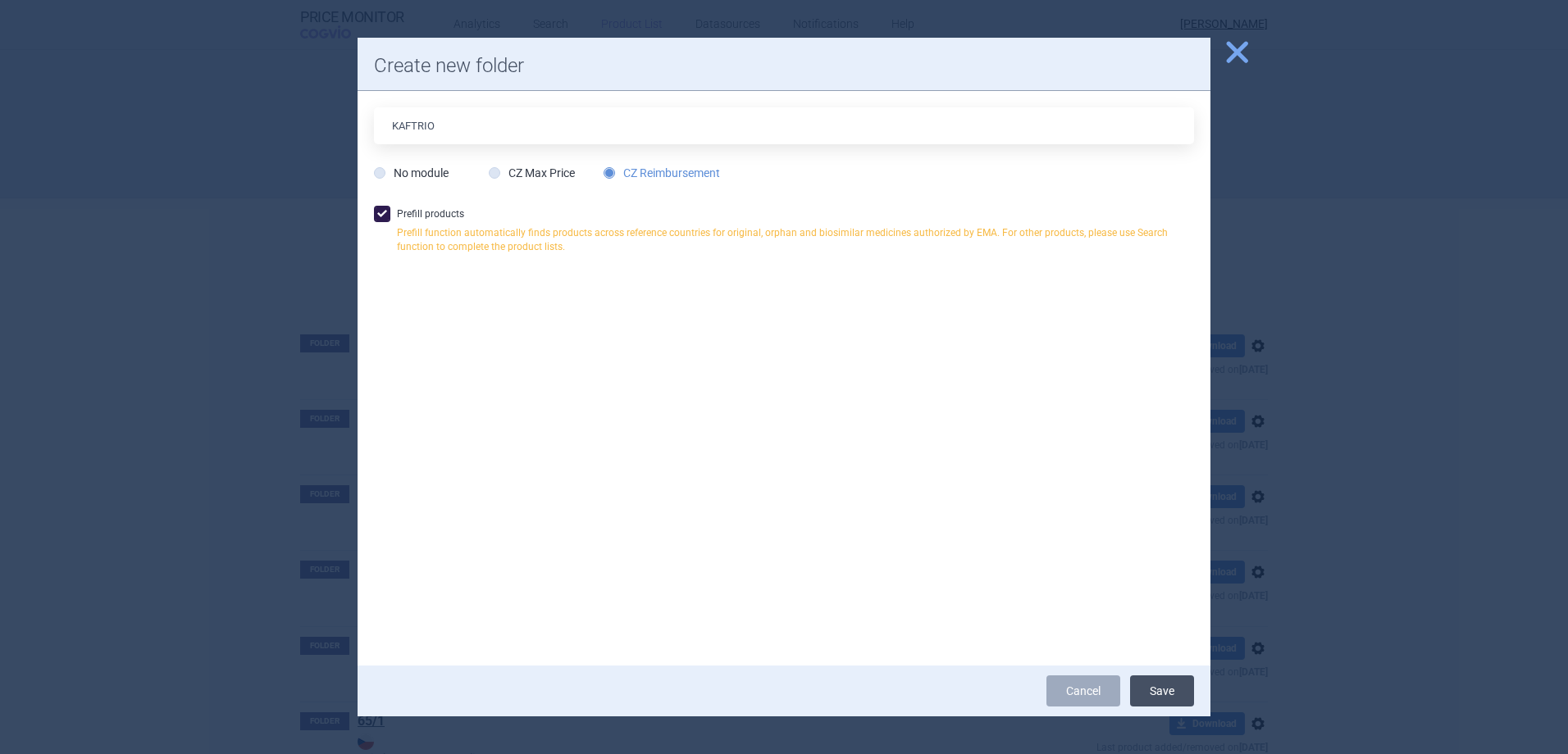
click at [1159, 679] on button "Save" at bounding box center [1162, 691] width 64 height 31
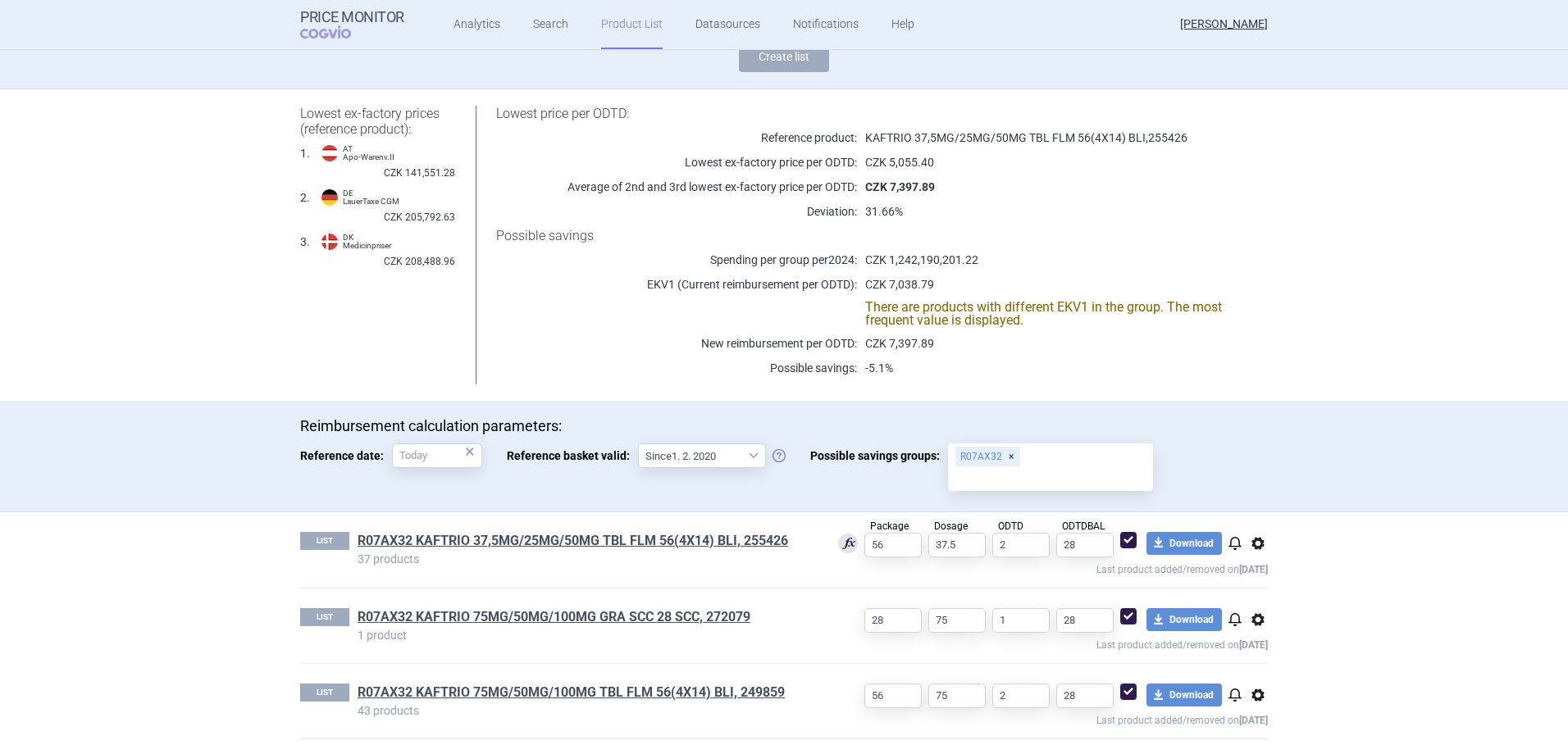
scroll to position [151, 0]
click at [675, 541] on link "R07AX32 KAFTRIO 37,5MG/25MG/50MG TBL FLM 56(4X14) BLI, 255426" at bounding box center [573, 539] width 431 height 18
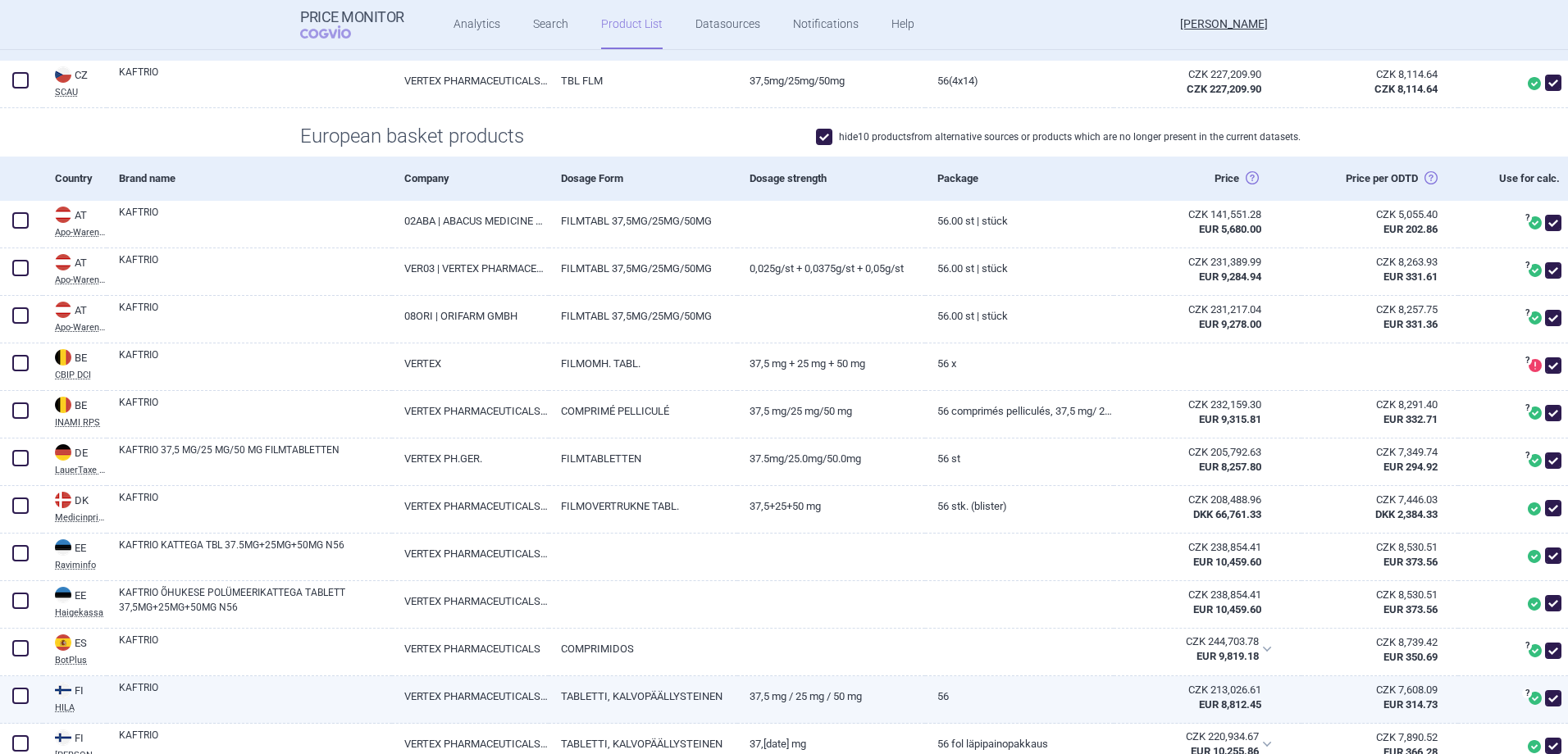
scroll to position [246, 0]
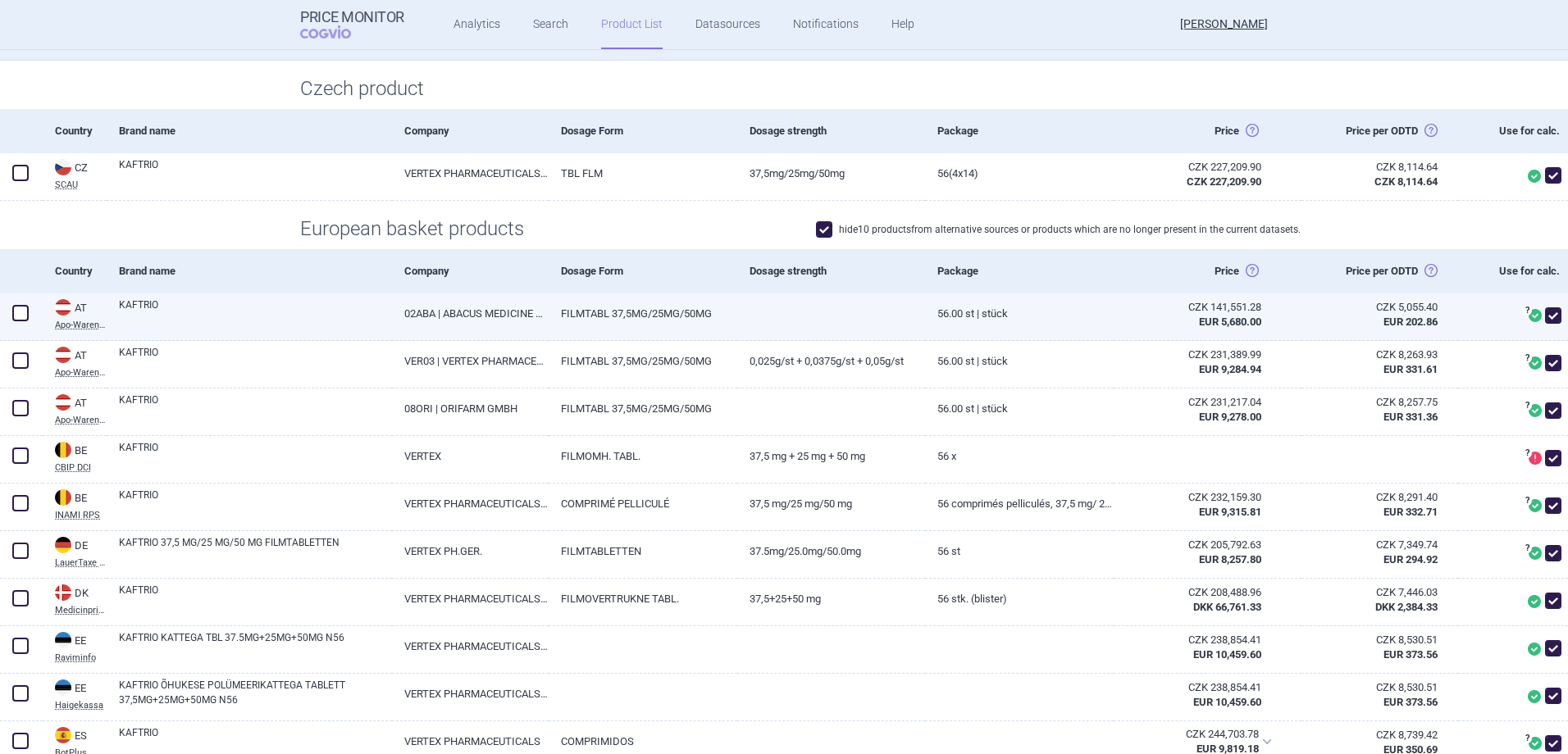
click at [24, 312] on span at bounding box center [20, 312] width 16 height 16
checkbox input "true"
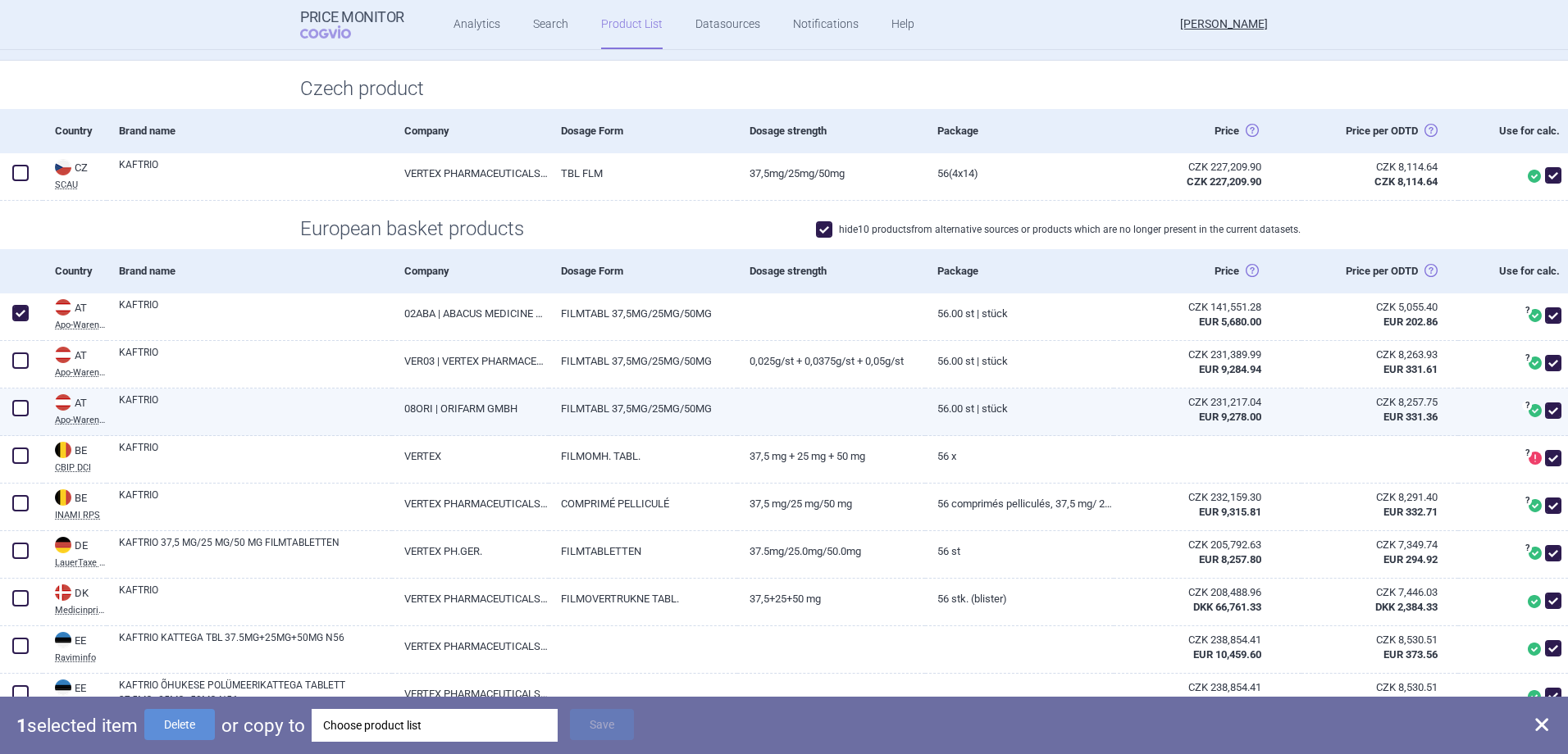
click at [26, 402] on span at bounding box center [20, 408] width 16 height 16
checkbox input "true"
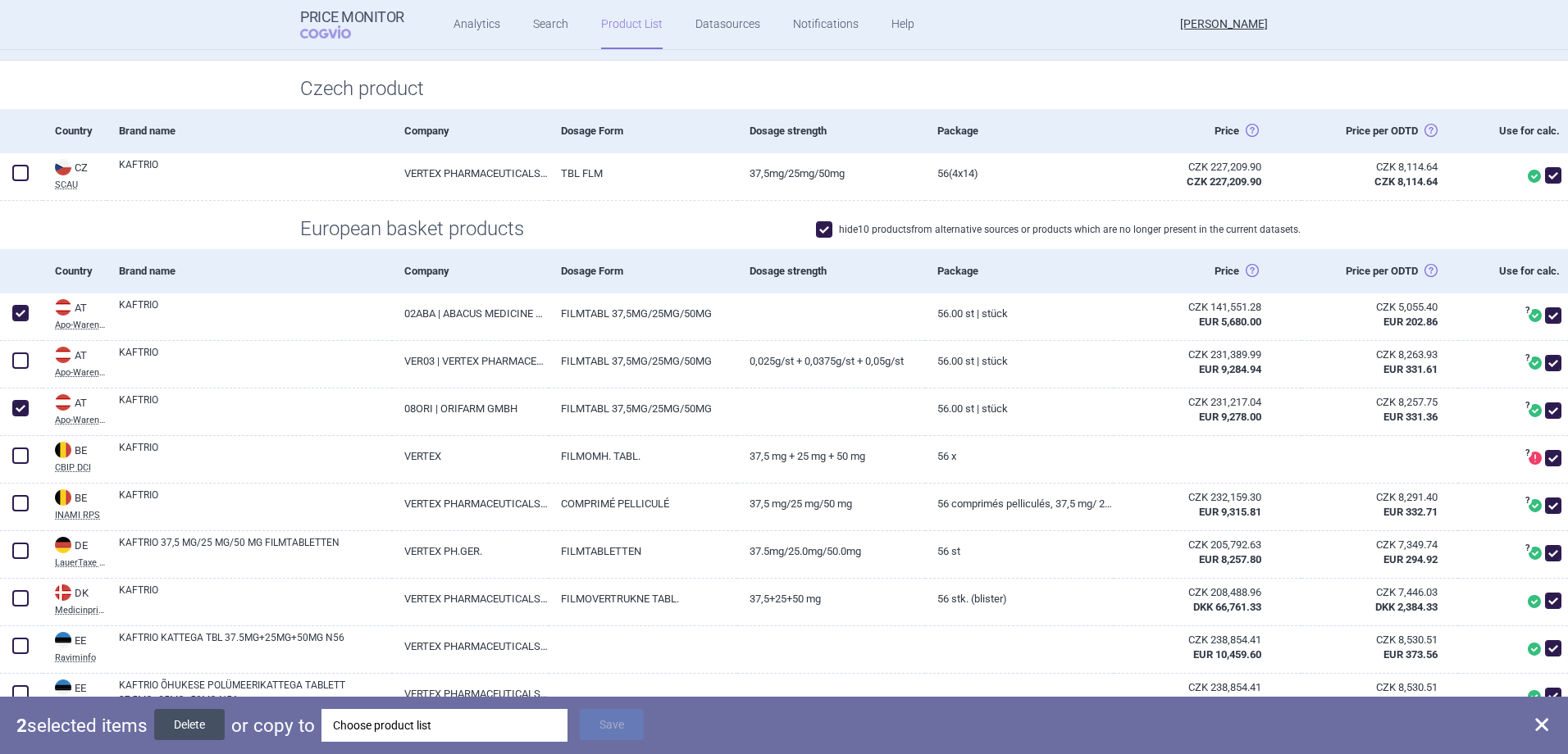
click at [175, 716] on button "Delete" at bounding box center [189, 724] width 71 height 31
checkbox input "false"
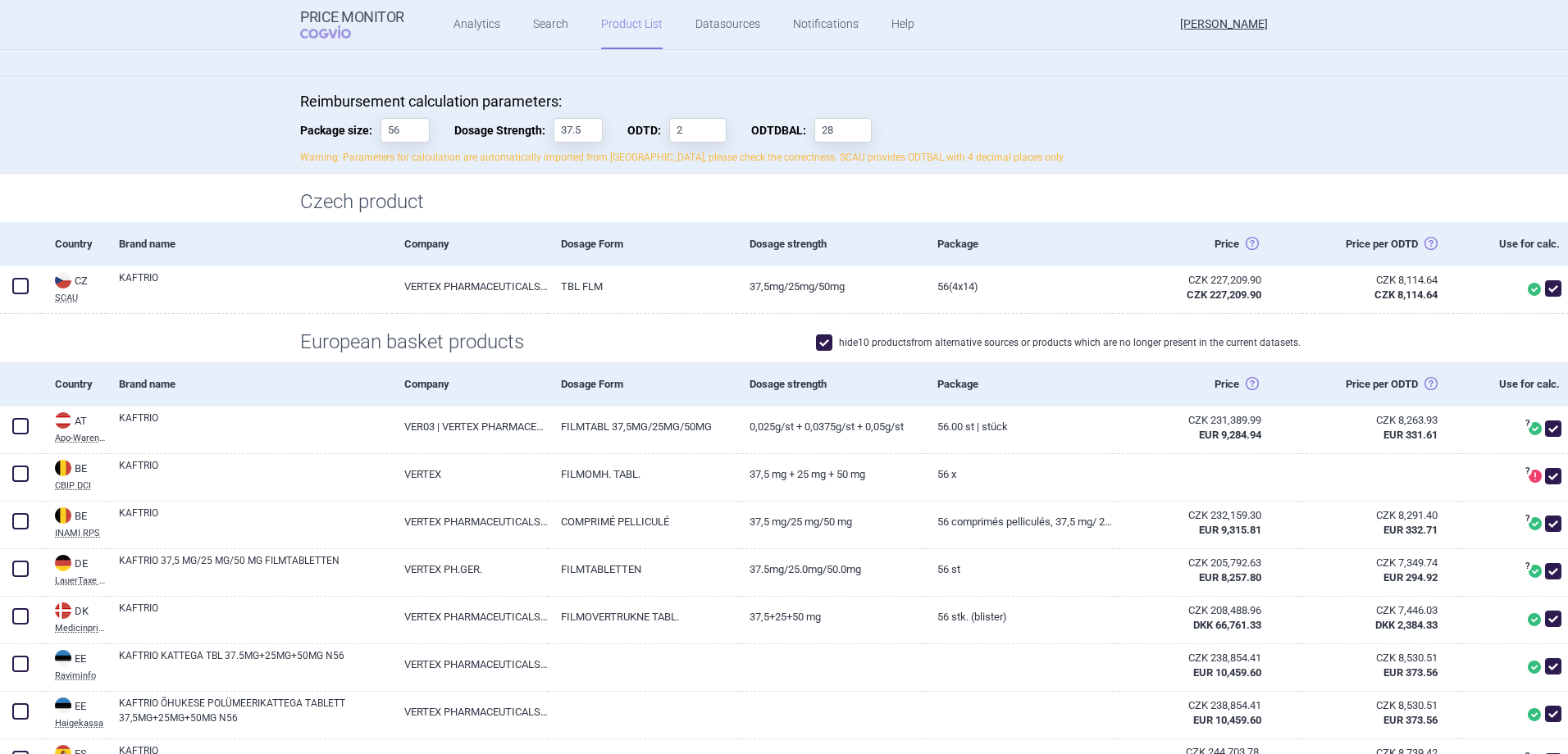
scroll to position [0, 0]
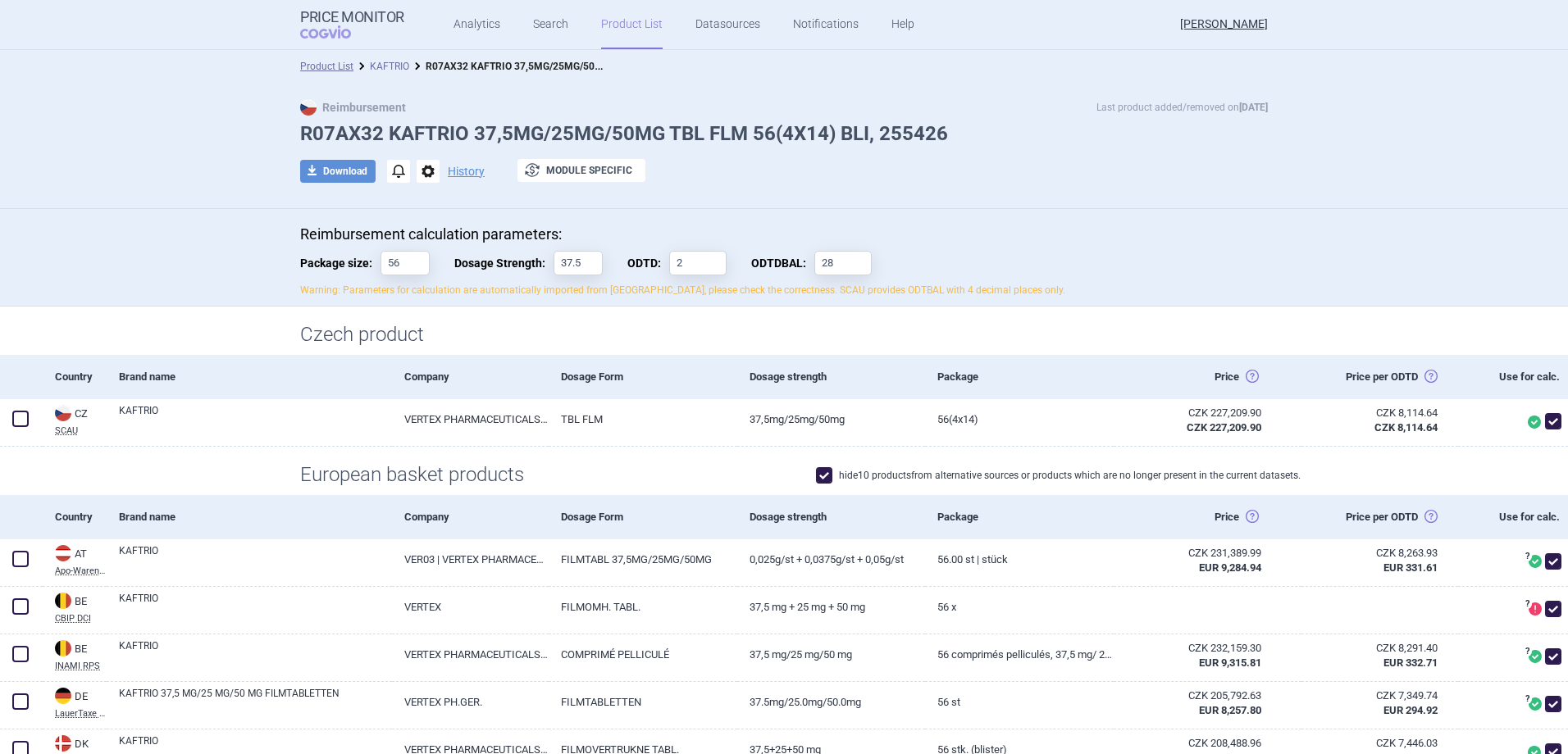
click at [396, 66] on link "KAFTRIO" at bounding box center [390, 66] width 40 height 11
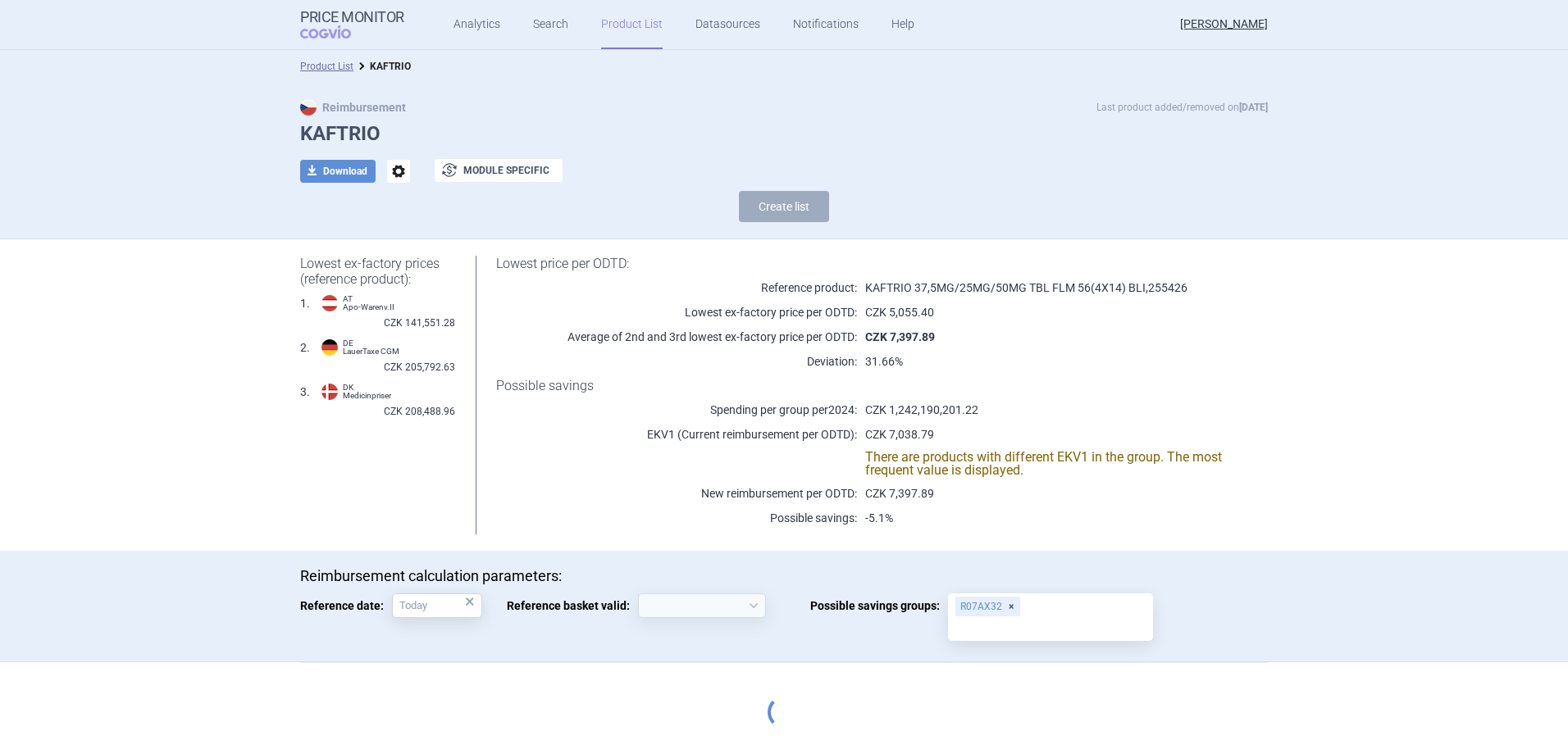
select select "2020-02-01"
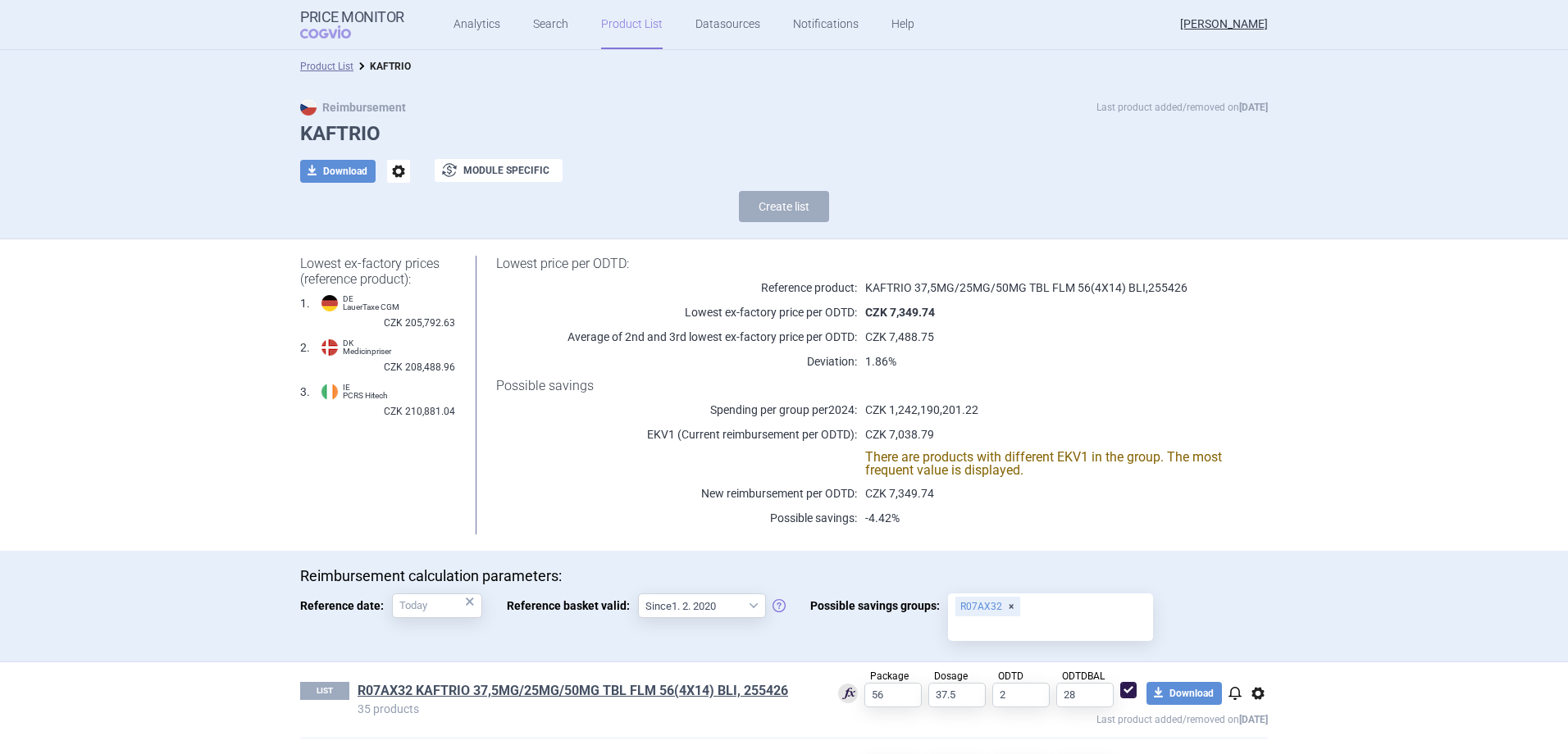
click at [601, 34] on link "Product List" at bounding box center [631, 25] width 62 height 49
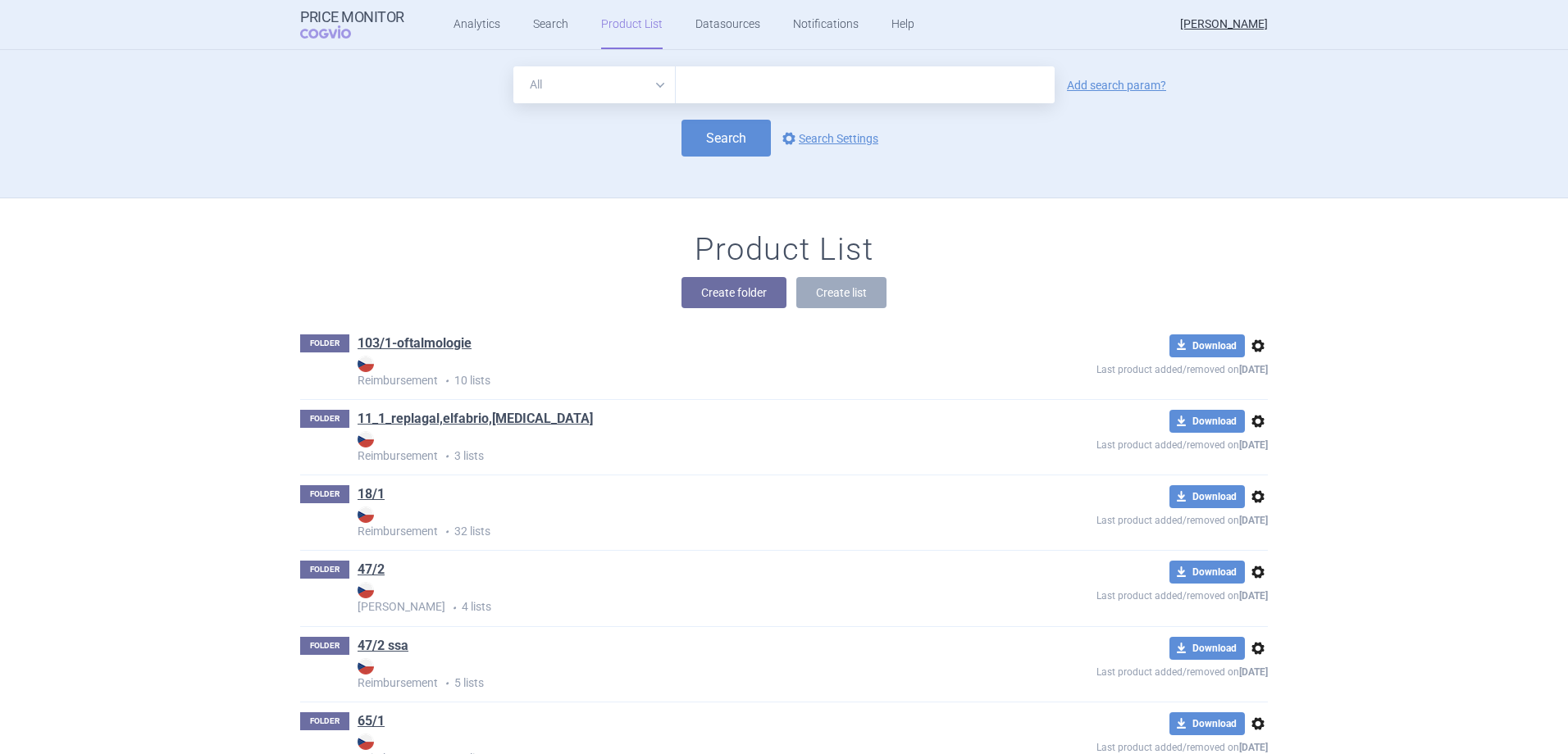
scroll to position [149, 0]
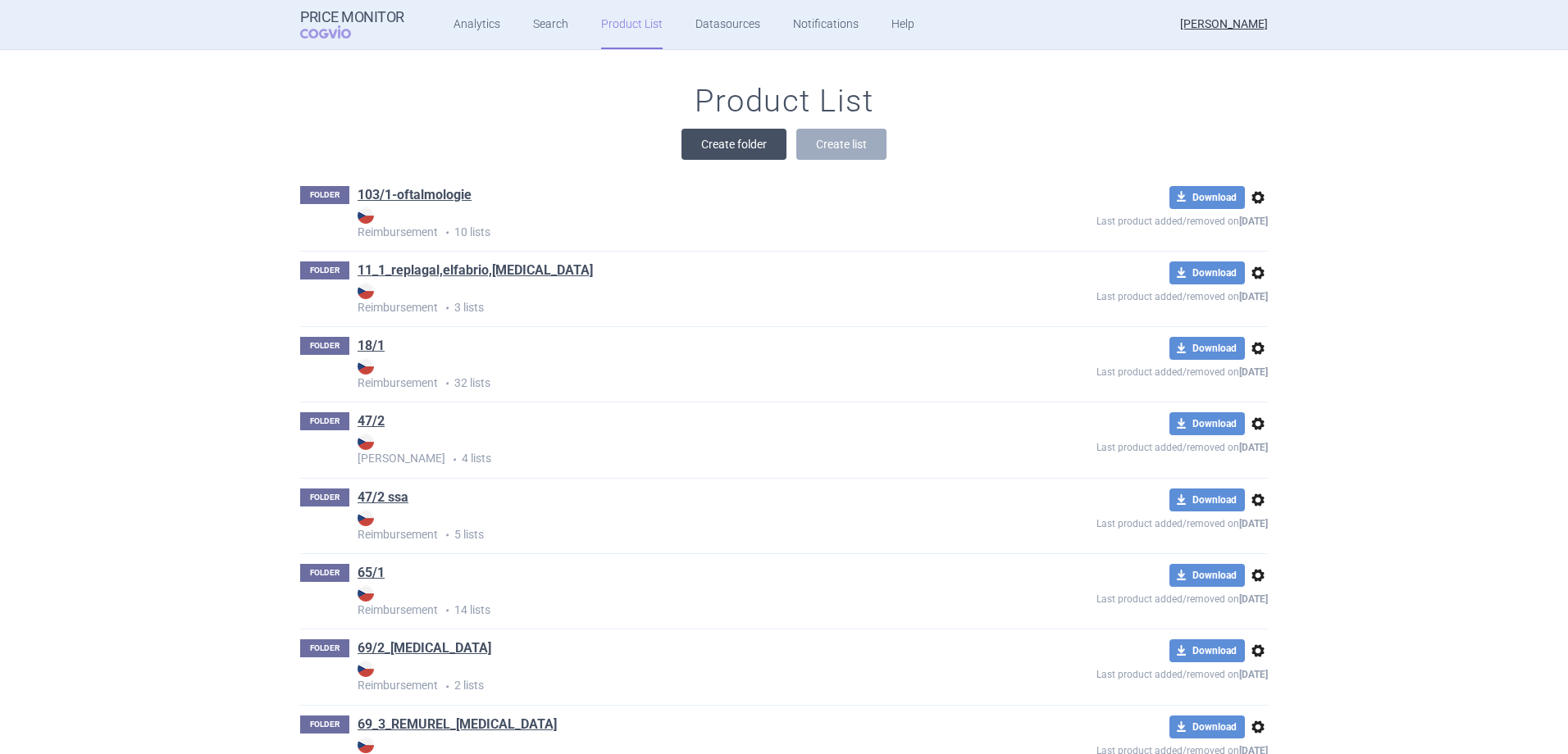
click at [715, 143] on button "Create folder" at bounding box center [733, 144] width 105 height 31
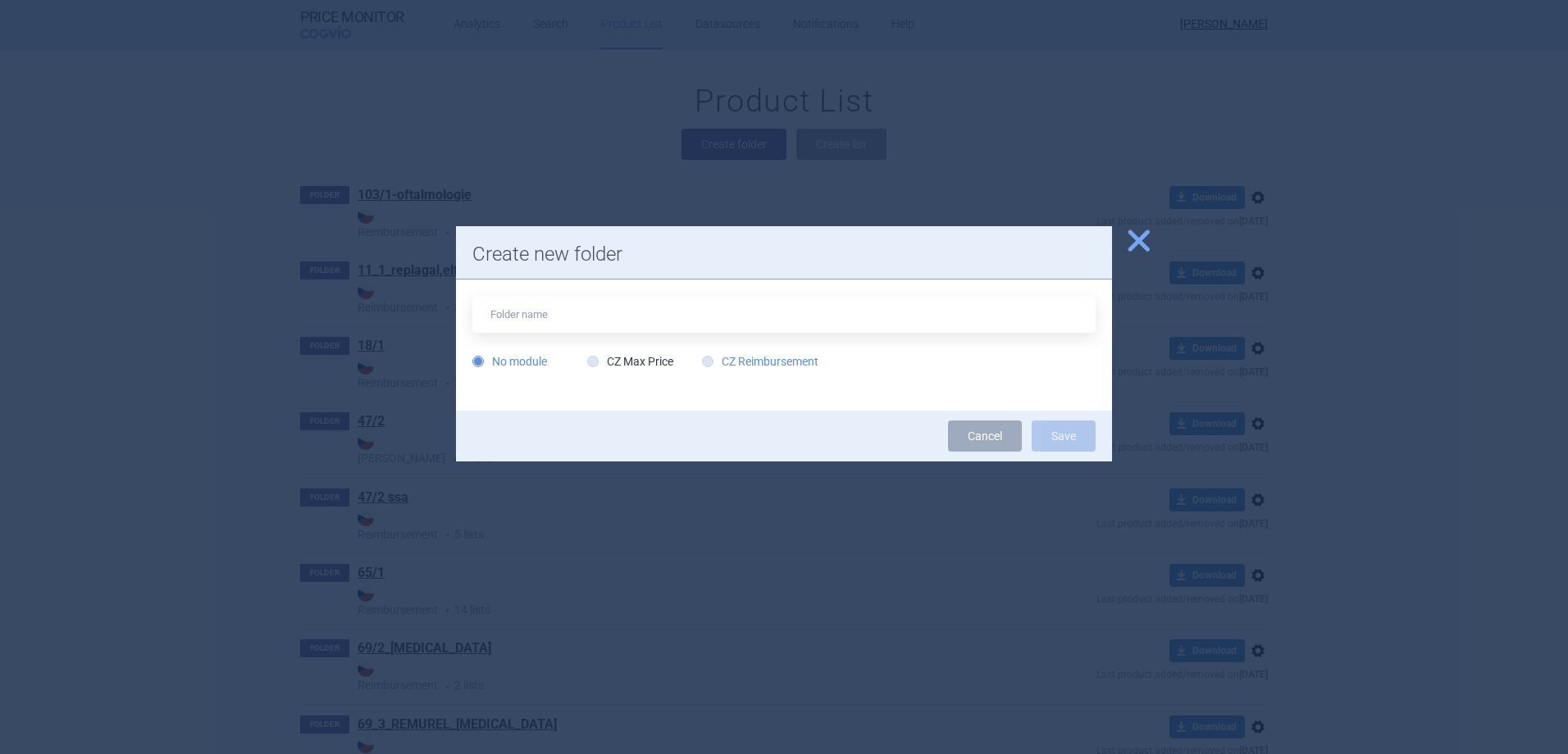
click at [758, 365] on label "CZ Reimbursement" at bounding box center [760, 360] width 116 height 16
click at [719, 365] on input "CZ Reimbursement" at bounding box center [711, 361] width 16 height 16
radio input "true"
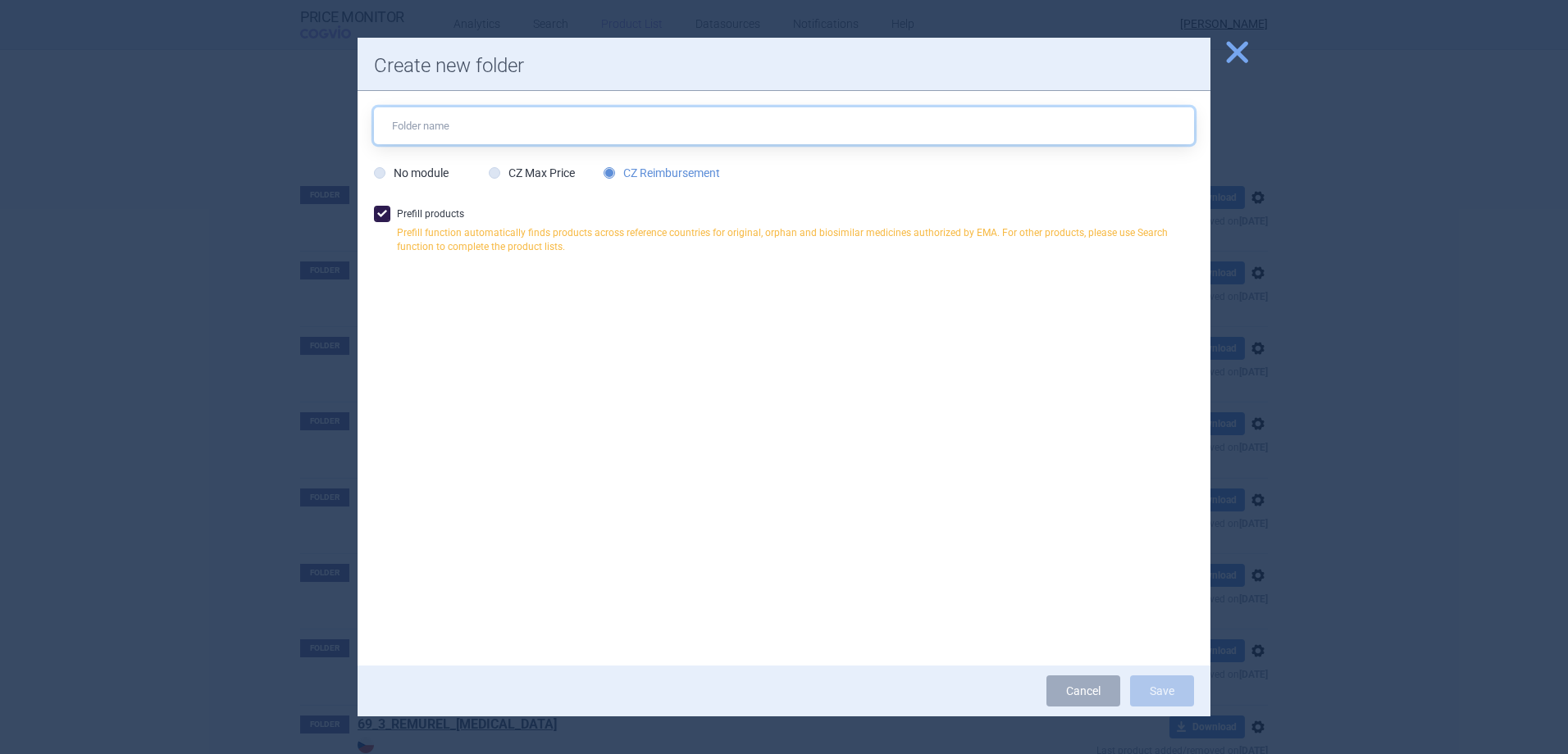
click at [496, 131] on input "text" at bounding box center [784, 126] width 819 height 37
type input "ASPAVELI"
click at [1172, 696] on button "Save" at bounding box center [1162, 691] width 64 height 31
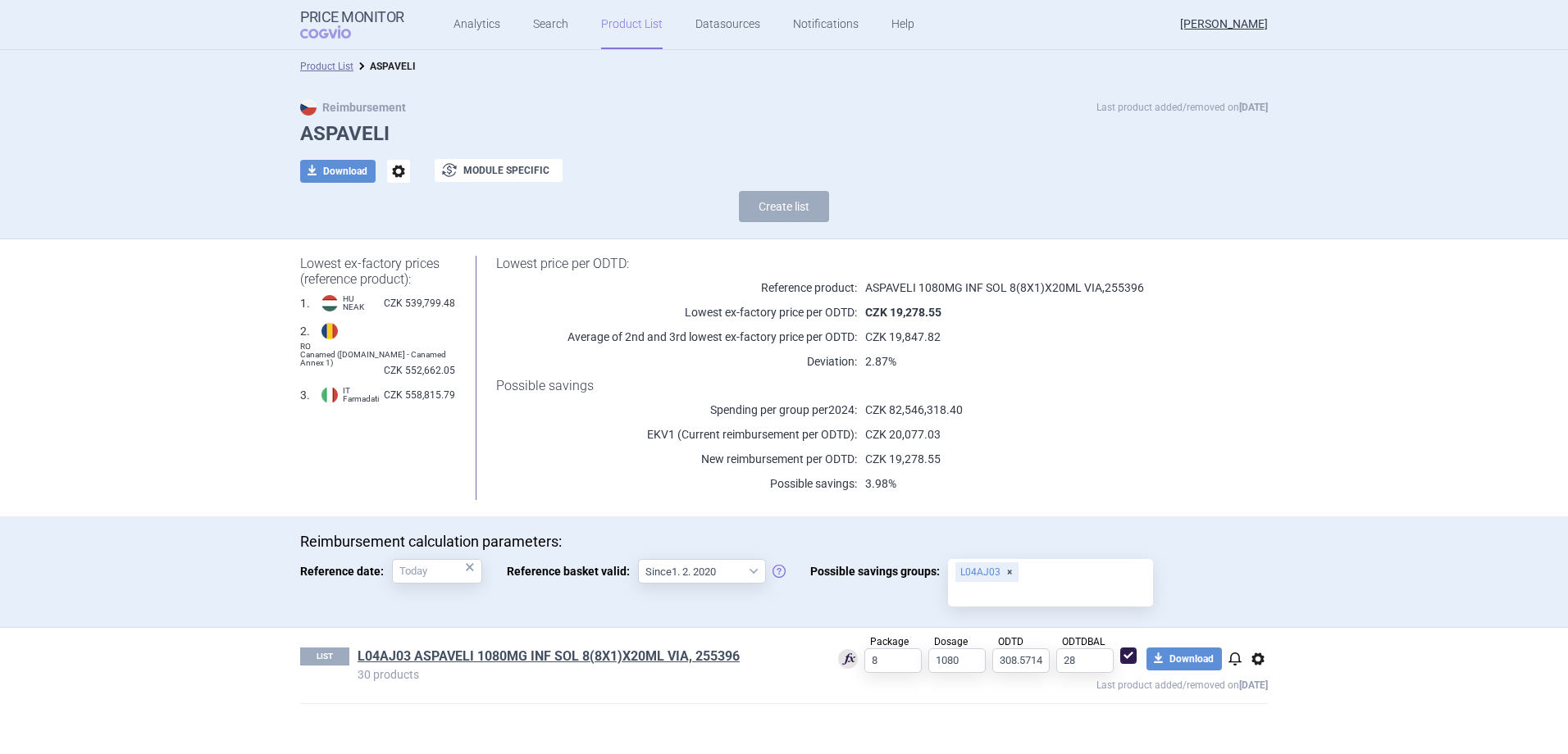
click at [617, 20] on link "Product List" at bounding box center [631, 25] width 62 height 49
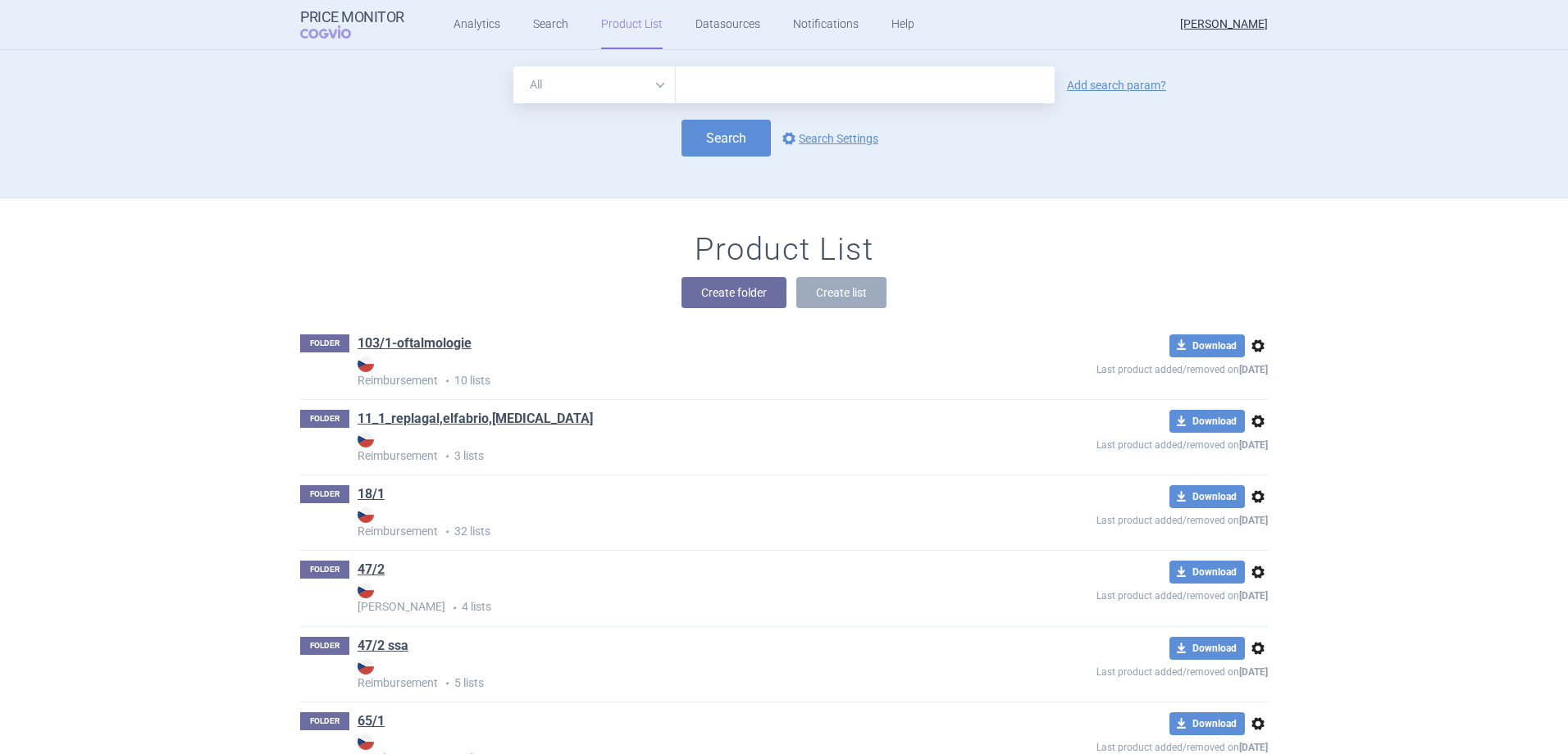
scroll to position [149, 0]
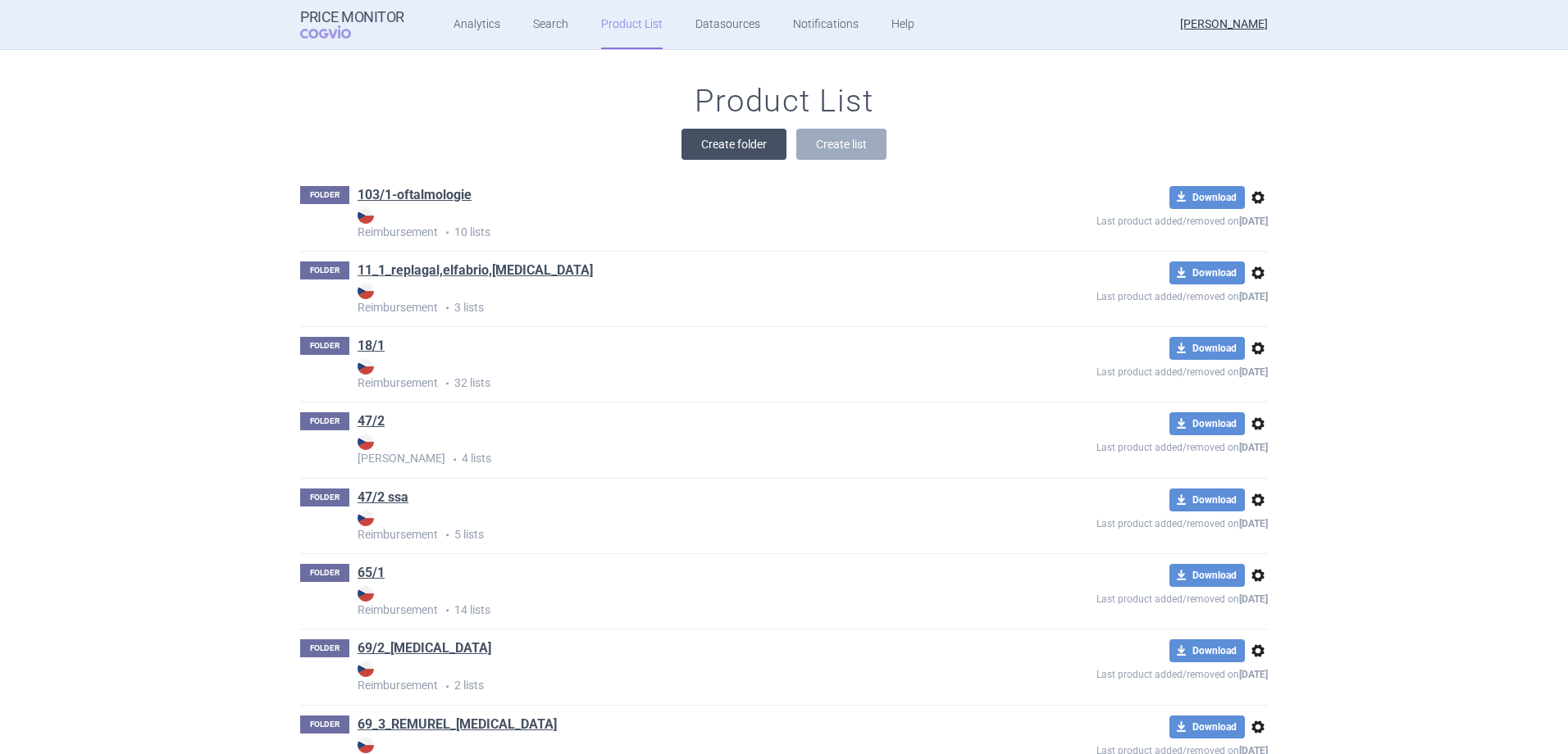
click at [714, 154] on button "Create folder" at bounding box center [733, 144] width 105 height 31
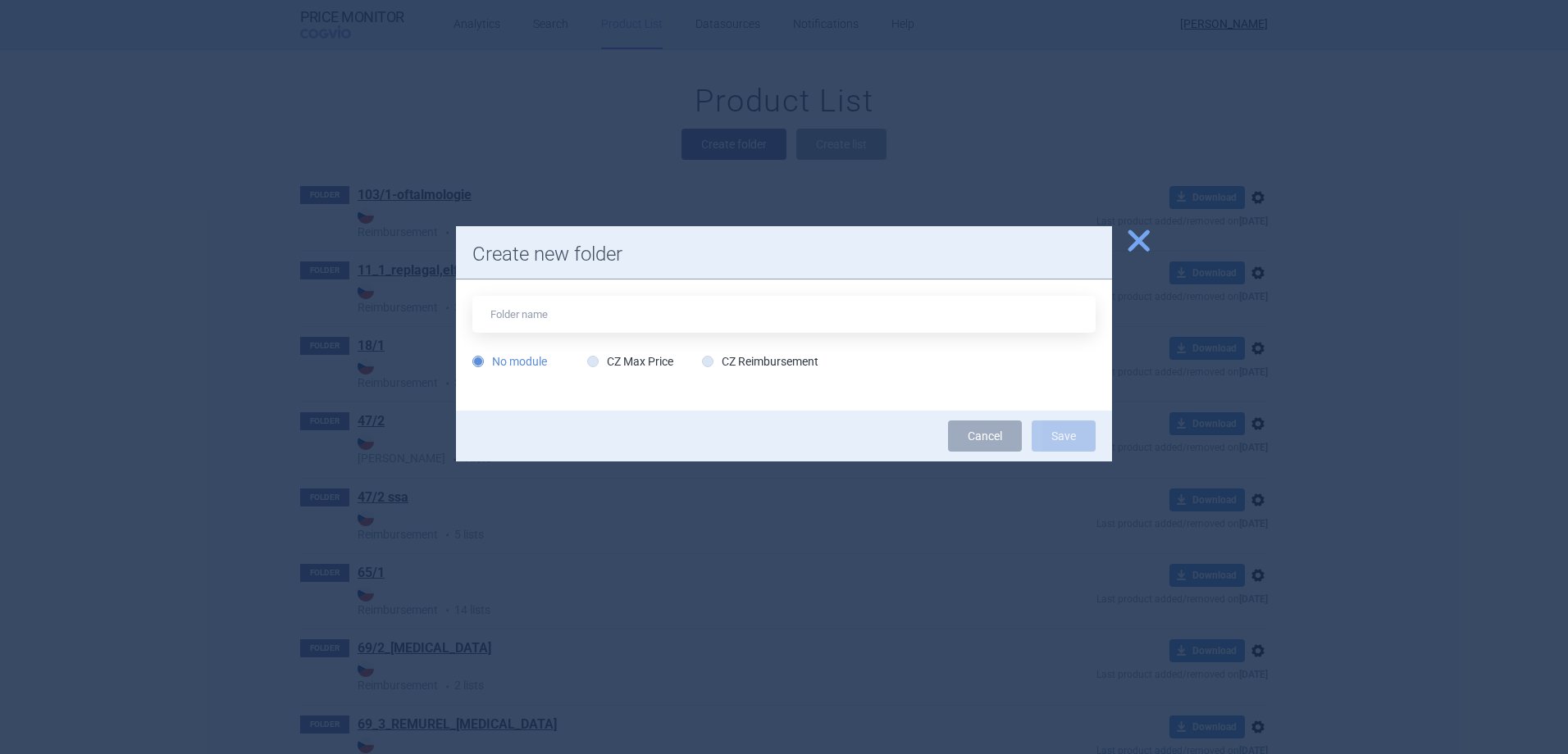
click at [732, 352] on div "No module CZ Max Price CZ Reimbursement" at bounding box center [784, 337] width 623 height 82
click at [726, 359] on label "CZ Reimbursement" at bounding box center [760, 360] width 116 height 16
click at [731, 355] on label "CZ Reimbursement" at bounding box center [760, 360] width 116 height 16
click at [719, 355] on input "CZ Reimbursement" at bounding box center [711, 361] width 16 height 16
radio input "true"
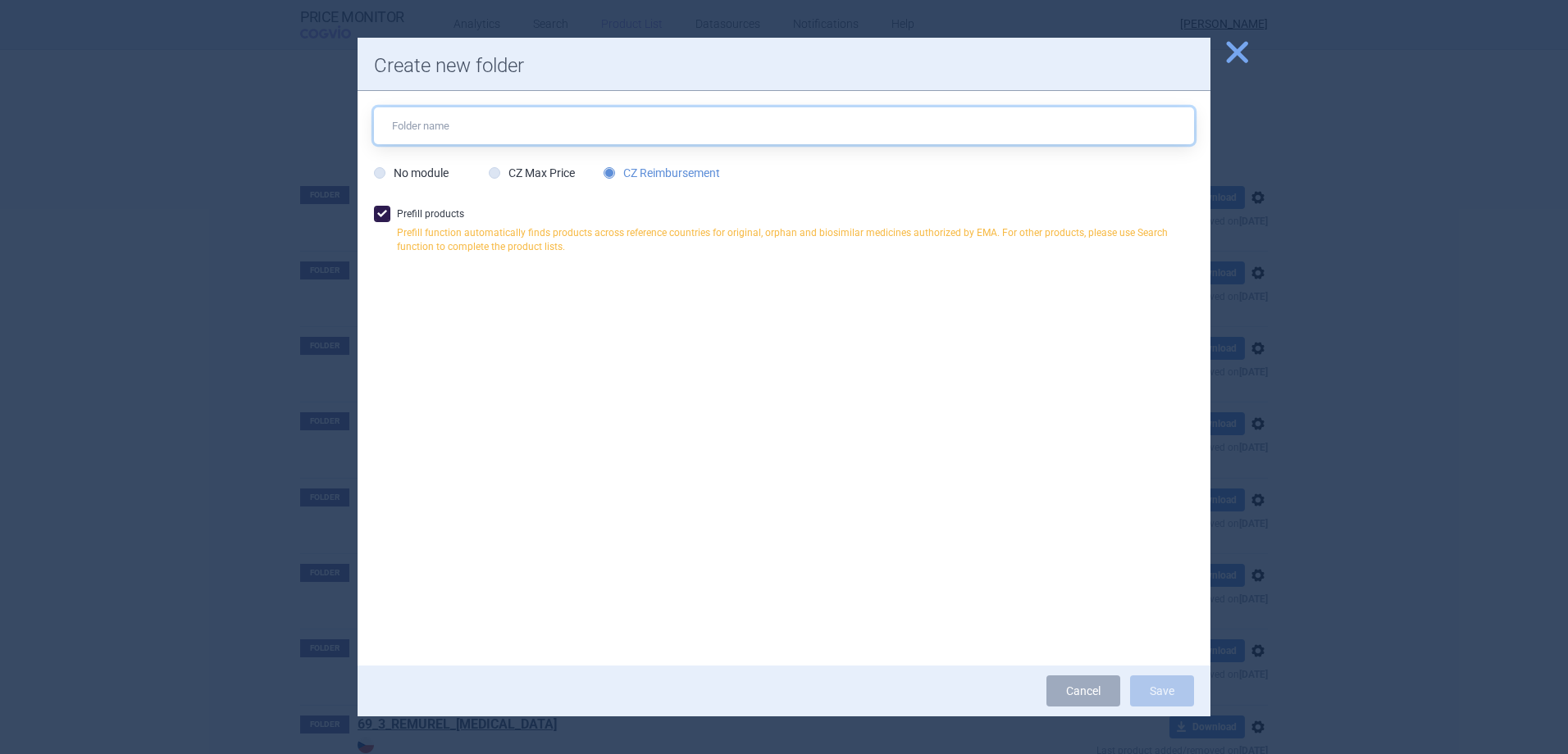
click at [476, 124] on input "text" at bounding box center [784, 126] width 819 height 37
type input "KOSELOGO"
click at [1171, 700] on button "Save" at bounding box center [1162, 691] width 64 height 31
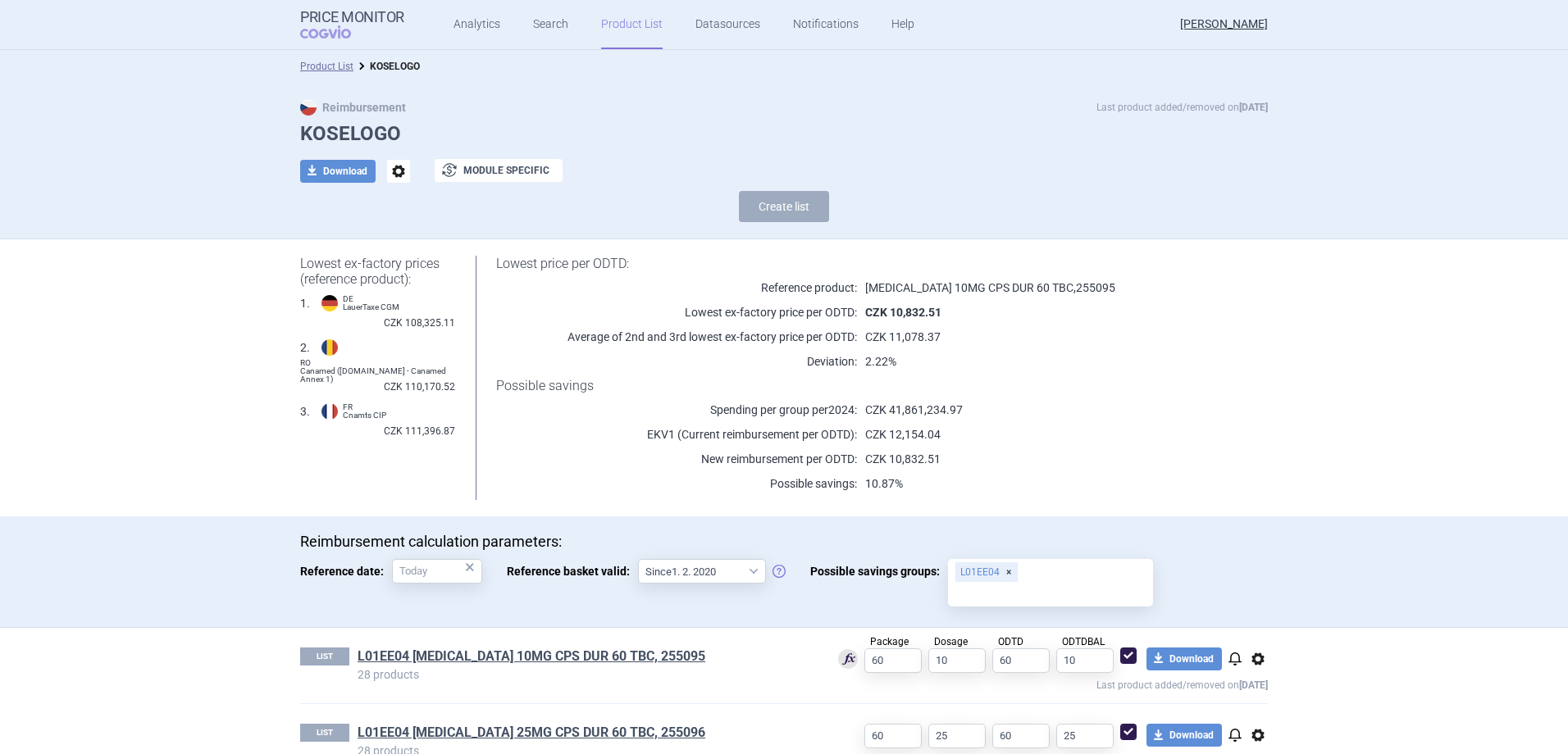
click at [643, 27] on link "Product List" at bounding box center [631, 25] width 62 height 49
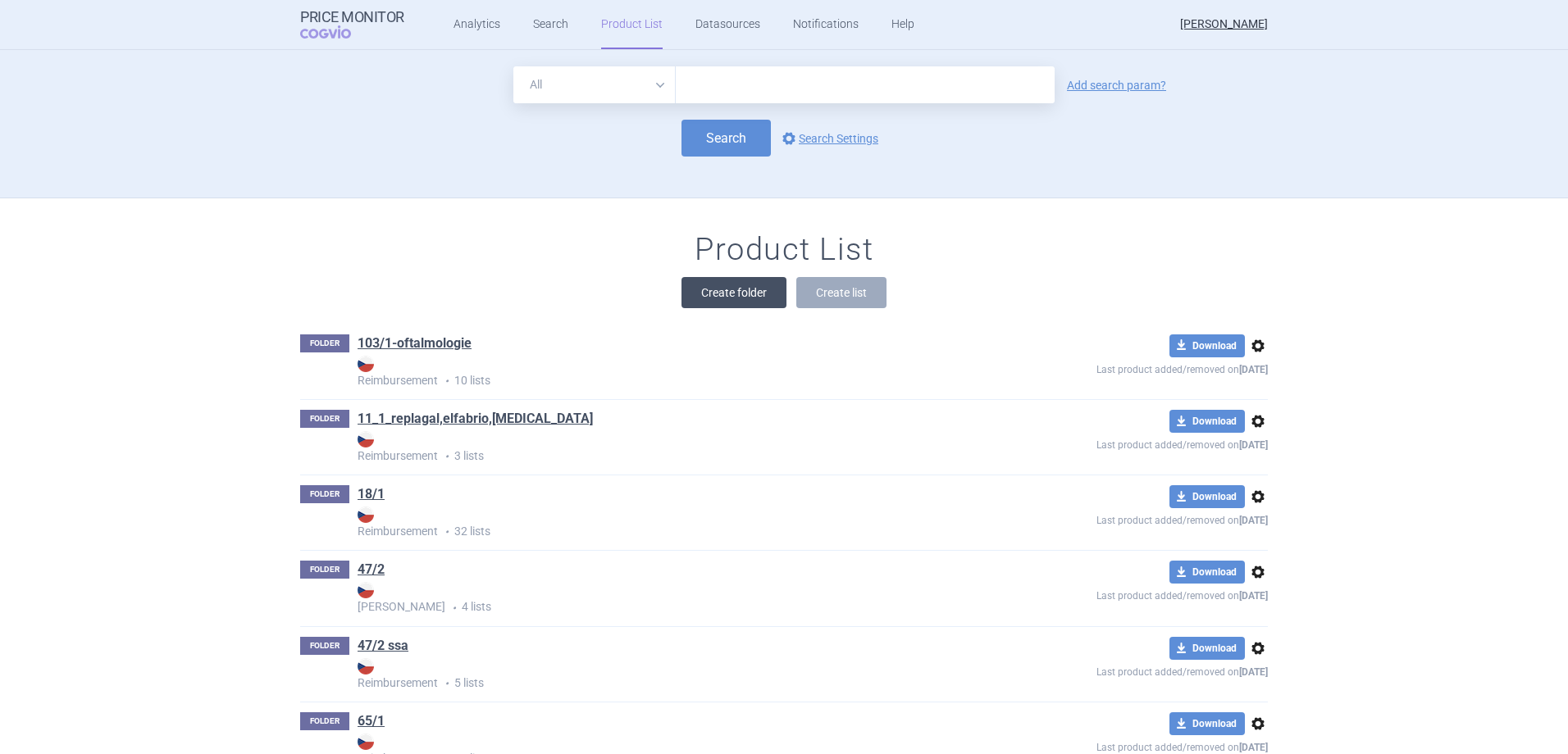
click at [740, 302] on button "Create folder" at bounding box center [733, 292] width 105 height 31
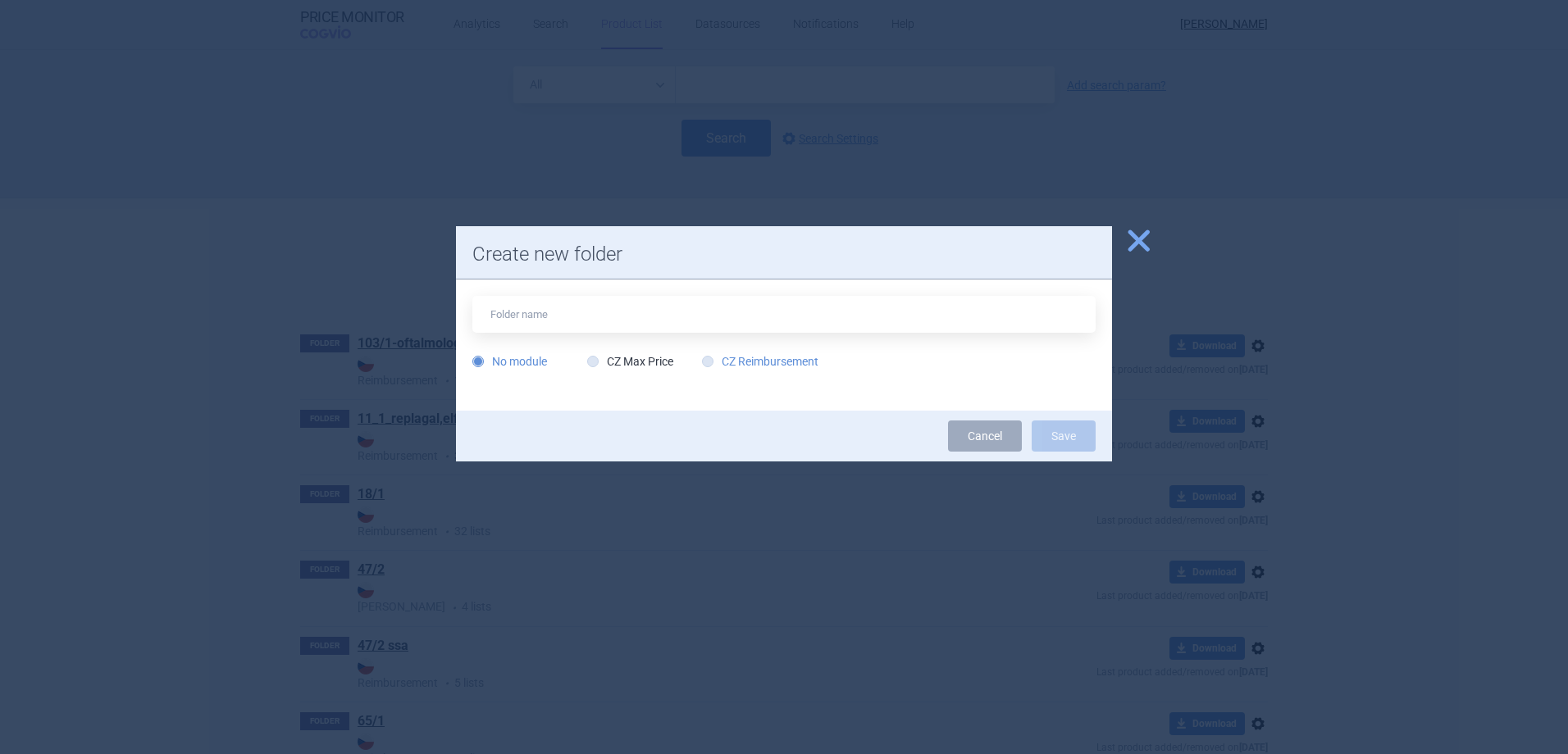
click at [723, 360] on label "CZ Reimbursement" at bounding box center [760, 360] width 116 height 16
click at [719, 360] on input "CZ Reimbursement" at bounding box center [711, 361] width 16 height 16
radio input "true"
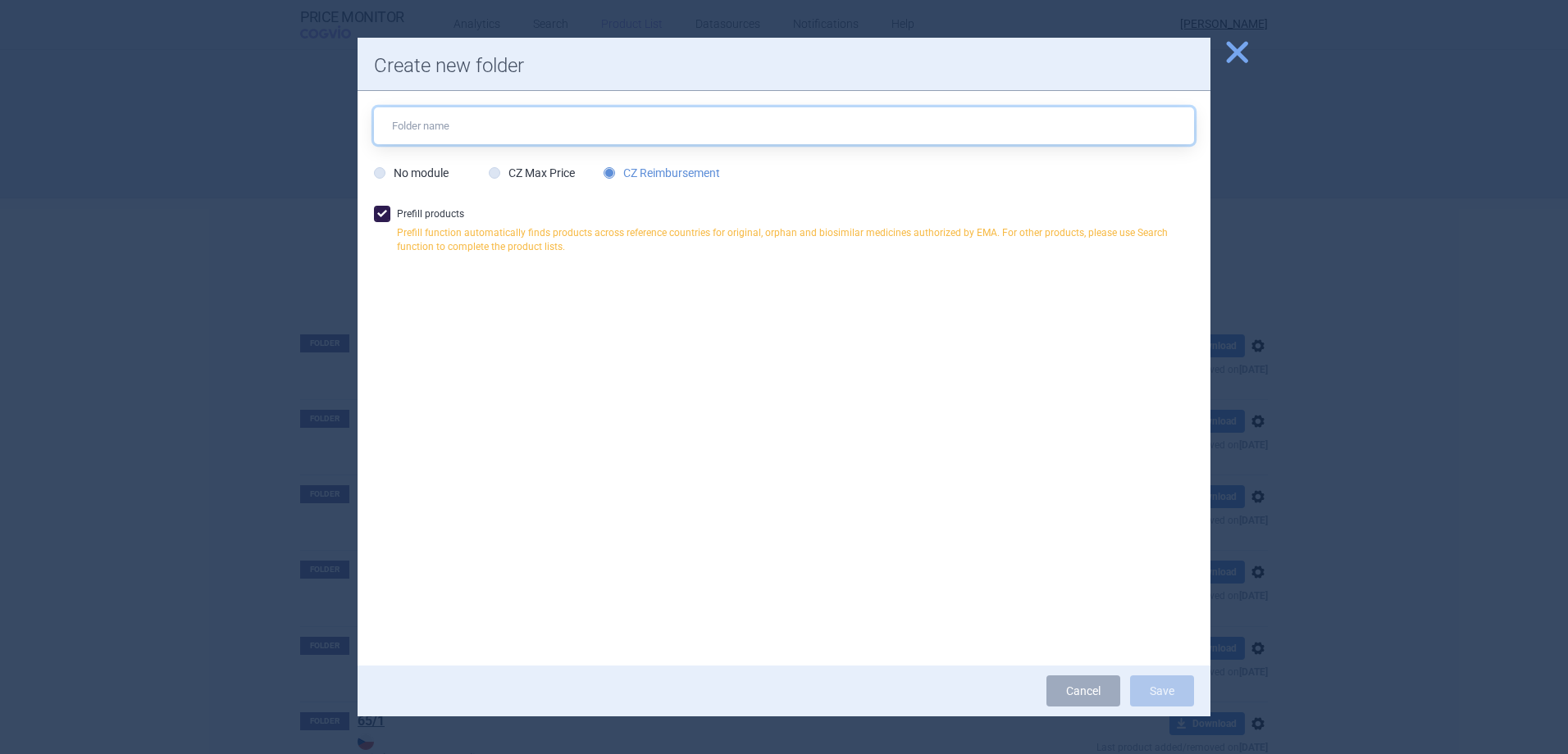
click at [605, 143] on input "text" at bounding box center [784, 126] width 819 height 37
type input "[MEDICAL_DATA]"
click at [1157, 690] on button "Save" at bounding box center [1162, 691] width 64 height 31
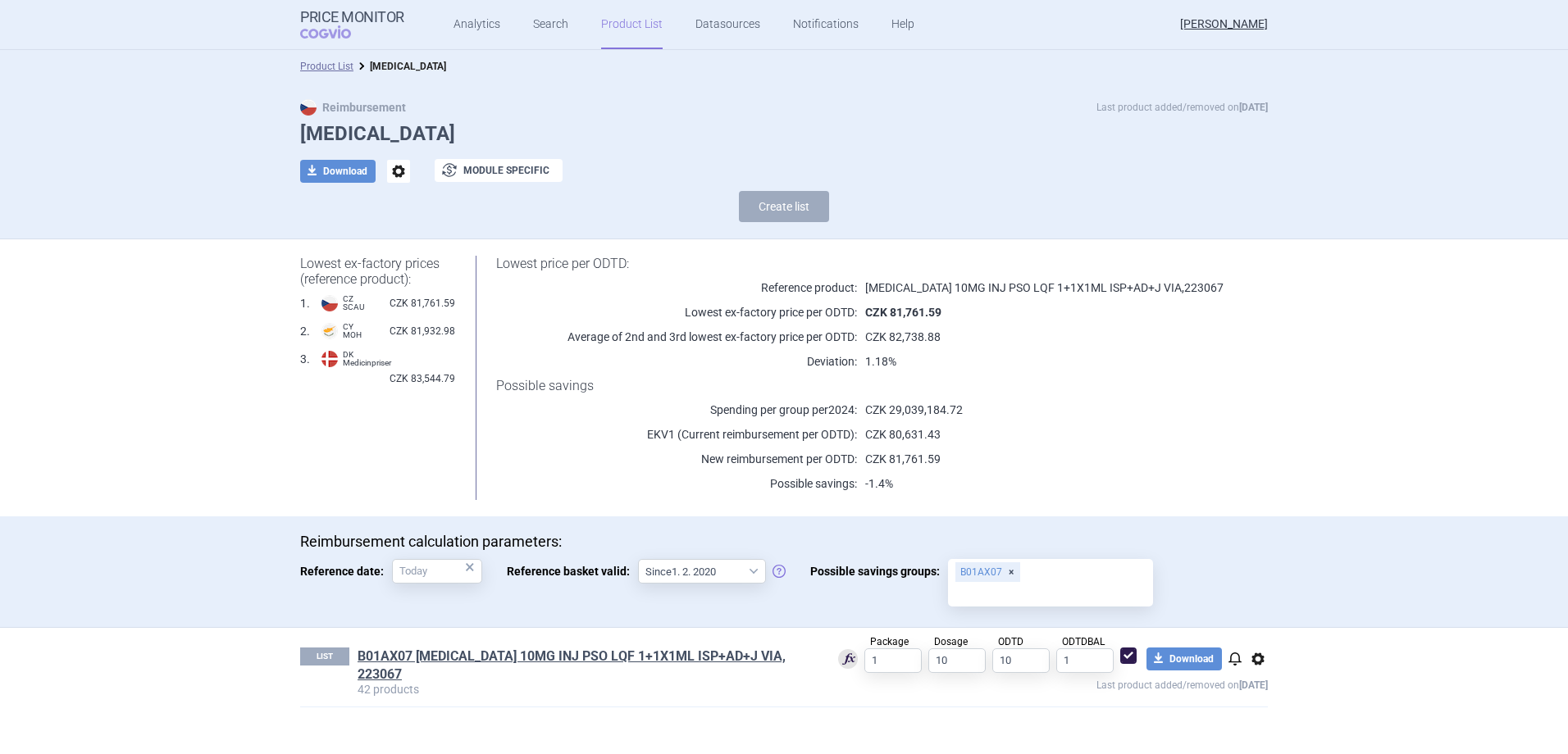
click at [634, 35] on link "Product List" at bounding box center [631, 25] width 62 height 49
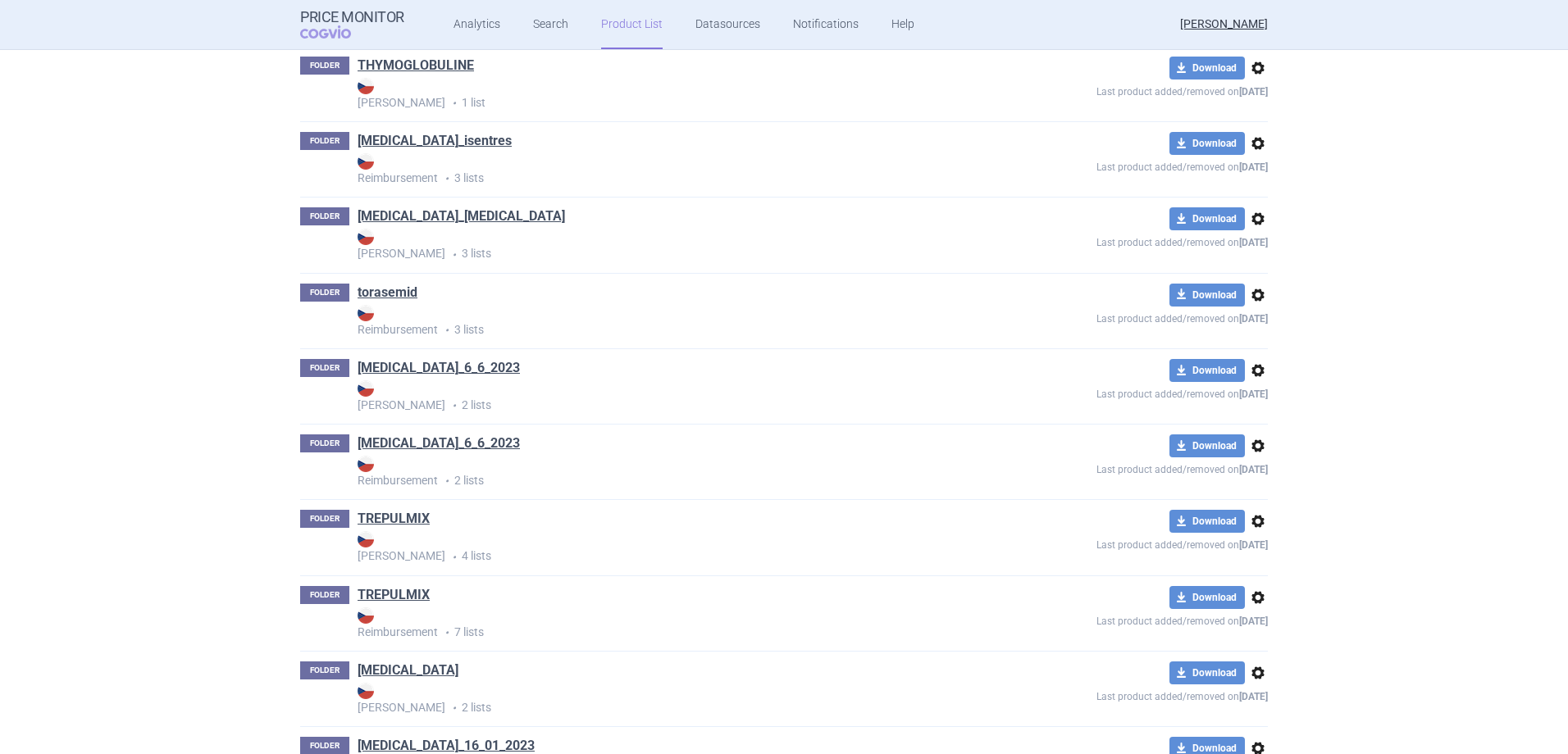
scroll to position [19446, 0]
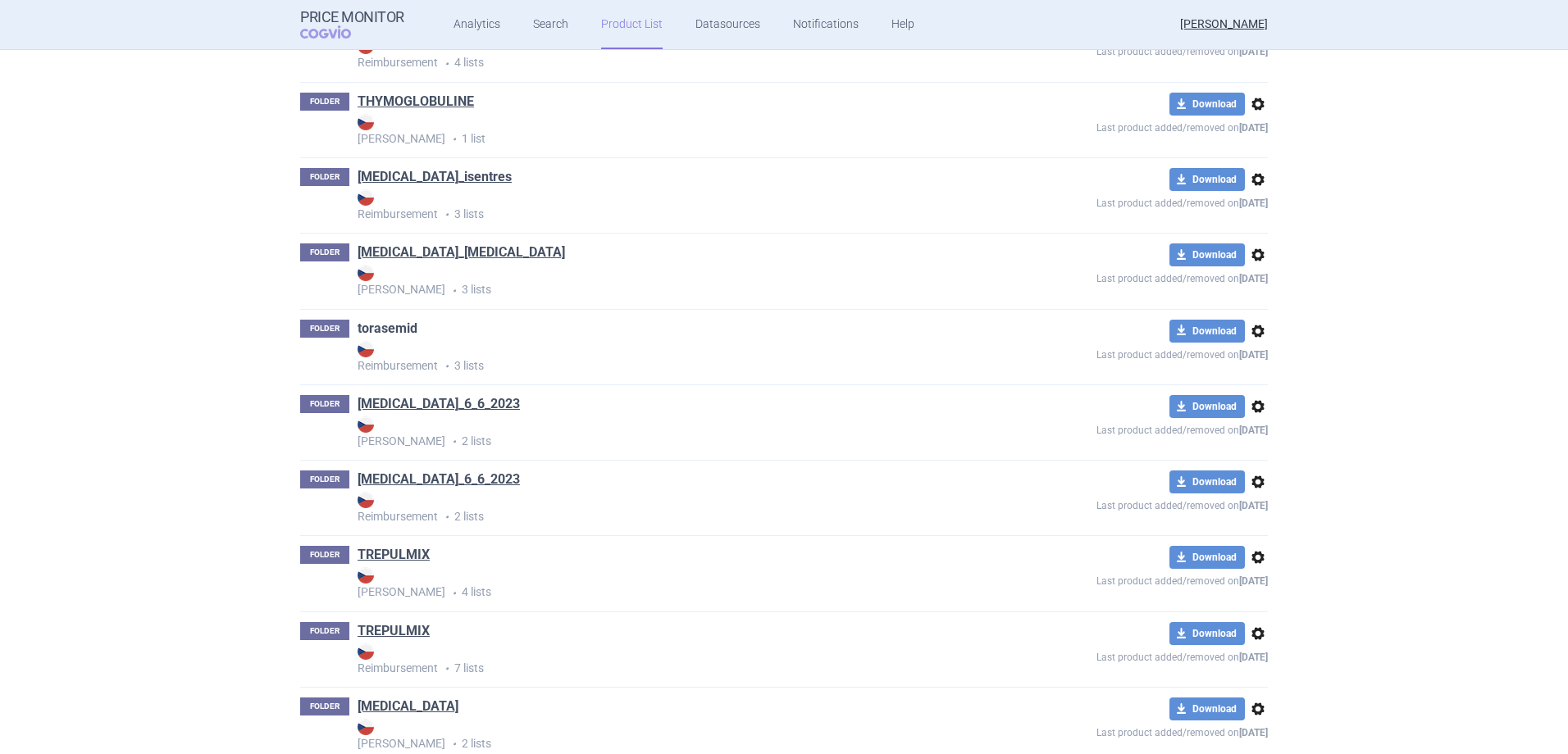
click at [389, 327] on link "torasemid" at bounding box center [387, 328] width 60 height 18
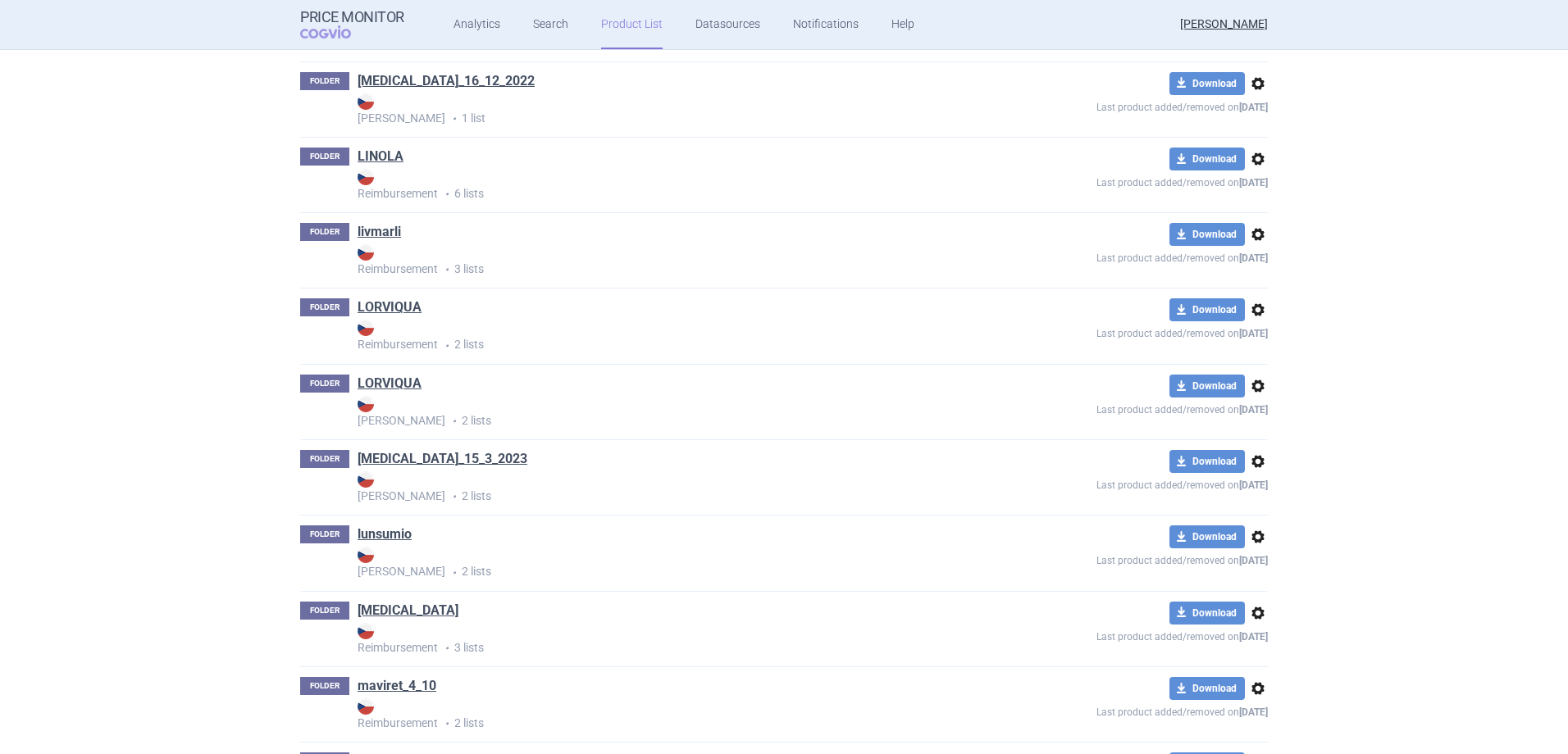
scroll to position [22096, 0]
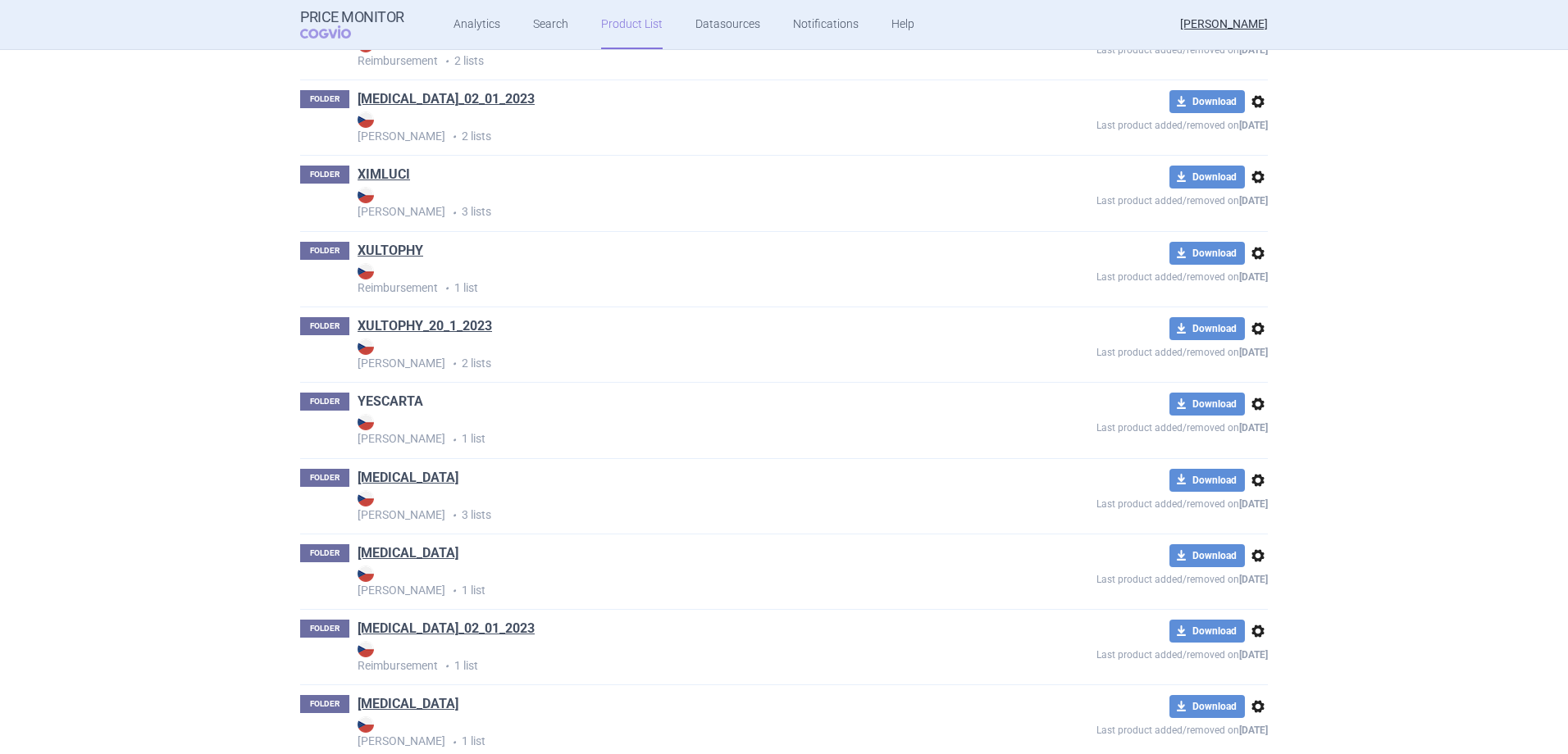
click at [395, 404] on link "YESCARTA" at bounding box center [390, 401] width 65 height 18
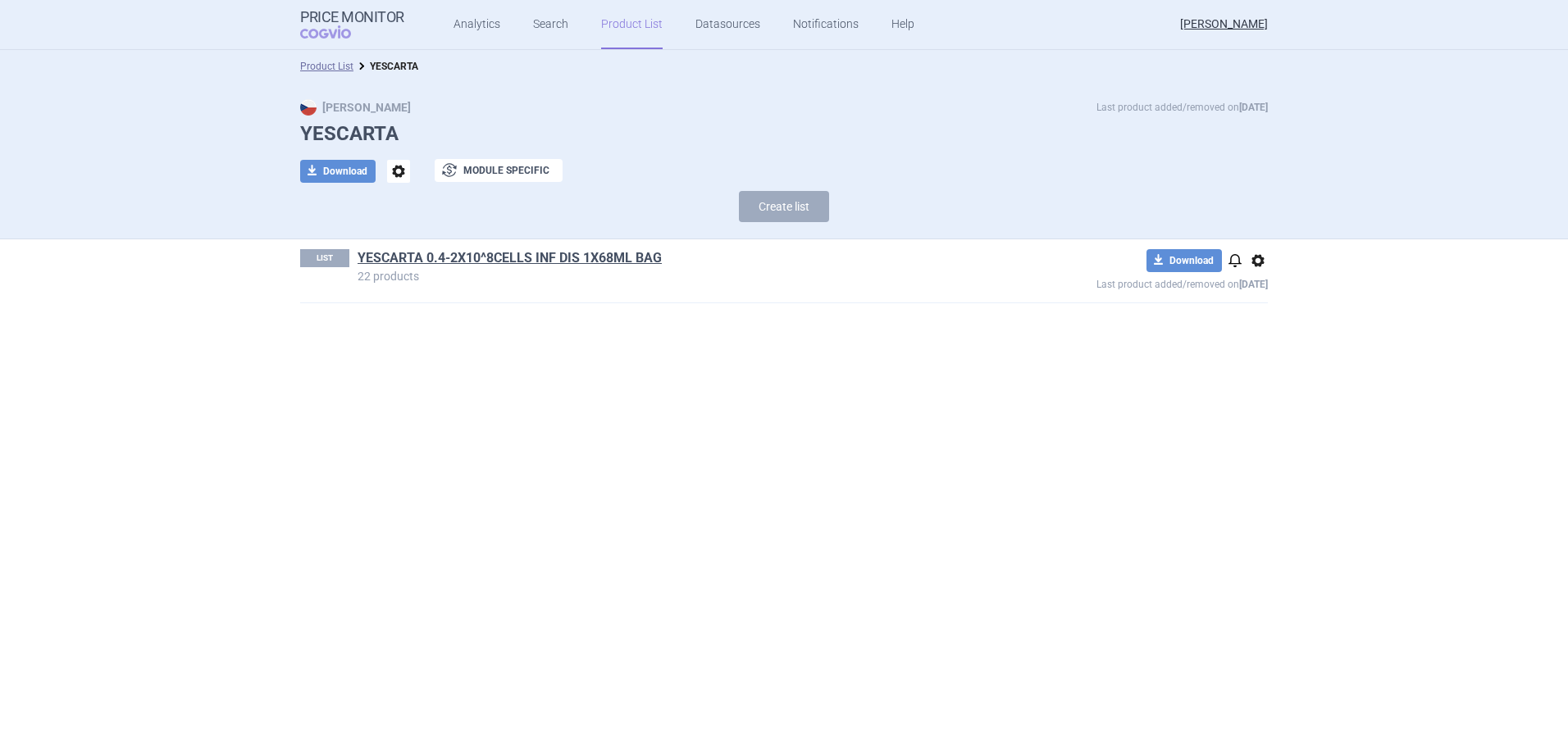
click at [432, 268] on h1 "YESCARTA 0.4-2X10^8CELLS INF DIS 1X68ML BAG" at bounding box center [667, 259] width 620 height 22
click at [438, 263] on link "YESCARTA 0.4-2X10^8CELLS INF DIS 1X68ML BAG" at bounding box center [509, 257] width 304 height 18
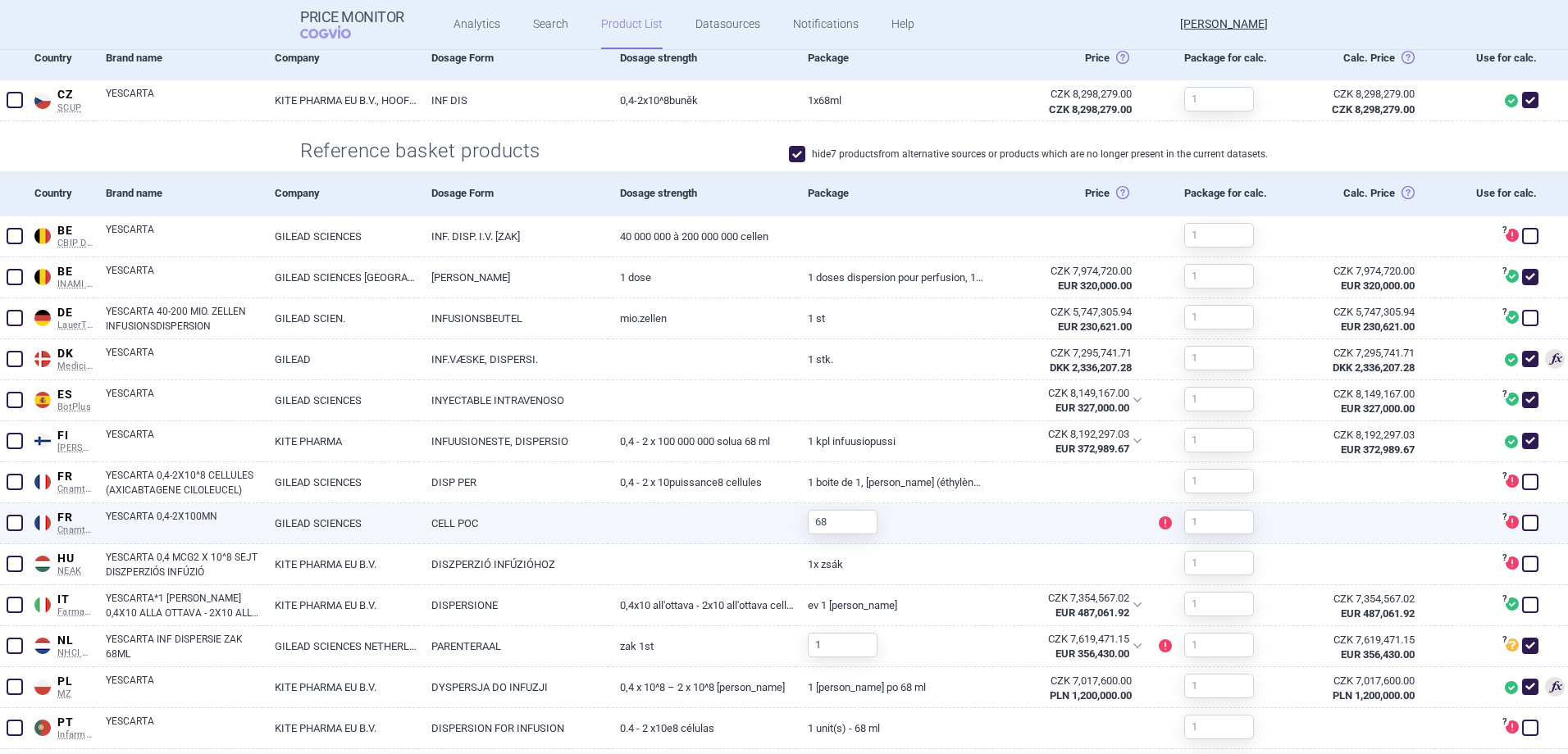
scroll to position [573, 0]
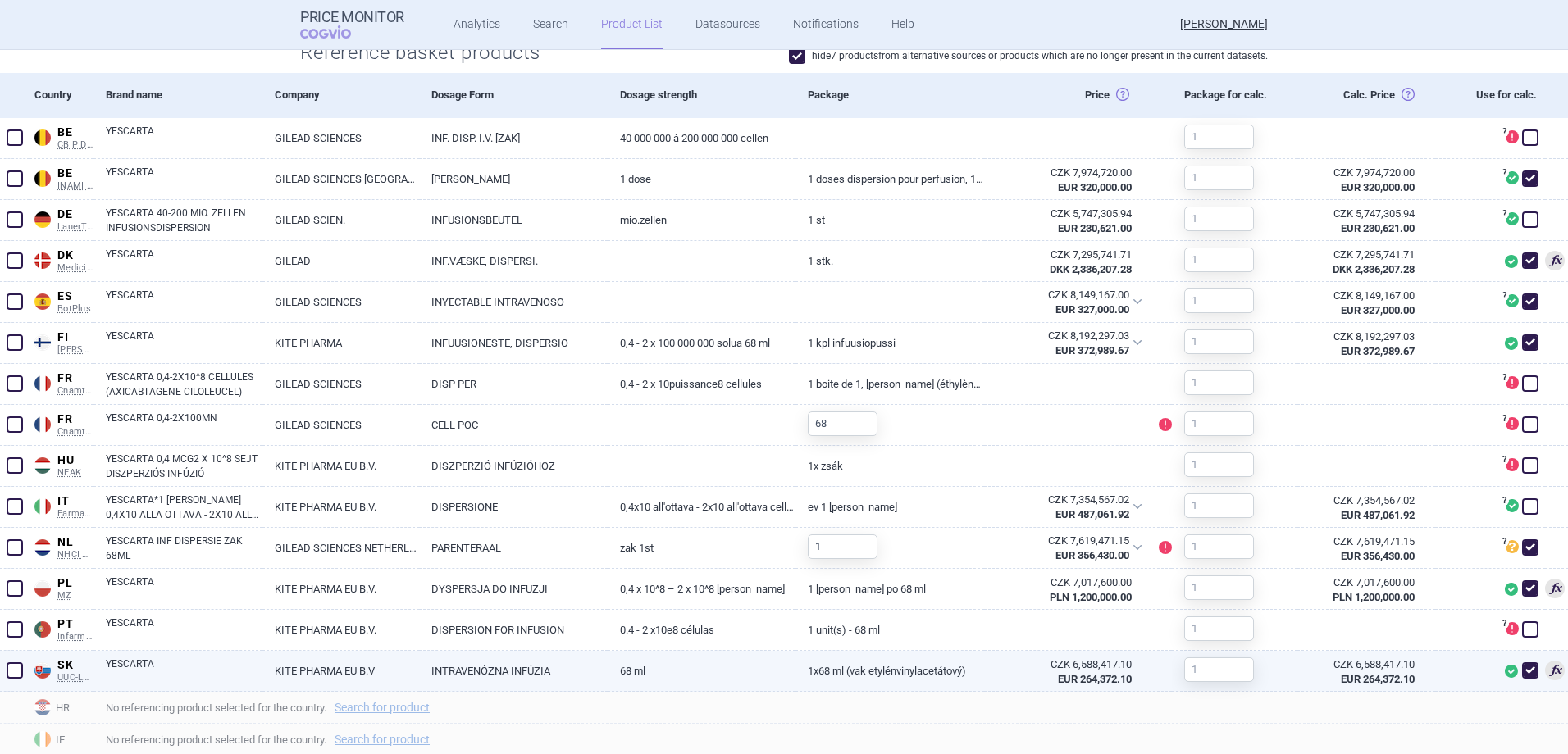
click at [170, 678] on link "YESCARTA" at bounding box center [184, 671] width 156 height 29
select select "EUR"
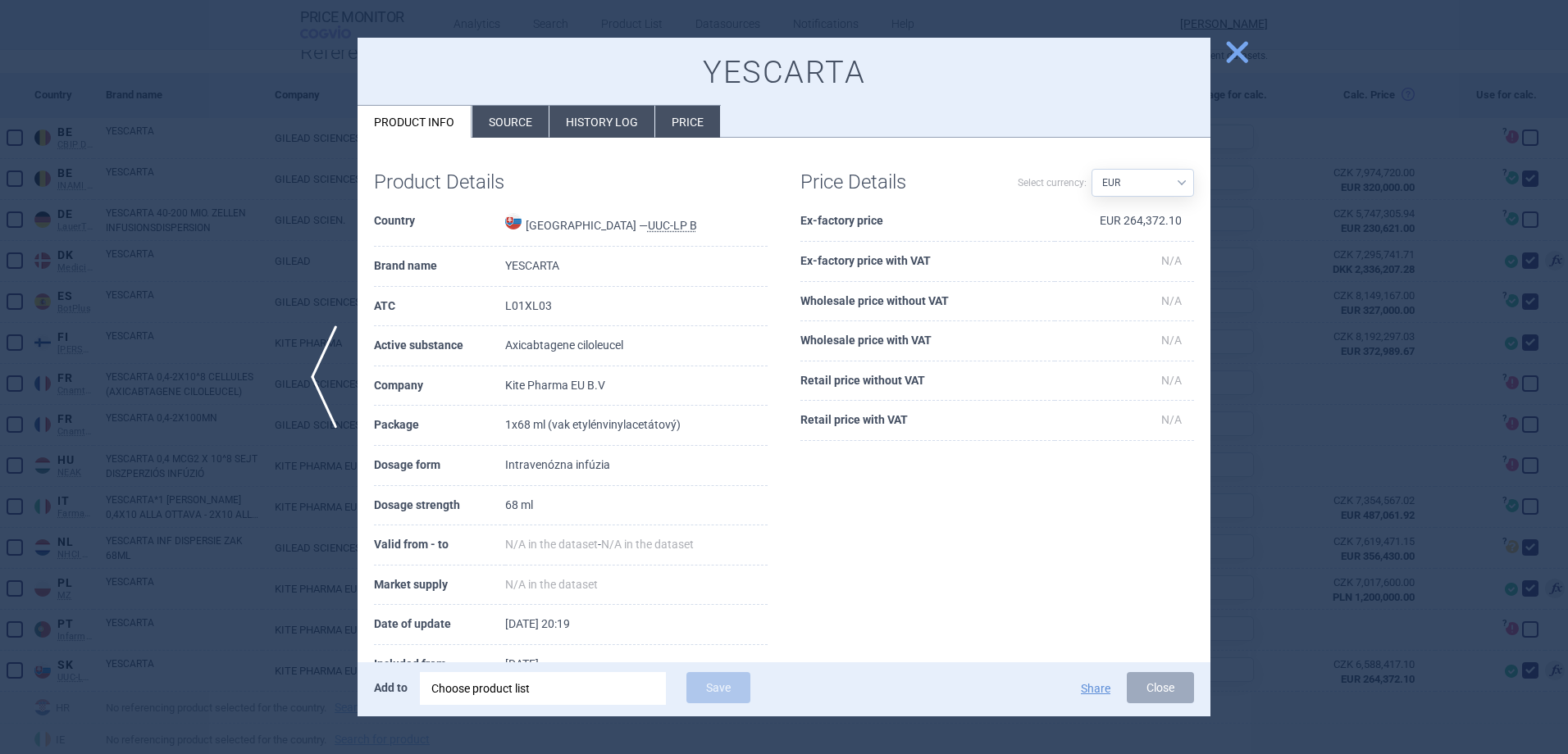
click at [683, 126] on li "Price" at bounding box center [687, 122] width 64 height 32
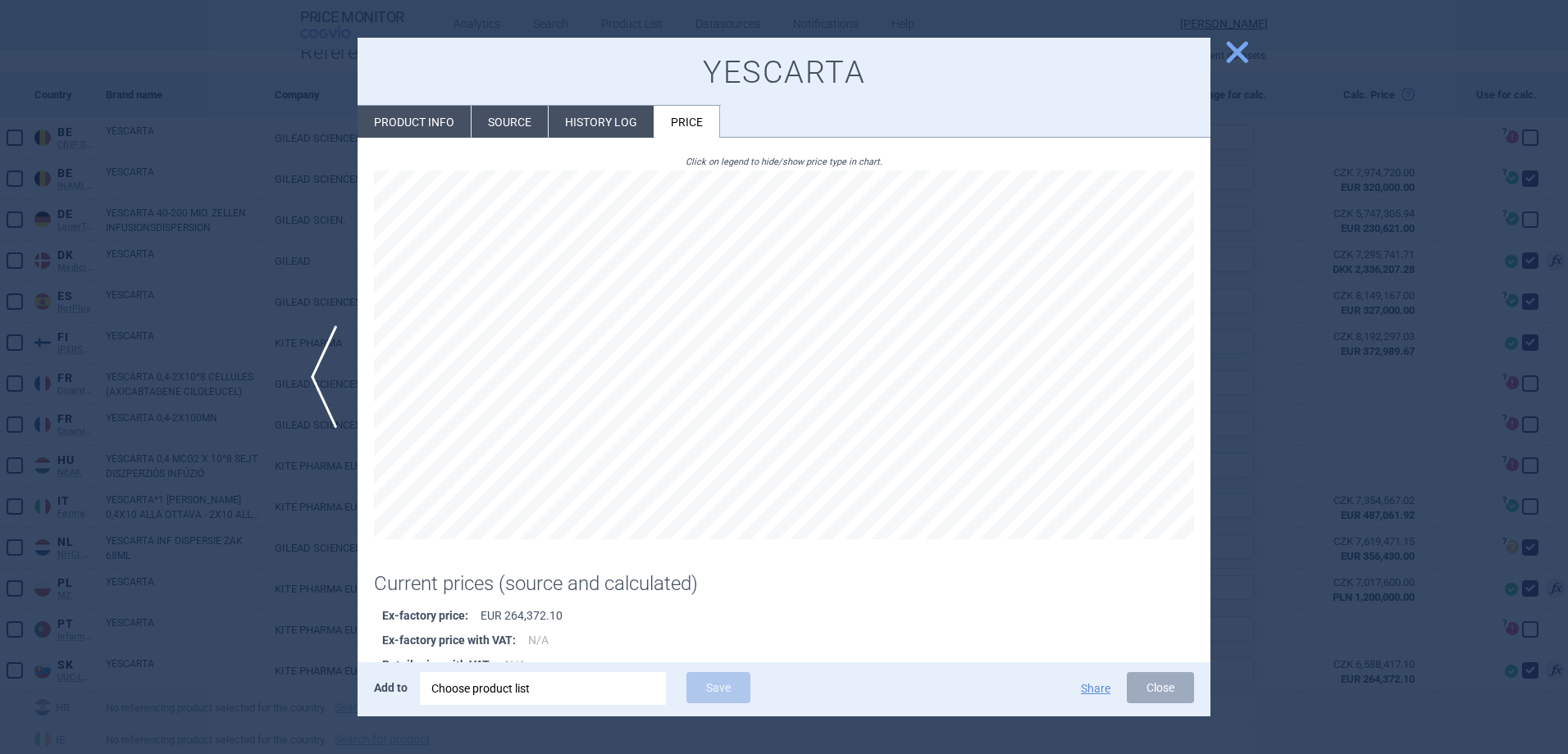
click at [1392, 44] on div at bounding box center [784, 377] width 1568 height 754
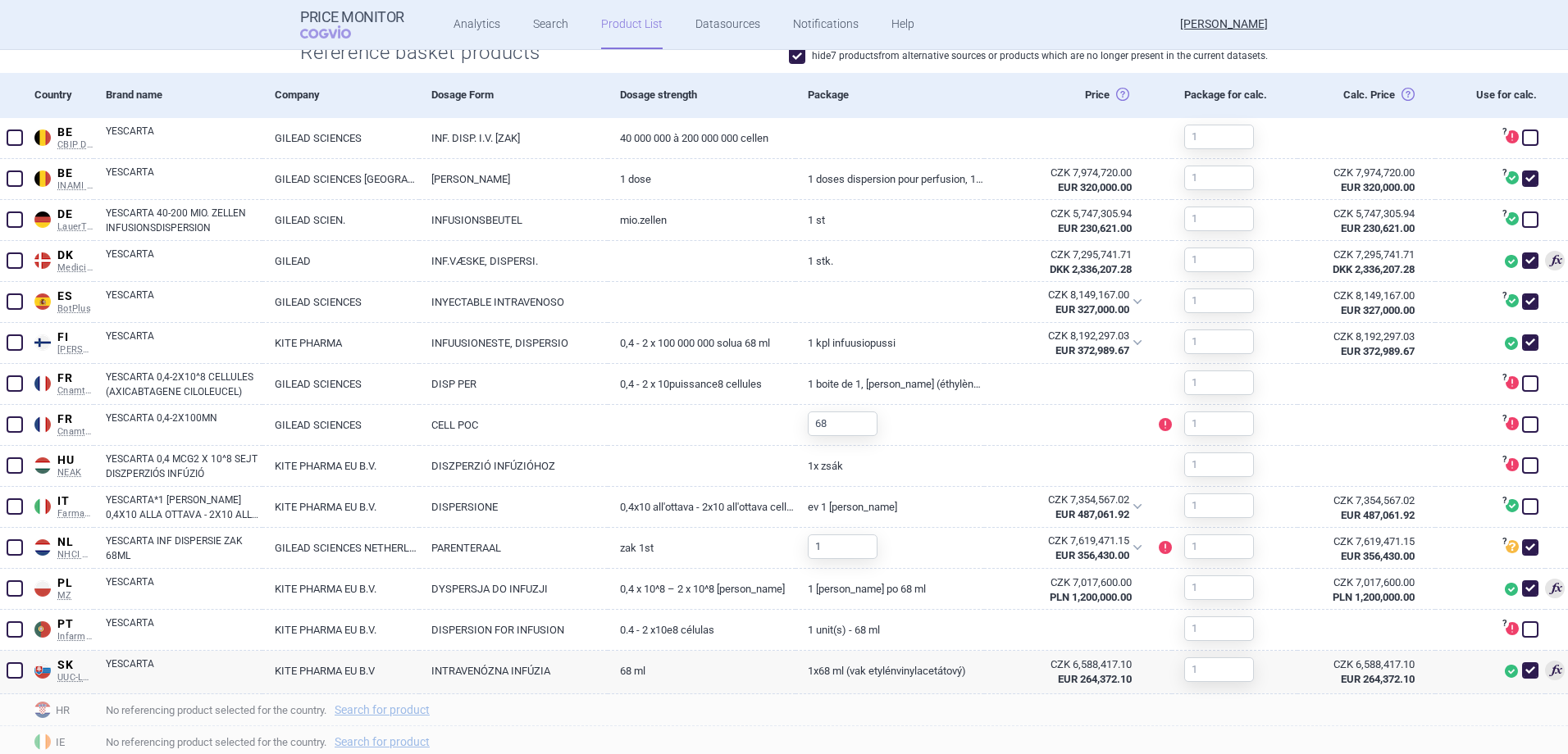
click at [619, 18] on link "Product List" at bounding box center [631, 25] width 62 height 49
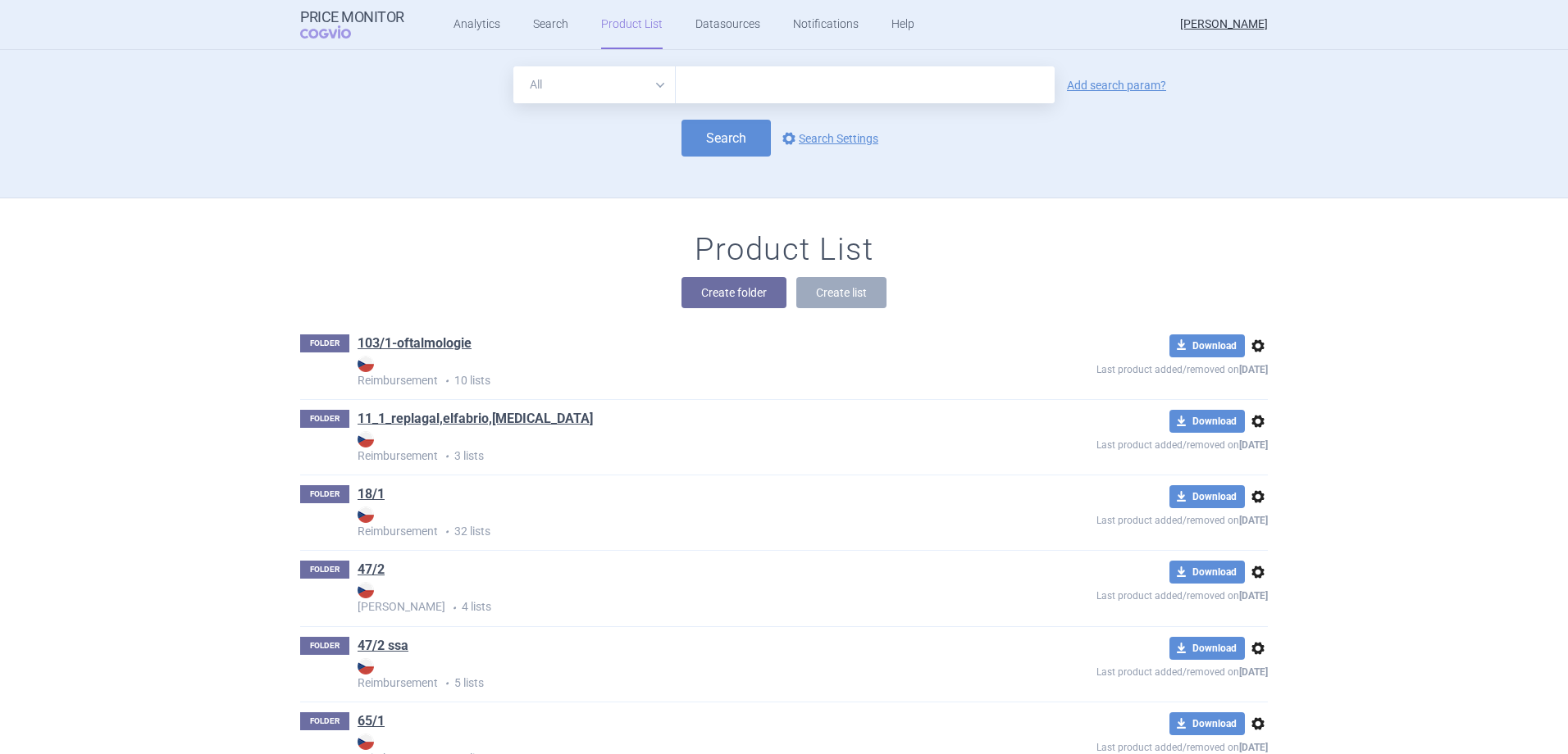
scroll to position [149, 0]
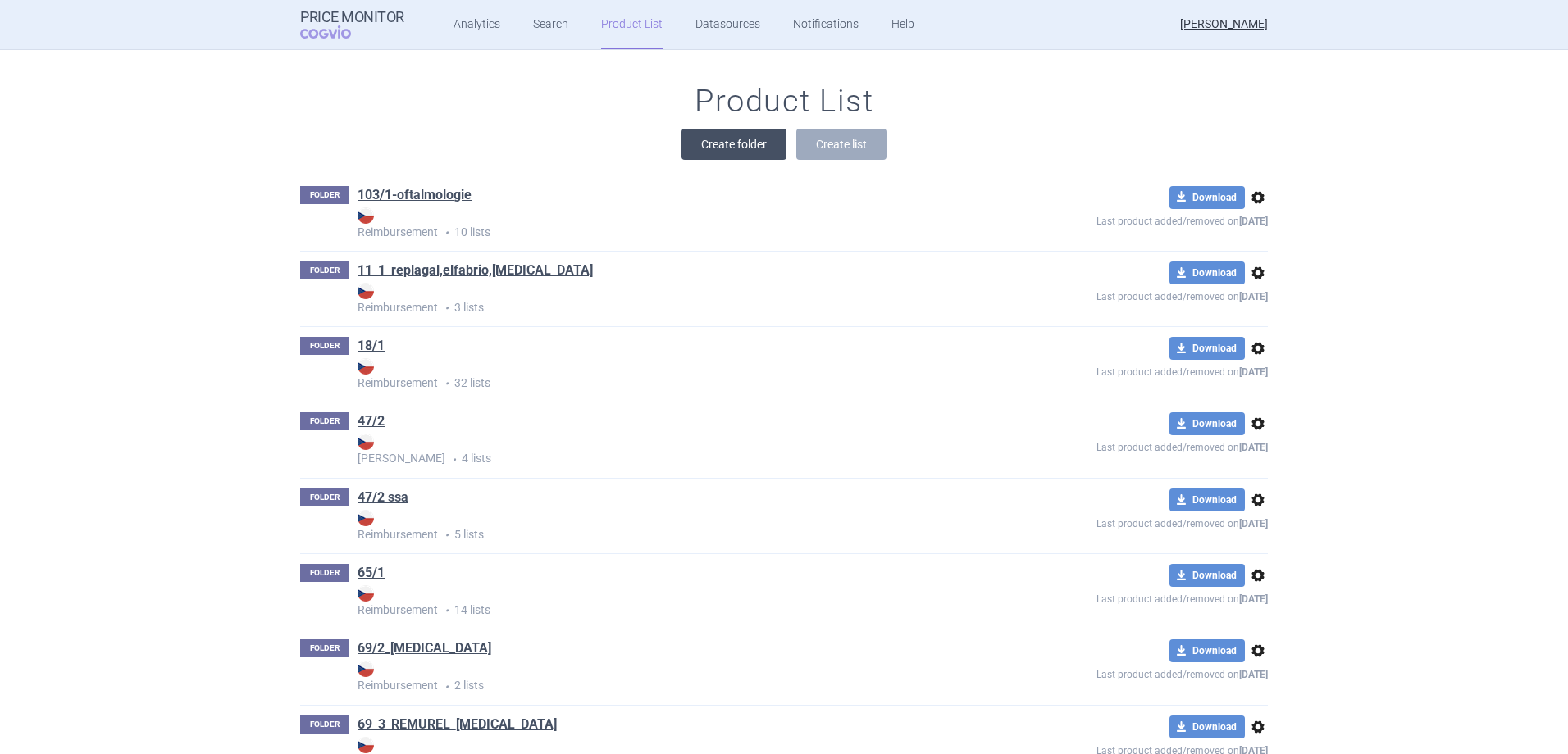
click at [723, 147] on button "Create folder" at bounding box center [733, 144] width 105 height 31
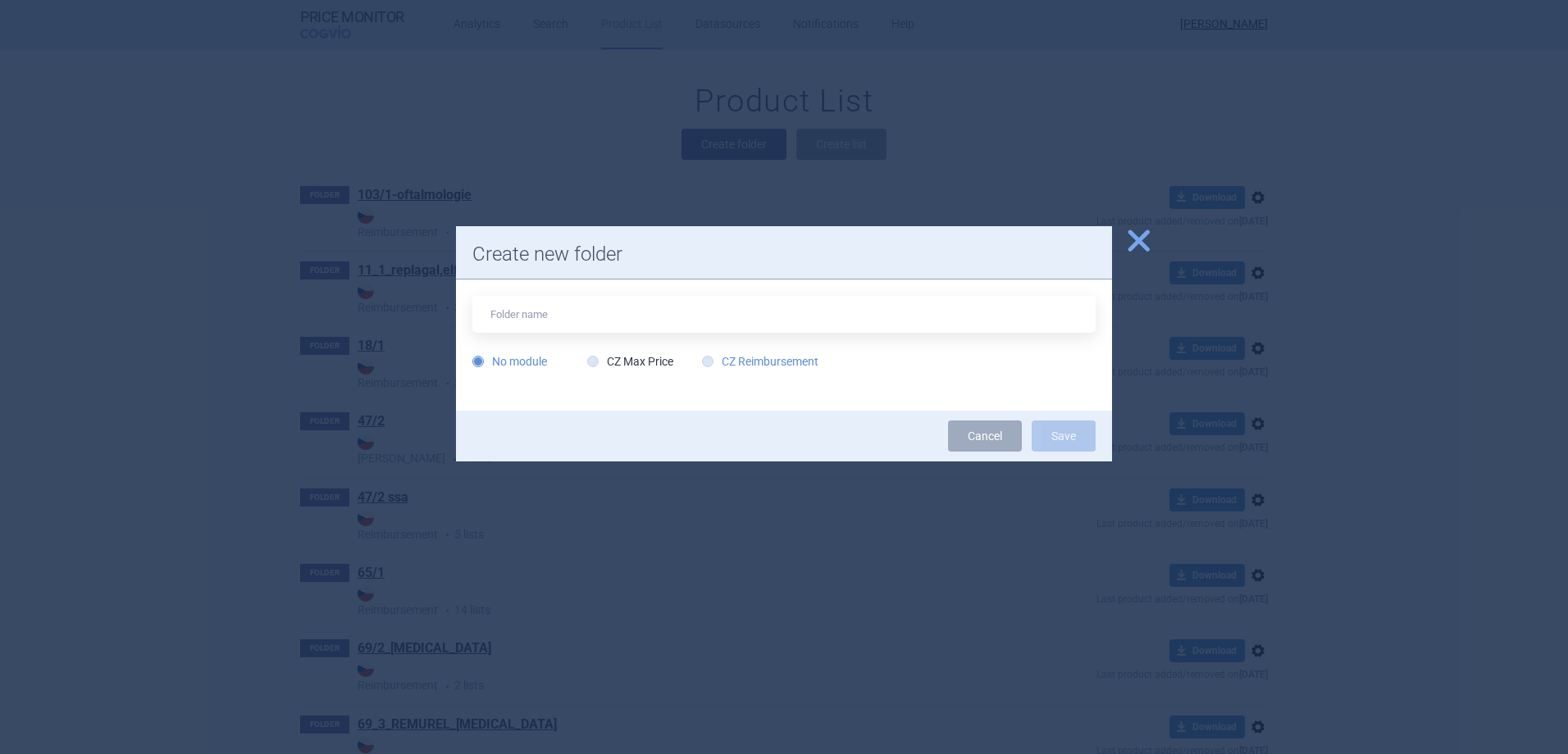
click at [762, 358] on label "CZ Reimbursement" at bounding box center [760, 360] width 116 height 16
click at [719, 358] on input "CZ Reimbursement" at bounding box center [711, 361] width 16 height 16
radio input "true"
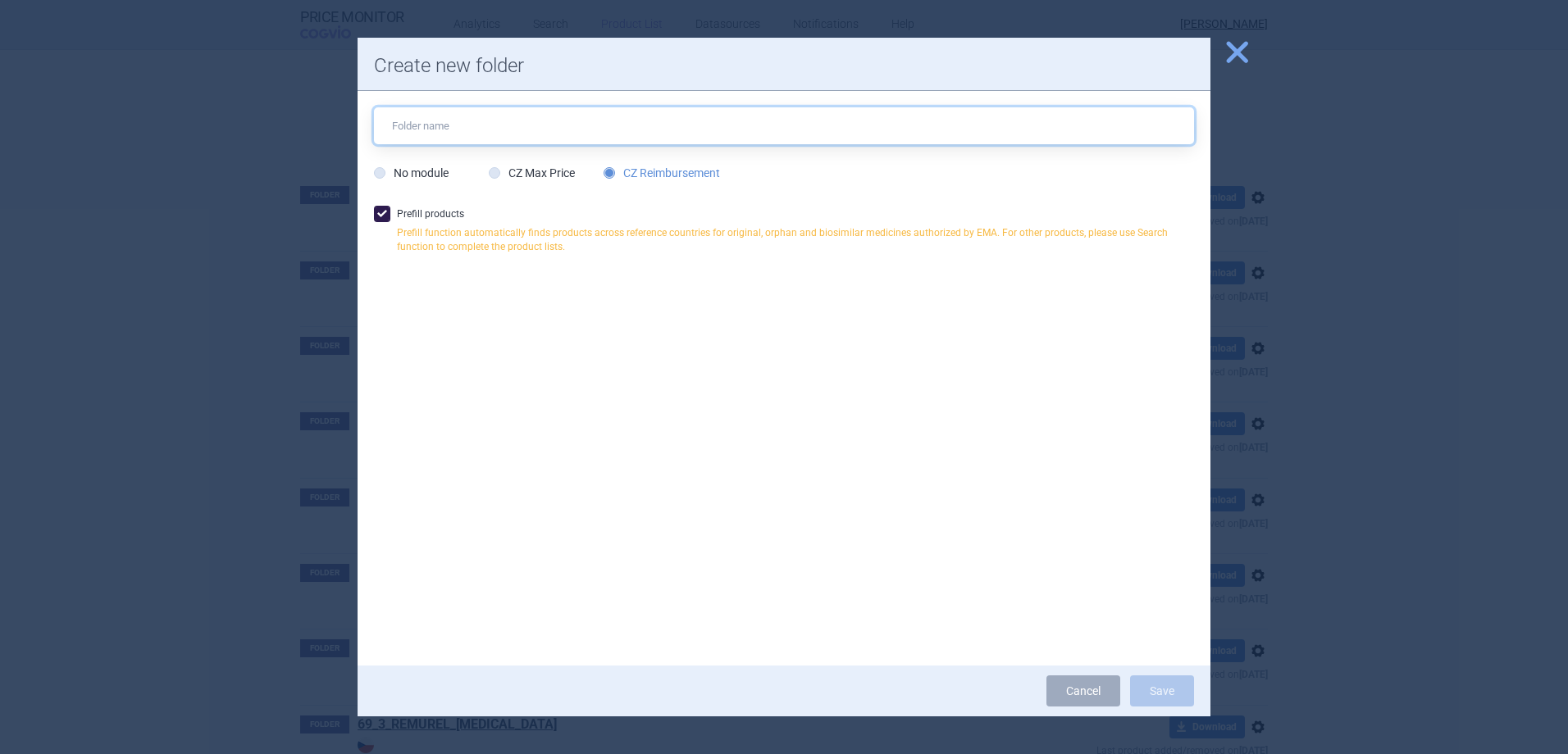
click at [582, 132] on input "text" at bounding box center [784, 126] width 819 height 37
type input "[MEDICAL_DATA]"
click at [1165, 693] on button "Save" at bounding box center [1162, 691] width 64 height 31
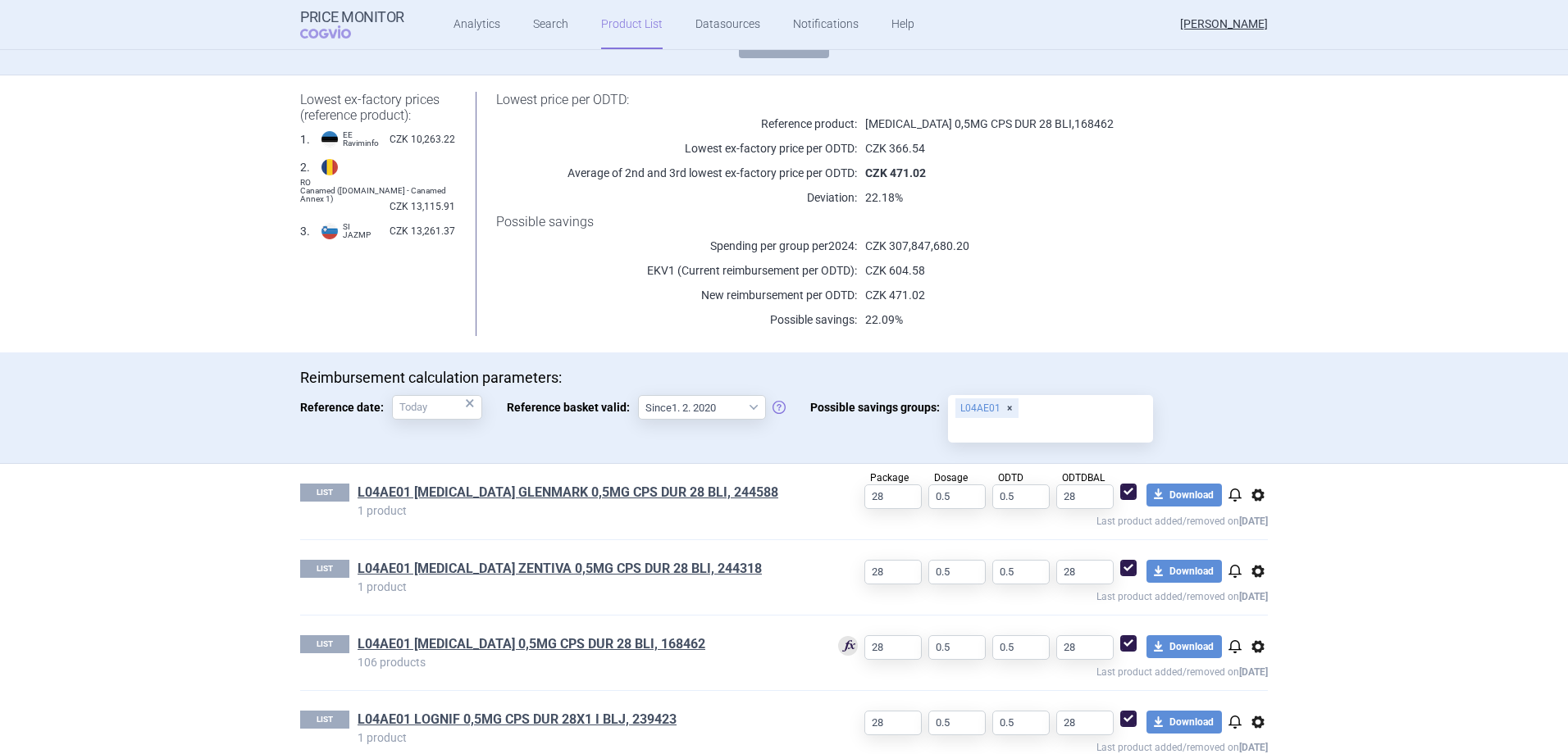
scroll to position [193, 0]
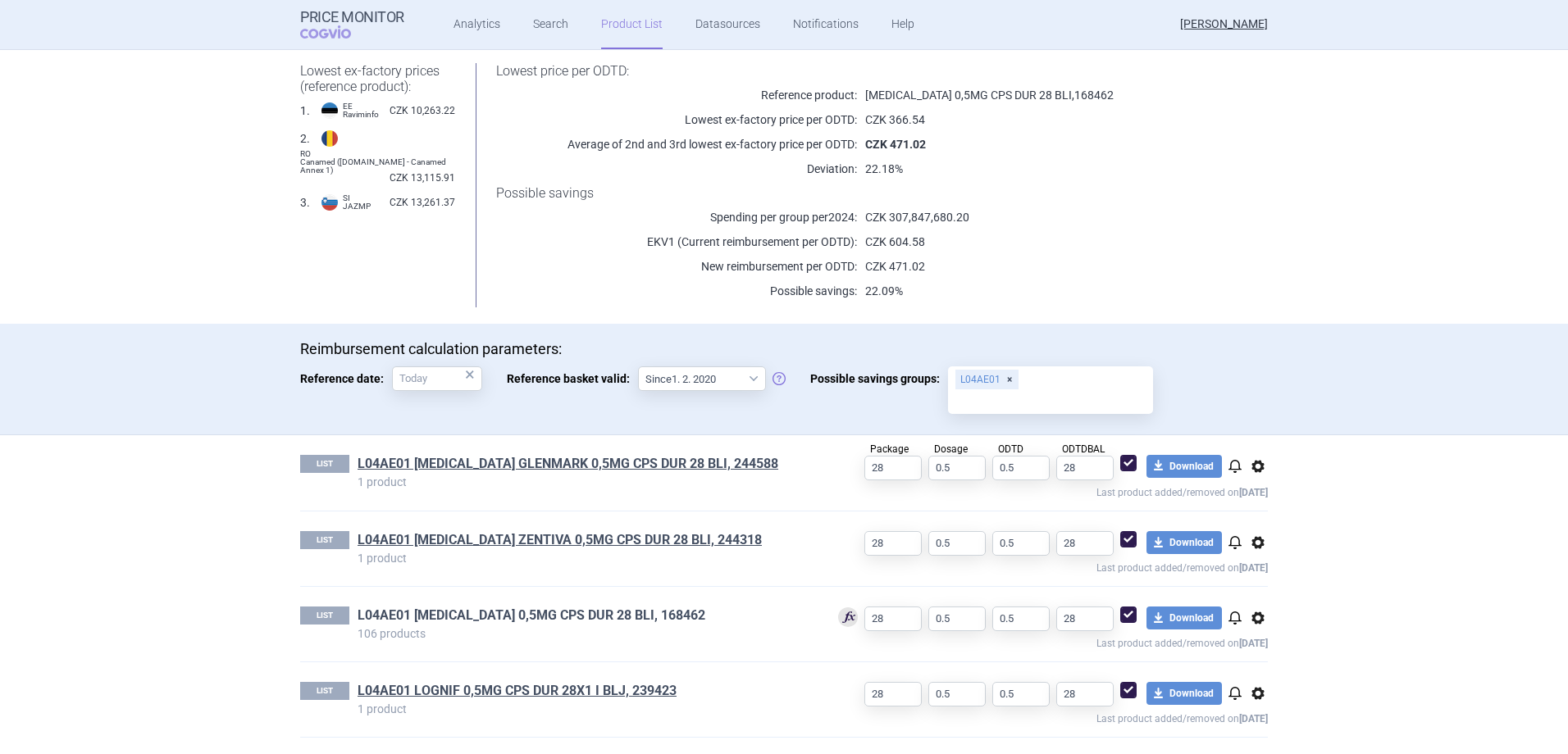
click at [593, 617] on link "L04AE01 [MEDICAL_DATA] 0,5MG CPS DUR 28 BLI, 168462" at bounding box center [531, 615] width 347 height 18
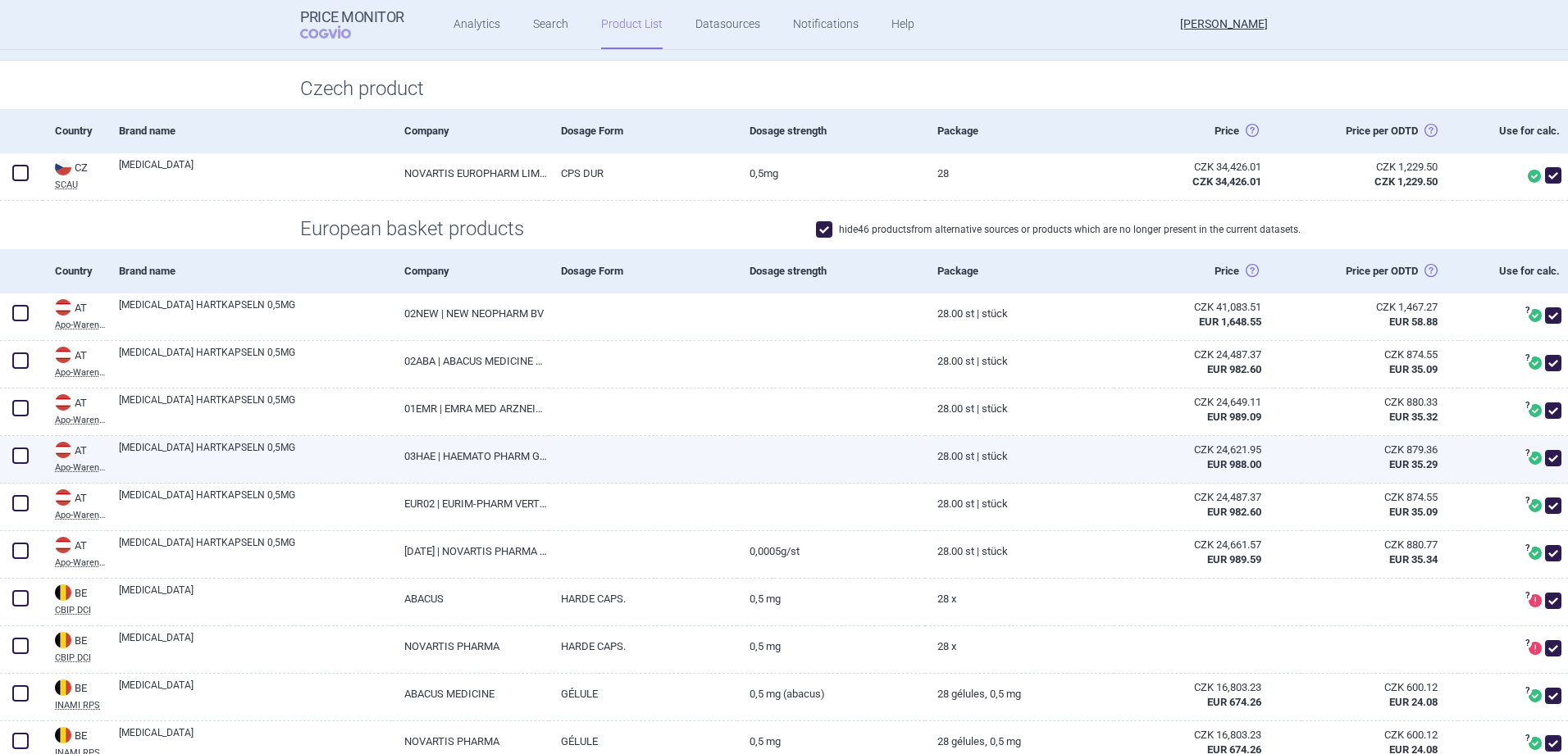
scroll to position [328, 0]
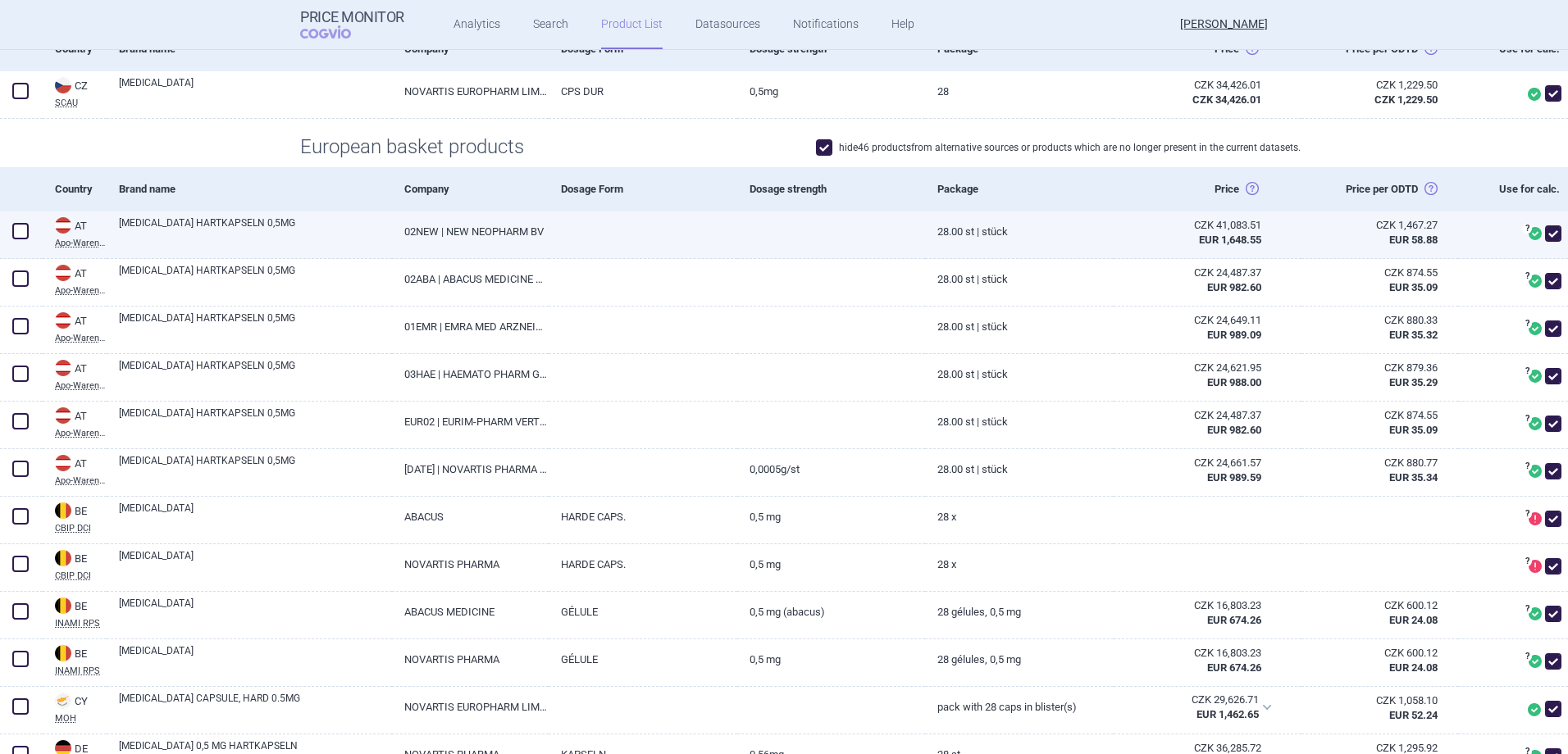
click at [19, 236] on span at bounding box center [20, 231] width 16 height 16
checkbox input "true"
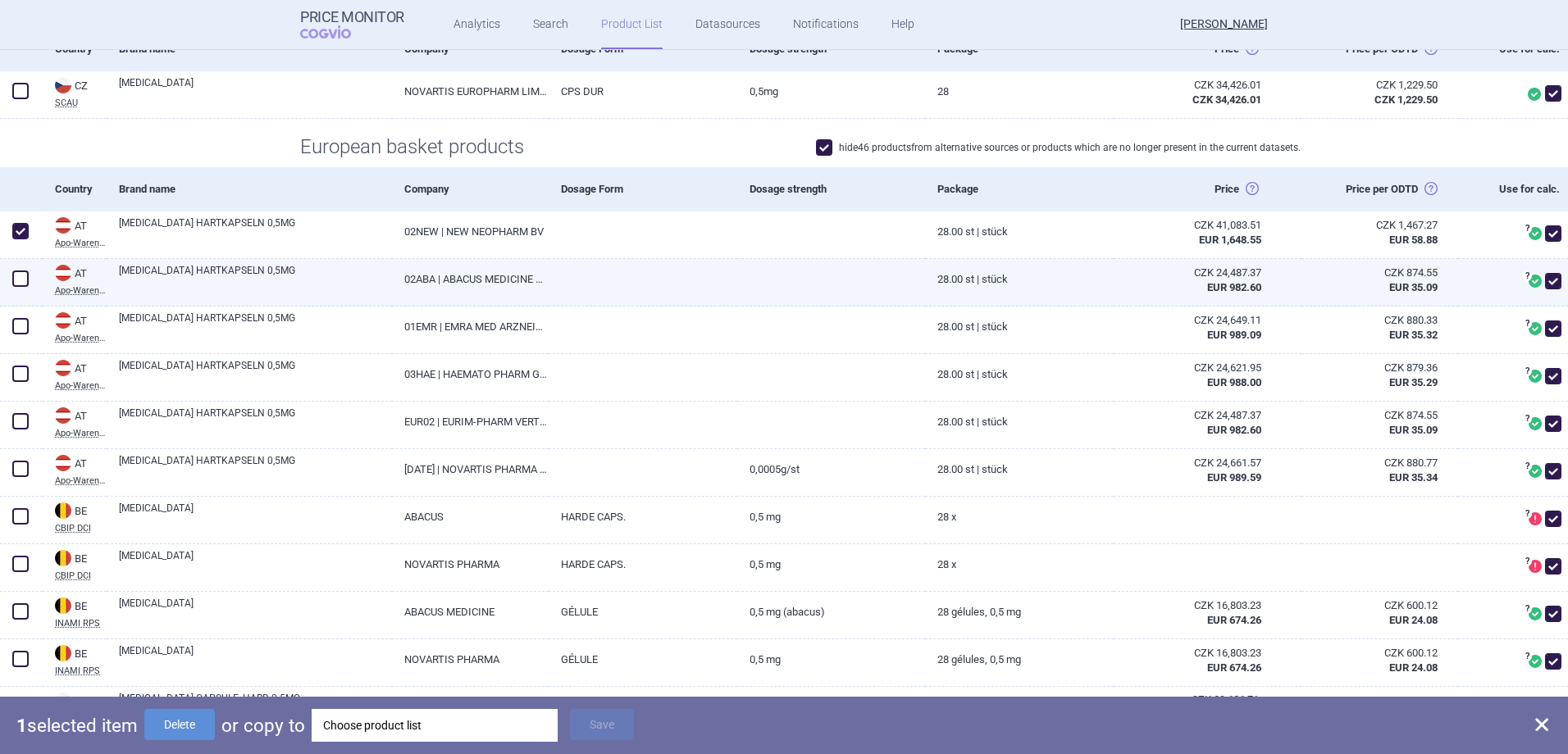
click at [18, 279] on span at bounding box center [20, 278] width 16 height 16
checkbox input "true"
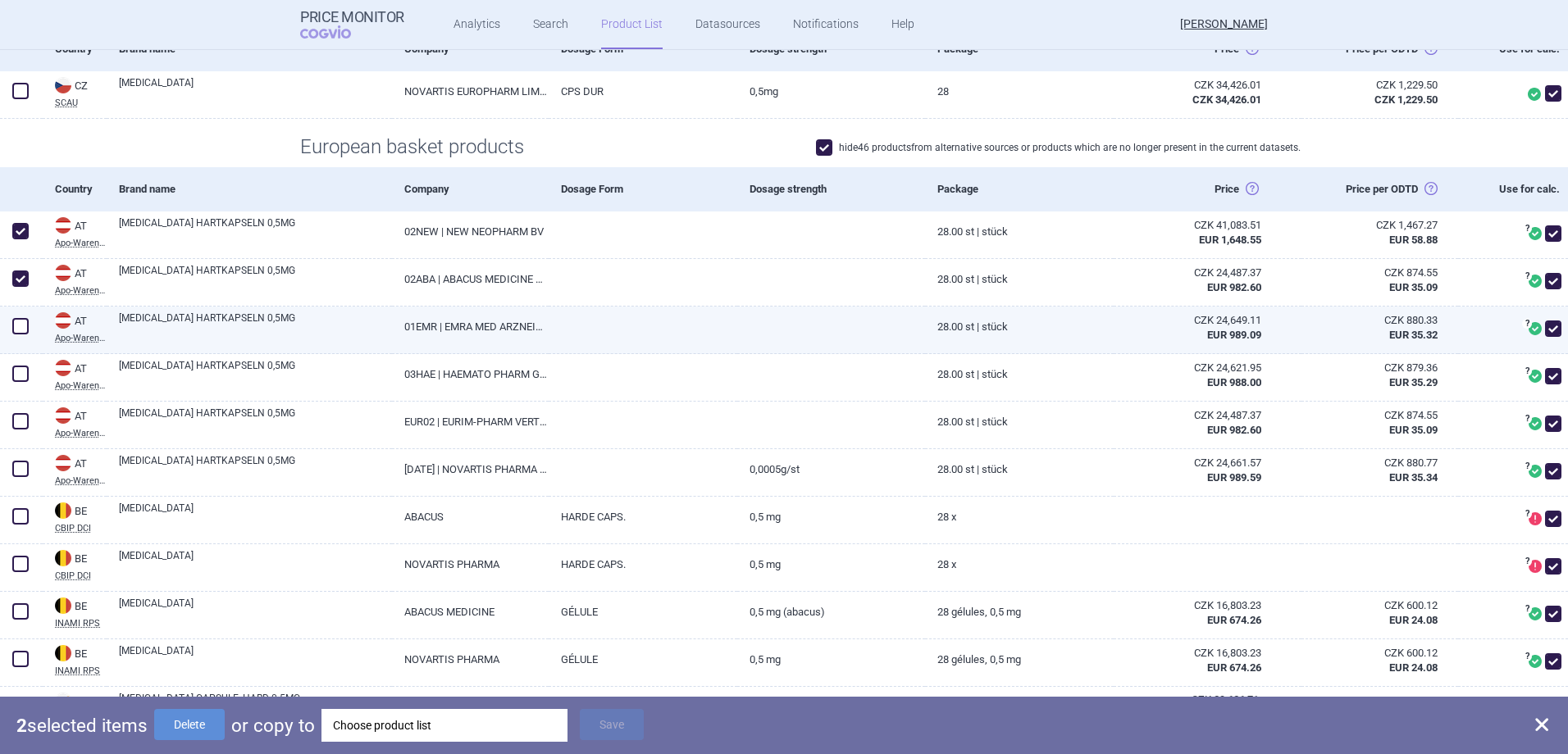
click at [18, 313] on div at bounding box center [21, 330] width 43 height 47
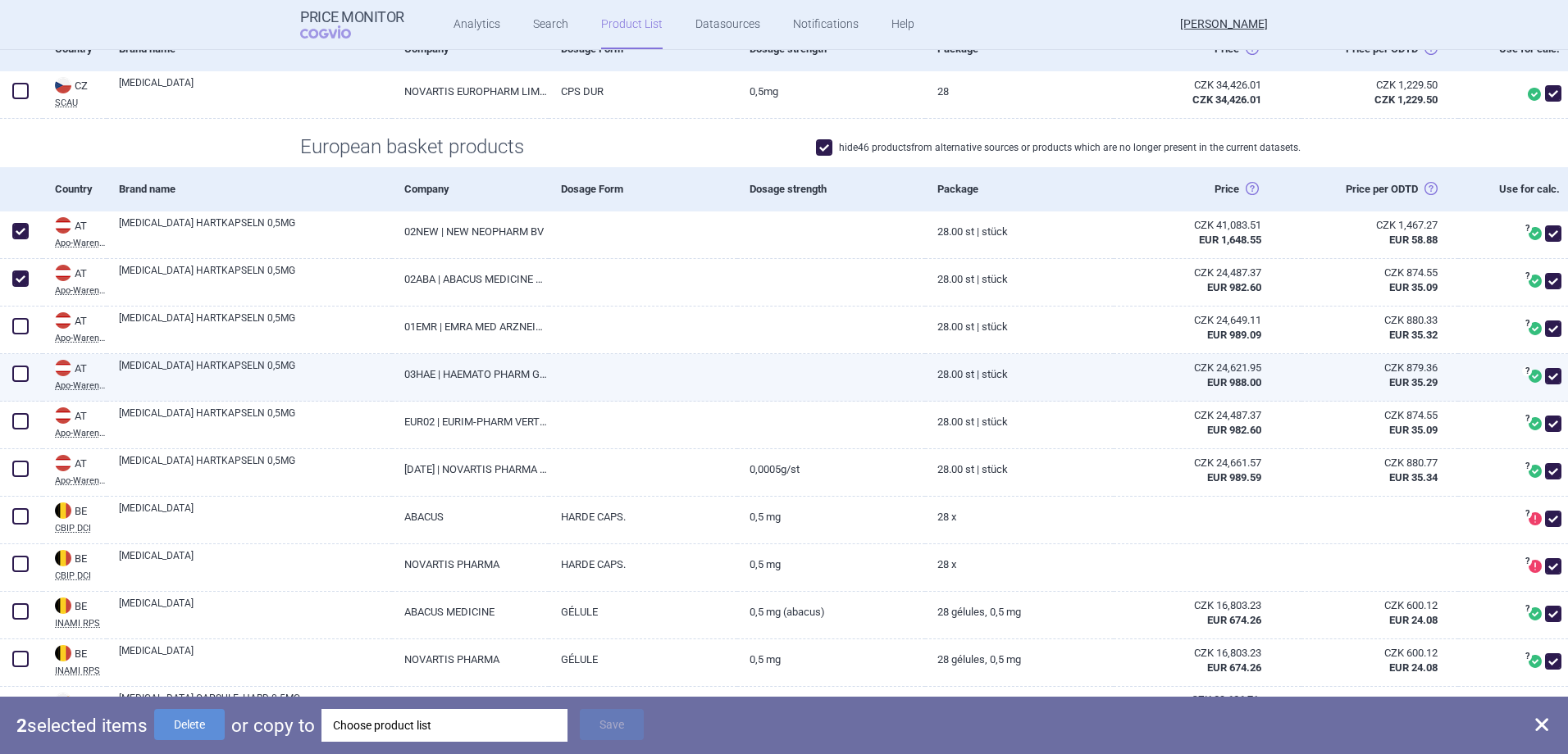
click at [26, 367] on span at bounding box center [20, 373] width 16 height 16
checkbox input "true"
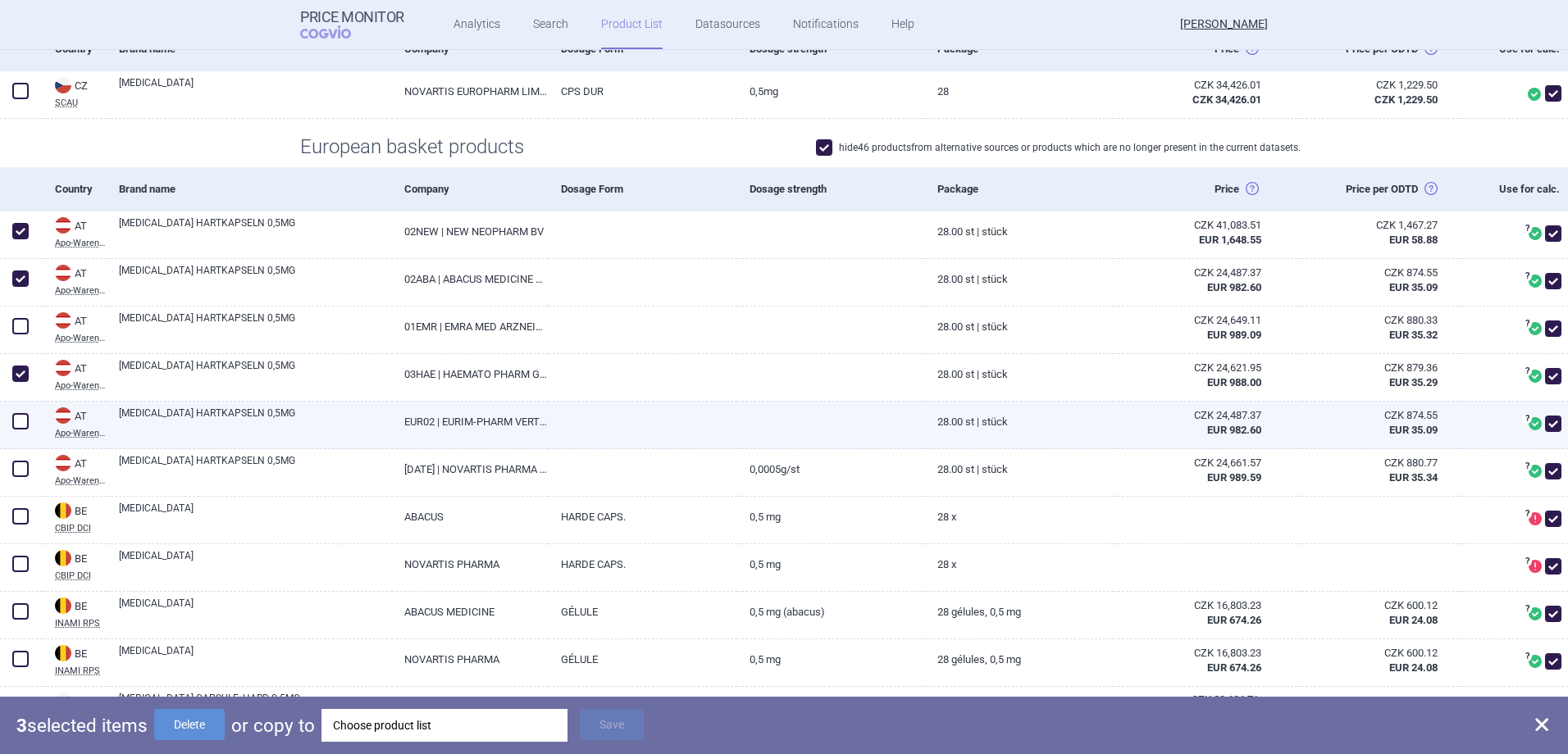
click at [17, 412] on span at bounding box center [21, 421] width 25 height 25
checkbox input "true"
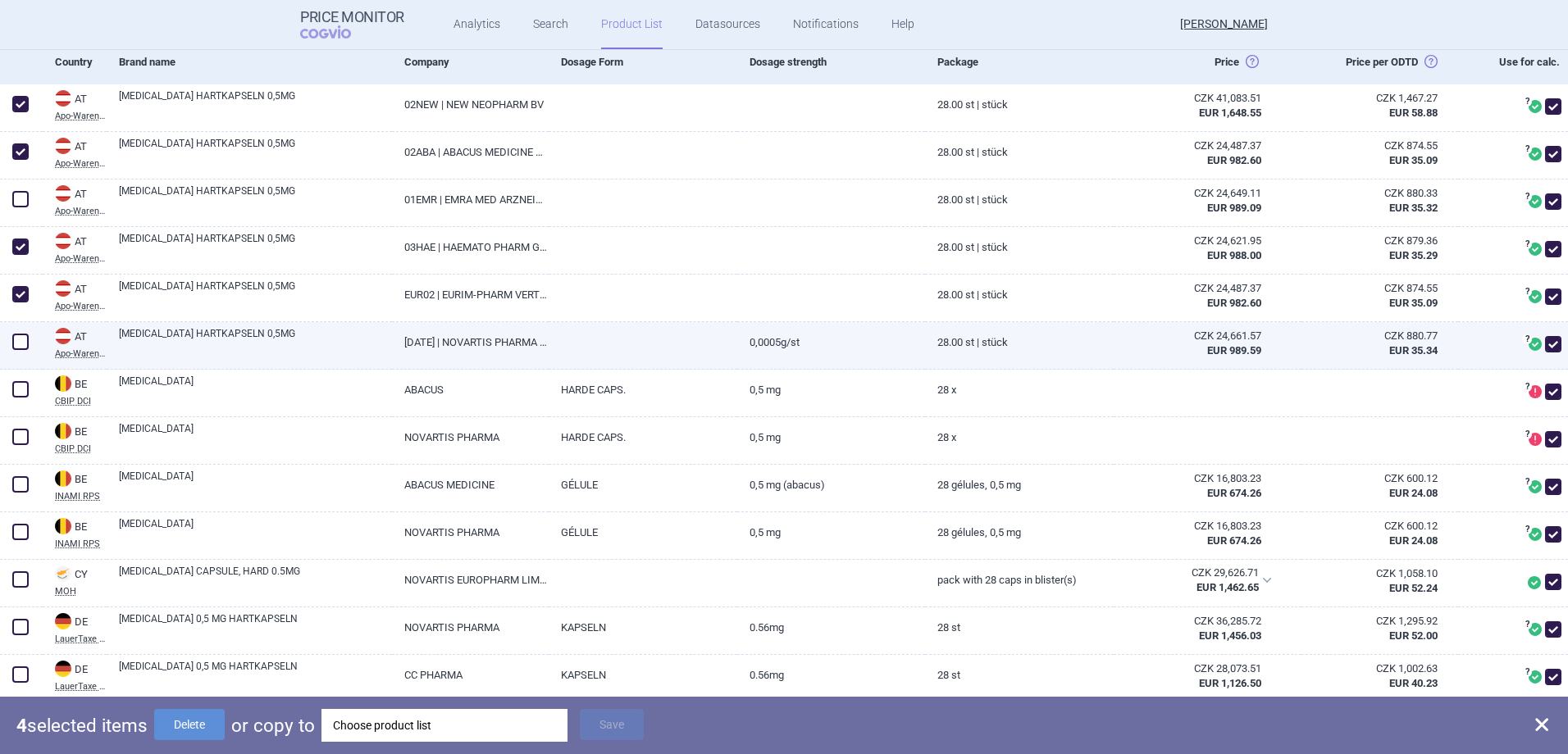
scroll to position [492, 0]
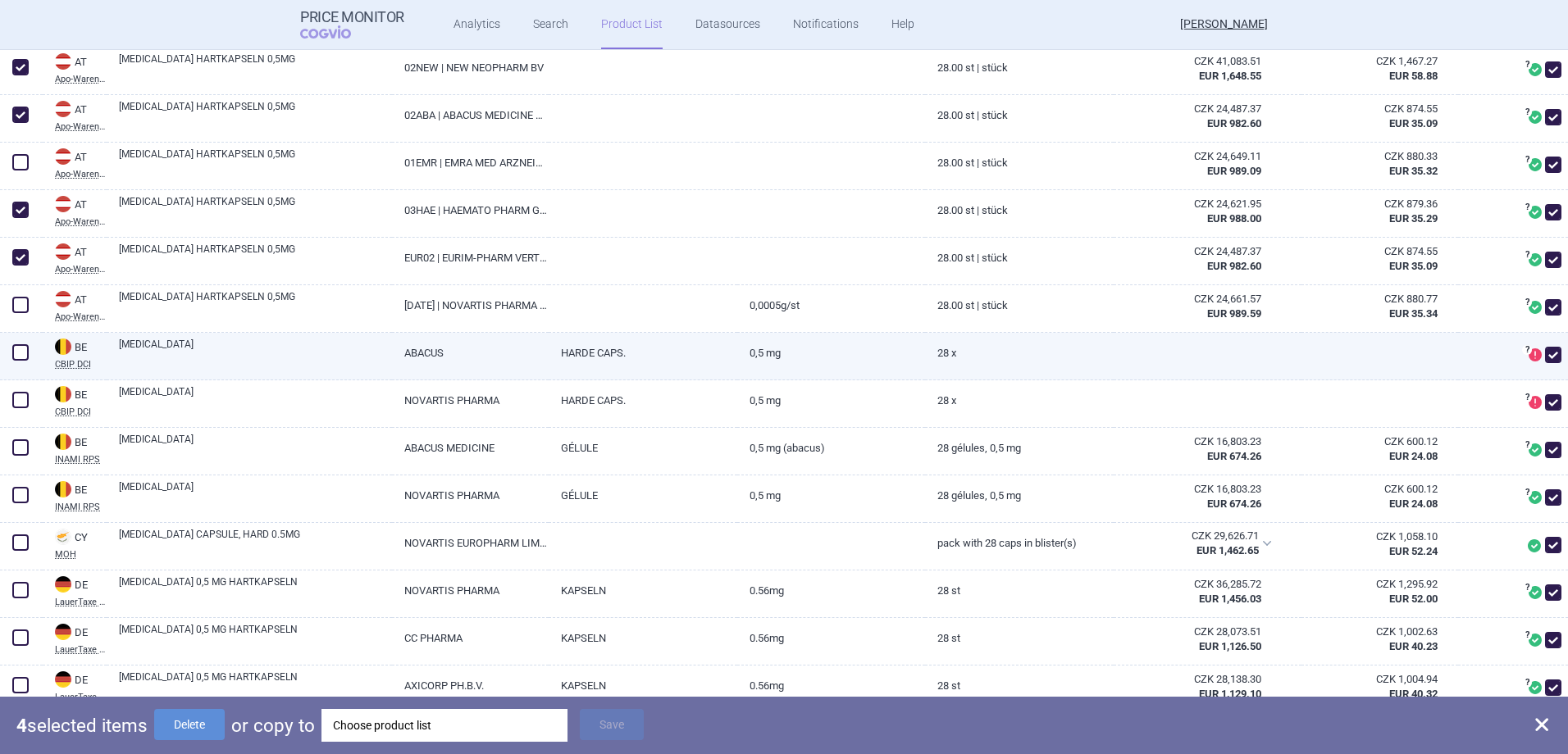
click at [13, 347] on span at bounding box center [20, 352] width 16 height 16
checkbox input "true"
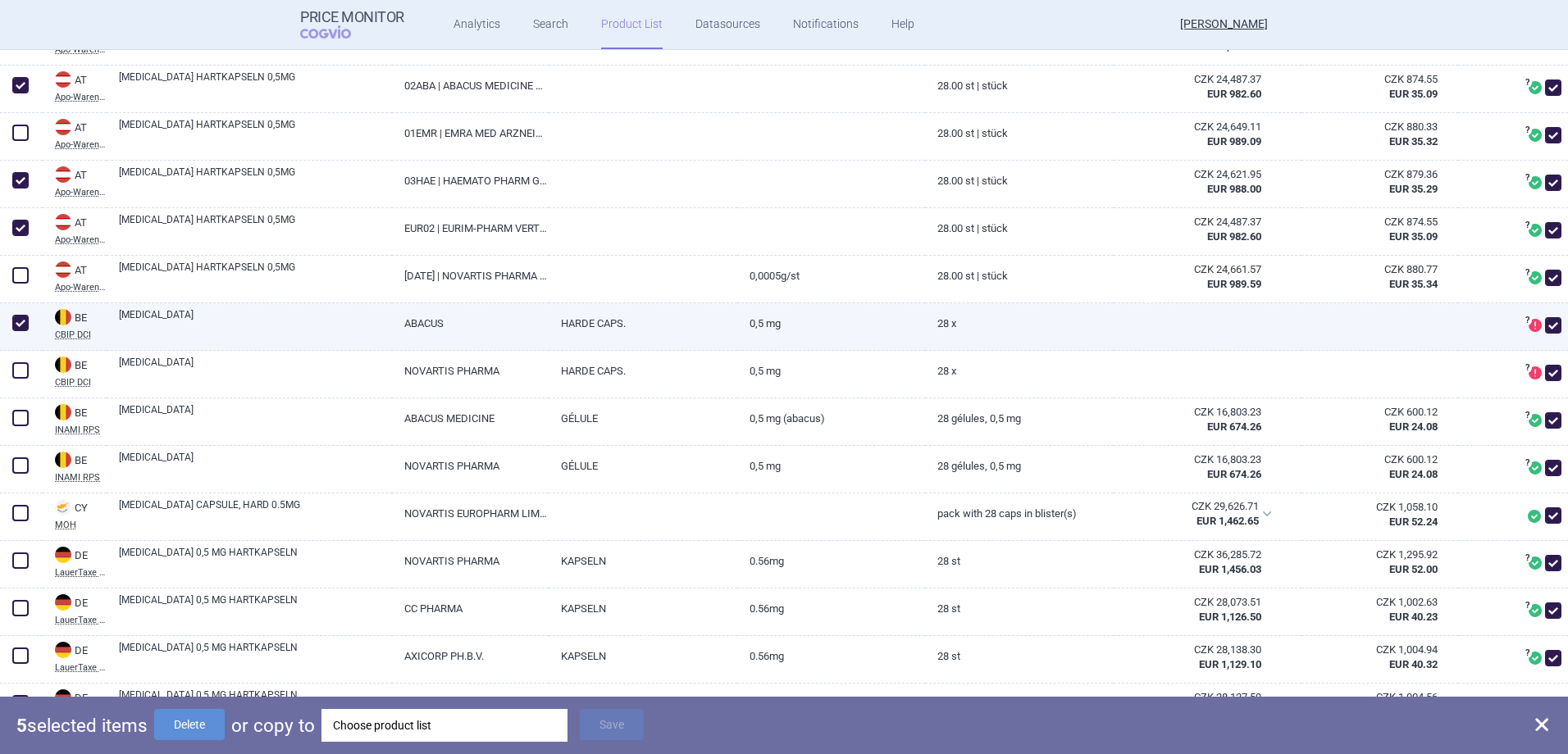
scroll to position [573, 0]
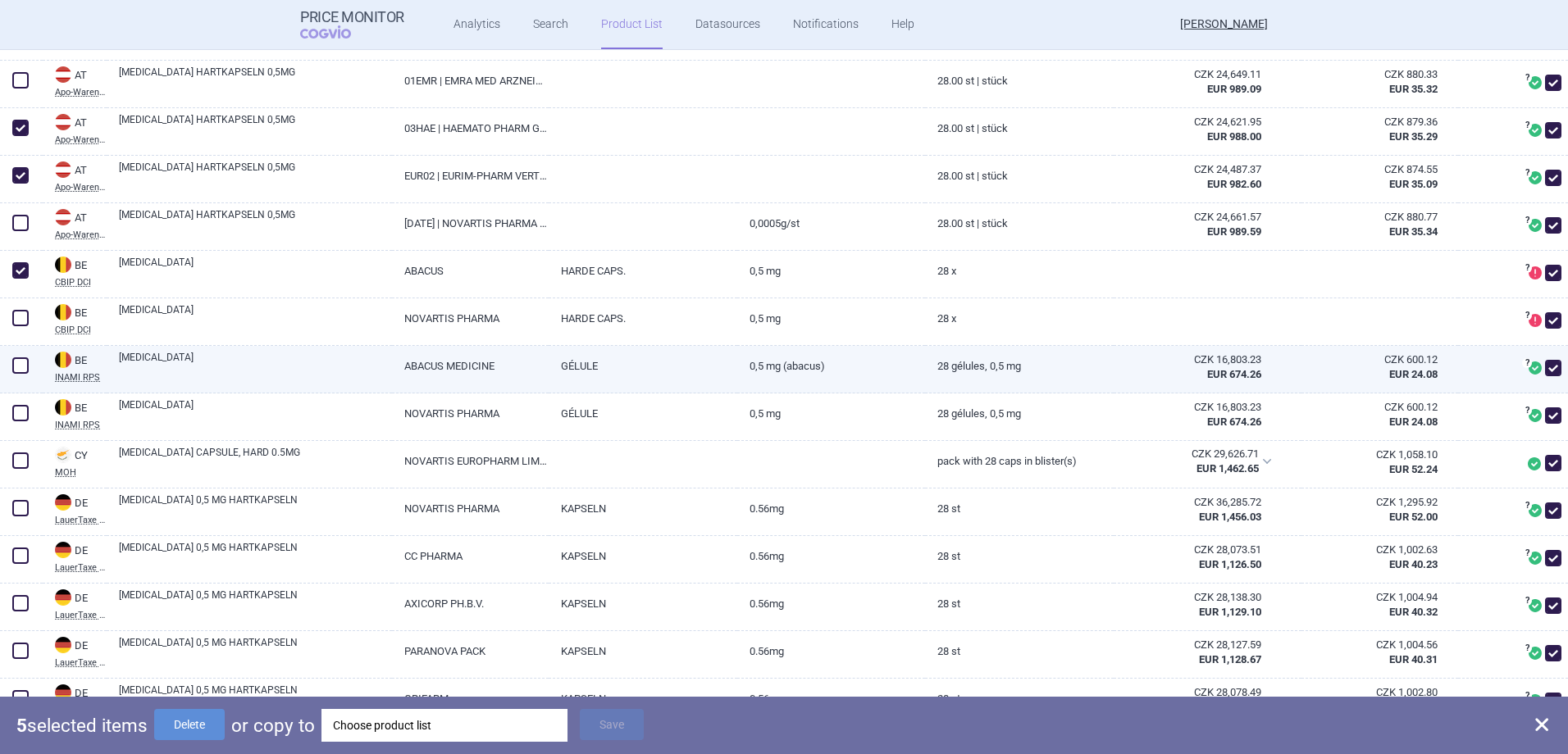
click at [21, 368] on span at bounding box center [20, 365] width 16 height 16
checkbox input "true"
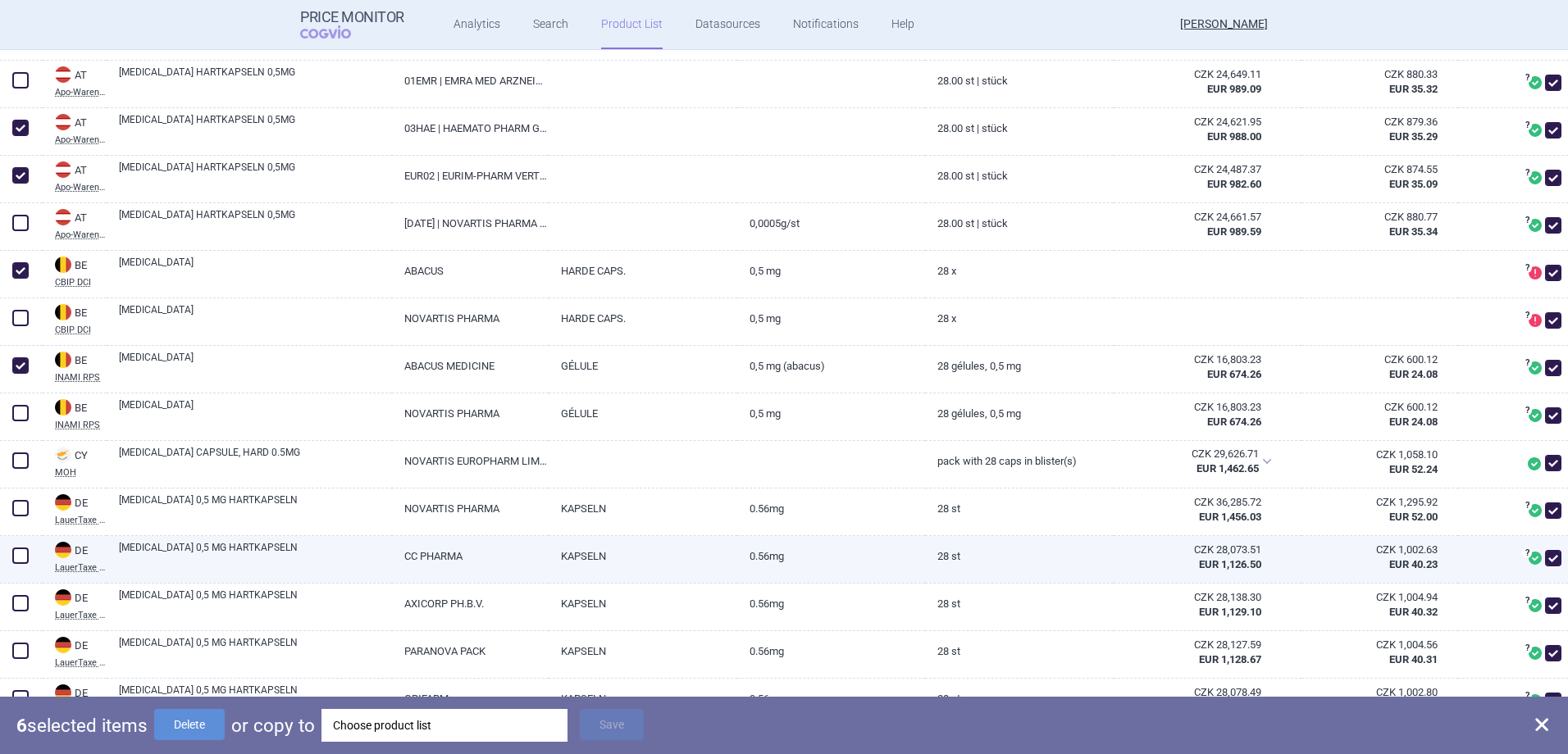
click at [15, 553] on span at bounding box center [20, 555] width 16 height 16
checkbox input "true"
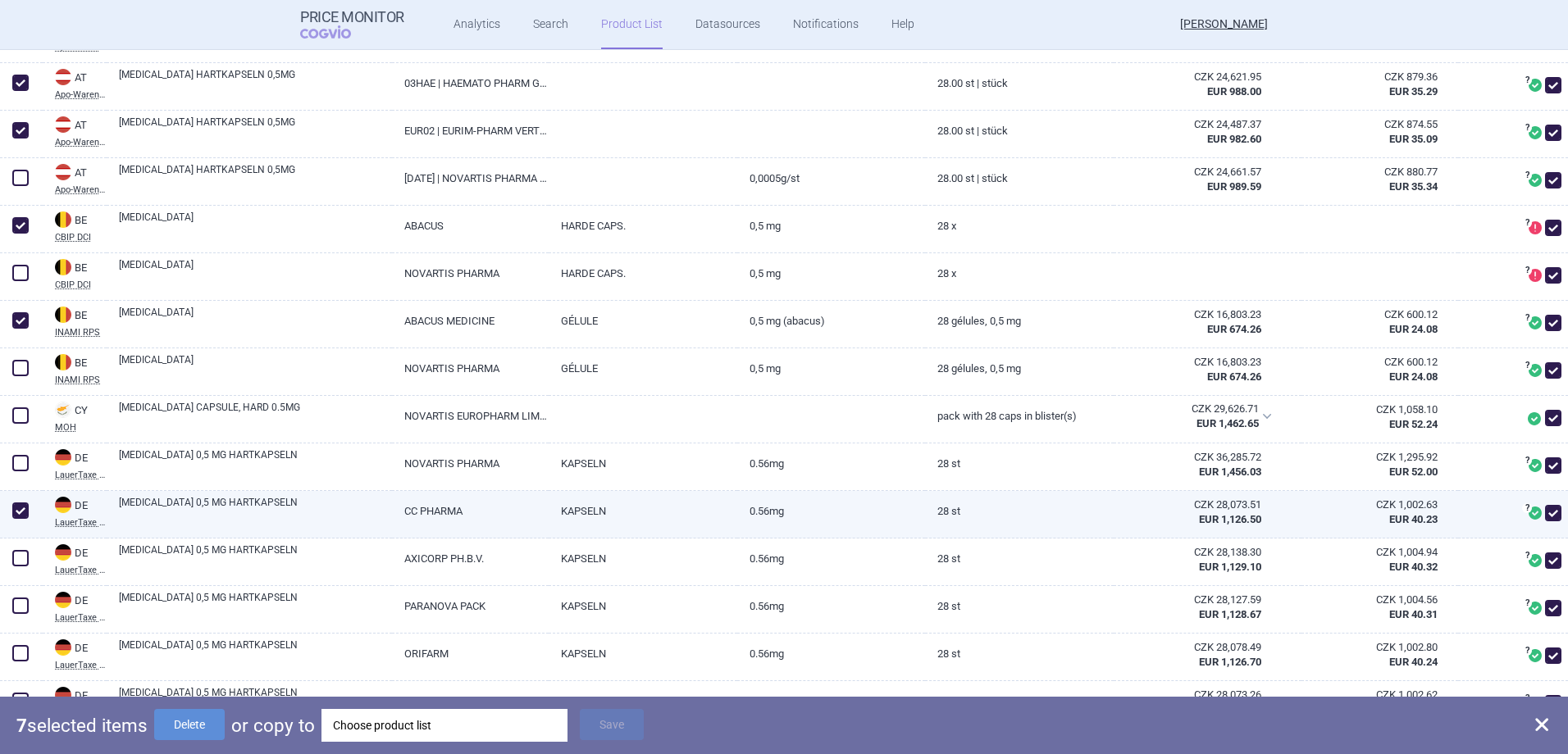
scroll to position [656, 0]
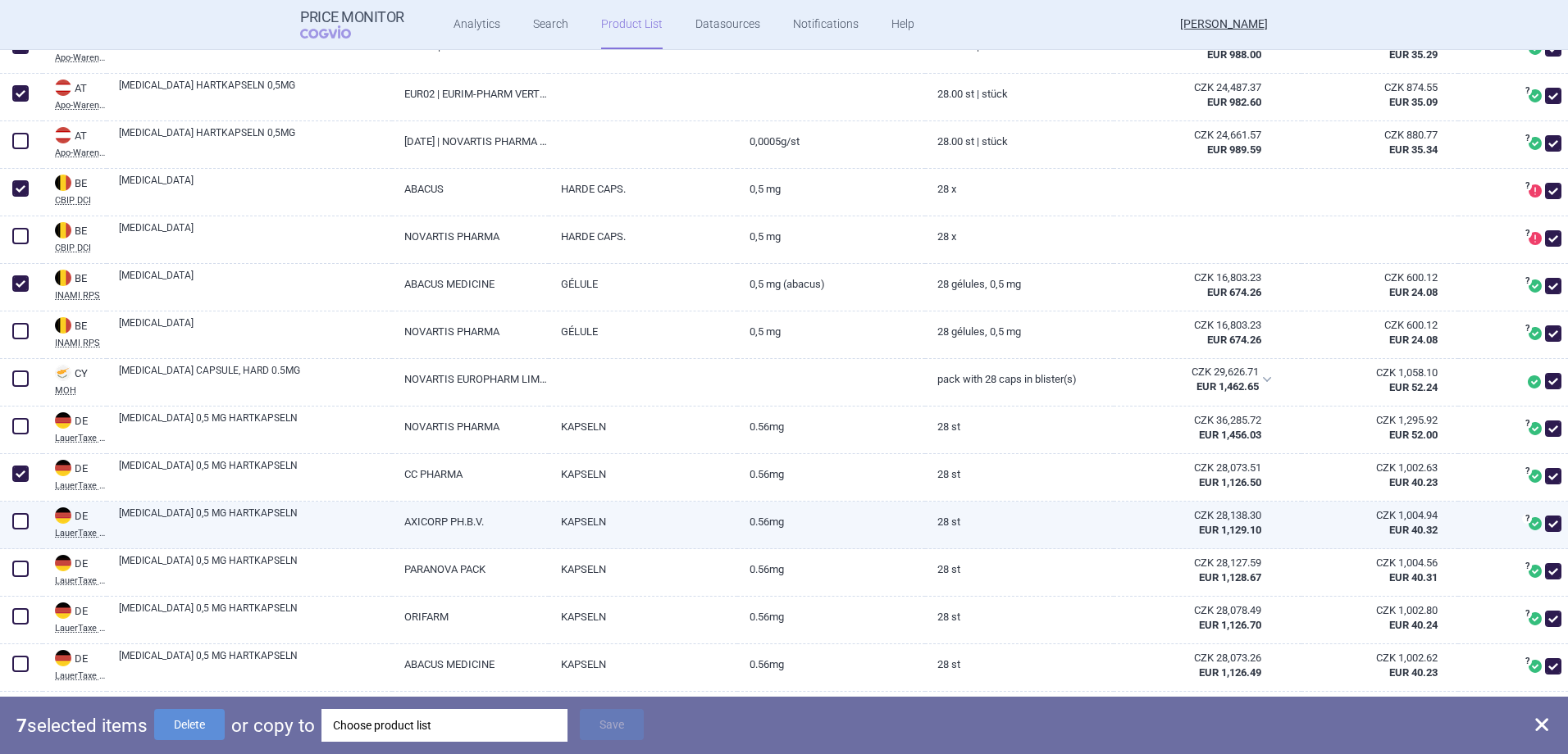
click at [17, 523] on span at bounding box center [20, 520] width 16 height 16
checkbox input "true"
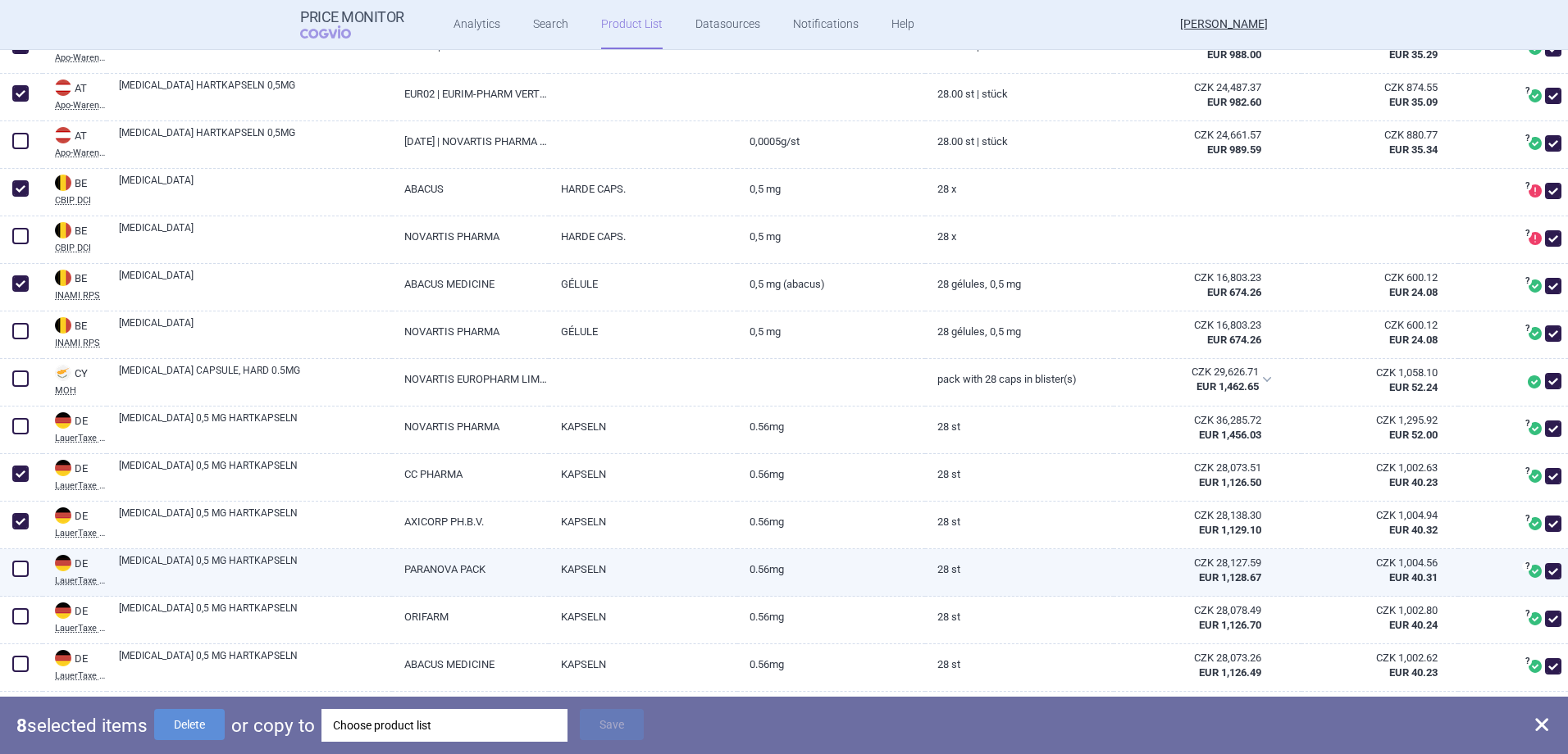
click at [22, 566] on span at bounding box center [20, 569] width 16 height 16
checkbox input "true"
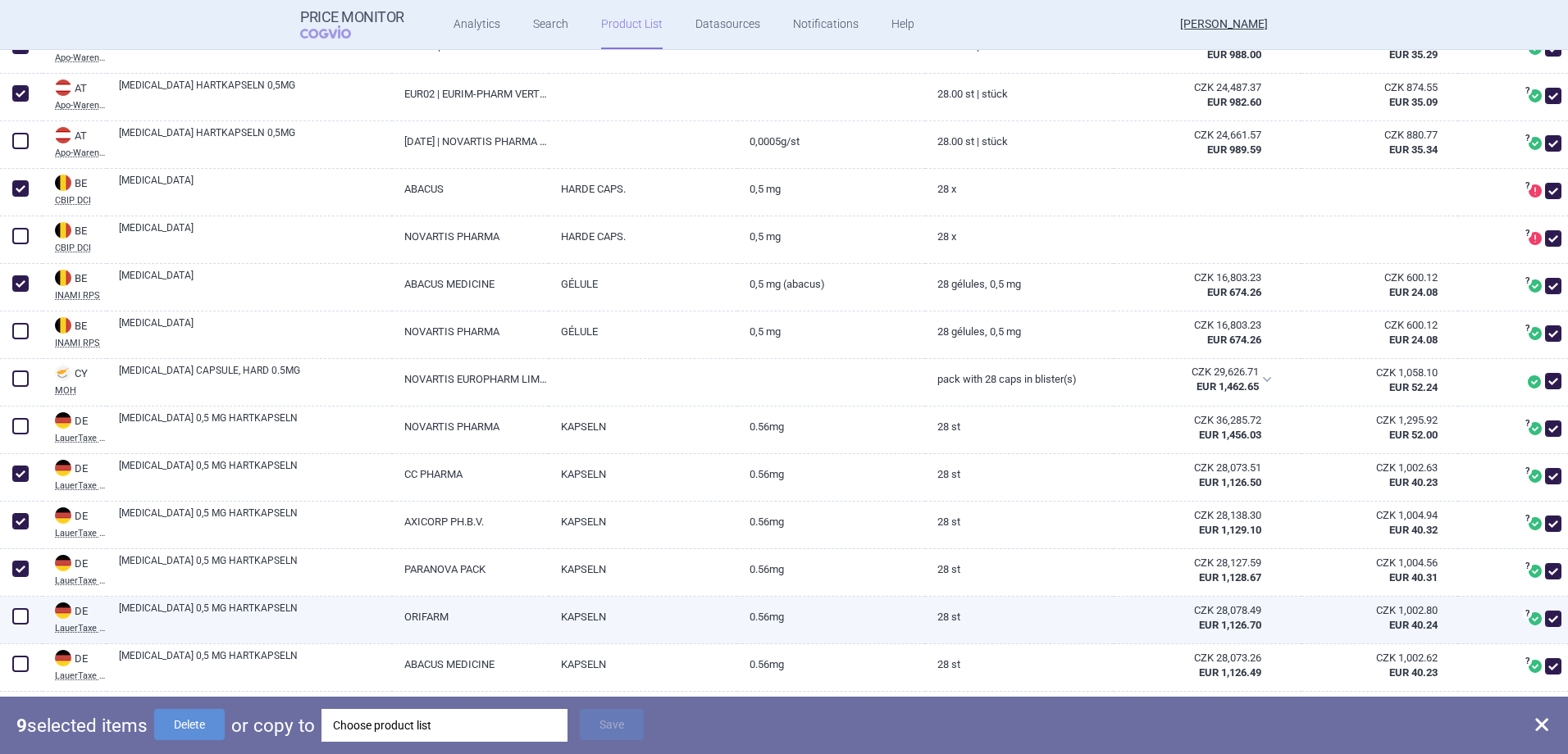
click at [21, 614] on span at bounding box center [20, 616] width 16 height 16
checkbox input "true"
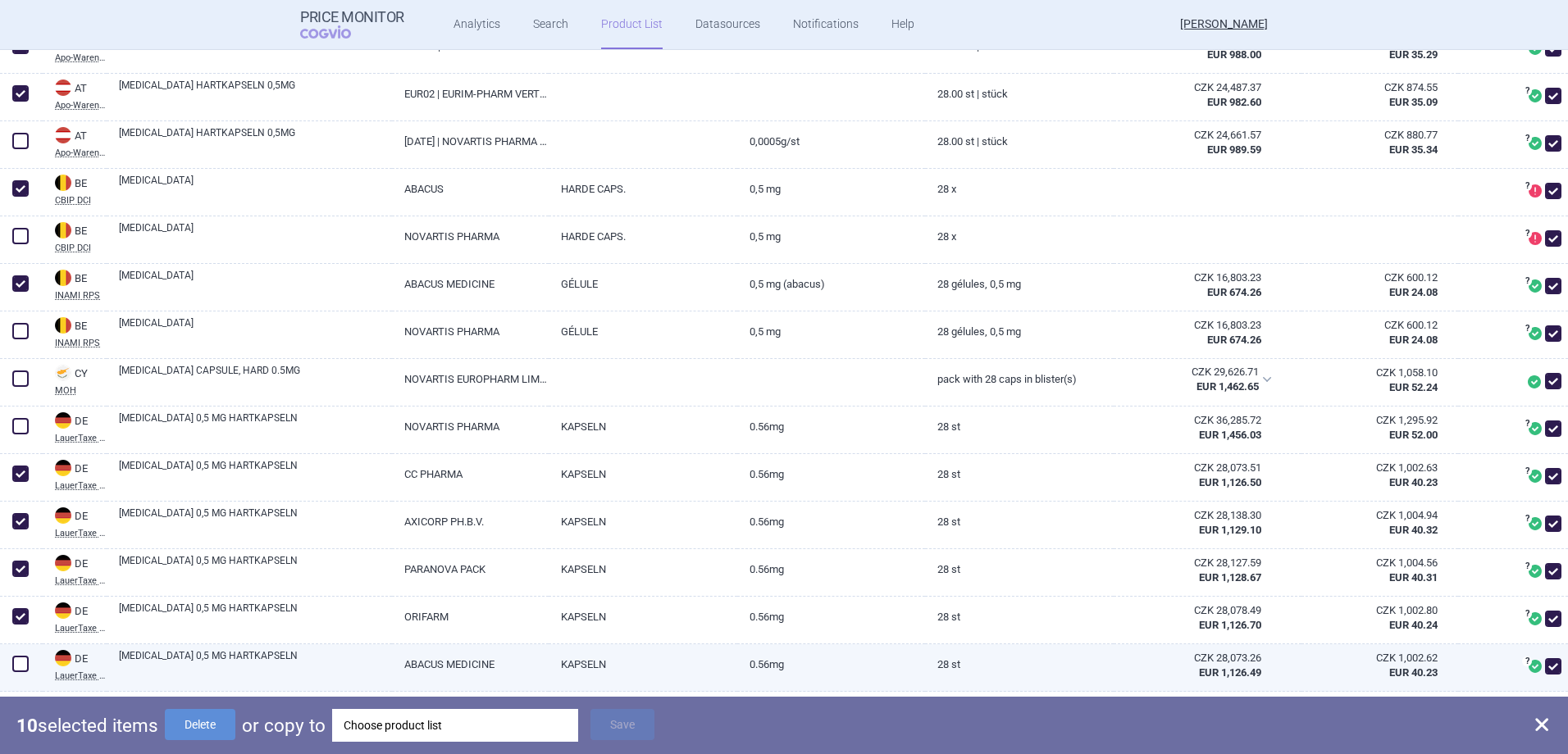
click at [20, 662] on span at bounding box center [20, 663] width 16 height 16
checkbox input "true"
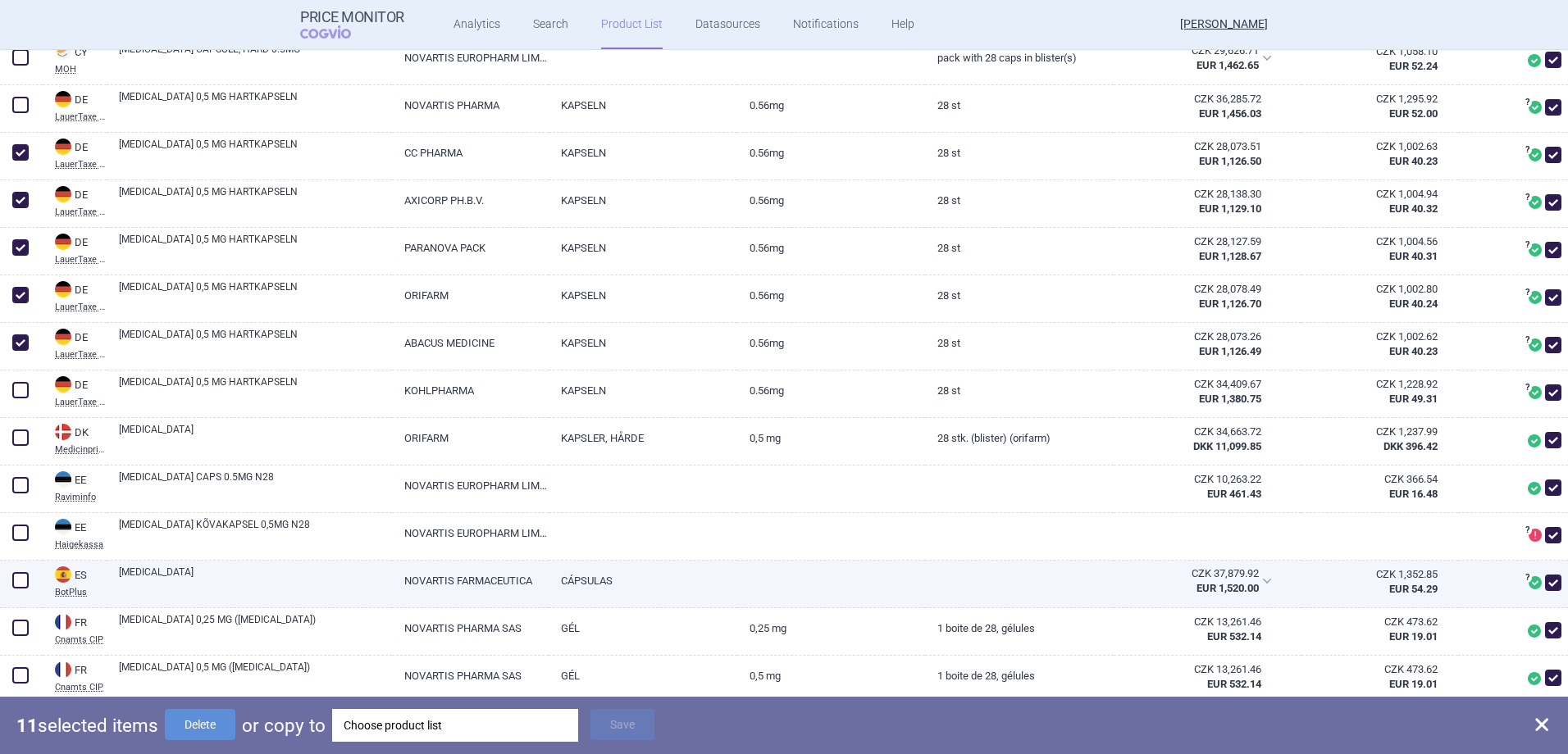
scroll to position [984, 0]
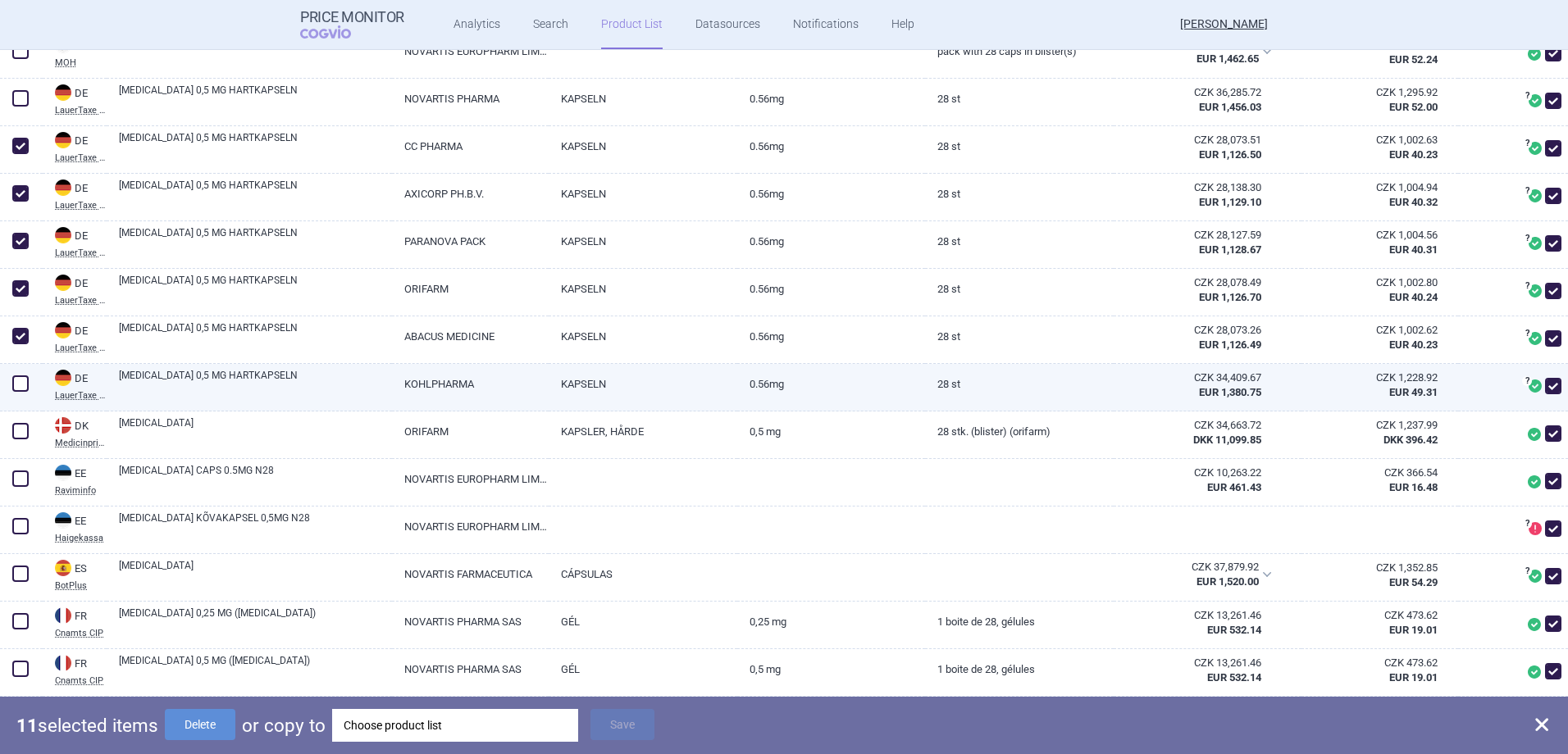
click at [15, 383] on span at bounding box center [20, 383] width 16 height 16
checkbox input "true"
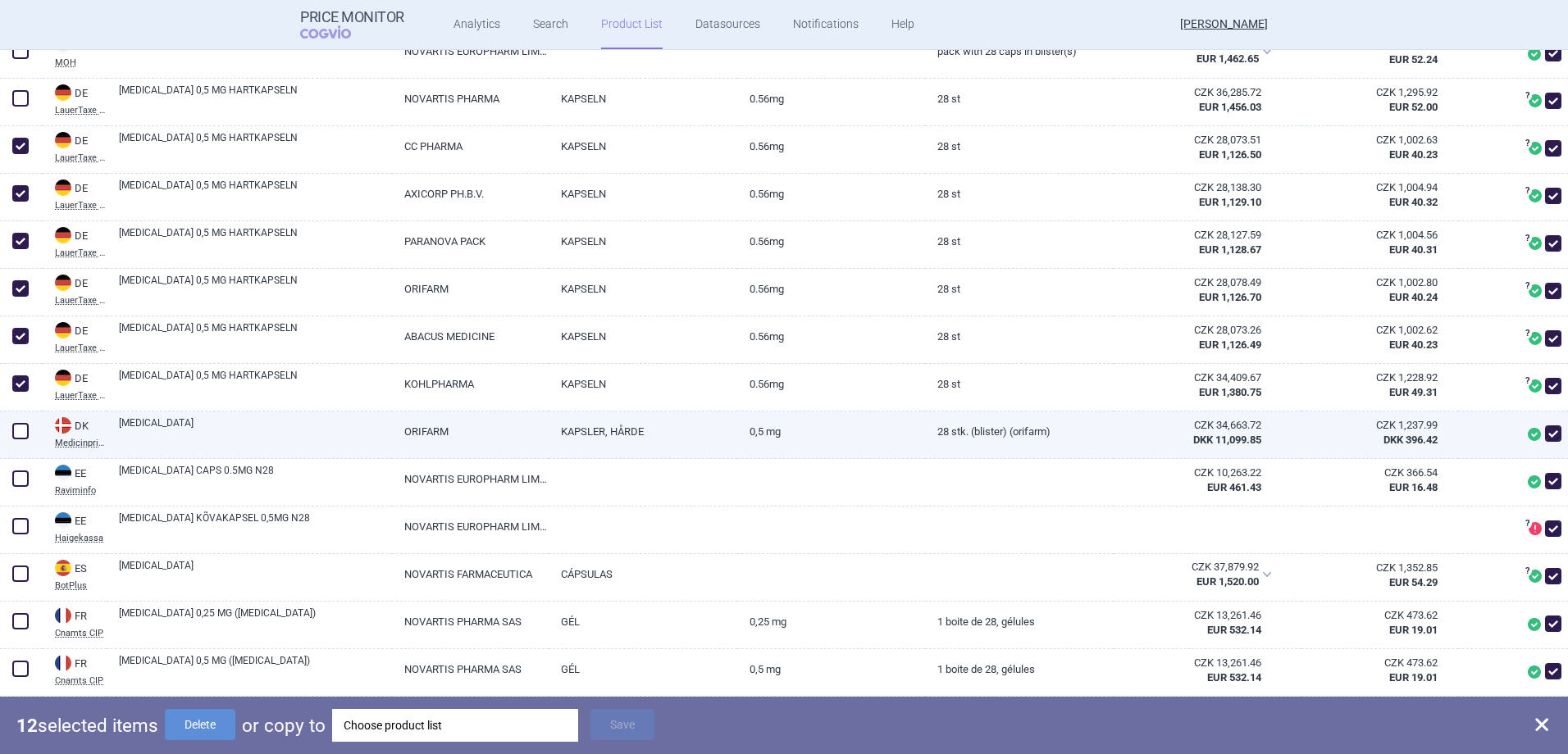
click at [20, 432] on span at bounding box center [20, 430] width 16 height 16
checkbox input "true"
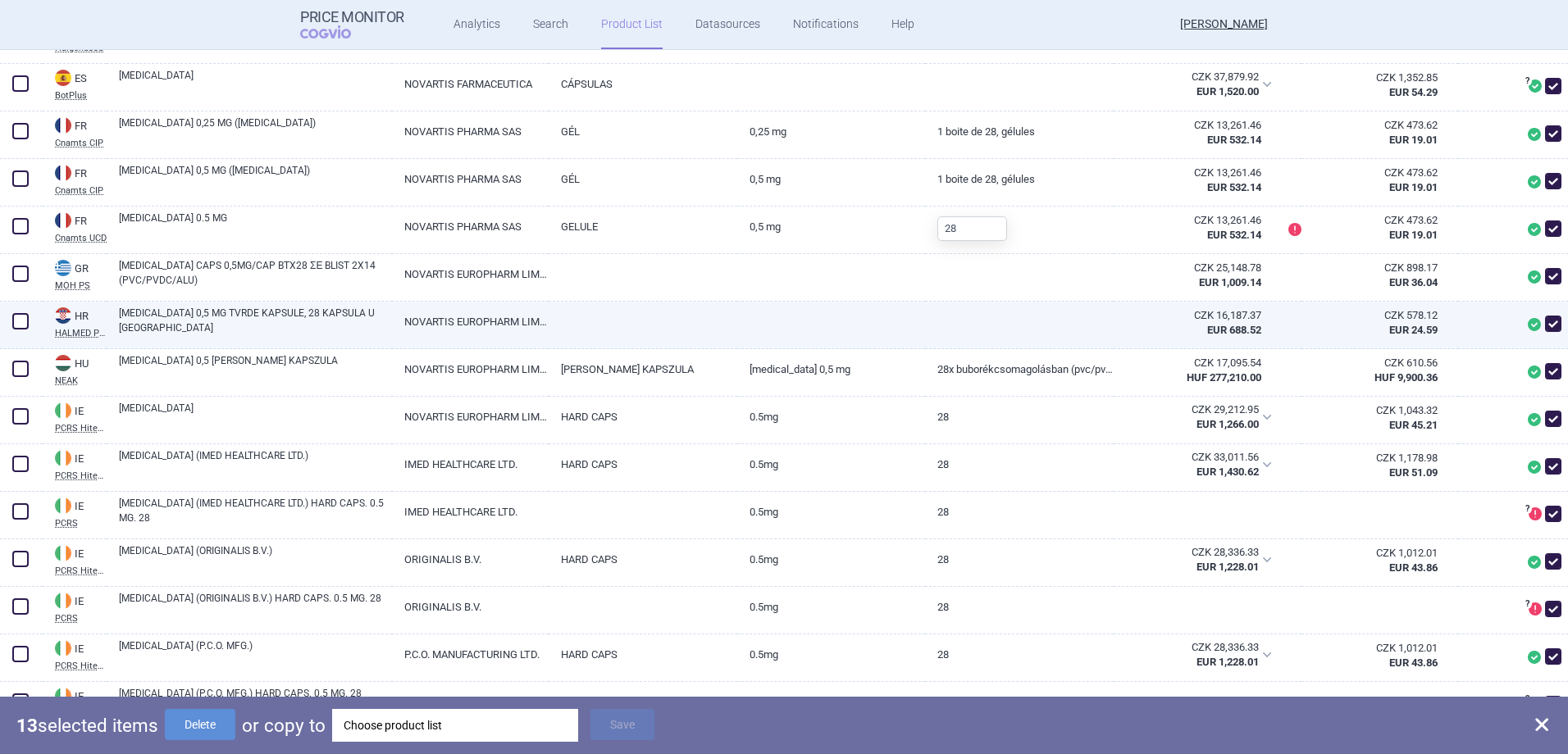
scroll to position [1476, 0]
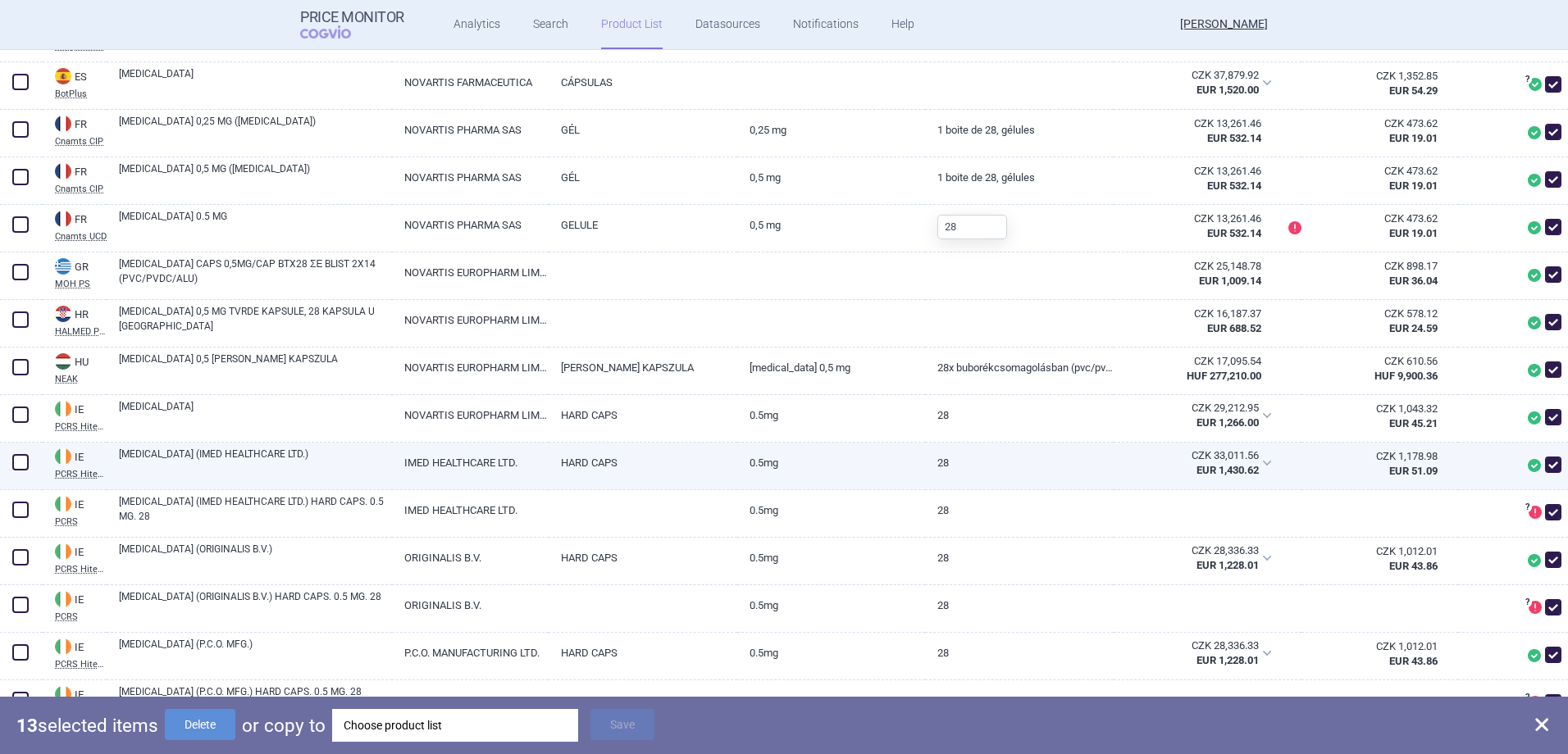
click at [14, 462] on span at bounding box center [20, 462] width 16 height 16
checkbox input "true"
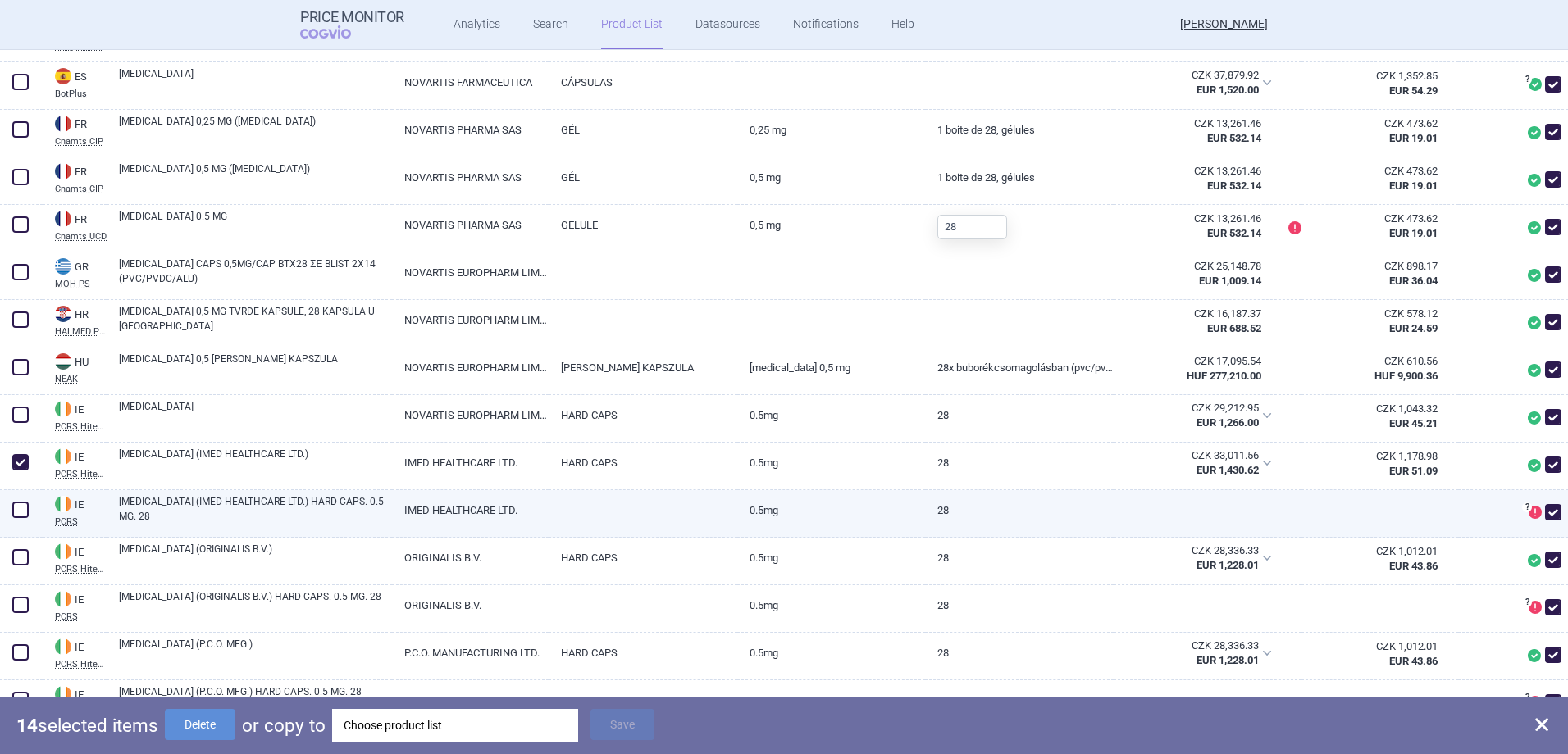
click at [12, 506] on span at bounding box center [20, 509] width 16 height 16
checkbox input "true"
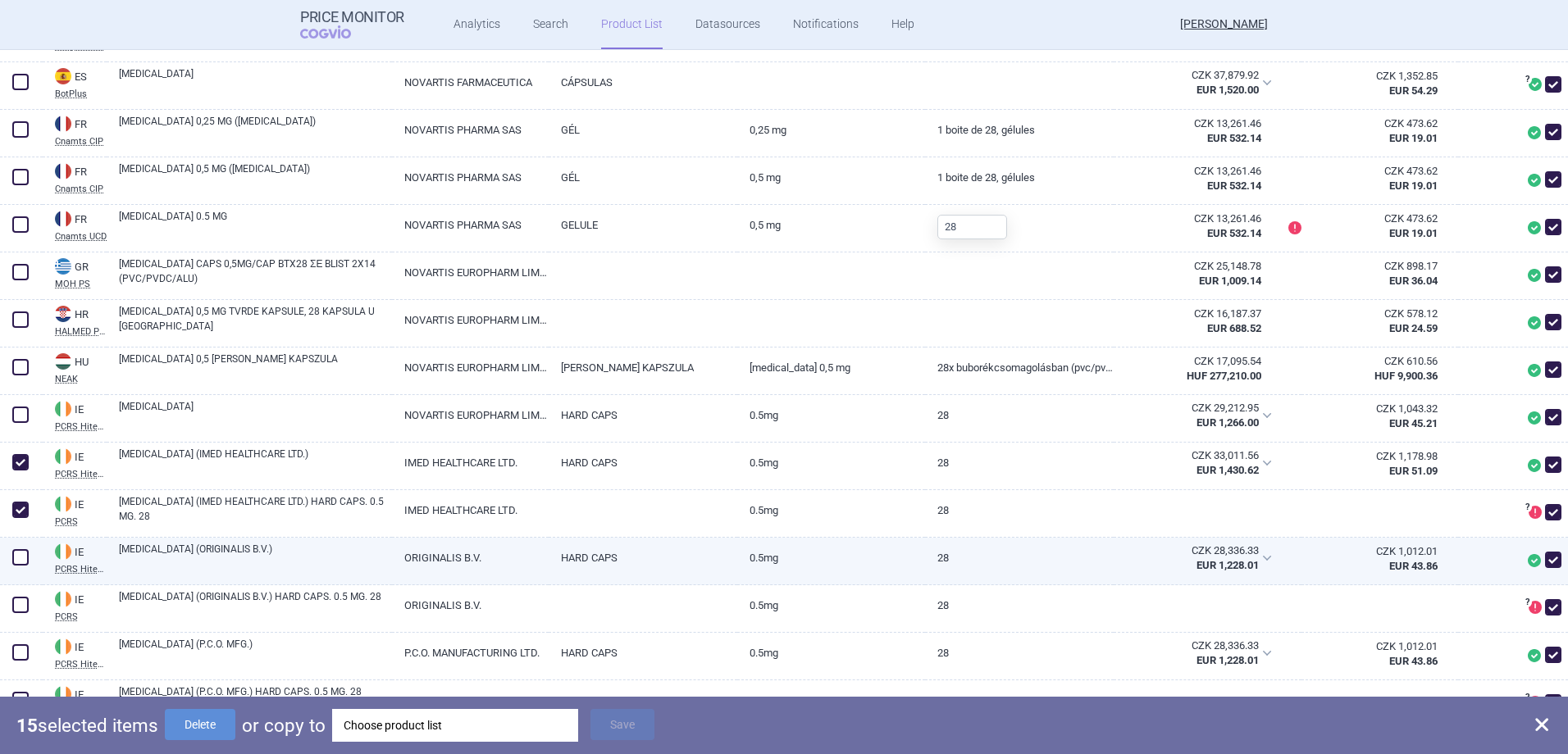
click at [17, 548] on span at bounding box center [21, 557] width 25 height 25
checkbox input "true"
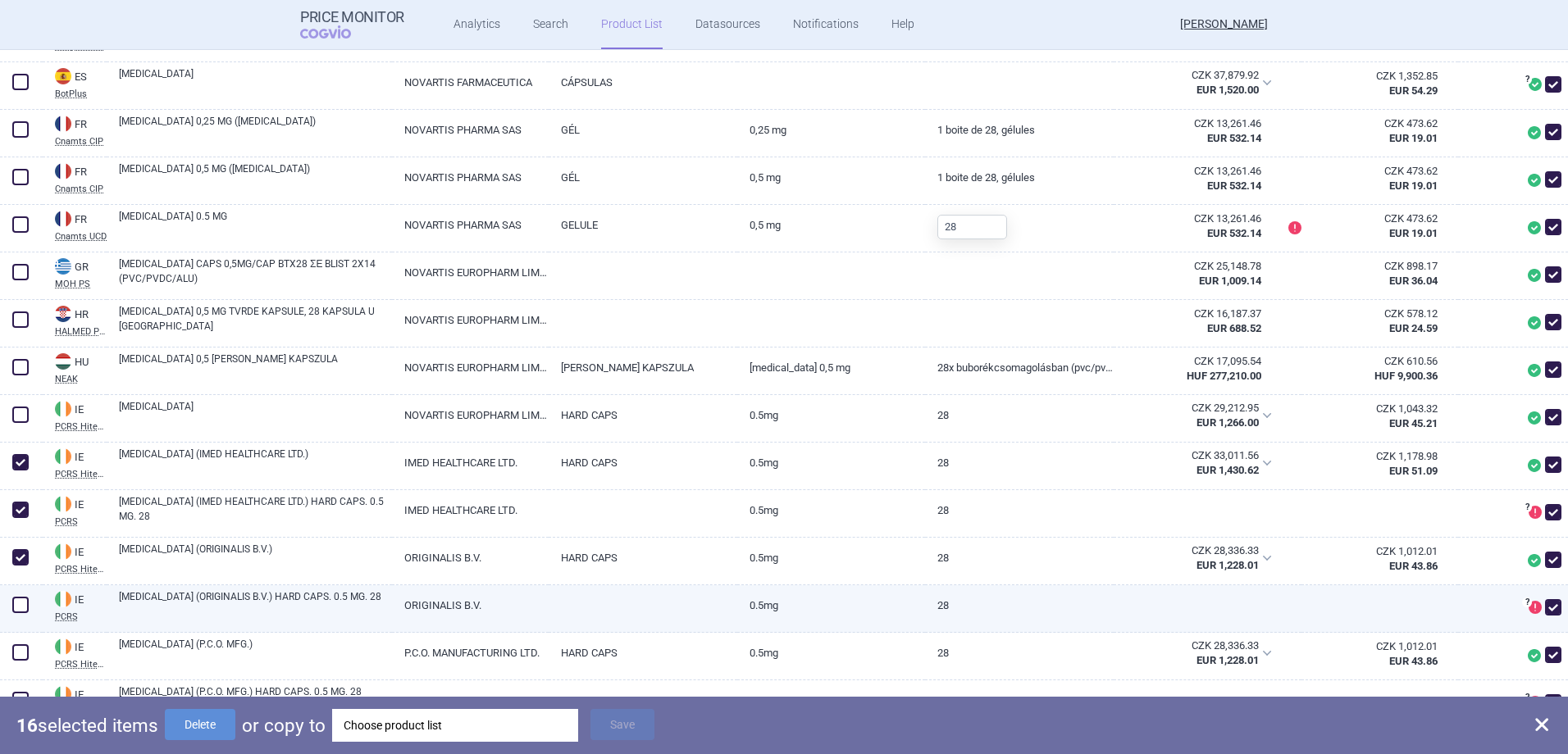
click at [23, 606] on span at bounding box center [20, 605] width 16 height 16
checkbox input "true"
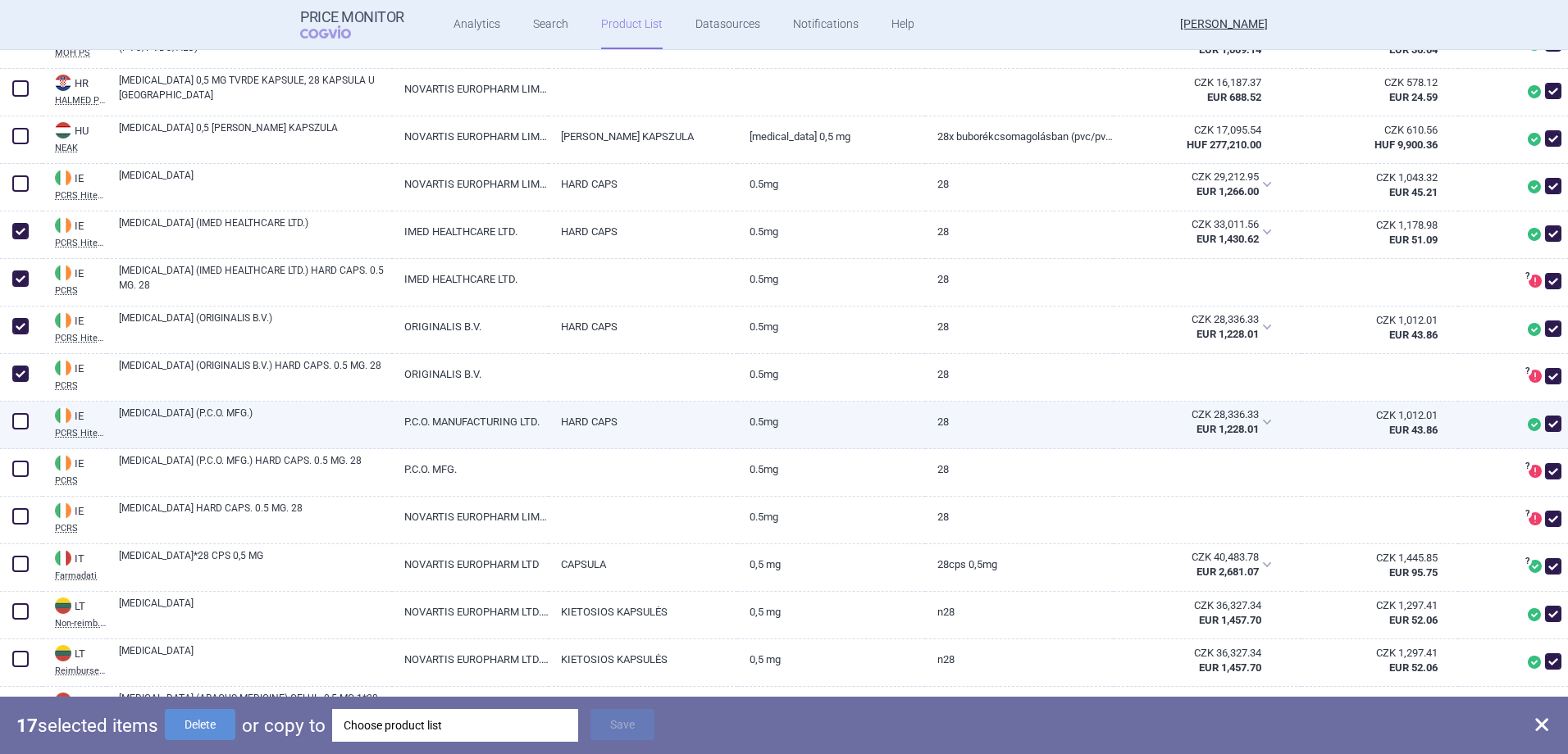
scroll to position [1721, 0]
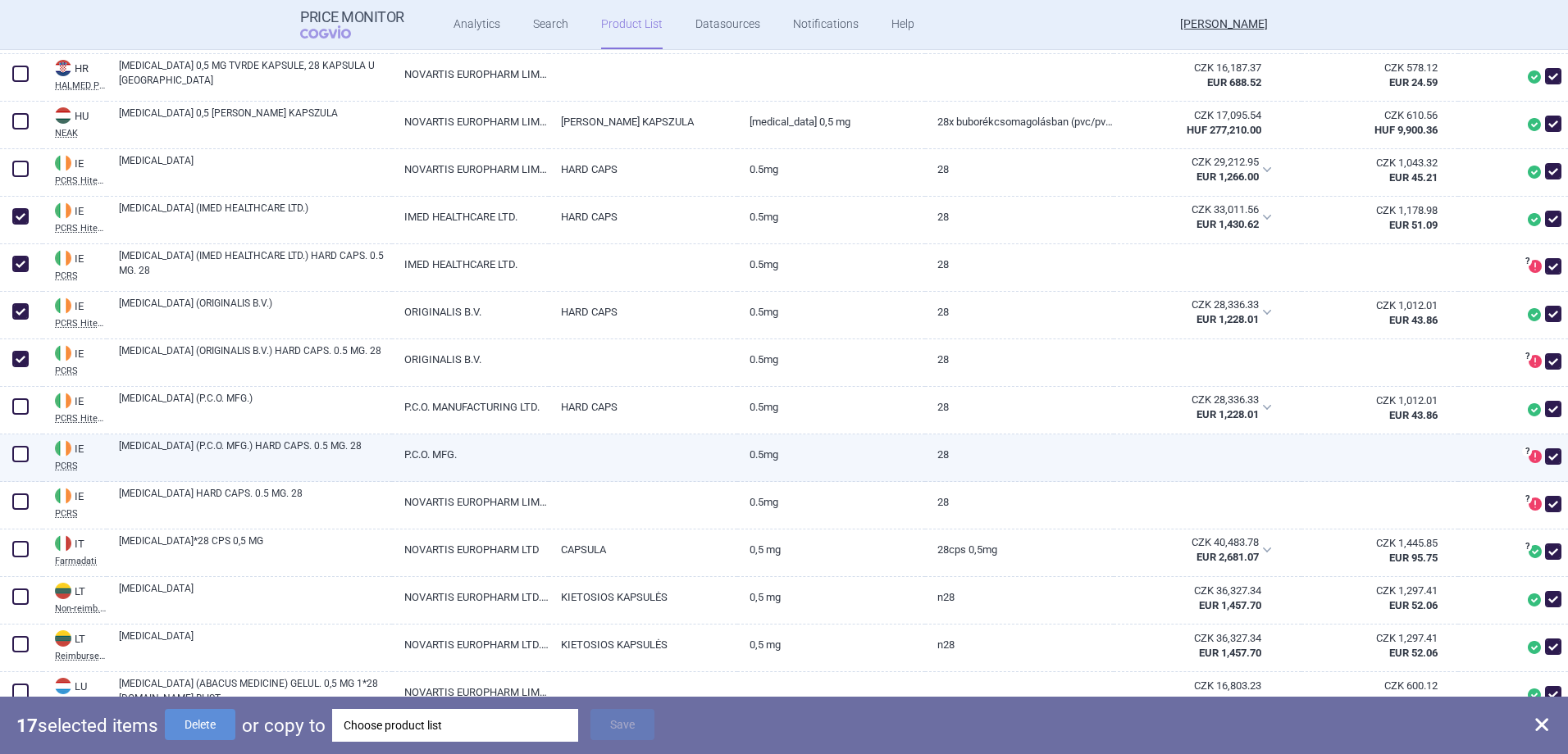
click at [23, 460] on span at bounding box center [20, 453] width 16 height 16
checkbox input "true"
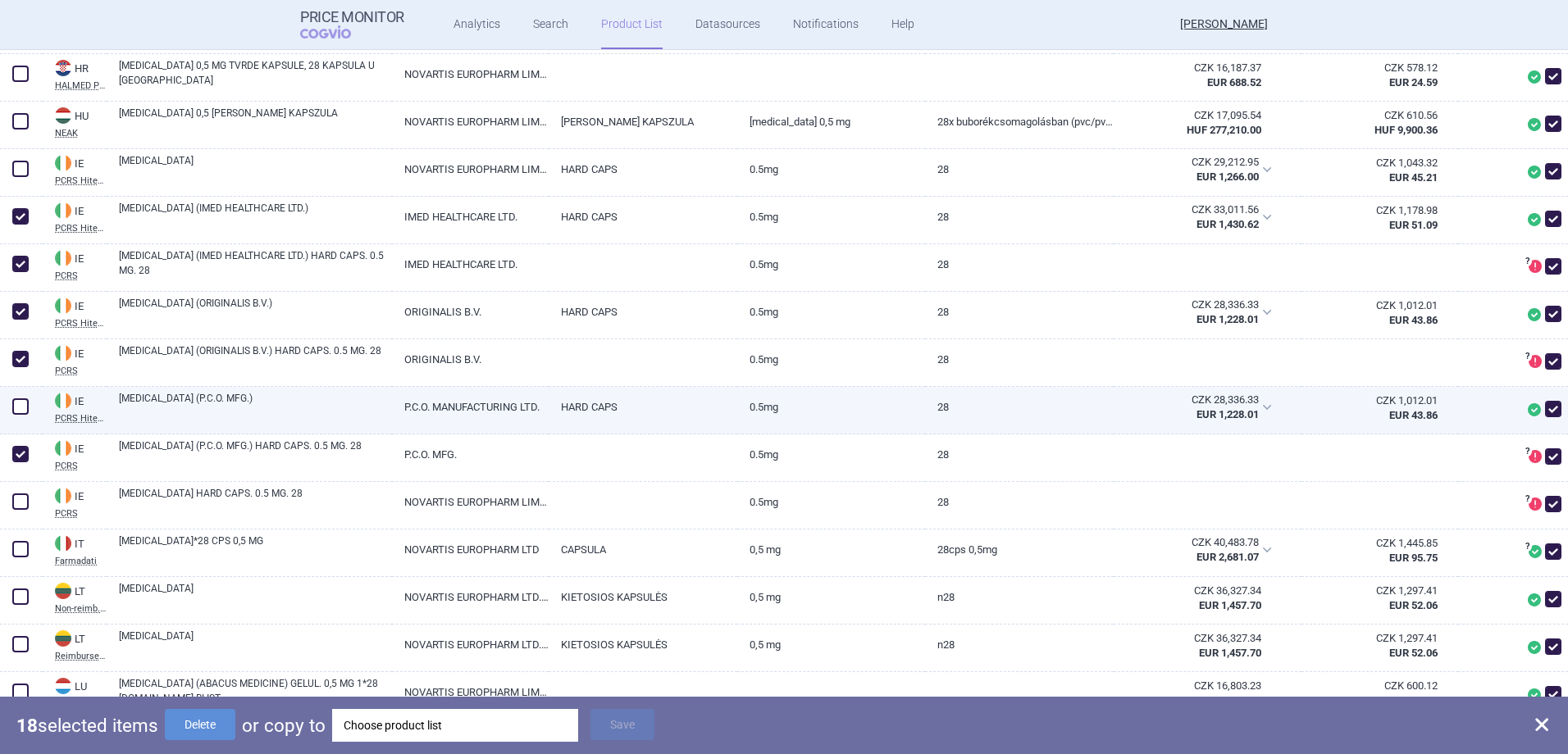
click at [17, 413] on span at bounding box center [20, 406] width 16 height 16
checkbox input "true"
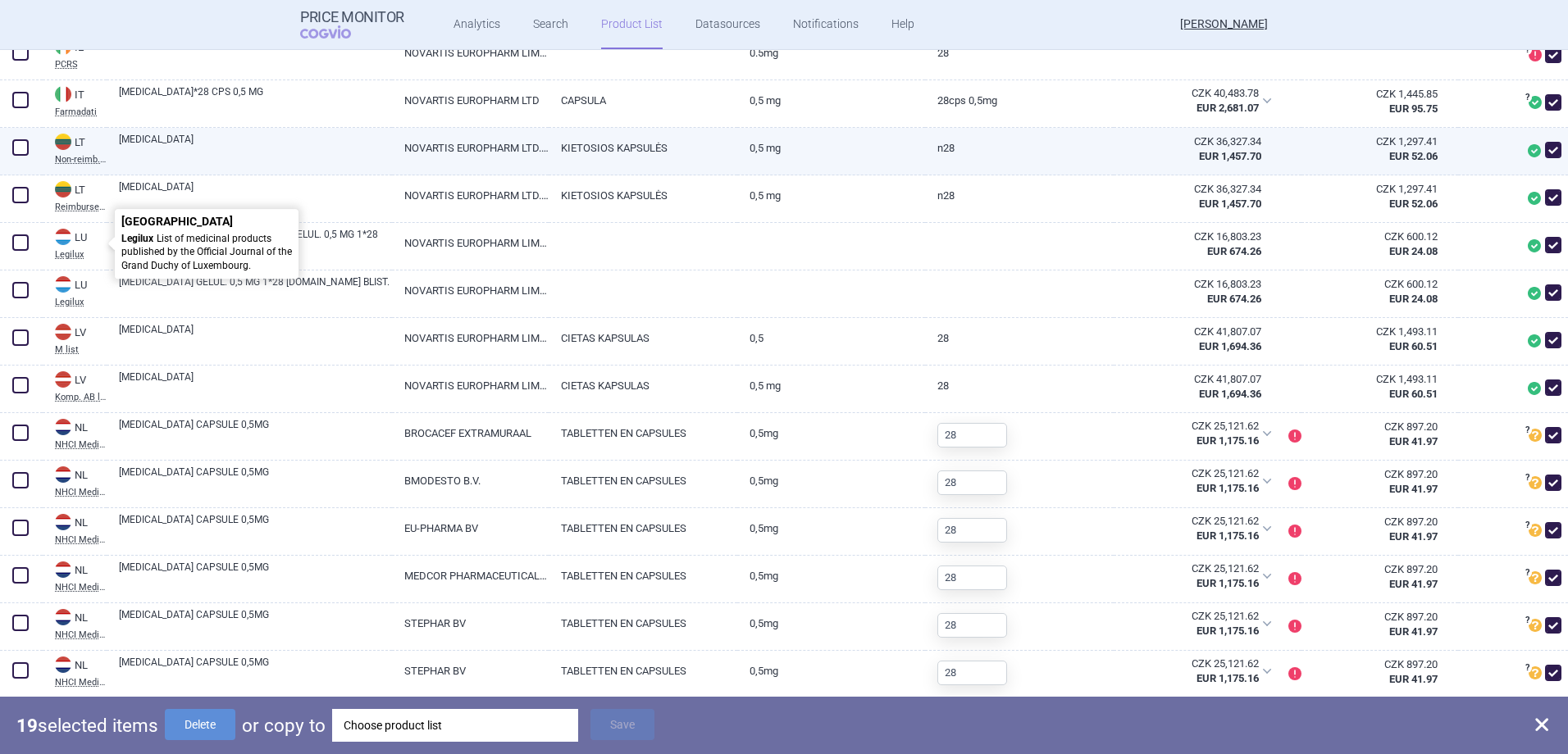
scroll to position [2213, 0]
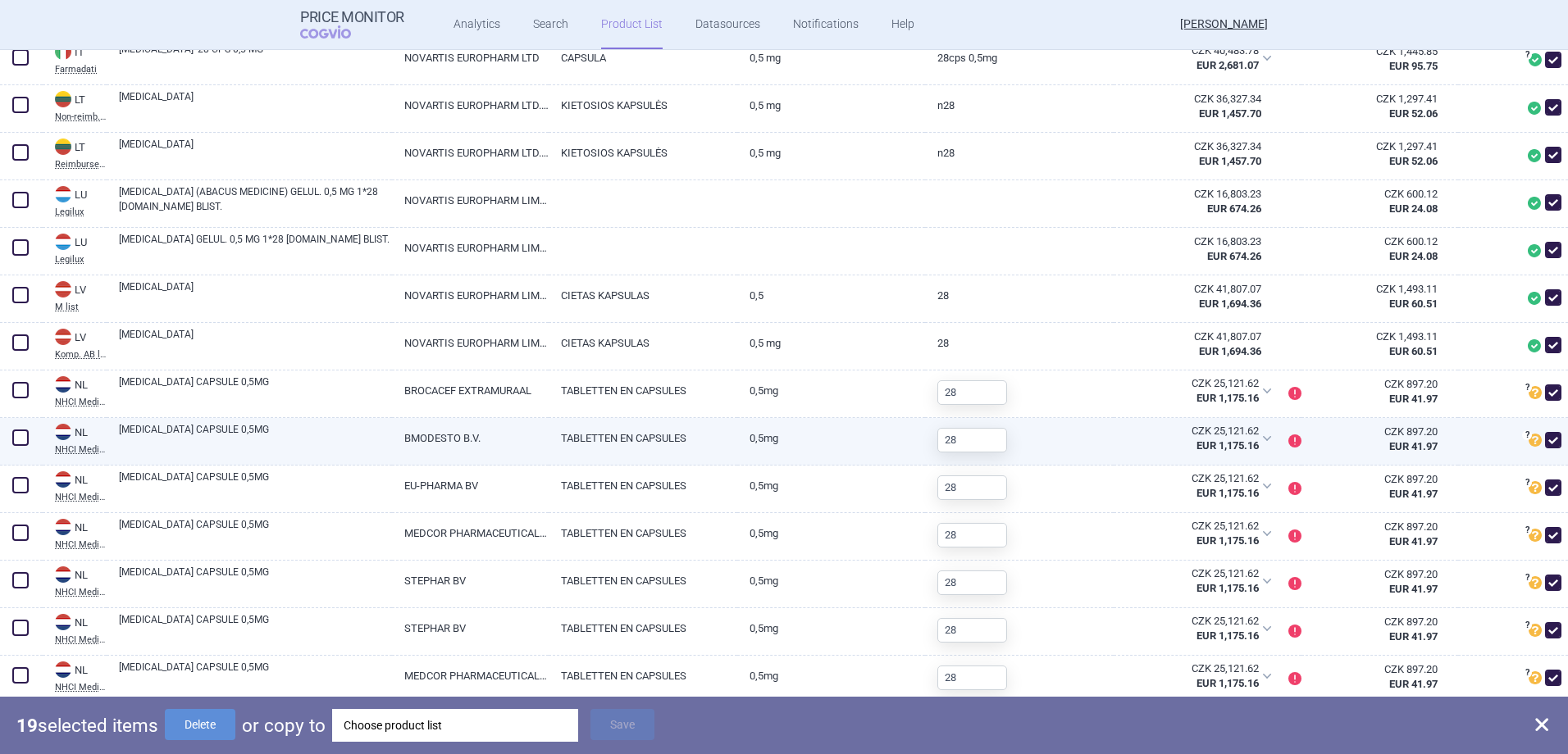
click at [23, 436] on span at bounding box center [20, 437] width 16 height 16
checkbox input "true"
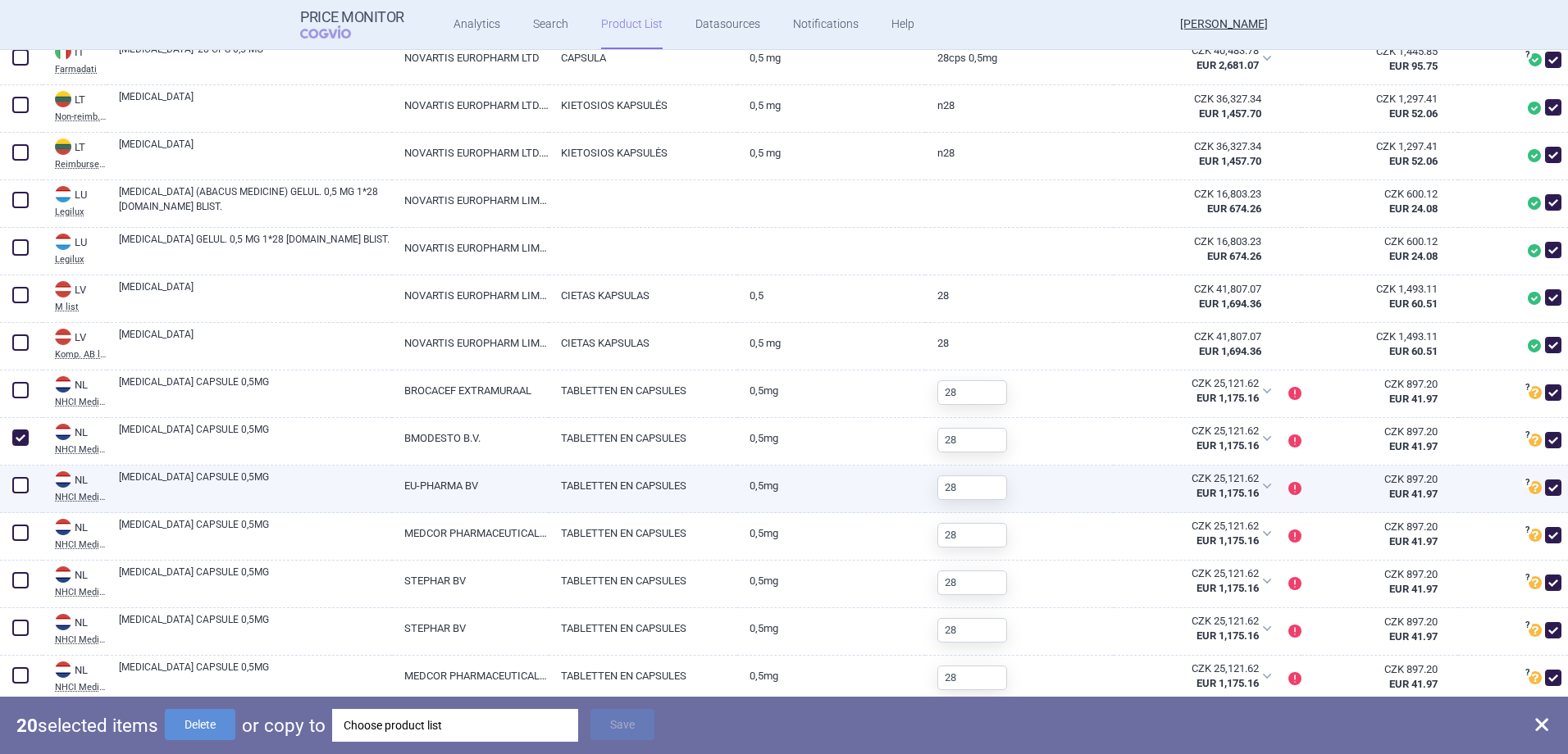
click at [17, 481] on span at bounding box center [20, 484] width 16 height 16
checkbox input "true"
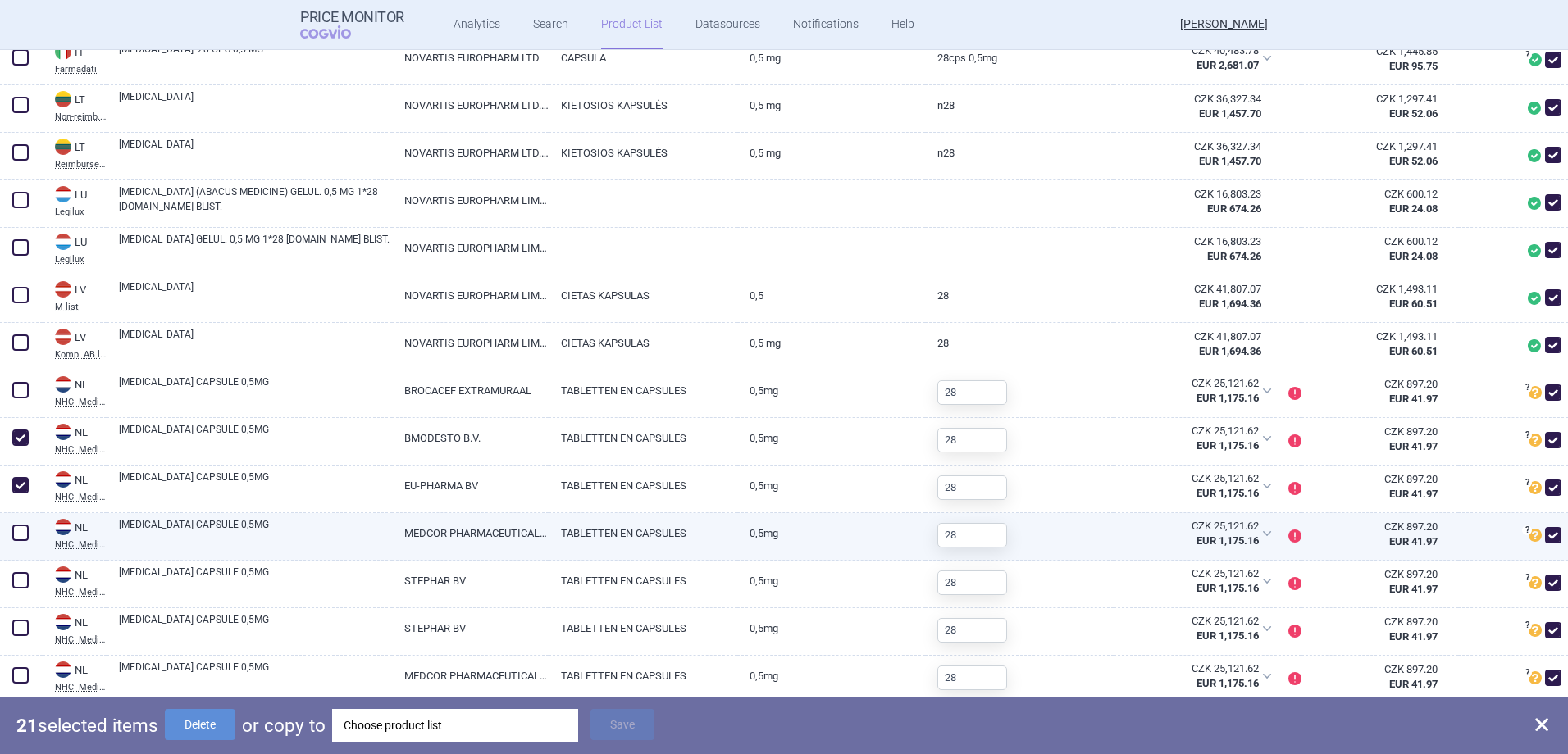
click at [29, 534] on span at bounding box center [21, 533] width 25 height 25
checkbox input "true"
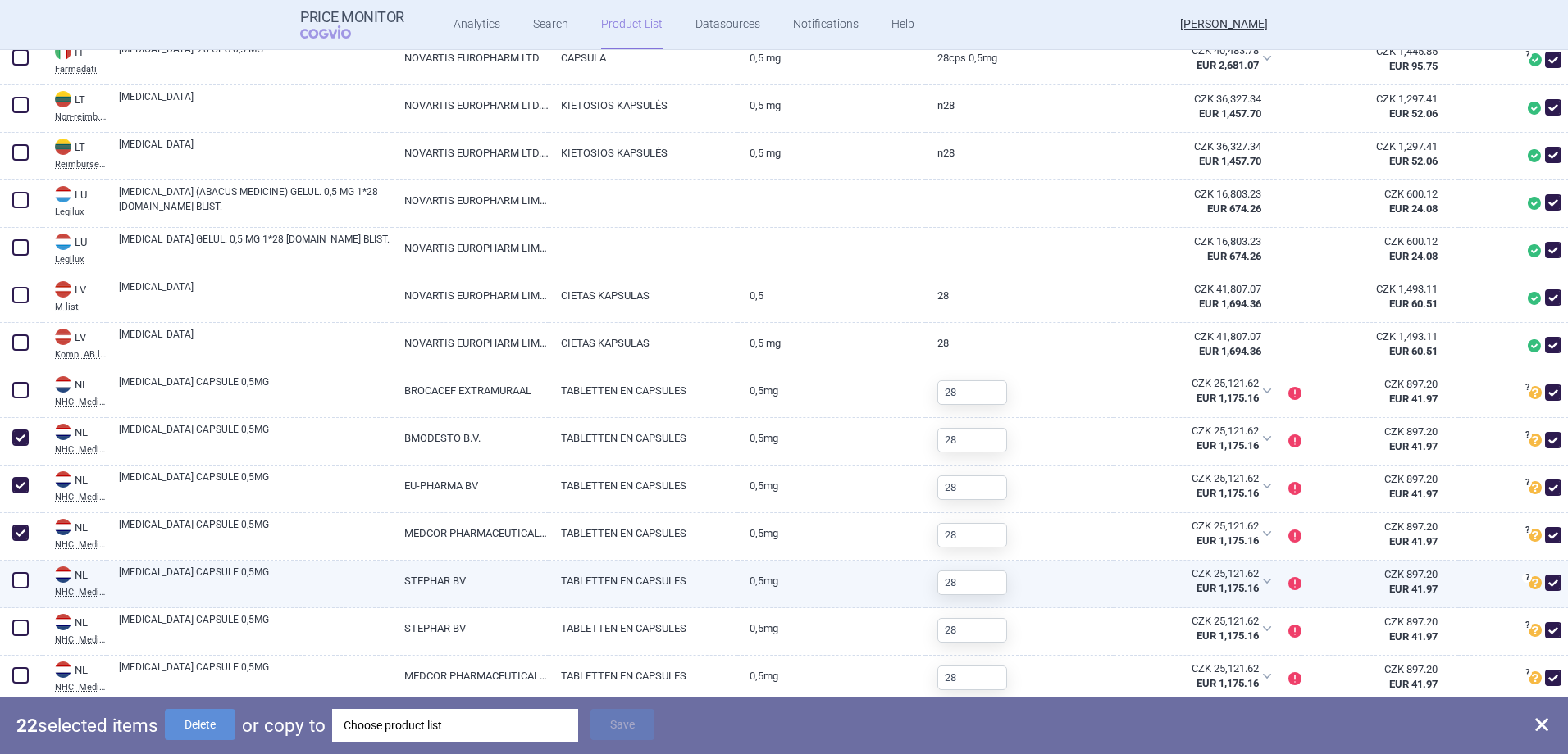
click at [24, 573] on span at bounding box center [20, 580] width 16 height 16
checkbox input "true"
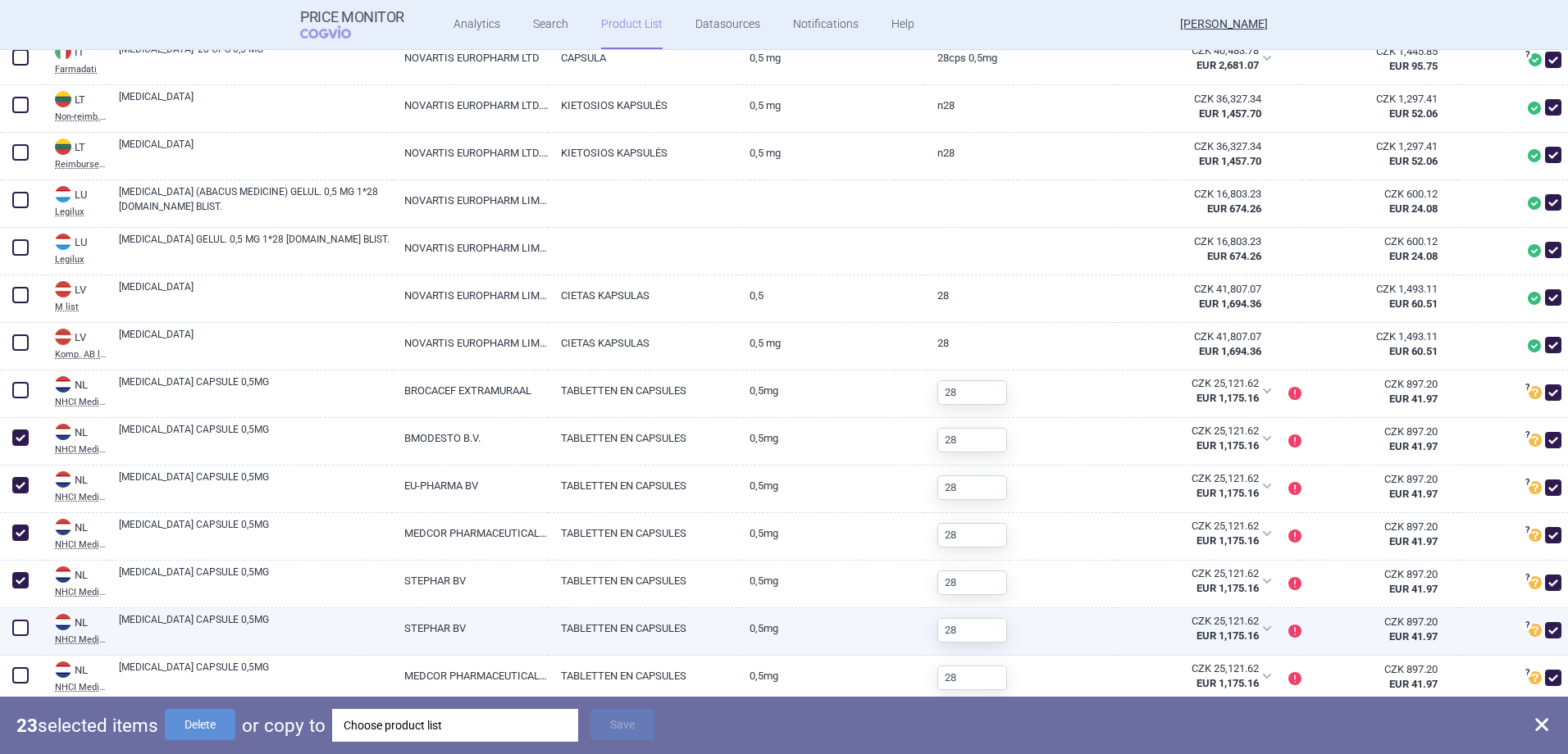
click at [21, 622] on span at bounding box center [20, 627] width 16 height 16
checkbox input "true"
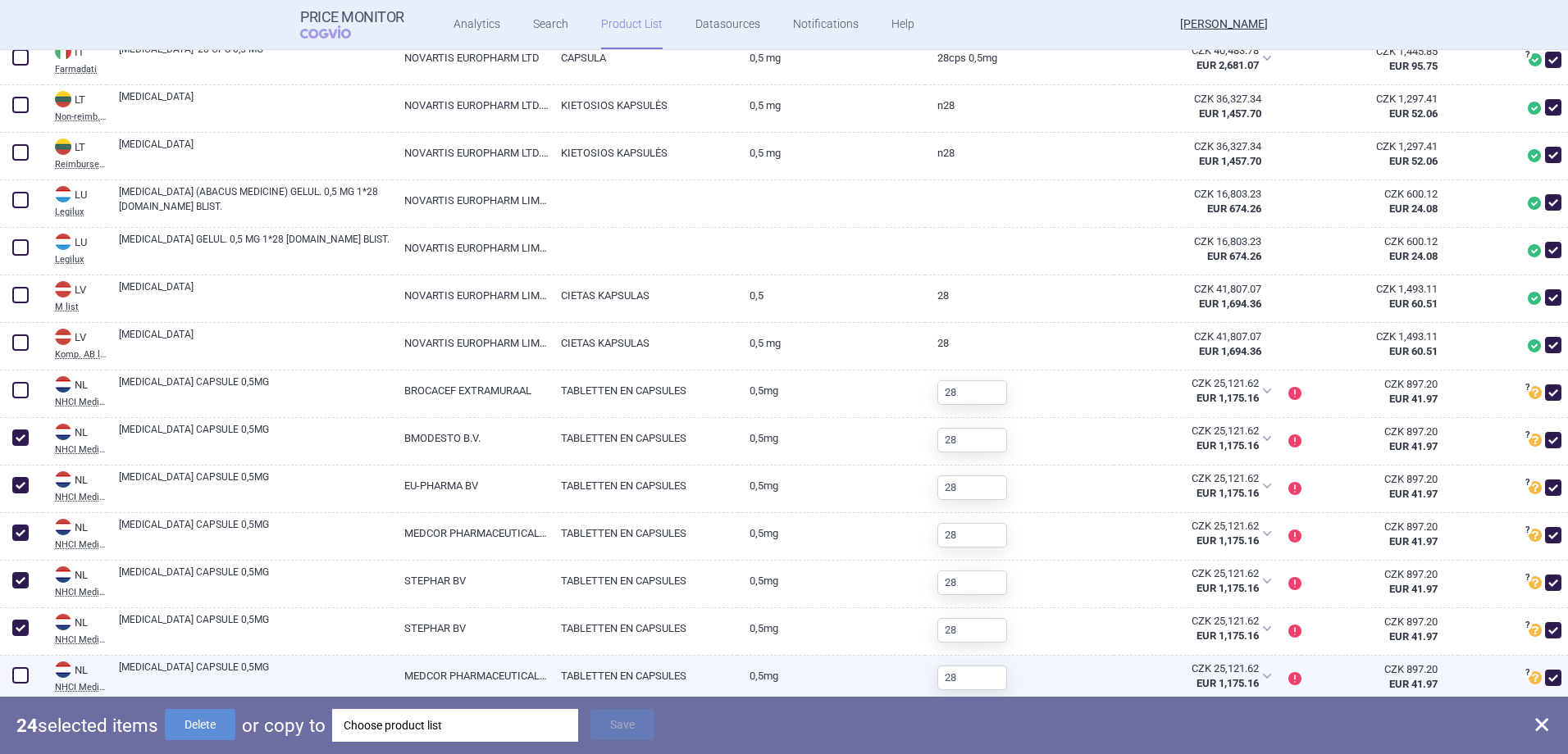
click at [22, 667] on span at bounding box center [20, 675] width 16 height 16
checkbox input "true"
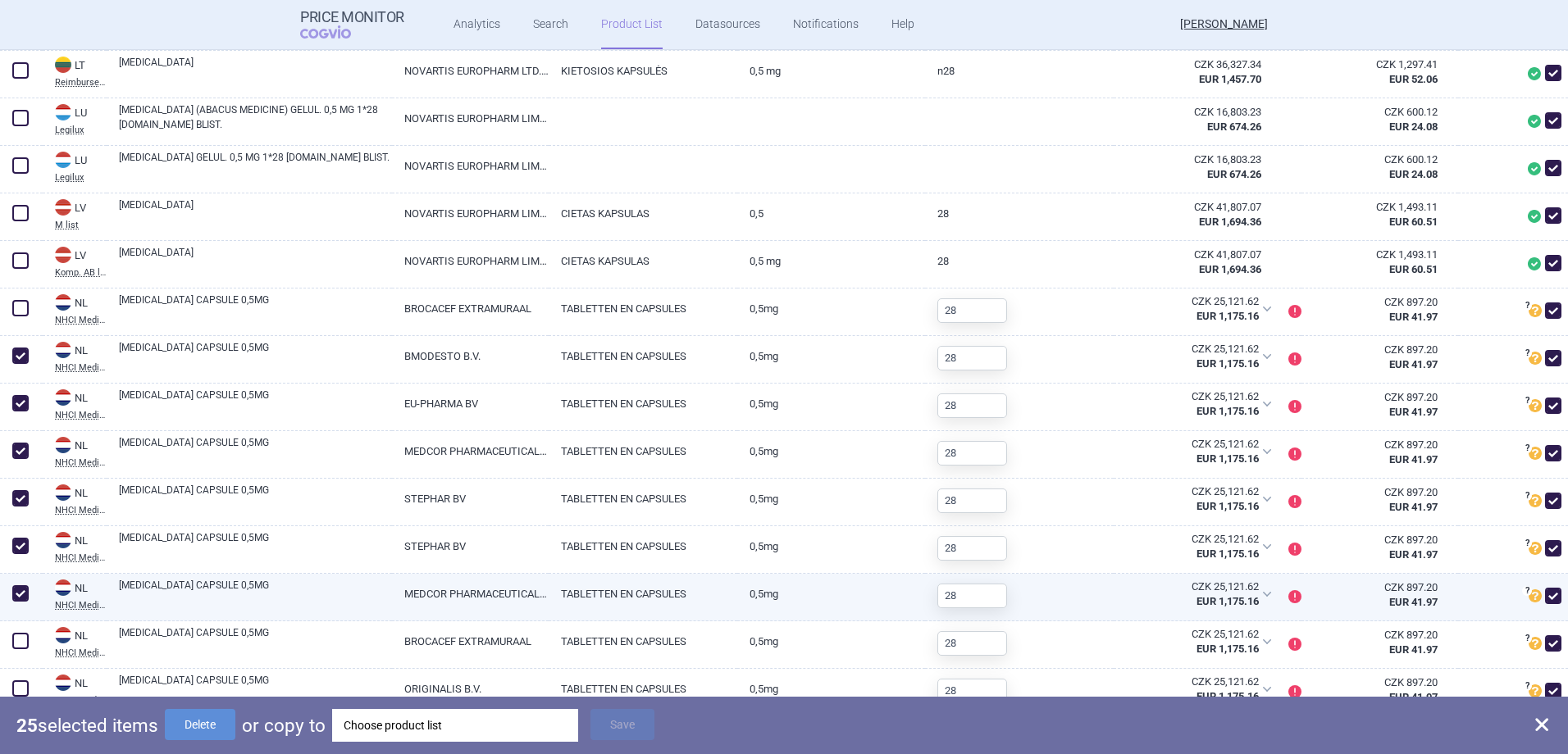
scroll to position [2377, 0]
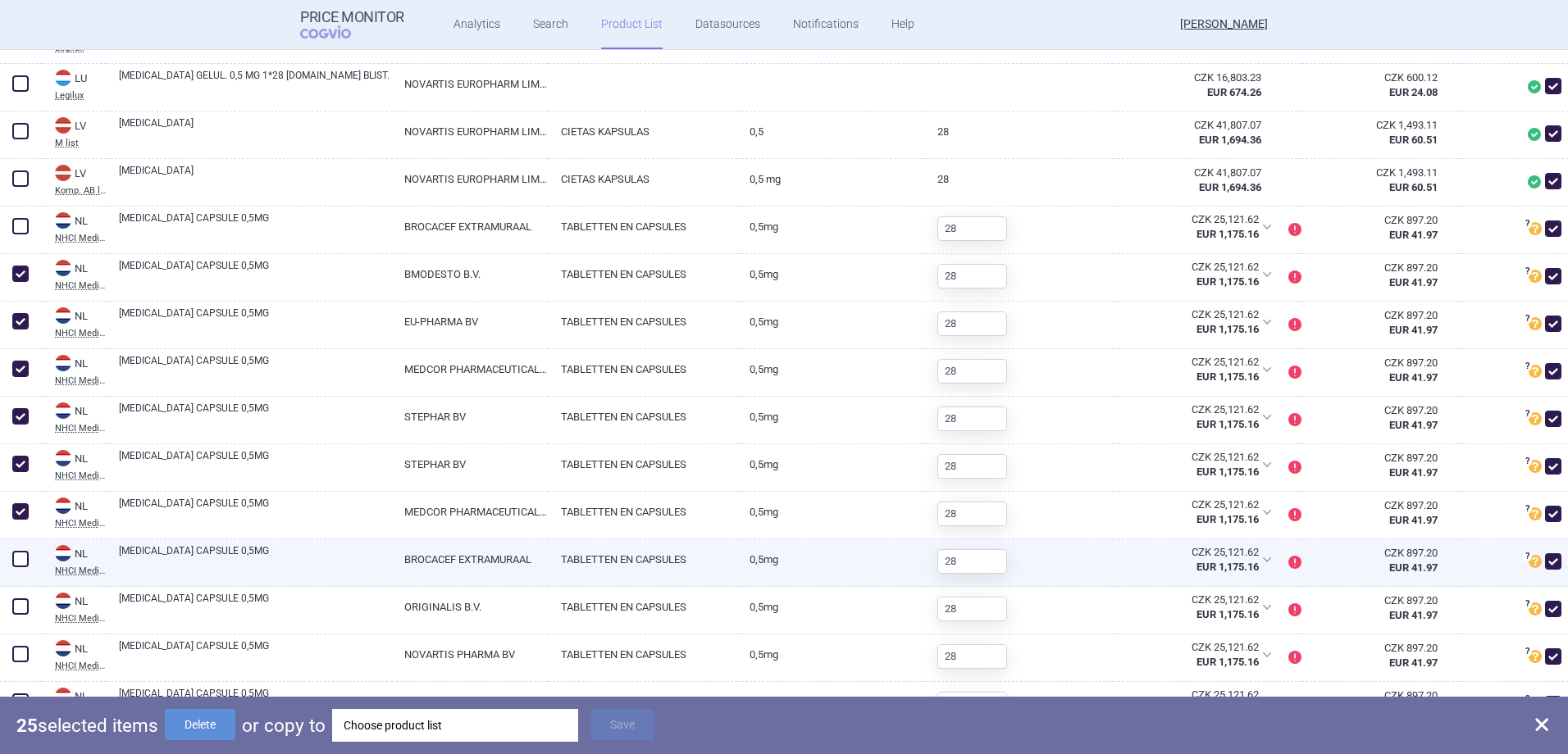
click at [18, 568] on span at bounding box center [20, 558] width 16 height 16
checkbox input "true"
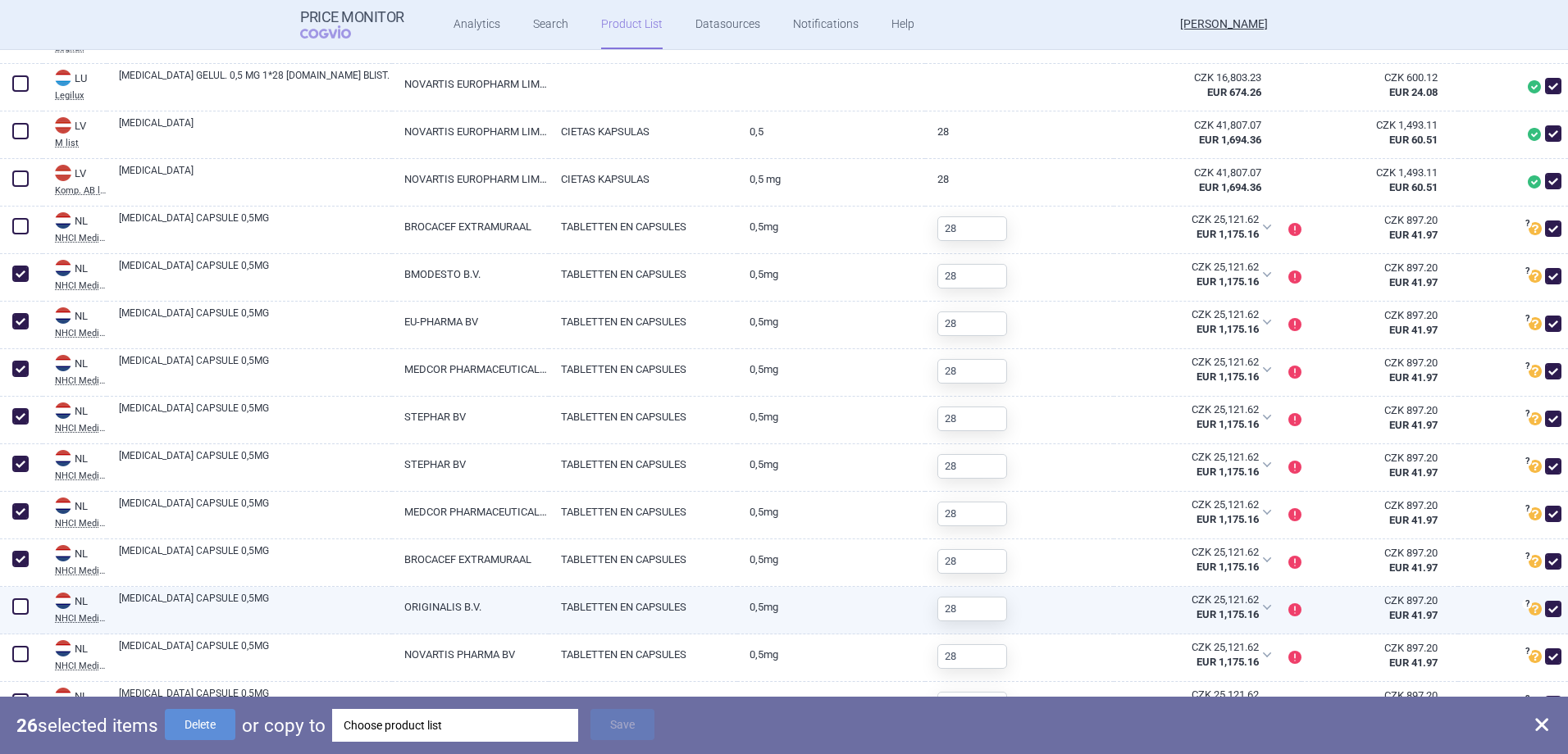
click at [21, 609] on span at bounding box center [20, 605] width 16 height 16
checkbox input "true"
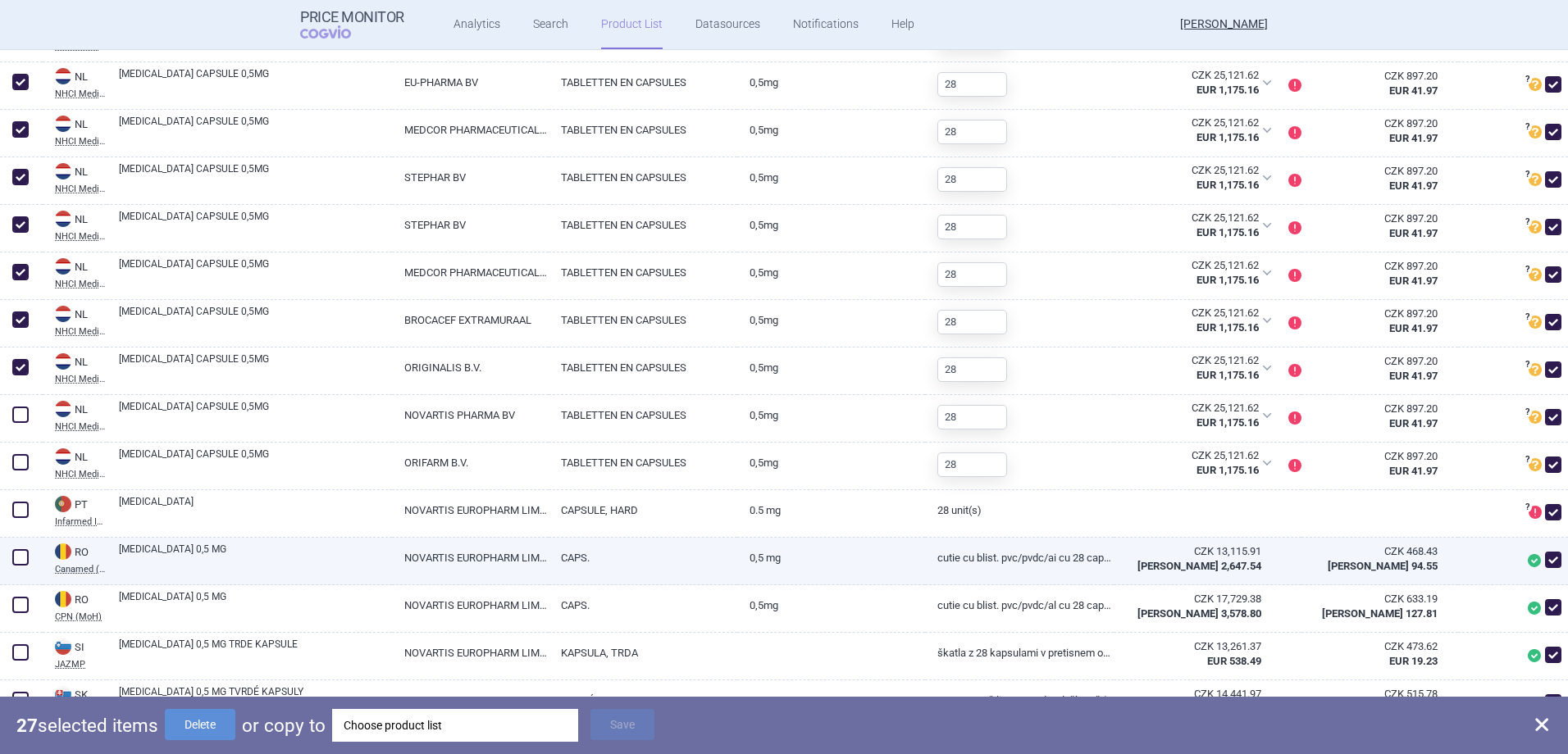
scroll to position [2623, 0]
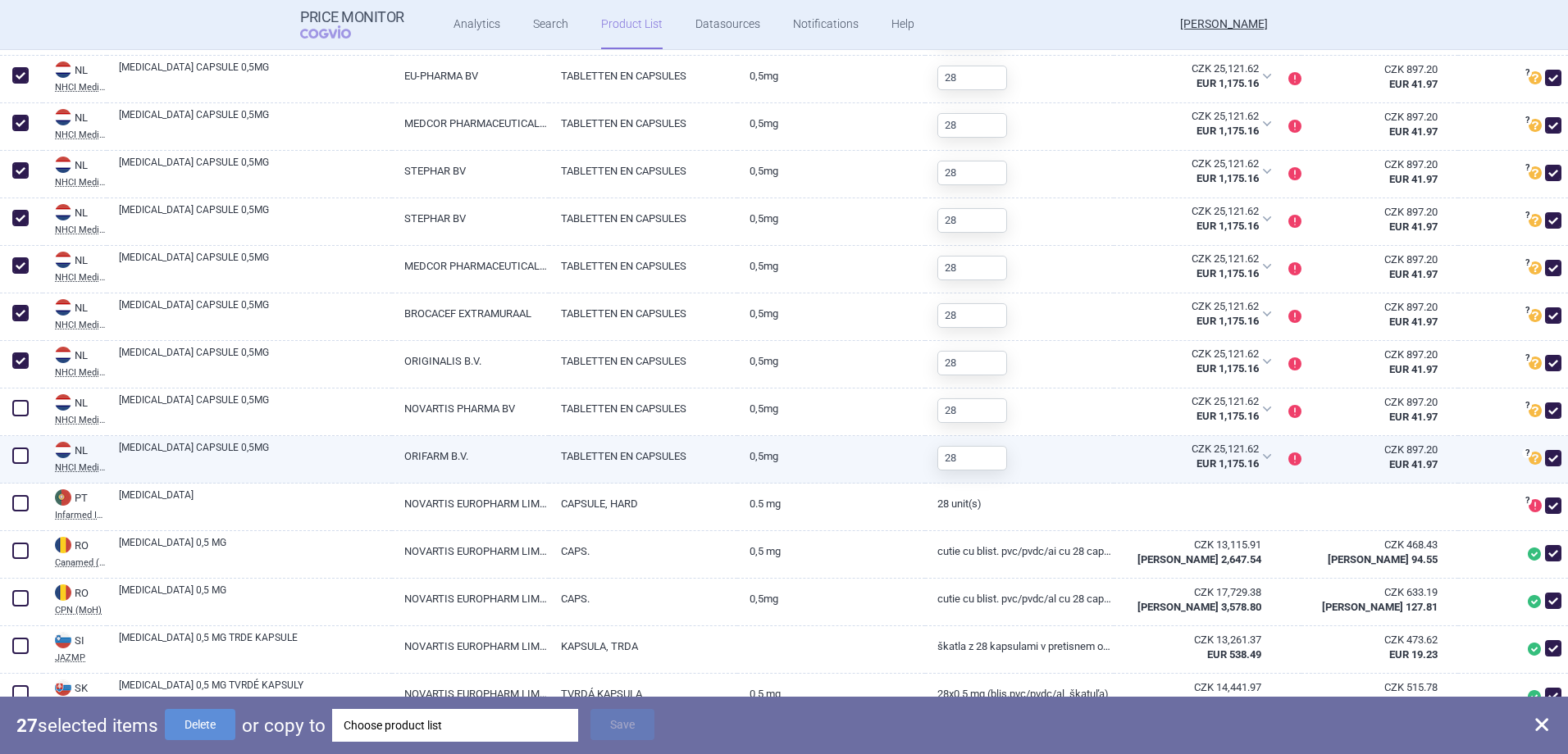
click at [19, 458] on span at bounding box center [20, 455] width 16 height 16
checkbox input "true"
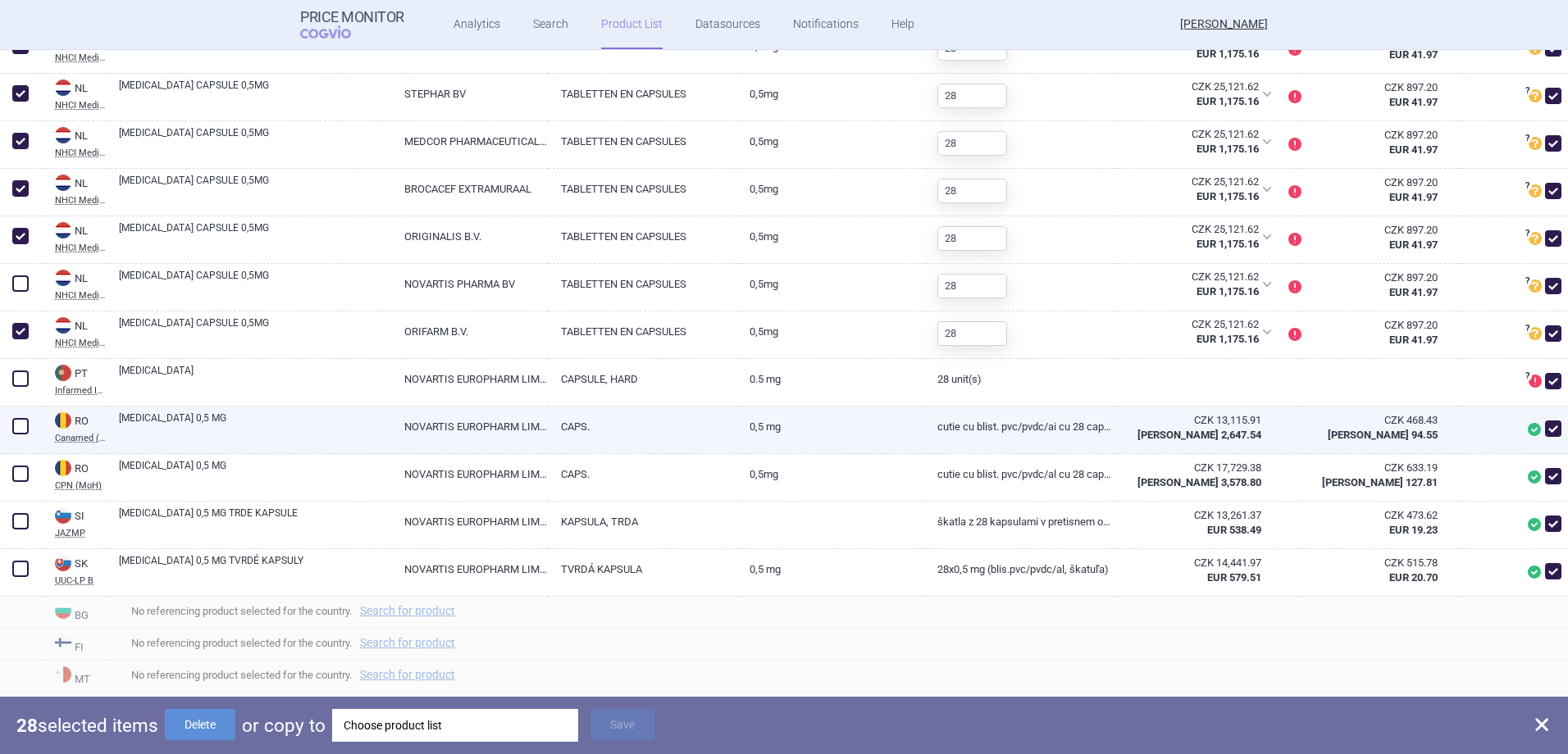
scroll to position [2787, 0]
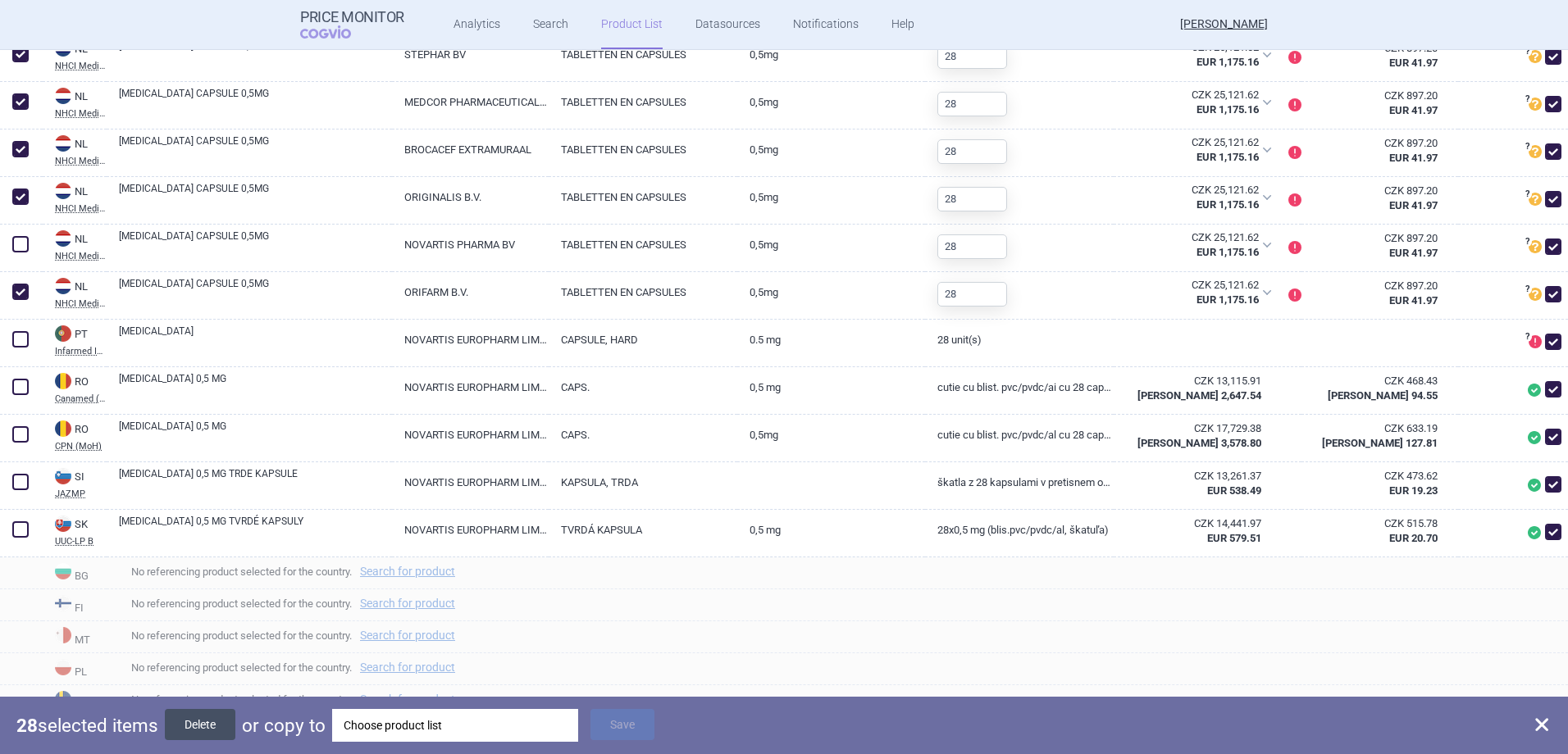
click at [204, 730] on button "Delete" at bounding box center [200, 724] width 71 height 31
checkbox input "false"
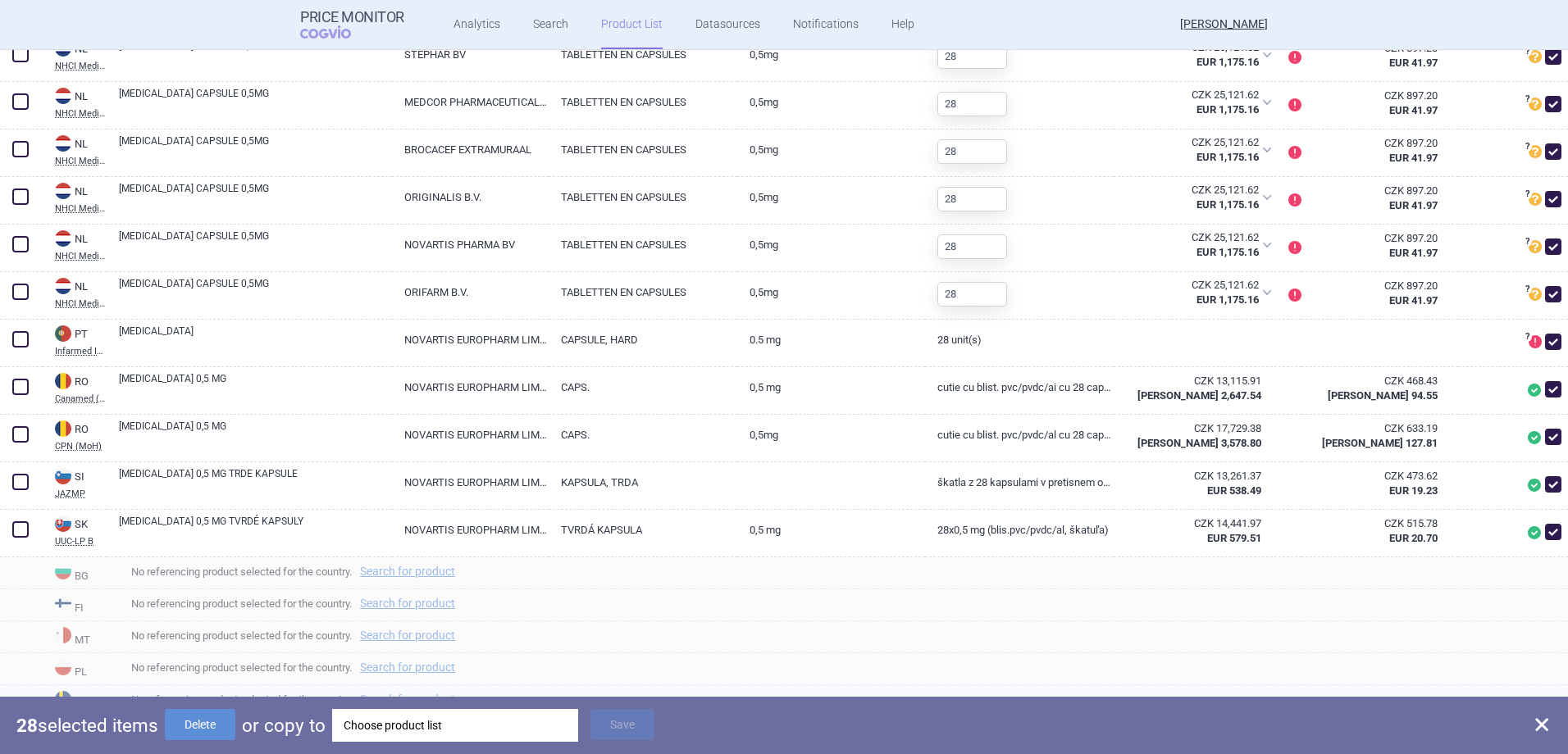
checkbox input "false"
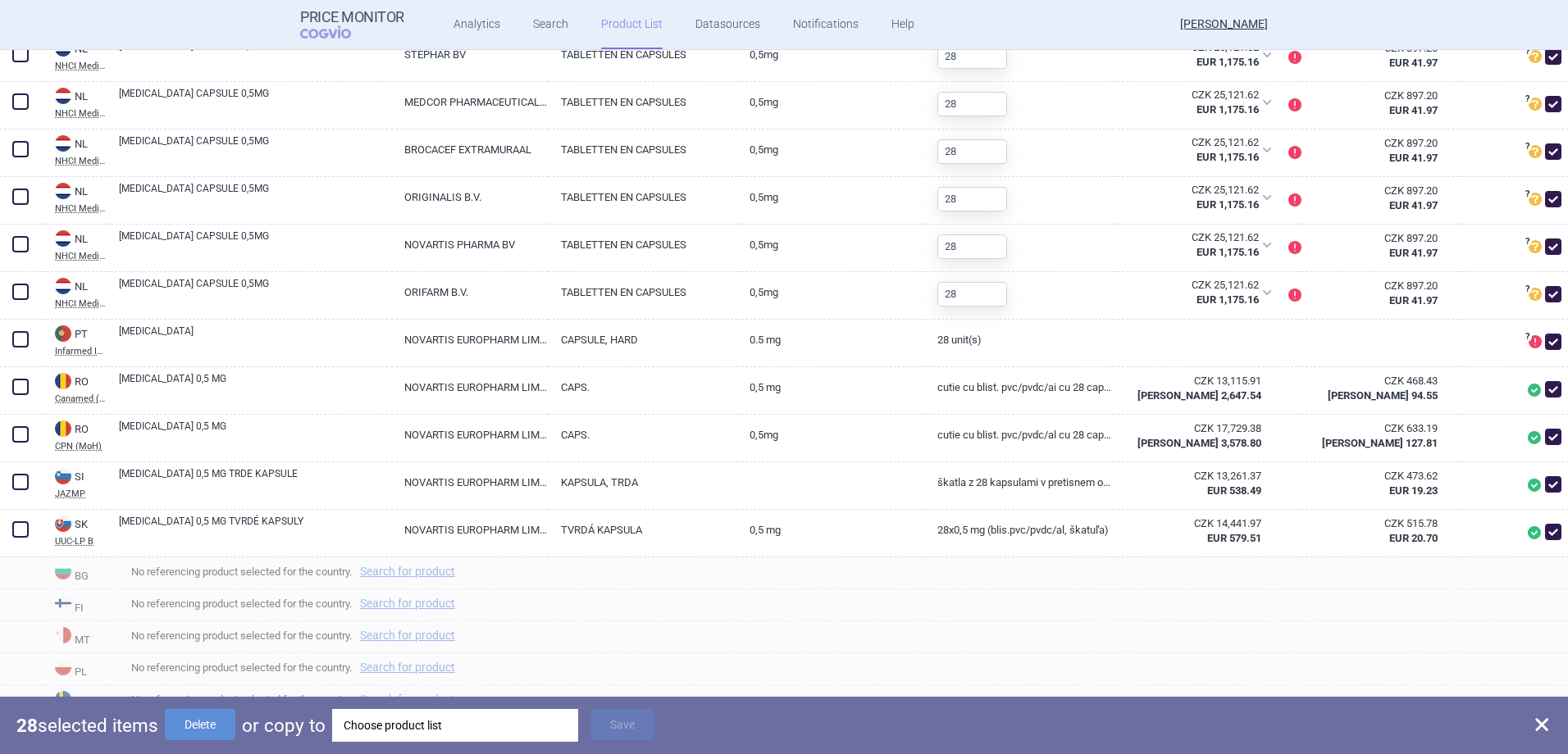
checkbox input "false"
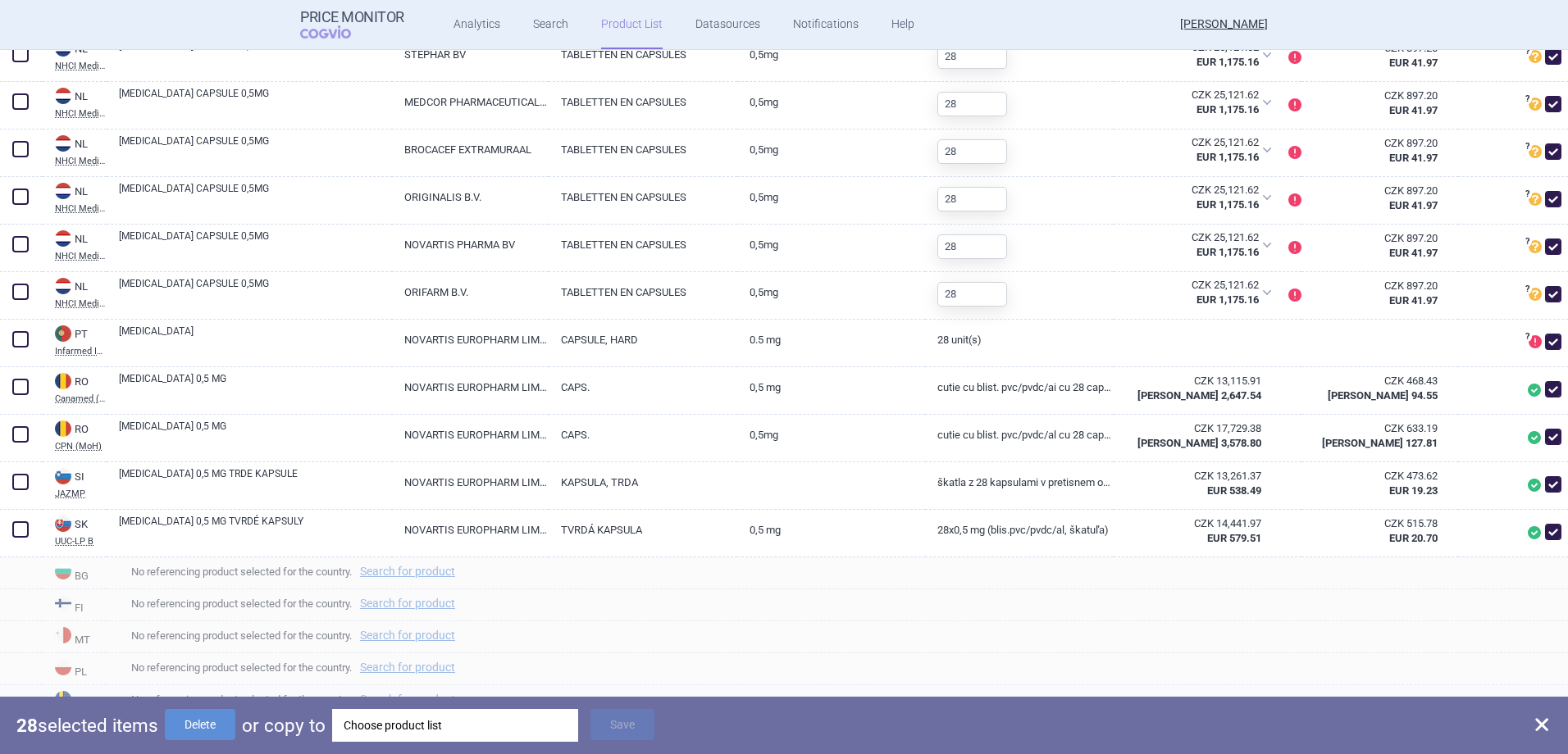
checkbox input "false"
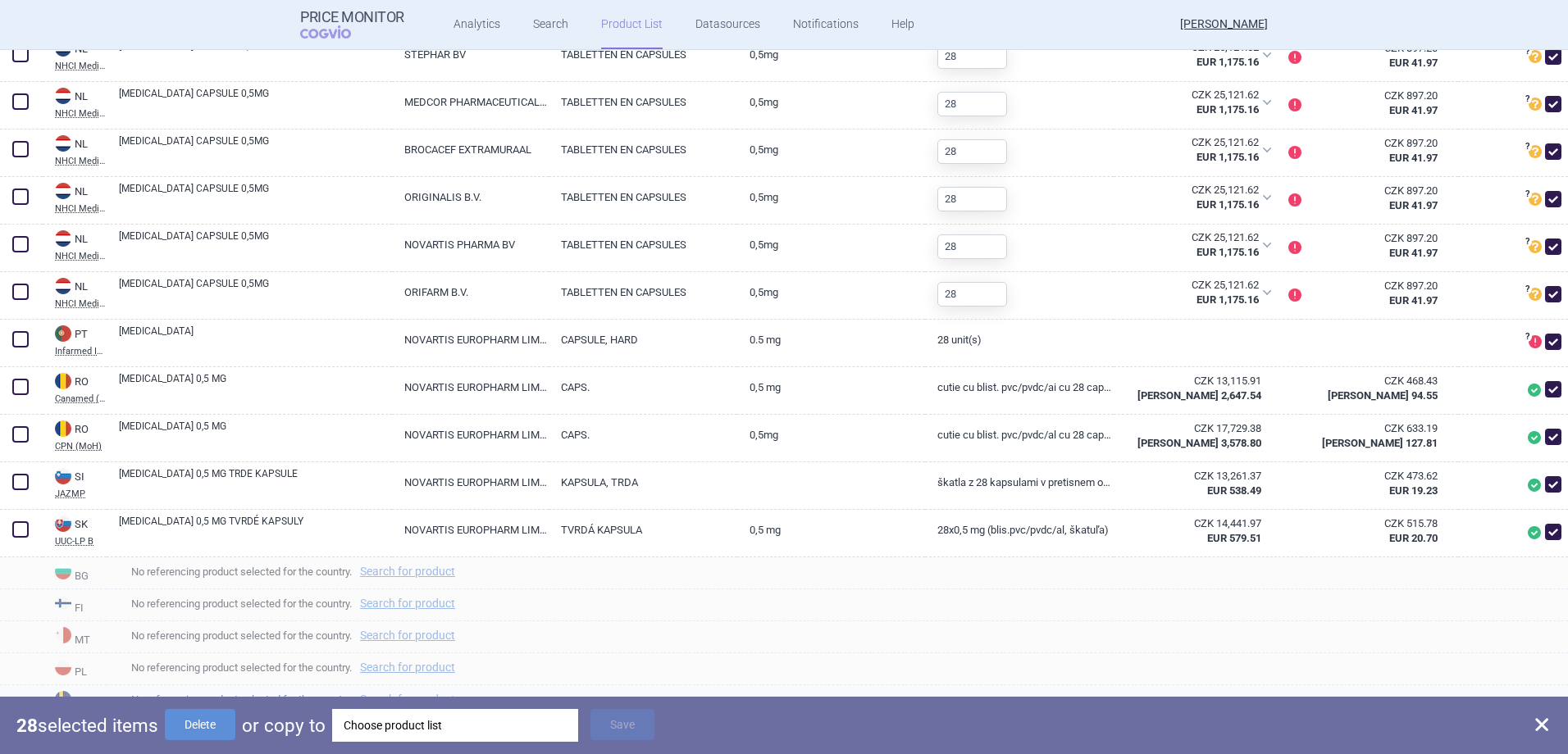
checkbox input "false"
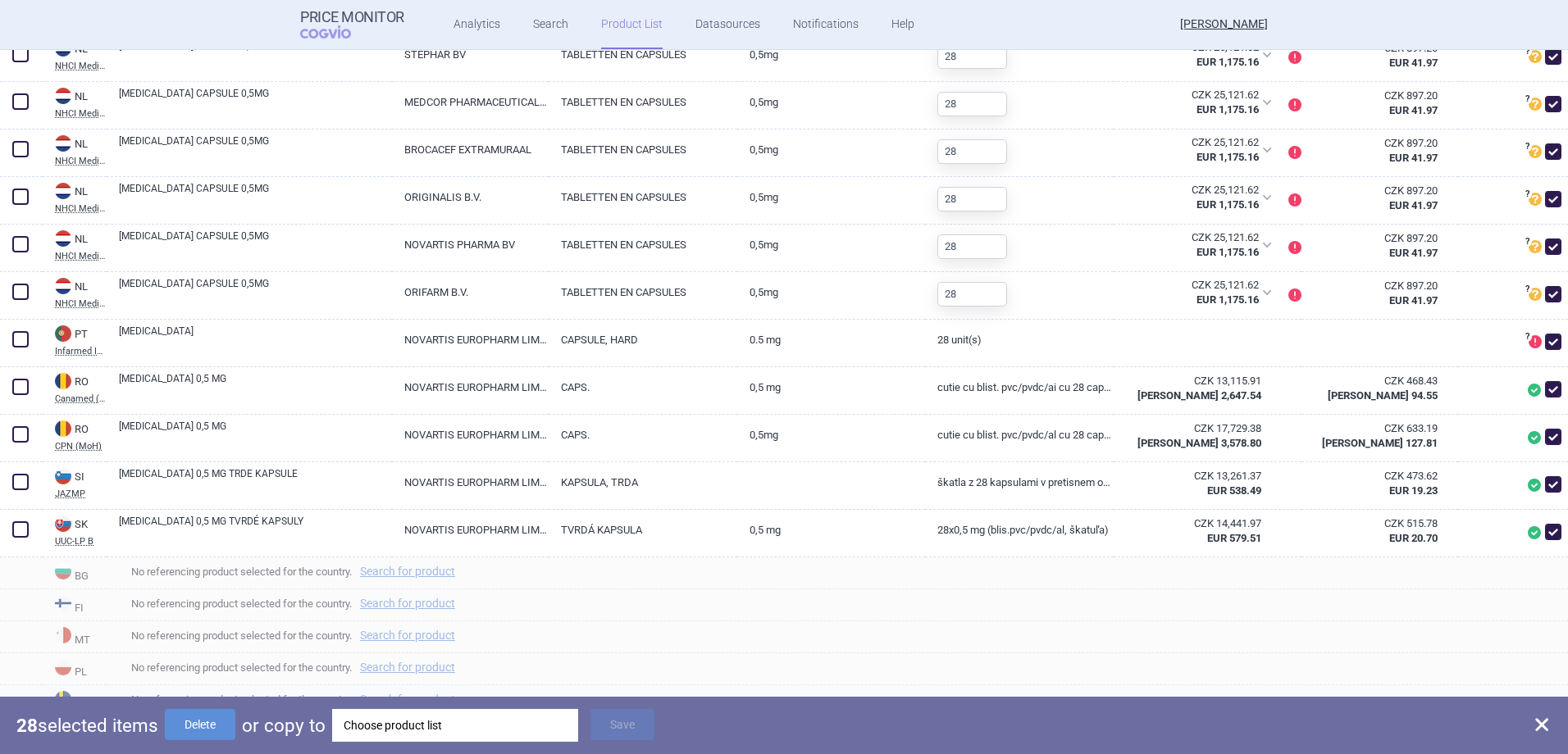
checkbox input "false"
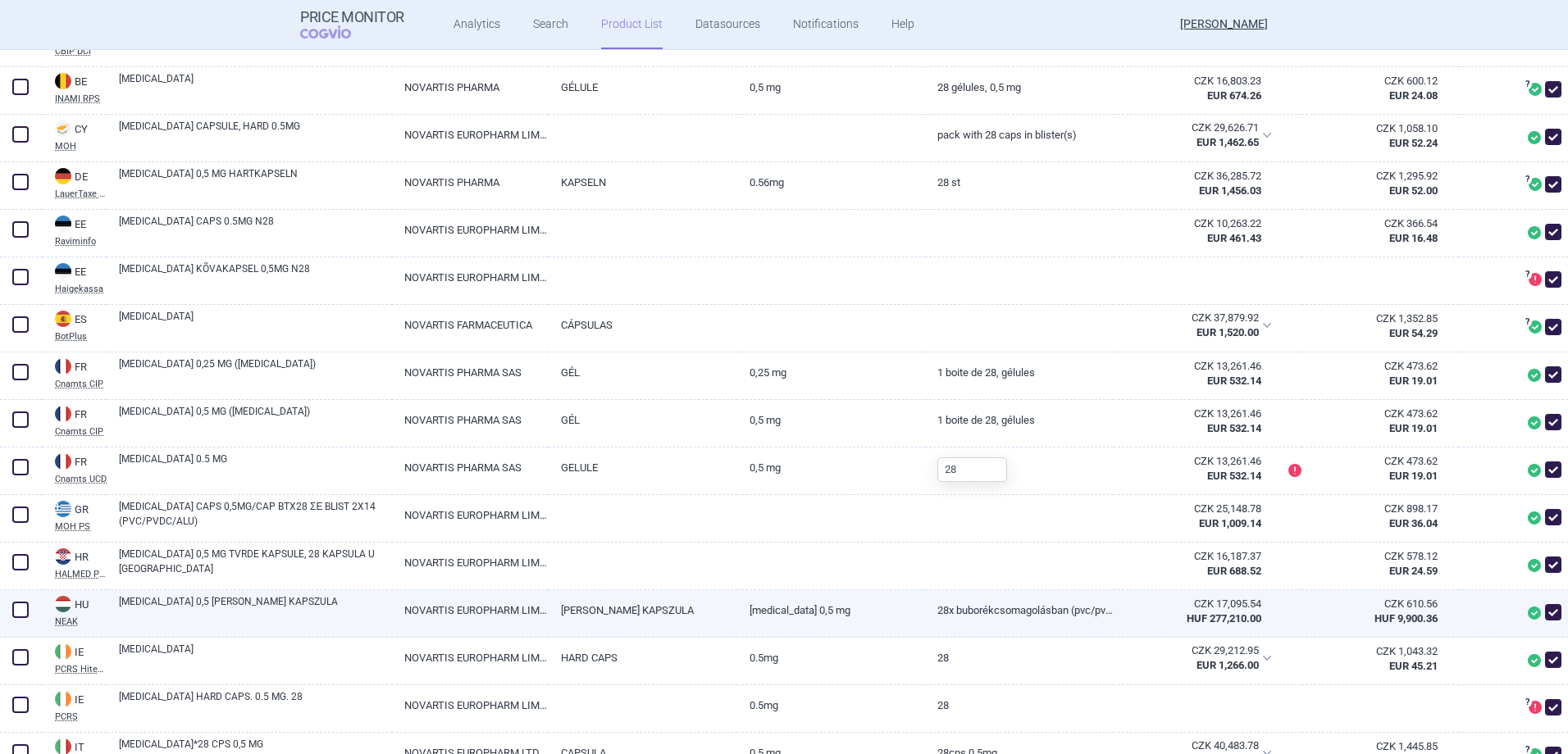
scroll to position [427, 0]
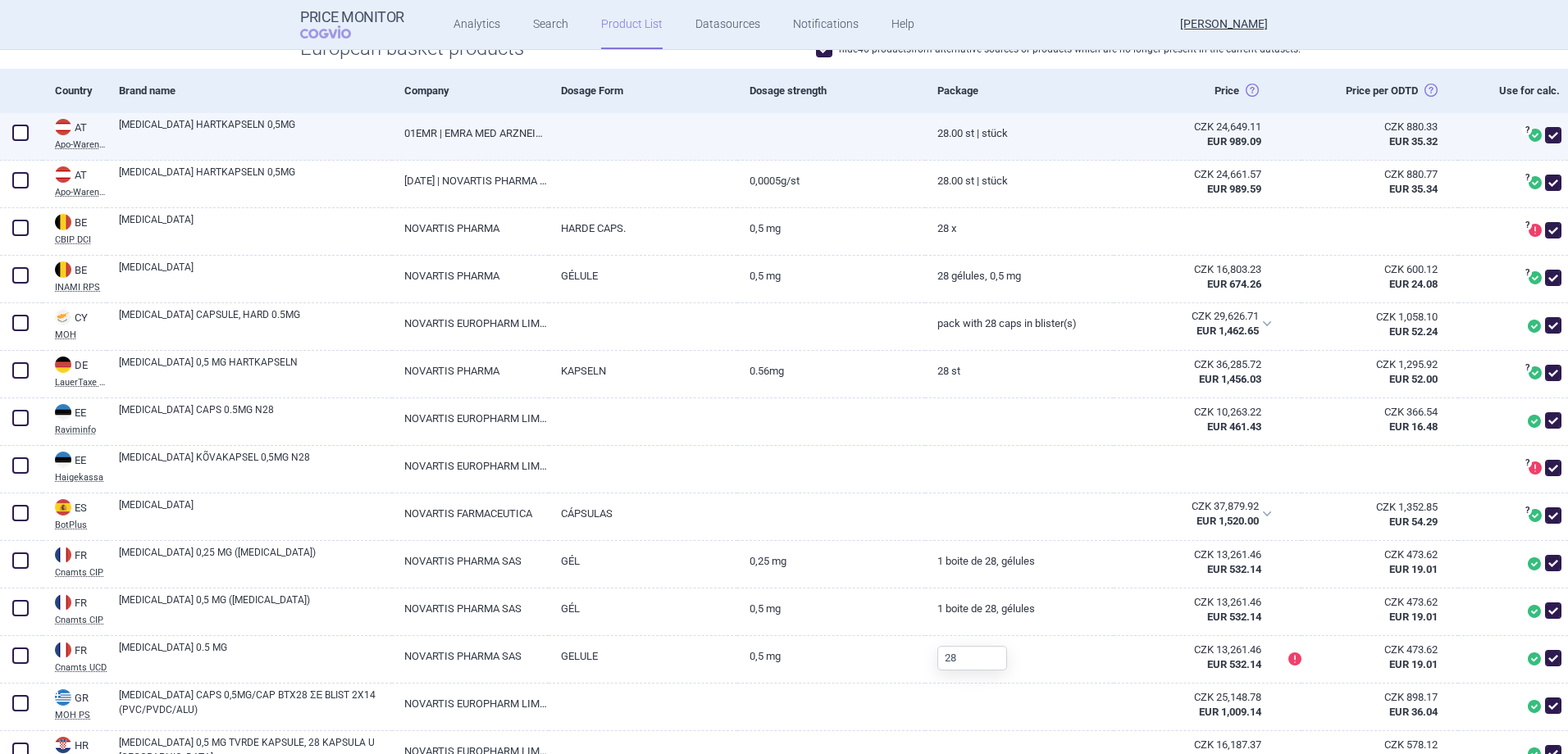
click at [10, 132] on span at bounding box center [21, 132] width 25 height 25
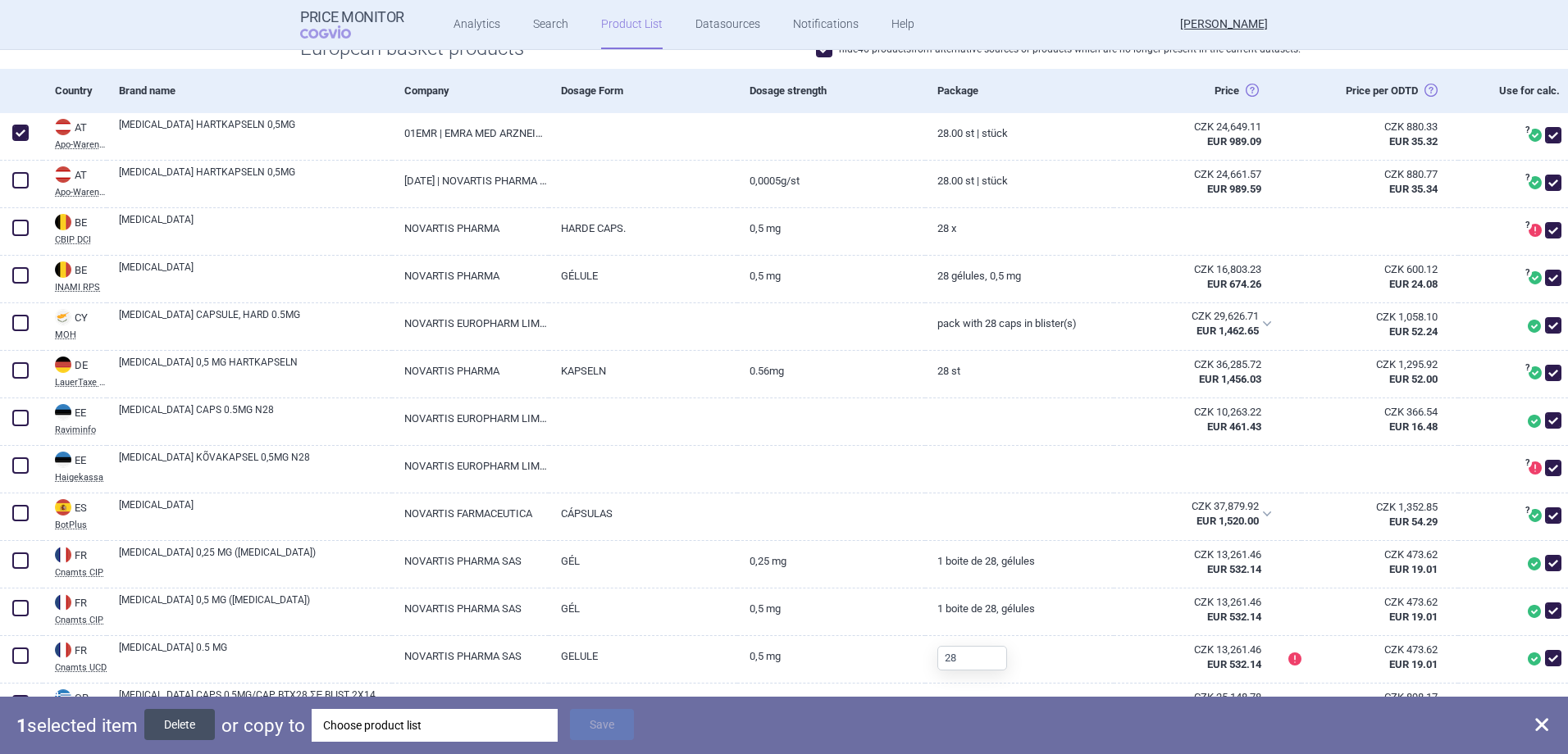
click at [205, 728] on button "Delete" at bounding box center [179, 724] width 71 height 31
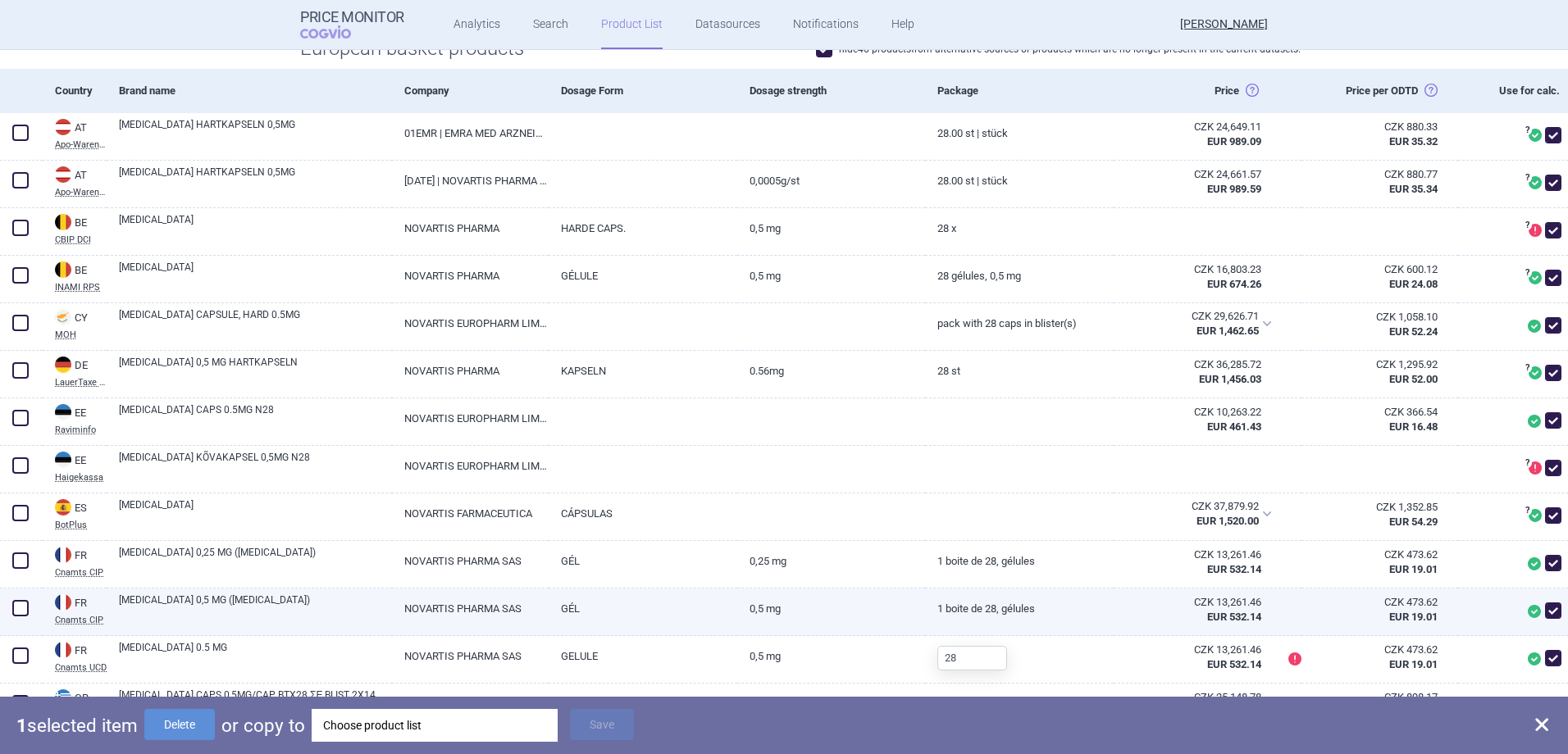
checkbox input "false"
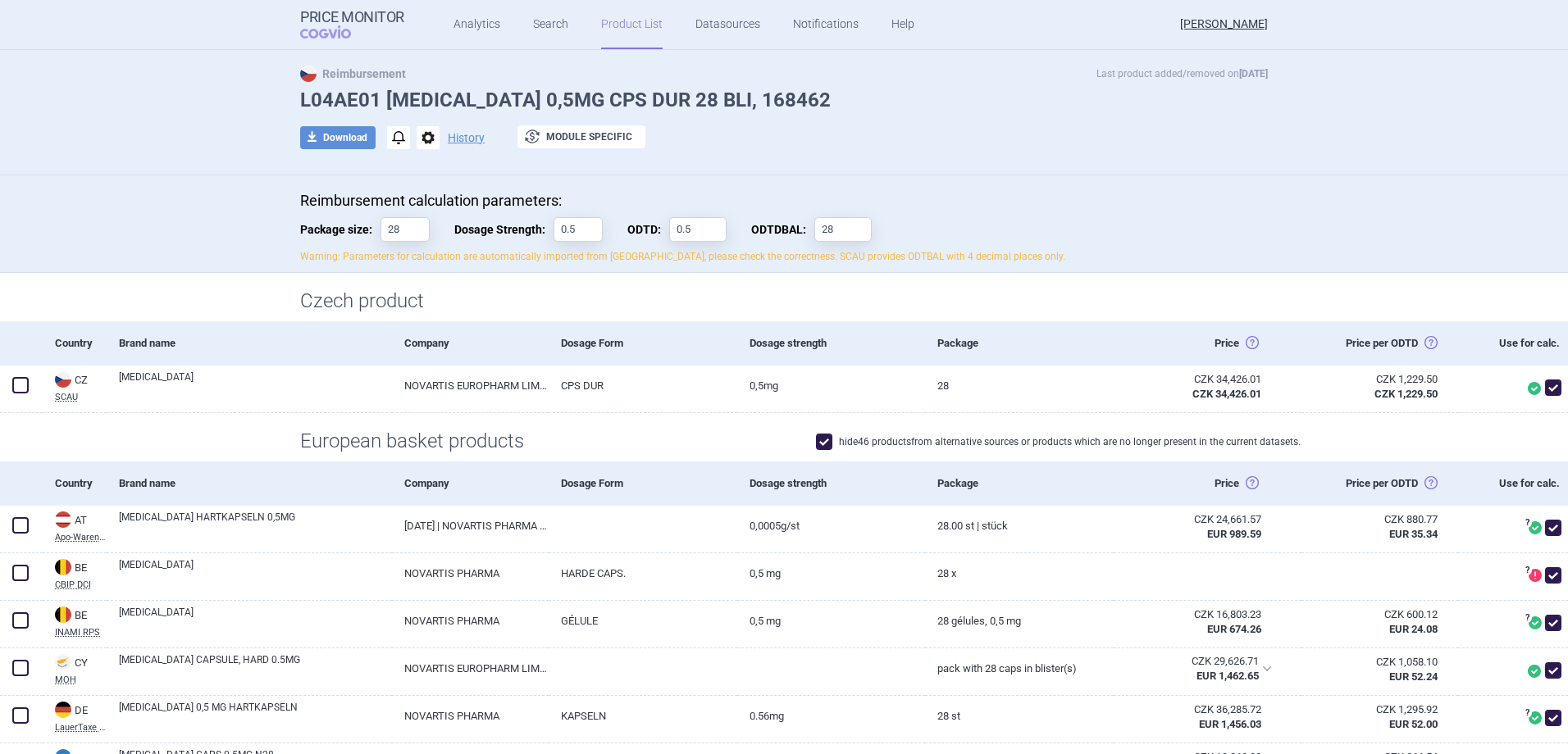
scroll to position [0, 0]
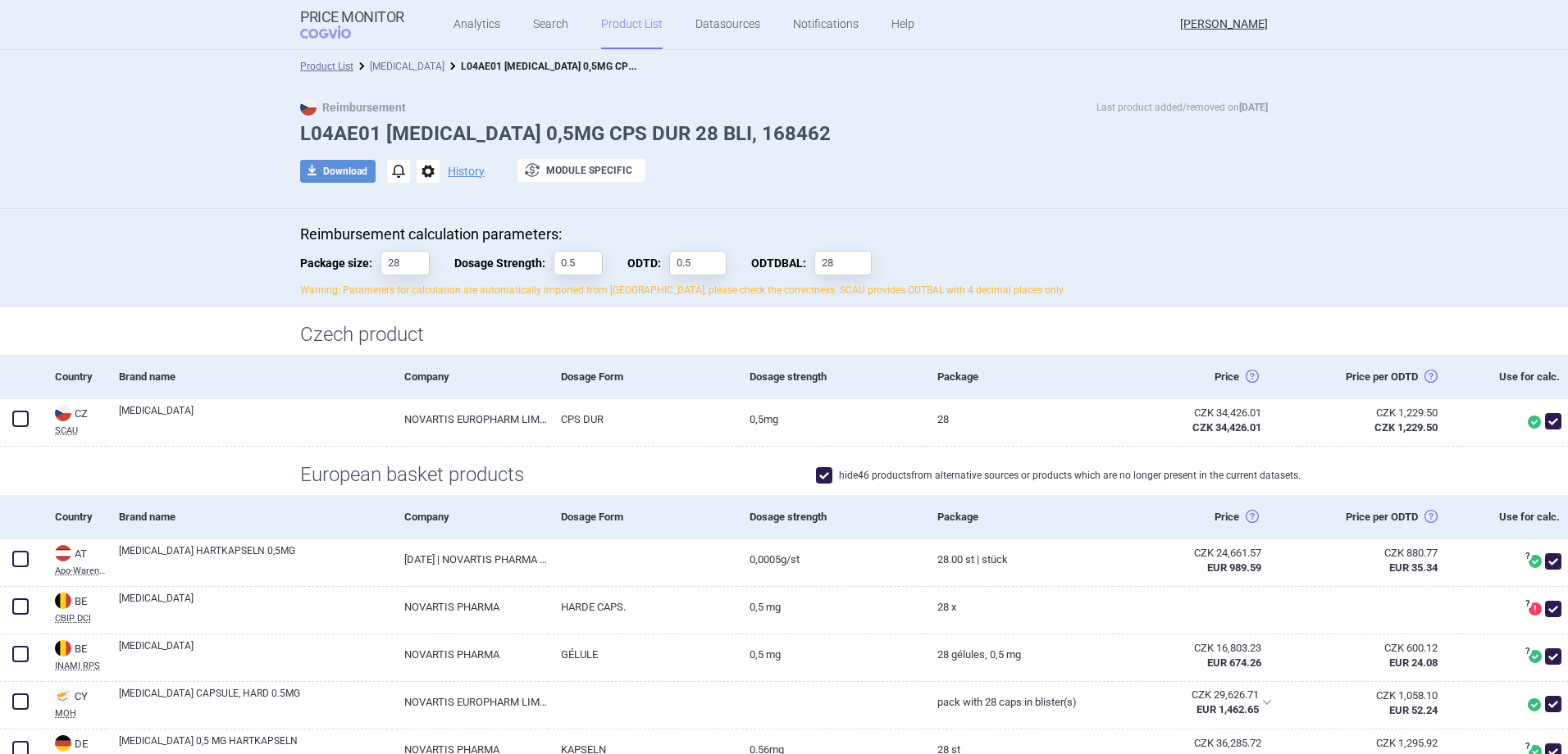
click at [378, 70] on link "[MEDICAL_DATA]" at bounding box center [407, 66] width 75 height 11
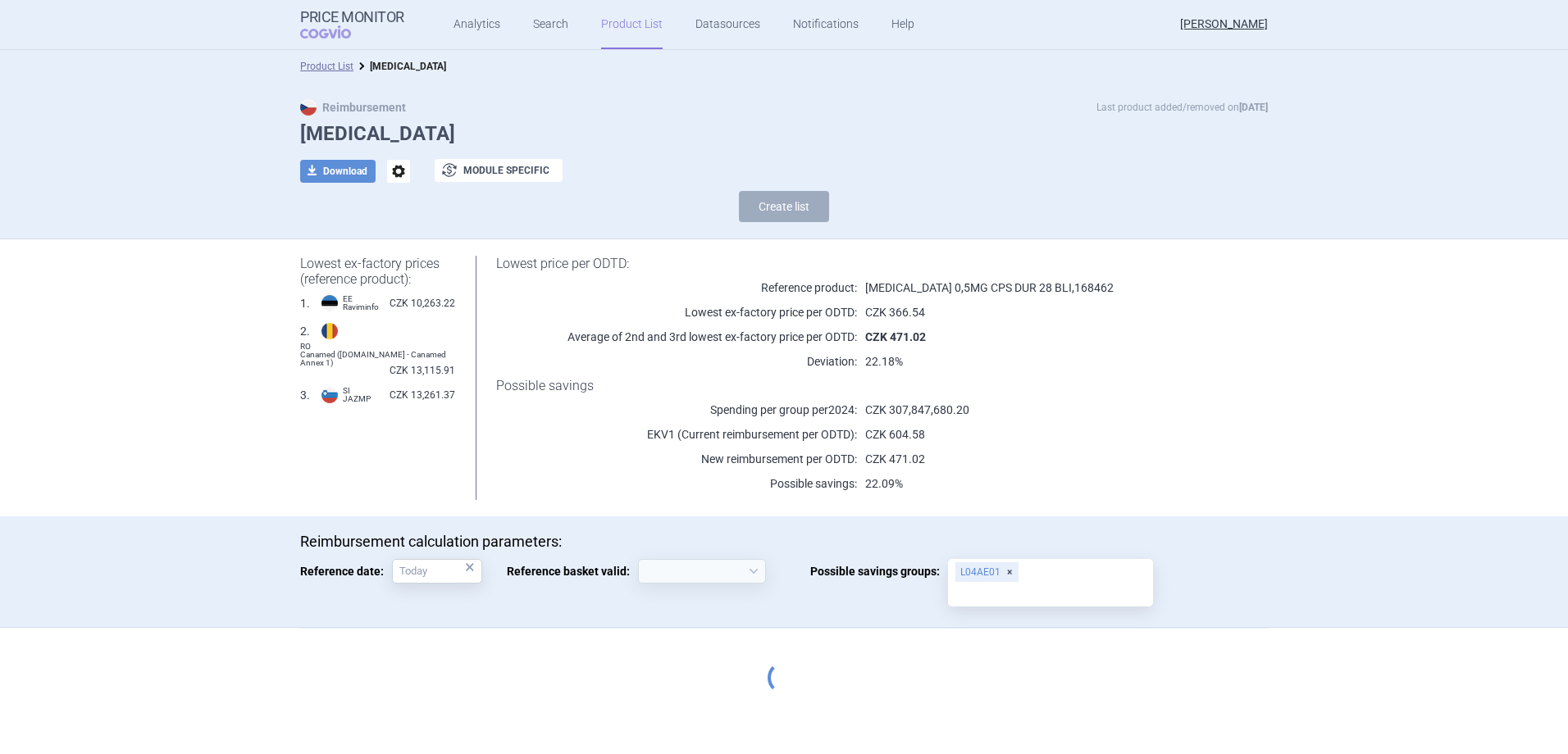
select select "2020-02-01"
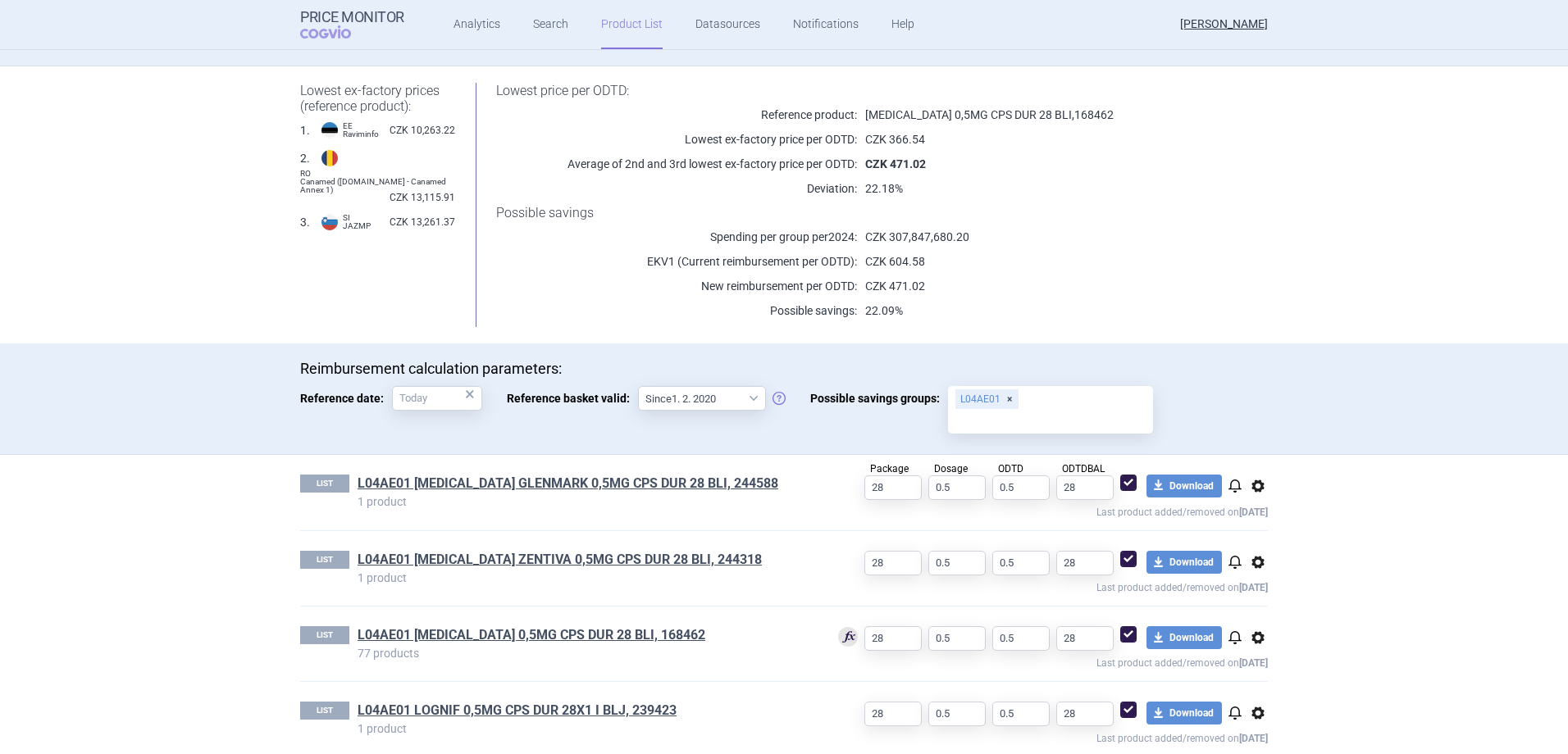
scroll to position [193, 0]
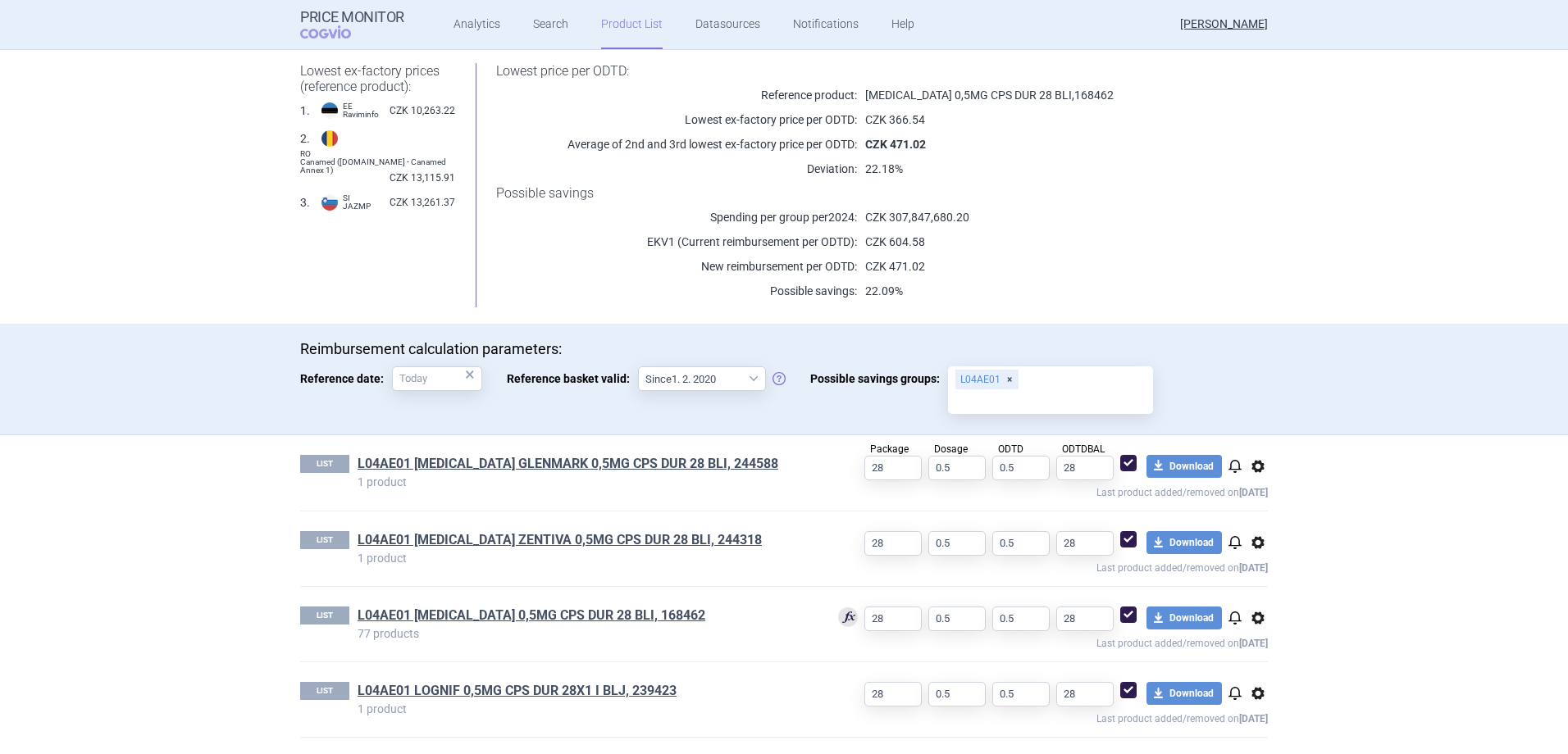
click at [598, 613] on link "L04AE01 [MEDICAL_DATA] 0,5MG CPS DUR 28 BLI, 168462" at bounding box center [531, 615] width 347 height 18
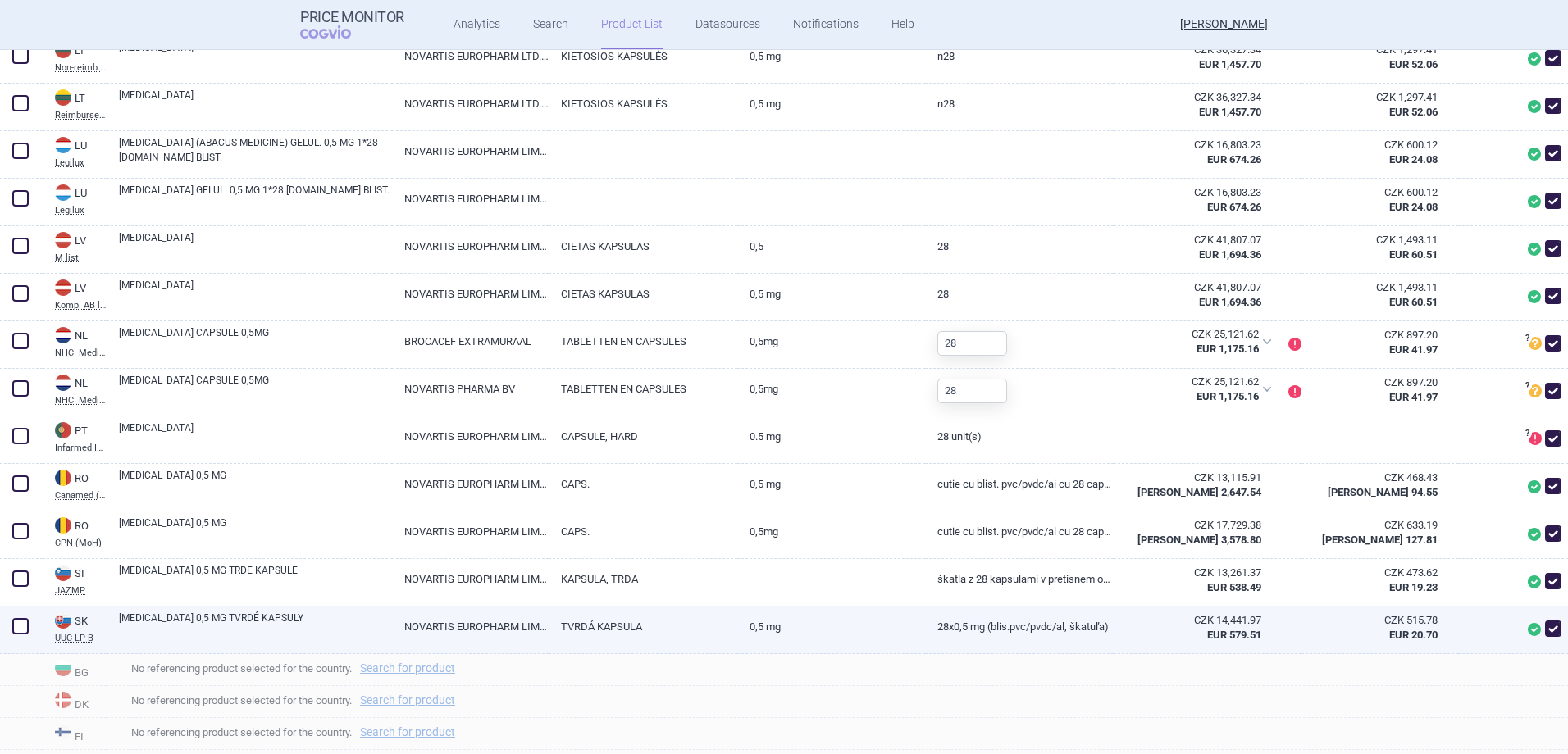
scroll to position [1394, 0]
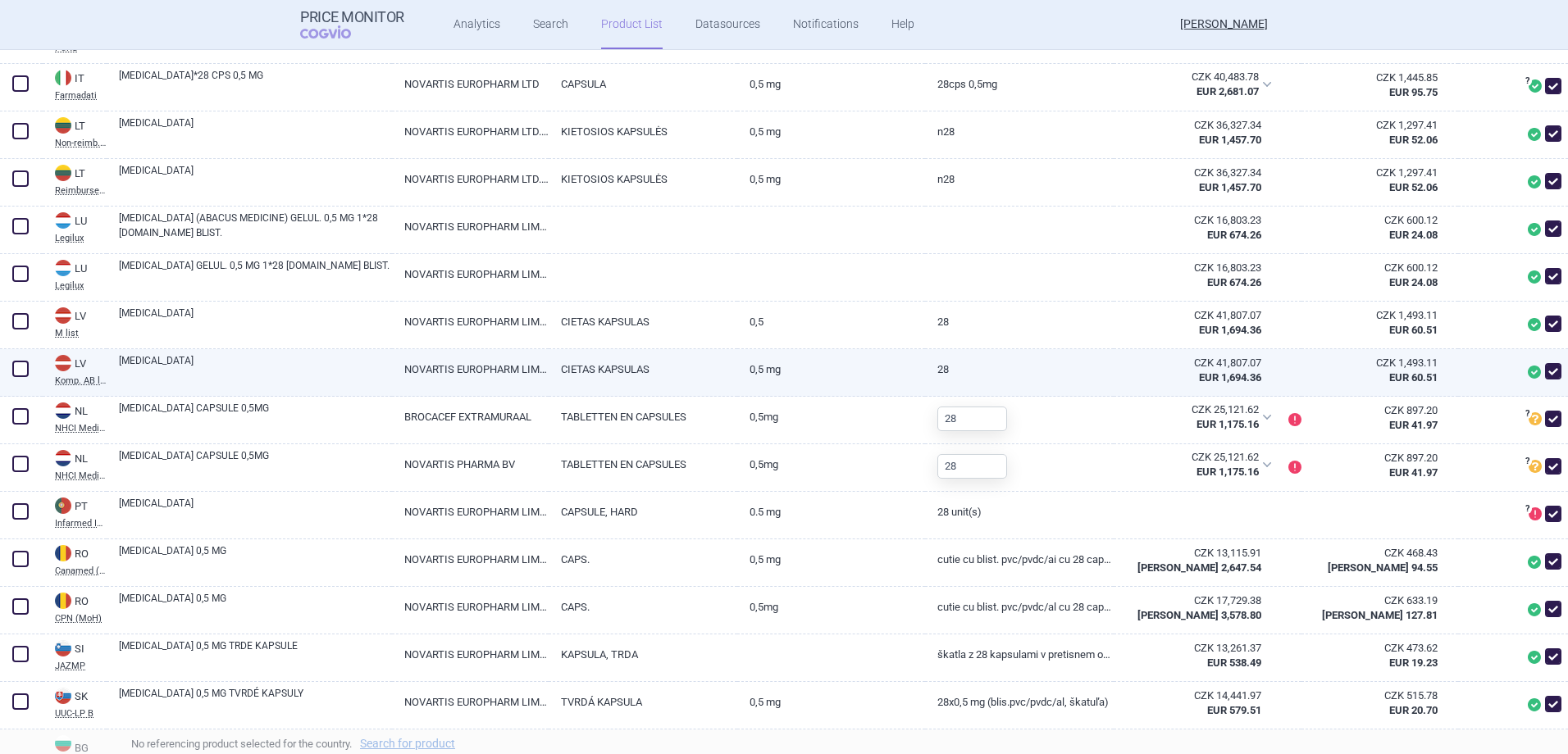
drag, startPoint x: 879, startPoint y: 385, endPoint x: 888, endPoint y: 395, distance: 13.5
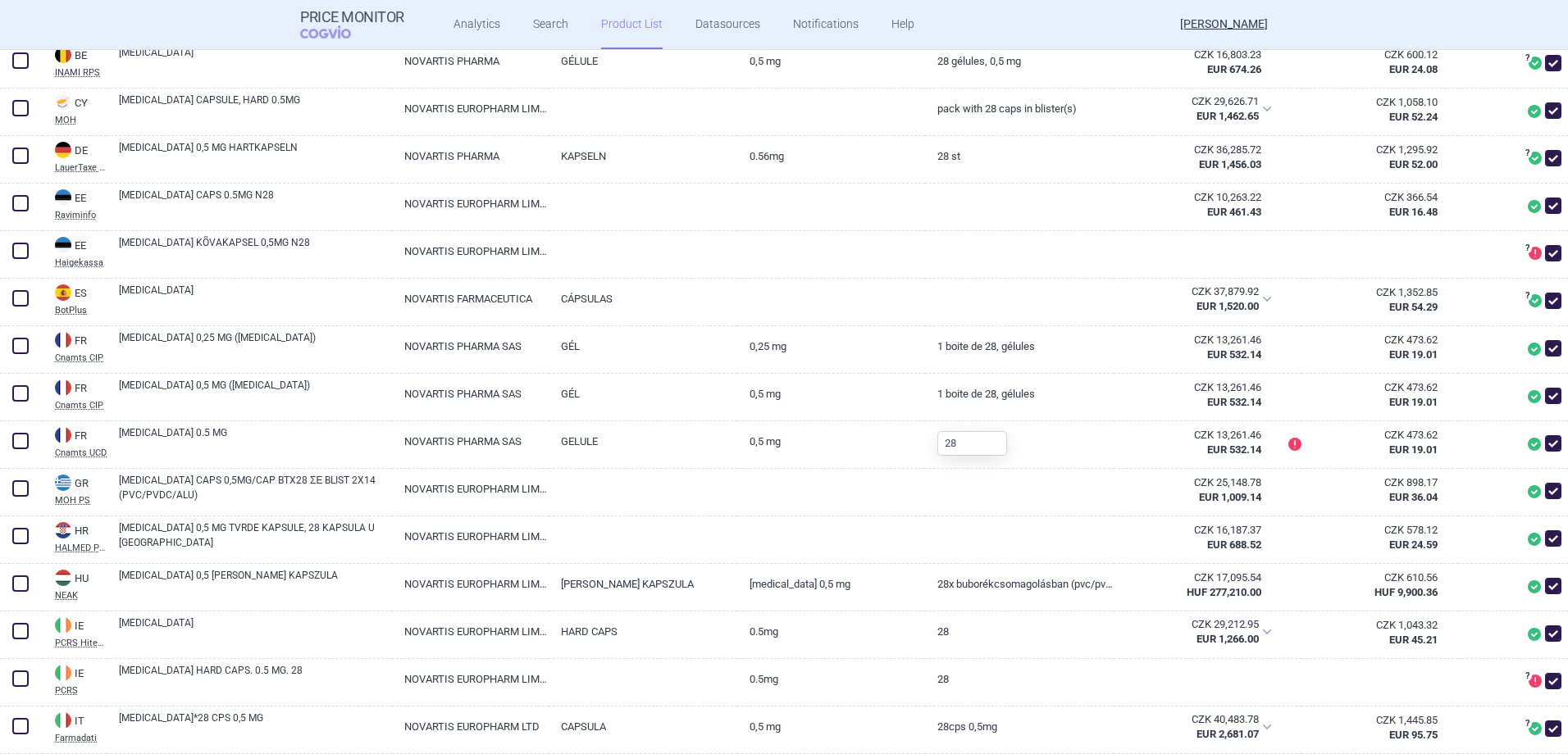
scroll to position [328, 0]
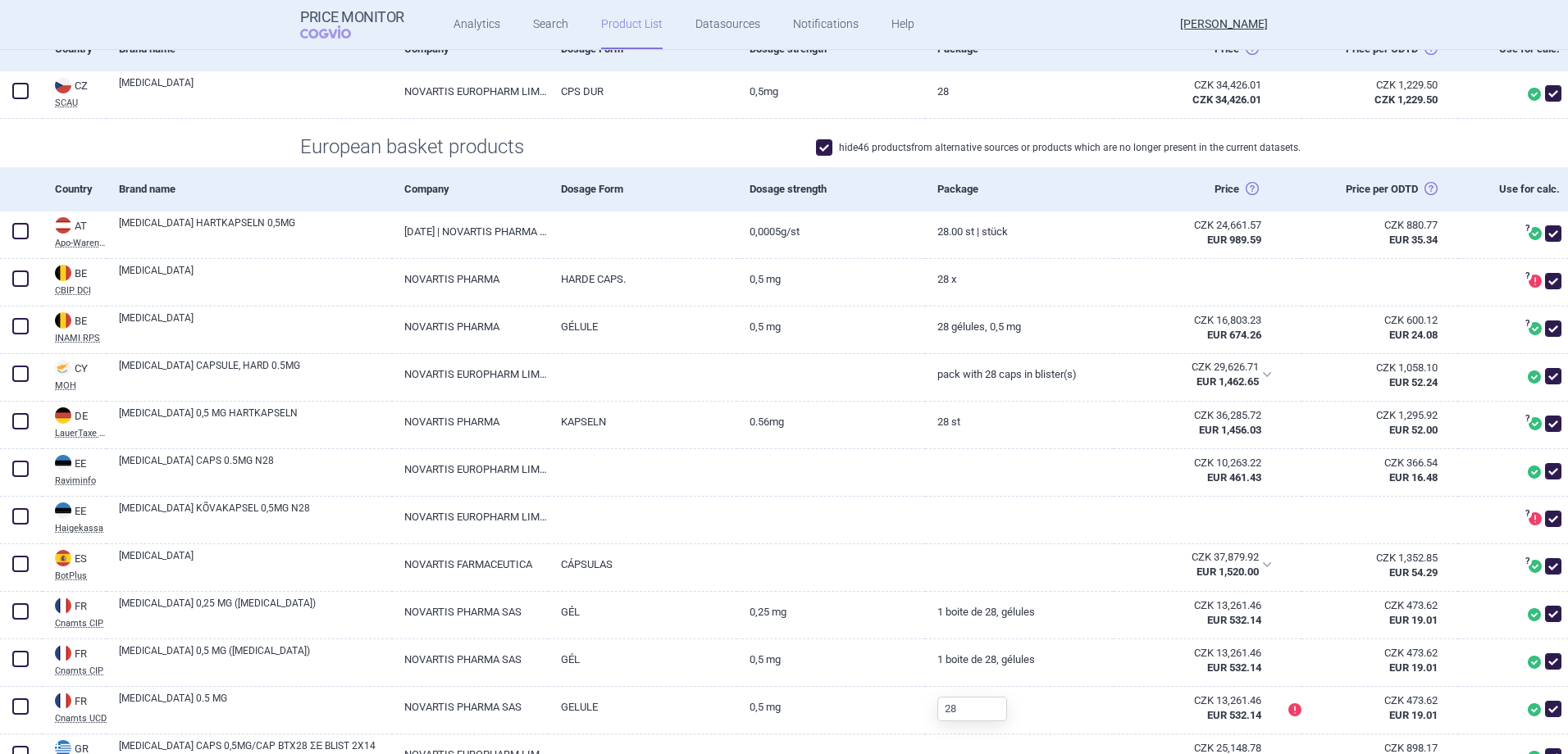
click at [228, 144] on div "European basket products hide 46 products from alternative sources or products …" at bounding box center [784, 143] width 1568 height 48
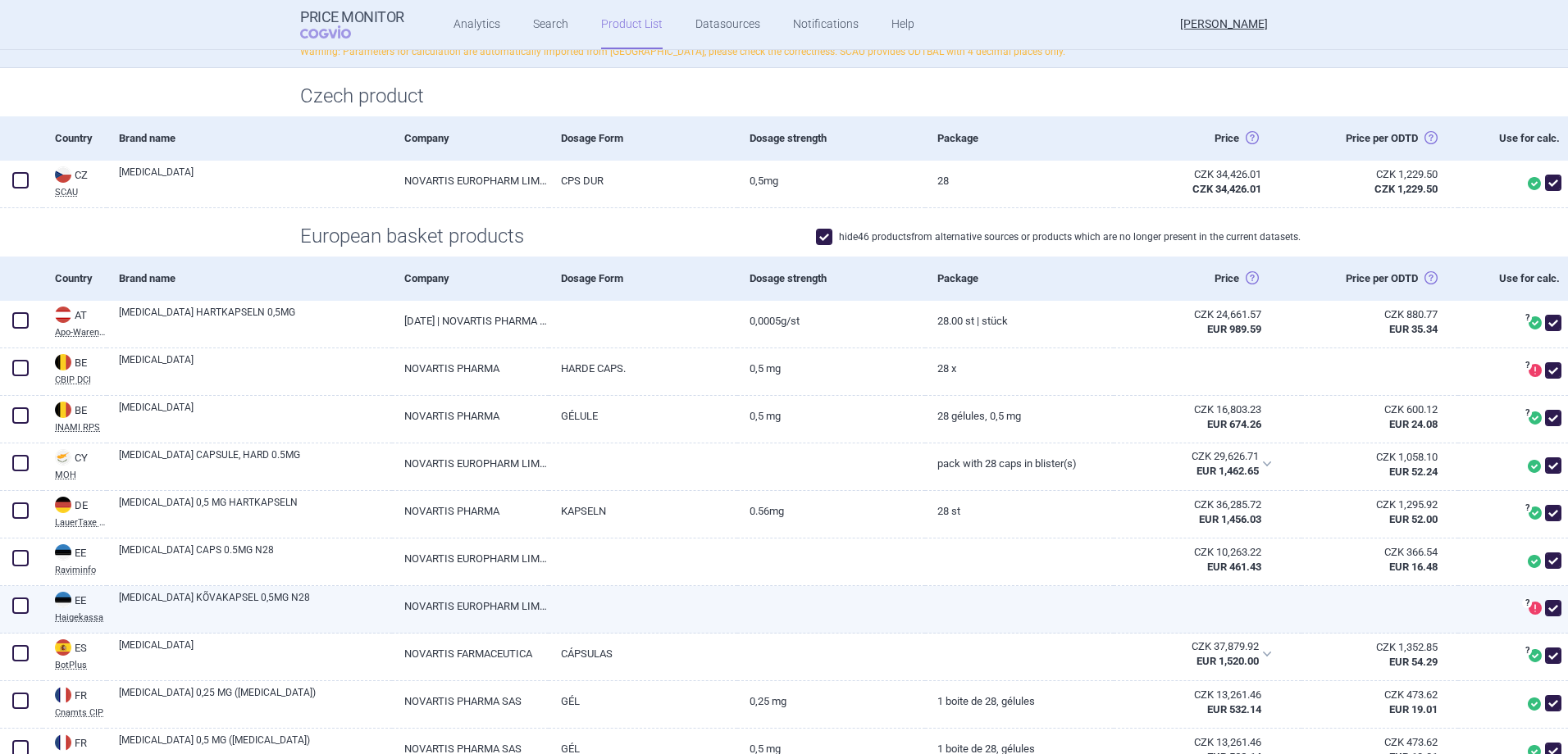
scroll to position [0, 0]
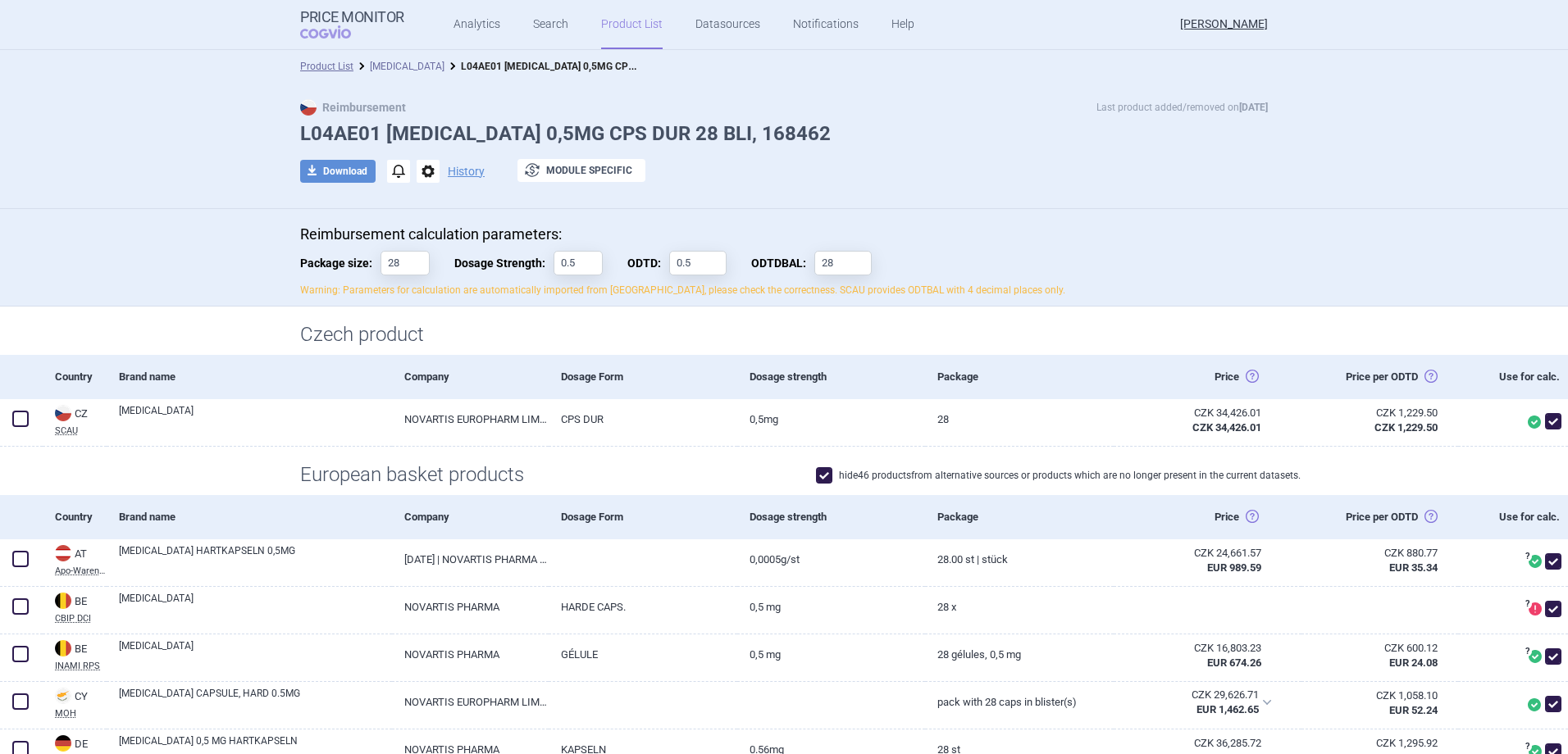
click at [384, 69] on link "[MEDICAL_DATA]" at bounding box center [407, 66] width 75 height 11
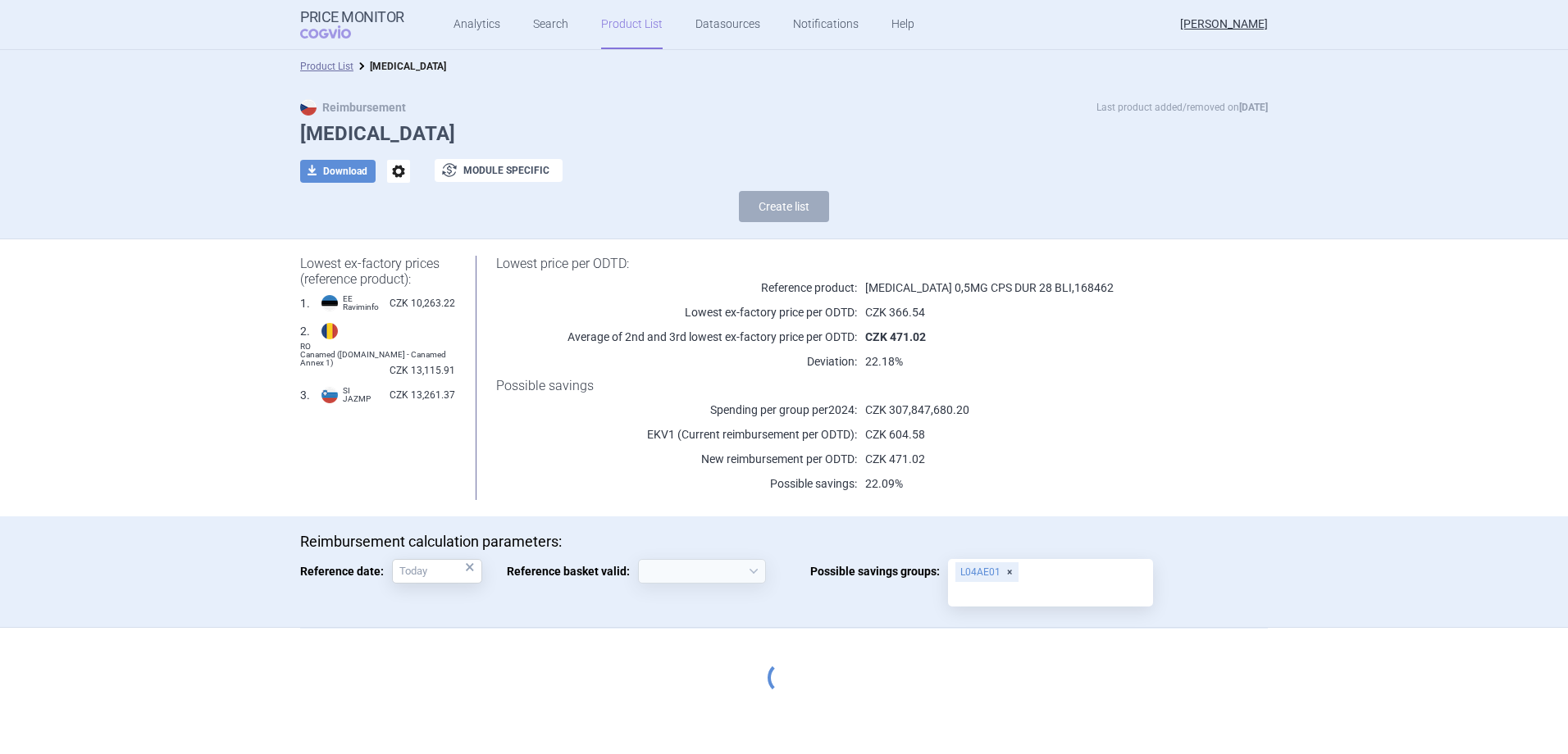
select select "2020-02-01"
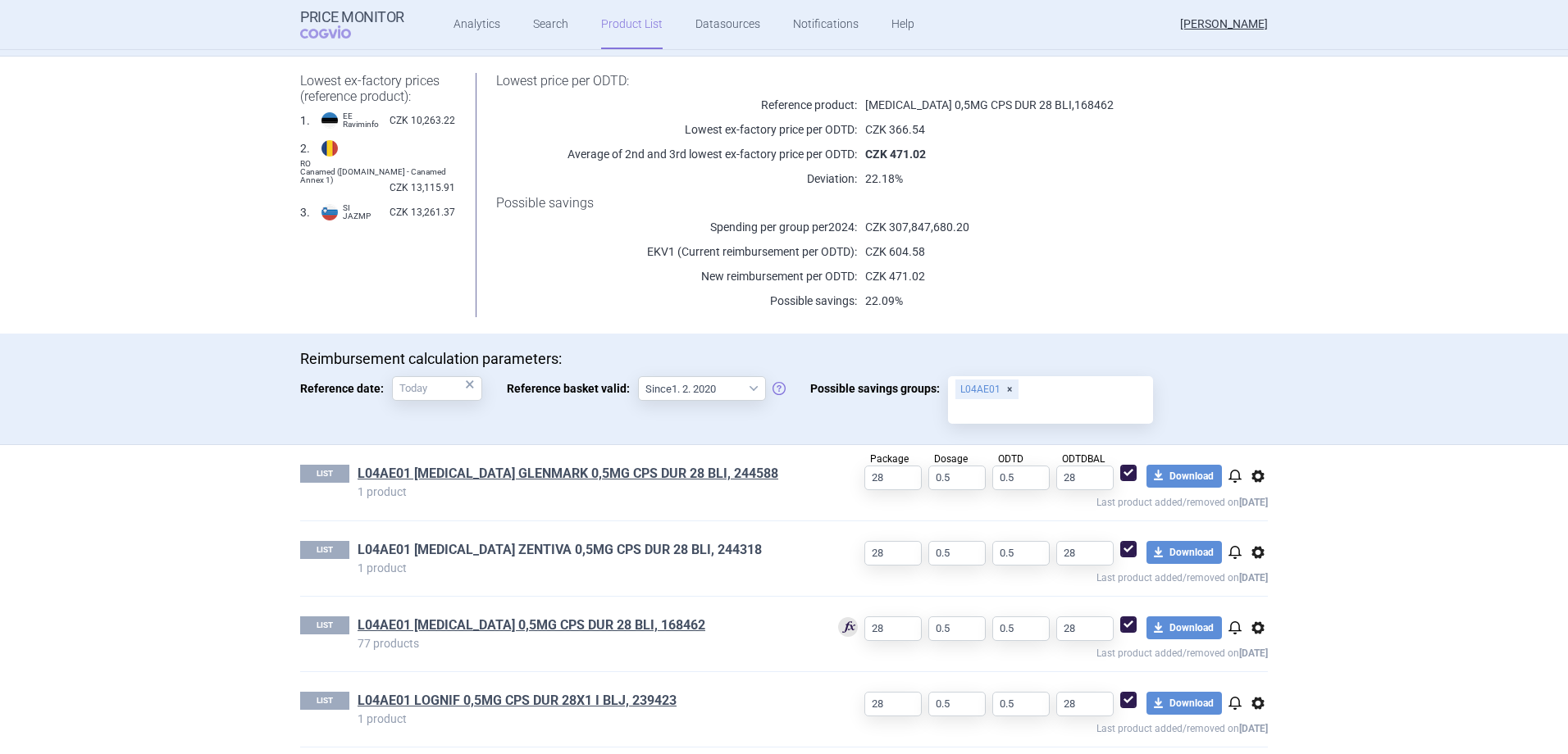
scroll to position [193, 0]
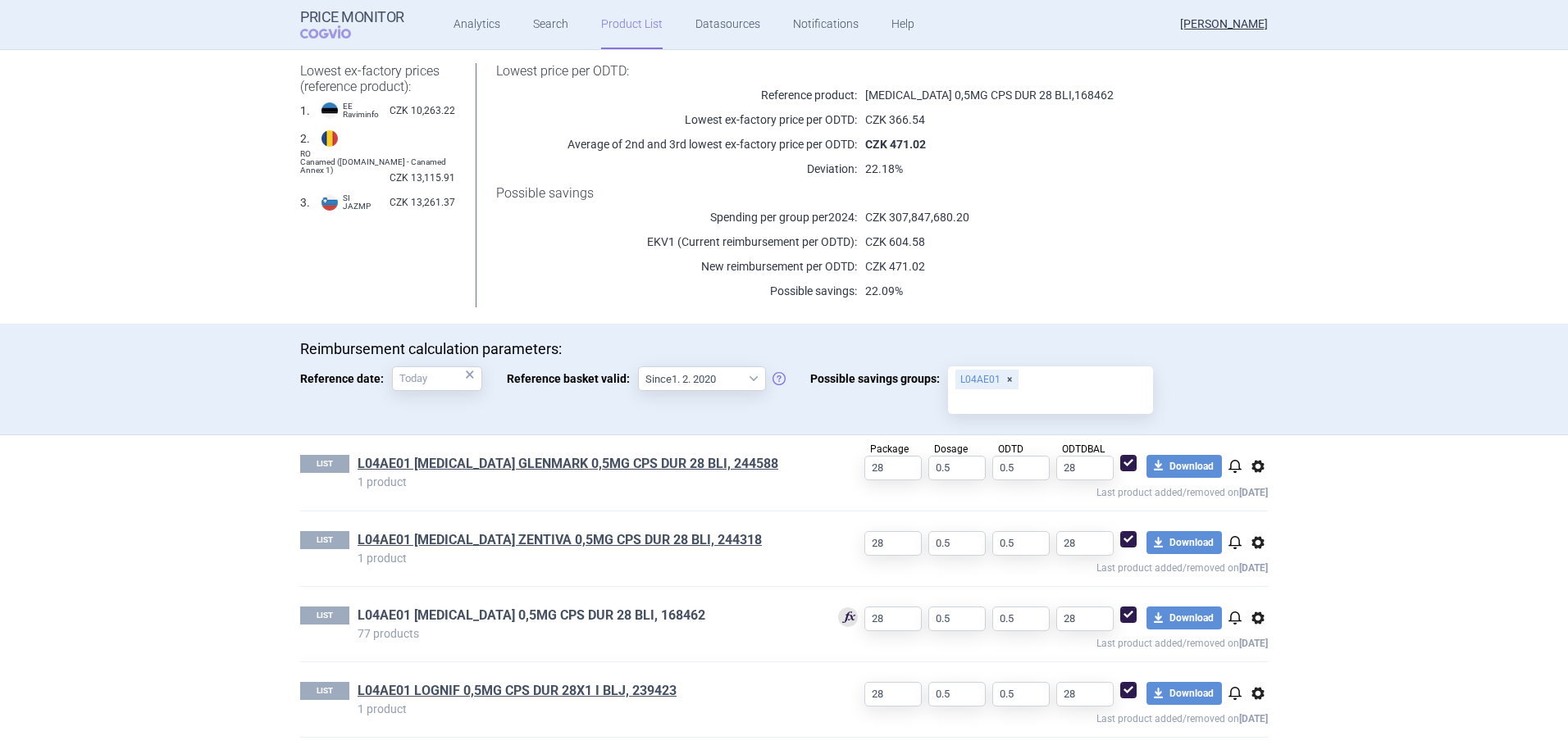
click at [496, 610] on link "L04AE01 [MEDICAL_DATA] 0,5MG CPS DUR 28 BLI, 168462" at bounding box center [531, 615] width 347 height 18
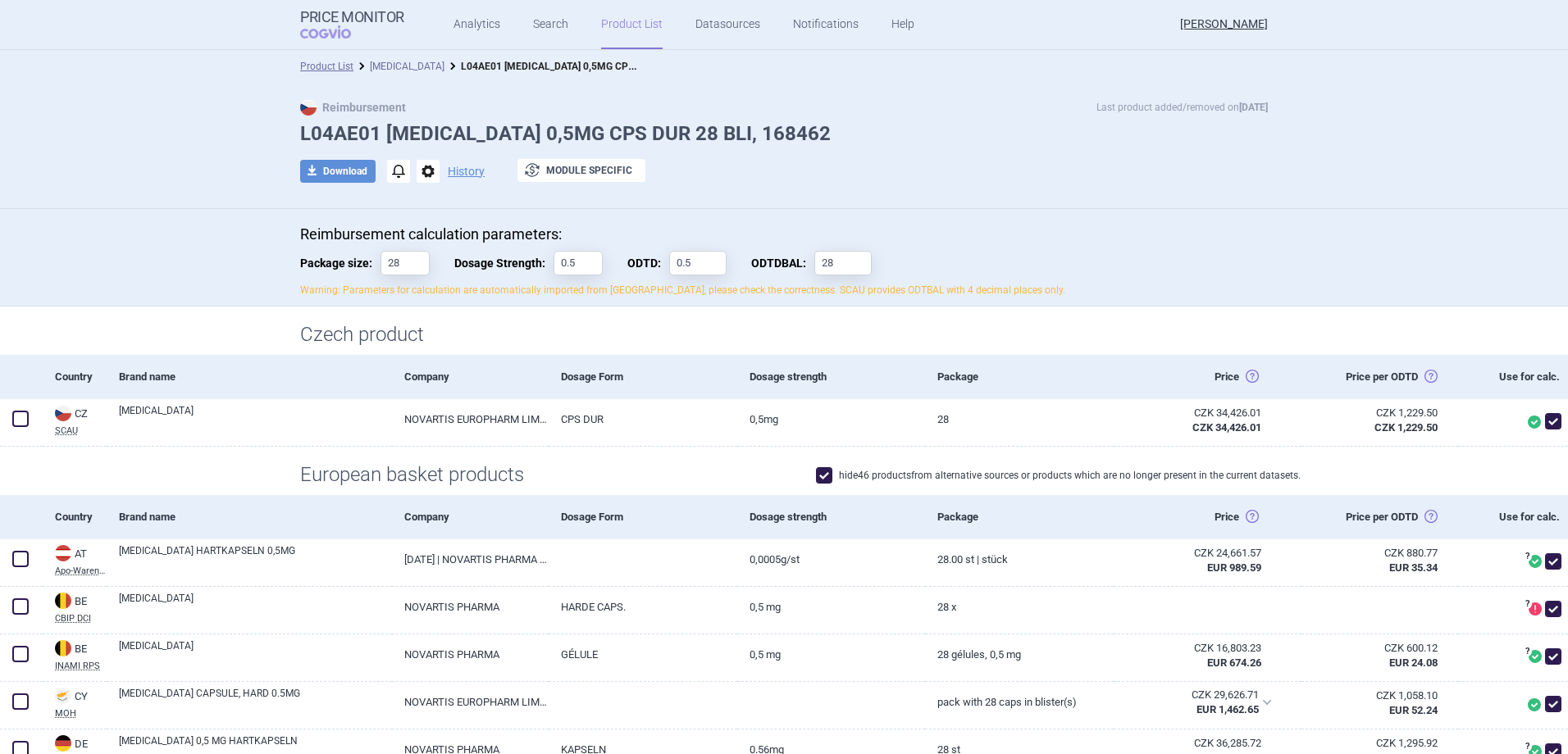
click at [401, 63] on link "[MEDICAL_DATA]" at bounding box center [407, 66] width 75 height 11
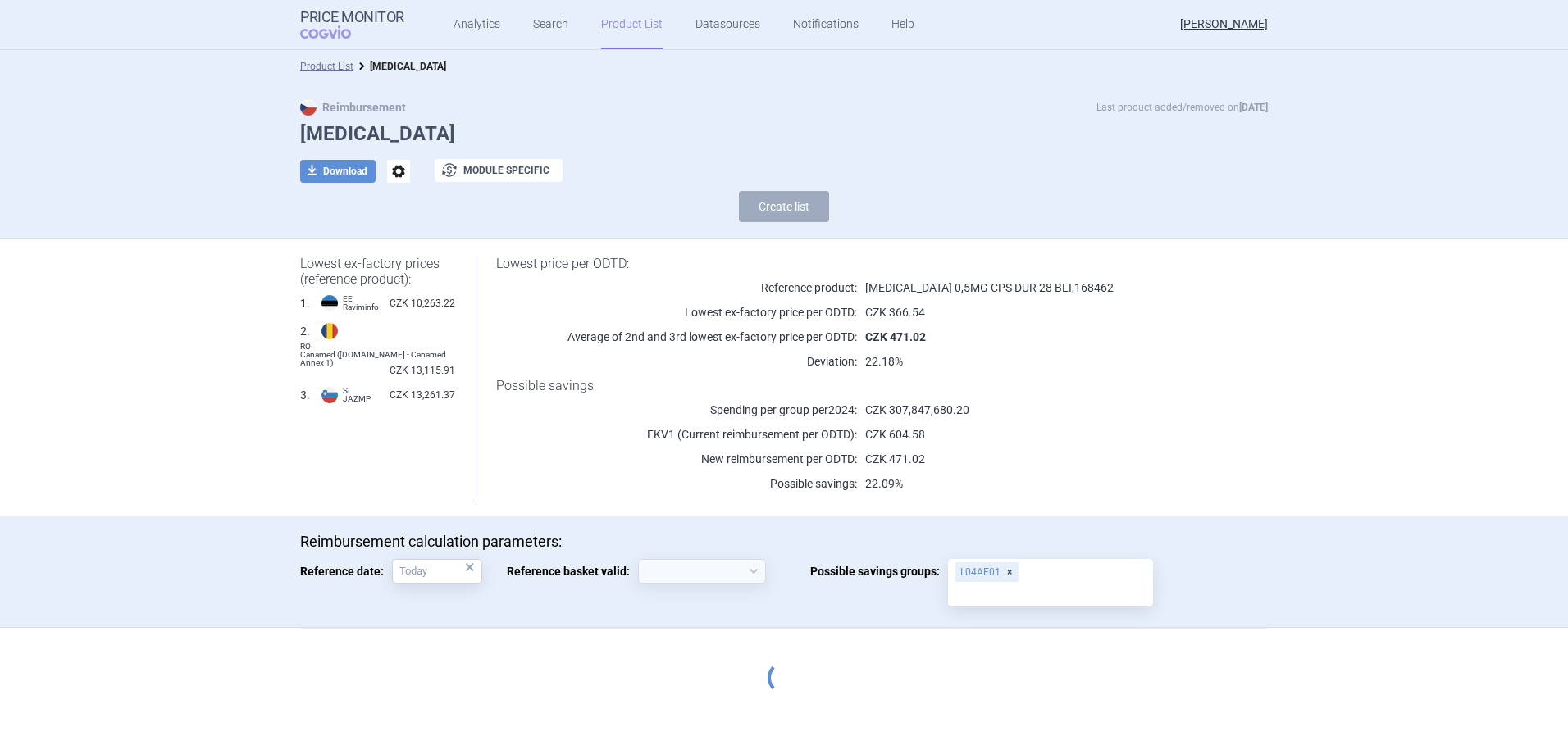
select select "2020-02-01"
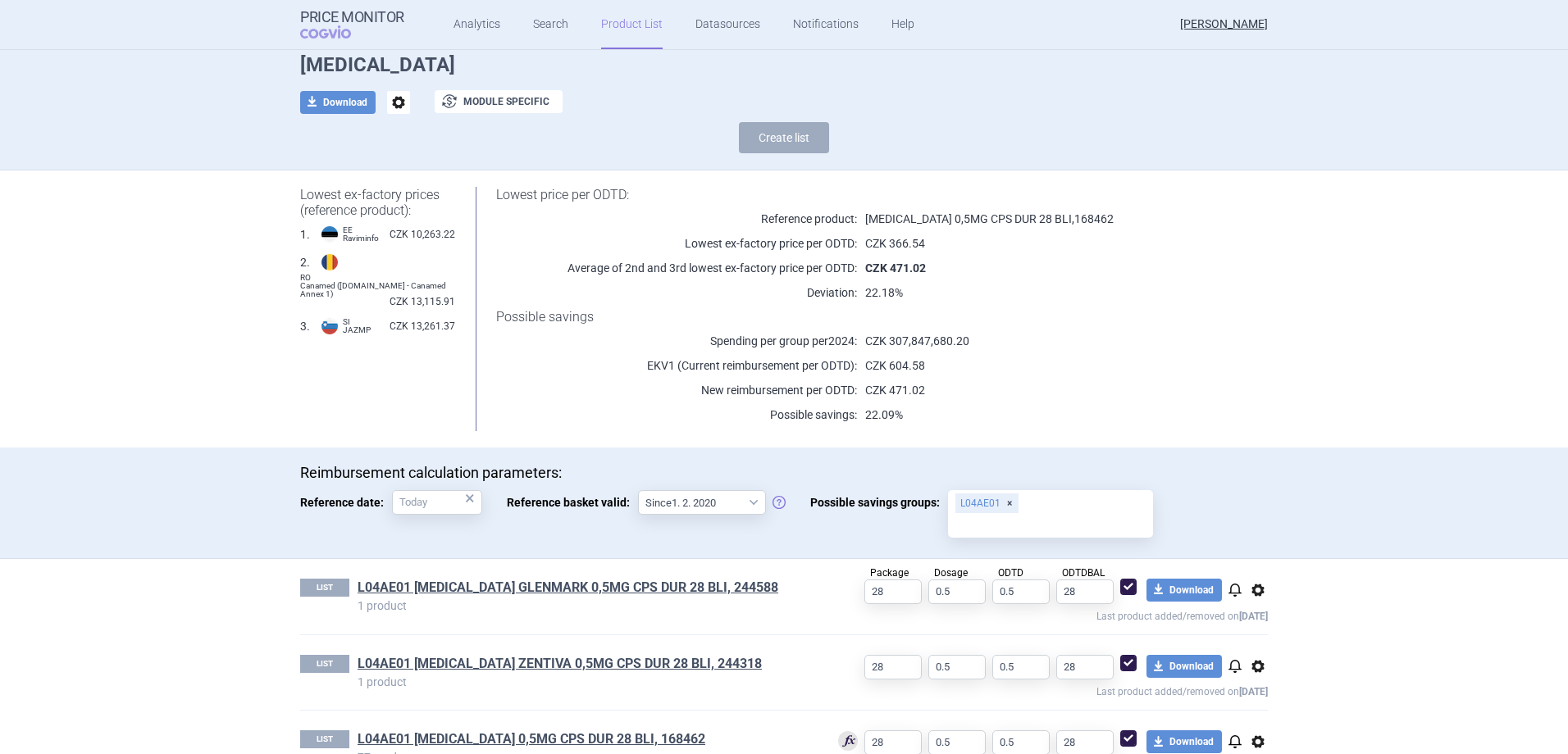
scroll to position [193, 0]
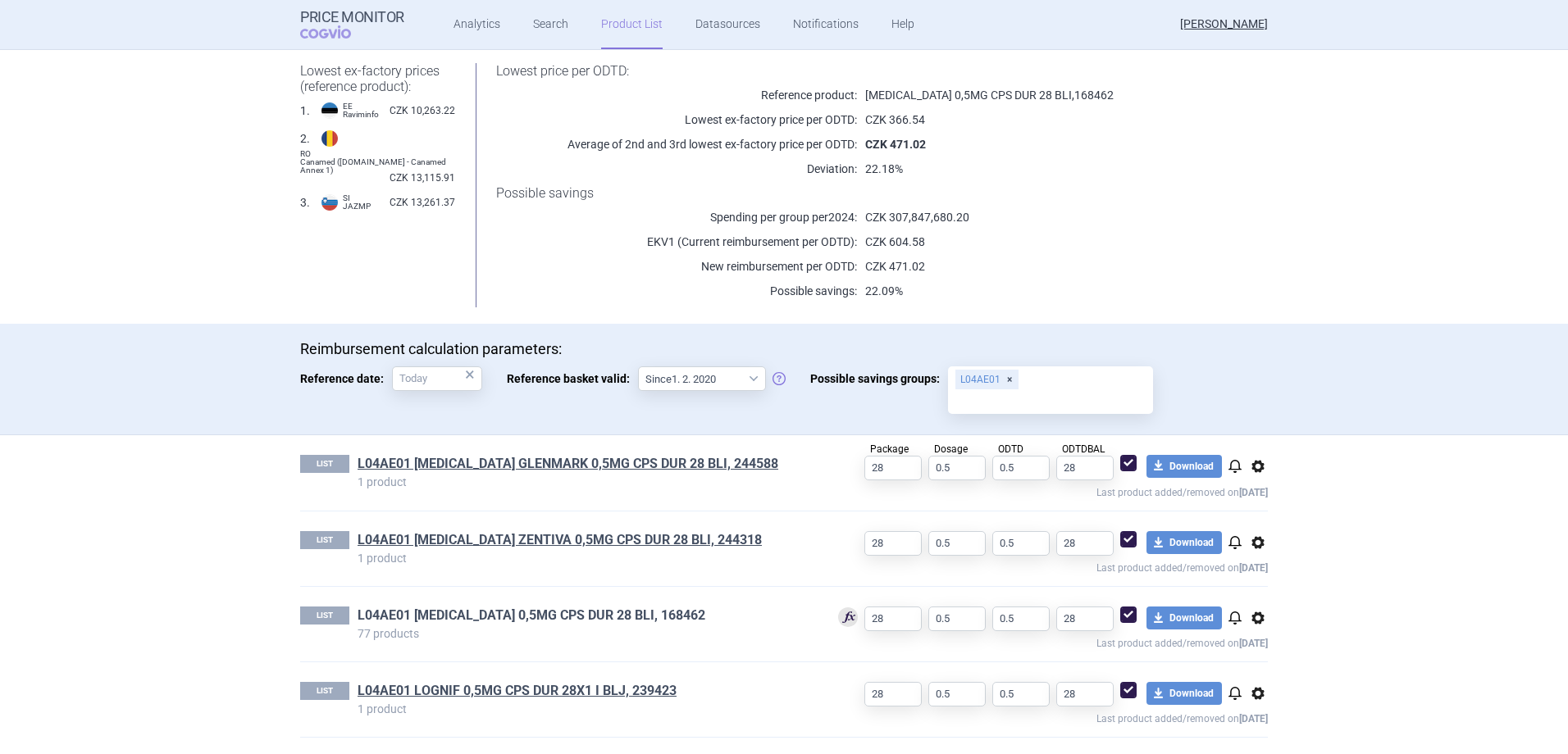
click at [513, 616] on link "L04AE01 [MEDICAL_DATA] 0,5MG CPS DUR 28 BLI, 168462" at bounding box center [531, 615] width 347 height 18
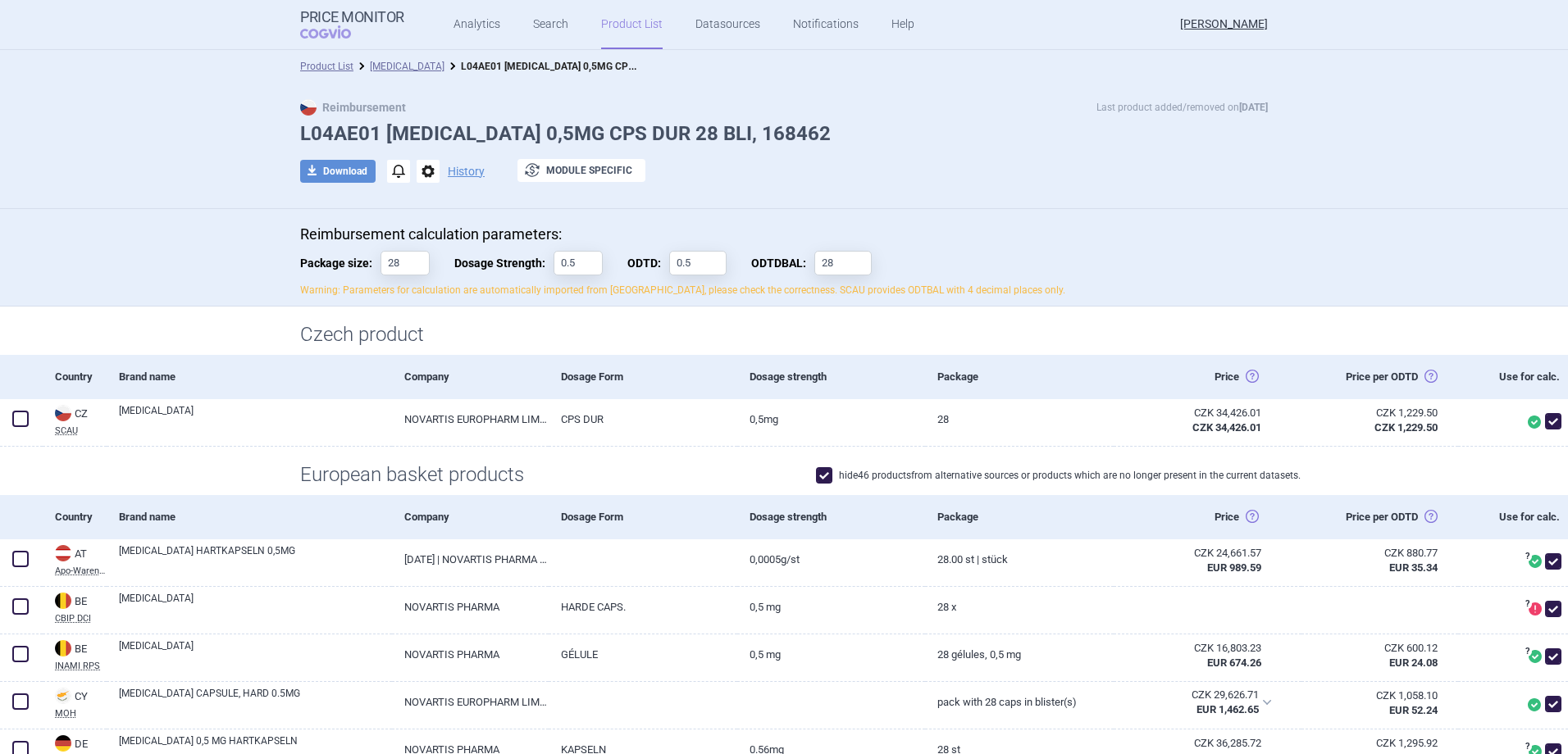
scroll to position [410, 0]
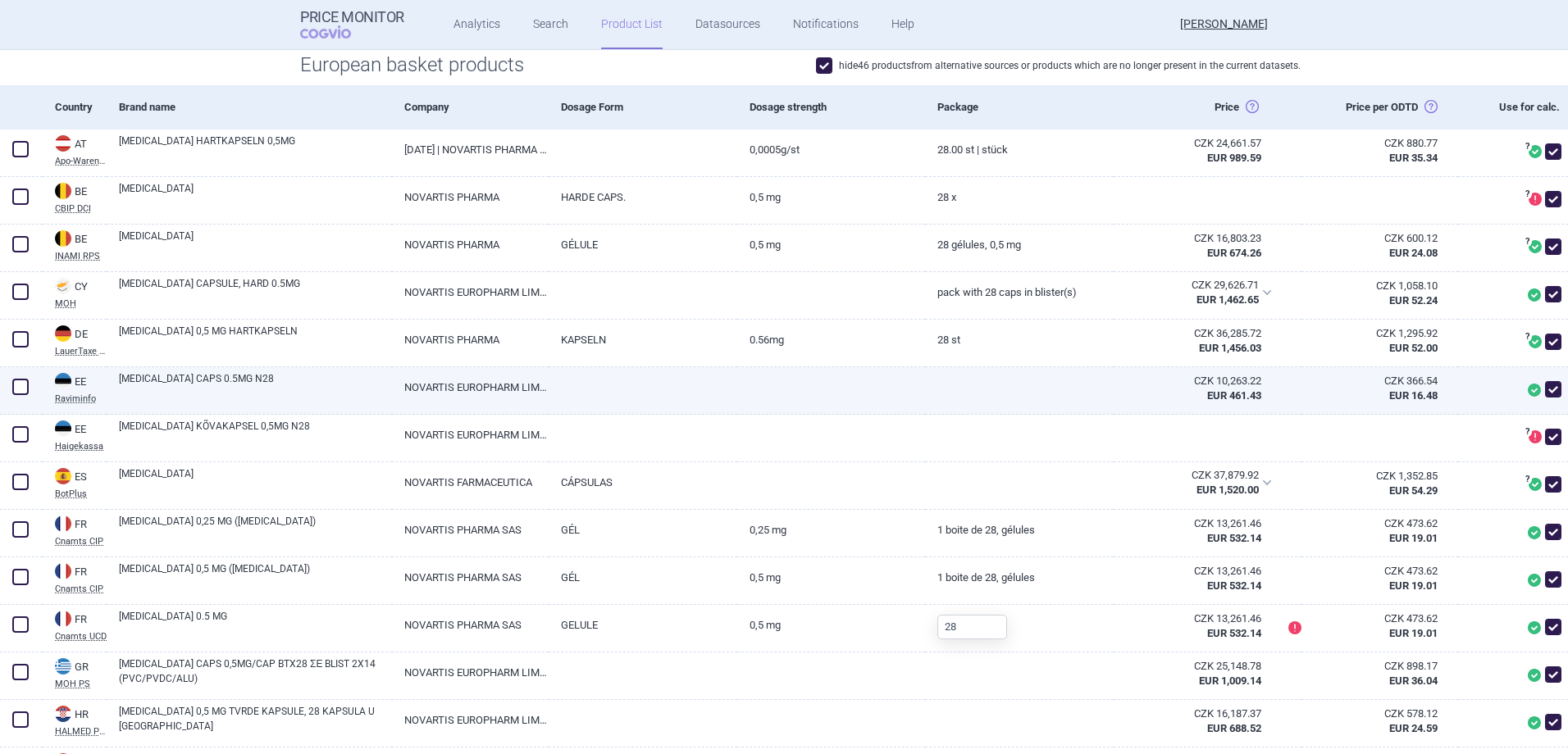
click at [1541, 380] on span at bounding box center [1553, 390] width 25 height 25
checkbox input "false"
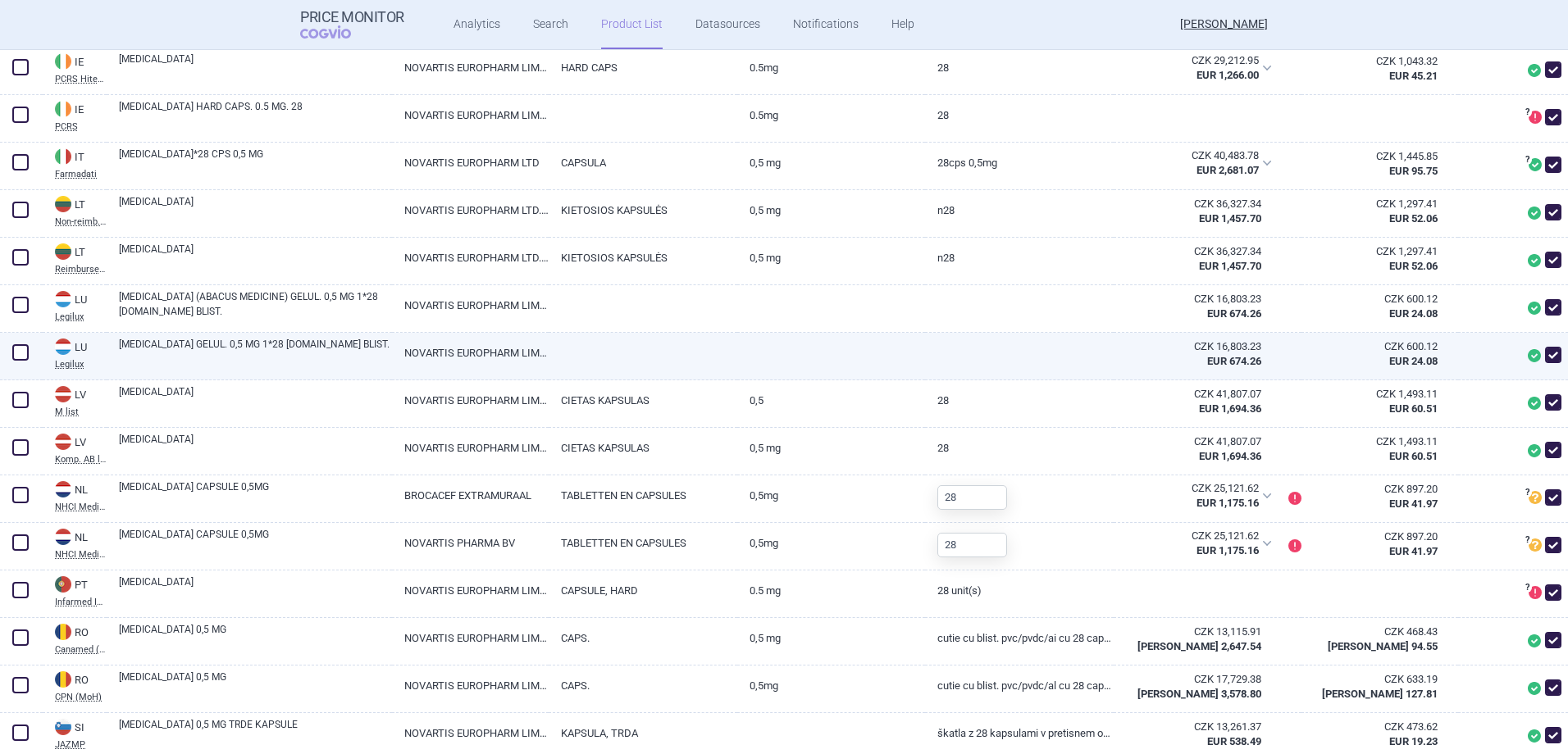
scroll to position [1394, 0]
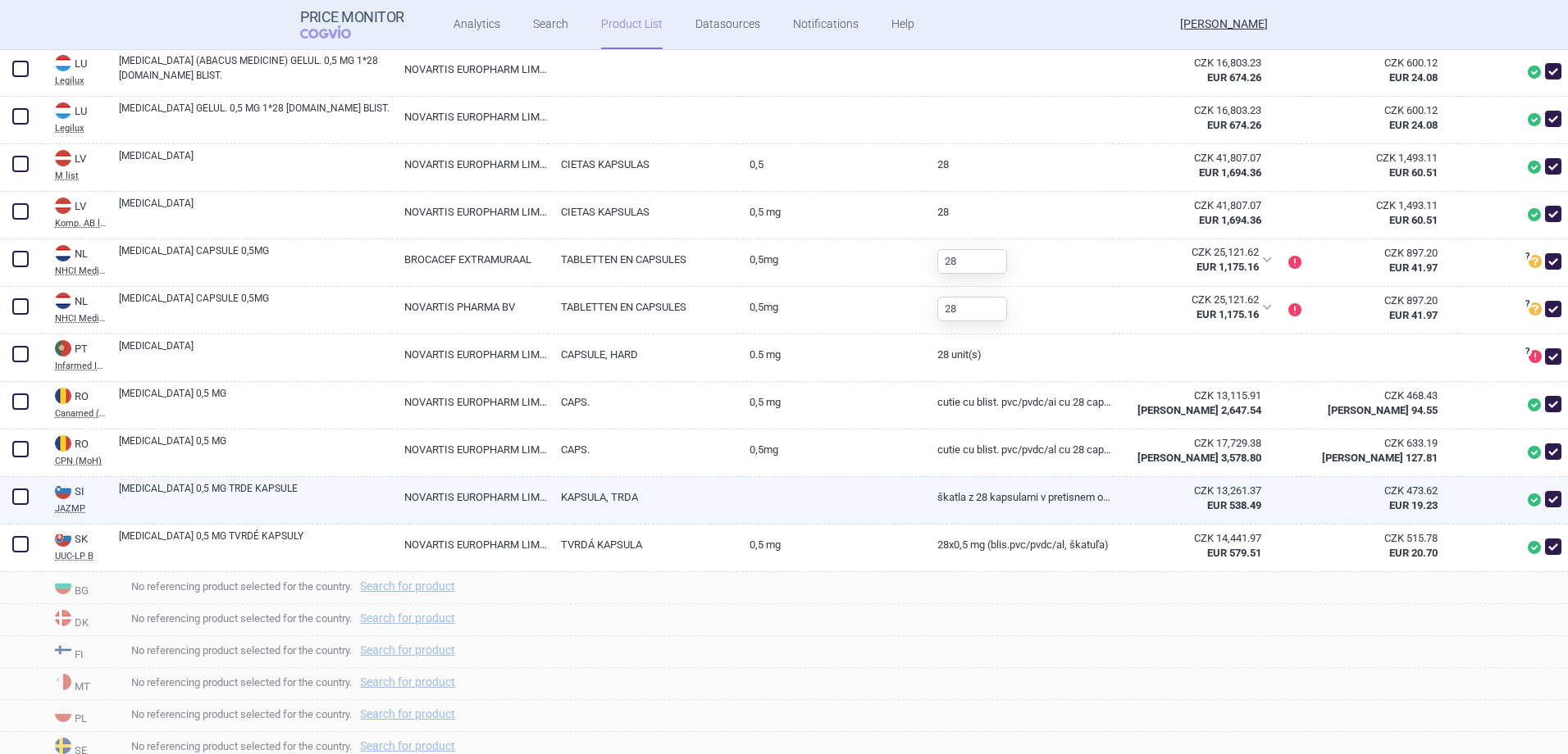
click at [1544, 494] on span at bounding box center [1552, 499] width 16 height 16
checkbox input "false"
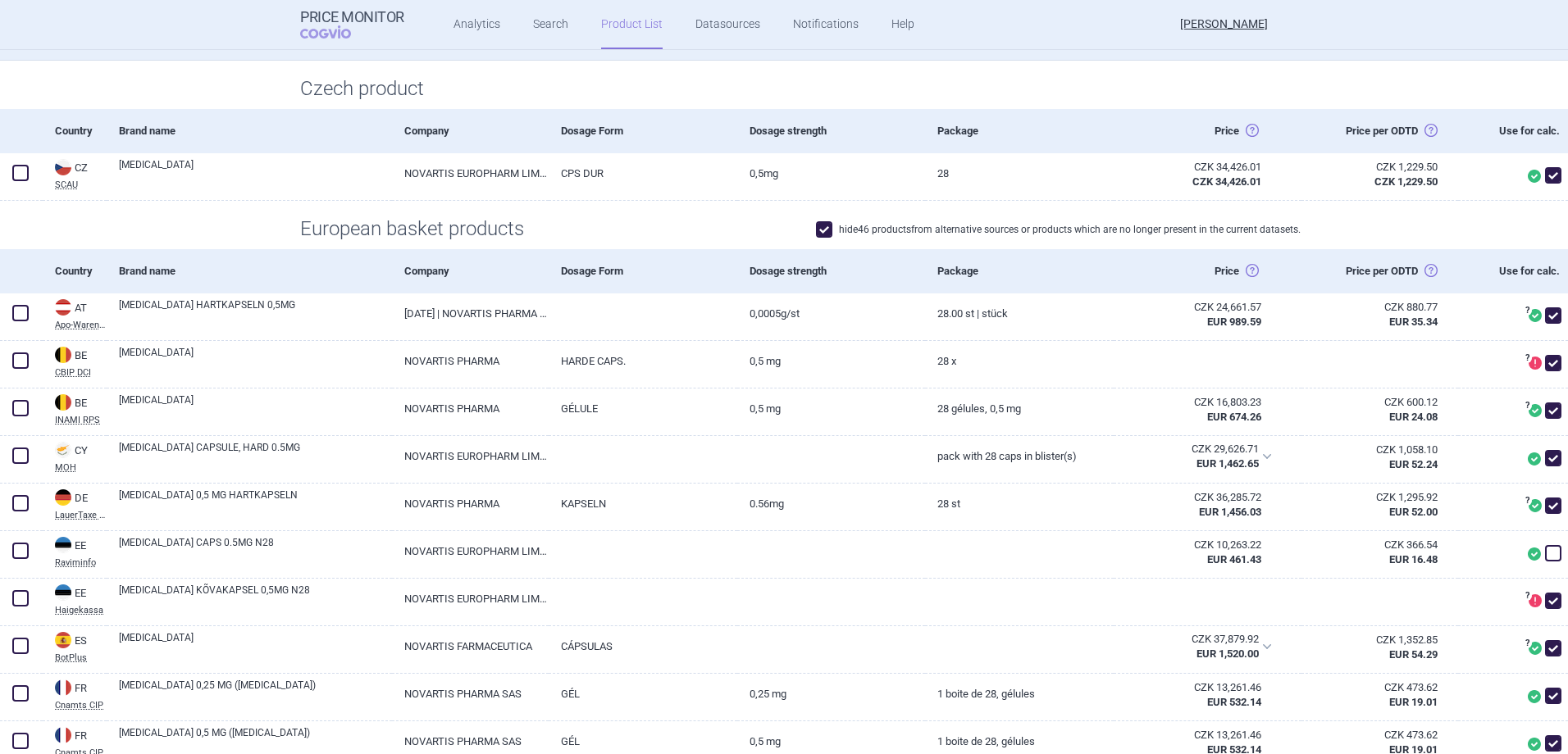
scroll to position [0, 0]
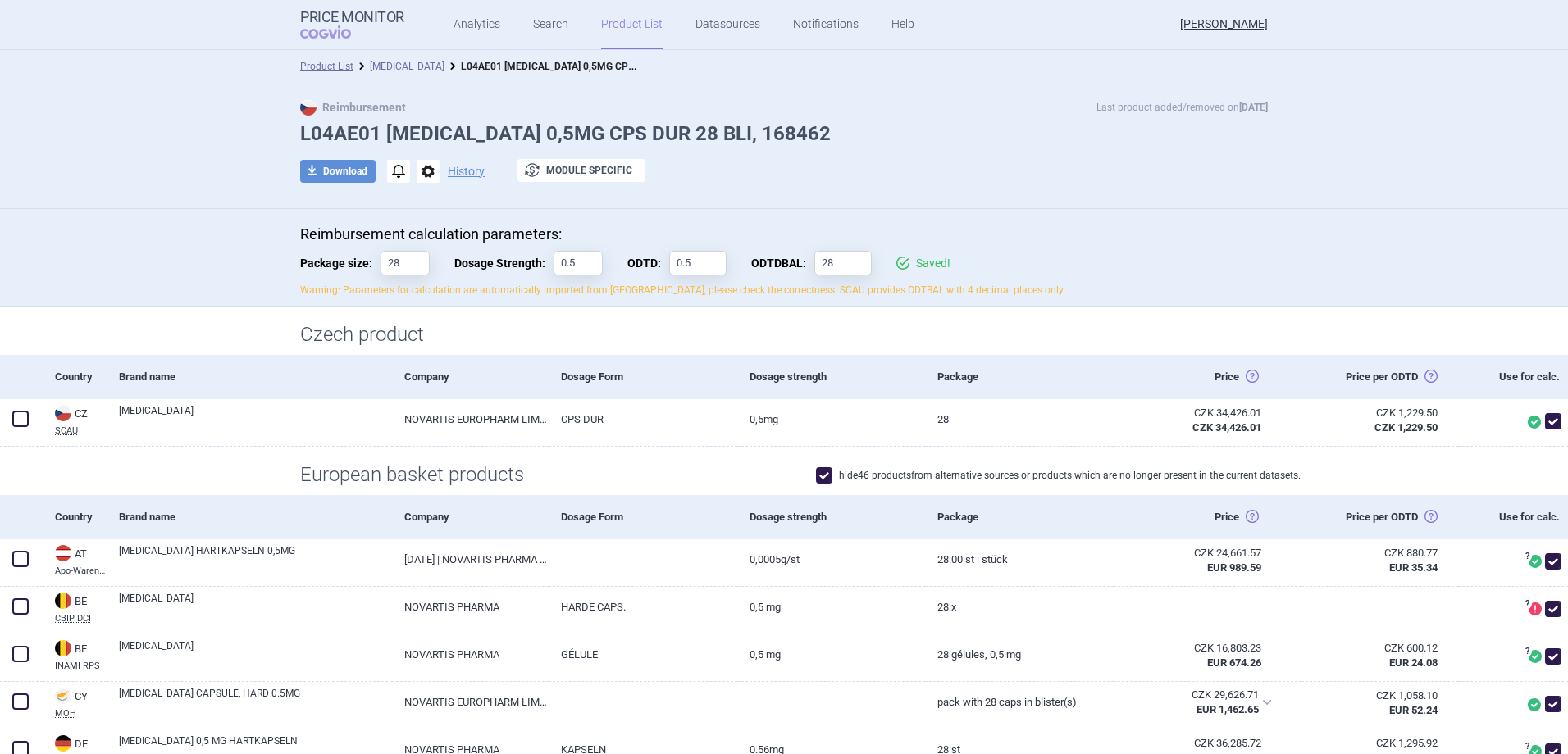
click at [392, 67] on link "[MEDICAL_DATA]" at bounding box center [407, 66] width 75 height 11
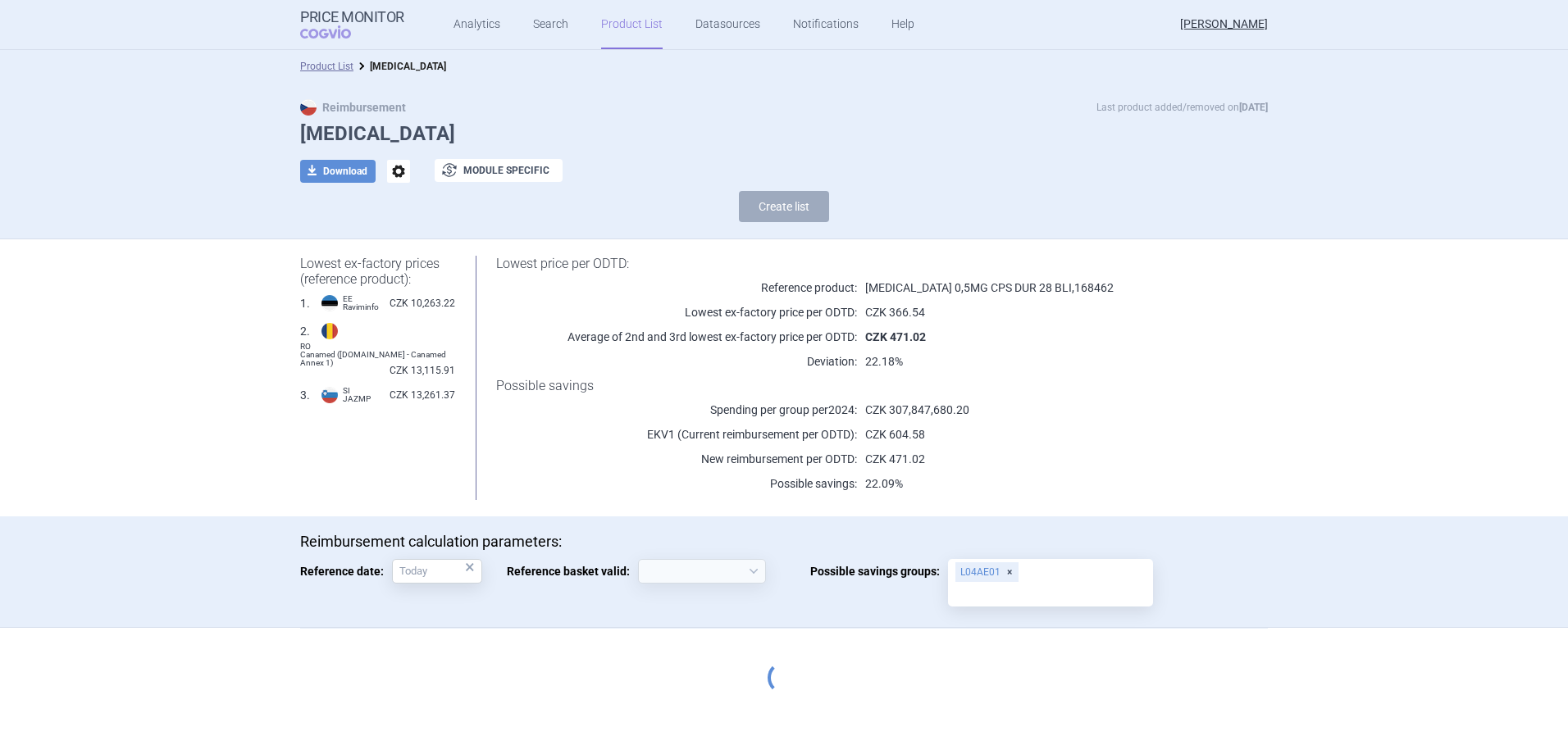
select select "2020-02-01"
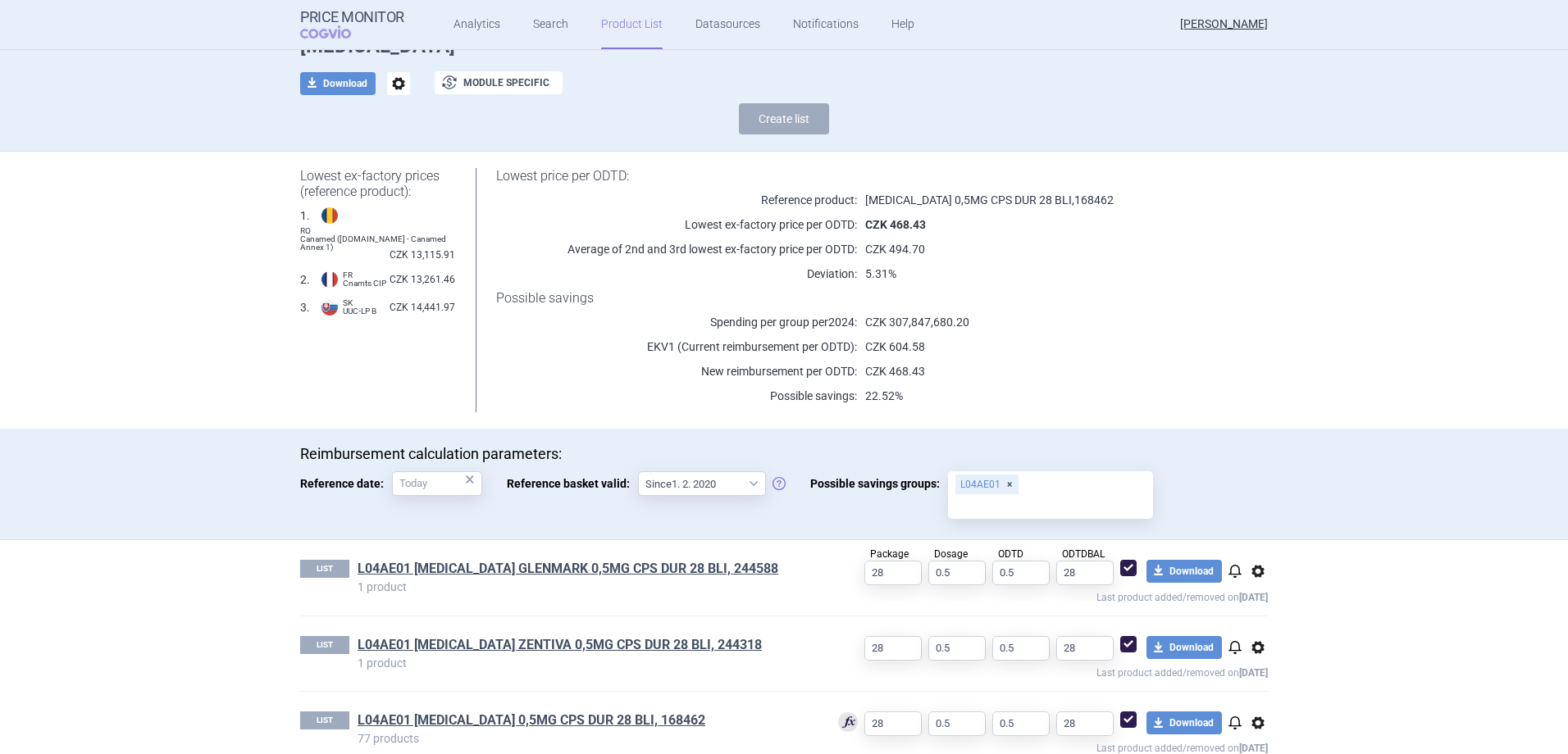
scroll to position [193, 0]
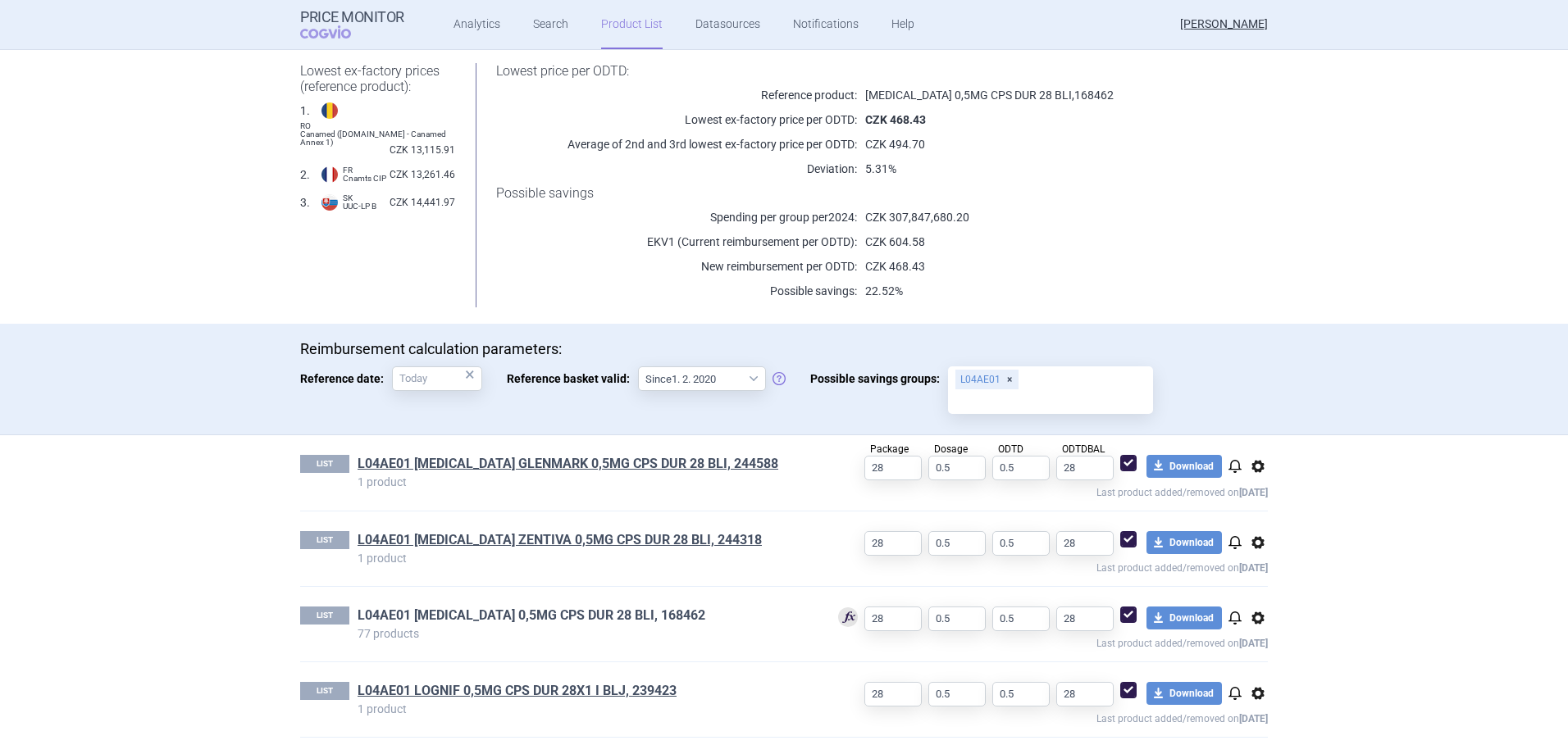
click at [574, 610] on link "L04AE01 [MEDICAL_DATA] 0,5MG CPS DUR 28 BLI, 168462" at bounding box center [531, 615] width 347 height 18
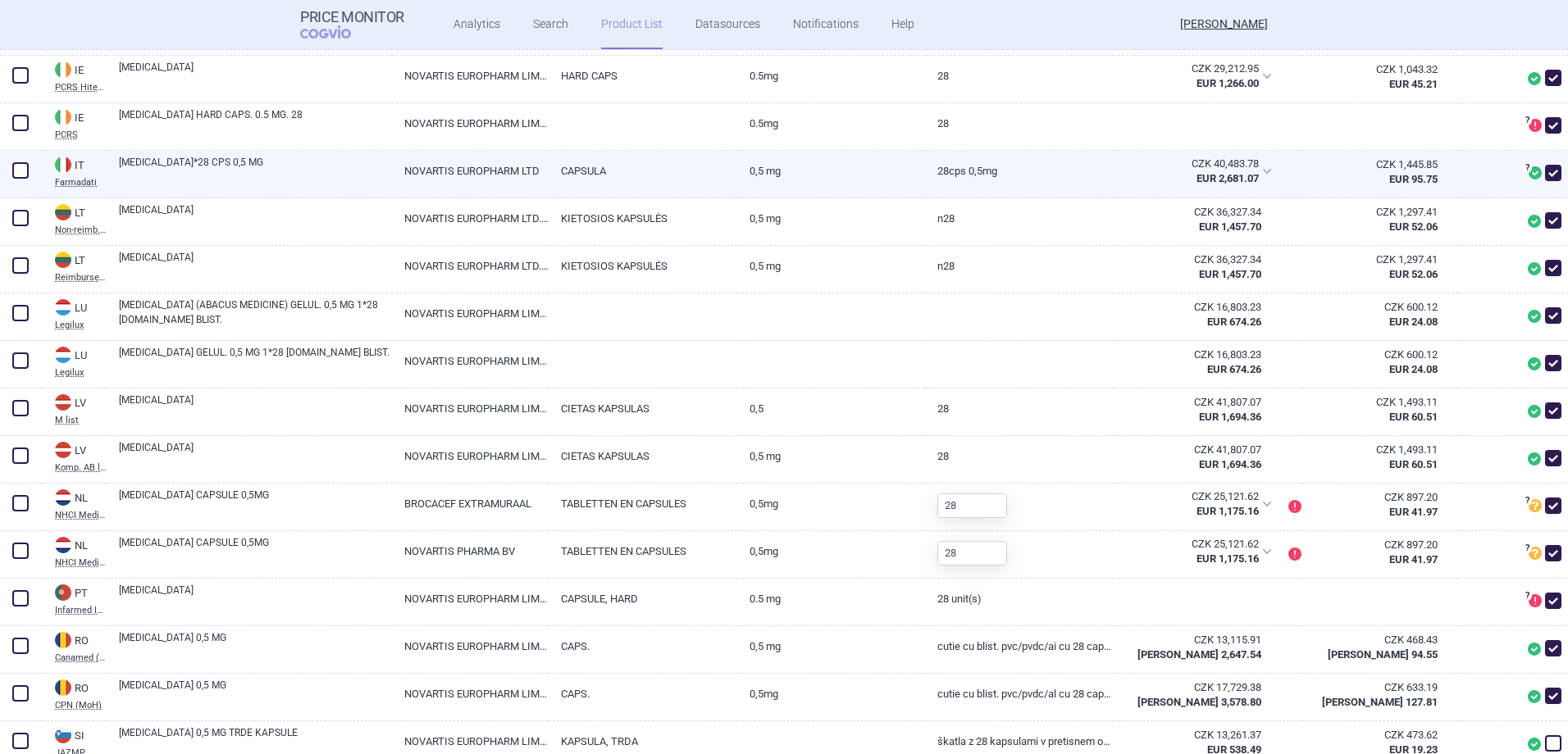
scroll to position [1230, 0]
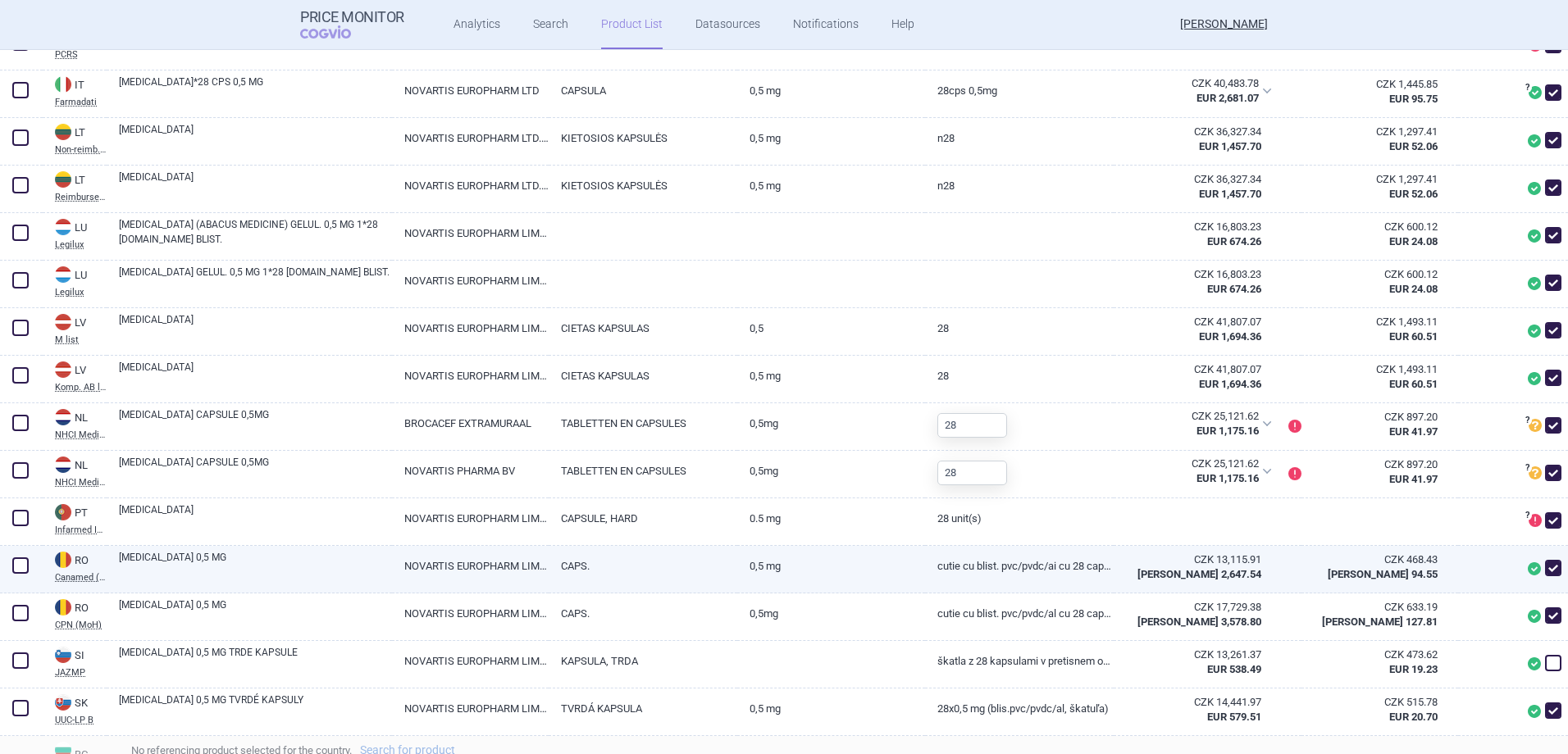
click at [1544, 561] on span at bounding box center [1552, 568] width 16 height 16
checkbox input "false"
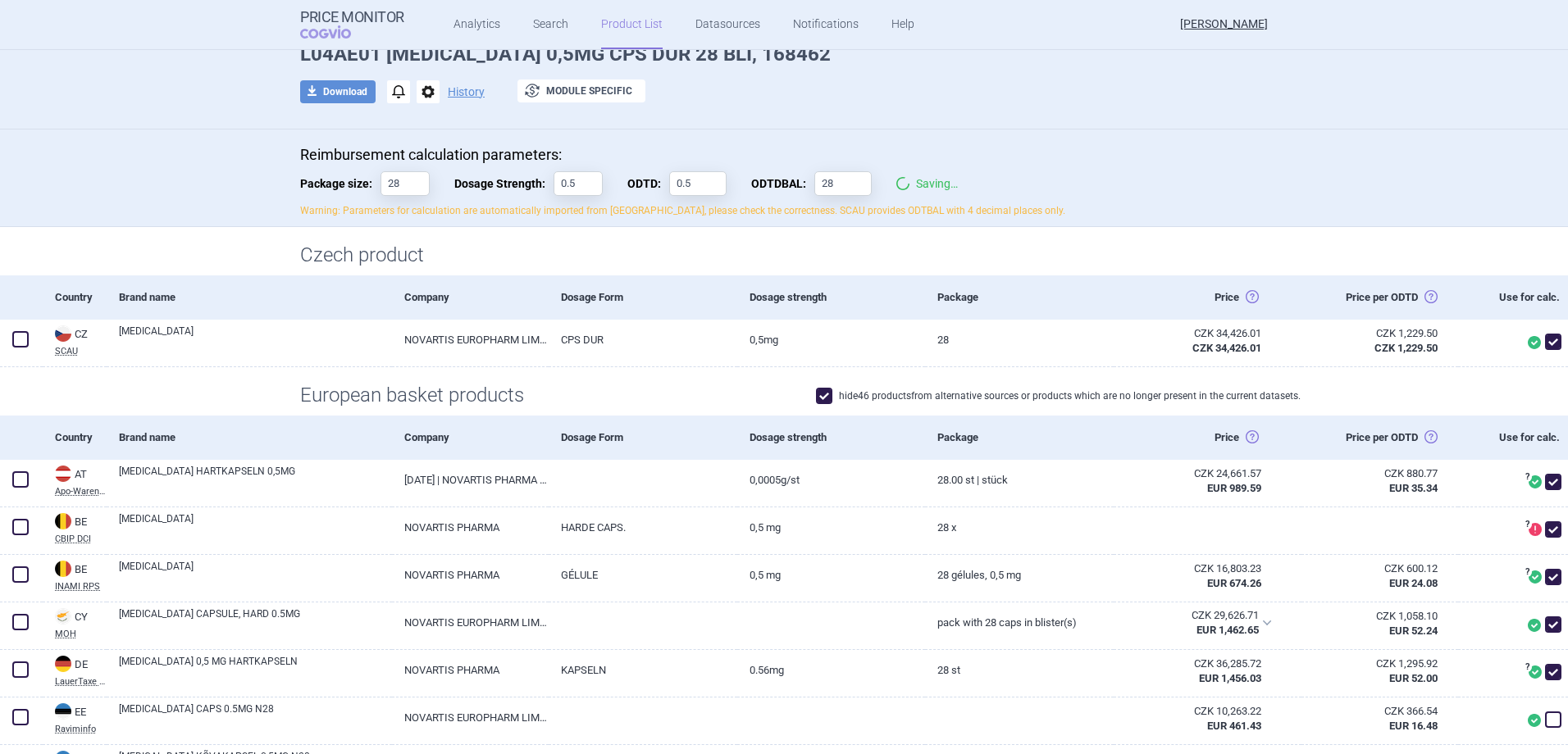
scroll to position [0, 0]
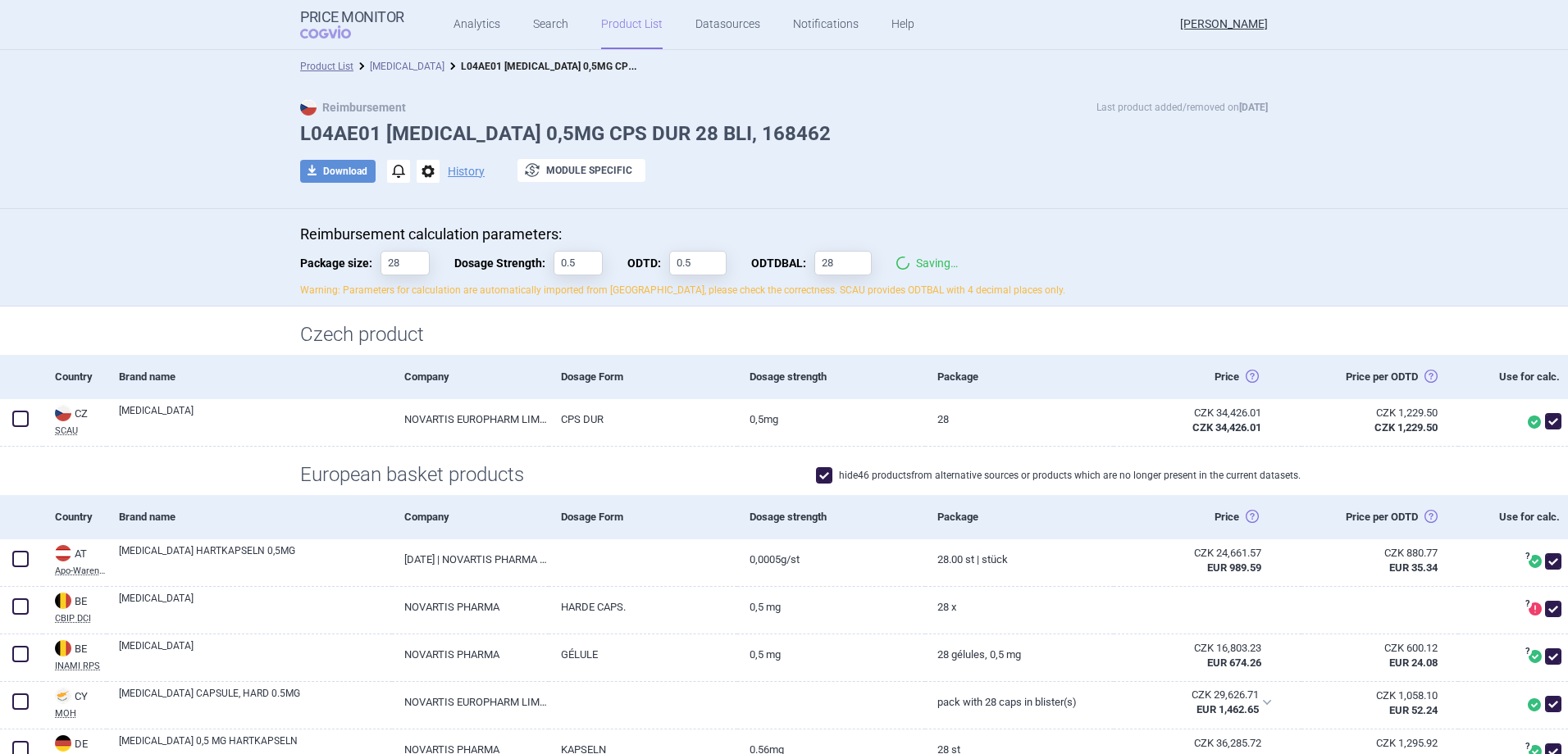
click at [411, 63] on link "[MEDICAL_DATA]" at bounding box center [407, 66] width 75 height 11
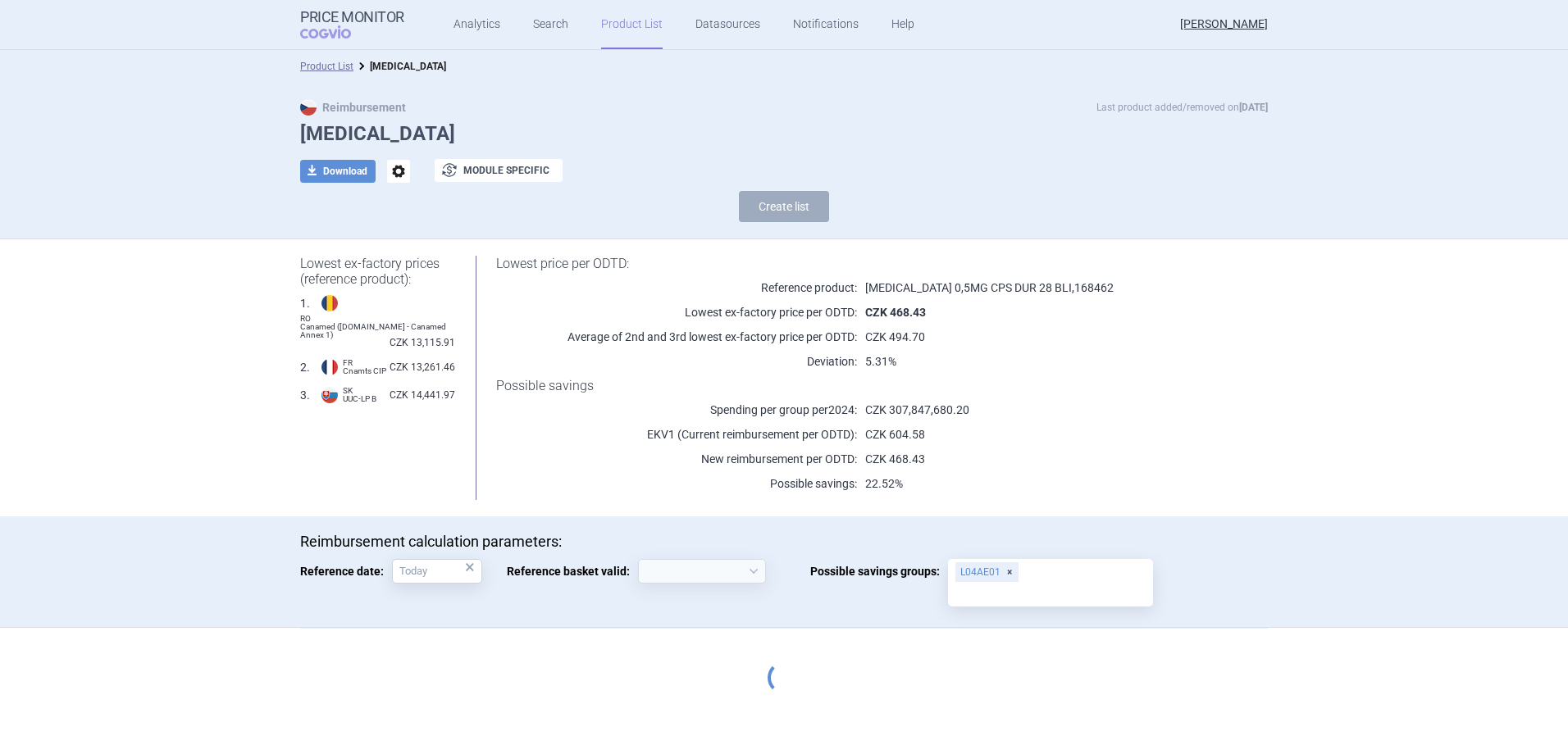
select select "2020-02-01"
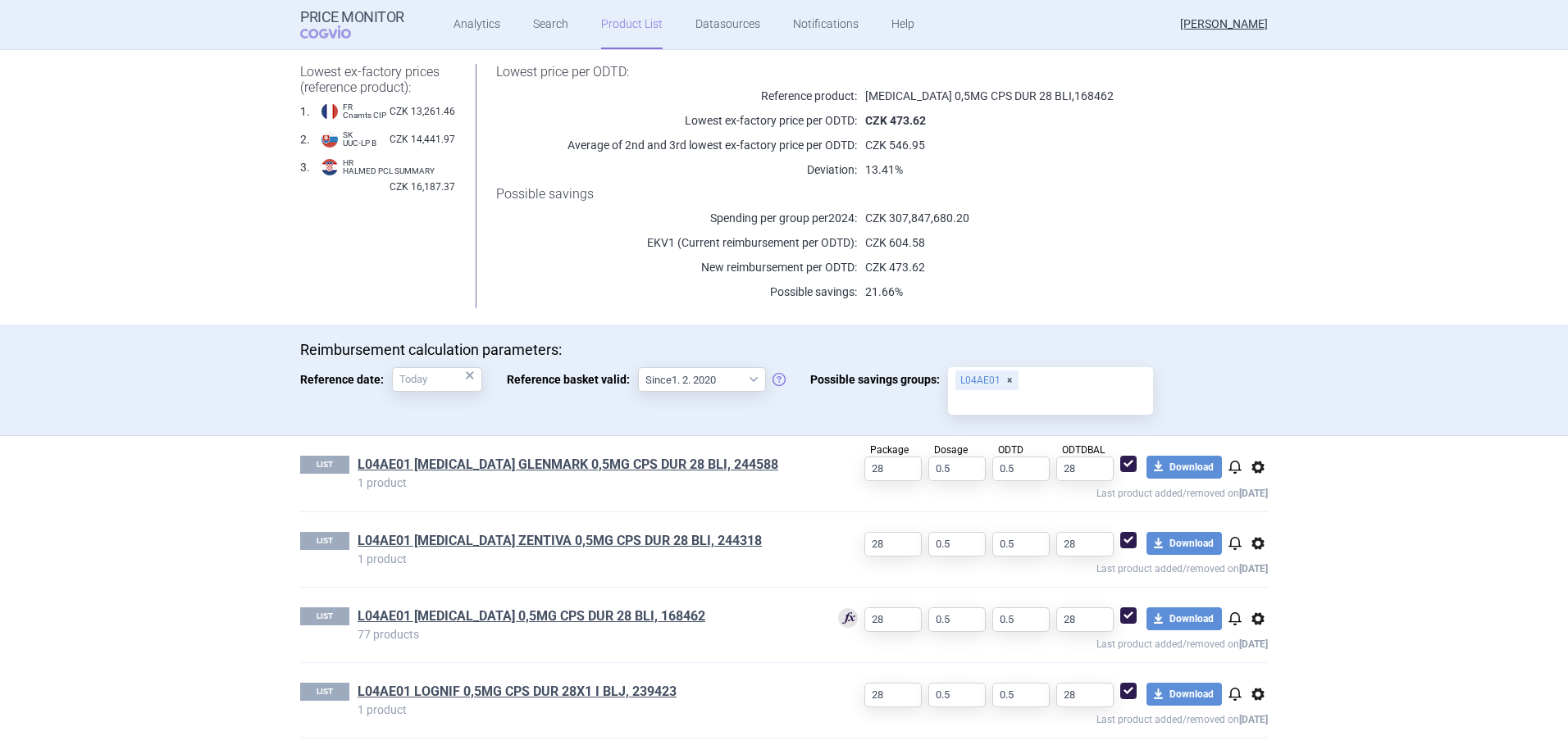
scroll to position [193, 0]
click at [555, 613] on link "L04AE01 [MEDICAL_DATA] 0,5MG CPS DUR 28 BLI, 168462" at bounding box center [531, 615] width 347 height 18
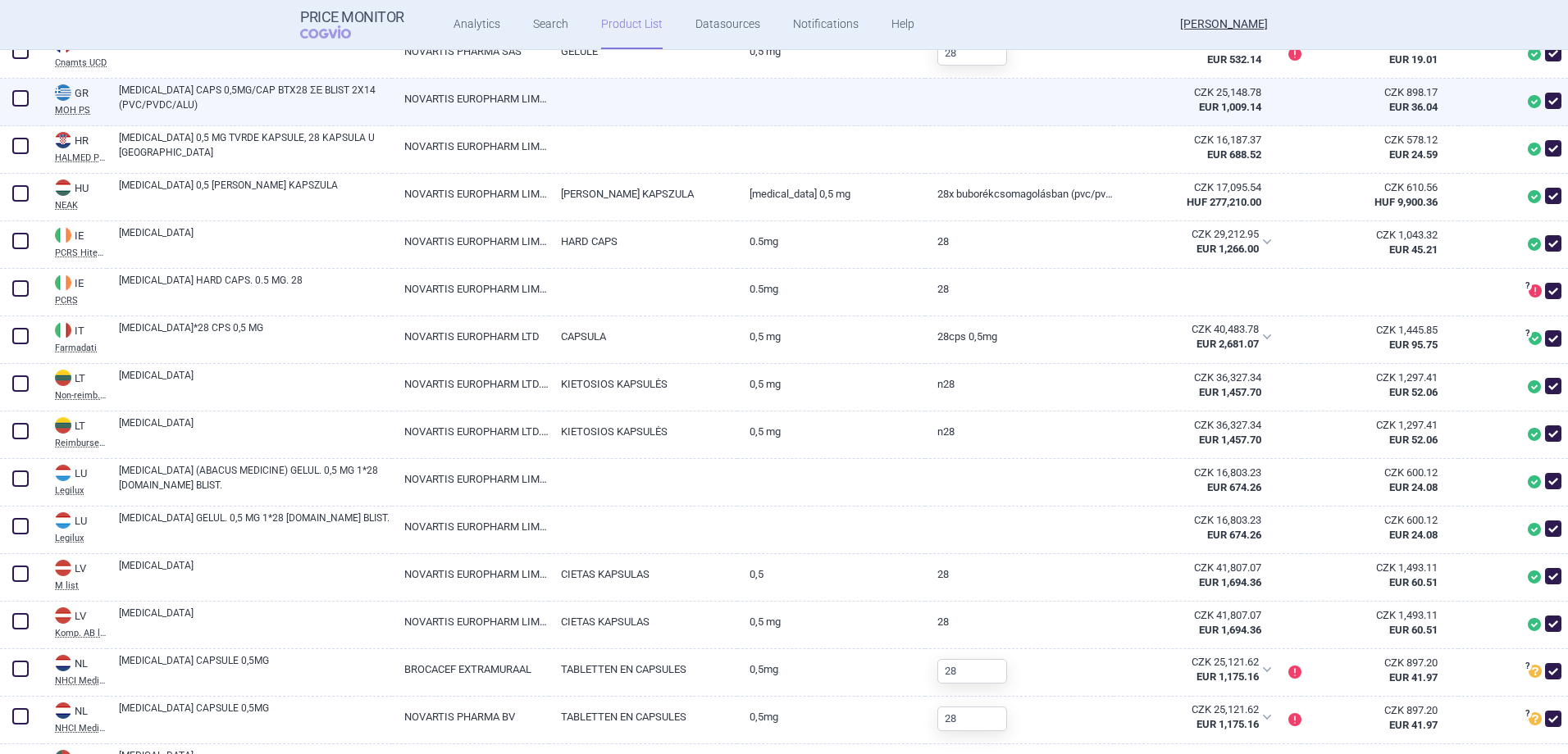
scroll to position [1394, 0]
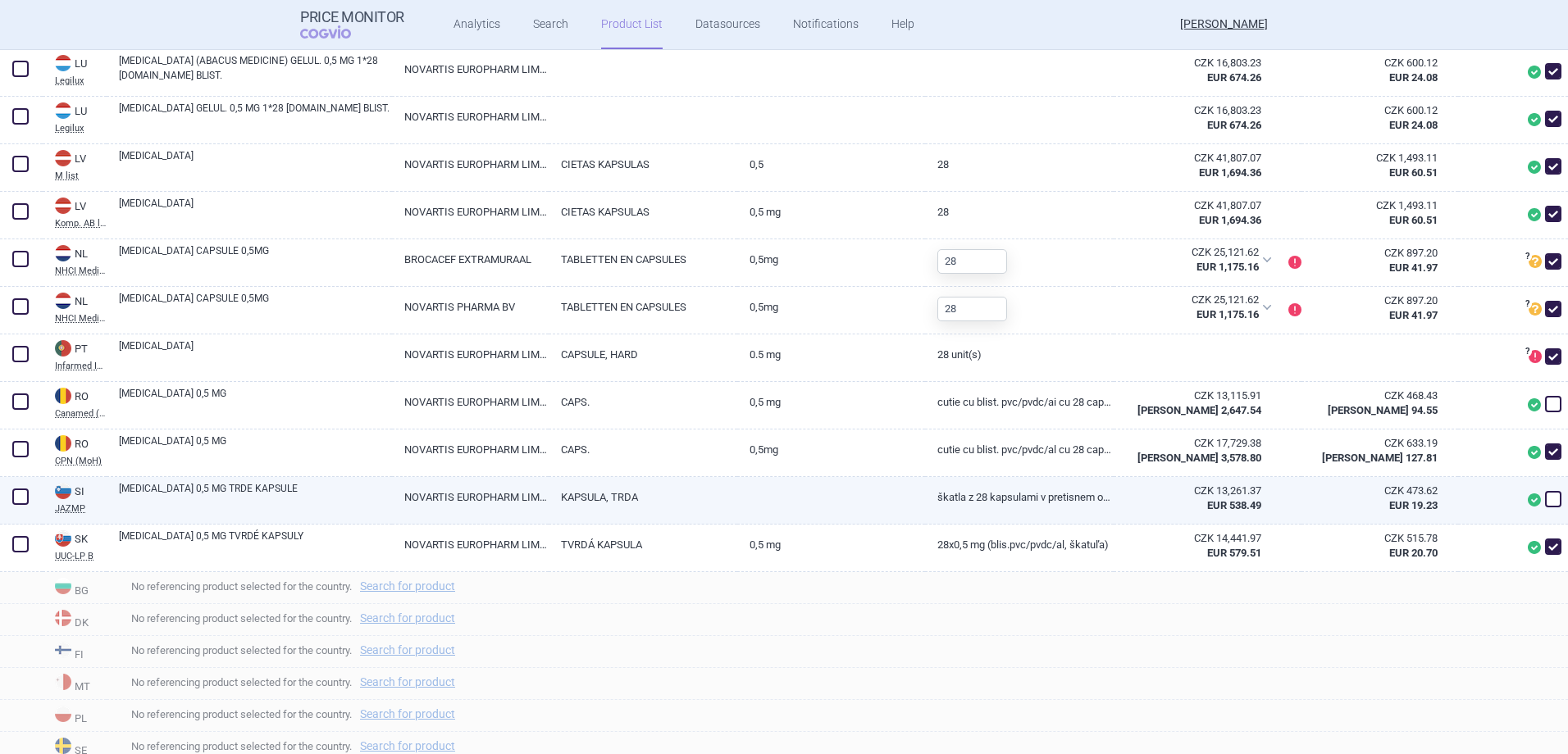
click at [1544, 497] on span at bounding box center [1552, 499] width 16 height 16
checkbox input "true"
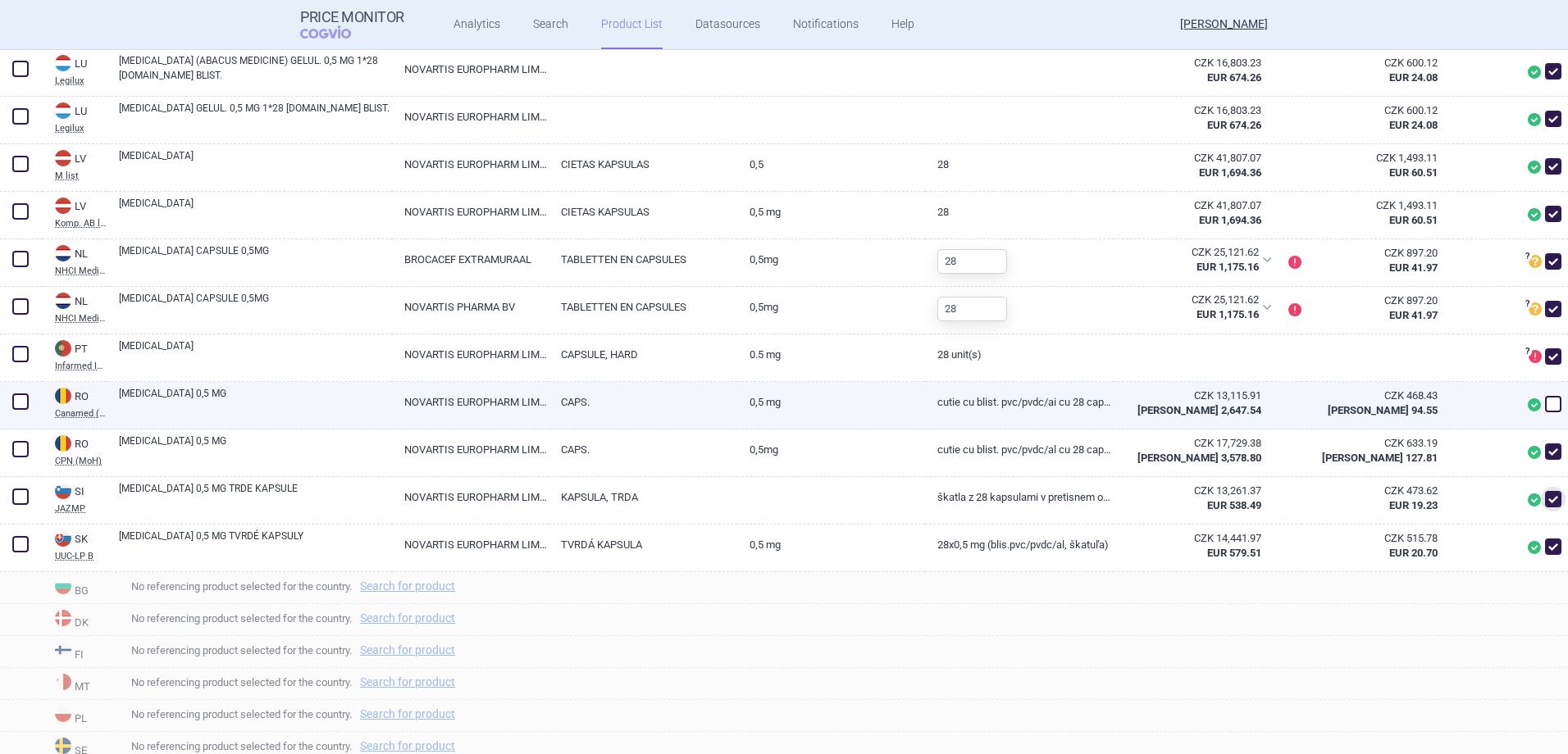
click at [1544, 408] on span at bounding box center [1552, 403] width 16 height 16
checkbox input "true"
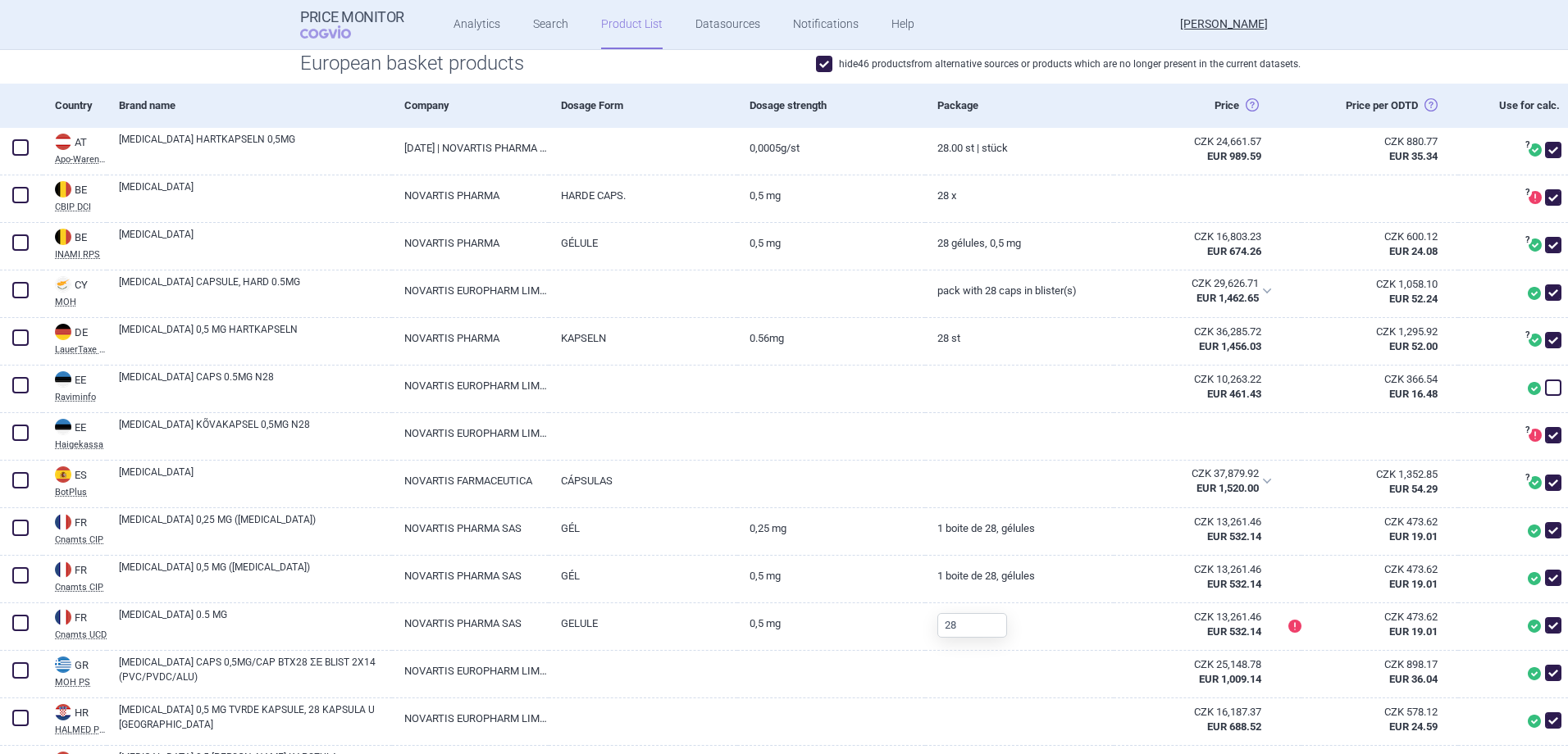
scroll to position [410, 0]
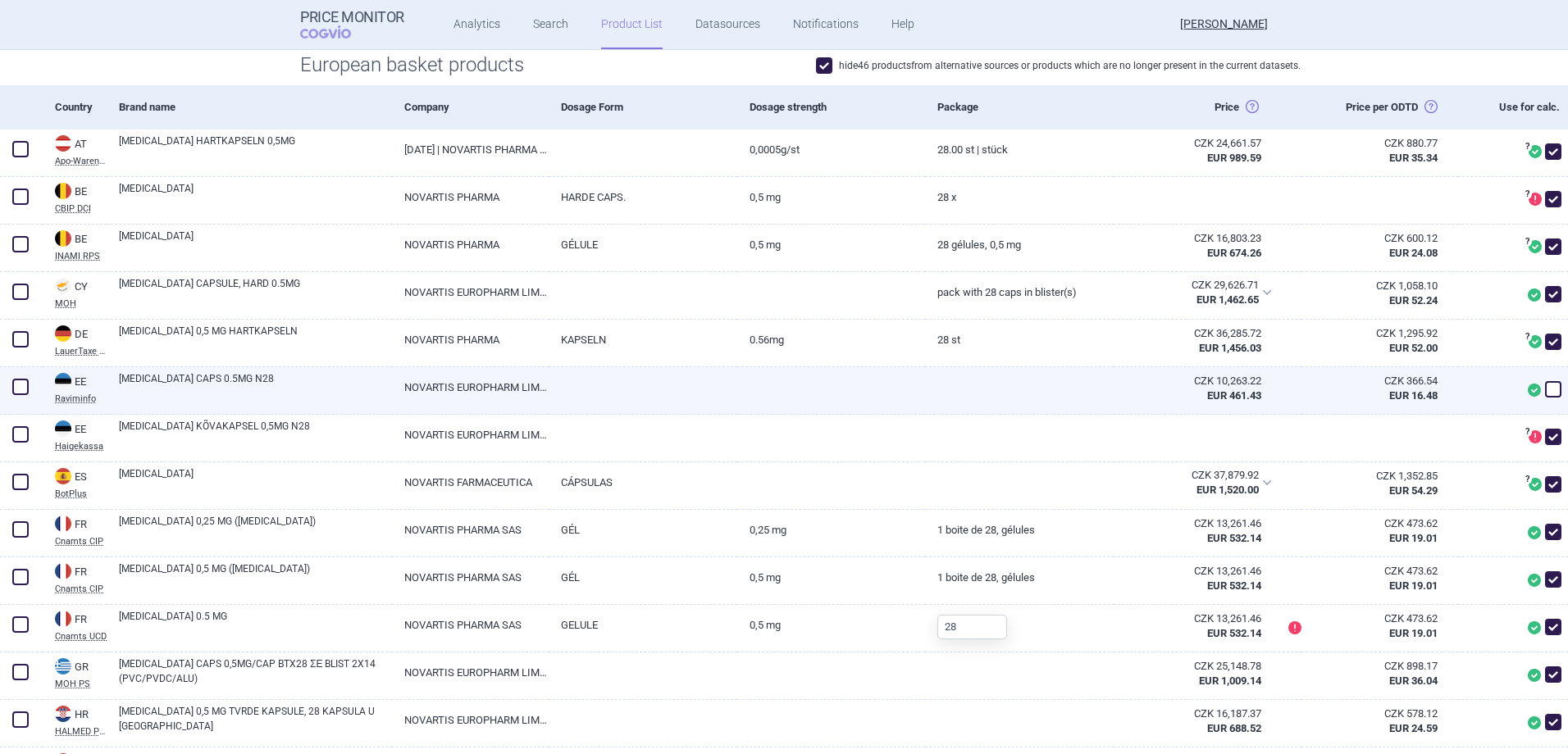
click at [1544, 382] on span at bounding box center [1552, 389] width 16 height 16
checkbox input "true"
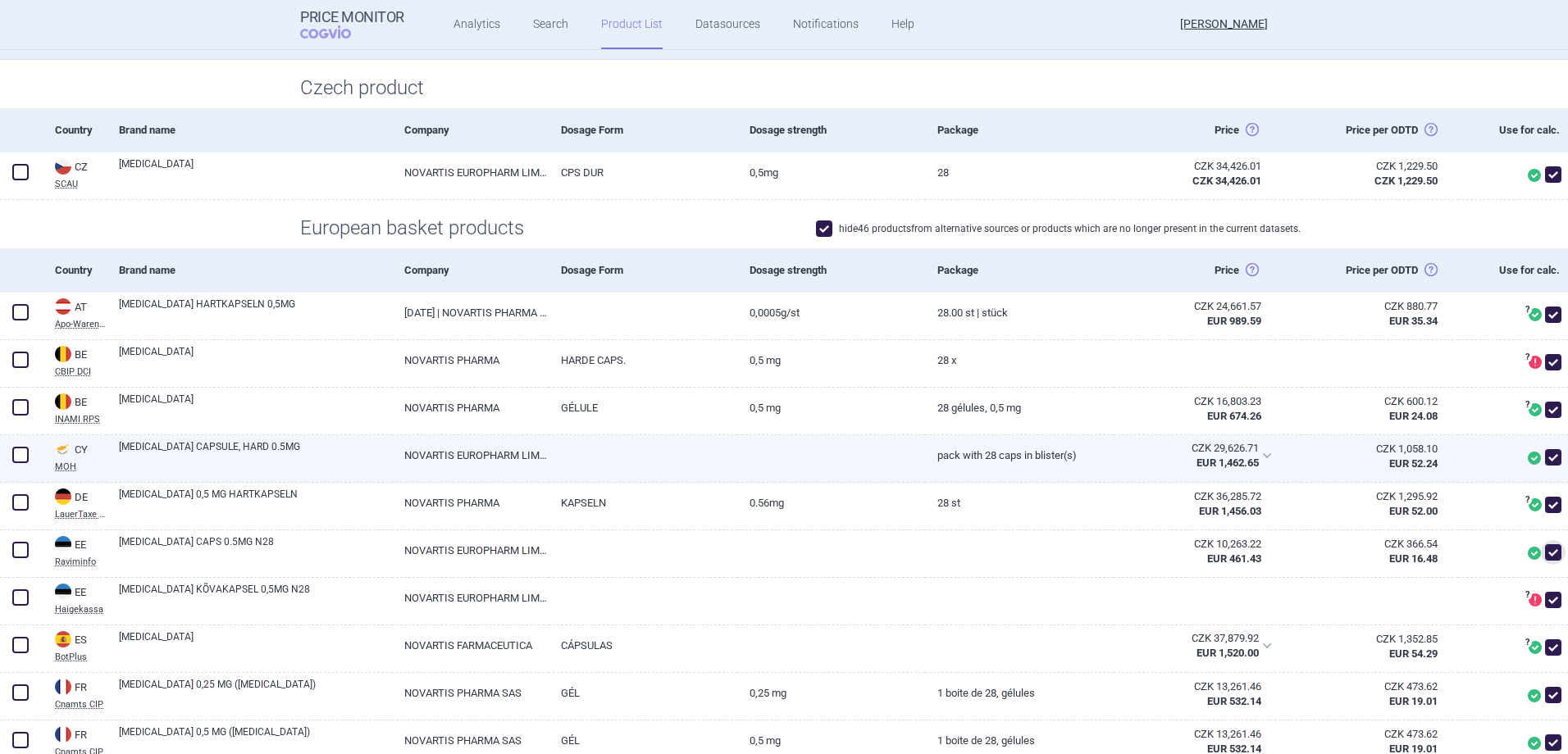
scroll to position [246, 0]
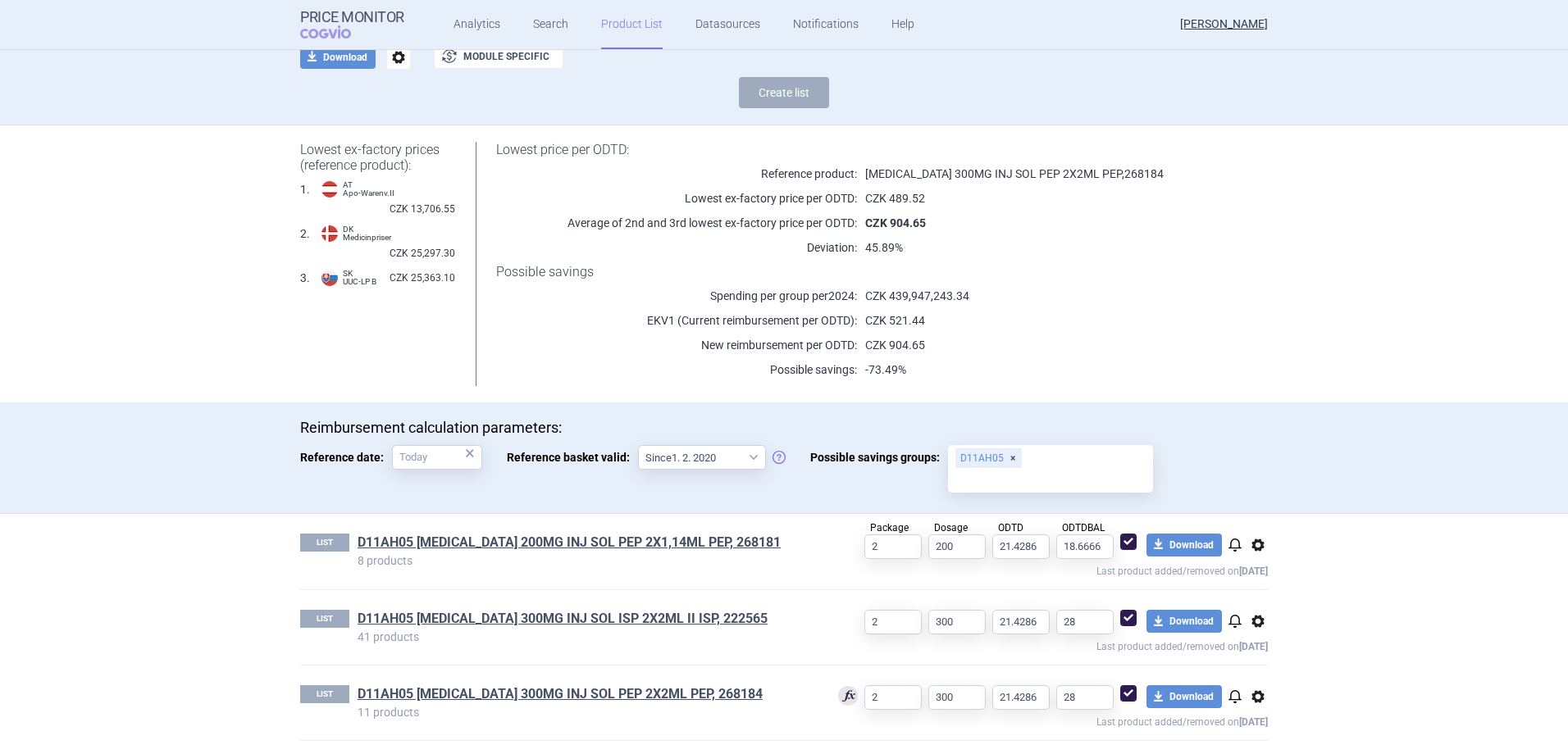
scroll to position [117, 0]
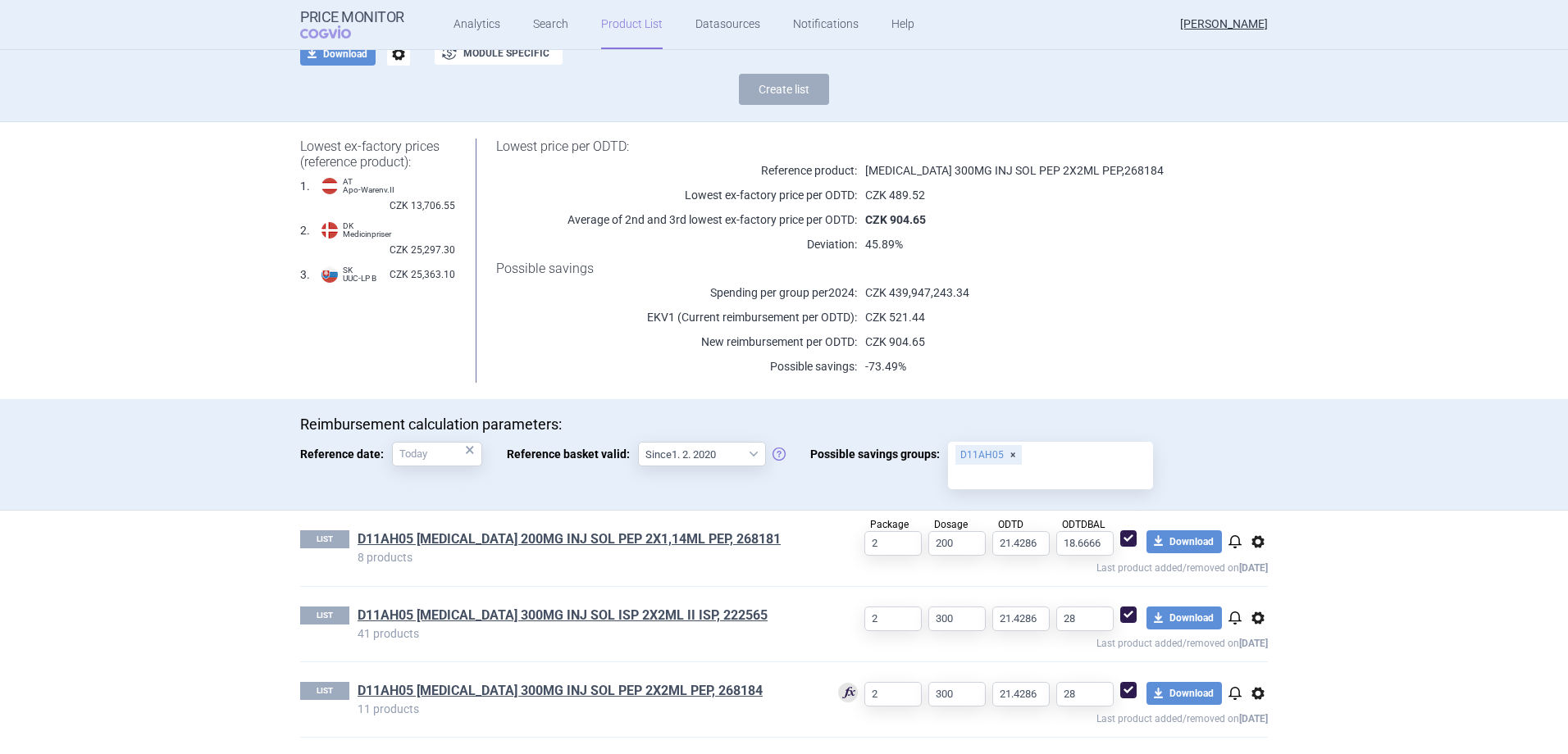
click at [641, 24] on link "Product List" at bounding box center [631, 25] width 62 height 49
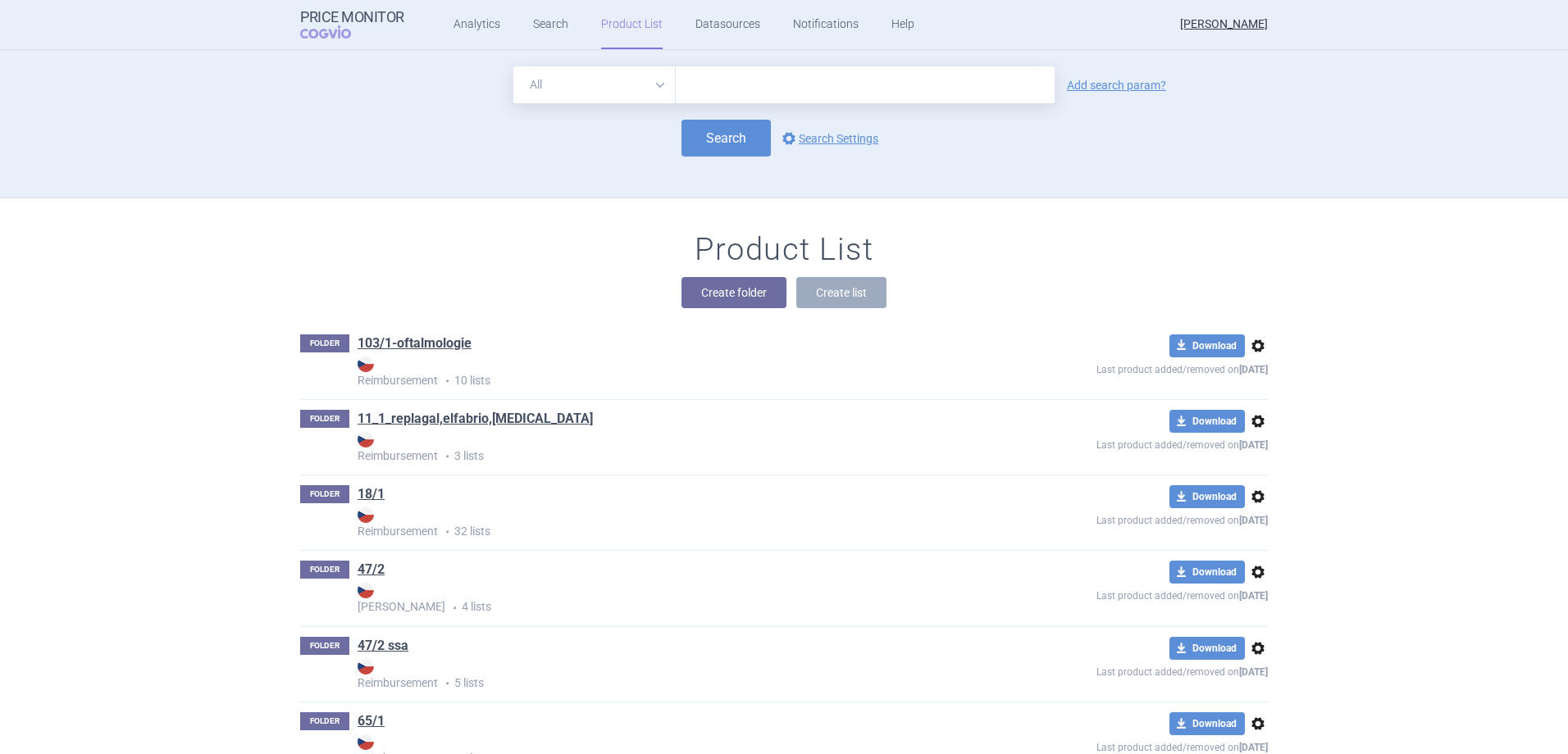
scroll to position [149, 0]
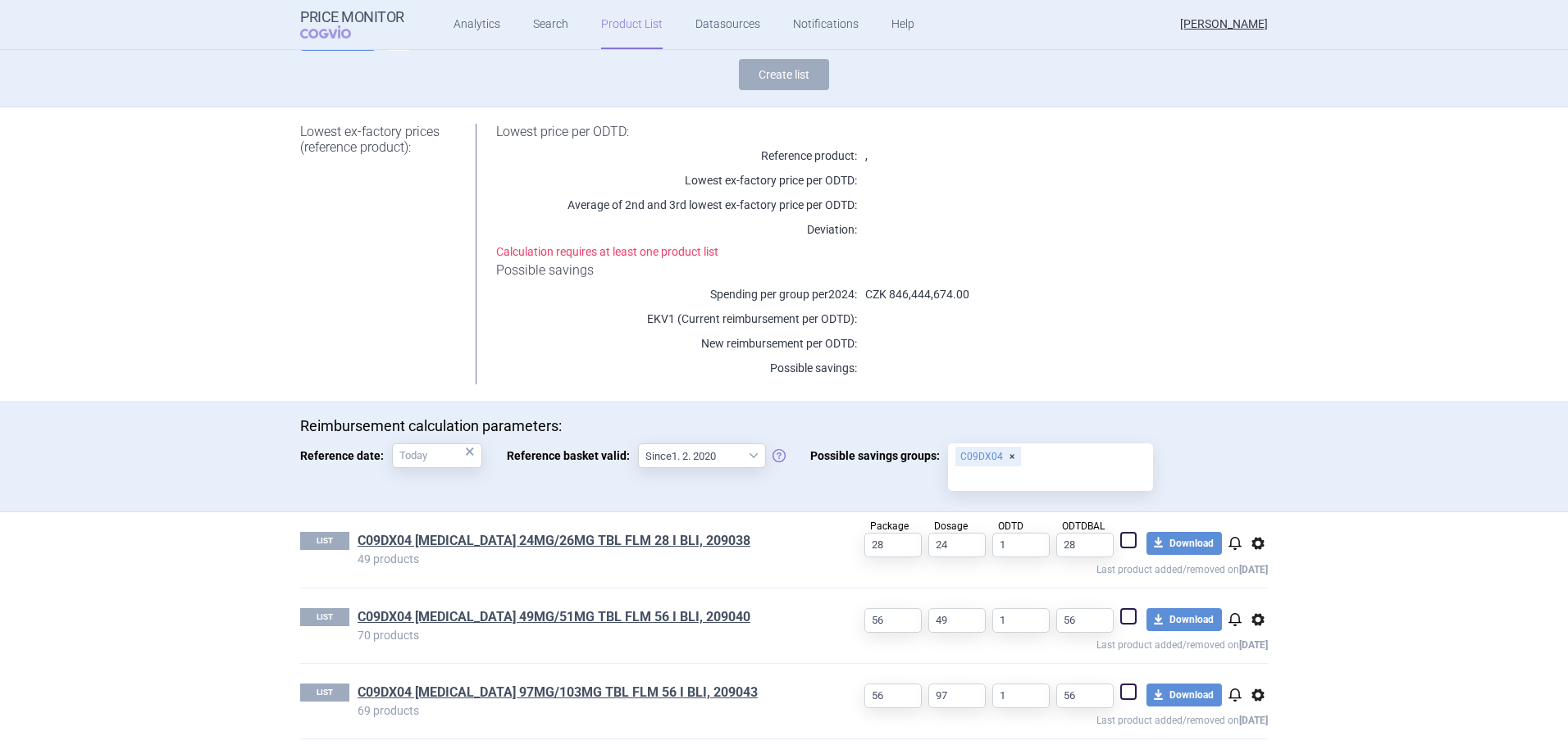
scroll to position [133, 0]
click at [1121, 538] on span at bounding box center [1128, 538] width 16 height 16
checkbox input "true"
click at [1124, 612] on span at bounding box center [1128, 614] width 16 height 16
checkbox input "true"
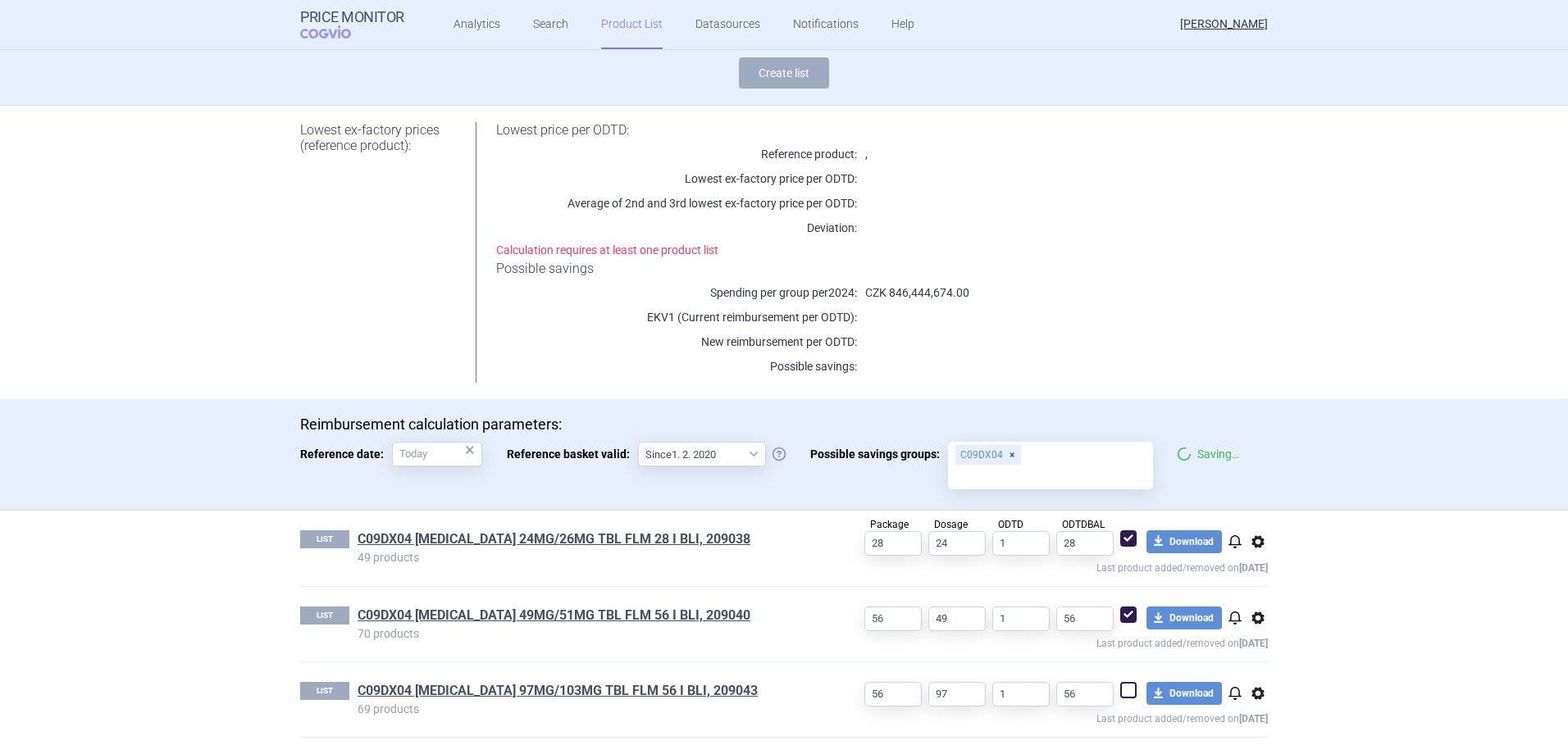
click at [1125, 684] on span at bounding box center [1128, 690] width 16 height 16
checkbox input "true"
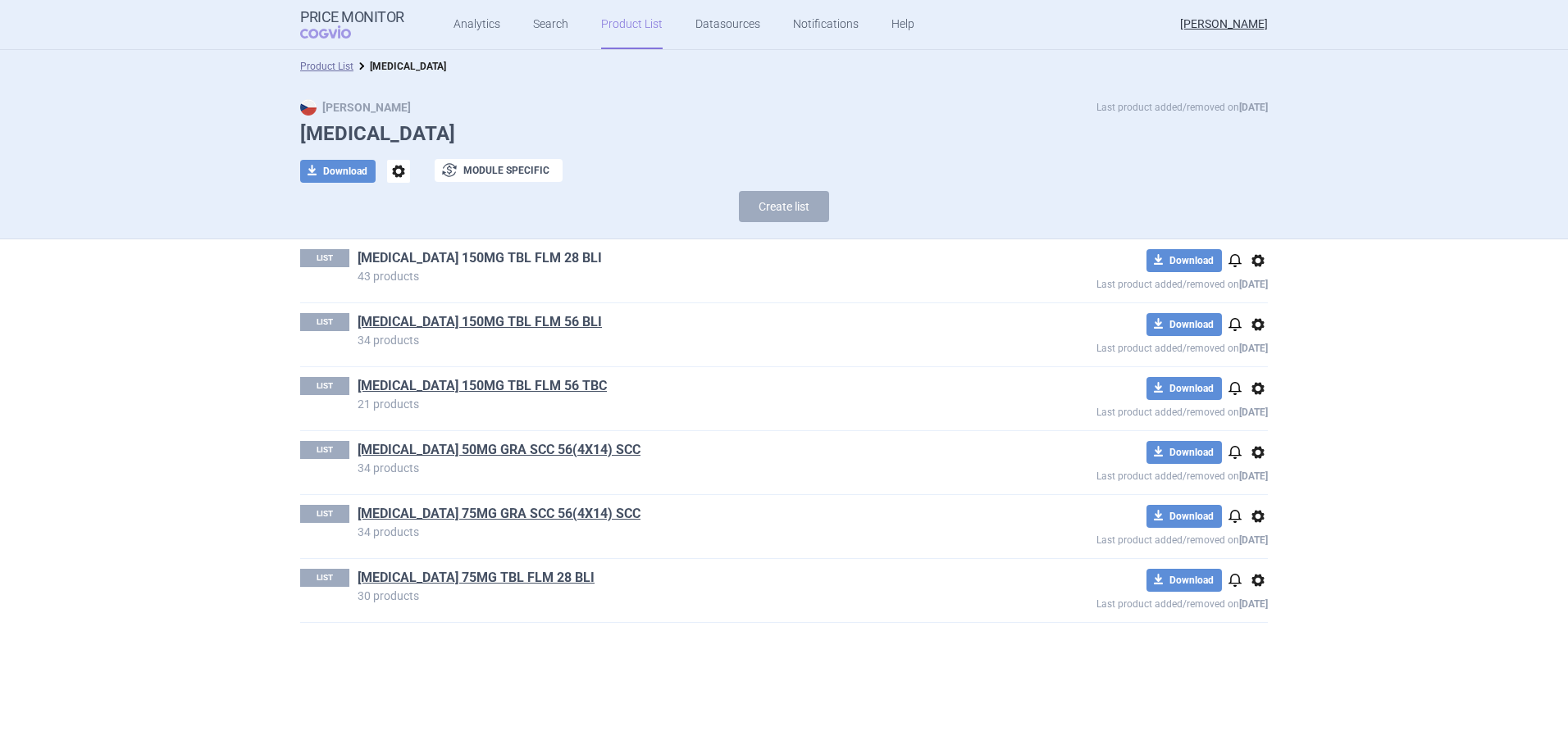
click at [458, 267] on link "KALYDECO 150MG TBL FLM 28 BLI" at bounding box center [480, 257] width 244 height 18
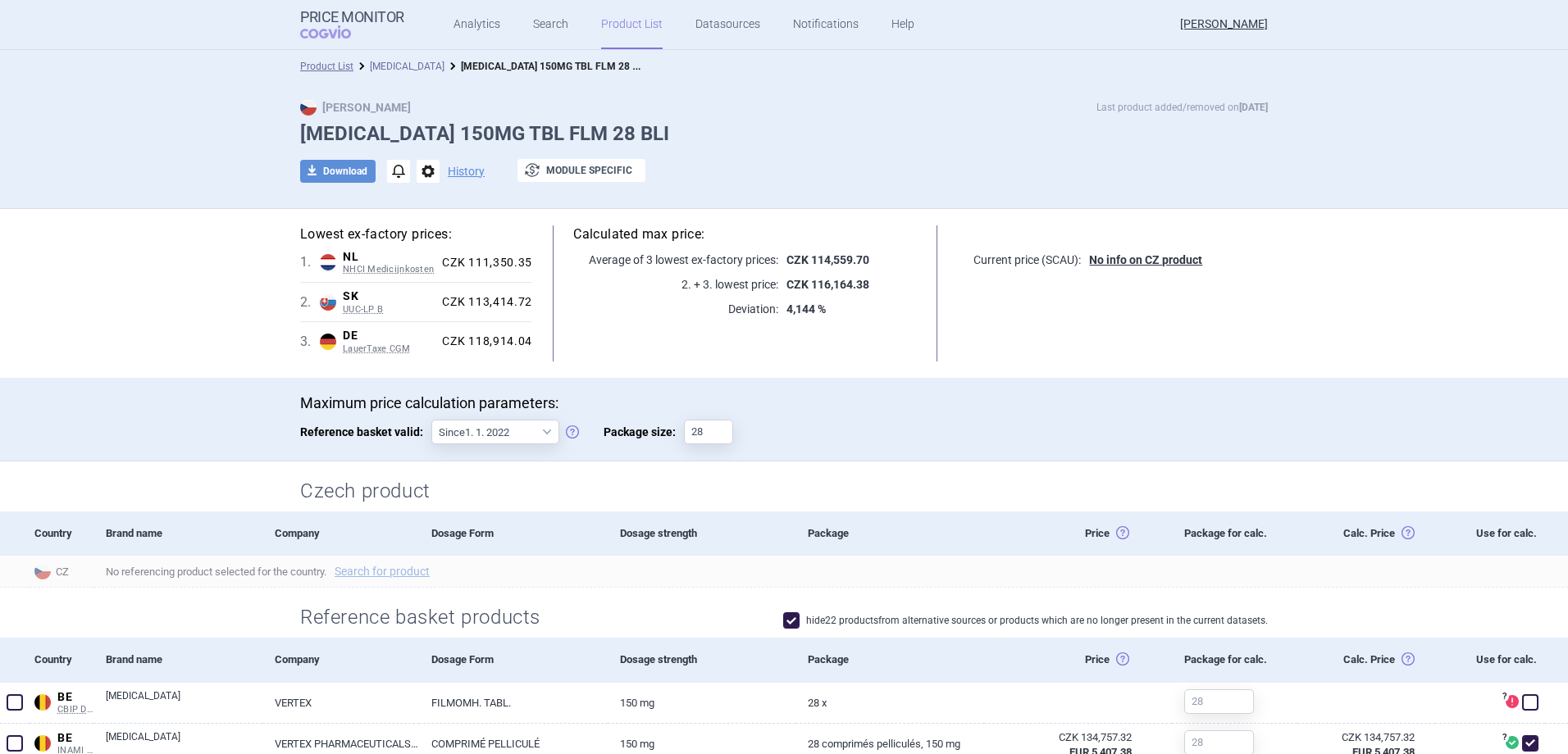
click at [396, 68] on link "kalydeco" at bounding box center [407, 66] width 75 height 11
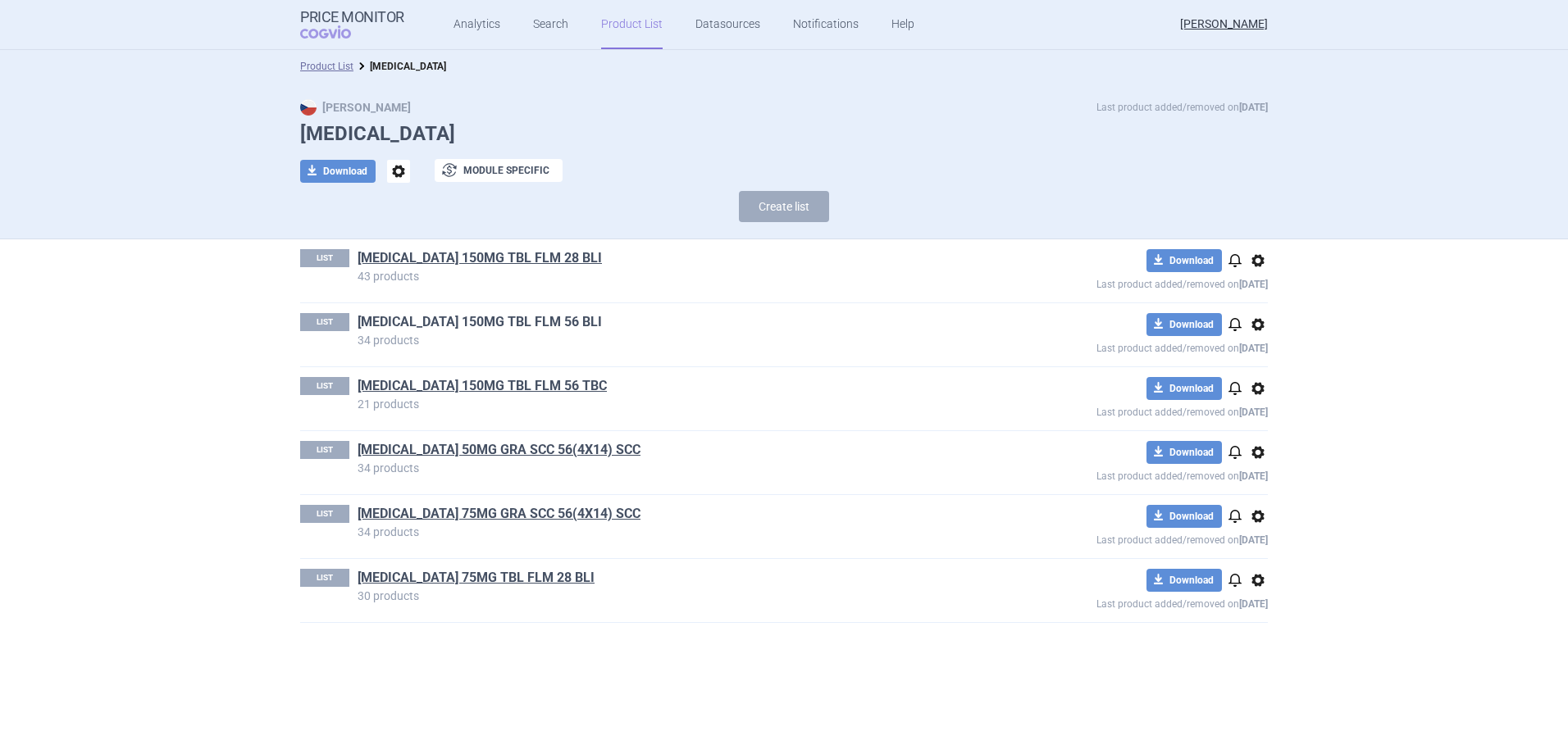
click at [474, 316] on link "KALYDECO 150MG TBL FLM 56 BLI" at bounding box center [480, 322] width 244 height 18
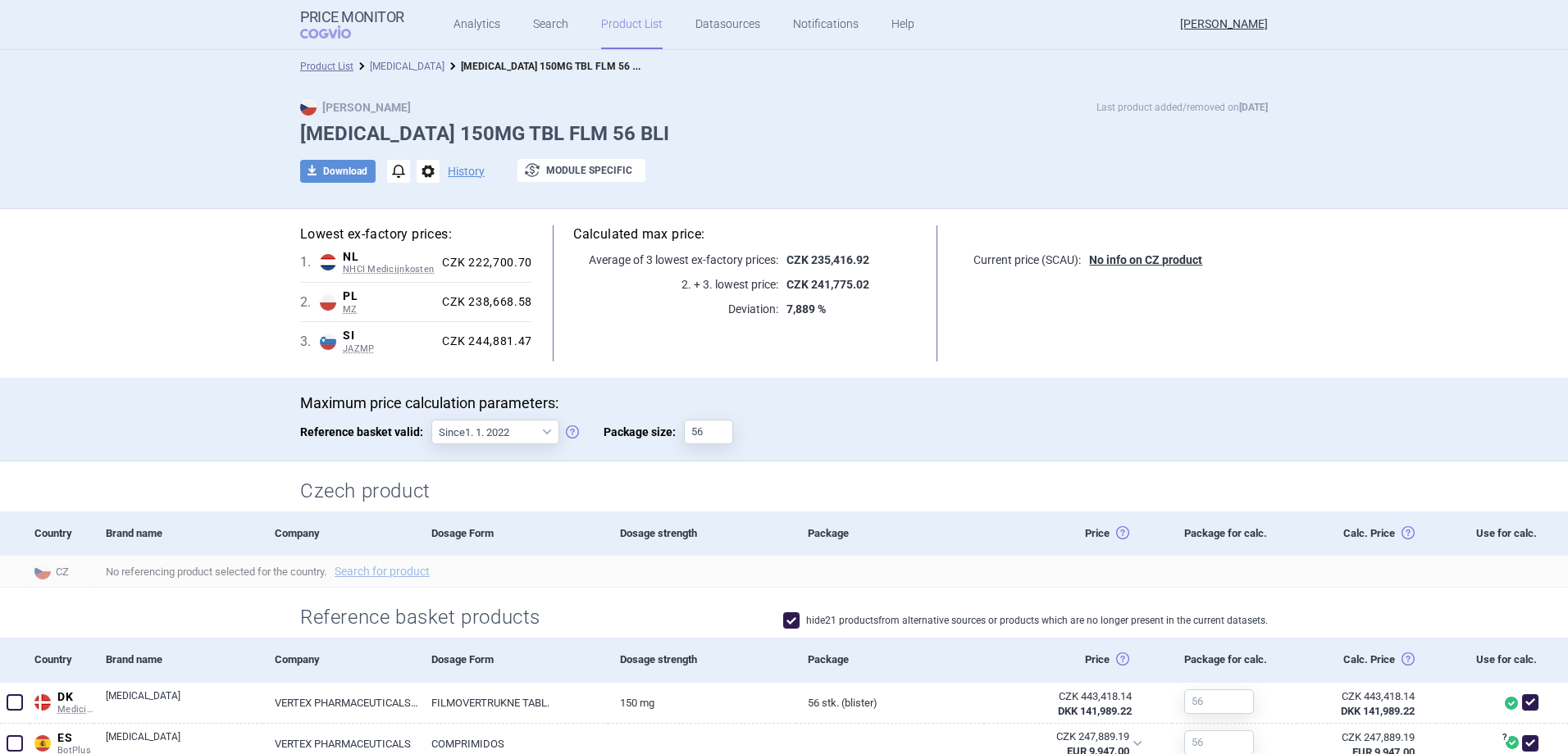
click at [385, 66] on link "kalydeco" at bounding box center [407, 66] width 75 height 11
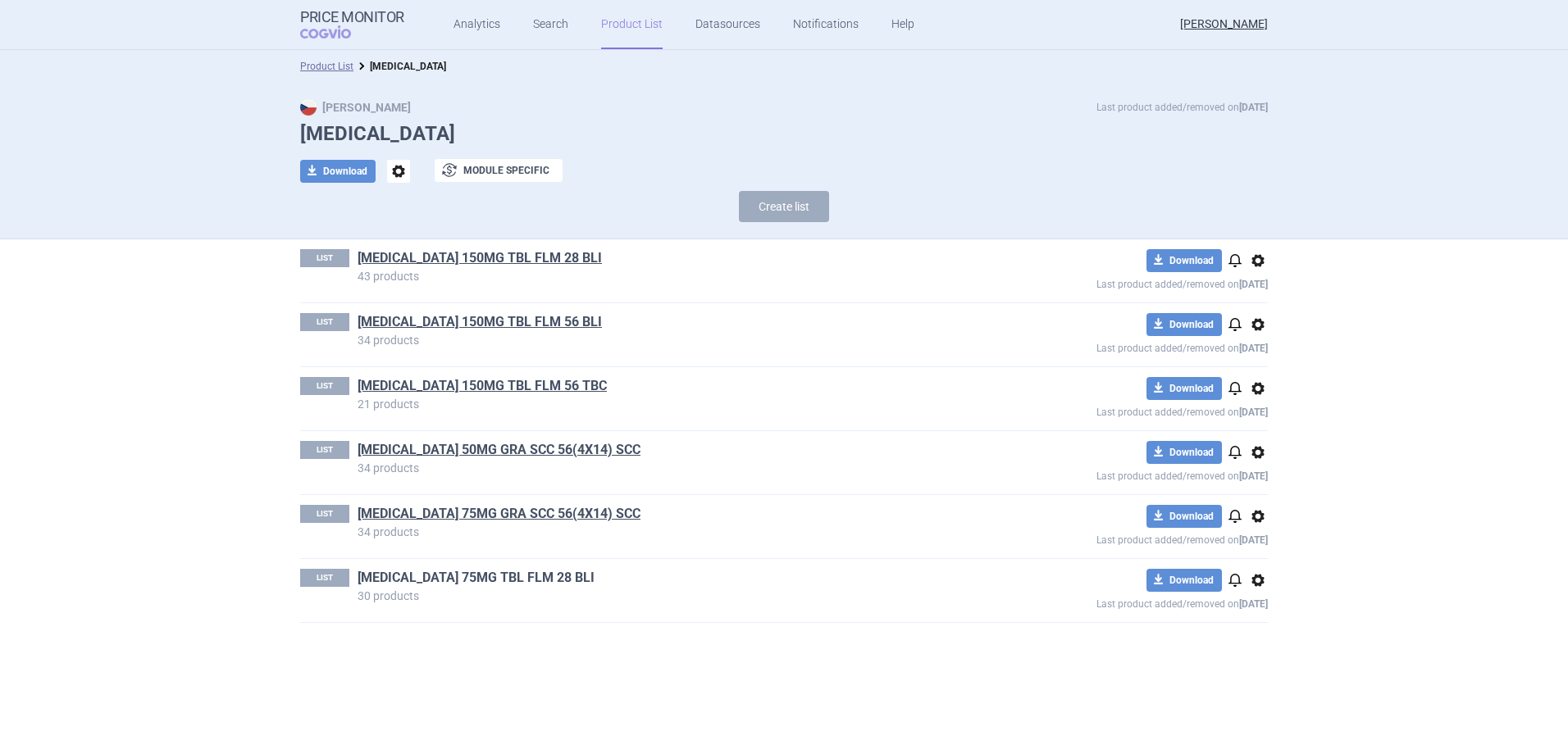
click at [457, 580] on link "KALYDECO 75MG TBL FLM 28 BLI" at bounding box center [476, 577] width 237 height 18
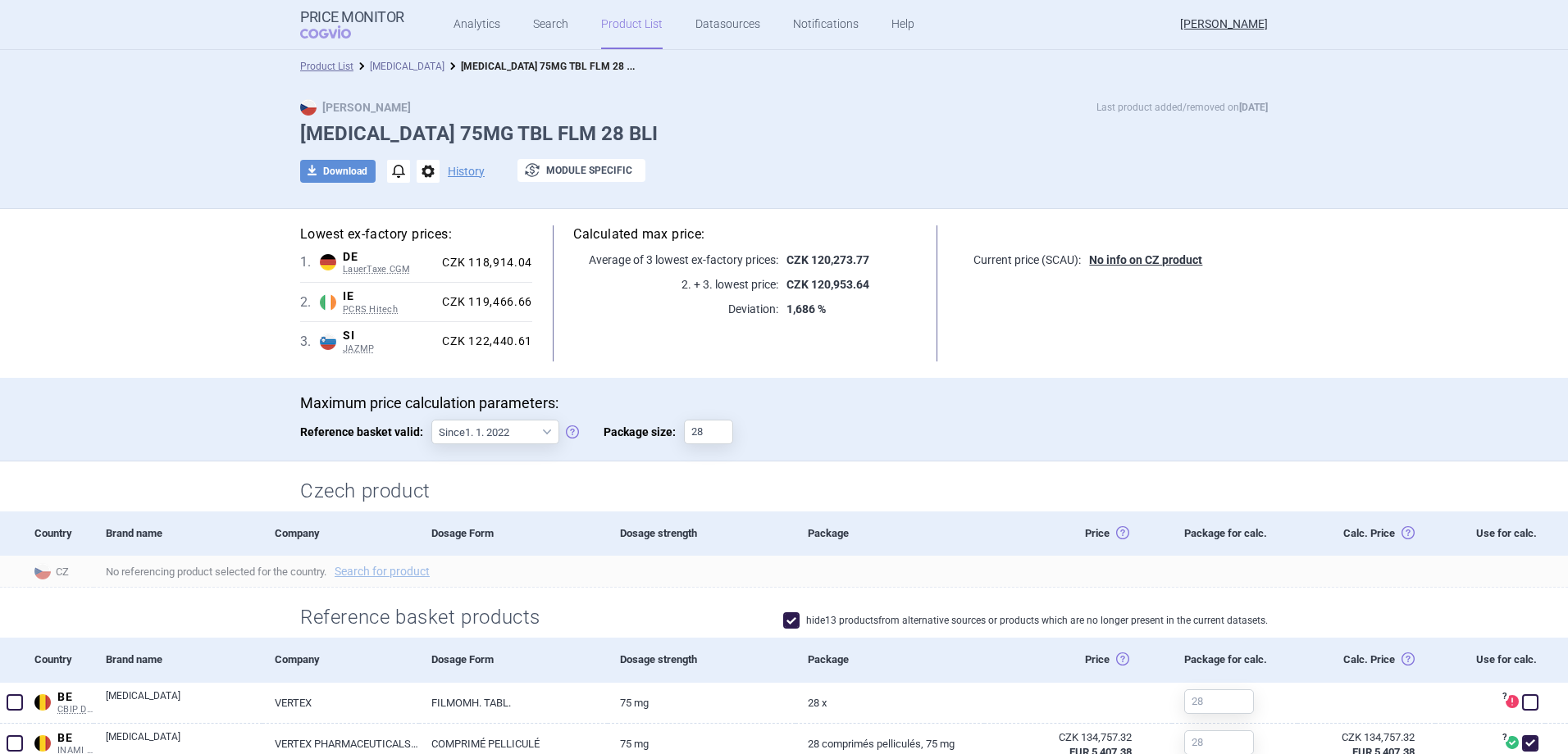
click at [378, 69] on link "kalydeco" at bounding box center [407, 66] width 75 height 11
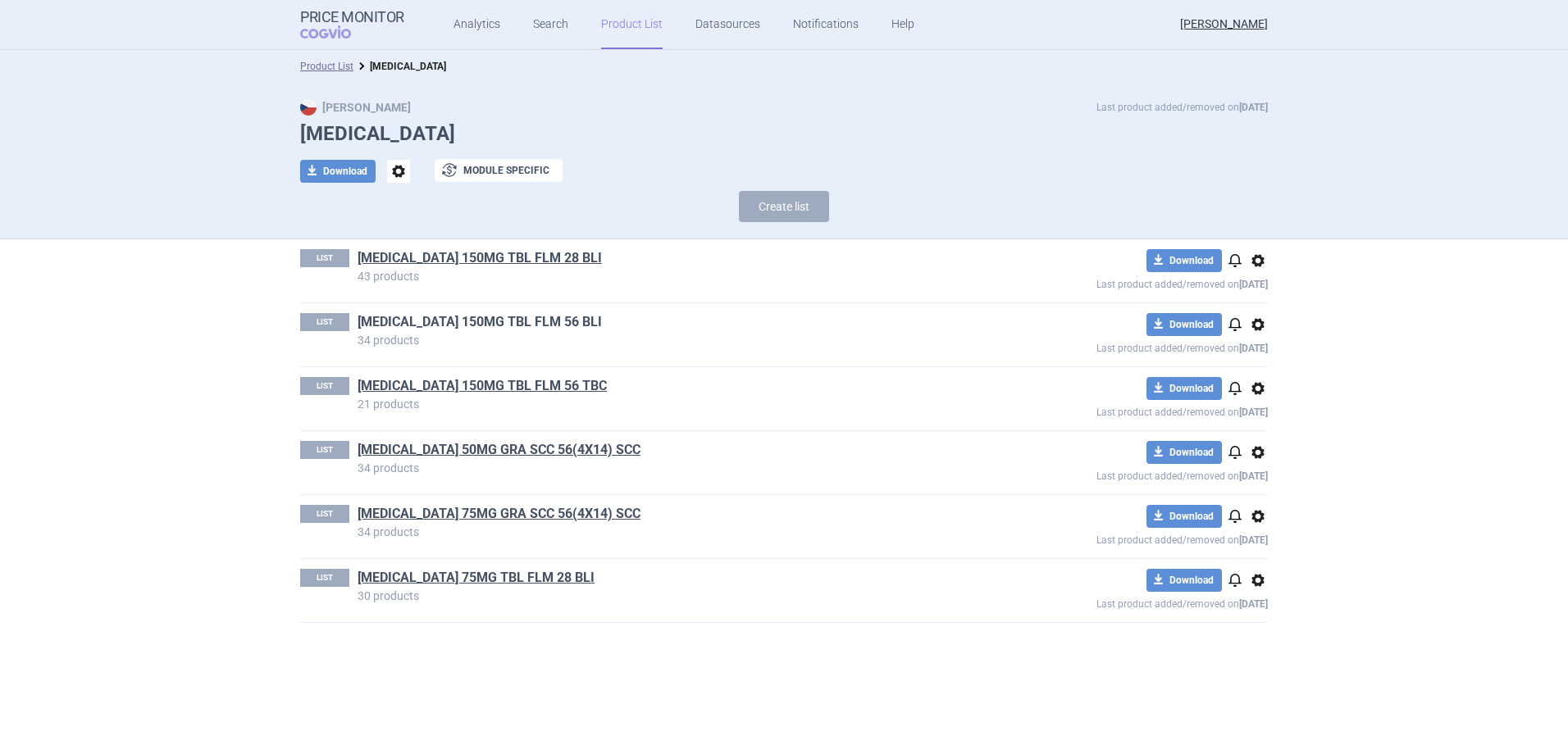
click at [537, 325] on link "KALYDECO 150MG TBL FLM 56 BLI" at bounding box center [480, 322] width 244 height 18
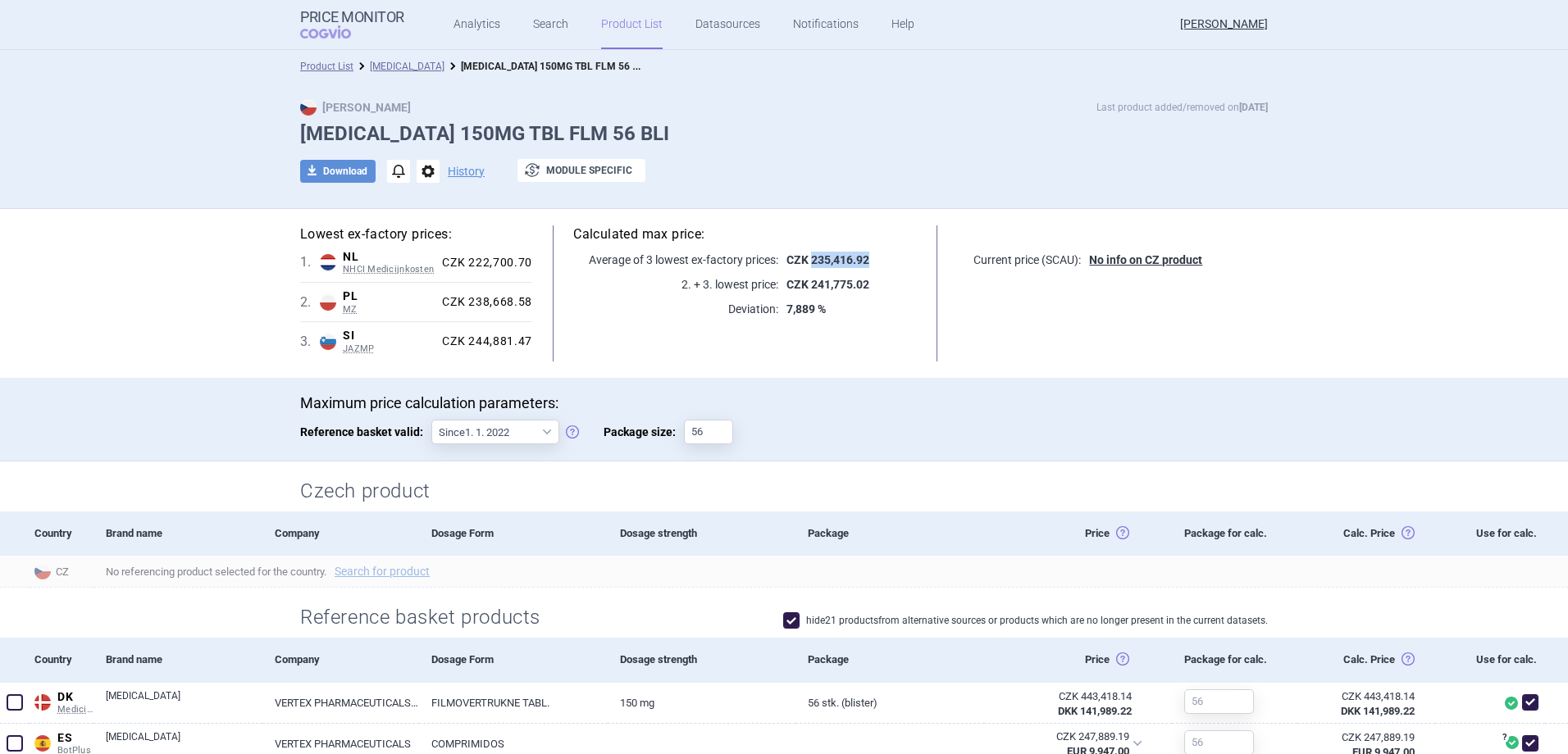
drag, startPoint x: 806, startPoint y: 261, endPoint x: 865, endPoint y: 262, distance: 59.0
click at [865, 262] on p "CZK 235,416.92" at bounding box center [847, 259] width 138 height 16
copy strong "235,416.92"
click at [378, 64] on link "[MEDICAL_DATA]" at bounding box center [407, 66] width 75 height 11
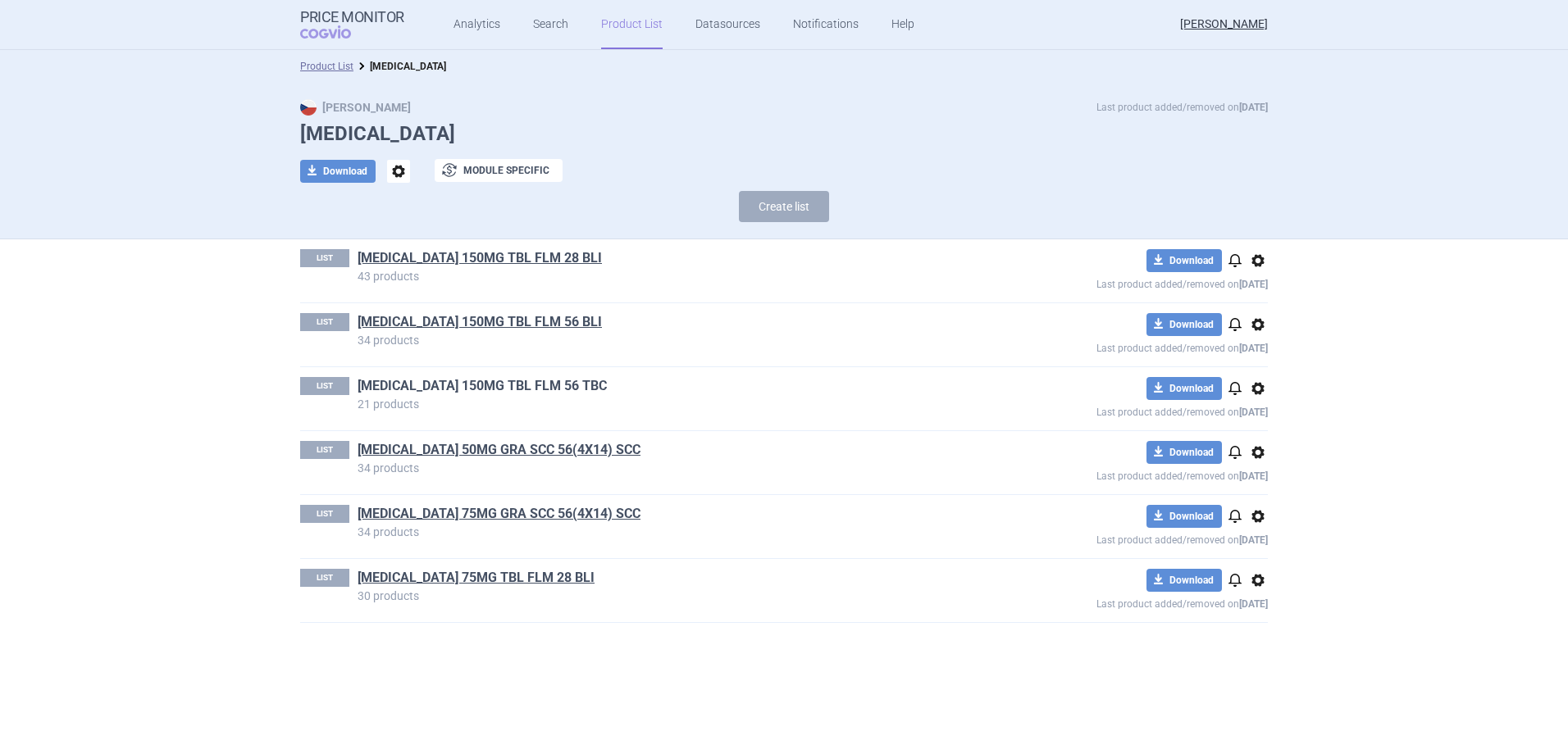
click at [529, 393] on link "KALYDECO 150MG TBL FLM 56 TBC" at bounding box center [482, 386] width 249 height 18
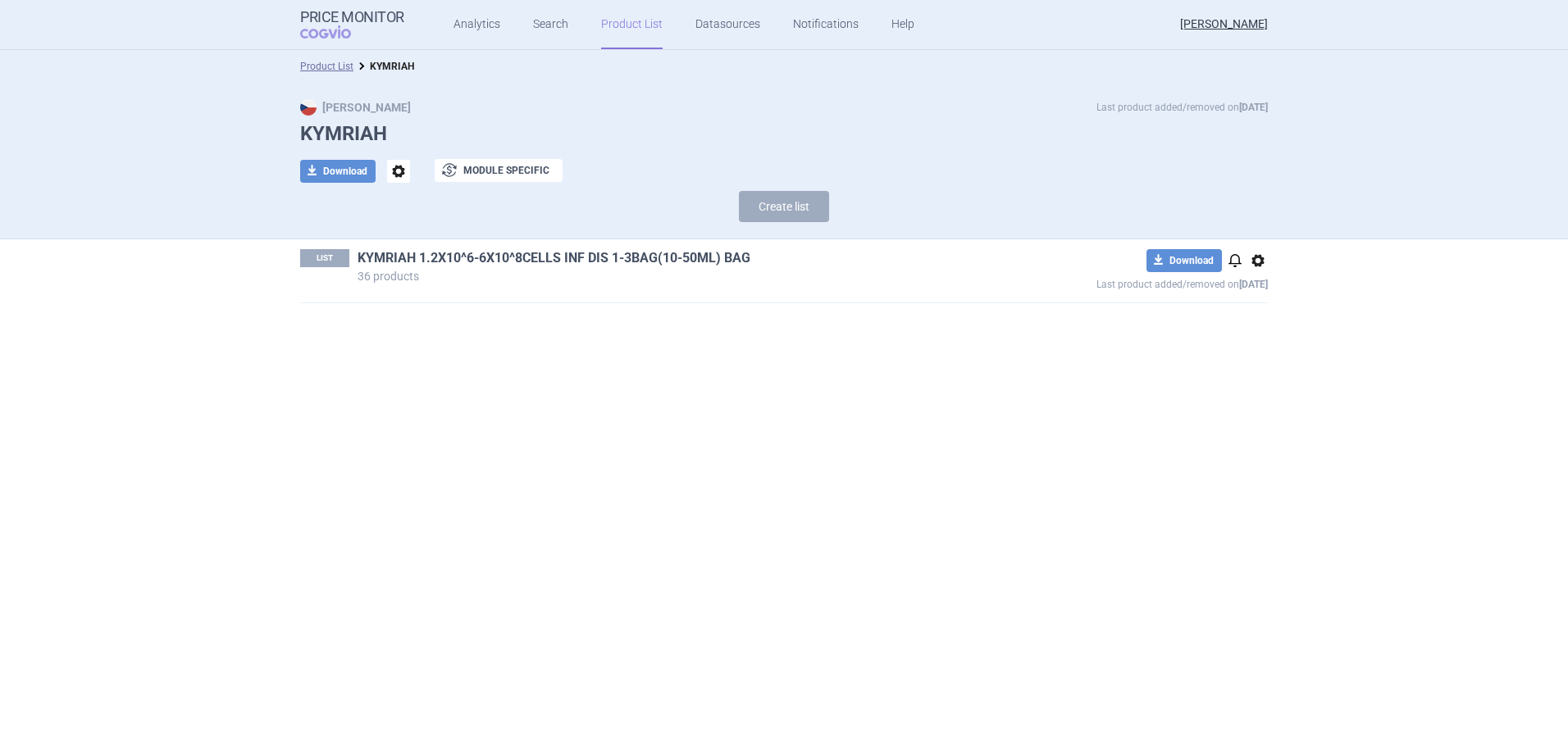
click at [587, 257] on link "KYMRIAH 1.2X10^6-6X10^8CELLS INF DIS 1-3BAG(10-50ML) BAG" at bounding box center [554, 257] width 393 height 18
click at [461, 264] on link "LEQVIO 284MG INJ SOL 1X1.5ML I ISP" at bounding box center [472, 257] width 230 height 18
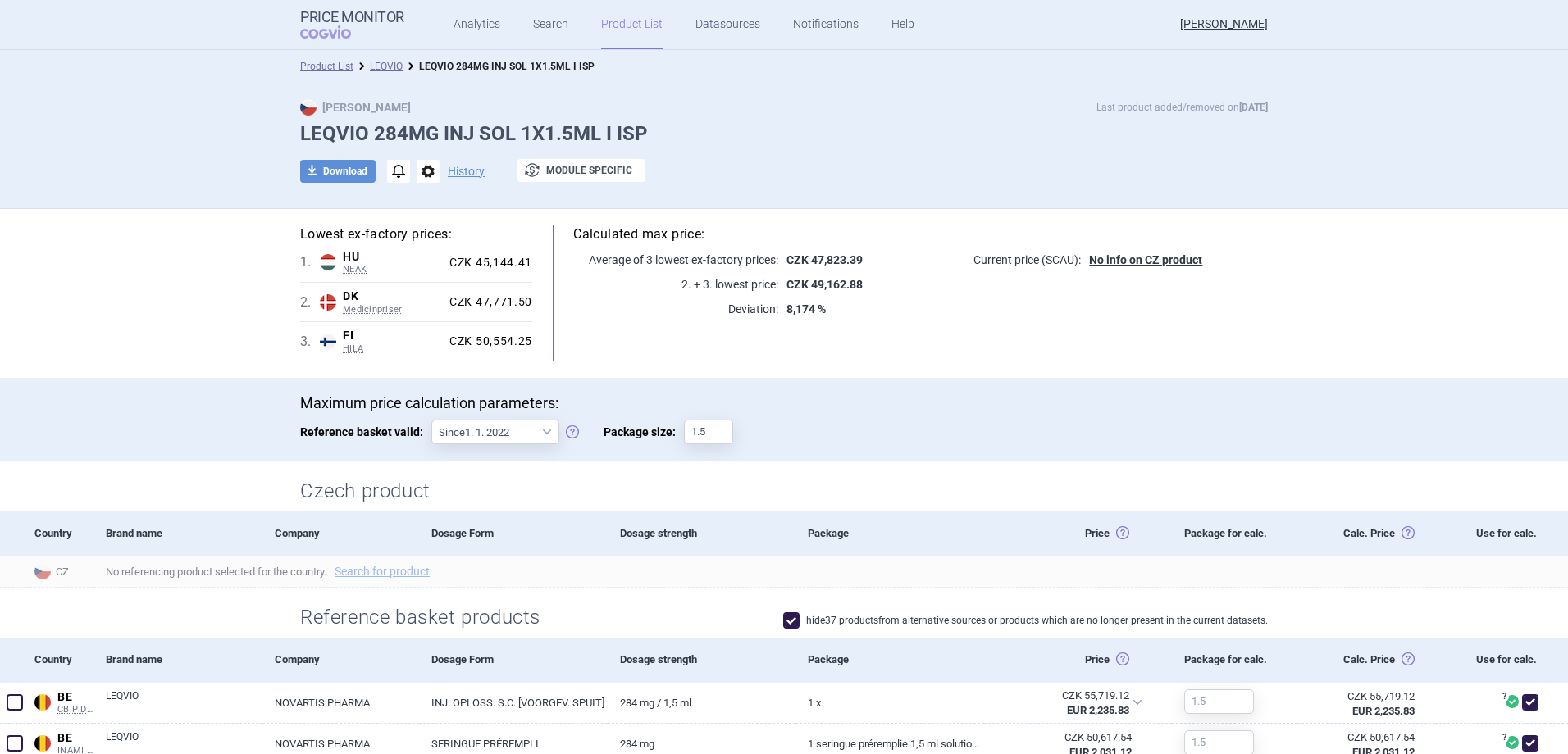
click at [615, 24] on link "Product List" at bounding box center [631, 25] width 62 height 49
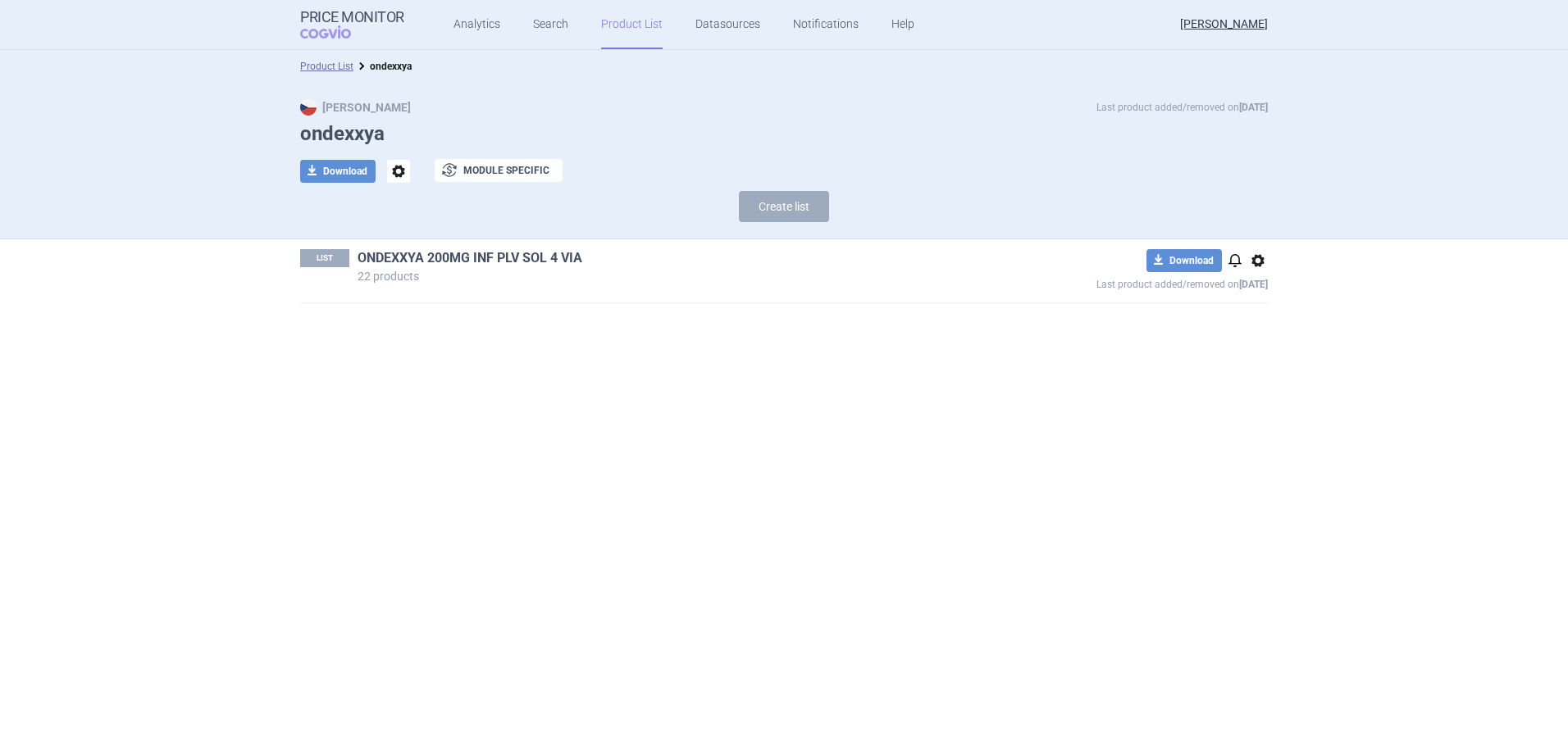
click at [572, 259] on link "ONDEXXYA 200MG INF PLV SOL 4 VIA" at bounding box center [469, 257] width 224 height 18
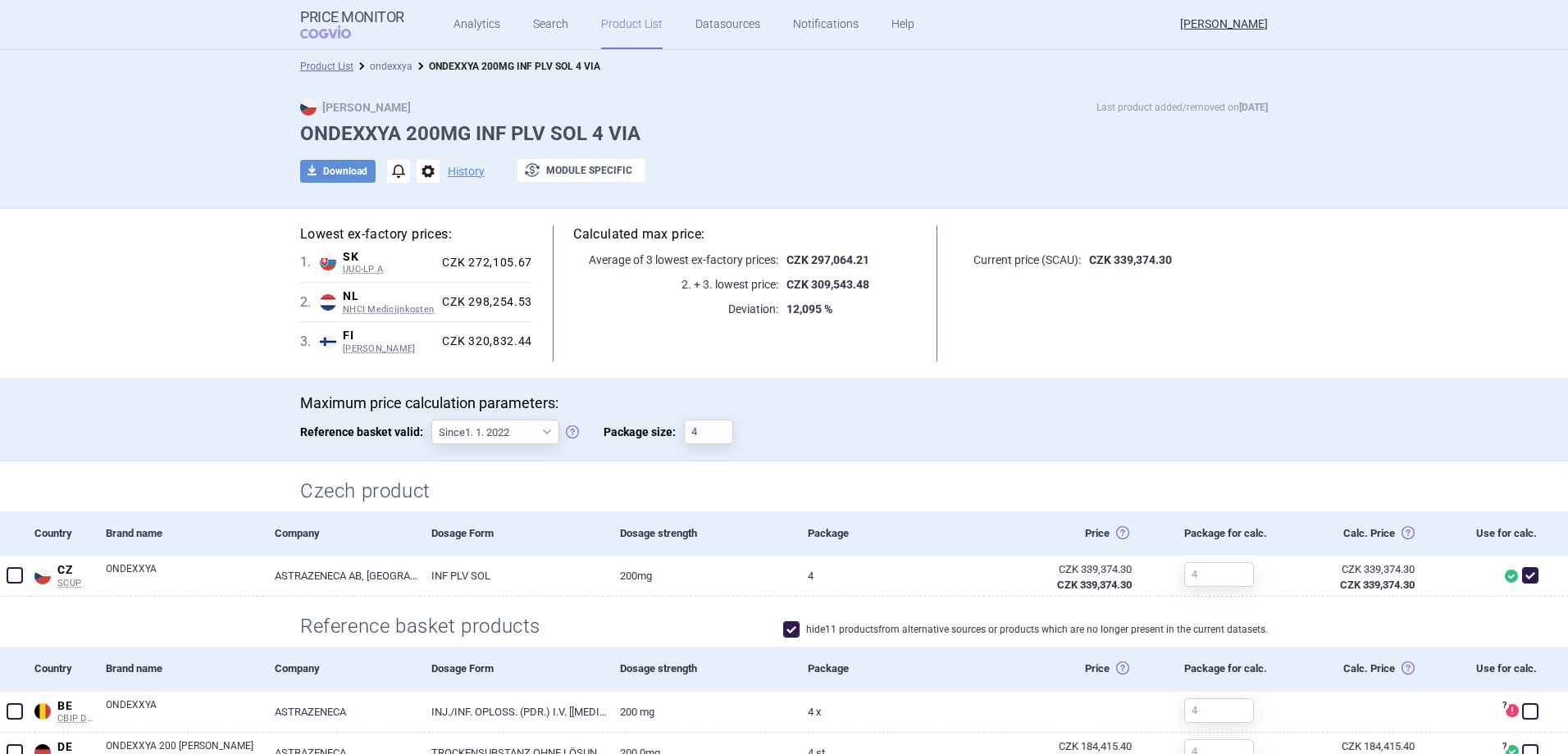
click at [372, 68] on link "ondexxya" at bounding box center [391, 66] width 43 height 11
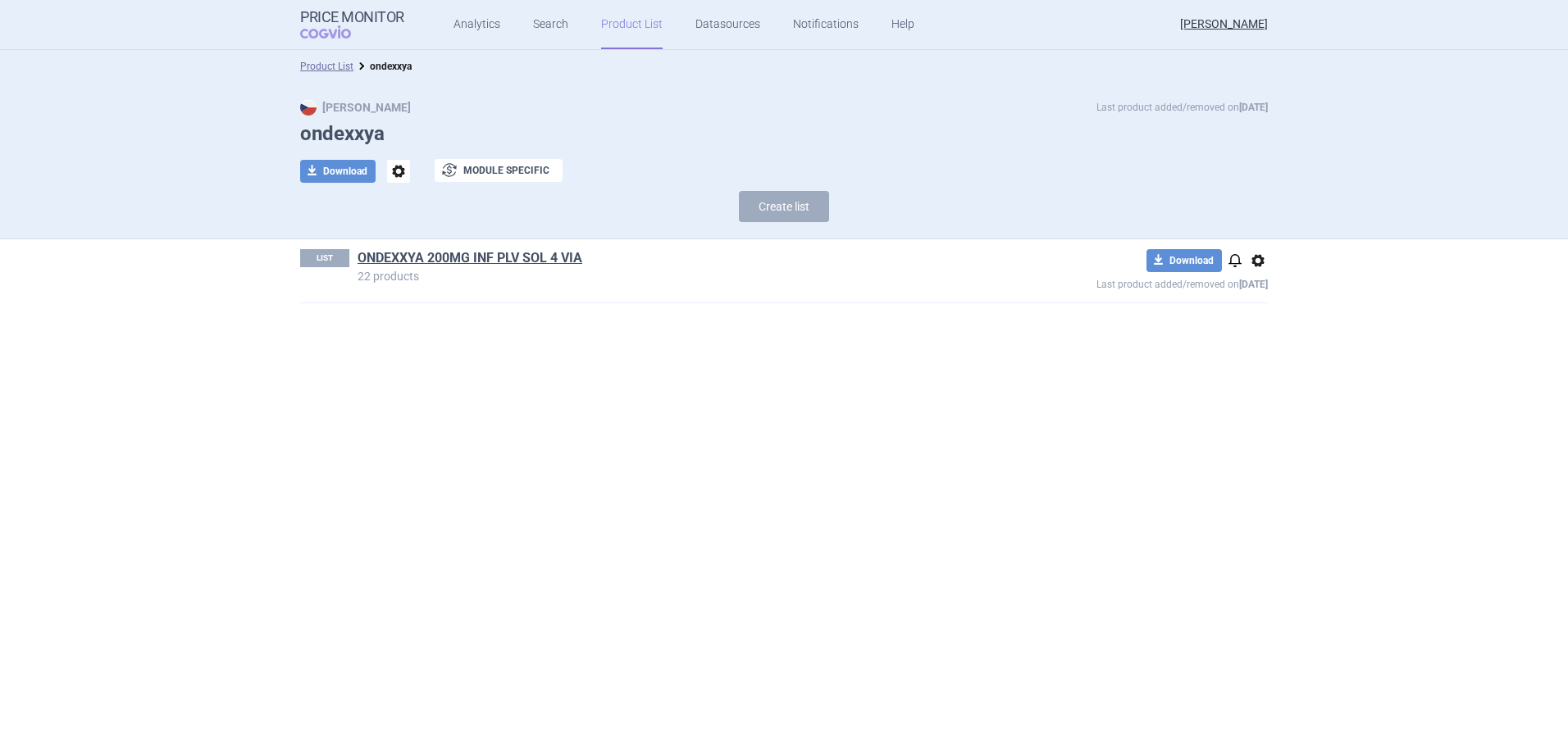
click at [1255, 254] on span "options" at bounding box center [1258, 260] width 20 height 20
click at [1251, 359] on button "Delete" at bounding box center [1257, 356] width 52 height 24
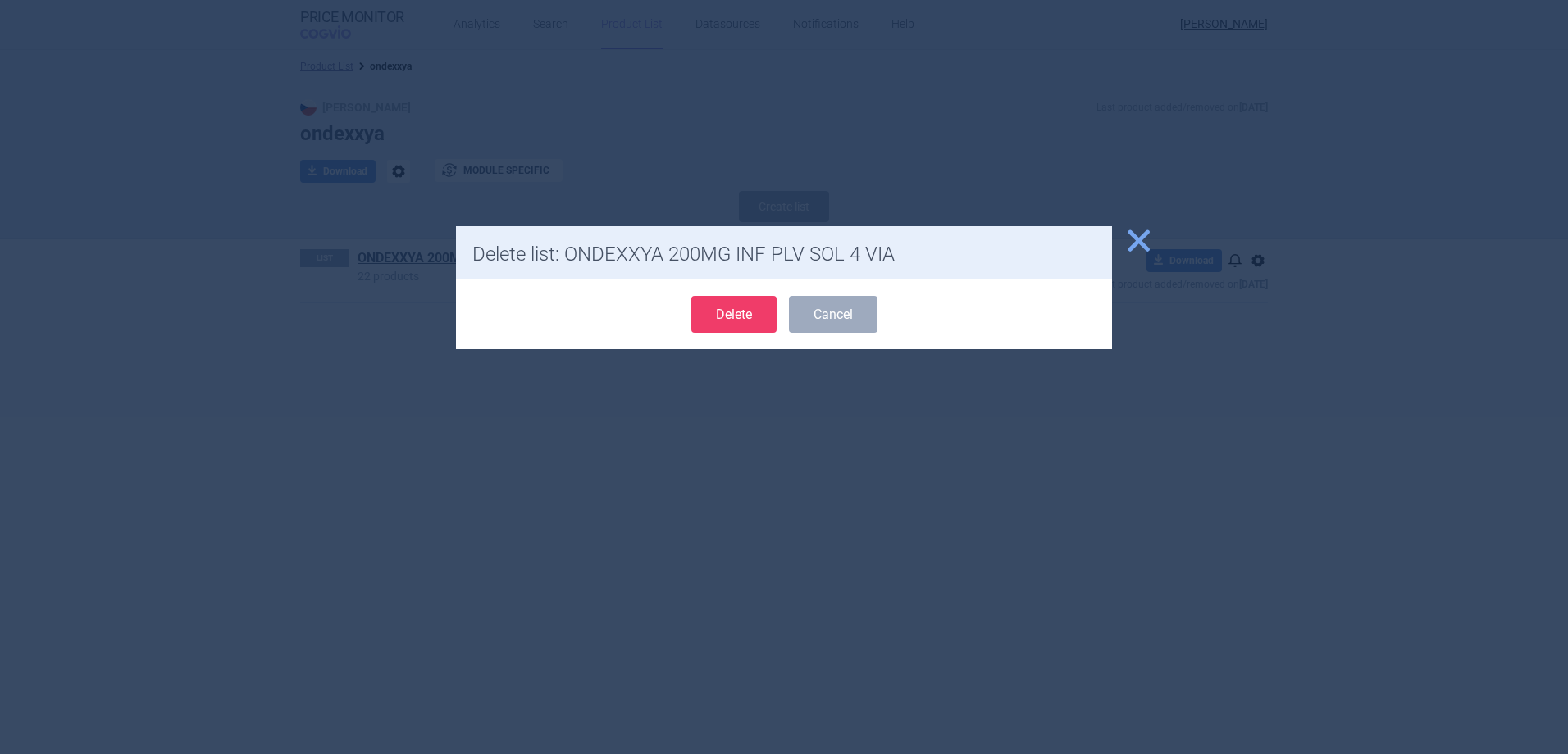
click at [721, 322] on button "Delete" at bounding box center [733, 314] width 85 height 37
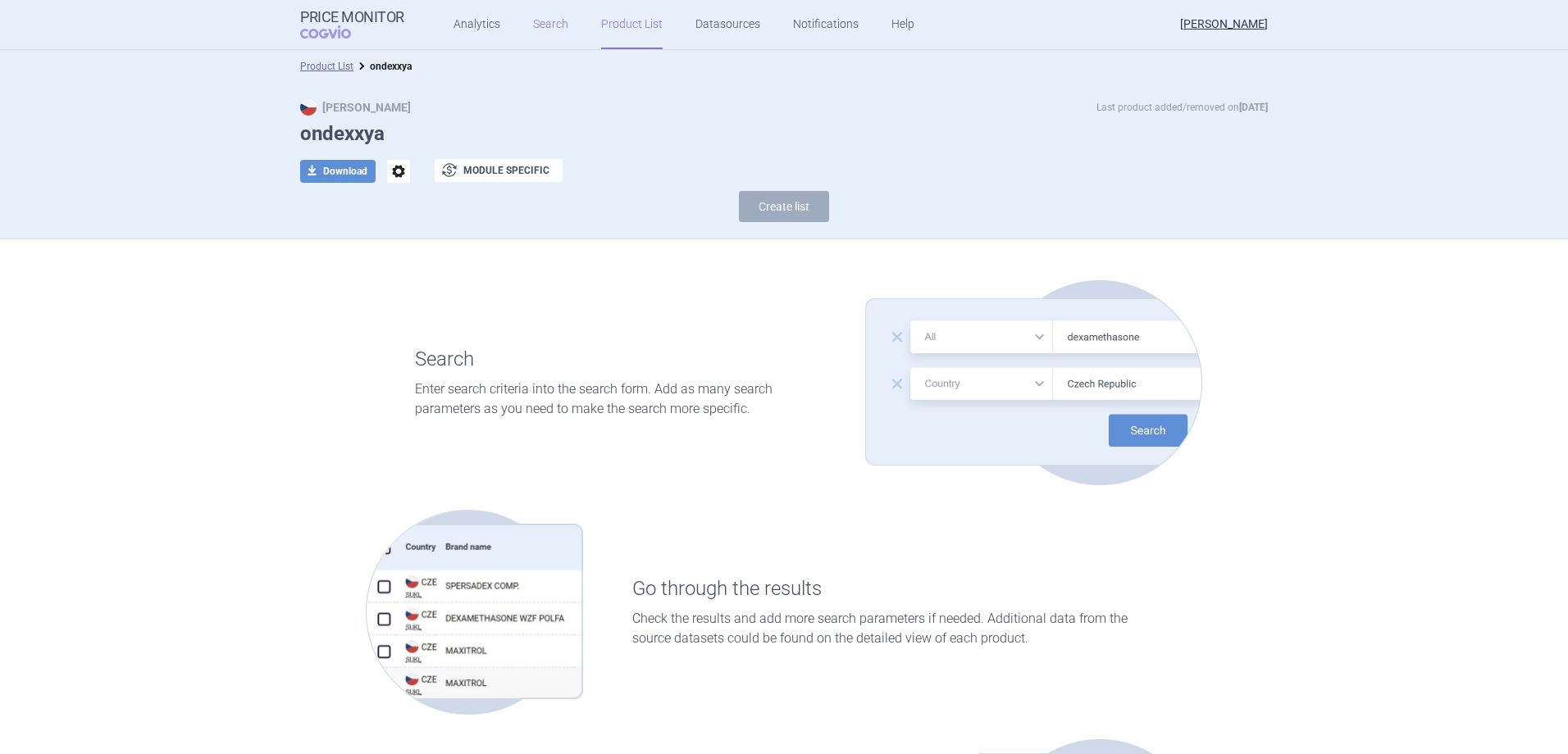
click at [538, 24] on link "Search" at bounding box center [550, 25] width 35 height 49
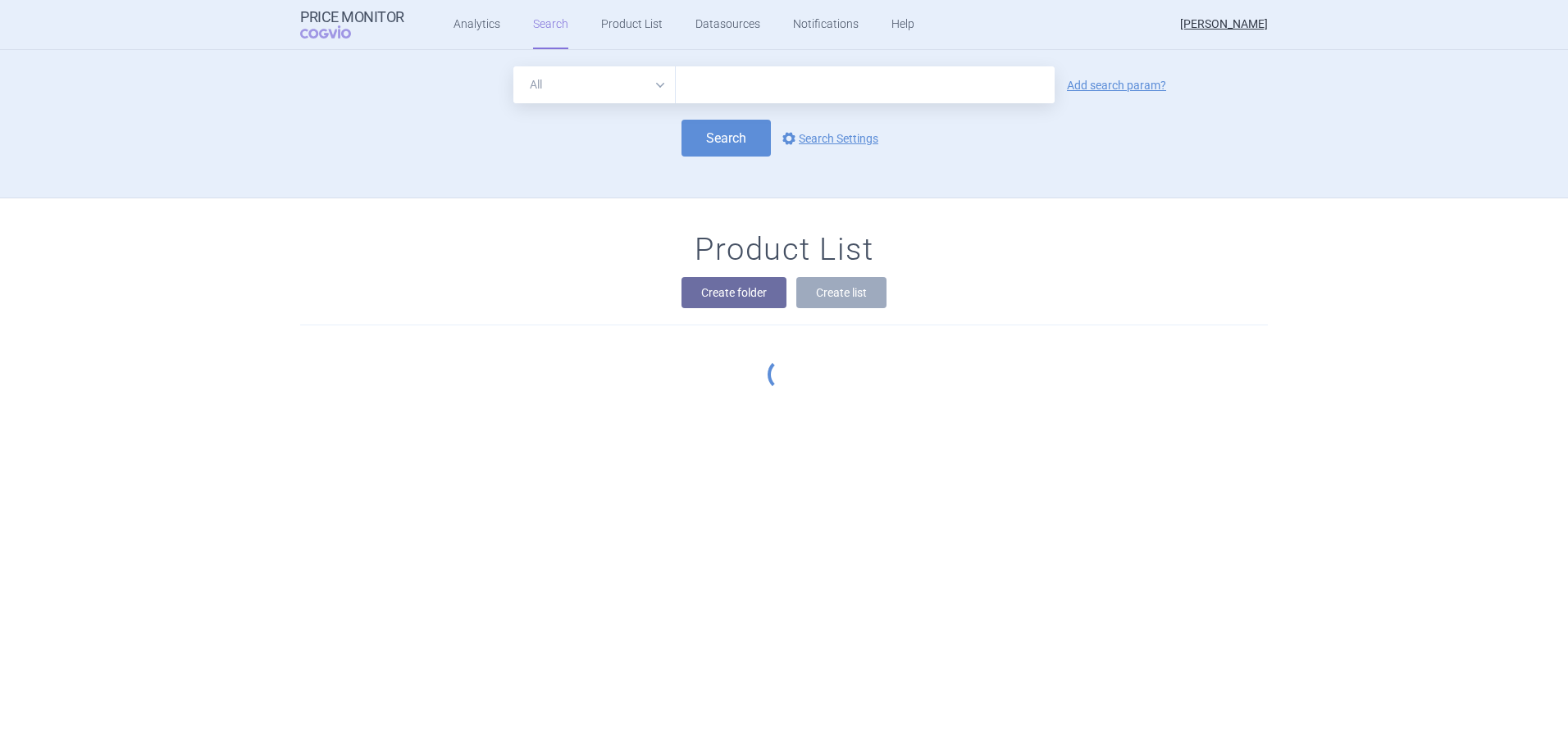
click at [736, 79] on input "text" at bounding box center [865, 84] width 379 height 37
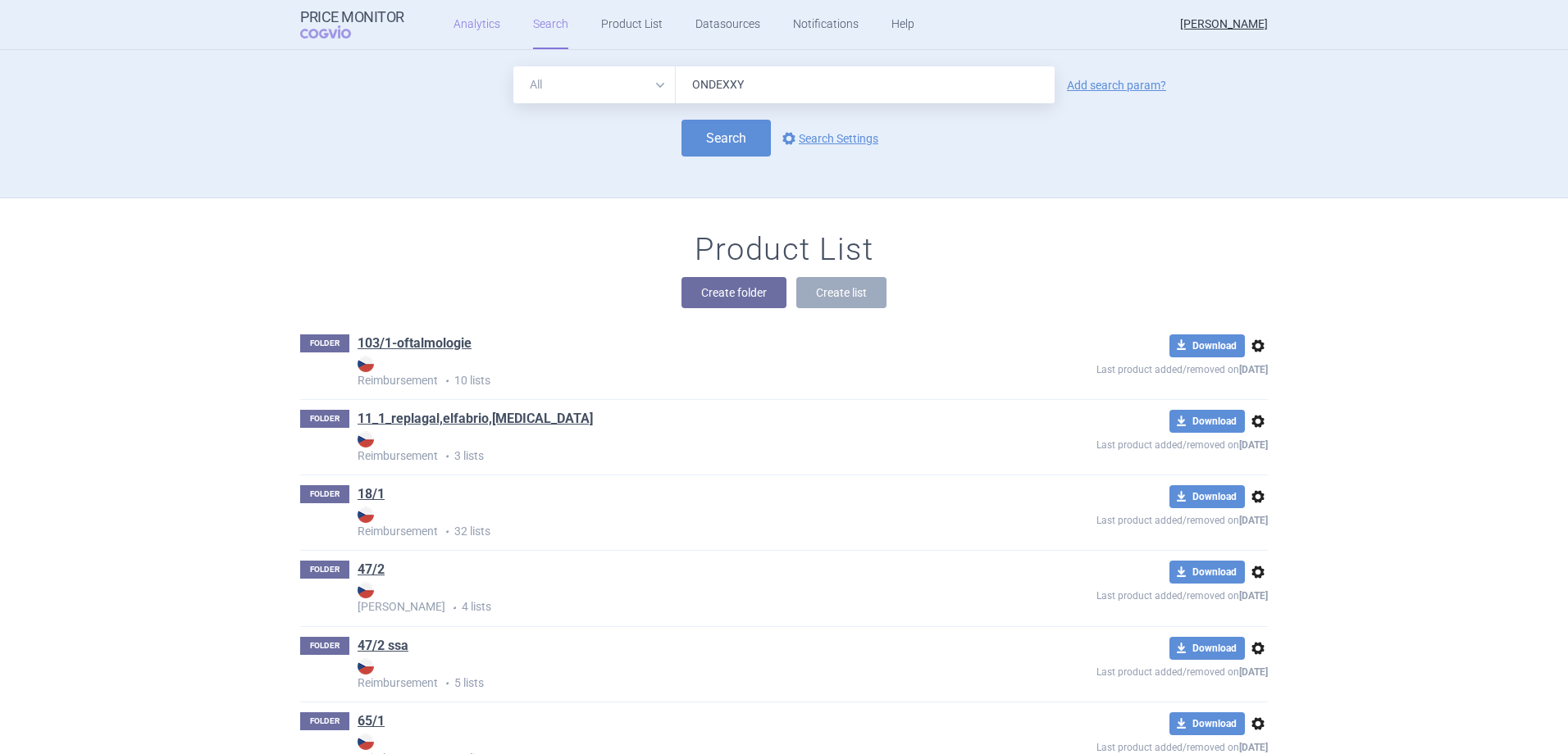
type input "ONDEXXY"
click at [459, 17] on link "Analytics" at bounding box center [476, 25] width 46 height 49
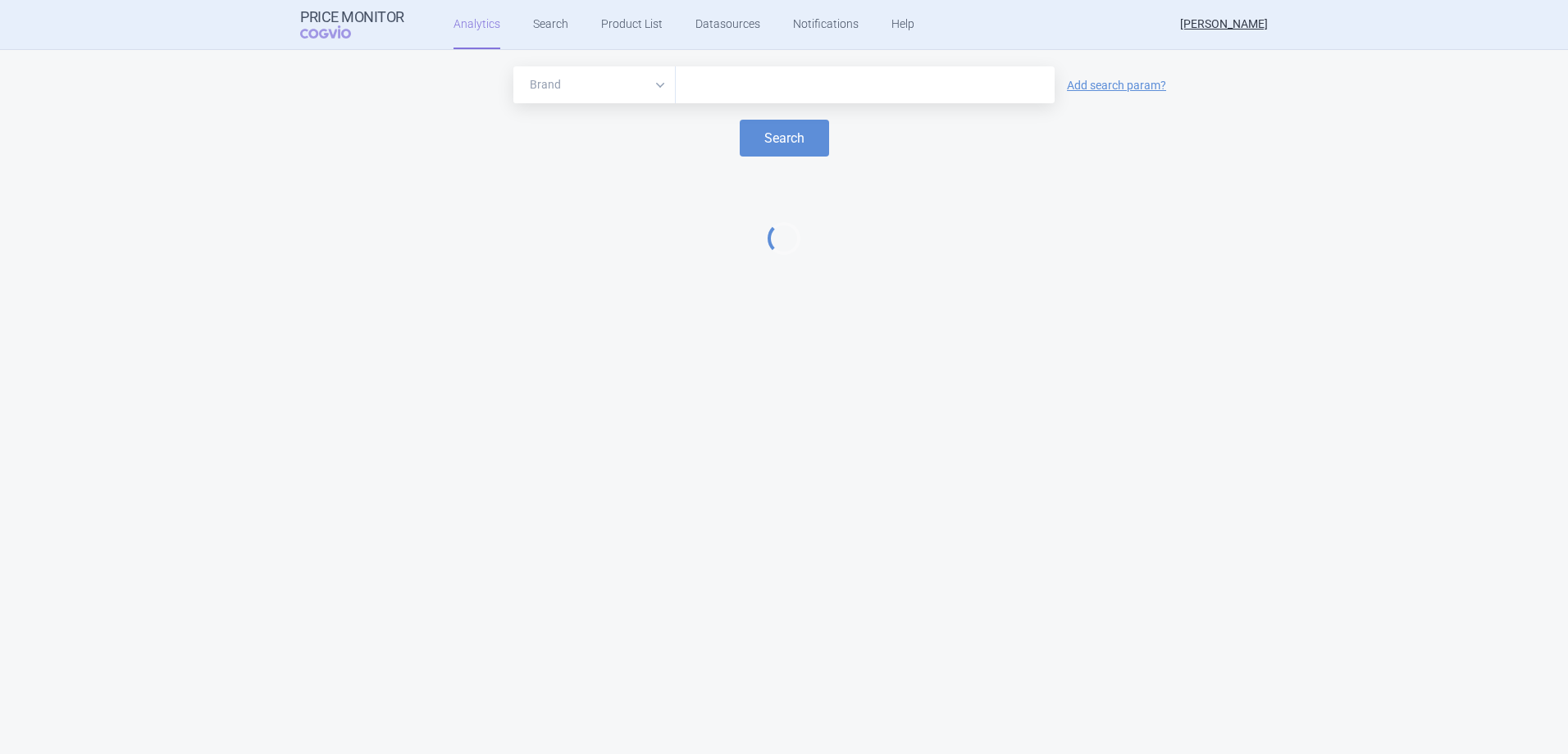
click at [729, 79] on input "text" at bounding box center [865, 85] width 362 height 22
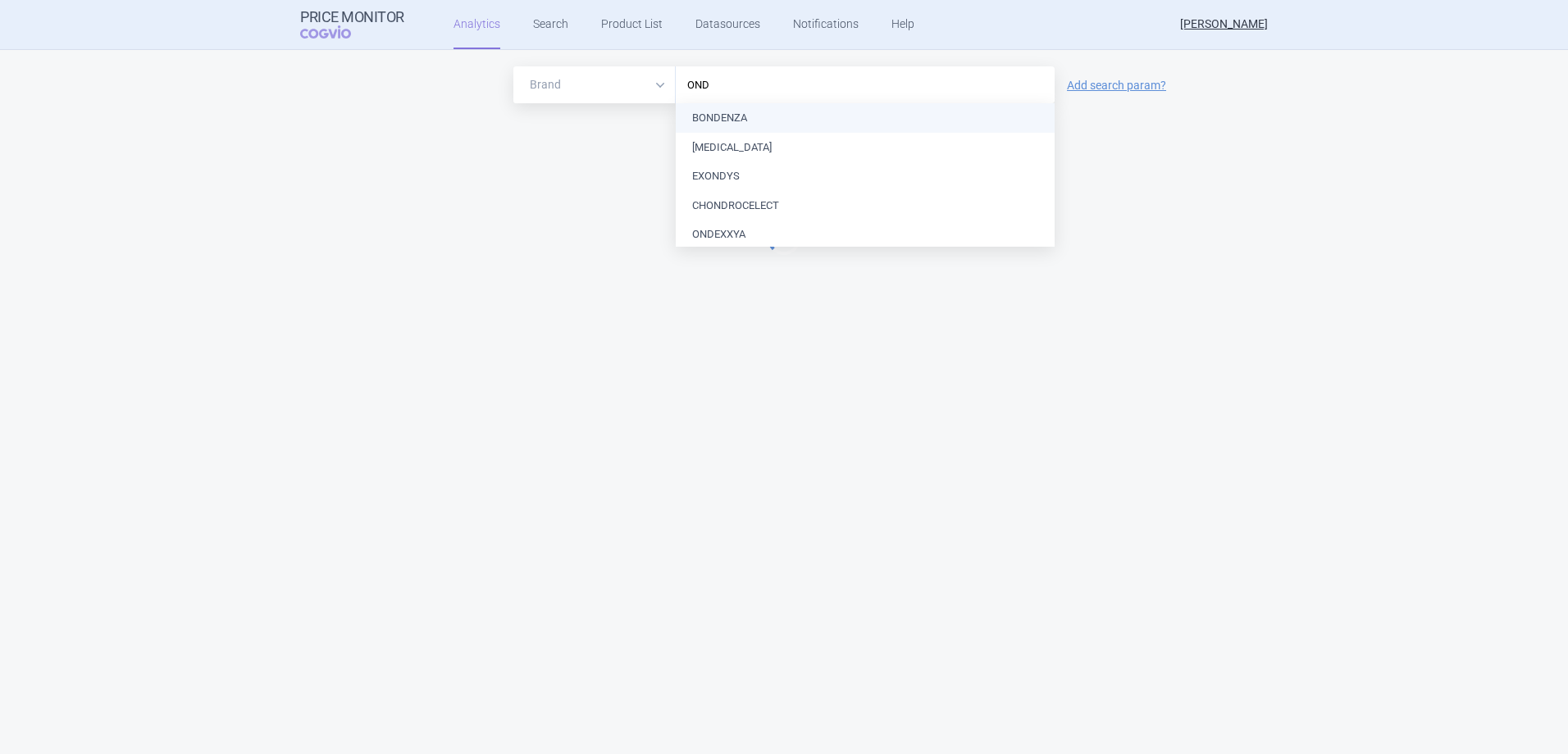
type input "ONDE"
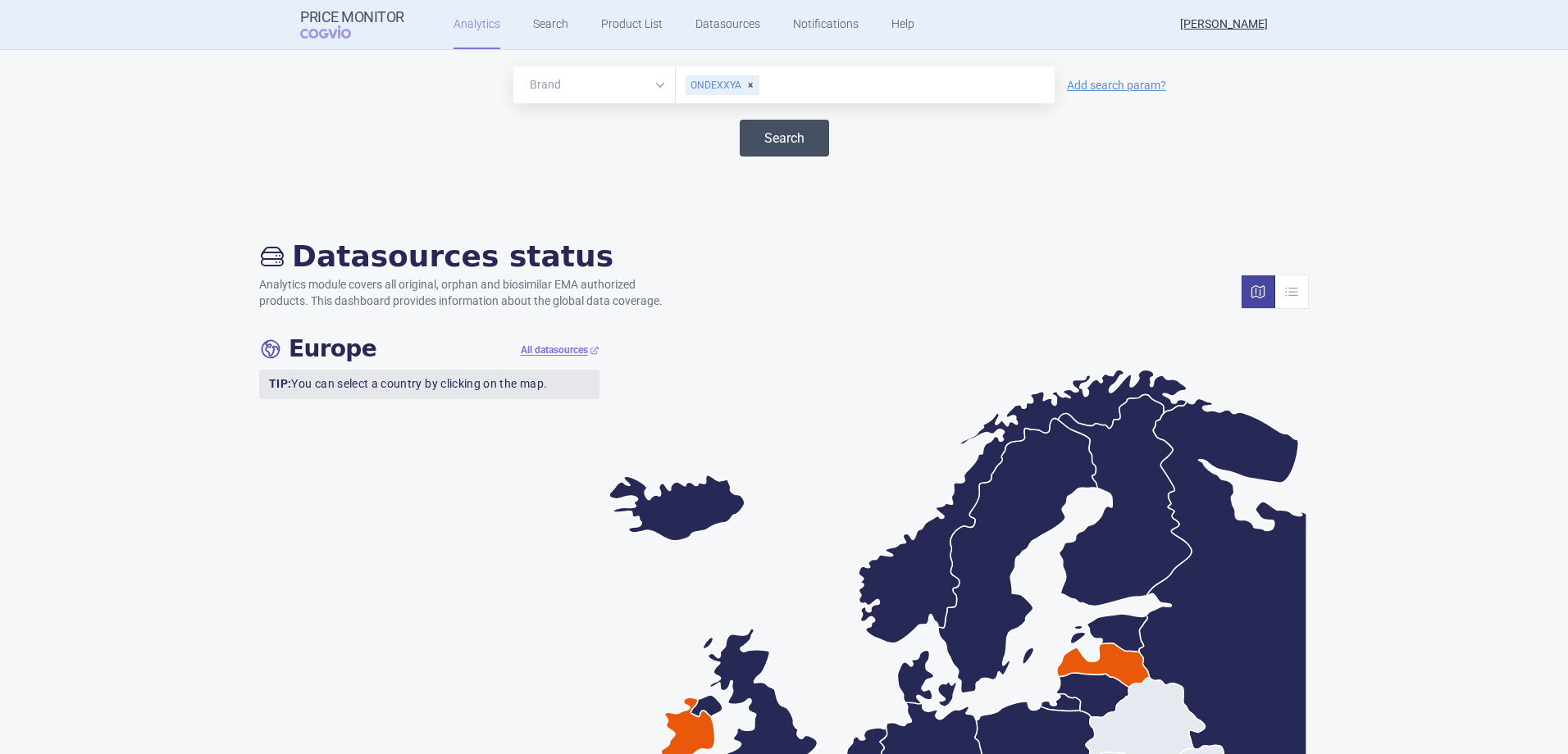
click at [784, 149] on button "Search" at bounding box center [784, 137] width 89 height 37
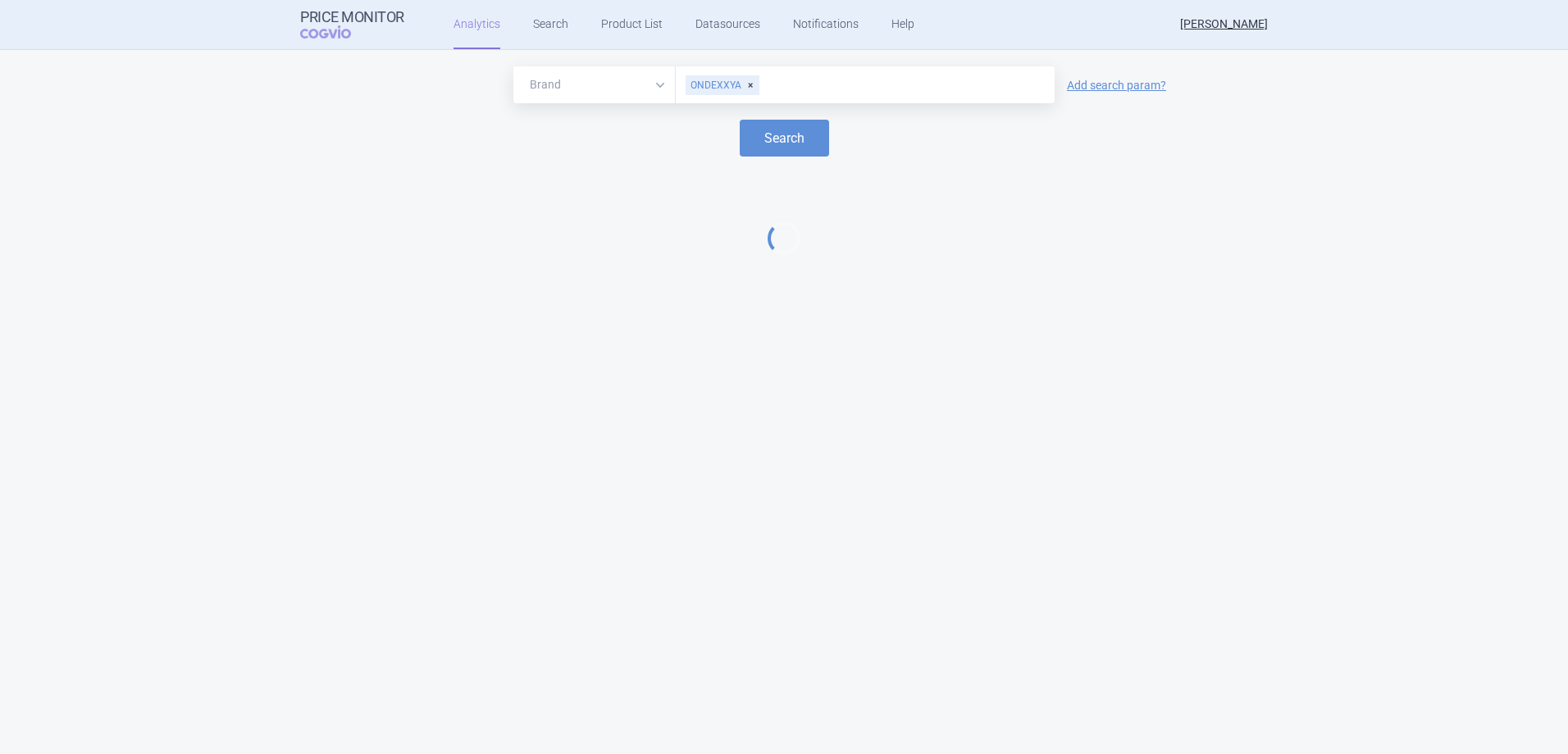
select select "EUR"
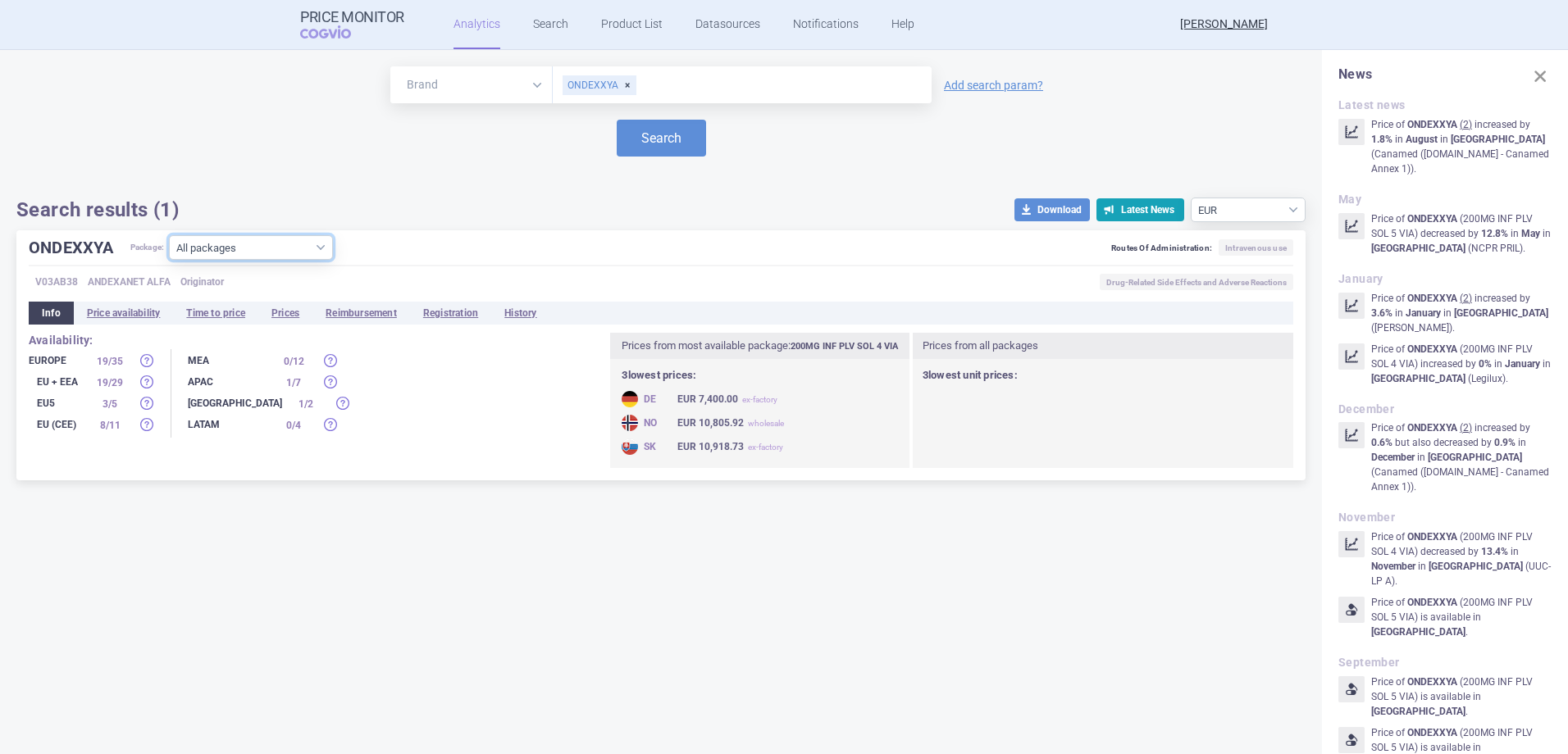
click at [227, 248] on select "All packages 200MG INF PLV SOL 4 VIA ( 13 ) 200MG INF PLV SOL 5 VIA ( 10 ) Othe…" at bounding box center [250, 248] width 164 height 25
select select "c2ebd908-efc0-49d3-91fe-50bf54361502"
click at [169, 260] on select "All packages 200MG INF PLV SOL 4 VIA ( 13 ) 200MG INF PLV SOL 5 VIA ( 10 ) Othe…" at bounding box center [250, 248] width 164 height 25
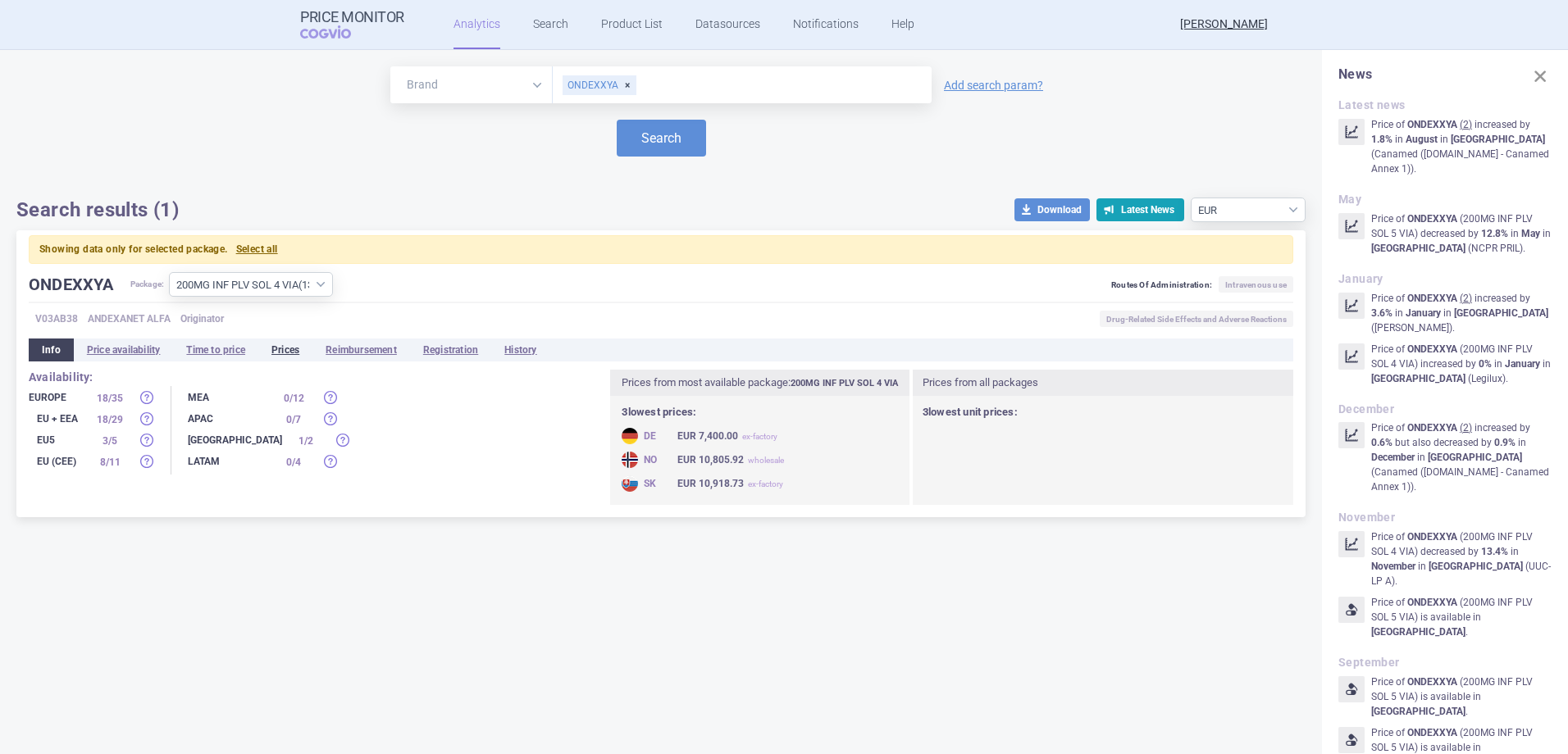
click at [293, 341] on li "Prices" at bounding box center [285, 350] width 54 height 23
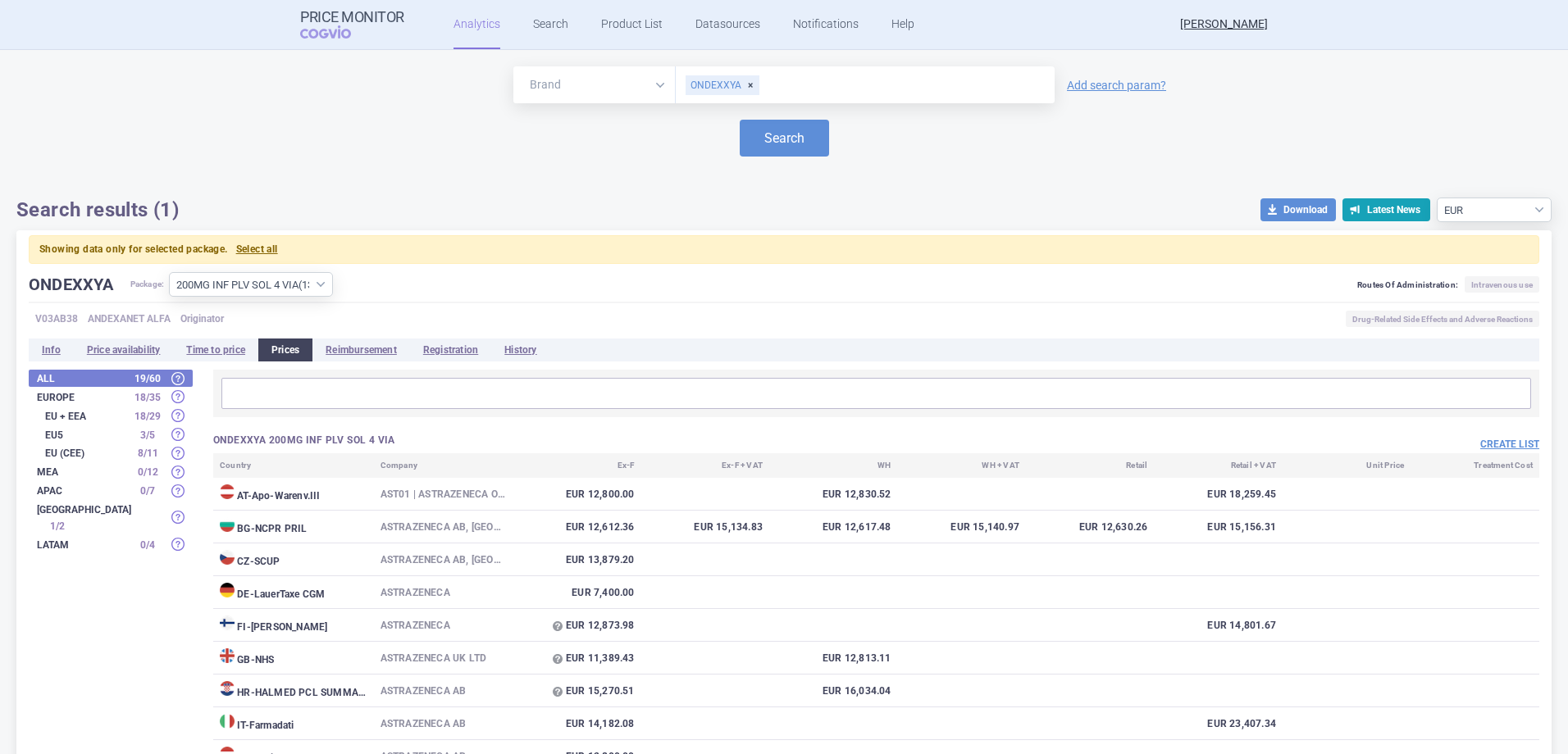
click at [1487, 435] on div "Create list" at bounding box center [1207, 443] width 663 height 20
click at [1487, 438] on button "Create list" at bounding box center [1509, 445] width 59 height 14
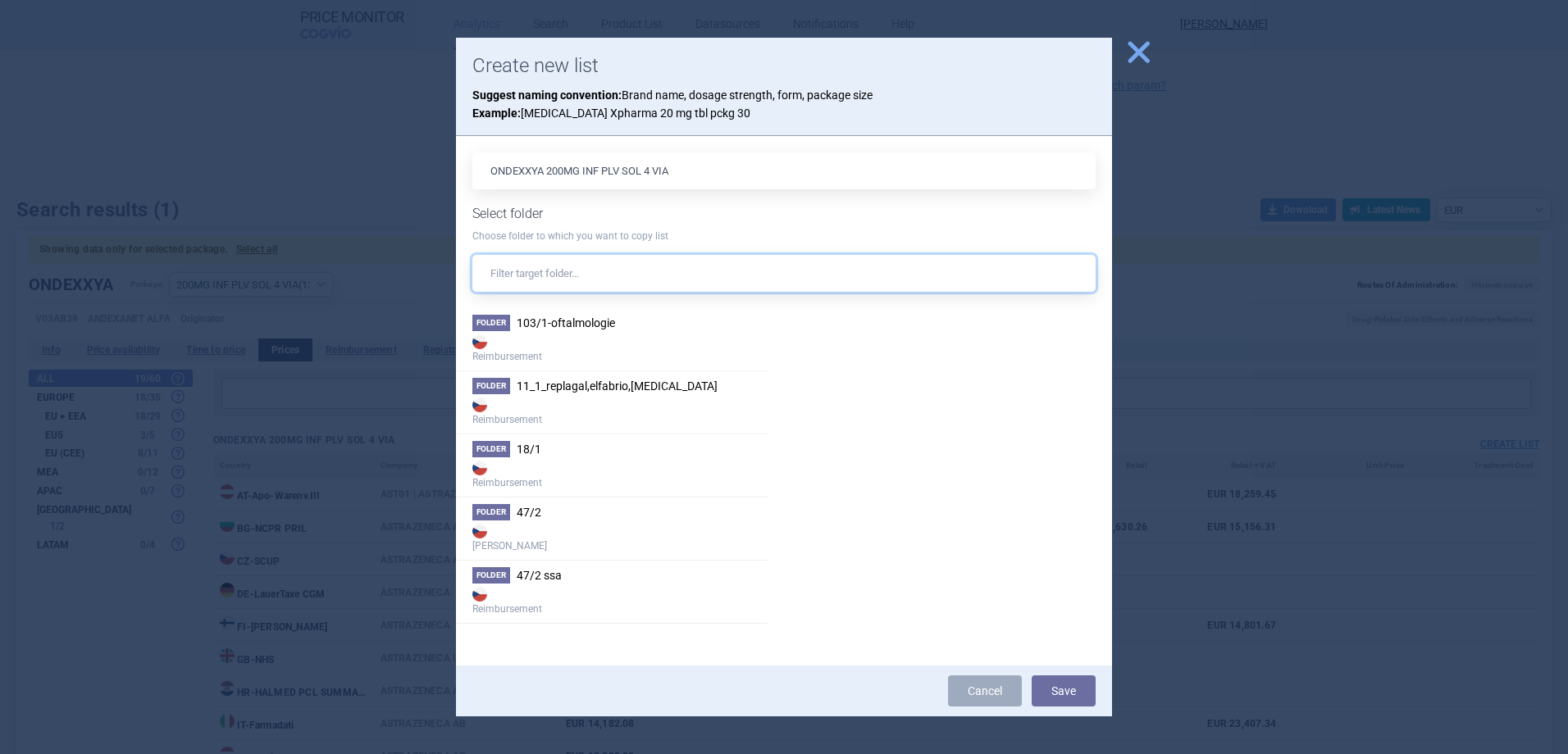
click at [563, 267] on input "text" at bounding box center [784, 272] width 623 height 37
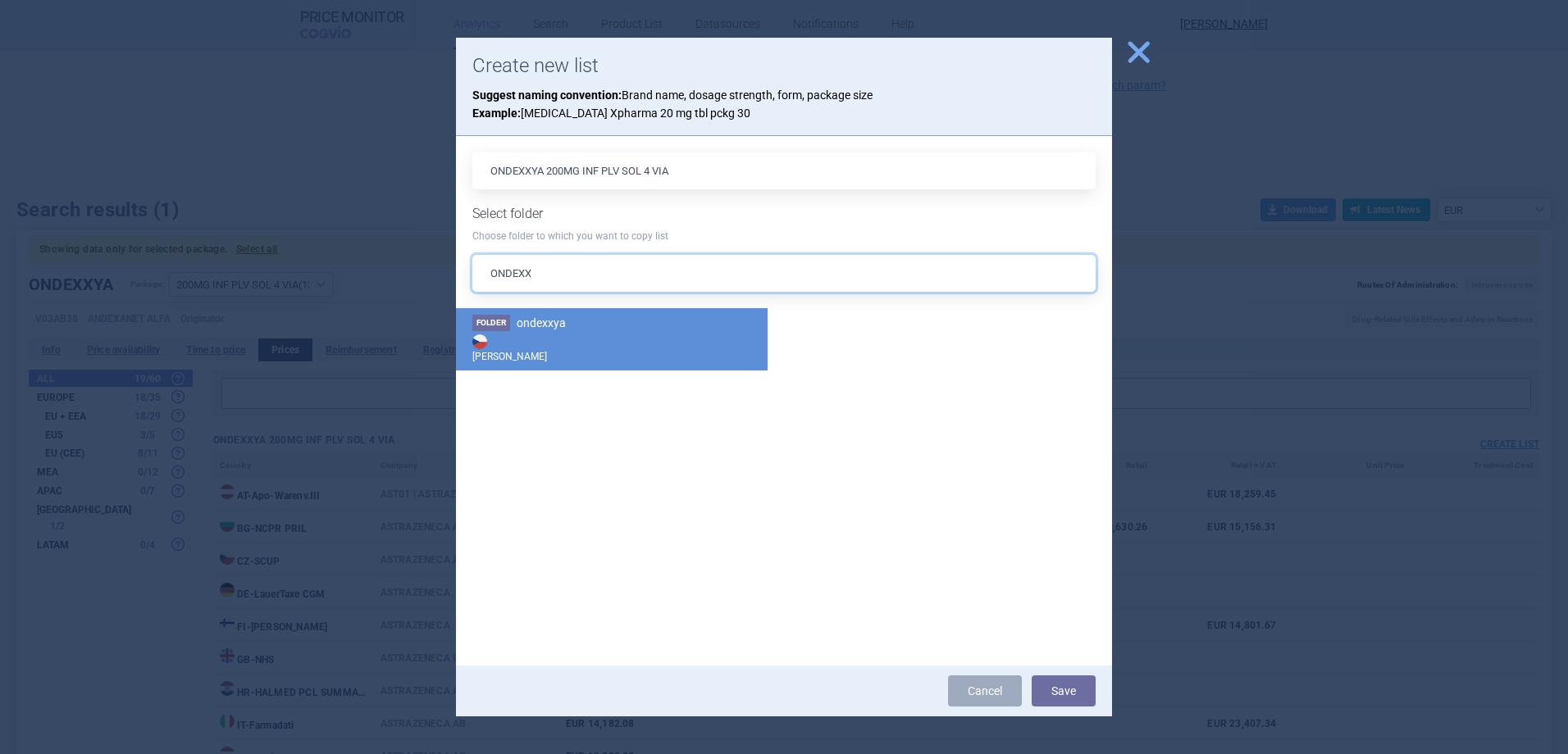
type input "ONDEXX"
click at [608, 342] on strong "[PERSON_NAME]" at bounding box center [611, 347] width 279 height 33
click at [1077, 683] on button "Save" at bounding box center [1064, 691] width 64 height 31
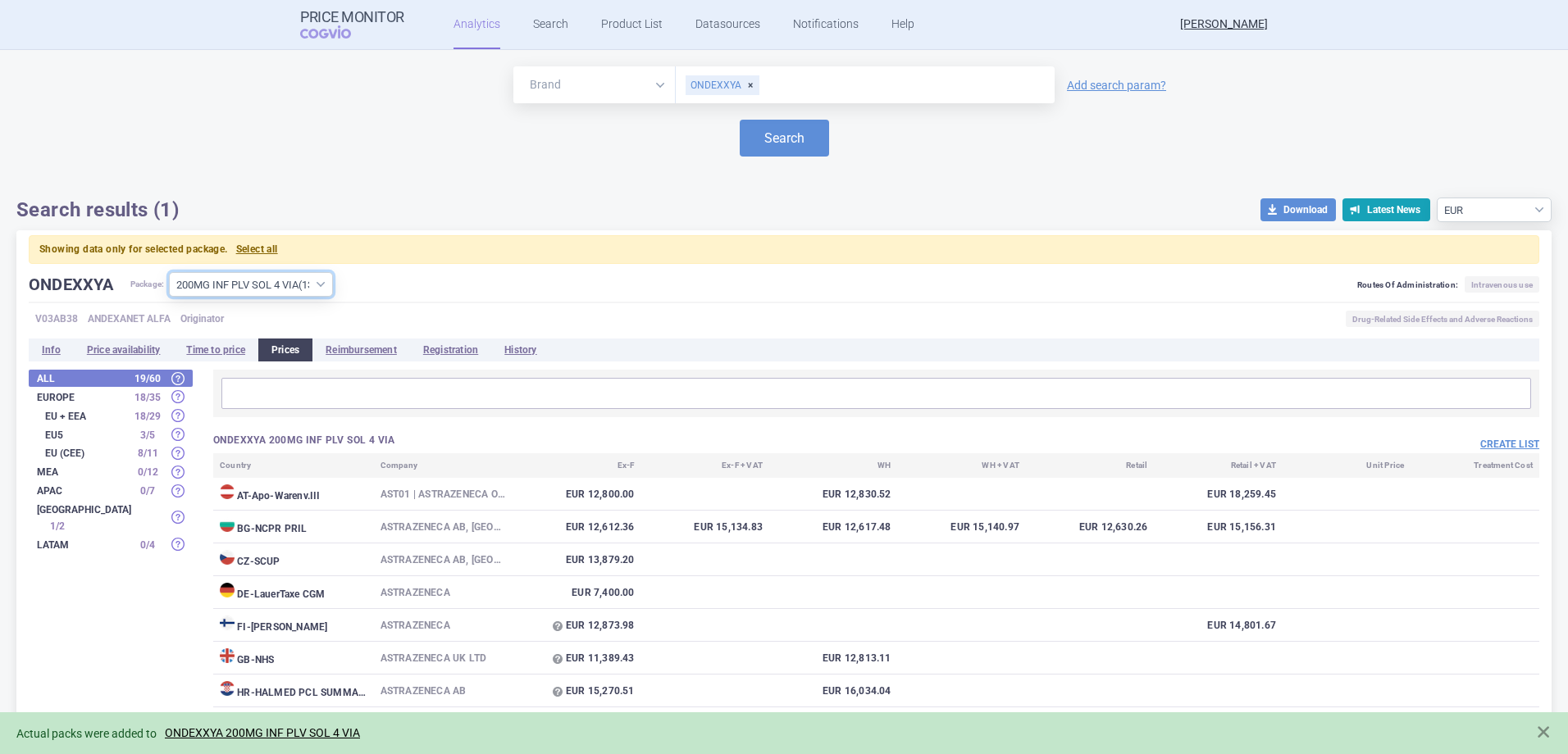
click at [245, 289] on select "All packages 200MG INF PLV SOL 4 VIA ( 13 ) 200MG INF PLV SOL 5 VIA ( 10 ) Othe…" at bounding box center [250, 285] width 164 height 25
select select "88ffb058-a399-46d8-b497-14f3cf216221"
click at [169, 272] on select "All packages 200MG INF PLV SOL 4 VIA ( 13 ) 200MG INF PLV SOL 5 VIA ( 10 ) Othe…" at bounding box center [250, 285] width 164 height 25
click at [1489, 447] on button "Create list" at bounding box center [1509, 445] width 59 height 14
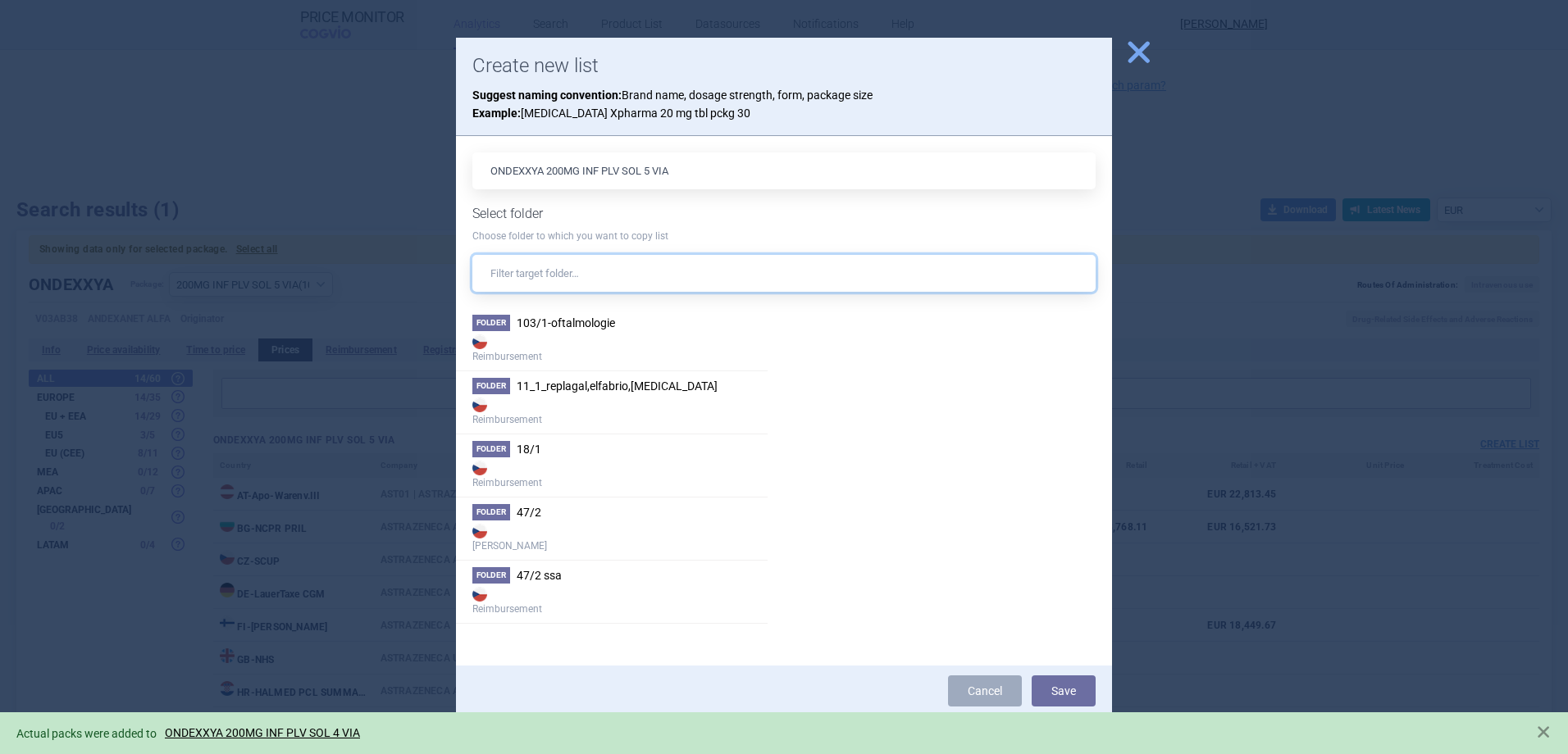
click at [642, 281] on input "text" at bounding box center [784, 272] width 623 height 37
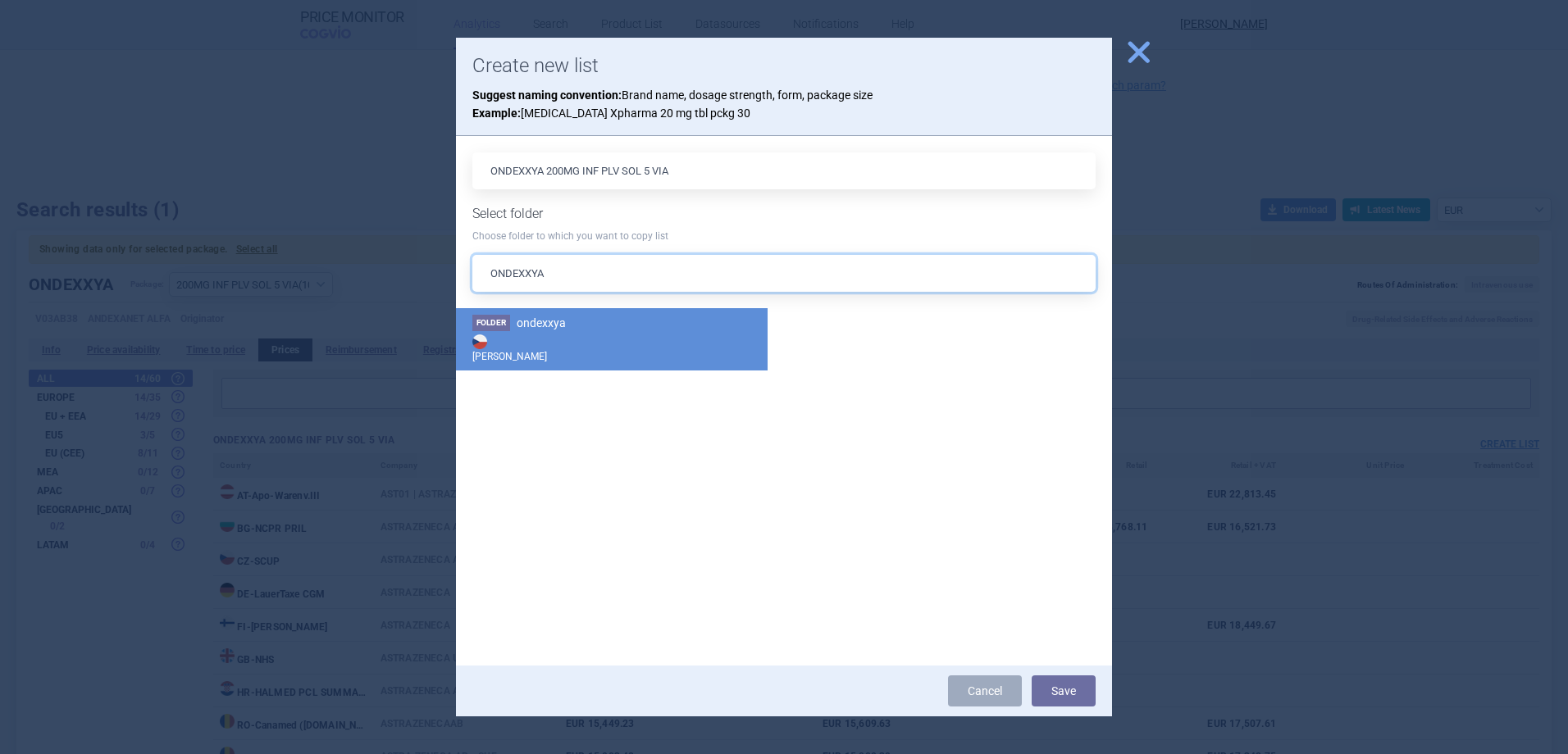
type input "ONDEXXYA"
click at [522, 330] on li "Folder ondexxya Max Price" at bounding box center [611, 340] width 311 height 62
click at [1053, 691] on button "Save" at bounding box center [1064, 691] width 64 height 31
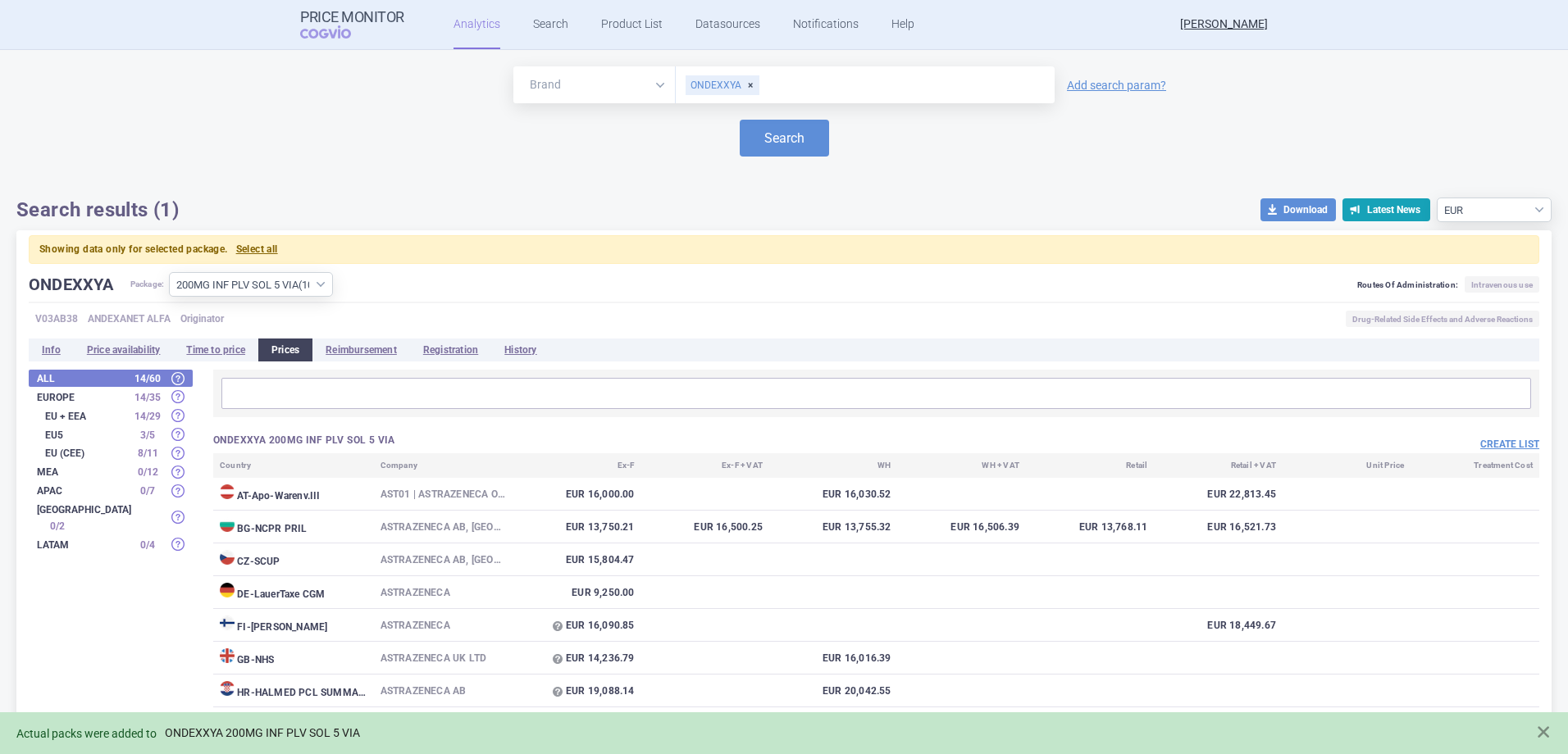
click at [218, 736] on link "ONDEXXYA 200MG INF PLV SOL 5 VIA" at bounding box center [262, 733] width 195 height 14
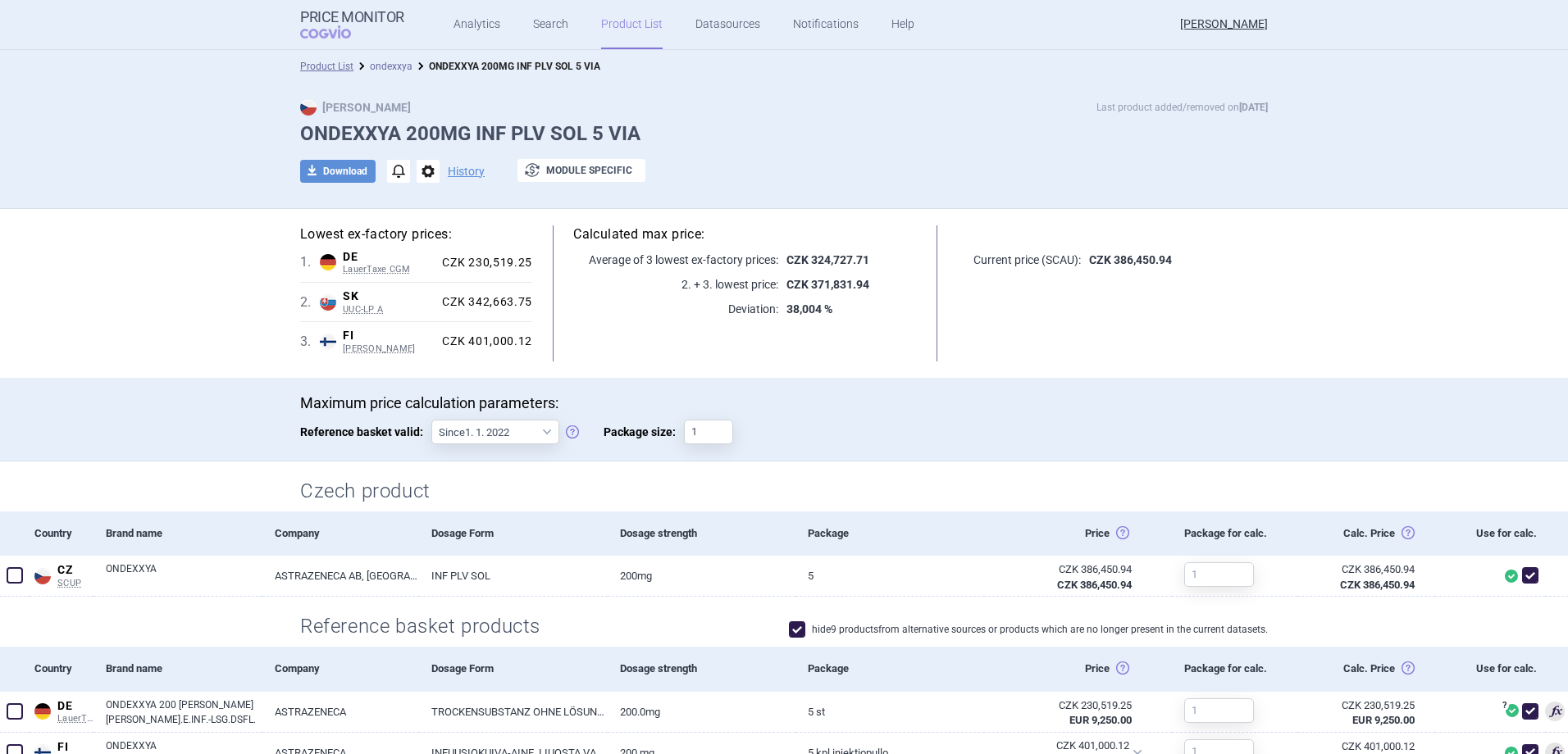
click at [383, 61] on link "ondexxya" at bounding box center [391, 66] width 43 height 11
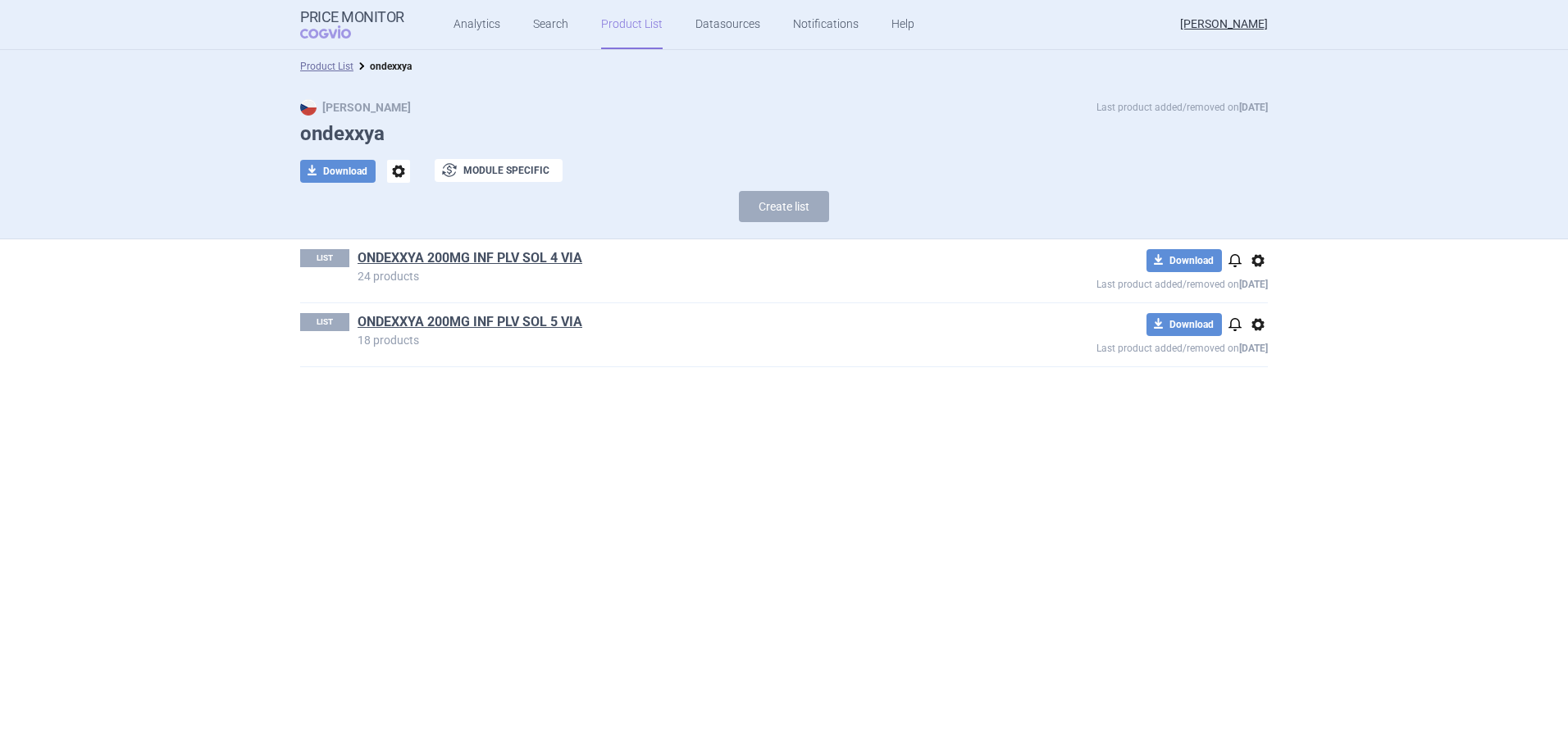
click at [522, 261] on link "ONDEXXYA 200MG INF PLV SOL 4 VIA" at bounding box center [469, 257] width 224 height 18
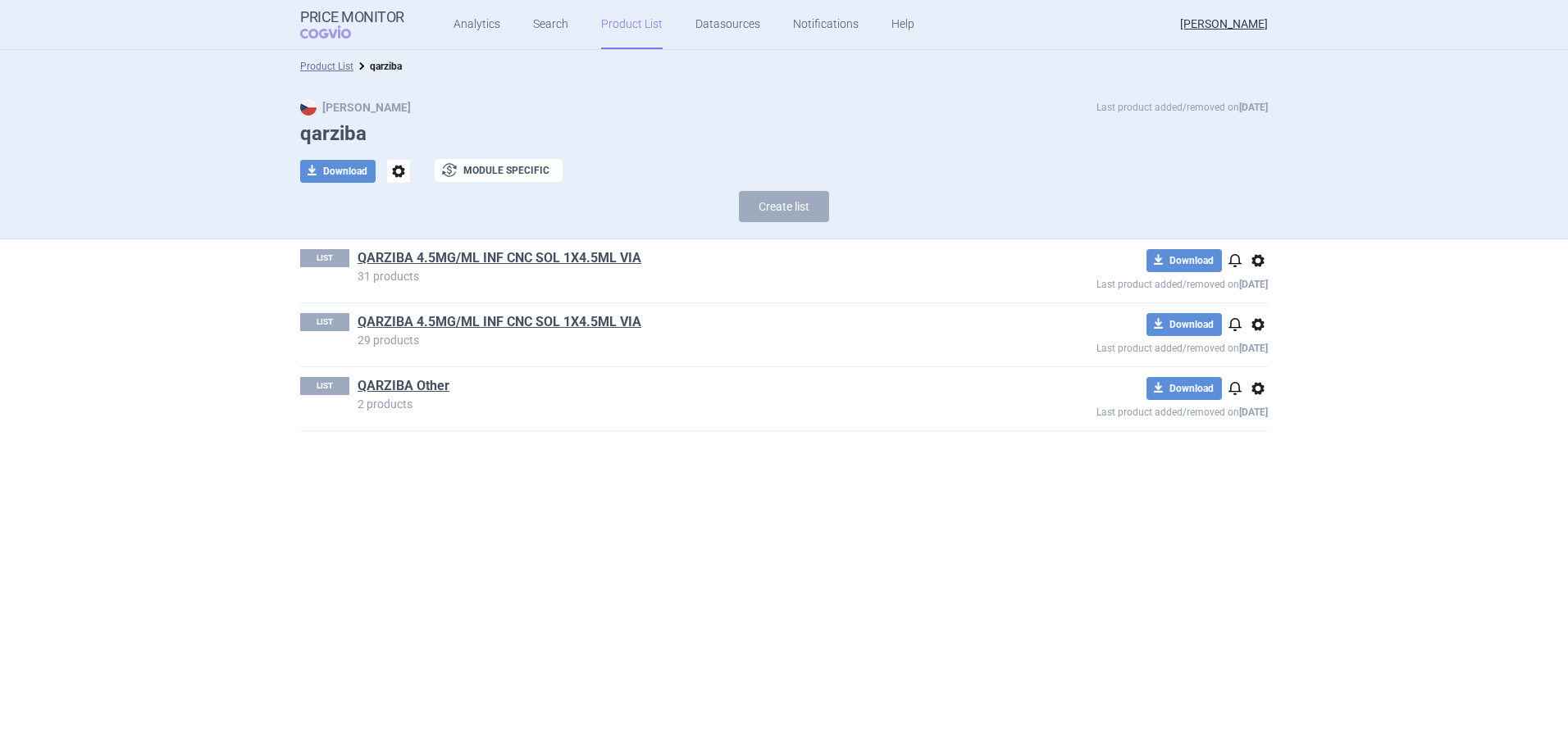
click at [1261, 388] on span "options" at bounding box center [1258, 388] width 20 height 20
click at [1265, 481] on button "Delete" at bounding box center [1257, 483] width 52 height 24
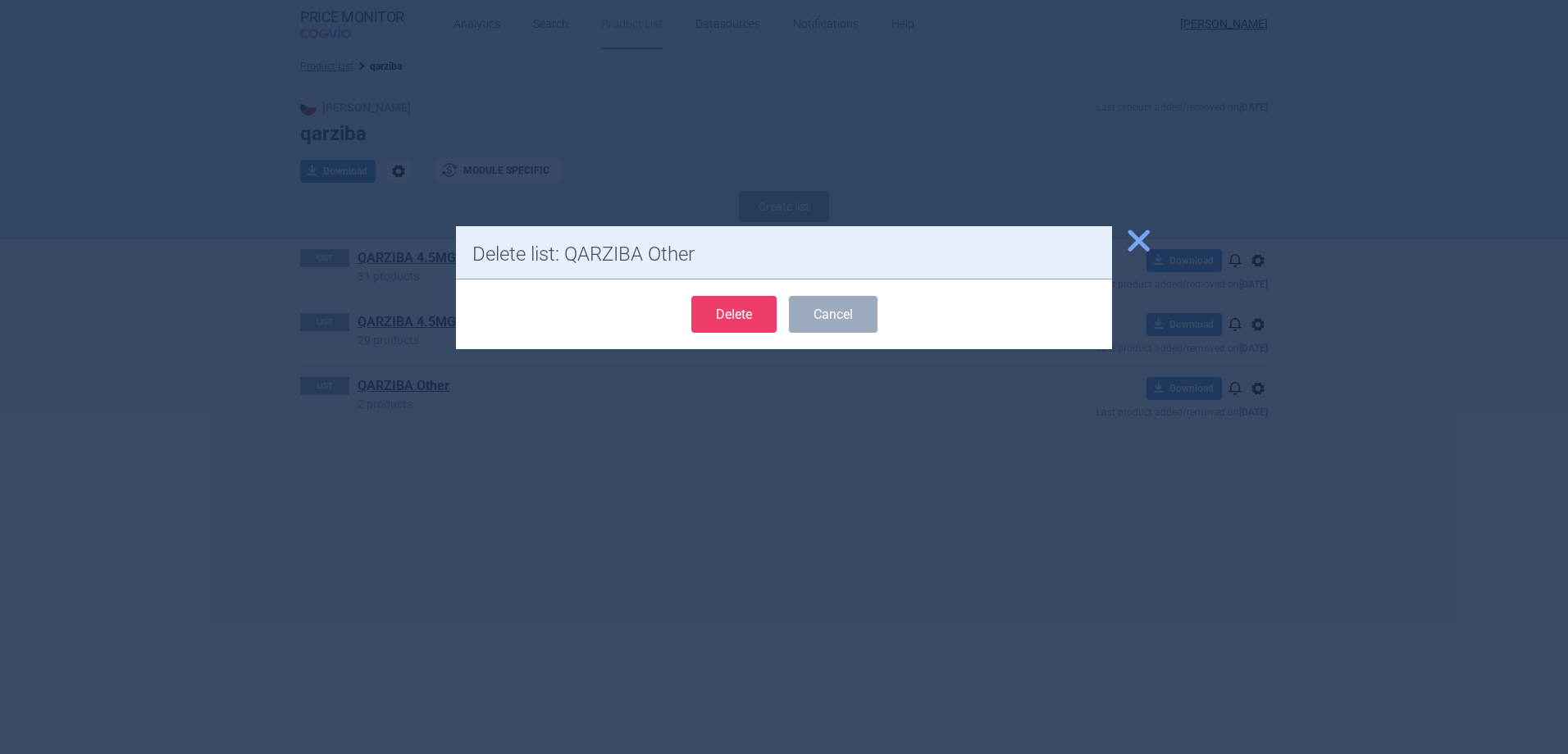
click at [740, 319] on button "Delete" at bounding box center [733, 314] width 85 height 37
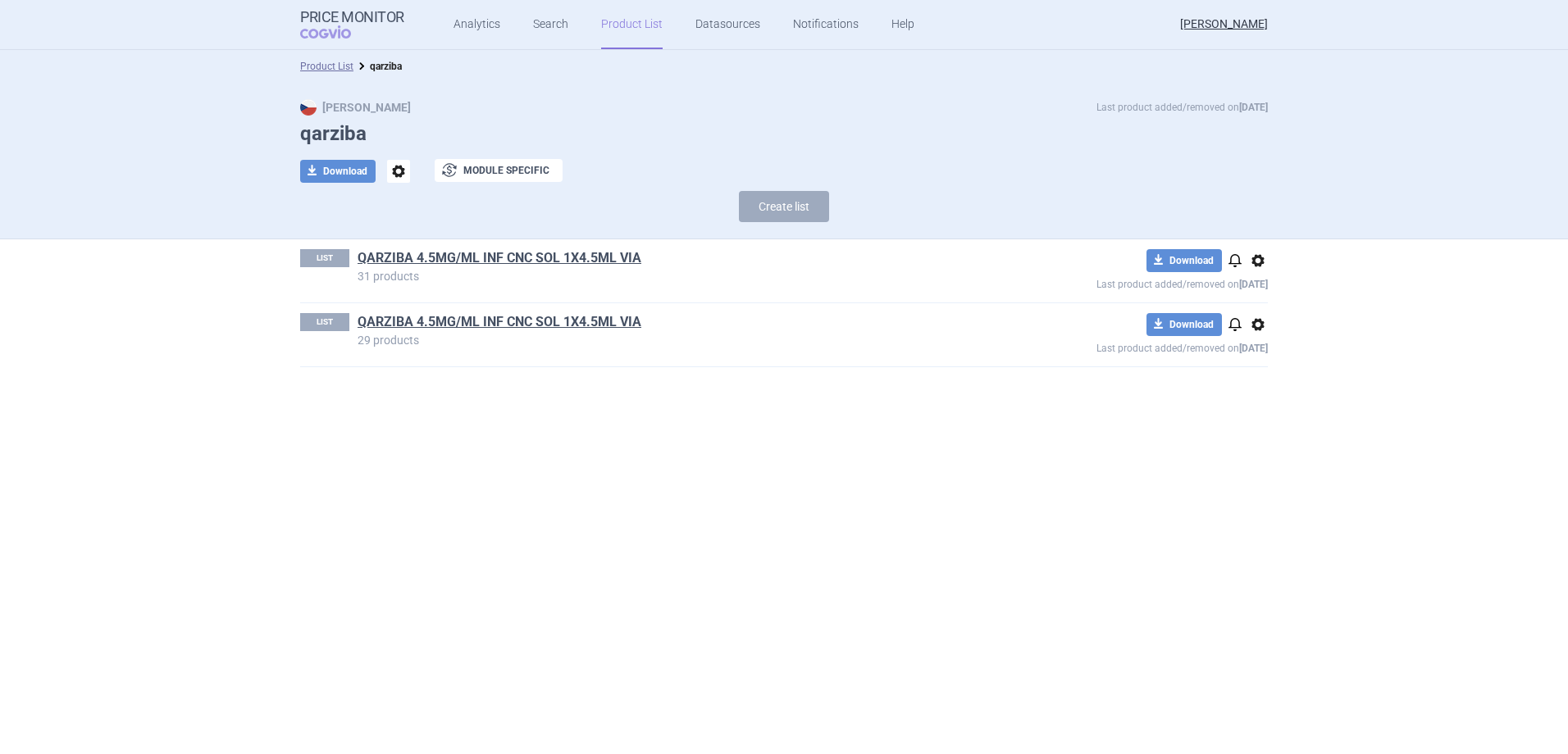
click at [557, 310] on div "LIST QARZIBA 4.5MG/ML INF CNC SOL 1X4.5ML VIA 29 products download Download not…" at bounding box center [784, 335] width 967 height 63
click at [562, 316] on link "QARZIBA 4.5MG/ML INF CNC SOL 1X4.5ML VIA" at bounding box center [500, 322] width 284 height 18
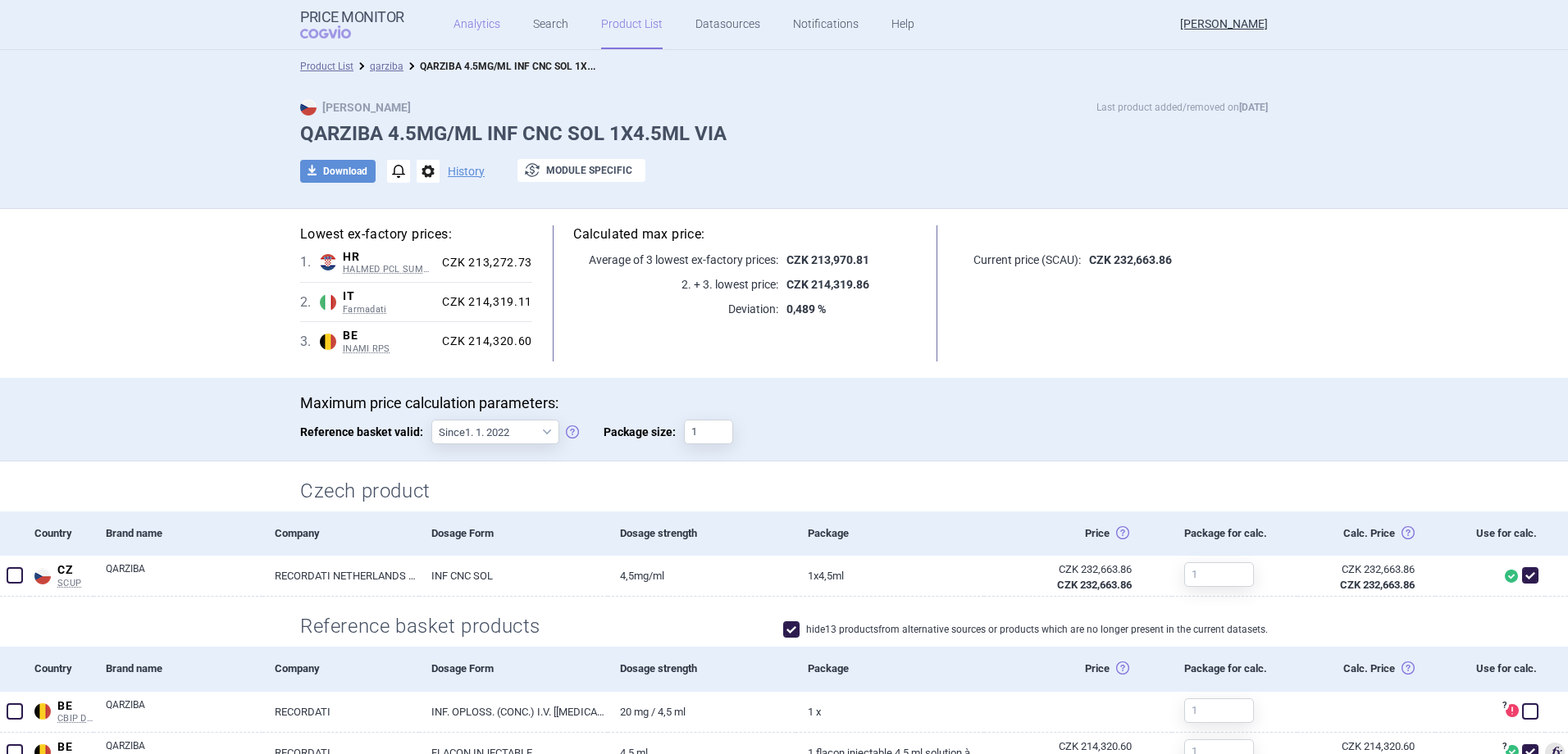
click at [475, 28] on link "Analytics" at bounding box center [476, 25] width 46 height 49
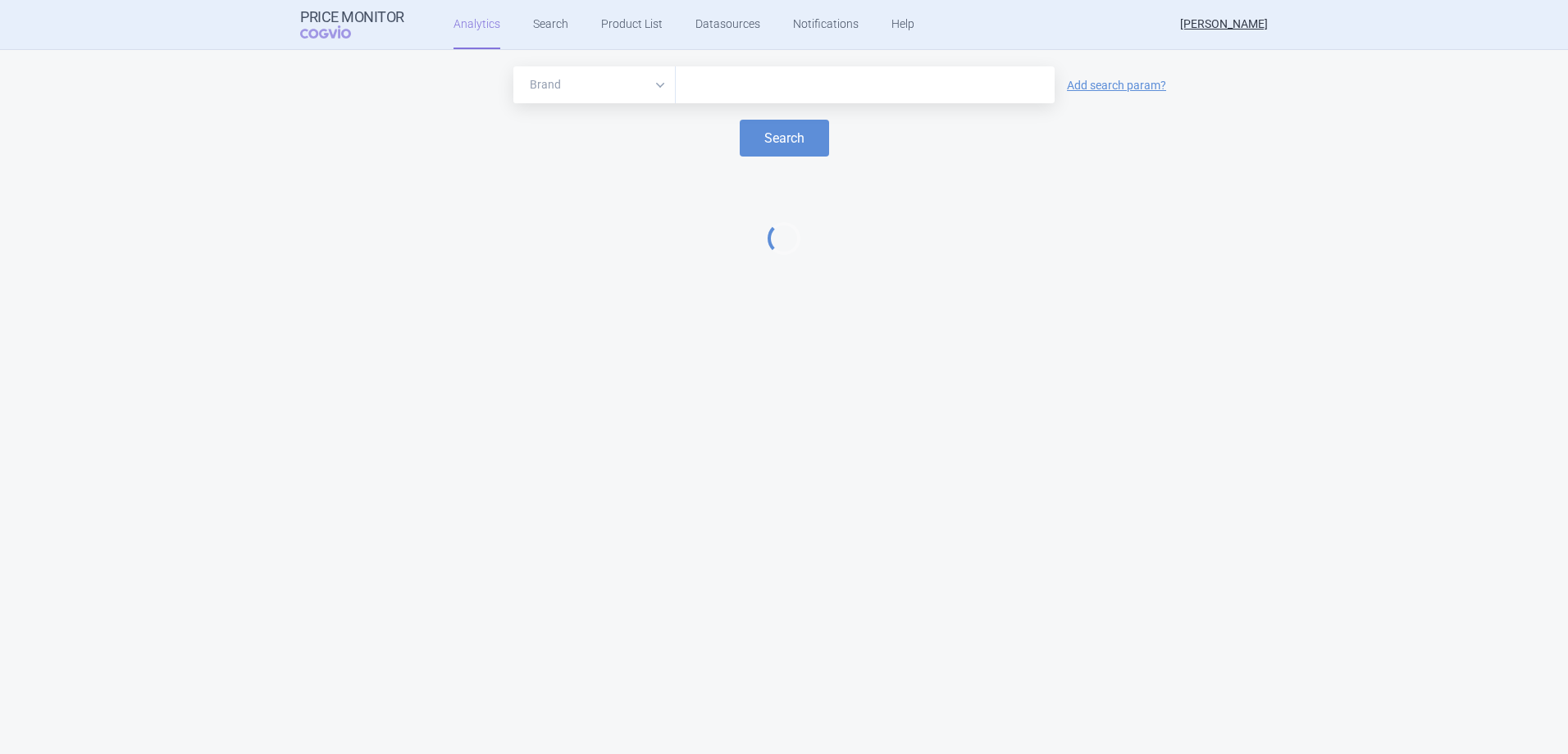
click at [736, 92] on input "text" at bounding box center [865, 85] width 362 height 22
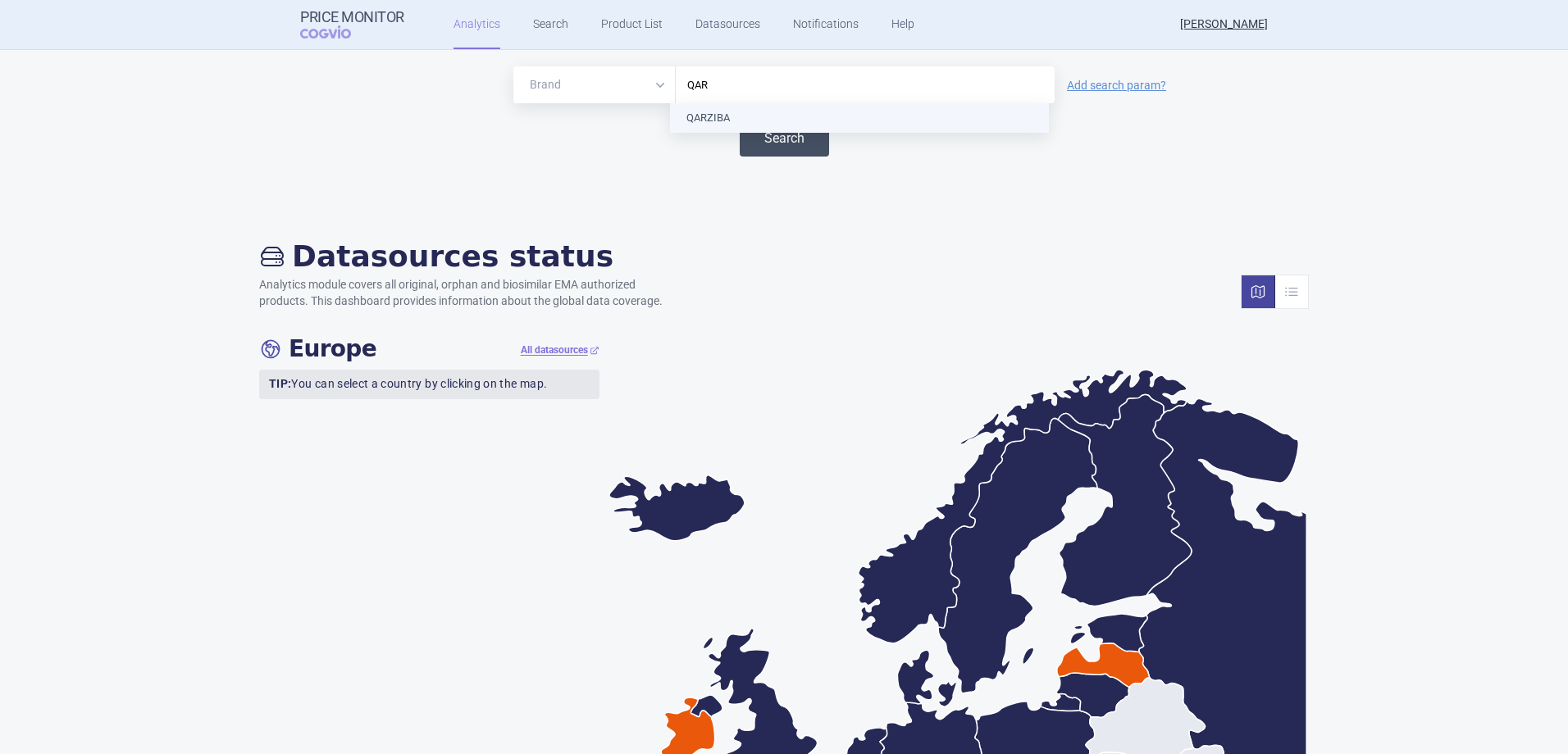
type input "QARZ"
click at [746, 125] on button "Search" at bounding box center [784, 137] width 89 height 37
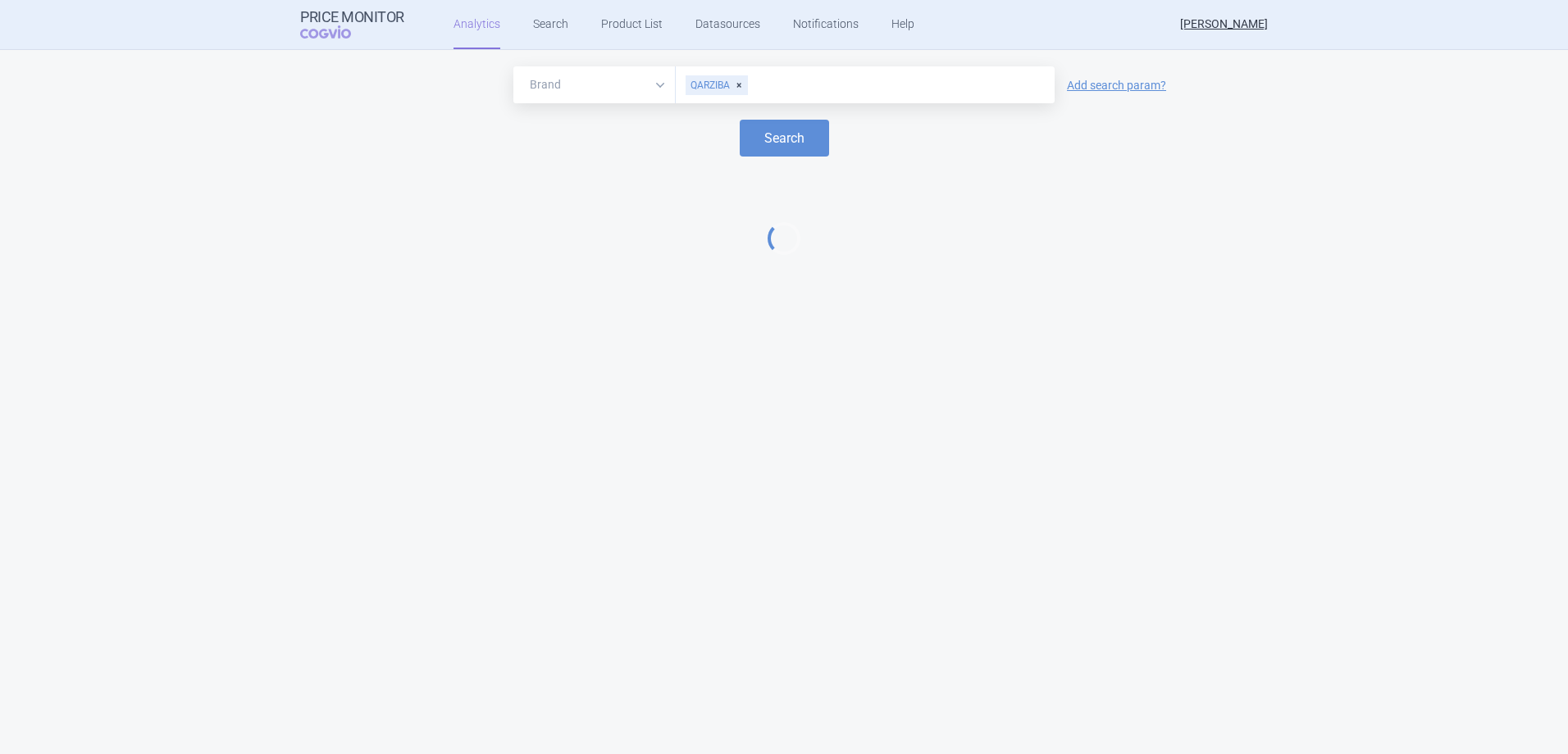
select select "EUR"
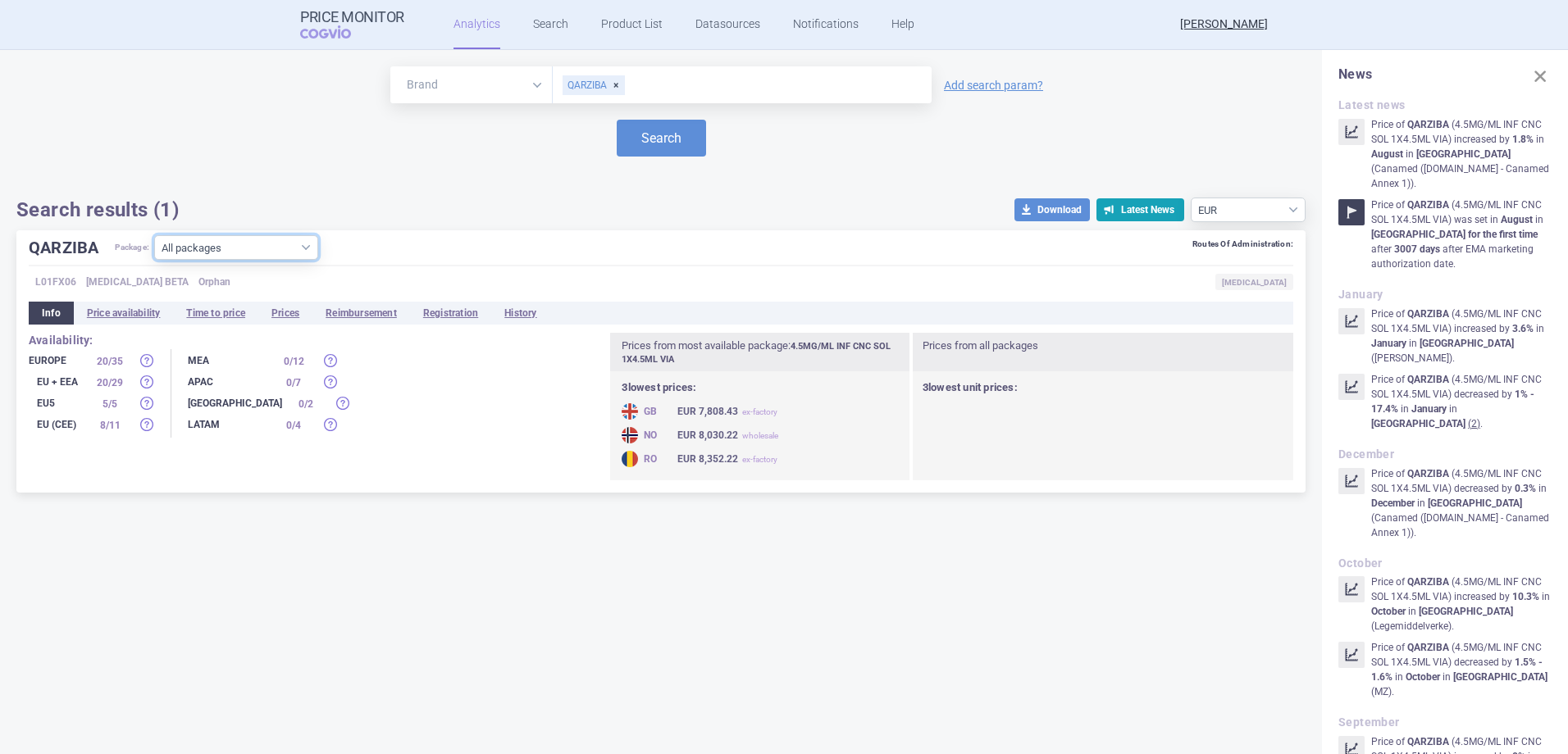
click at [256, 244] on select "All packages 4.5MG/ML INF CNC SOL 1X4.5ML VIA ( 19 ) Other ( 2 )" at bounding box center [236, 248] width 164 height 25
select select "81da96cd-3597-4401-87c9-739cf5b82eda"
click at [155, 260] on select "All packages 4.5MG/ML INF CNC SOL 1X4.5ML VIA ( 19 ) Other ( 2 )" at bounding box center [236, 248] width 164 height 25
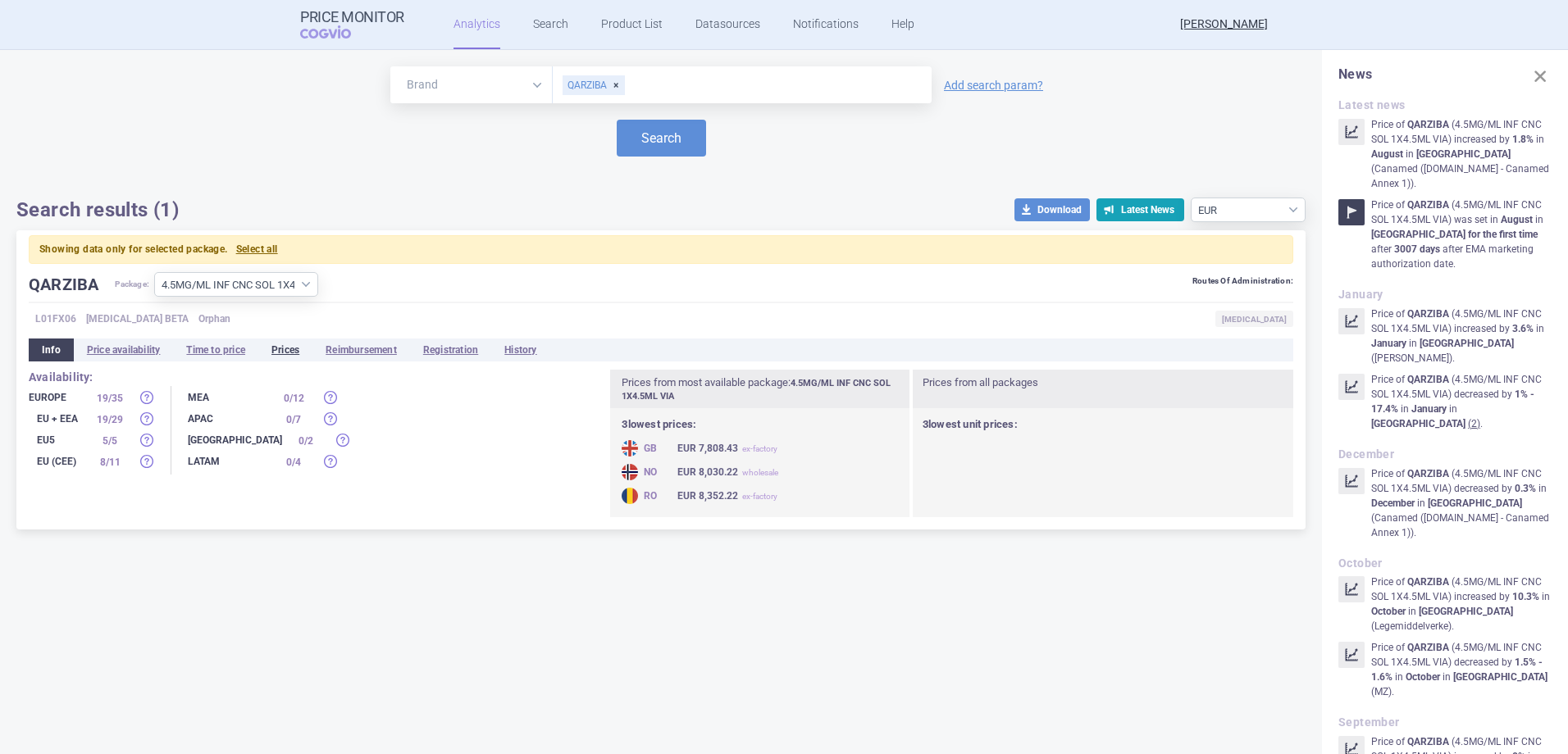
click at [286, 347] on li "Prices" at bounding box center [285, 350] width 54 height 23
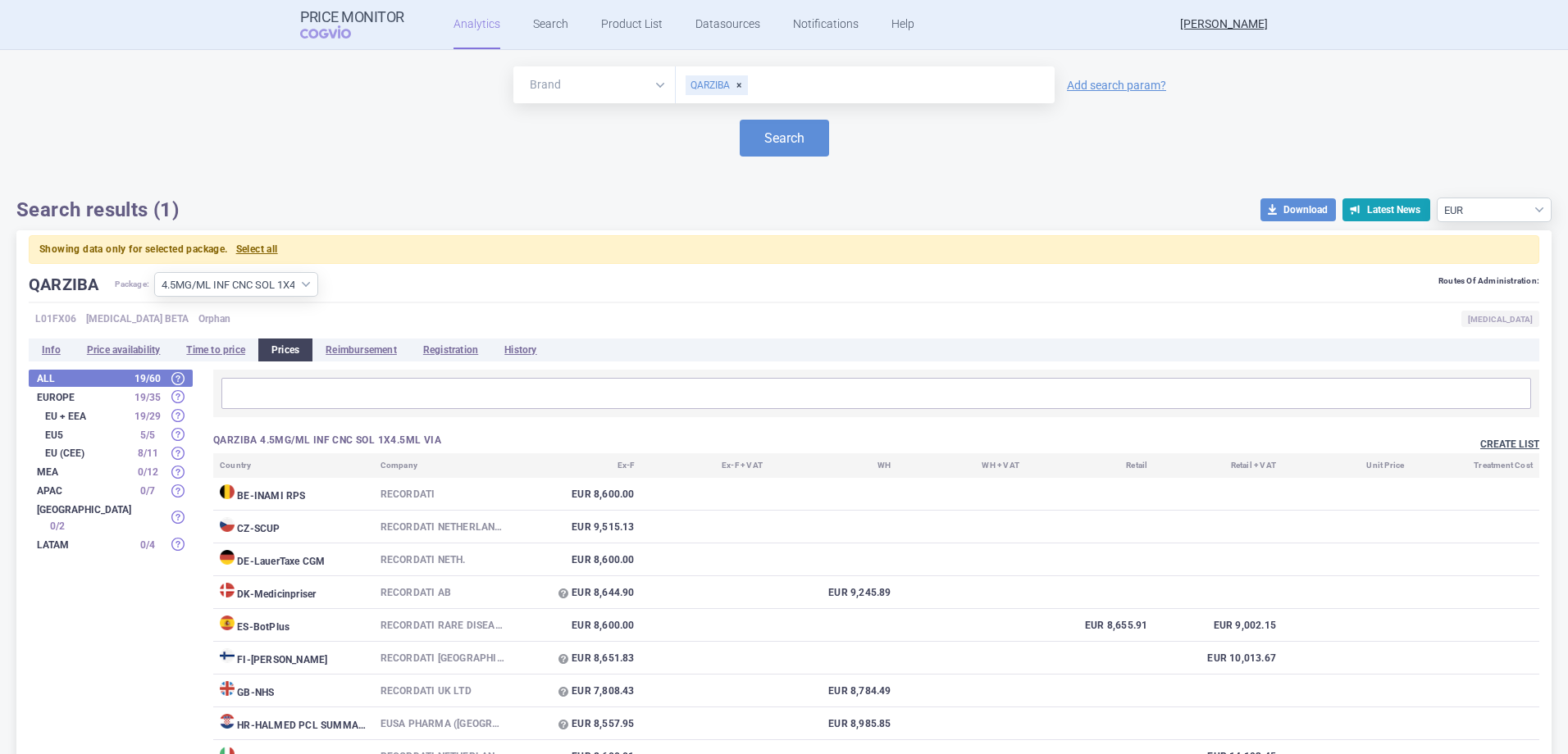
click at [1523, 444] on button "Create list" at bounding box center [1509, 445] width 59 height 14
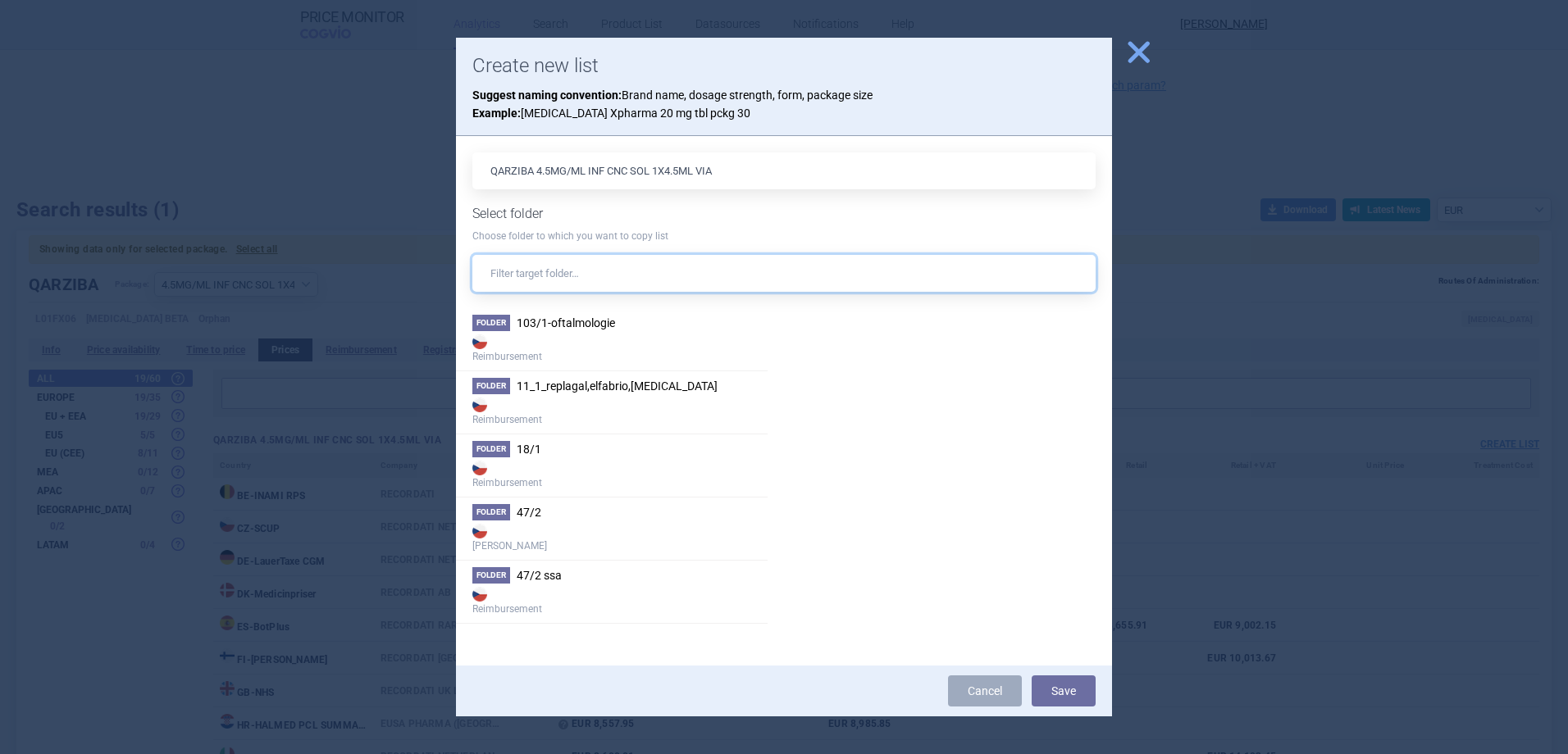
click at [677, 282] on input "text" at bounding box center [784, 272] width 623 height 37
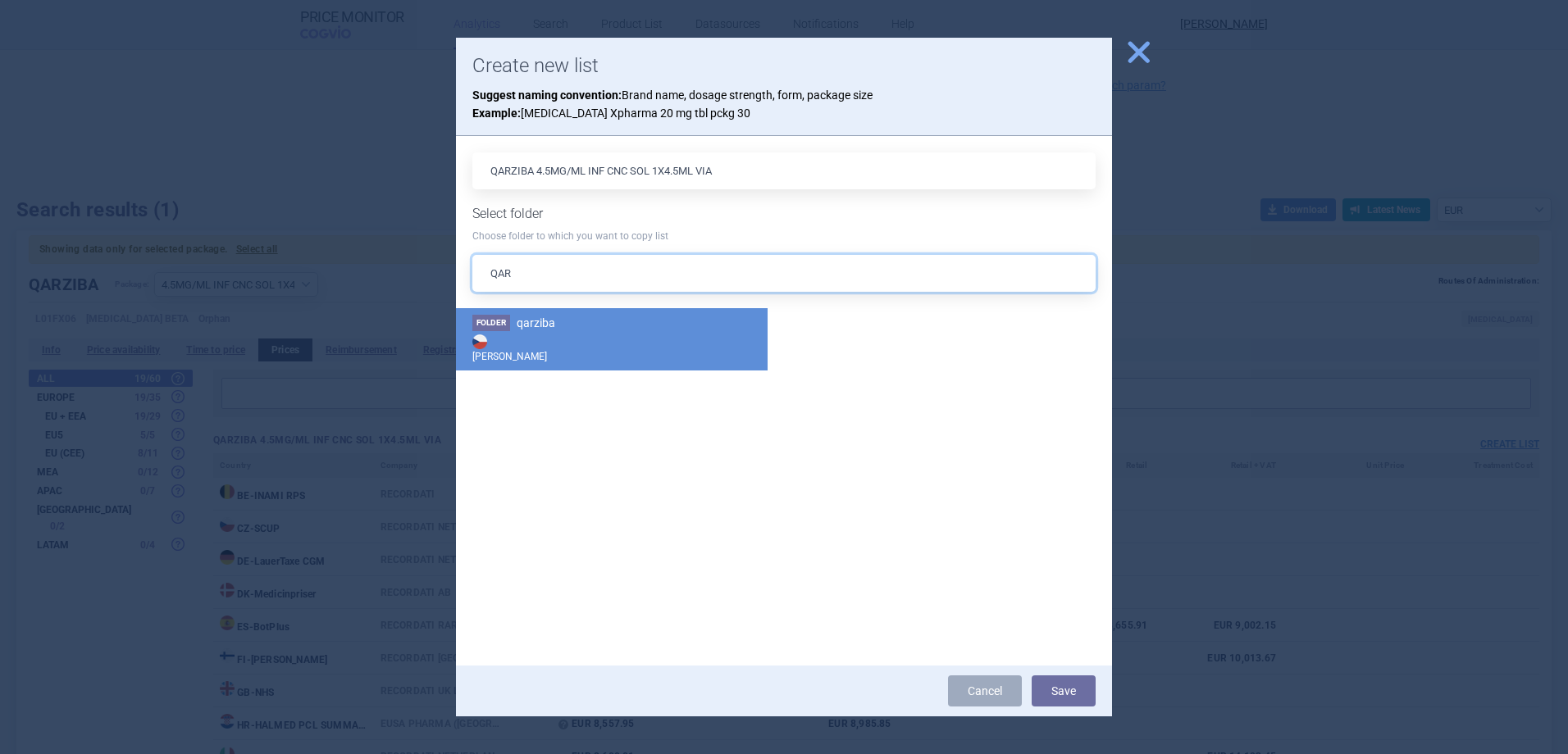
type input "QAR"
click at [608, 331] on strong "[PERSON_NAME]" at bounding box center [611, 347] width 279 height 33
click at [1049, 695] on button "Save" at bounding box center [1064, 691] width 64 height 31
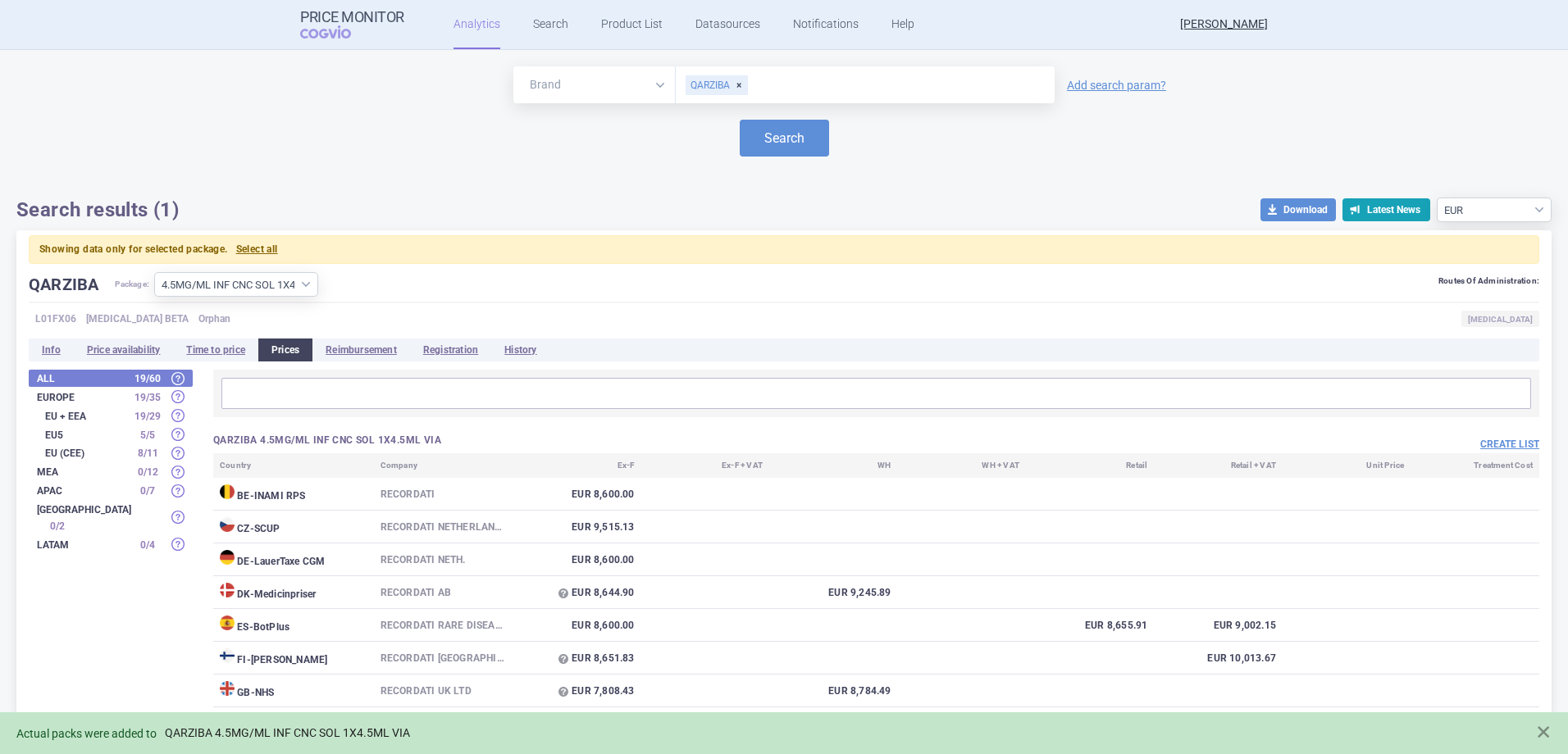
click at [346, 728] on link "QARZIBA 4.5MG/ML INF CNC SOL 1X4.5ML VIA" at bounding box center [287, 733] width 245 height 14
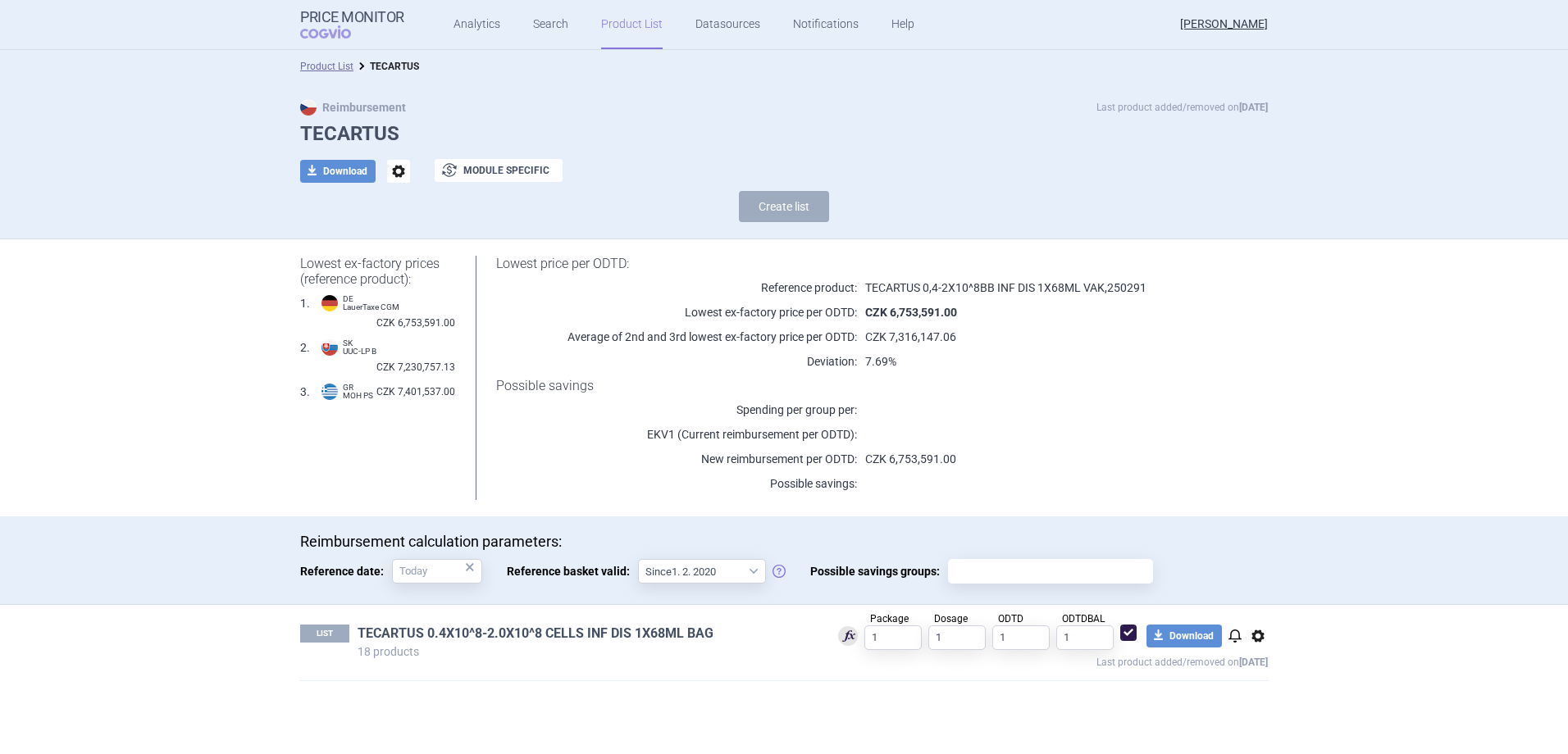
click at [513, 640] on link "TECARTUS 0.4X10^8-2.0X10^8 CELLS INF DIS 1X68ML BAG" at bounding box center [536, 633] width 356 height 18
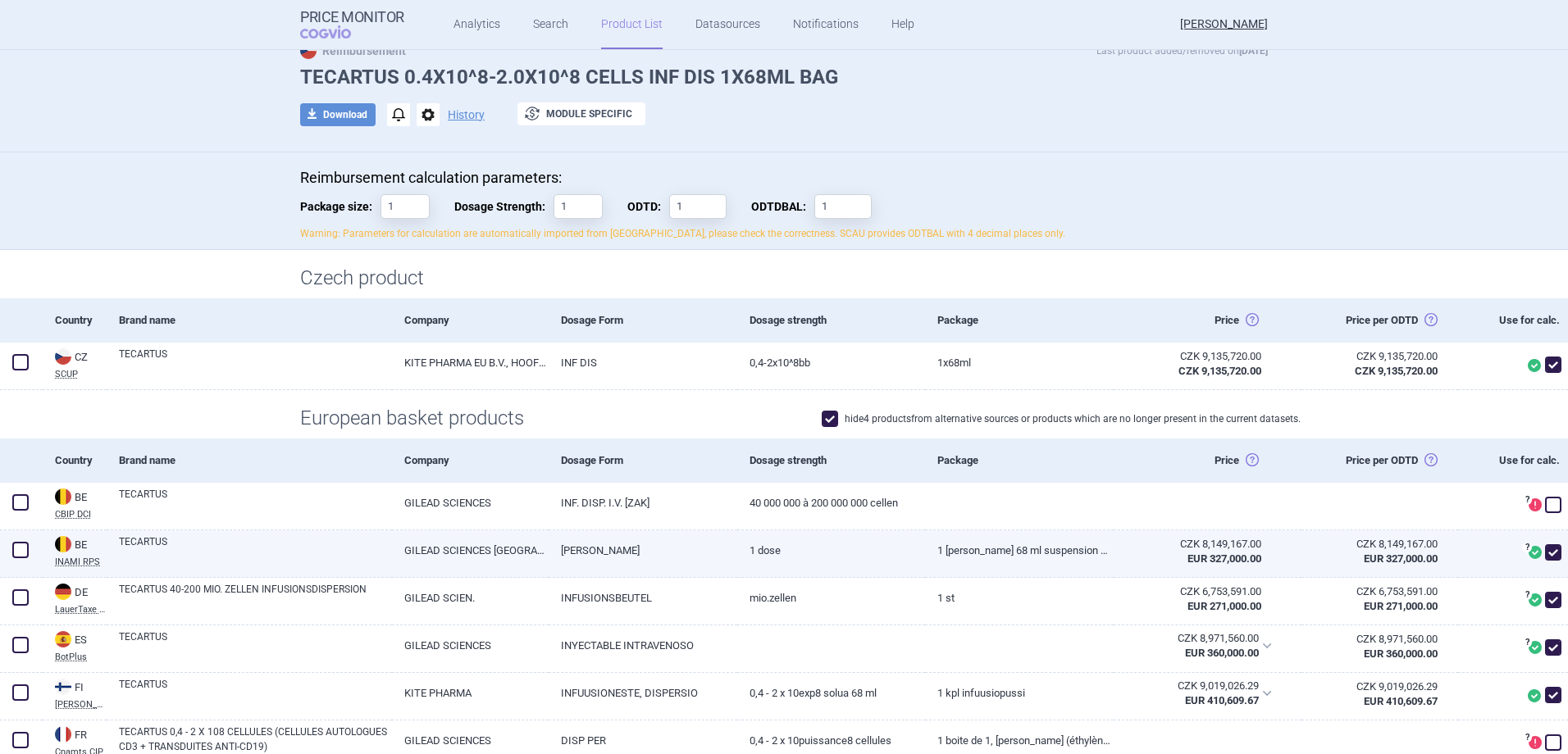
scroll to position [82, 0]
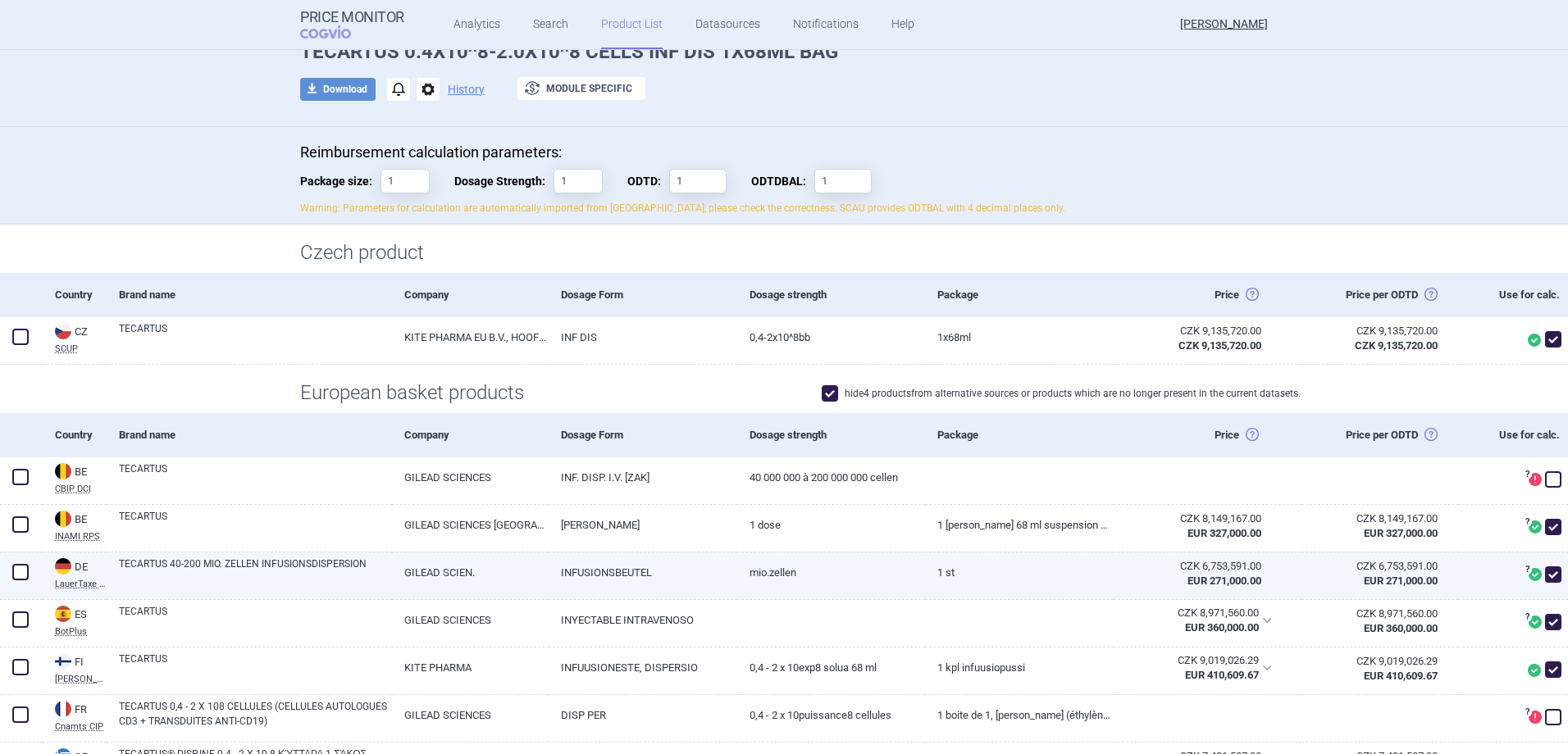
click at [447, 582] on link "GILEAD SCIEN." at bounding box center [469, 572] width 156 height 40
select select "EUR"
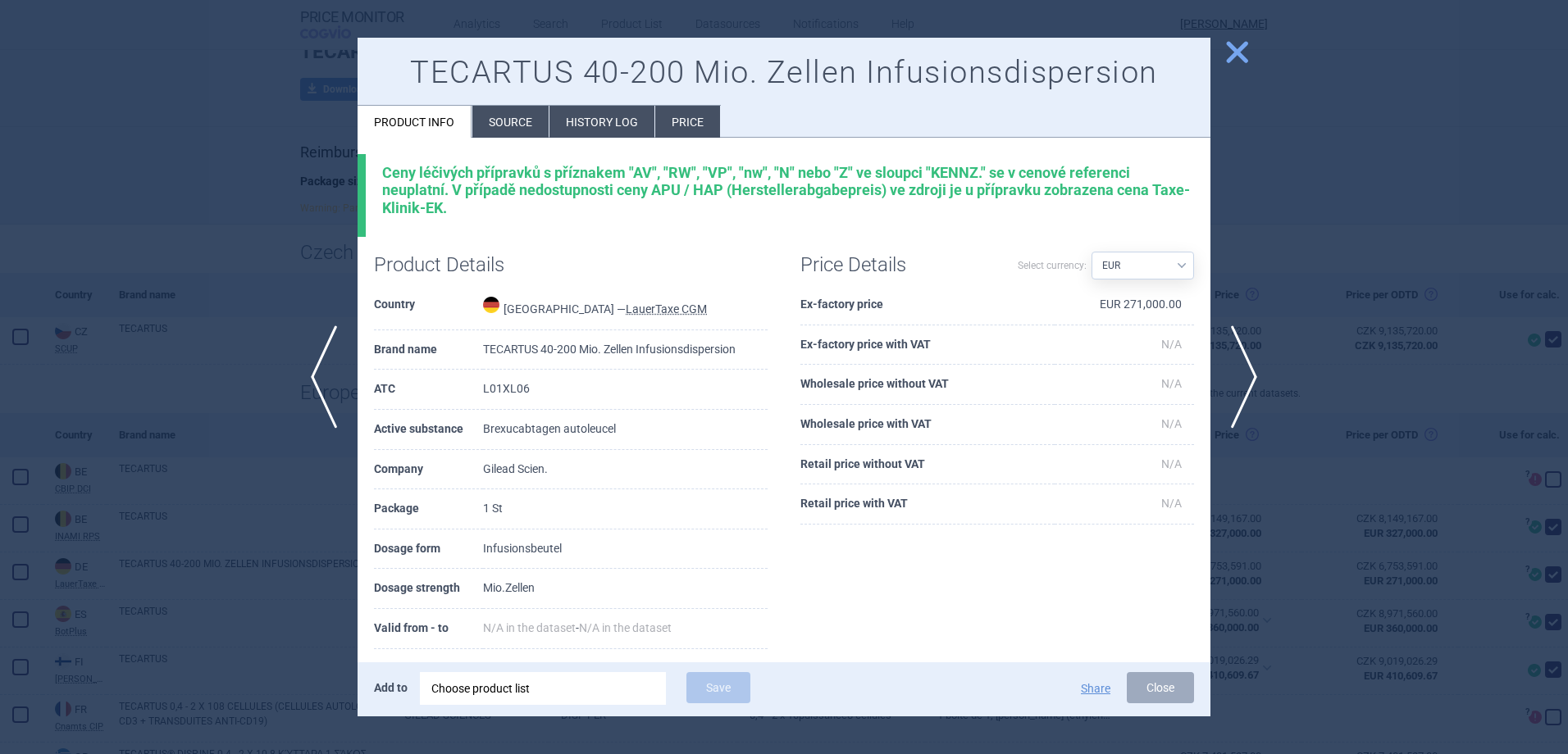
click at [696, 108] on li "Price" at bounding box center [687, 122] width 64 height 32
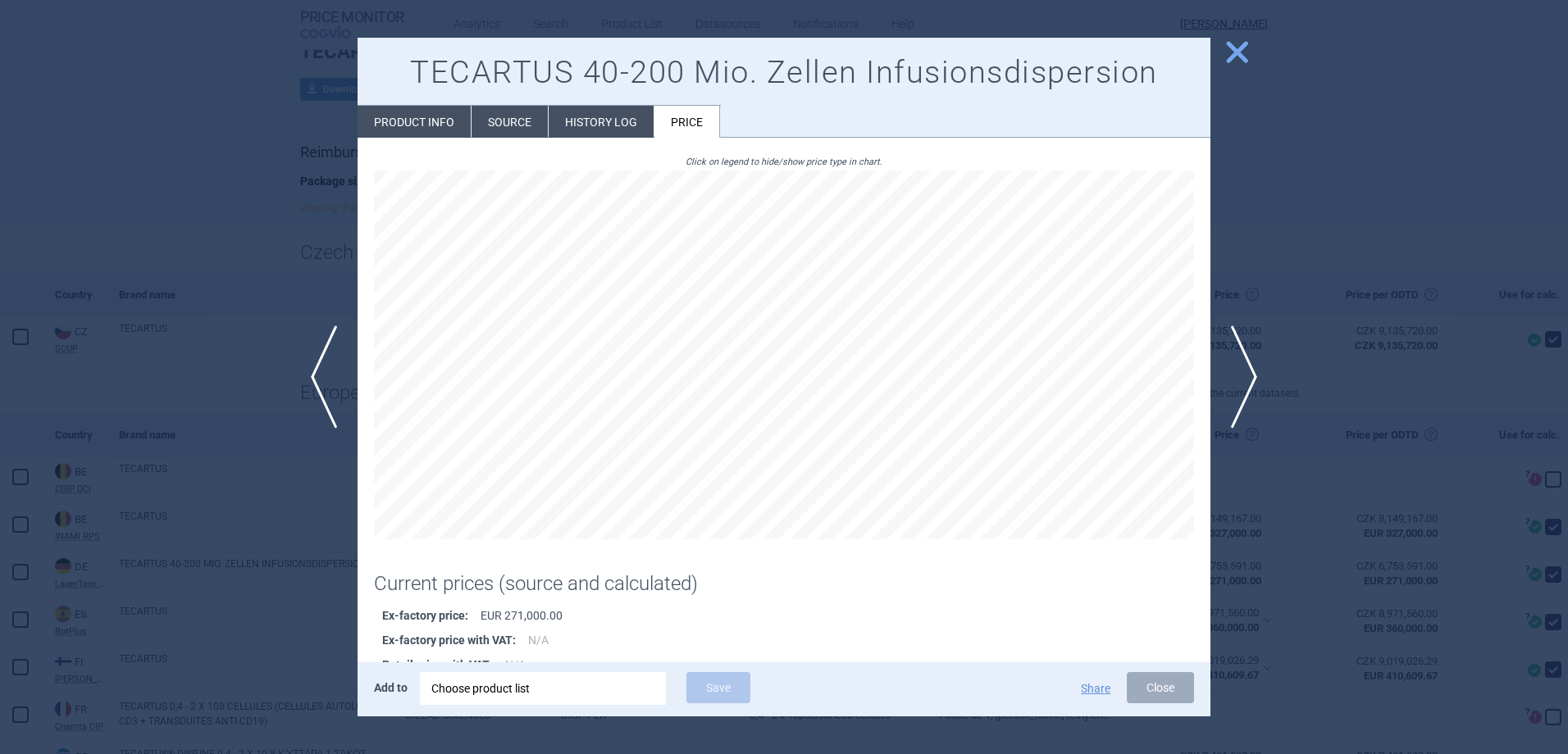
click at [579, 126] on li "History log" at bounding box center [601, 122] width 105 height 32
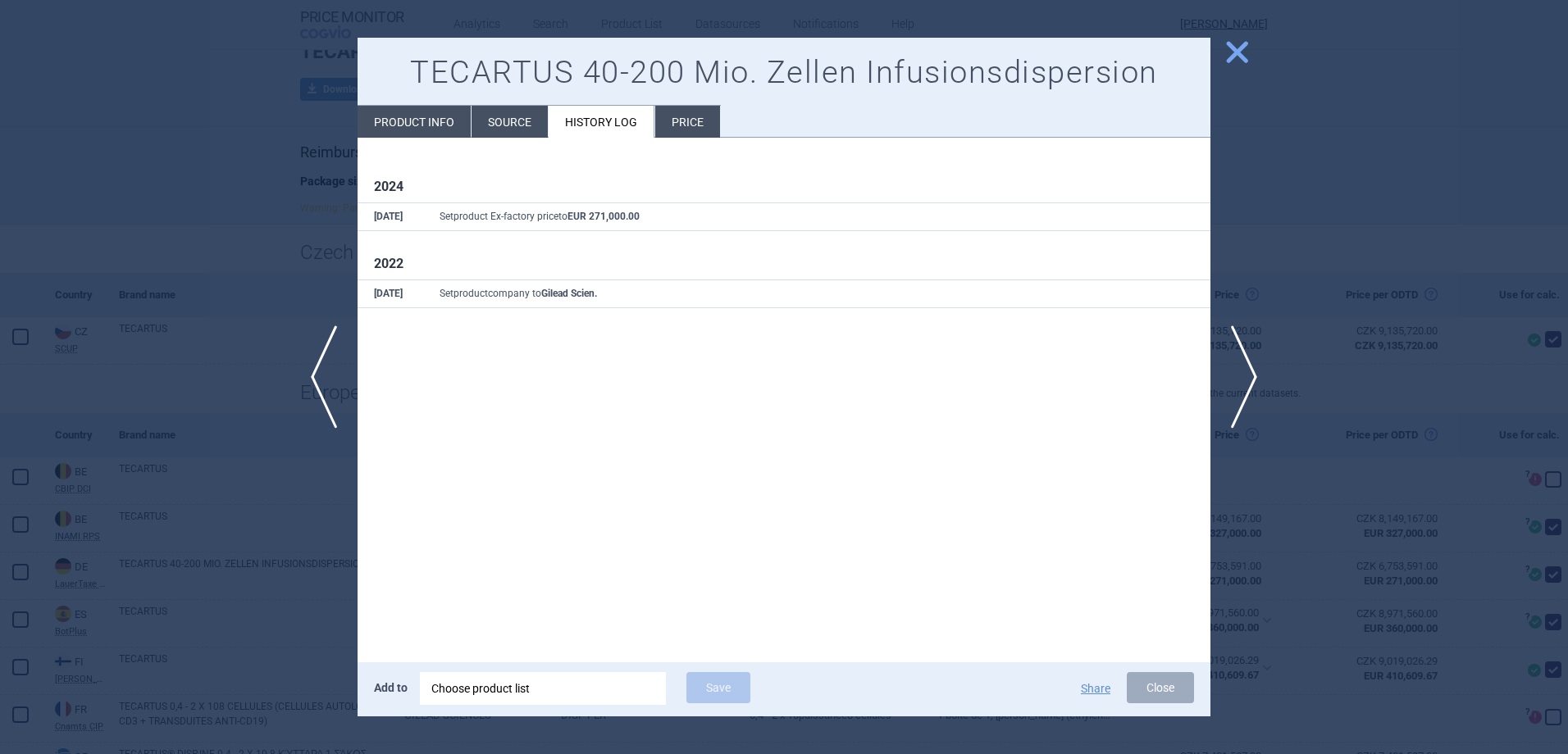
click at [709, 127] on li "Price" at bounding box center [687, 122] width 64 height 32
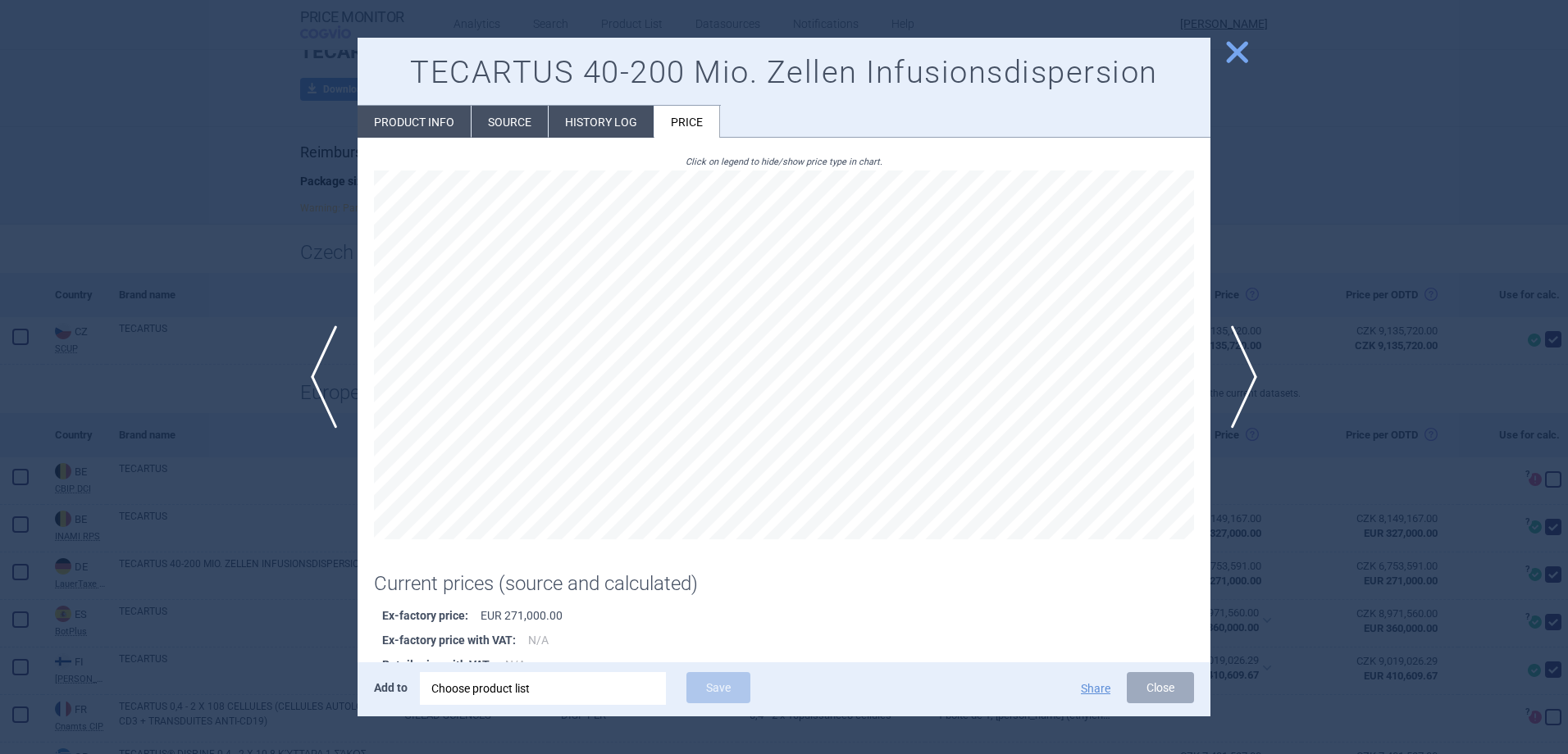
click at [1401, 521] on div at bounding box center [784, 377] width 1568 height 754
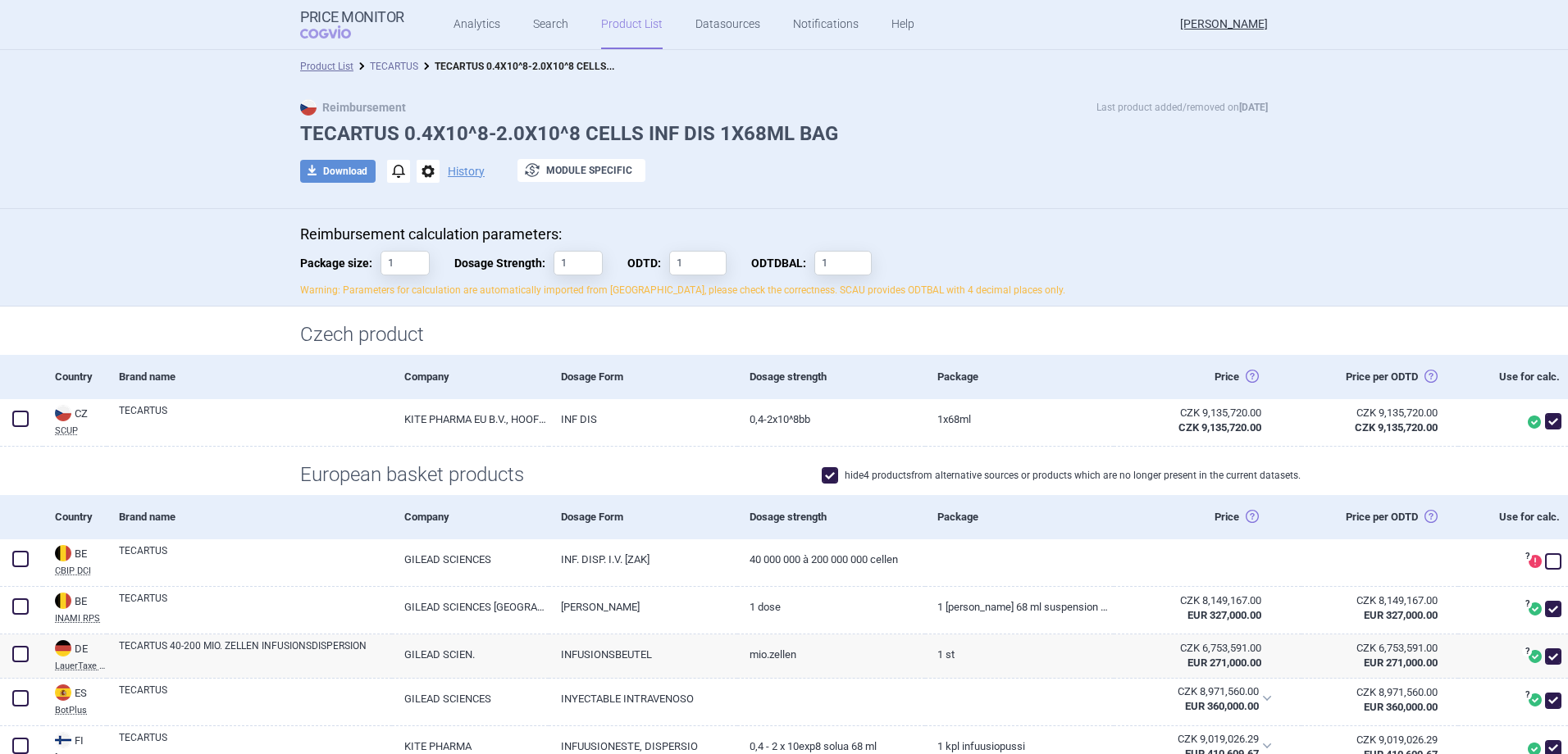
click at [399, 64] on link "TECARTUS" at bounding box center [394, 66] width 48 height 11
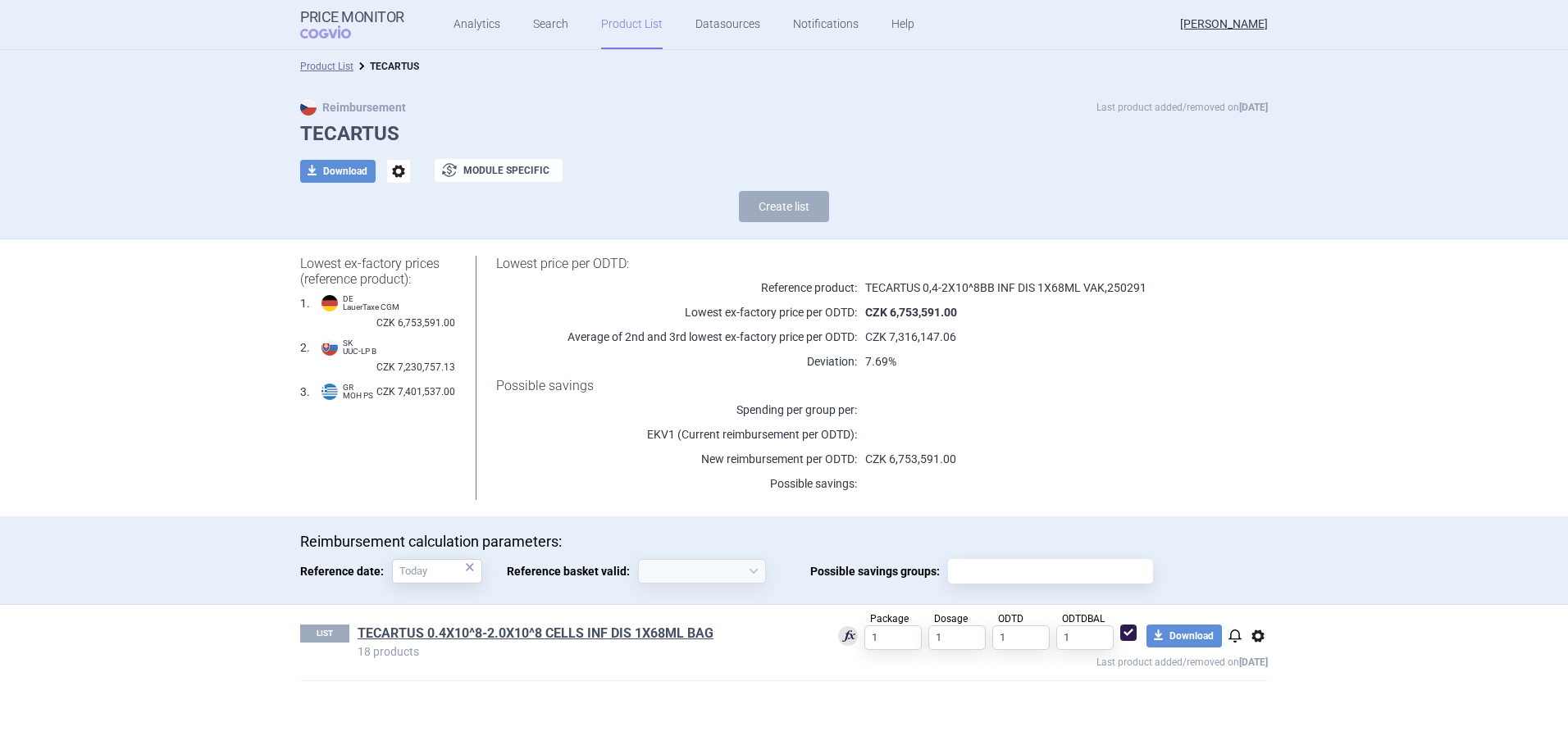
select select "[DATE]"
click at [555, 22] on link "Search" at bounding box center [550, 25] width 35 height 49
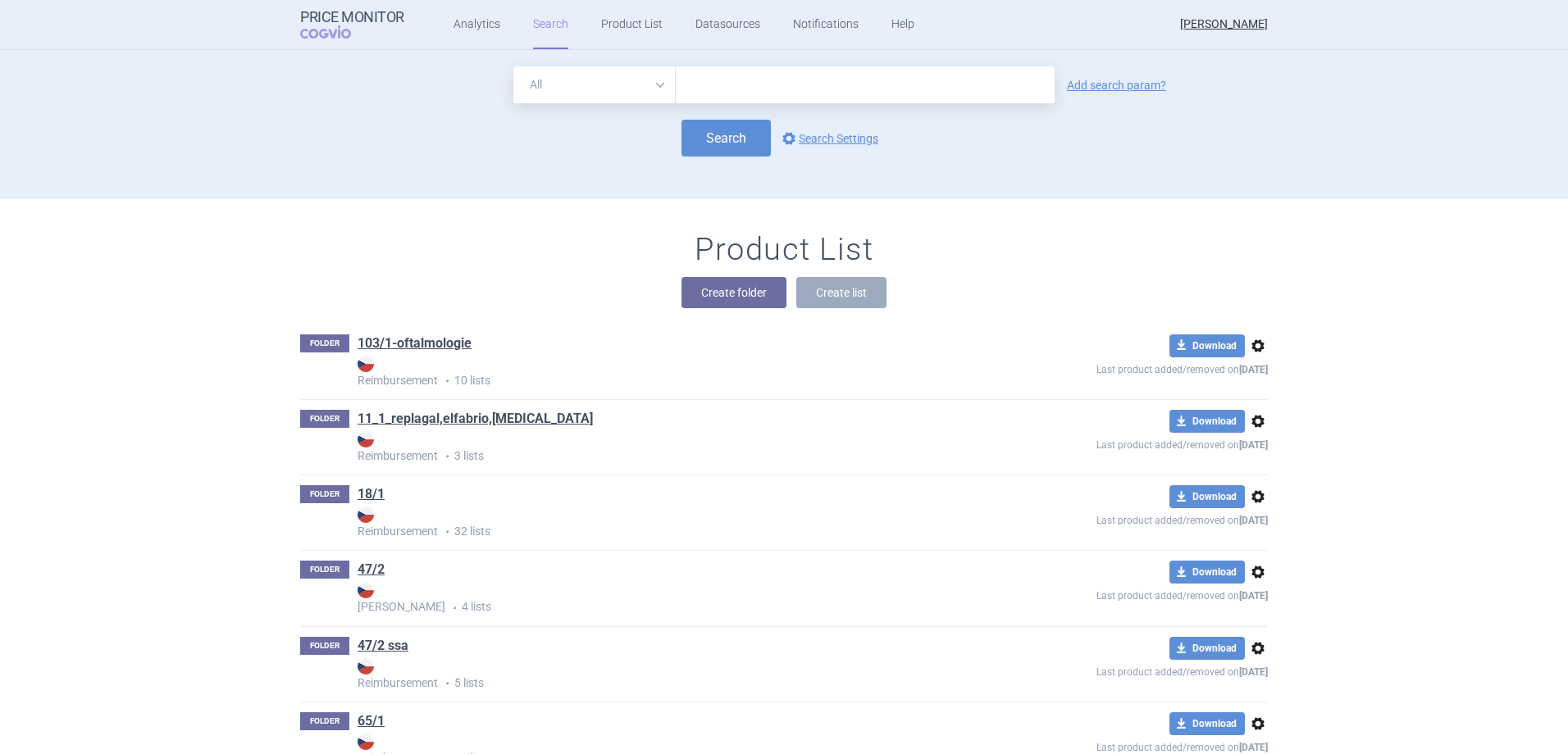
click at [625, 97] on select "All Brand Name ATC Company Active Substance Country Newer than" at bounding box center [594, 84] width 163 height 37
click at [464, 28] on link "Analytics" at bounding box center [476, 25] width 46 height 49
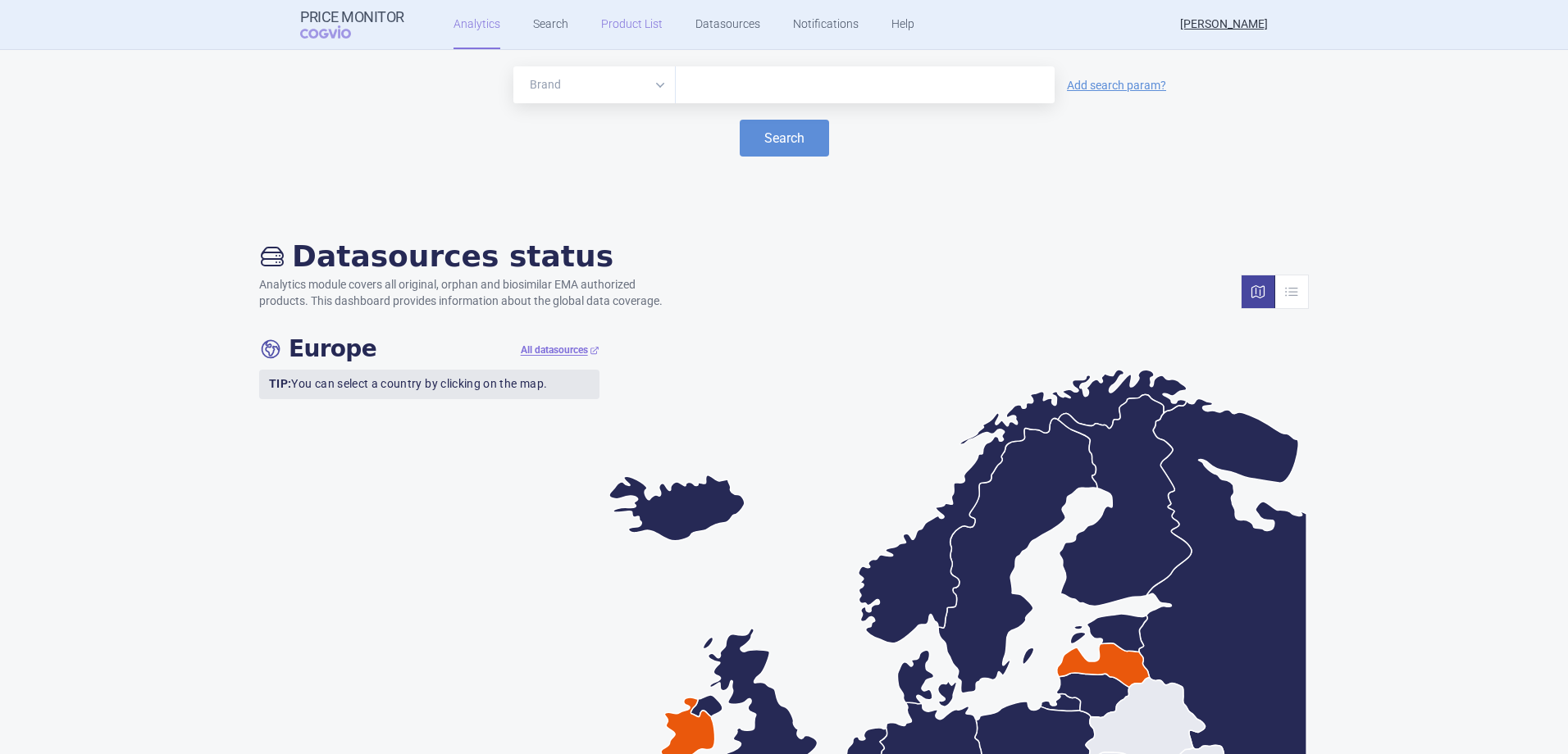
click at [619, 31] on link "Product List" at bounding box center [631, 25] width 62 height 49
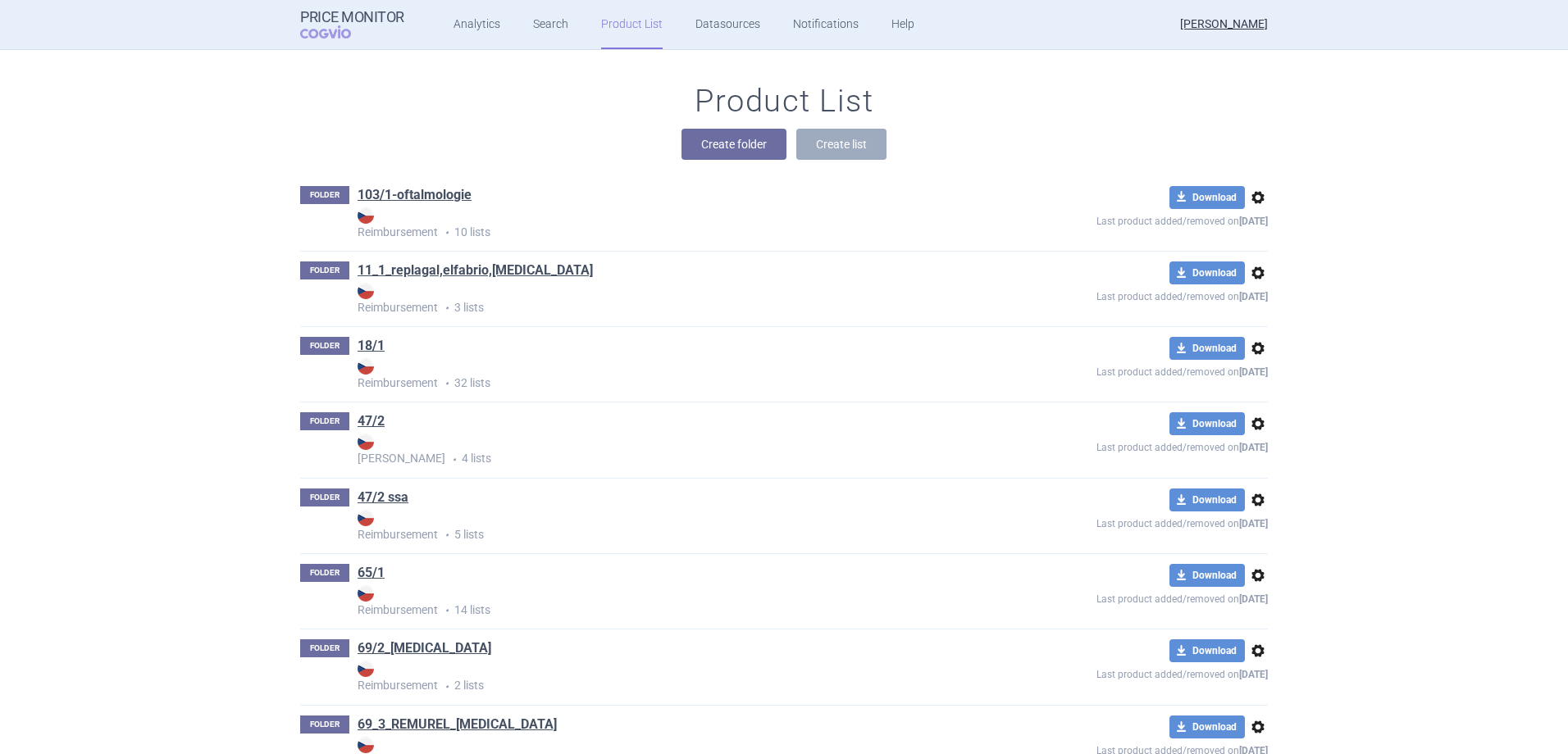
scroll to position [18842, 0]
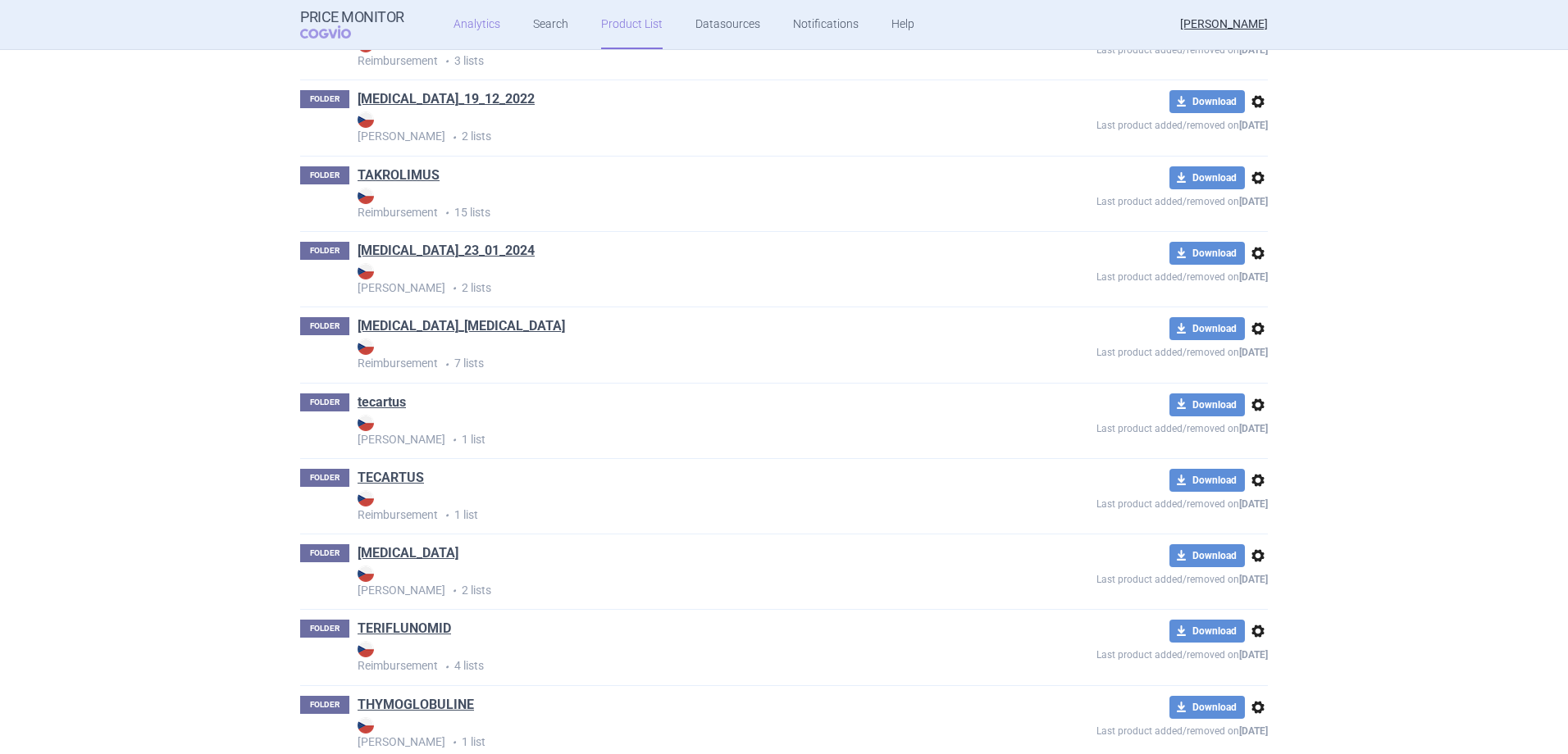
click at [487, 18] on link "Analytics" at bounding box center [476, 25] width 46 height 49
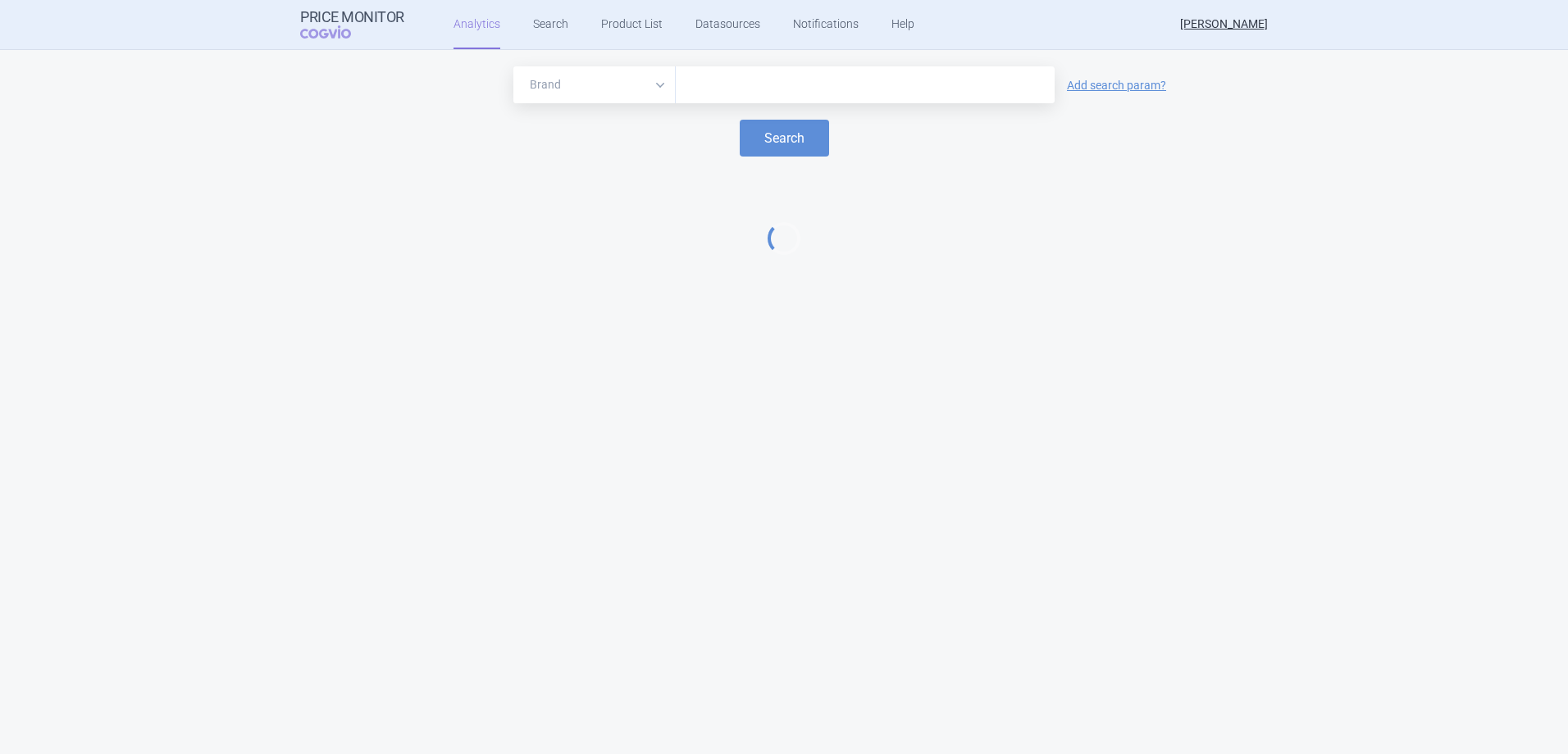
click at [727, 86] on input "text" at bounding box center [865, 85] width 362 height 22
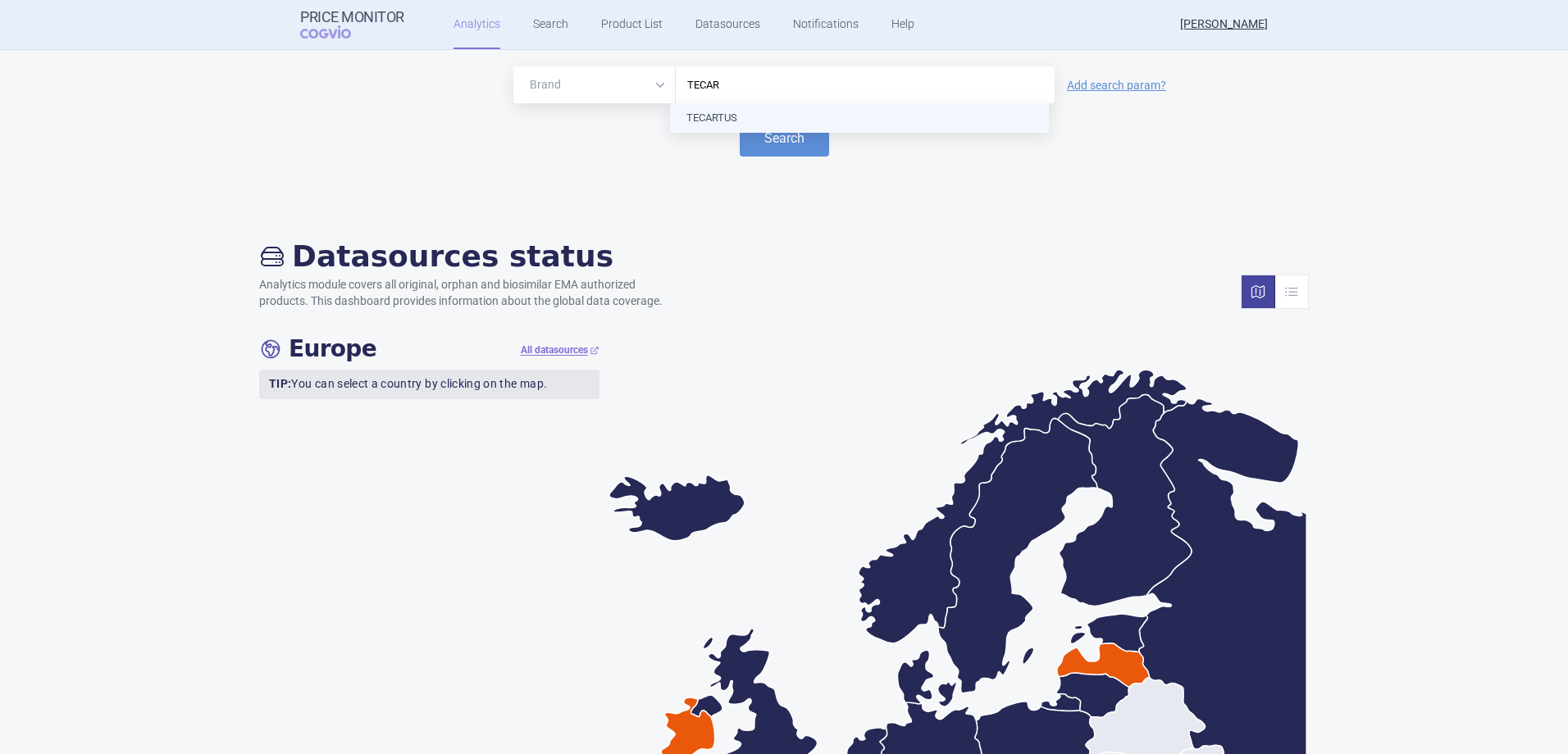
type input "TECART"
click at [770, 145] on button "Search" at bounding box center [784, 137] width 89 height 37
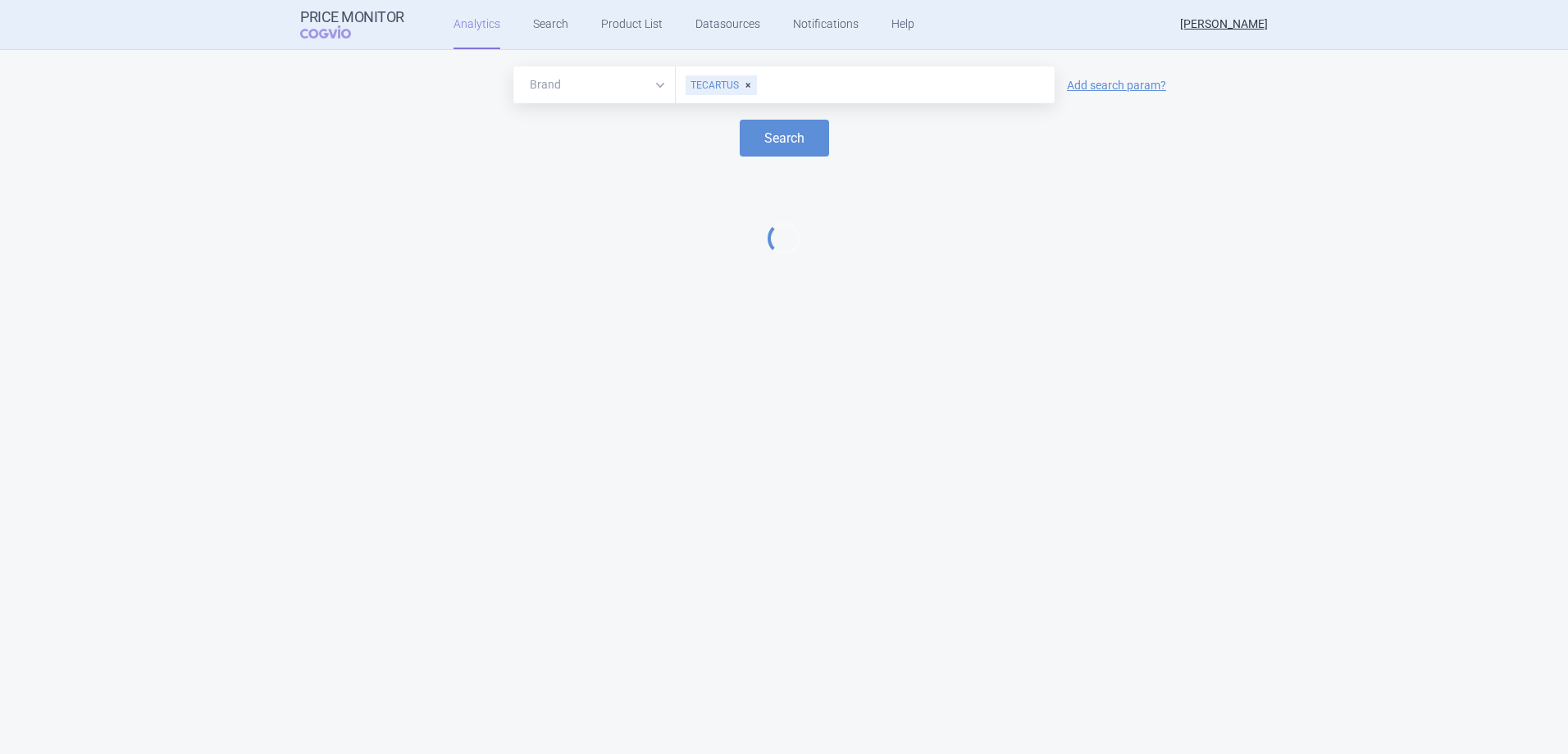
select select "EUR"
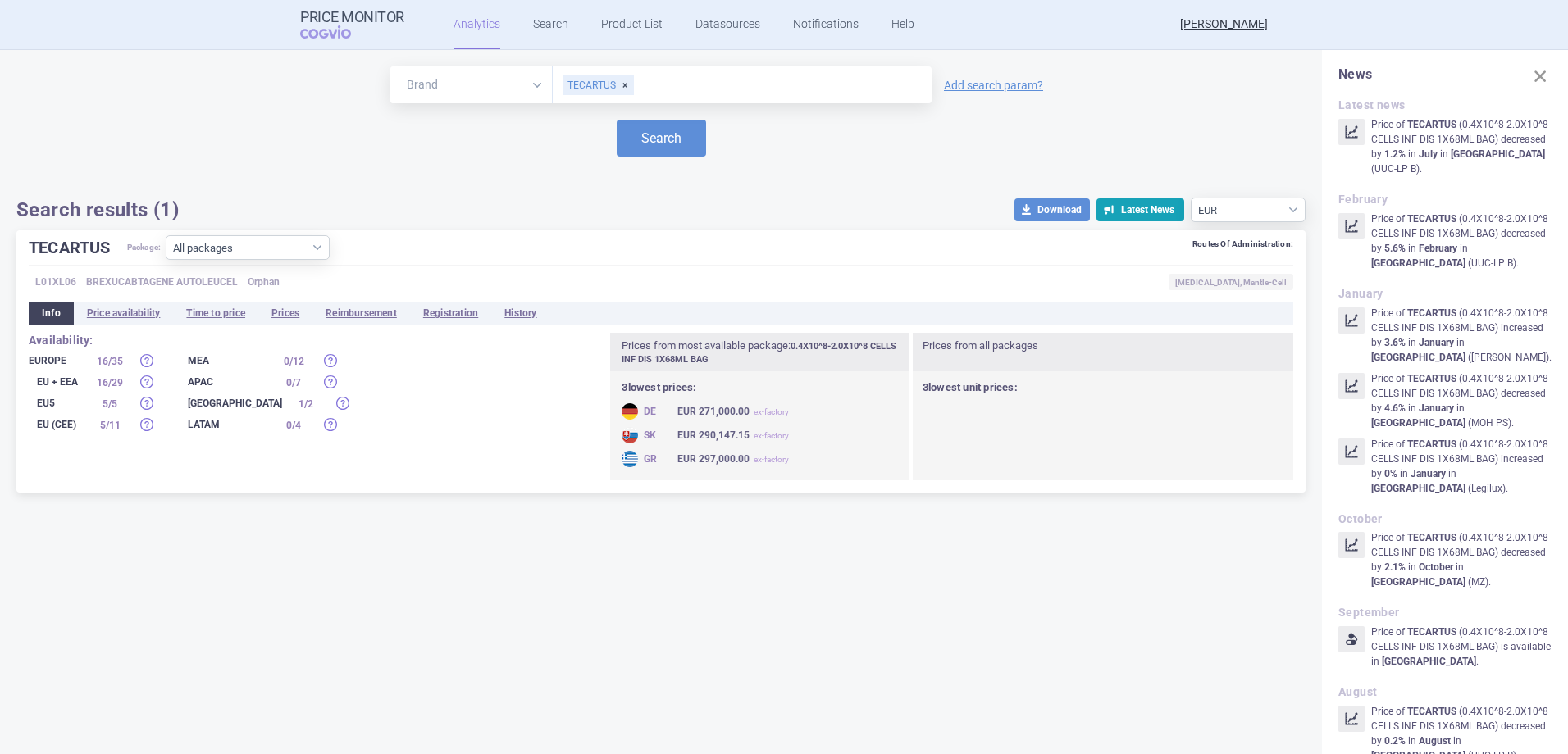
click at [526, 89] on select "Brand ATC/Active substance Therapeutic area" at bounding box center [471, 84] width 163 height 37
drag, startPoint x: 316, startPoint y: 152, endPoint x: 316, endPoint y: 174, distance: 22.0
click at [316, 152] on div "Search" at bounding box center [661, 137] width 1289 height 37
click at [314, 251] on select "All packages 0.4X10^8-2.0X10^8 CELLS INF DIS 1X68ML BAG ( 13 )" at bounding box center [247, 248] width 164 height 25
select select "96ad8e17-cc54-4031-a8b7-9176e894c79e"
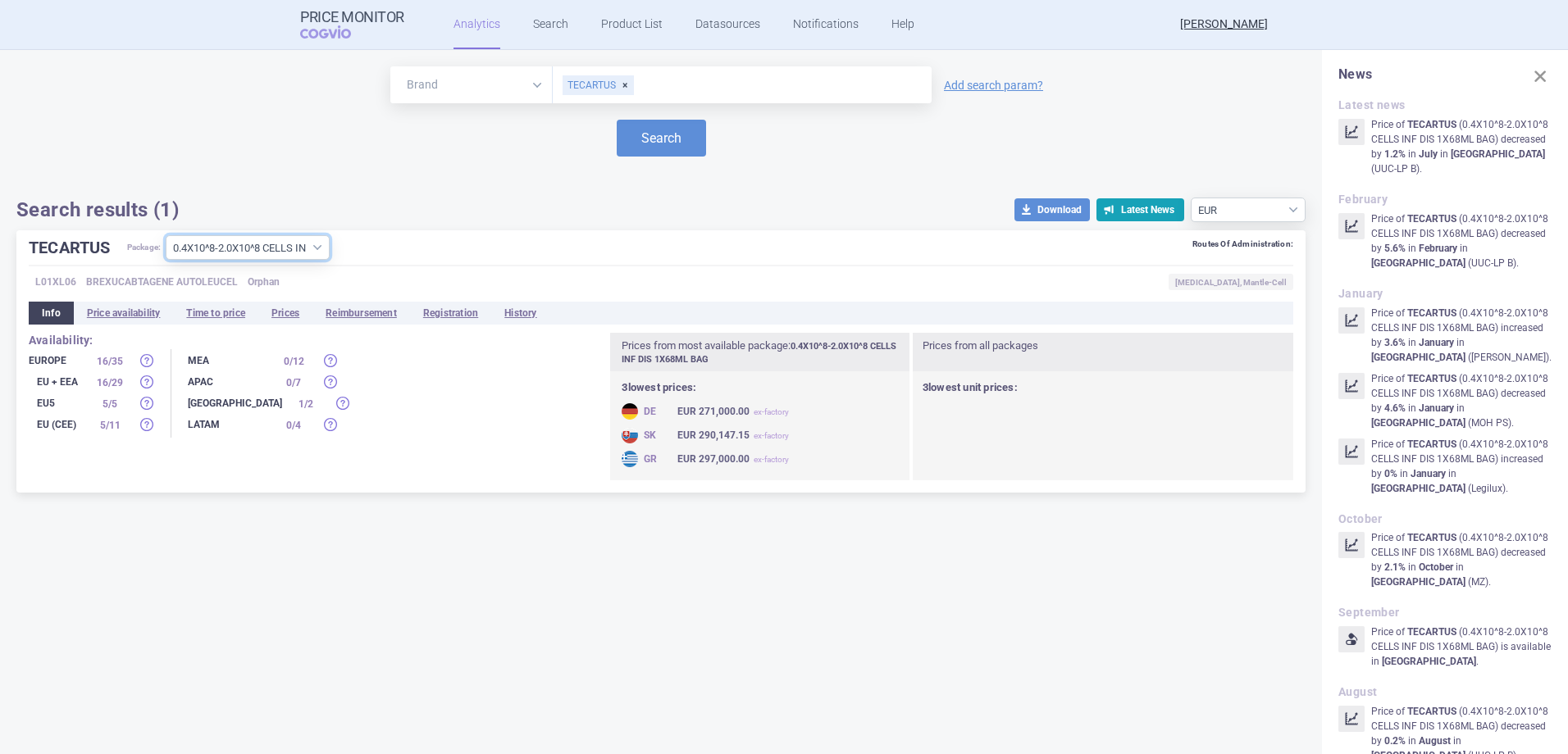
click at [168, 260] on select "All packages 0.4X10^8-2.0X10^8 CELLS INF DIS 1X68ML BAG ( 13 )" at bounding box center [247, 248] width 164 height 25
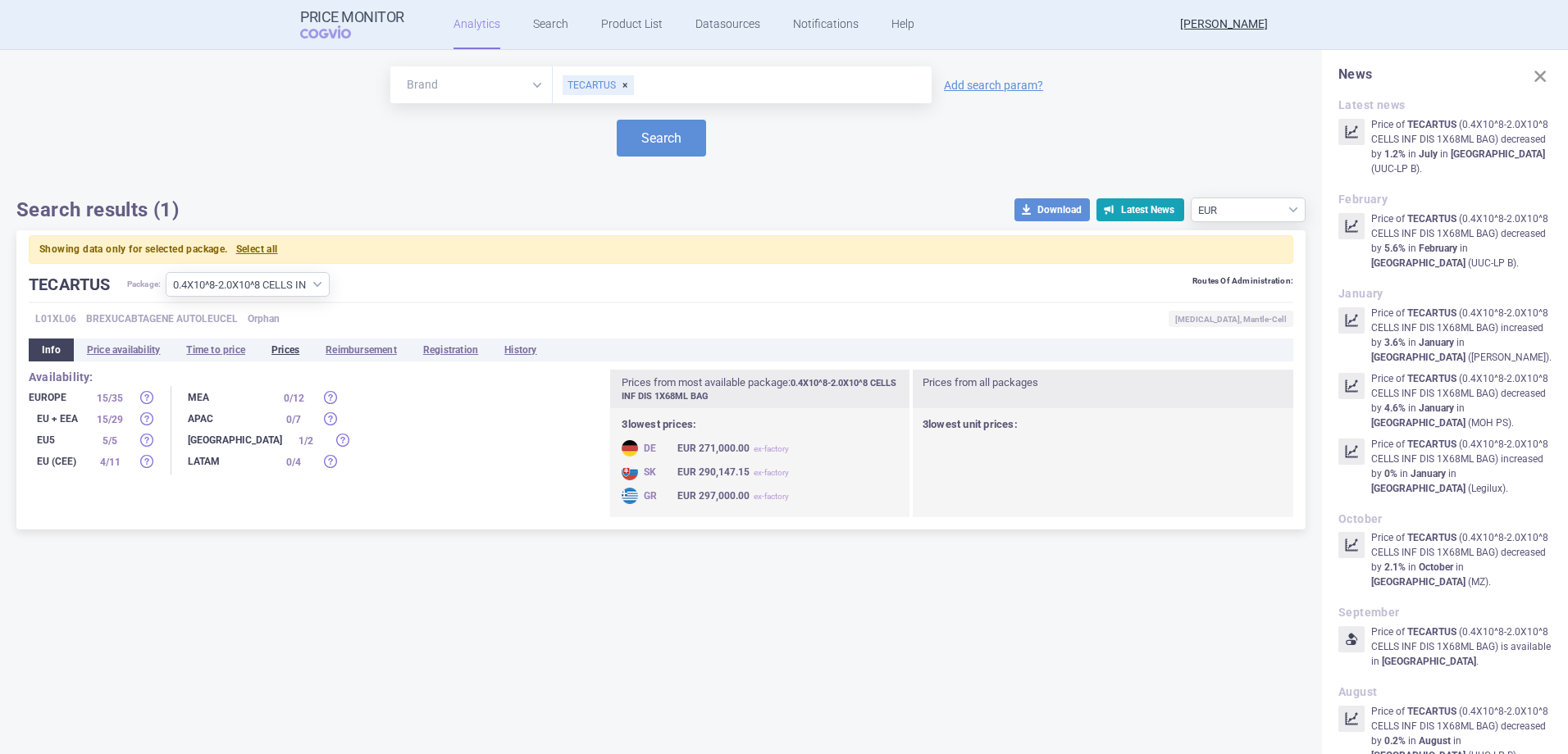
click at [279, 353] on li "Prices" at bounding box center [285, 350] width 54 height 23
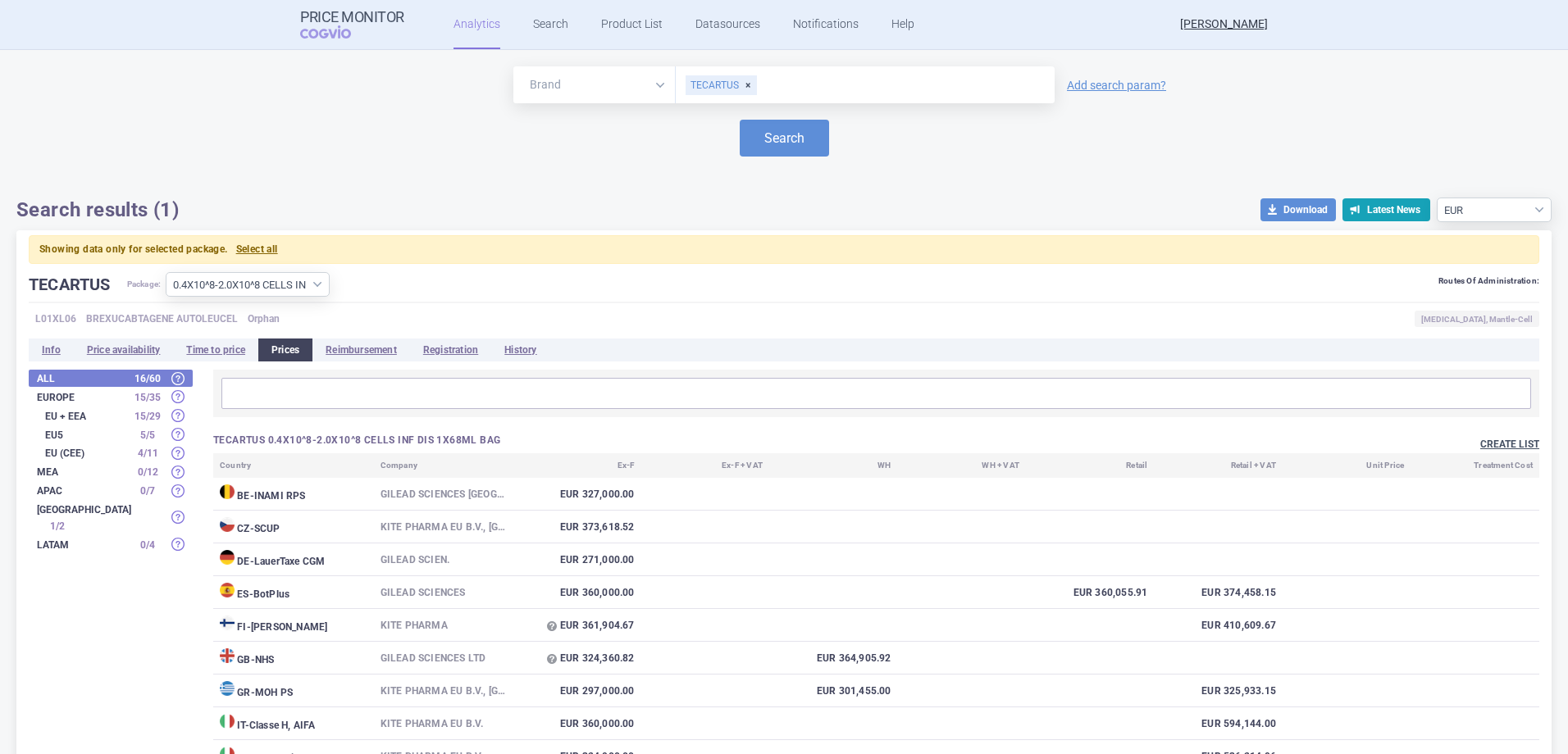
click at [1519, 440] on button "Create list" at bounding box center [1509, 445] width 59 height 14
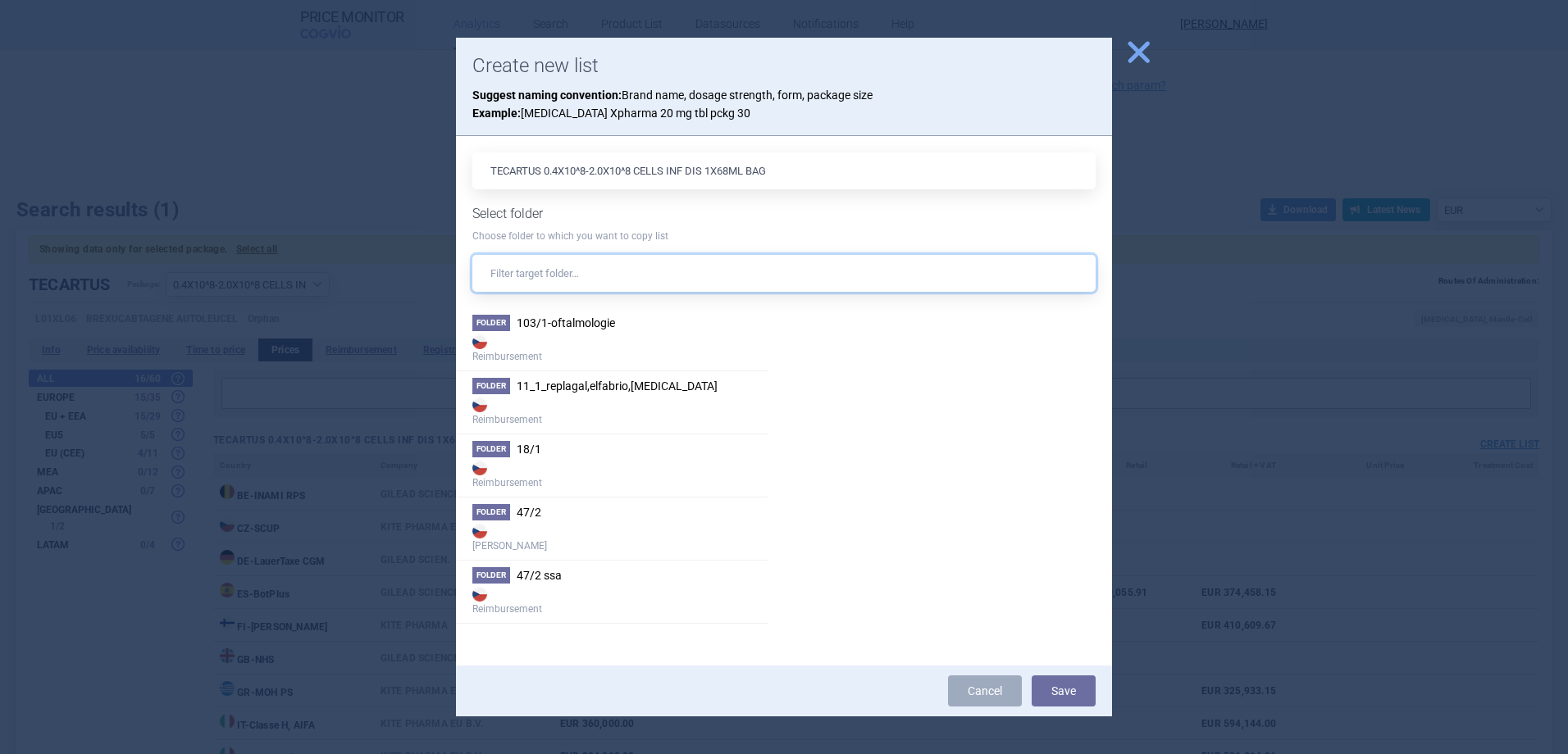
click at [667, 261] on input "text" at bounding box center [784, 272] width 623 height 37
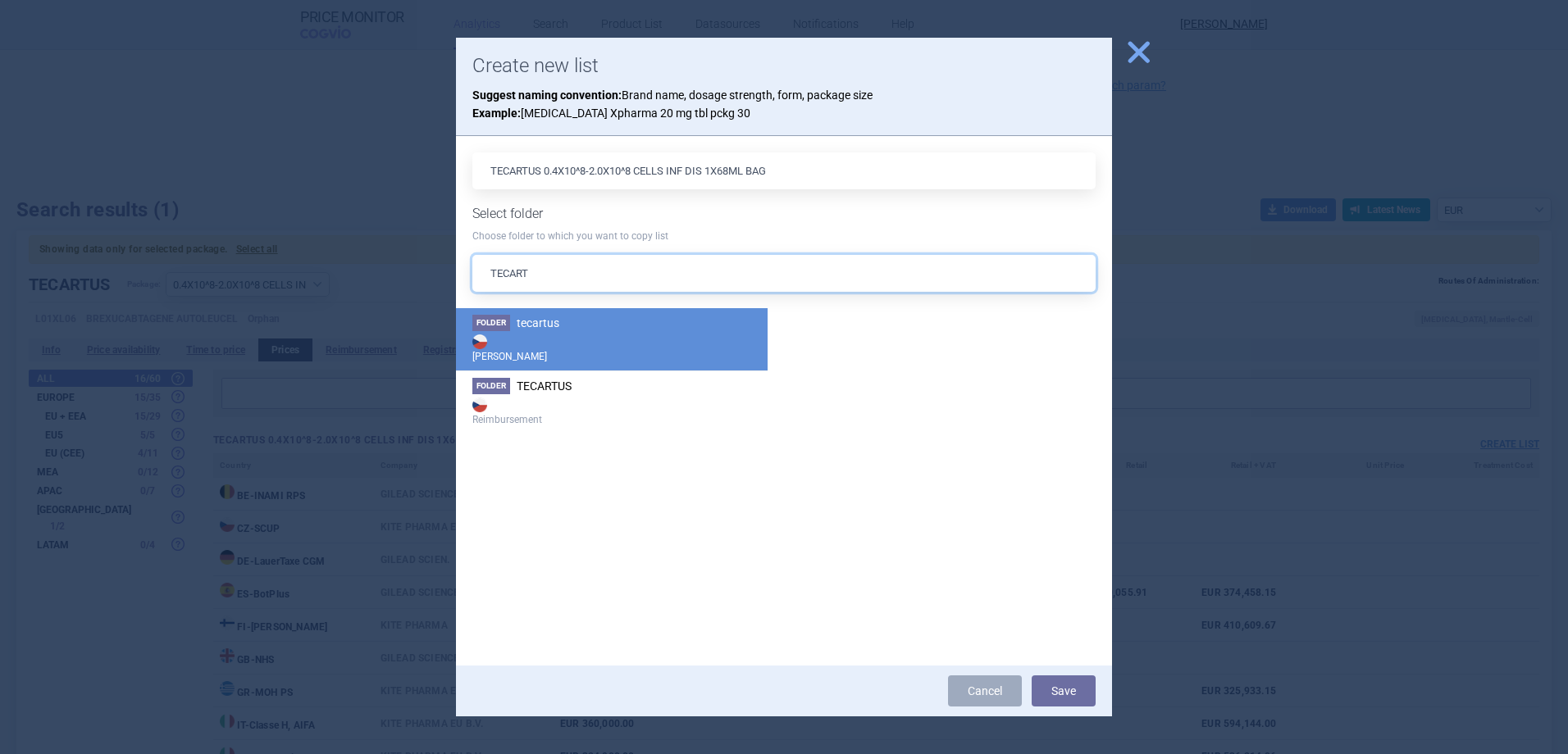
type input "TECART"
click at [667, 332] on strong "[PERSON_NAME]" at bounding box center [611, 347] width 279 height 33
click at [1065, 695] on button "Save" at bounding box center [1064, 691] width 64 height 31
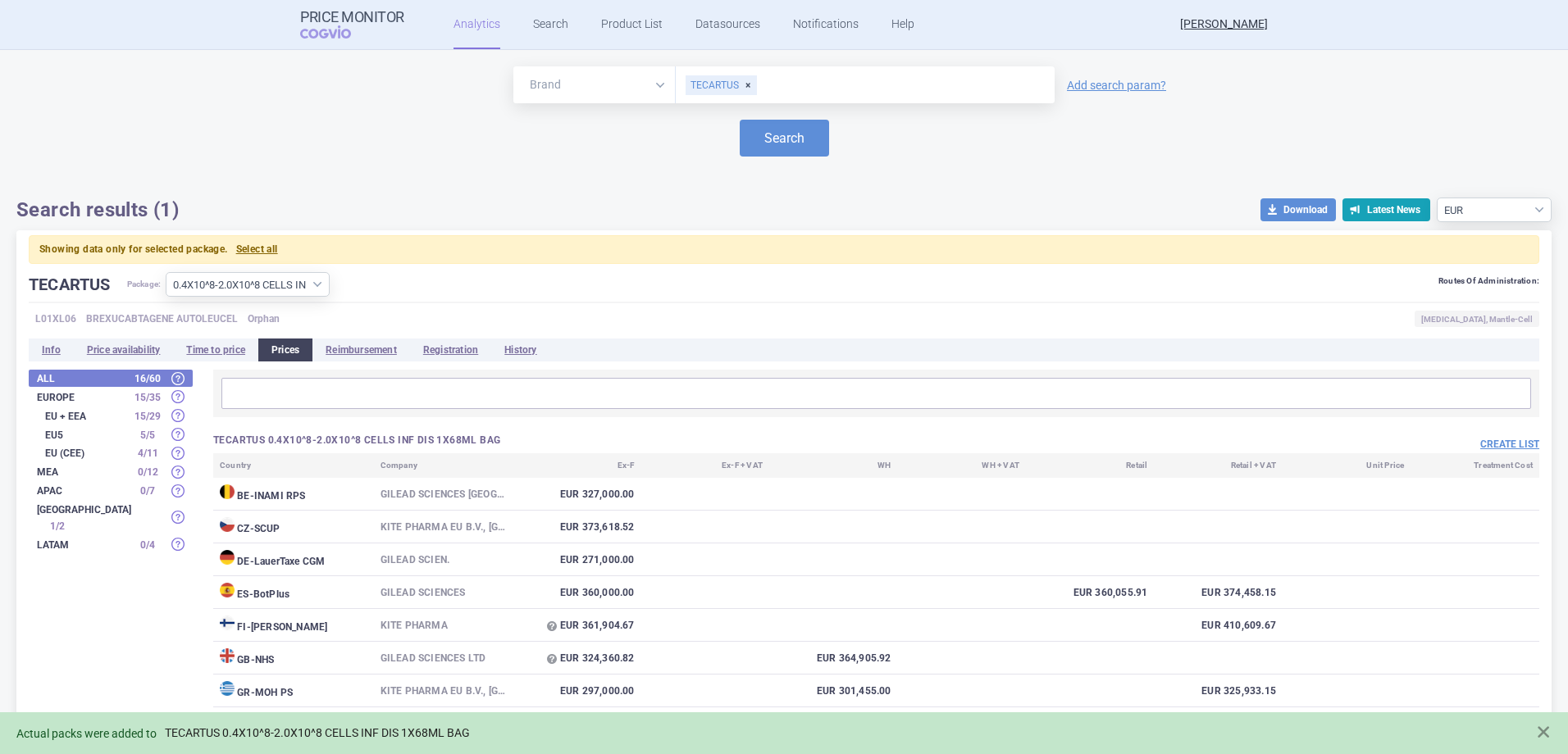
click at [380, 739] on link "TECARTUS 0.4X10^8-2.0X10^8 CELLS INF DIS 1X68ML BAG" at bounding box center [317, 733] width 305 height 14
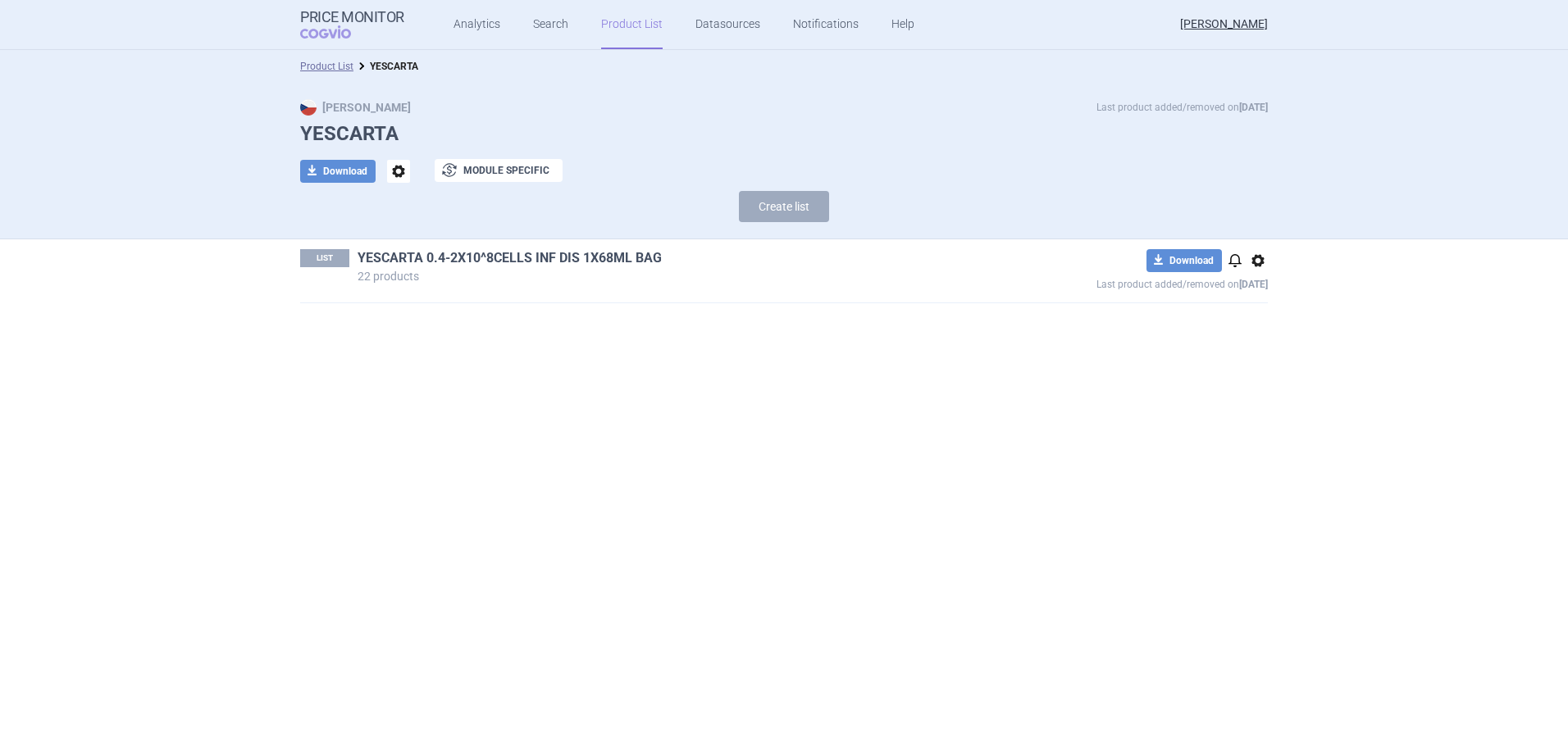
click at [564, 253] on link "YESCARTA 0.4-2X10^8CELLS INF DIS 1X68ML BAG" at bounding box center [509, 257] width 304 height 18
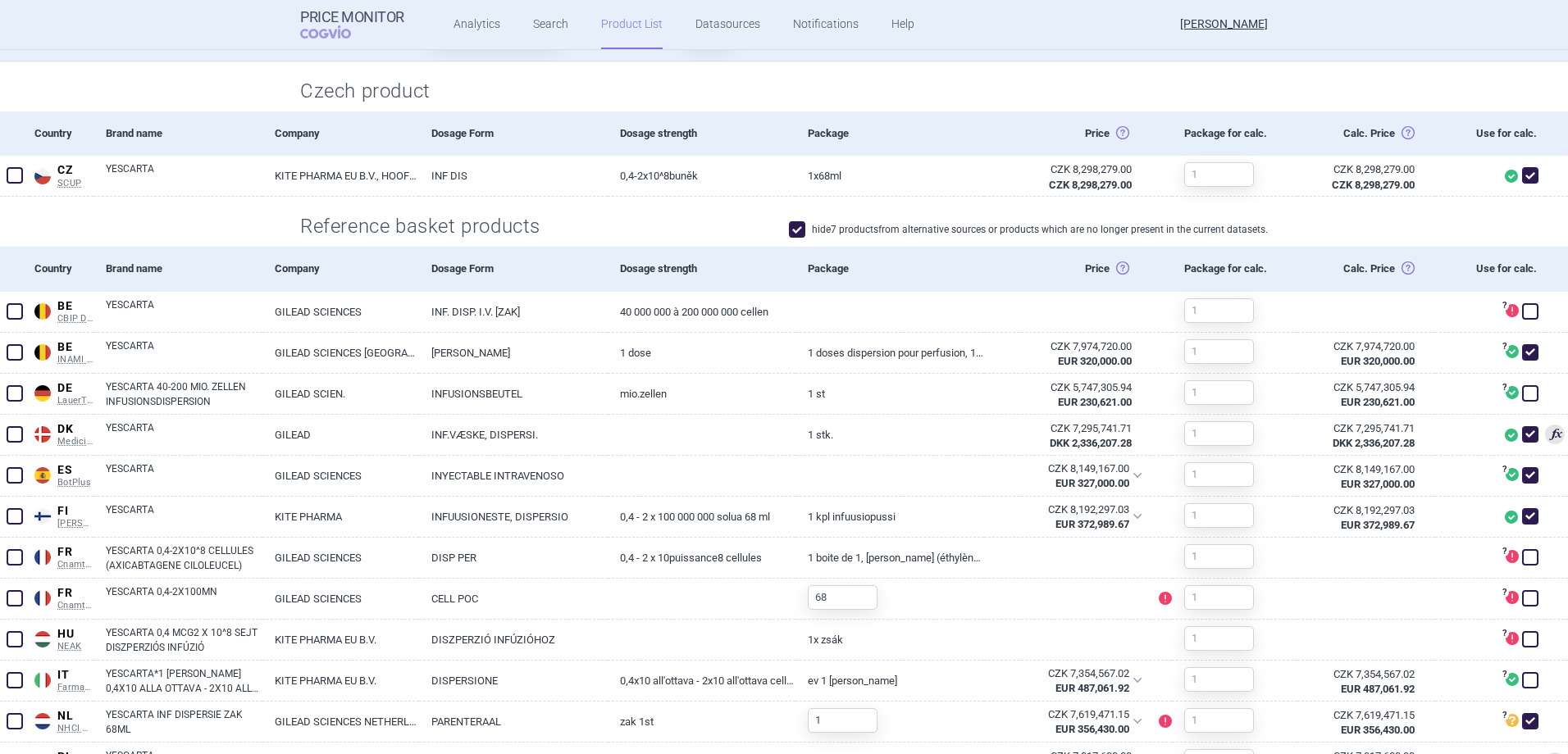
scroll to position [246, 0]
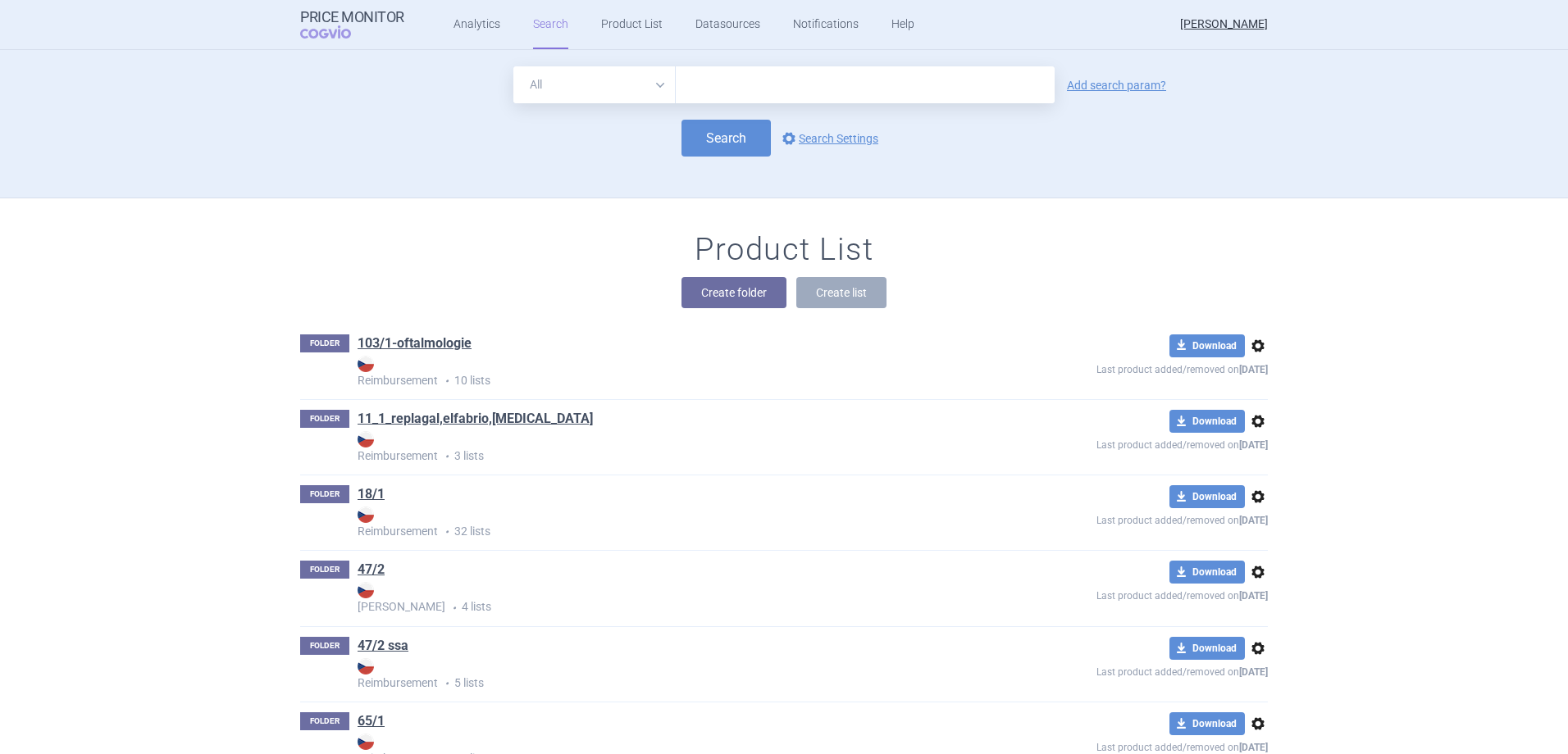
click at [508, 279] on div "Create folder Create list" at bounding box center [784, 292] width 967 height 31
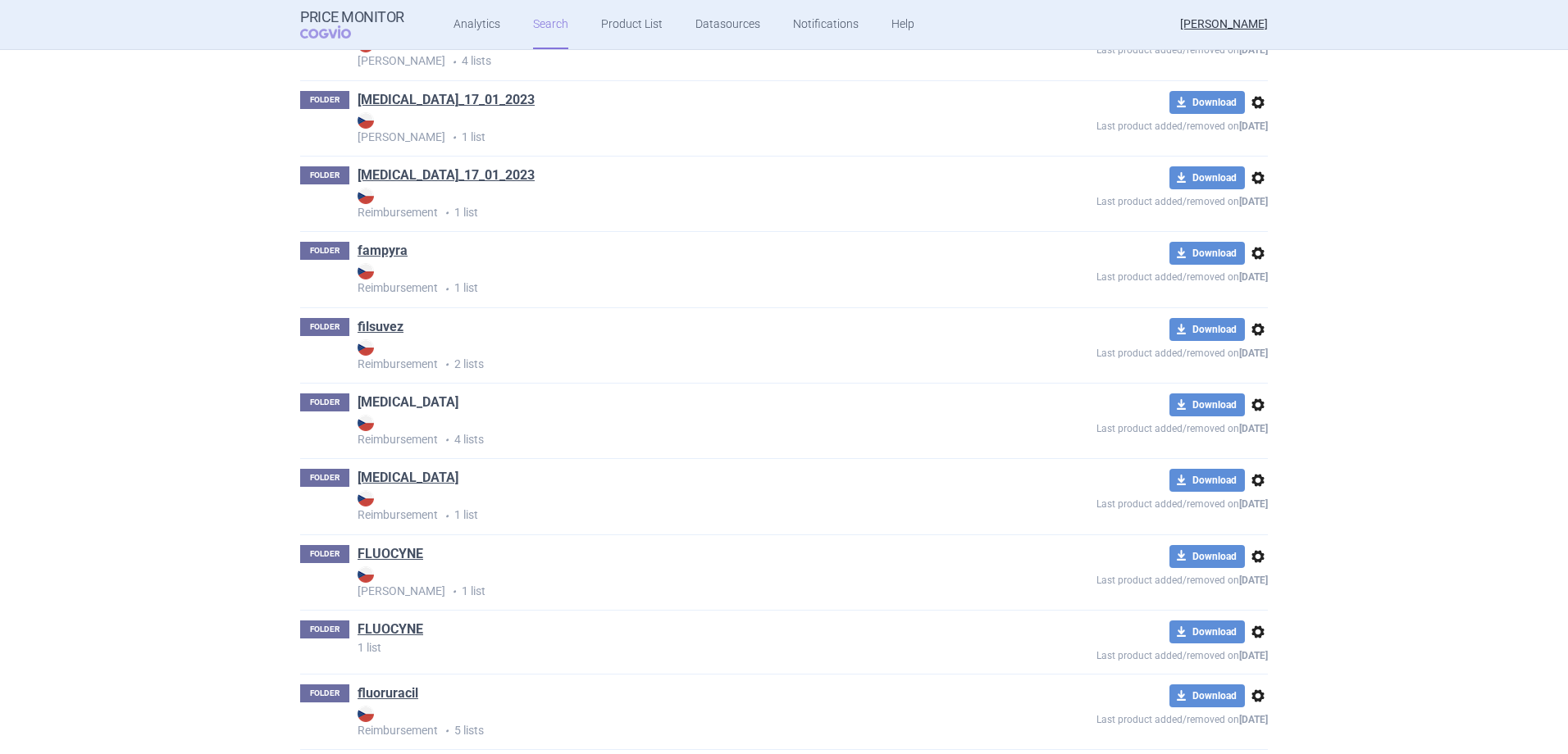
click at [386, 395] on link "[MEDICAL_DATA]" at bounding box center [408, 402] width 101 height 18
